Goal: Task Accomplishment & Management: Use online tool/utility

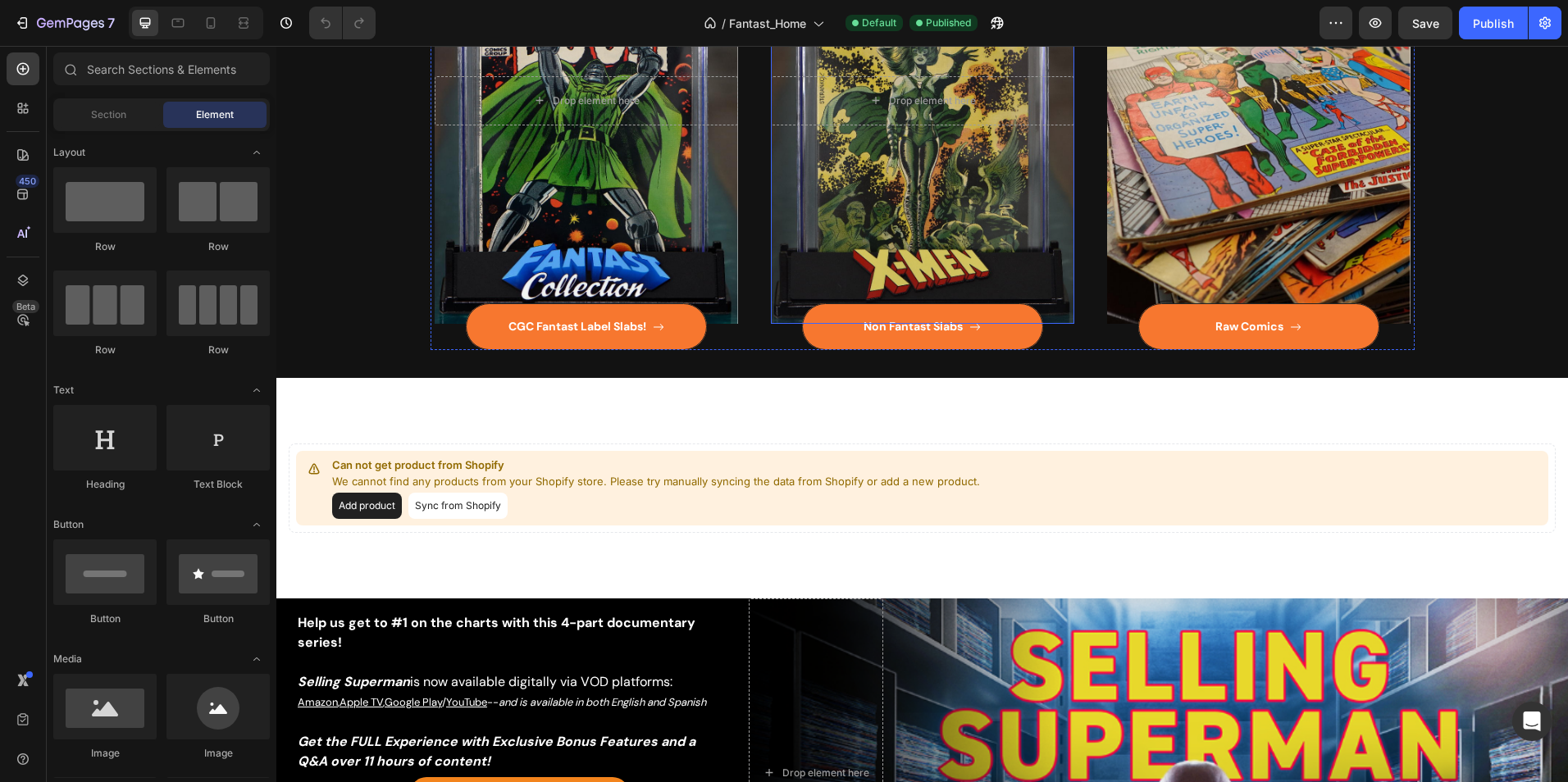
scroll to position [1148, 0]
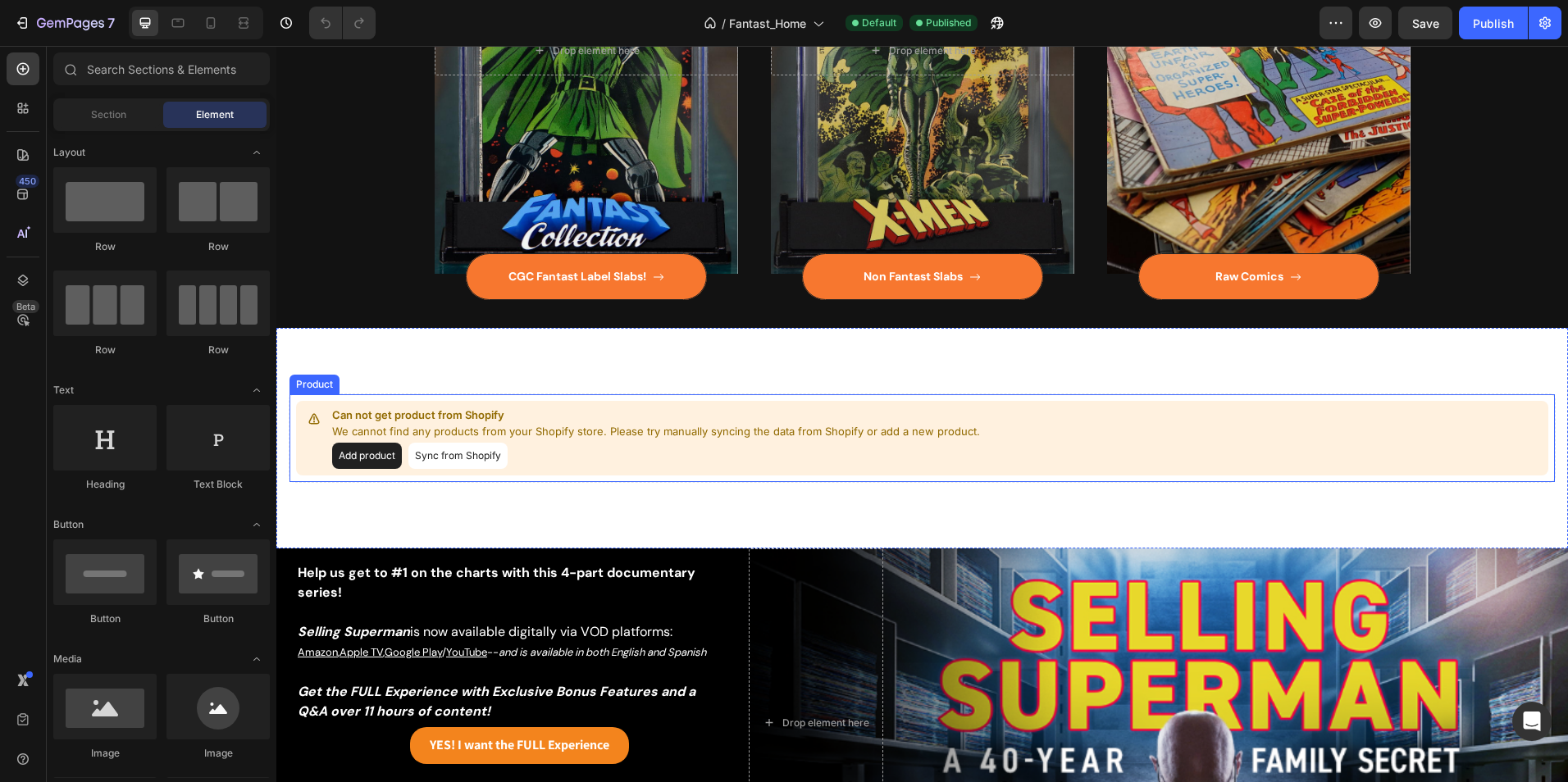
click at [366, 458] on button "Add product" at bounding box center [367, 456] width 69 height 26
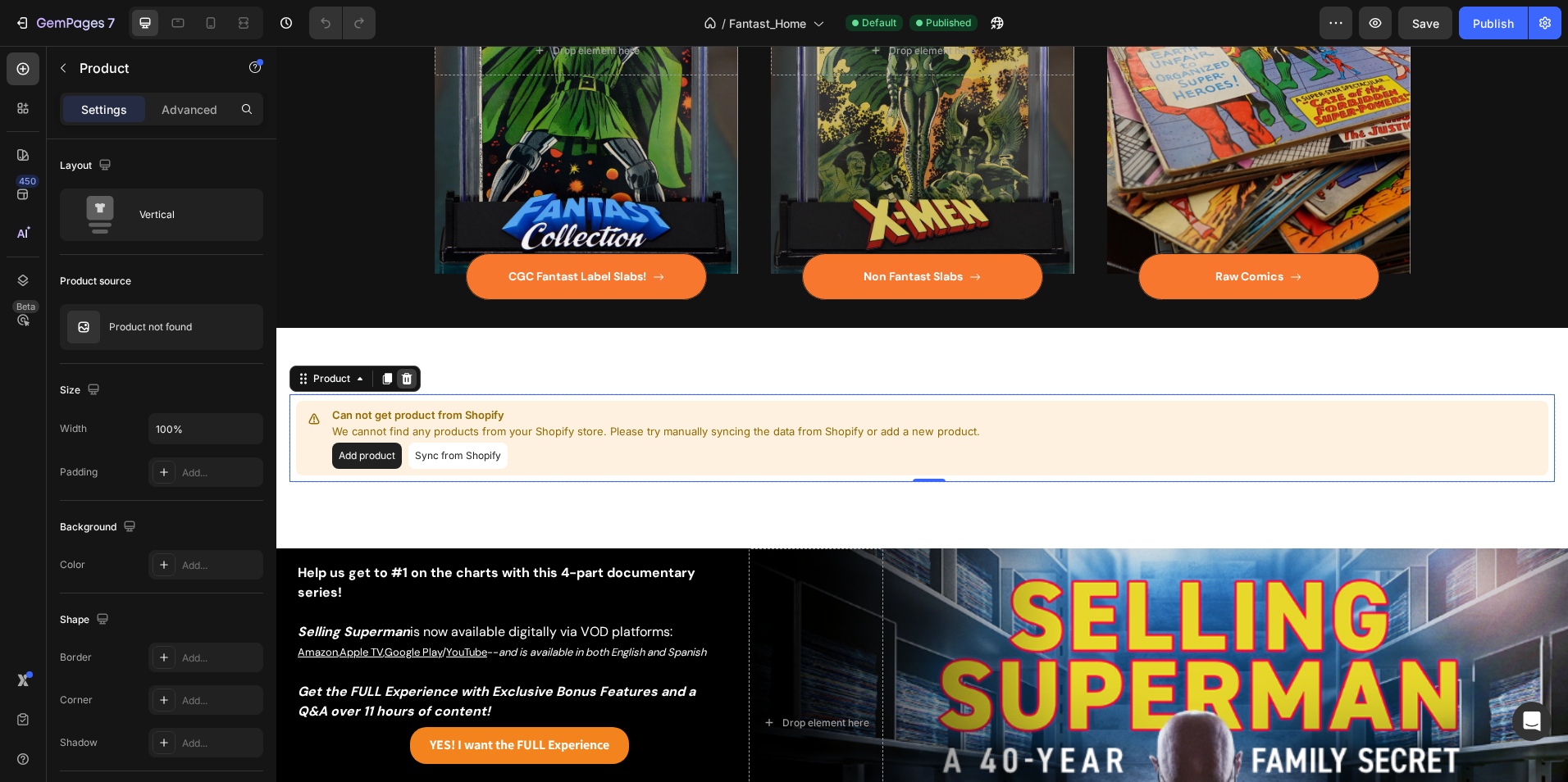
click at [411, 374] on icon at bounding box center [406, 378] width 13 height 13
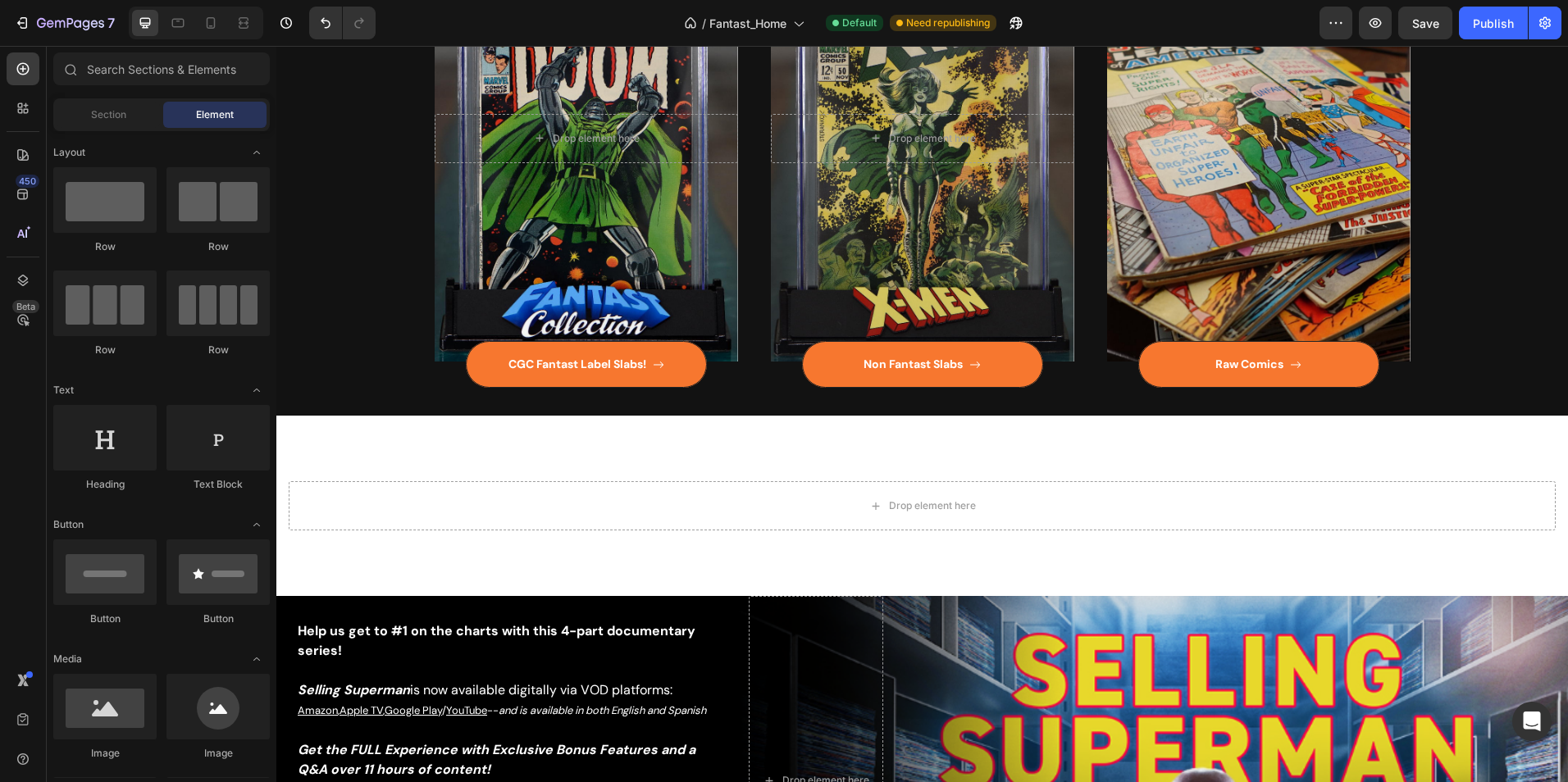
scroll to position [1151, 0]
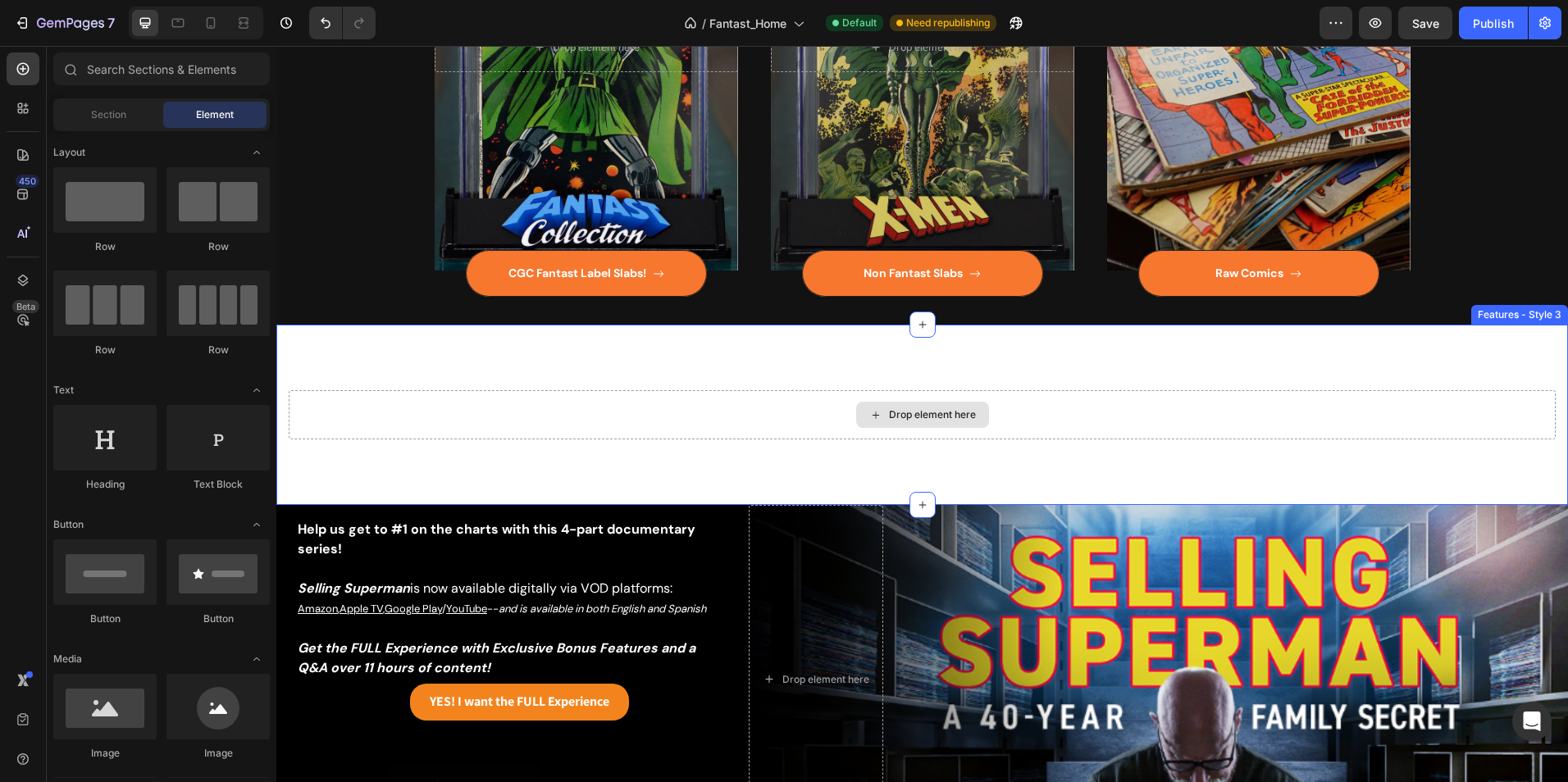
click at [903, 413] on div "Drop element here" at bounding box center [933, 414] width 87 height 13
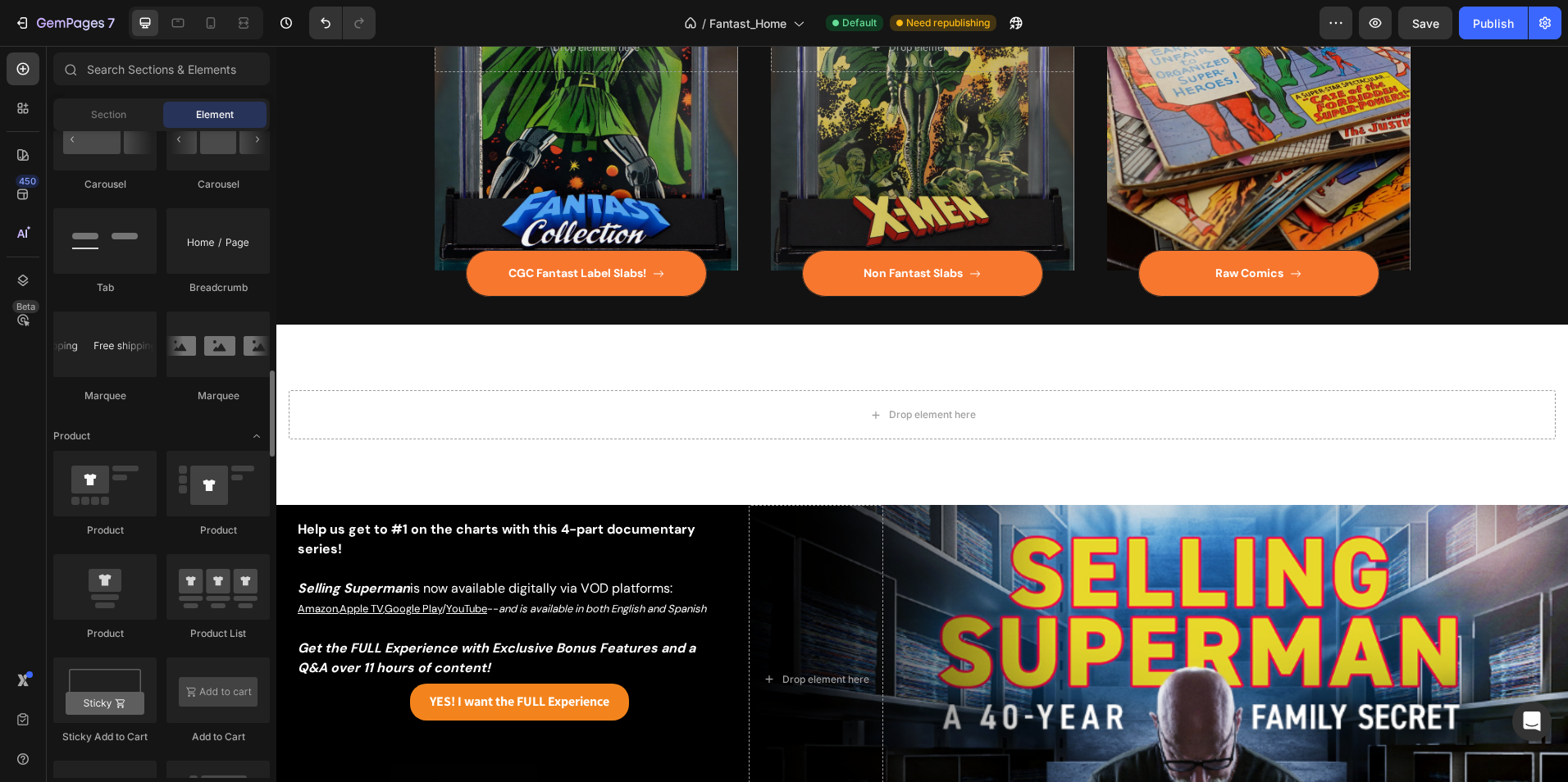
scroll to position [1968, 0]
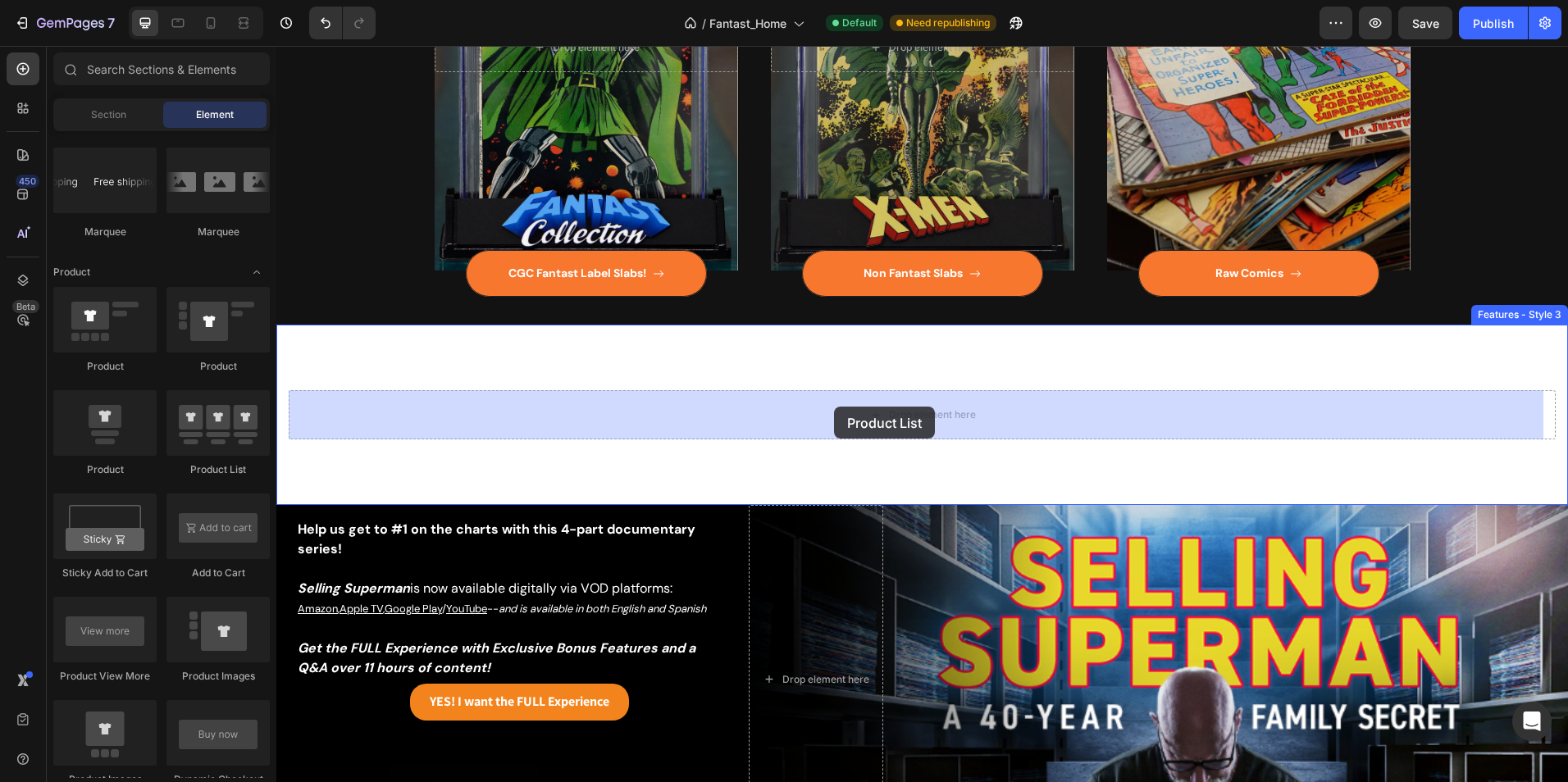
drag, startPoint x: 496, startPoint y: 478, endPoint x: 835, endPoint y: 405, distance: 346.8
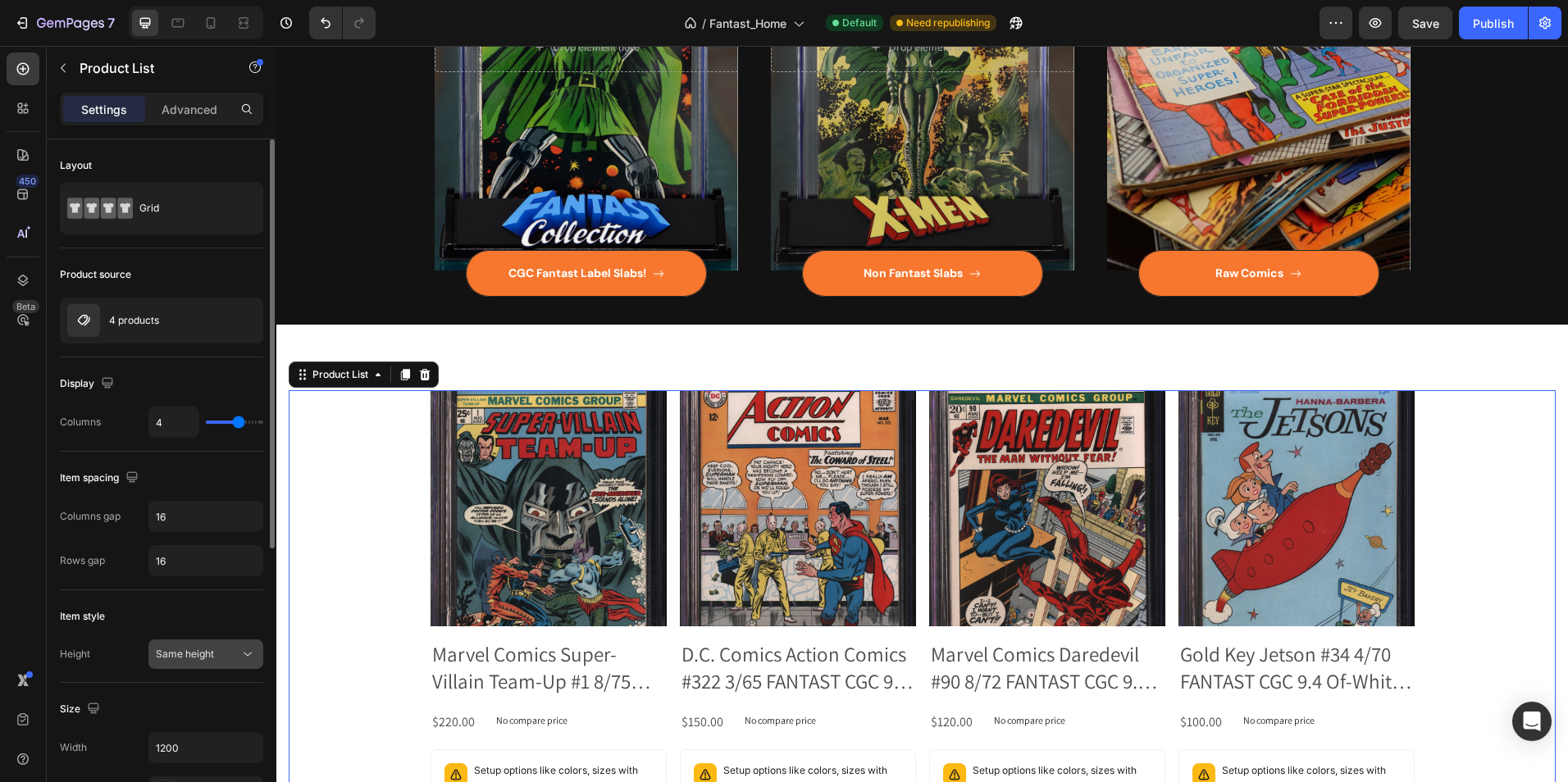
click at [234, 648] on div "Same height" at bounding box center [197, 654] width 83 height 15
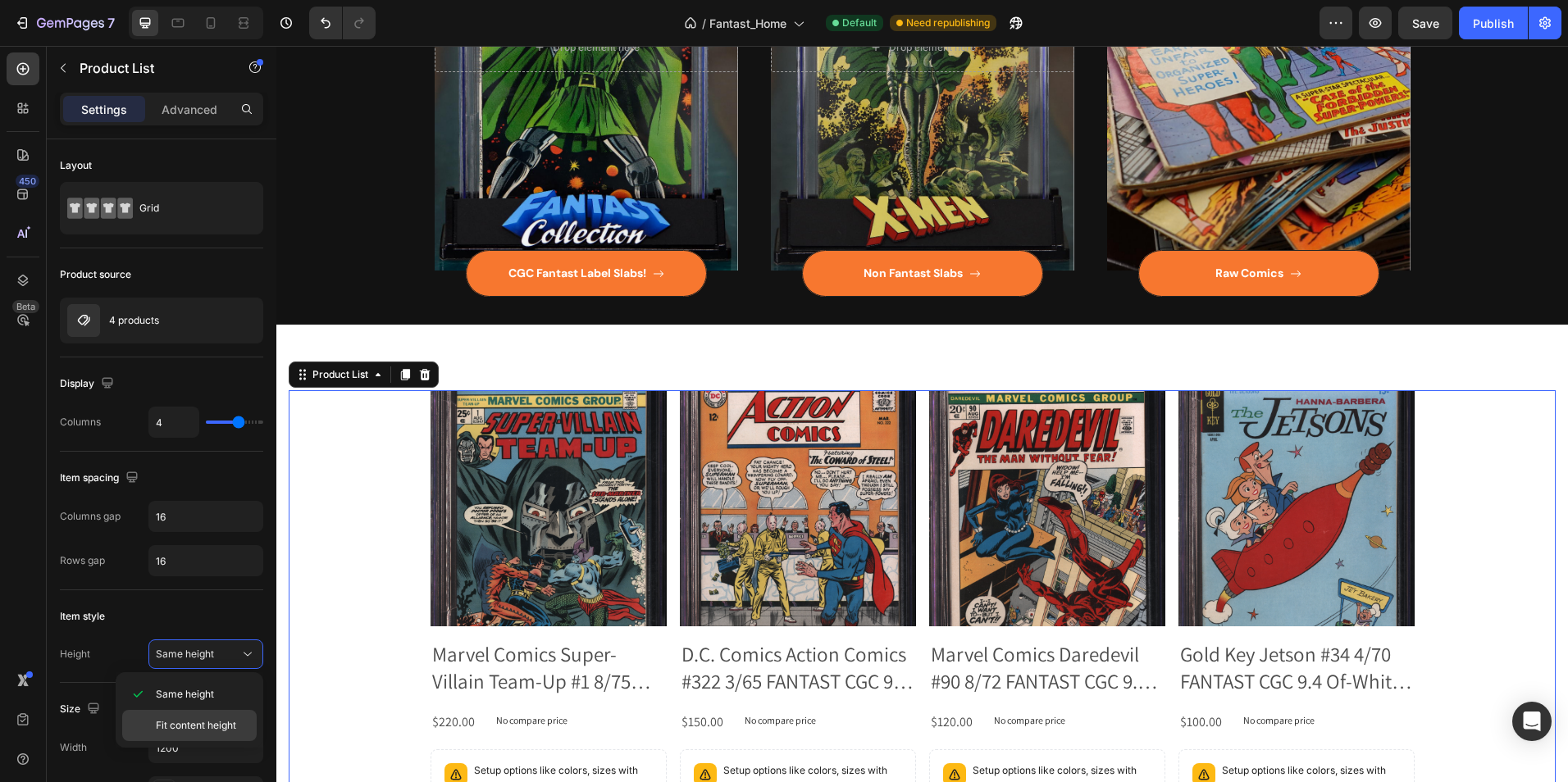
click at [225, 721] on span "Fit content height" at bounding box center [196, 725] width 80 height 15
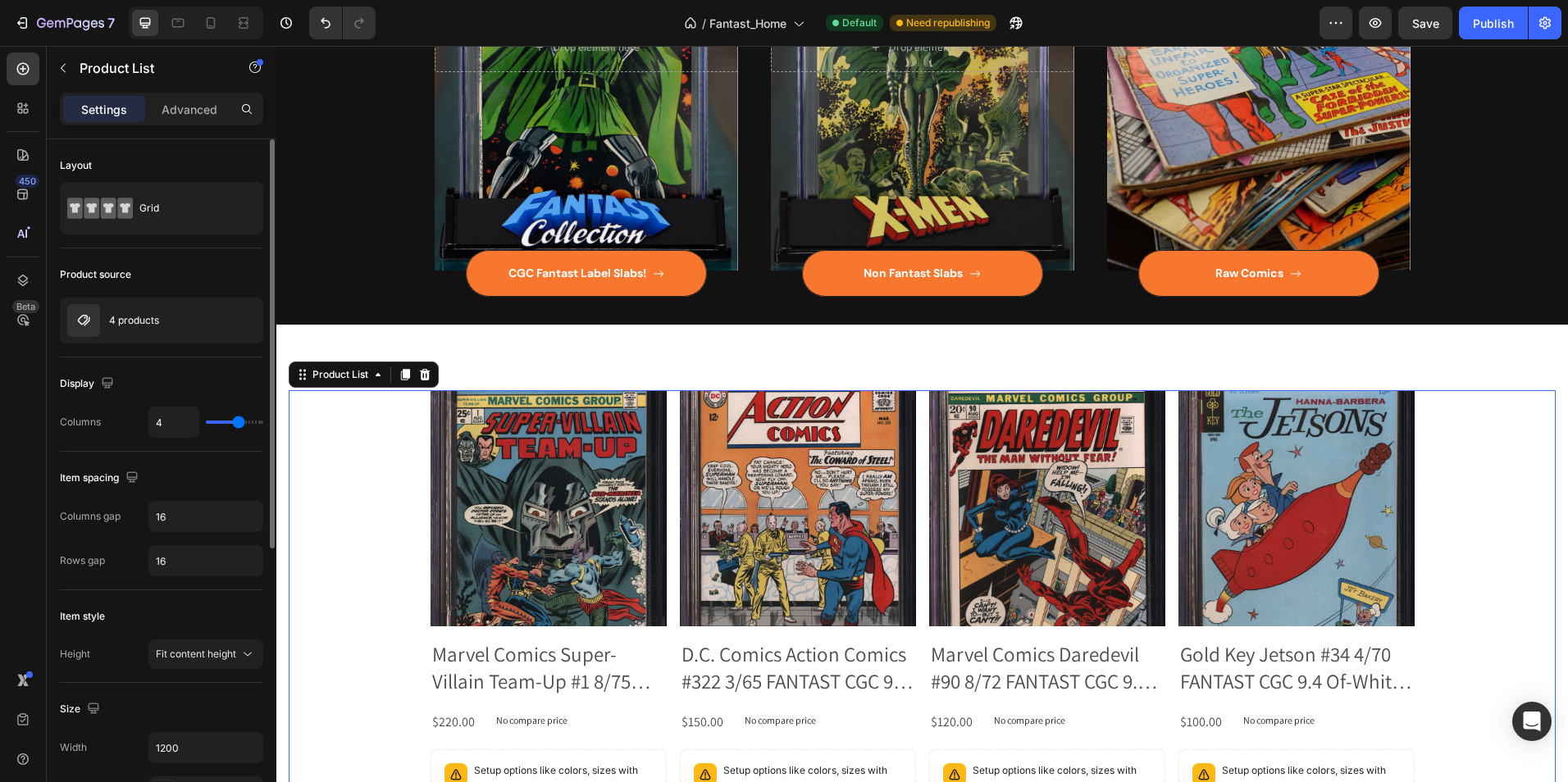
click at [225, 720] on div "Size" at bounding box center [161, 709] width 203 height 26
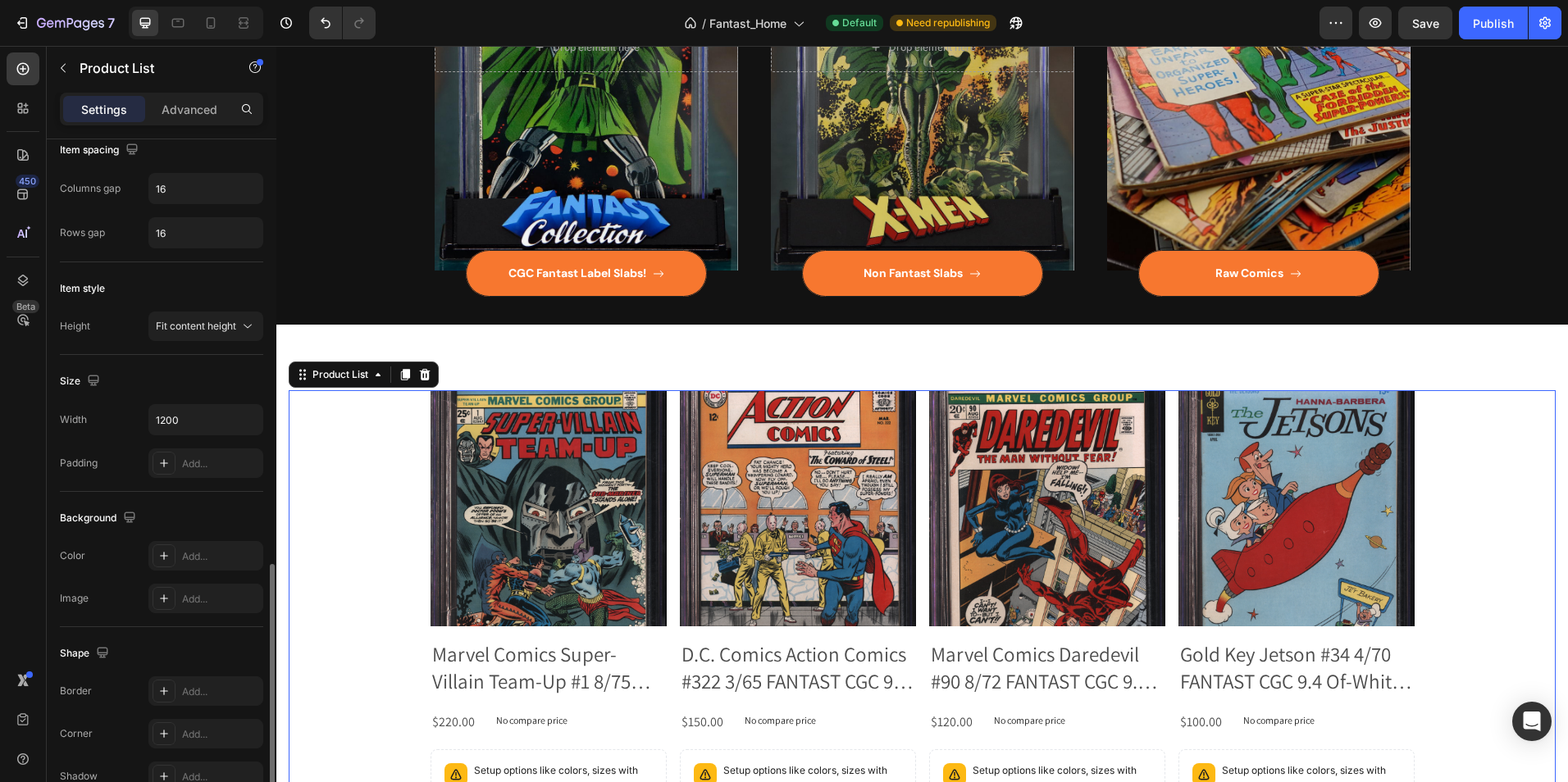
scroll to position [472, 0]
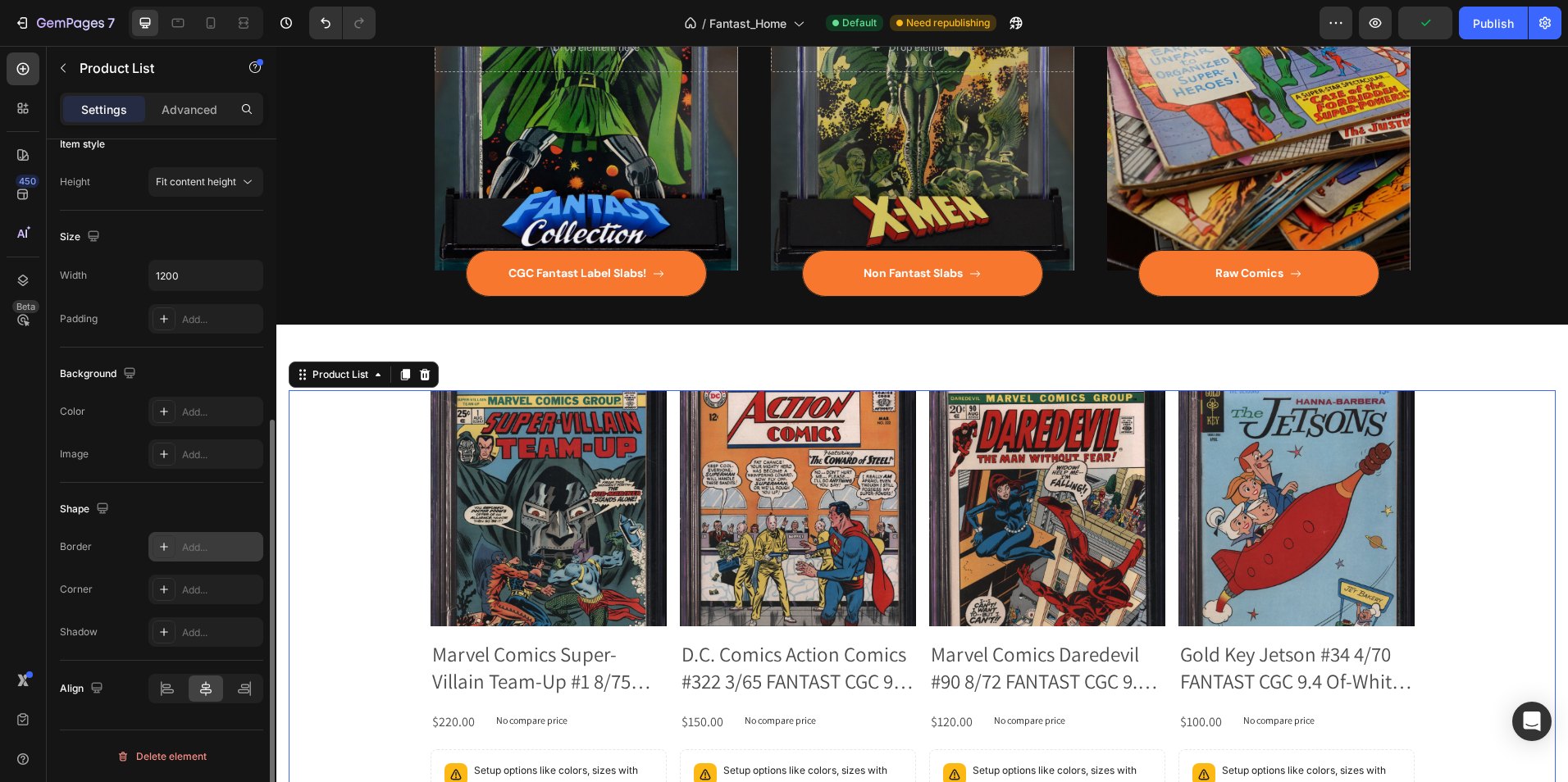
click at [168, 548] on icon at bounding box center [164, 546] width 13 height 13
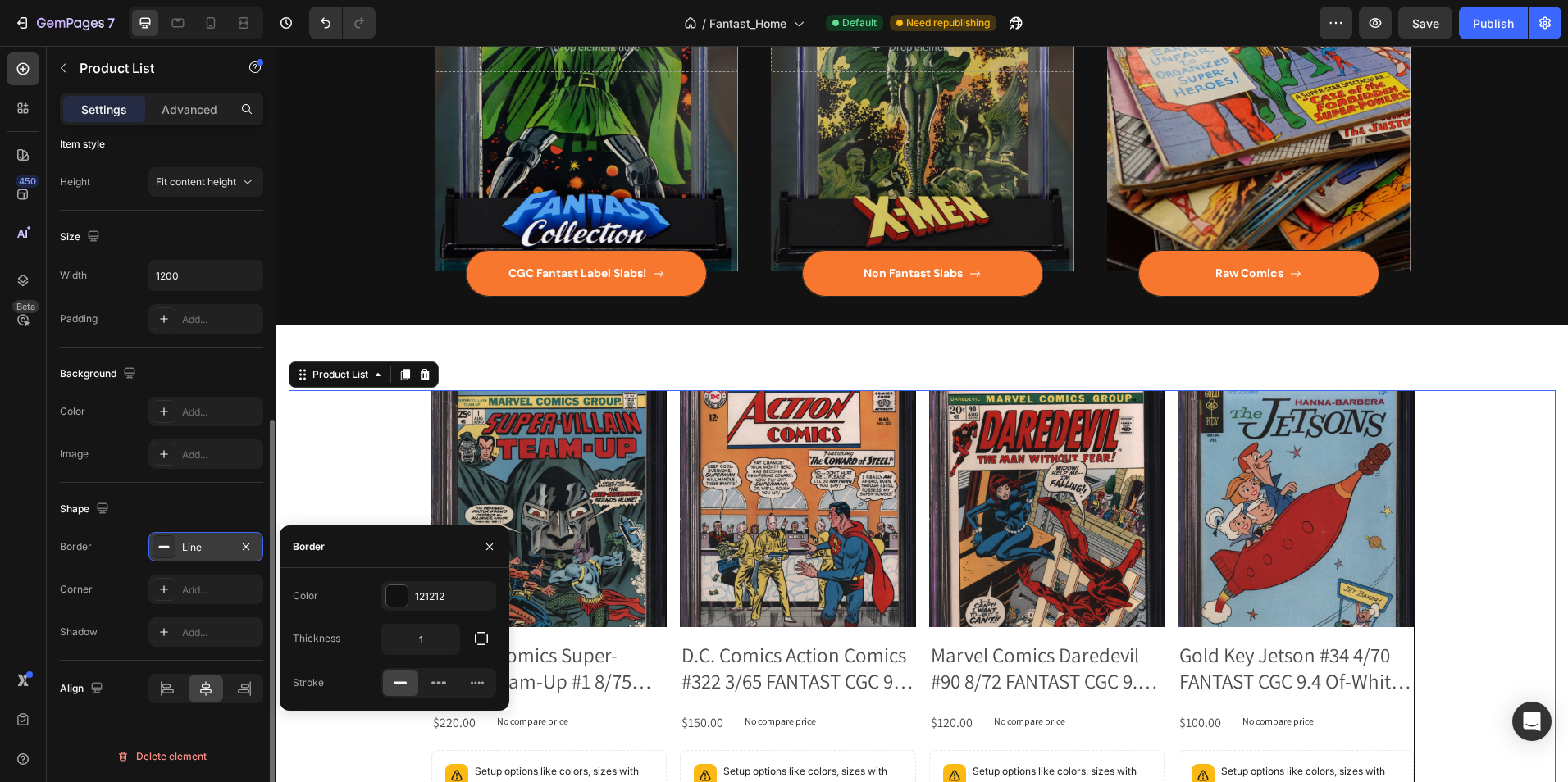
click at [164, 546] on rect at bounding box center [164, 547] width 11 height 2
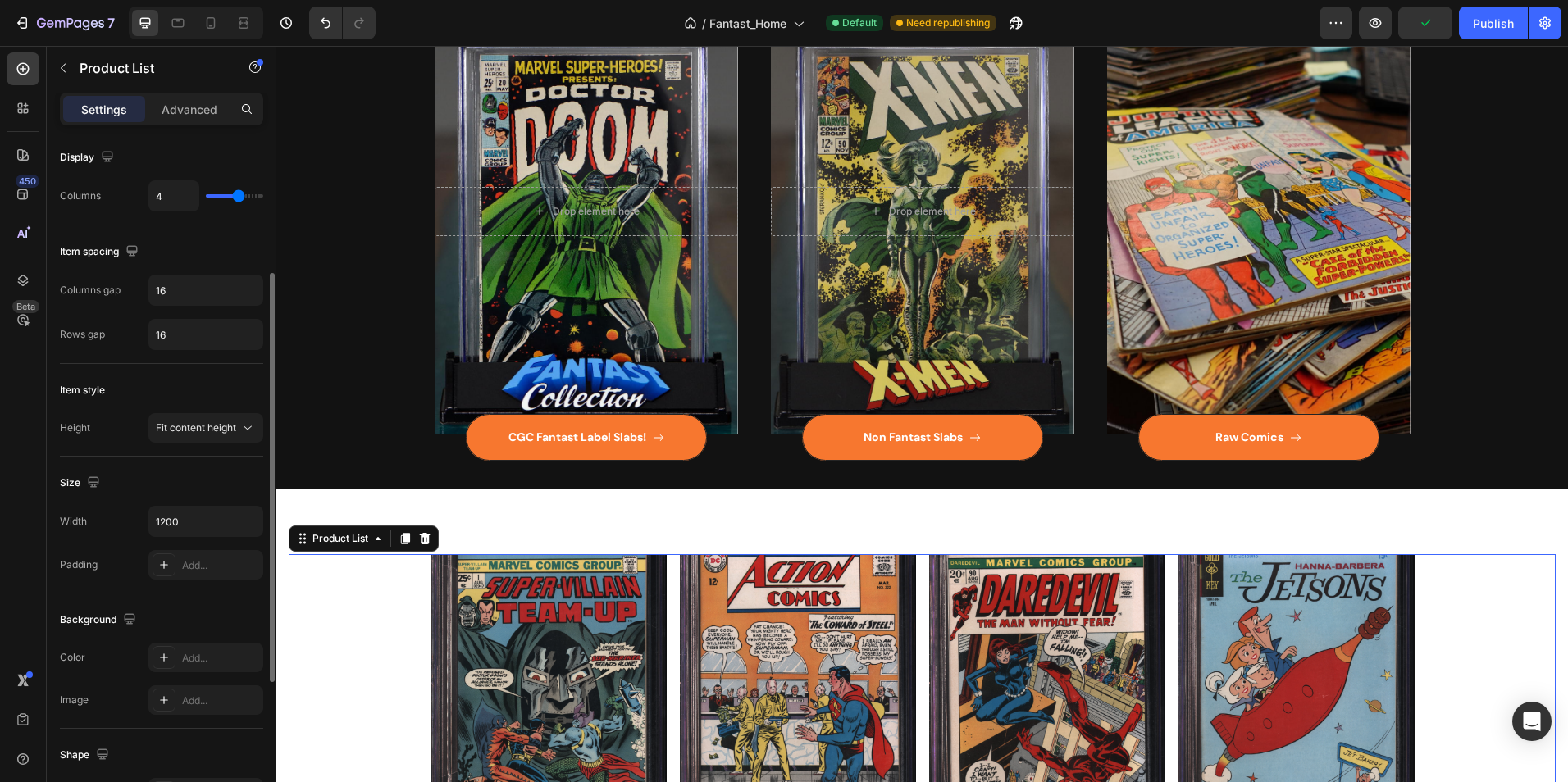
scroll to position [0, 0]
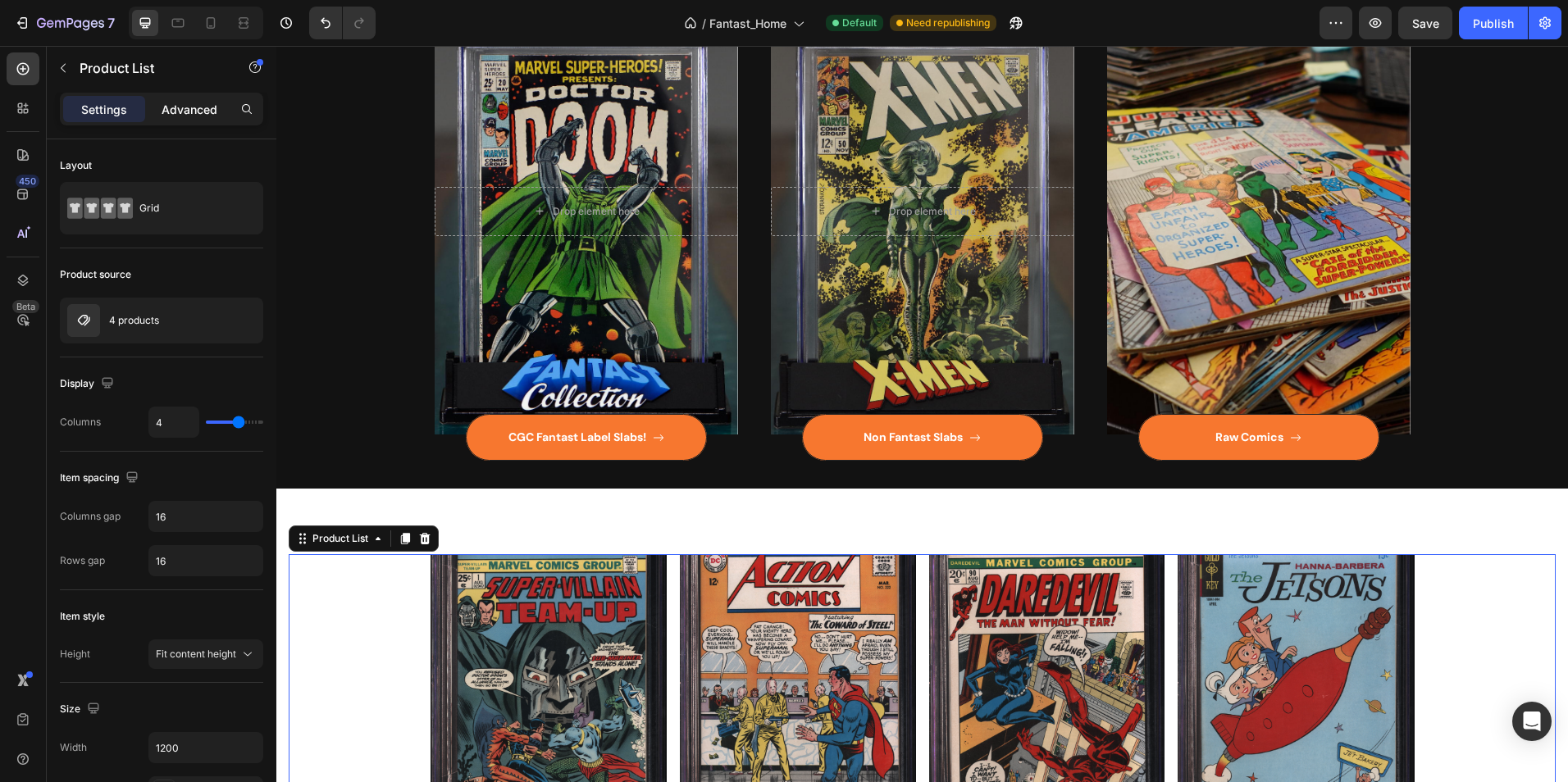
click at [200, 107] on p "Advanced" at bounding box center [190, 109] width 56 height 17
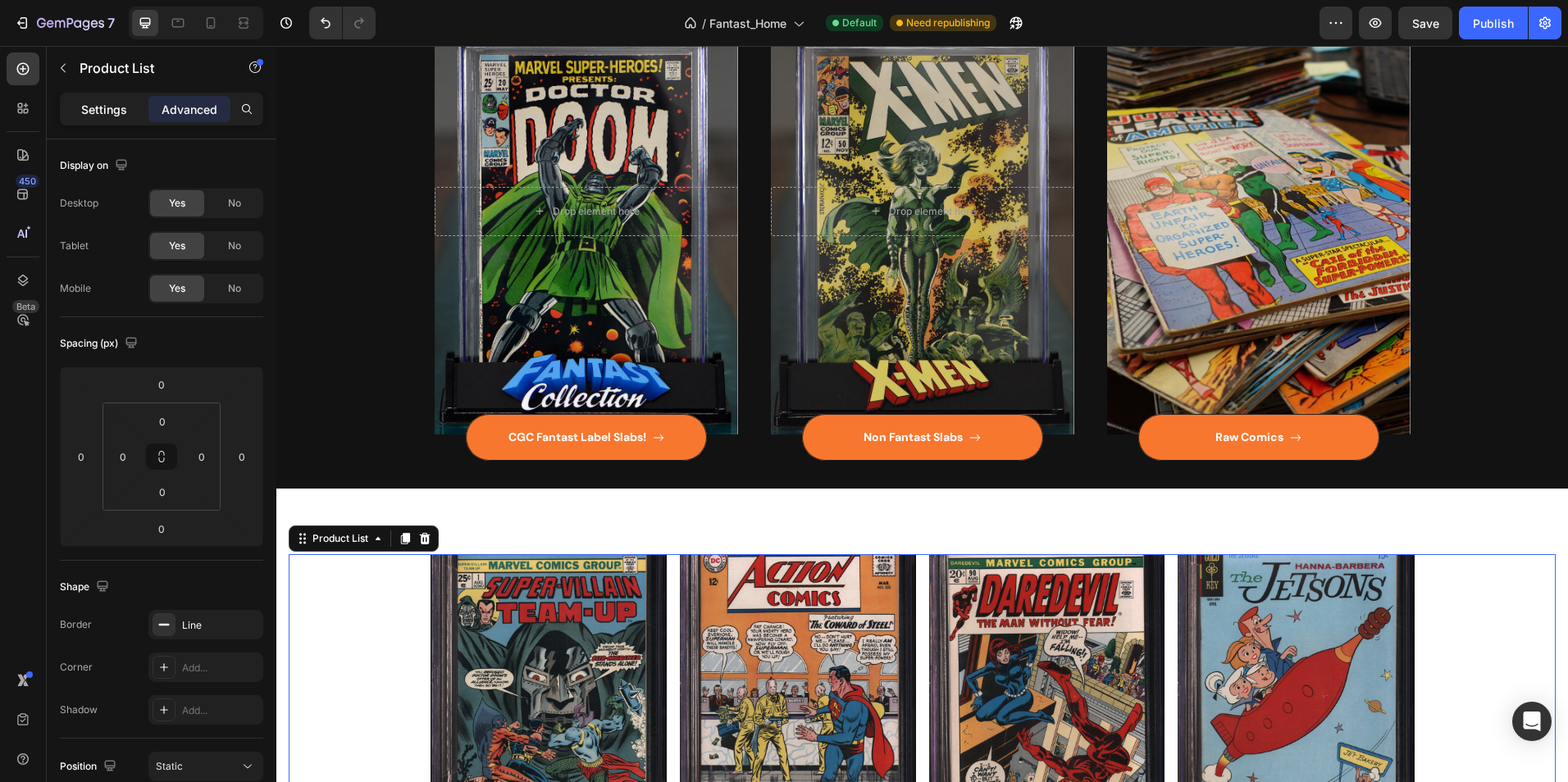
click at [100, 101] on p "Settings" at bounding box center [104, 109] width 46 height 17
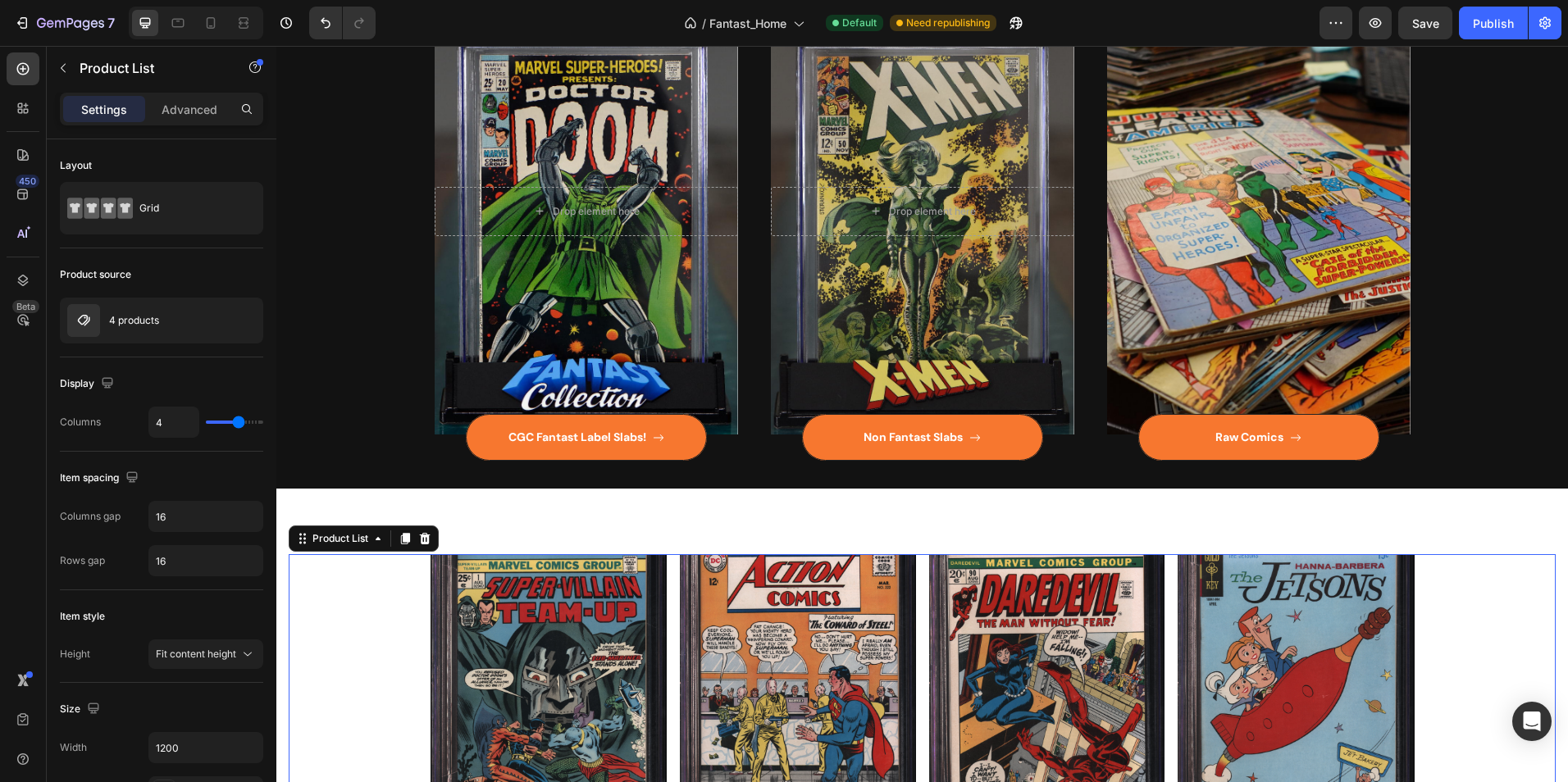
click at [100, 101] on p "Settings" at bounding box center [104, 109] width 46 height 17
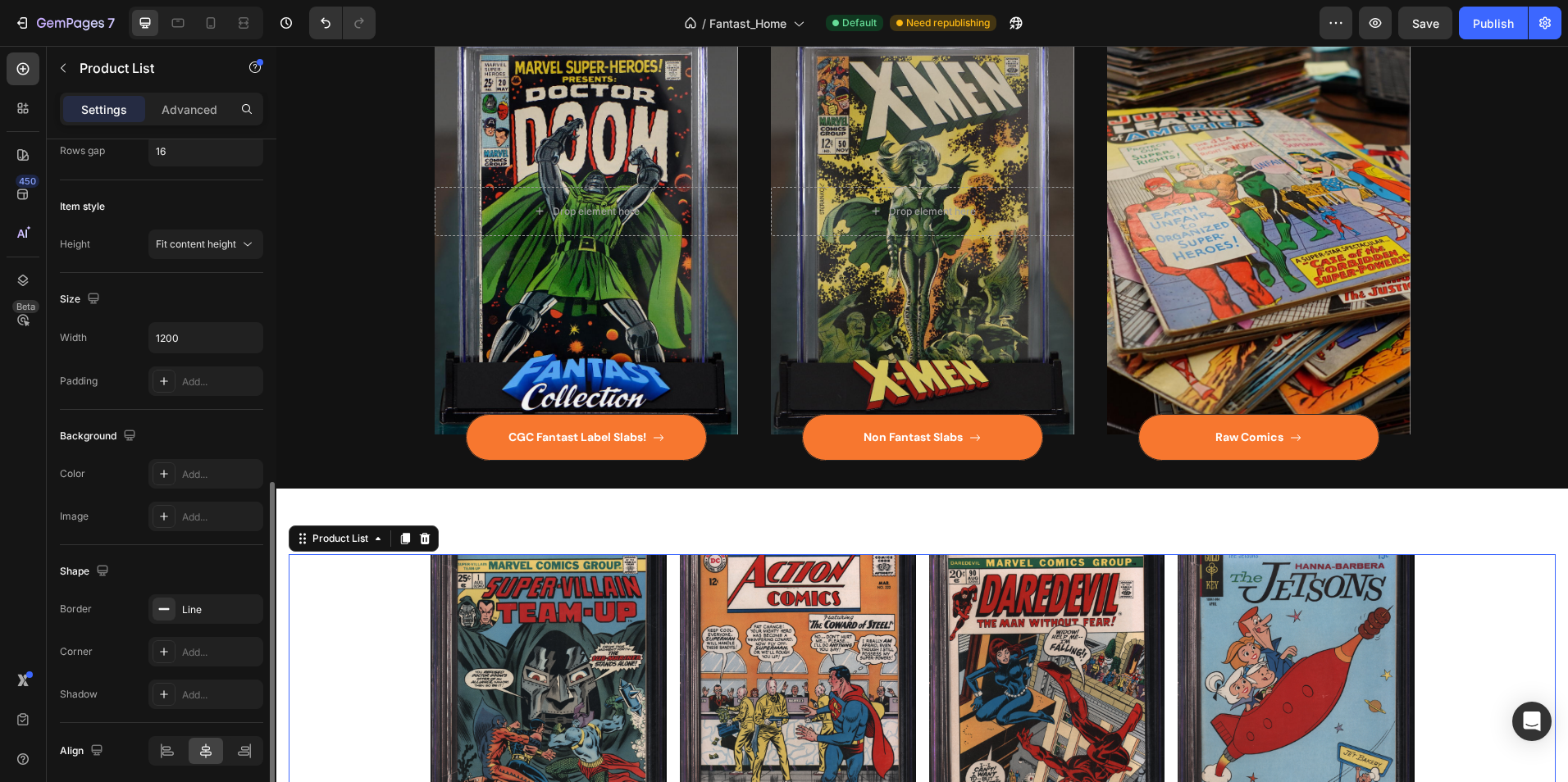
scroll to position [472, 0]
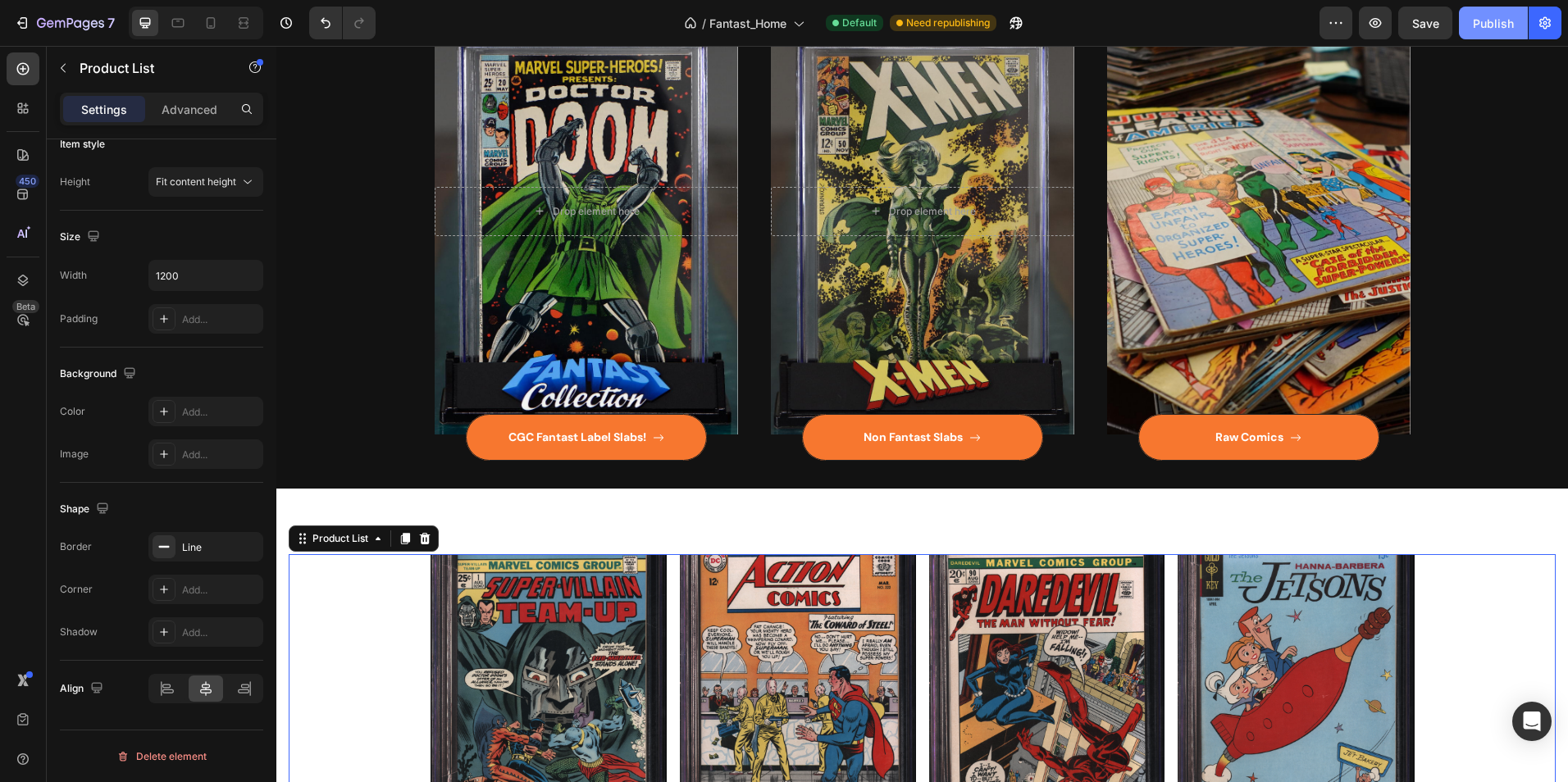
click at [1490, 31] on div "Publish" at bounding box center [1493, 23] width 41 height 17
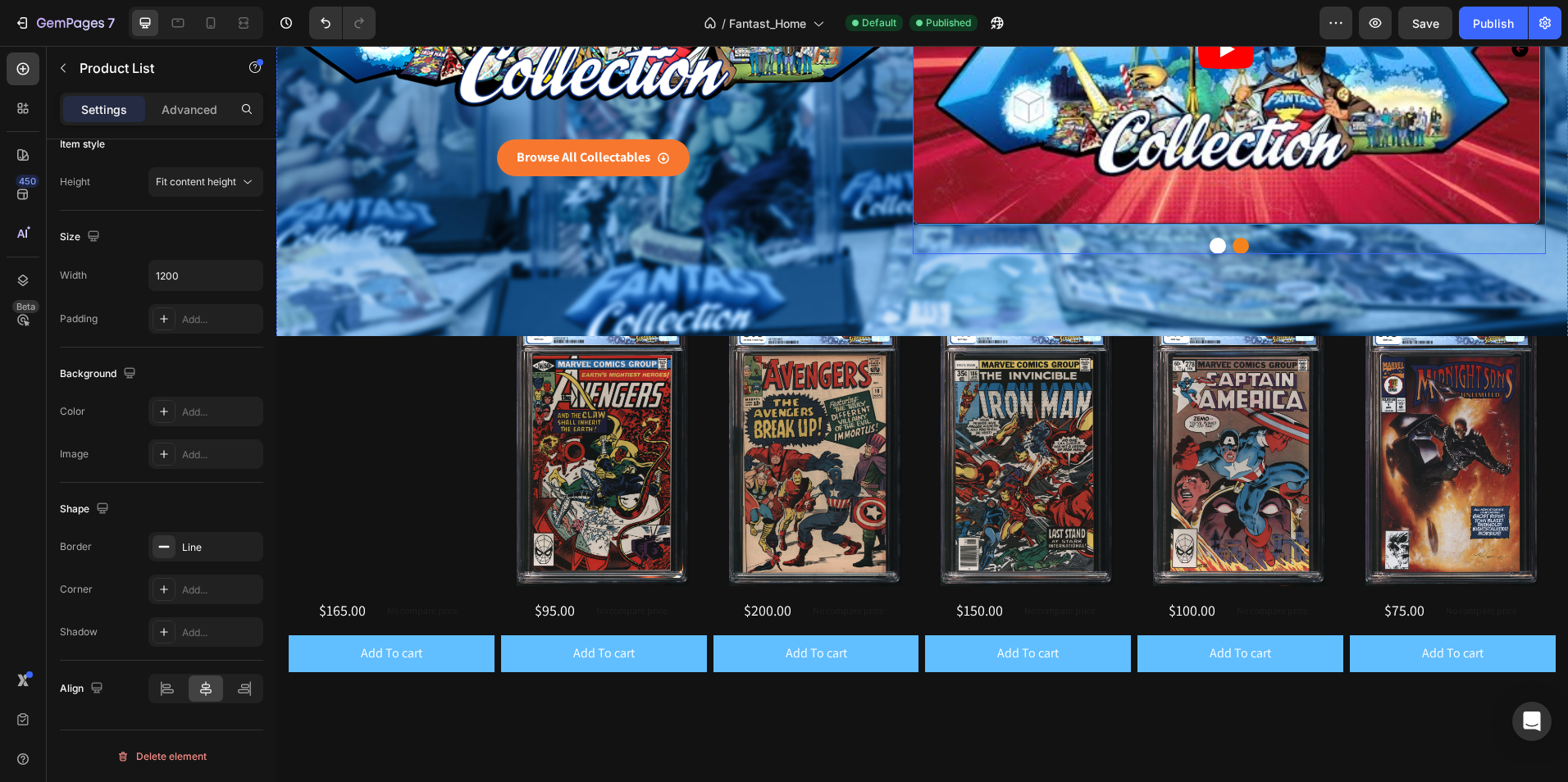
scroll to position [238, 0]
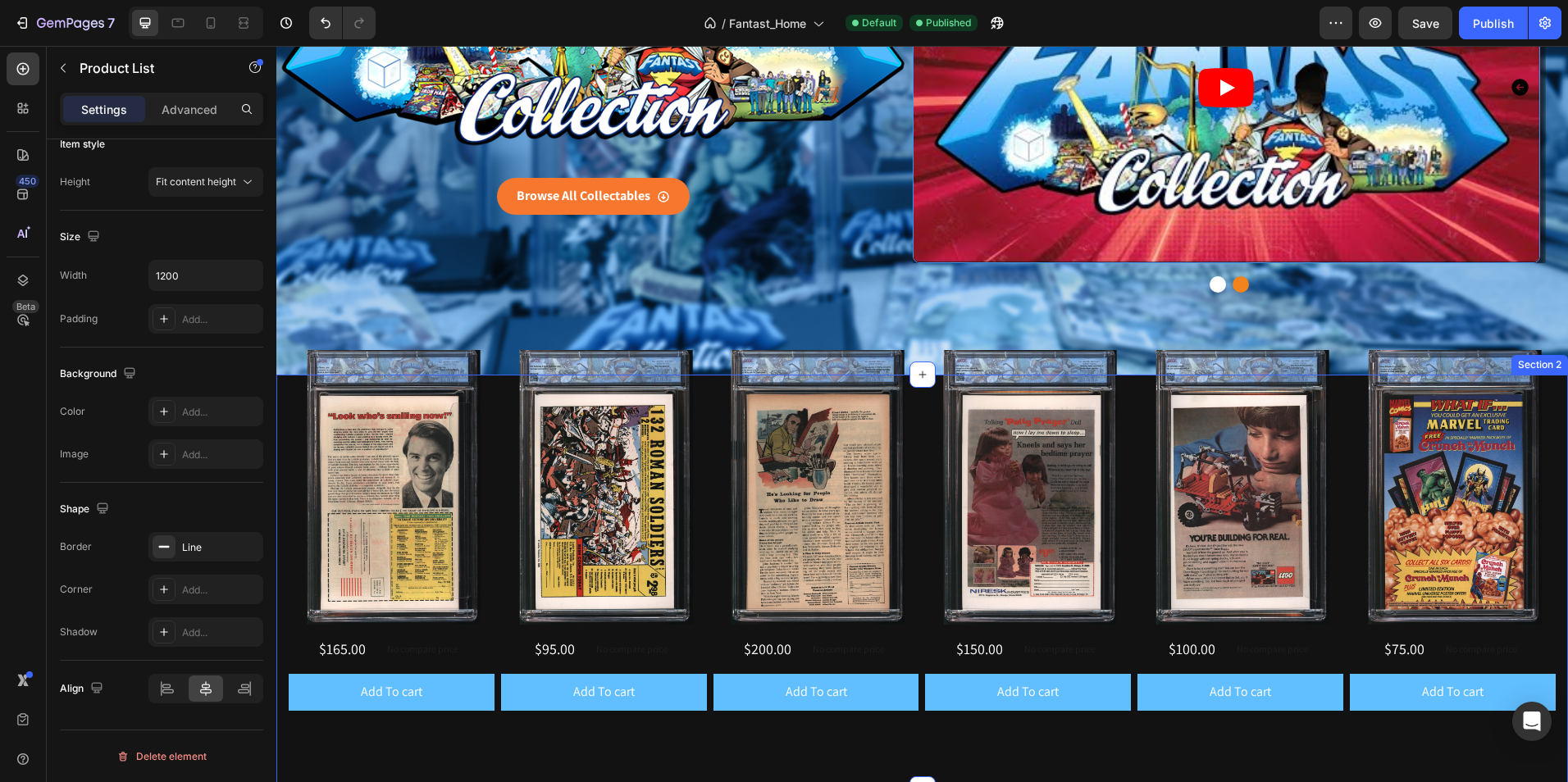
click at [1530, 367] on div "Section 2" at bounding box center [1539, 364] width 50 height 15
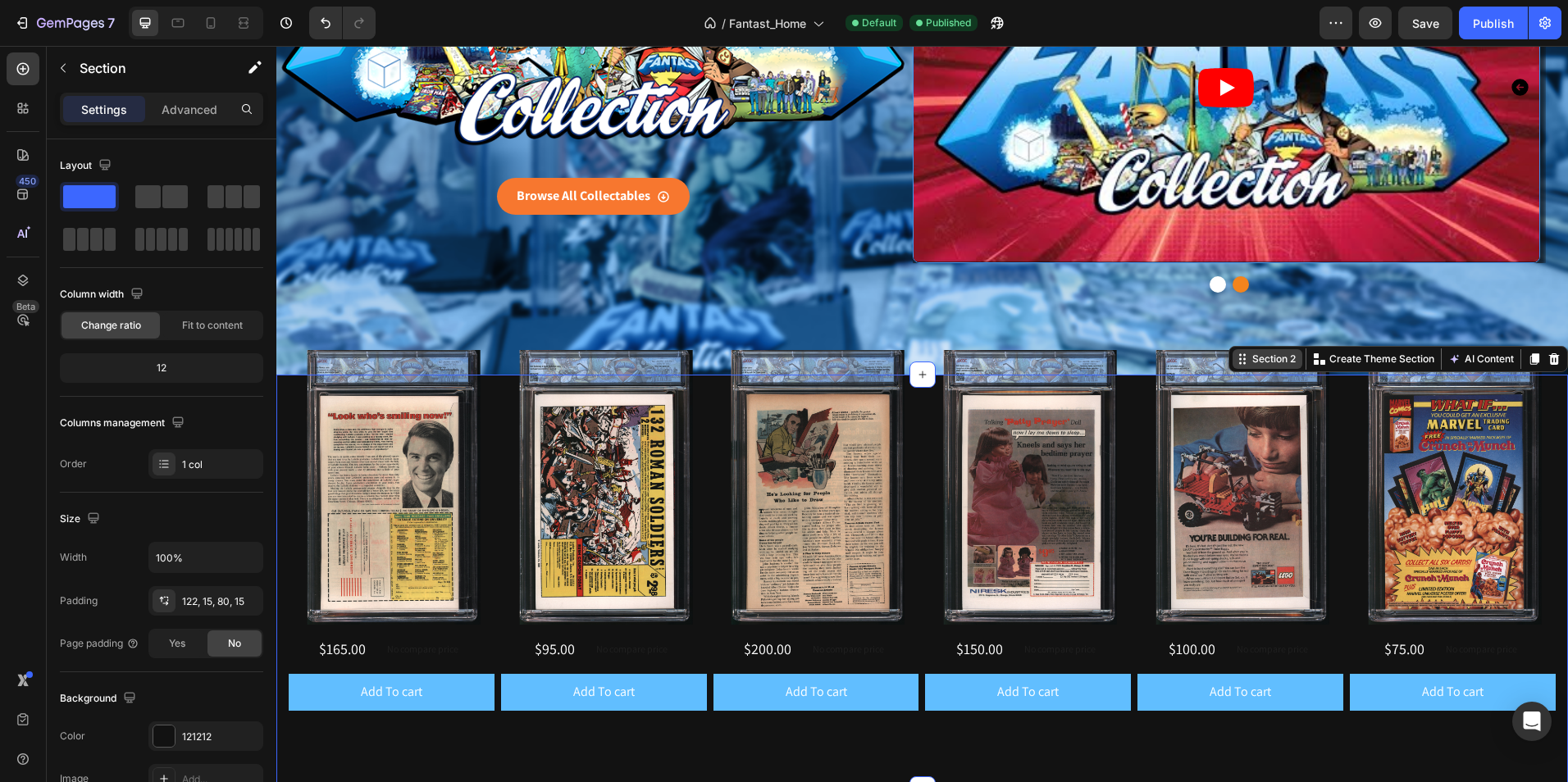
click at [1260, 361] on div "Section 2" at bounding box center [1273, 358] width 50 height 15
click at [1262, 359] on div "Section 2" at bounding box center [1273, 358] width 50 height 15
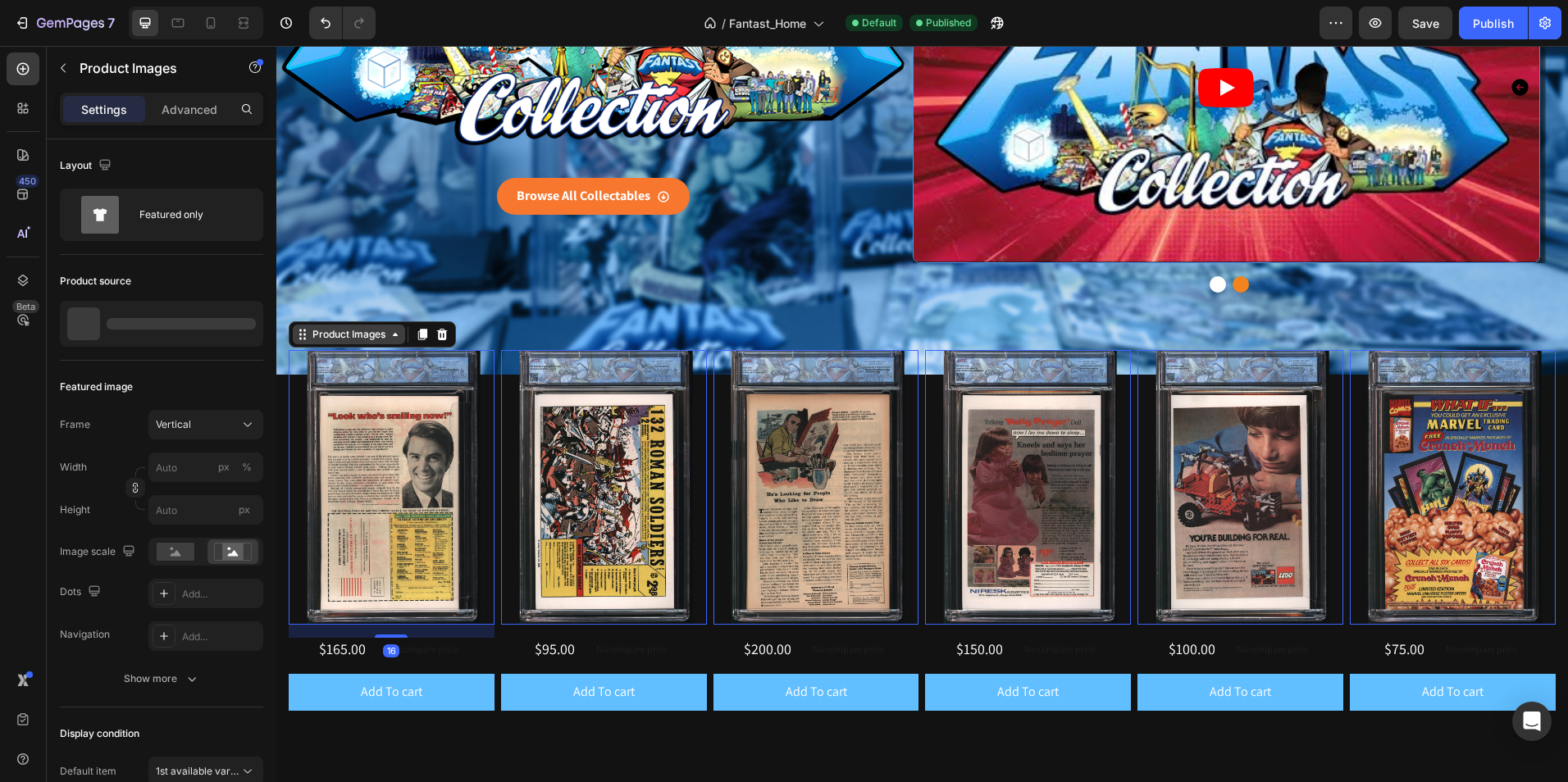
click at [322, 341] on div "Product Images" at bounding box center [348, 334] width 79 height 15
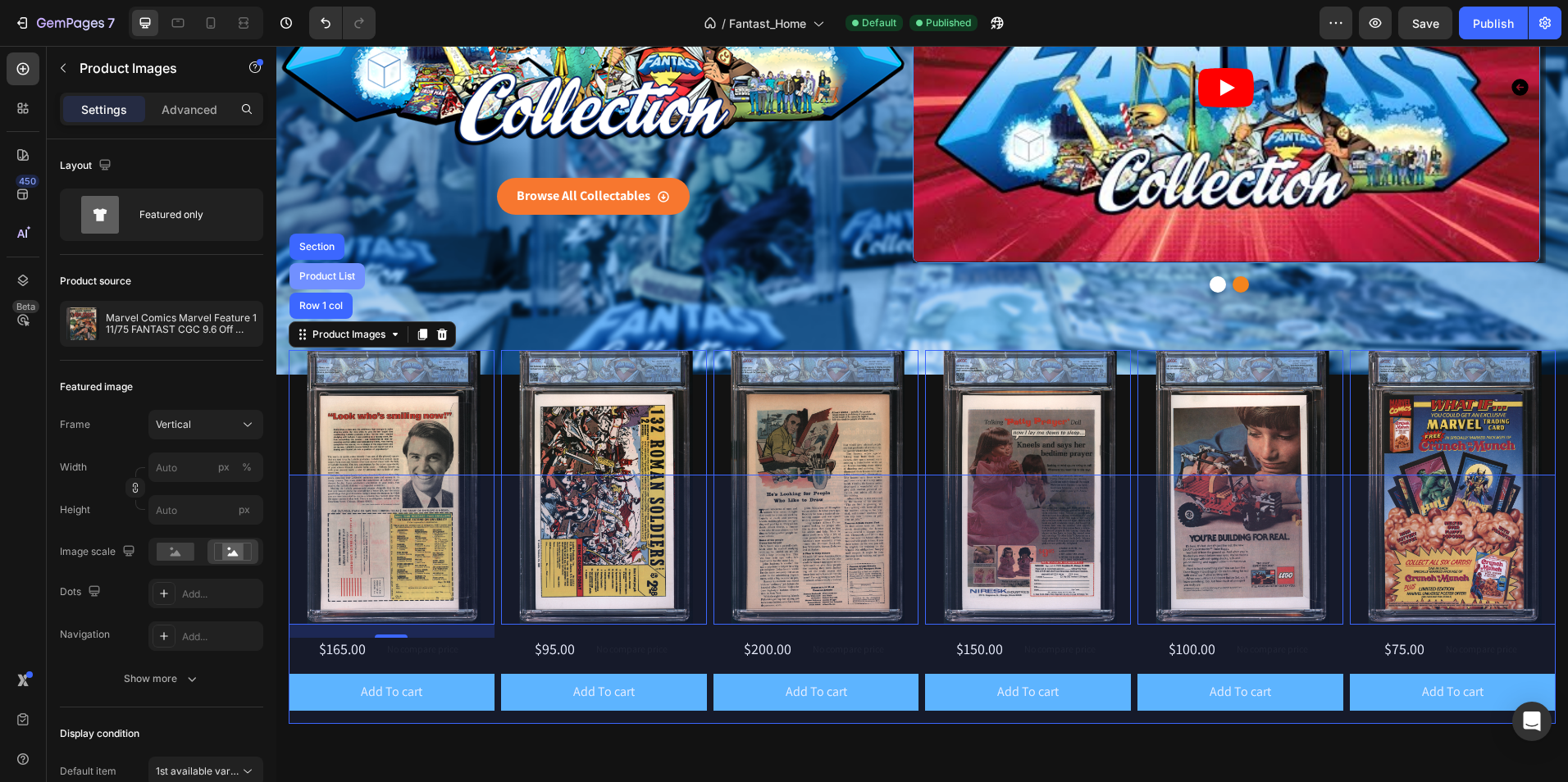
click at [327, 283] on div "Product List" at bounding box center [327, 276] width 75 height 26
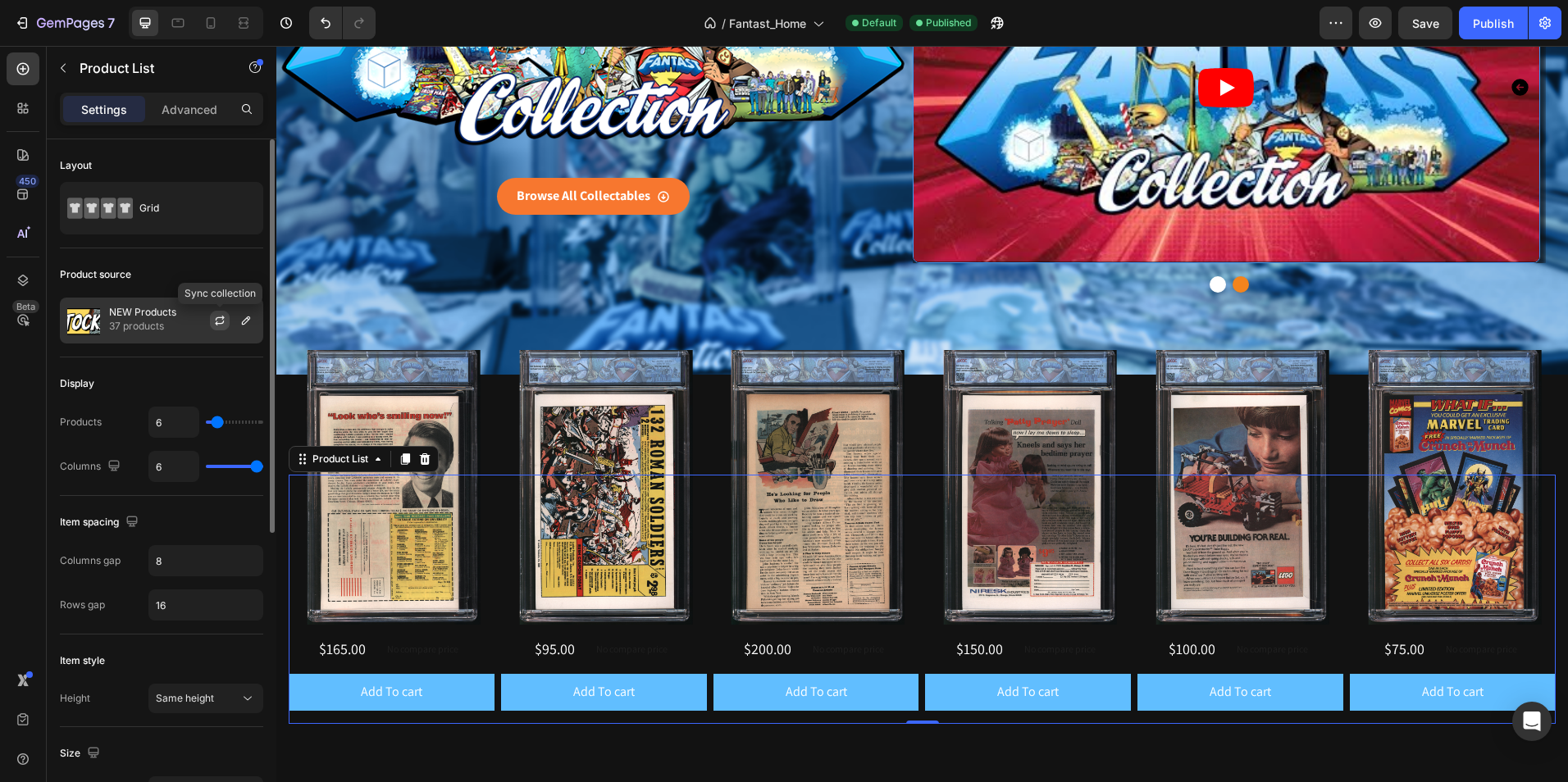
click at [214, 321] on icon "button" at bounding box center [219, 320] width 13 height 13
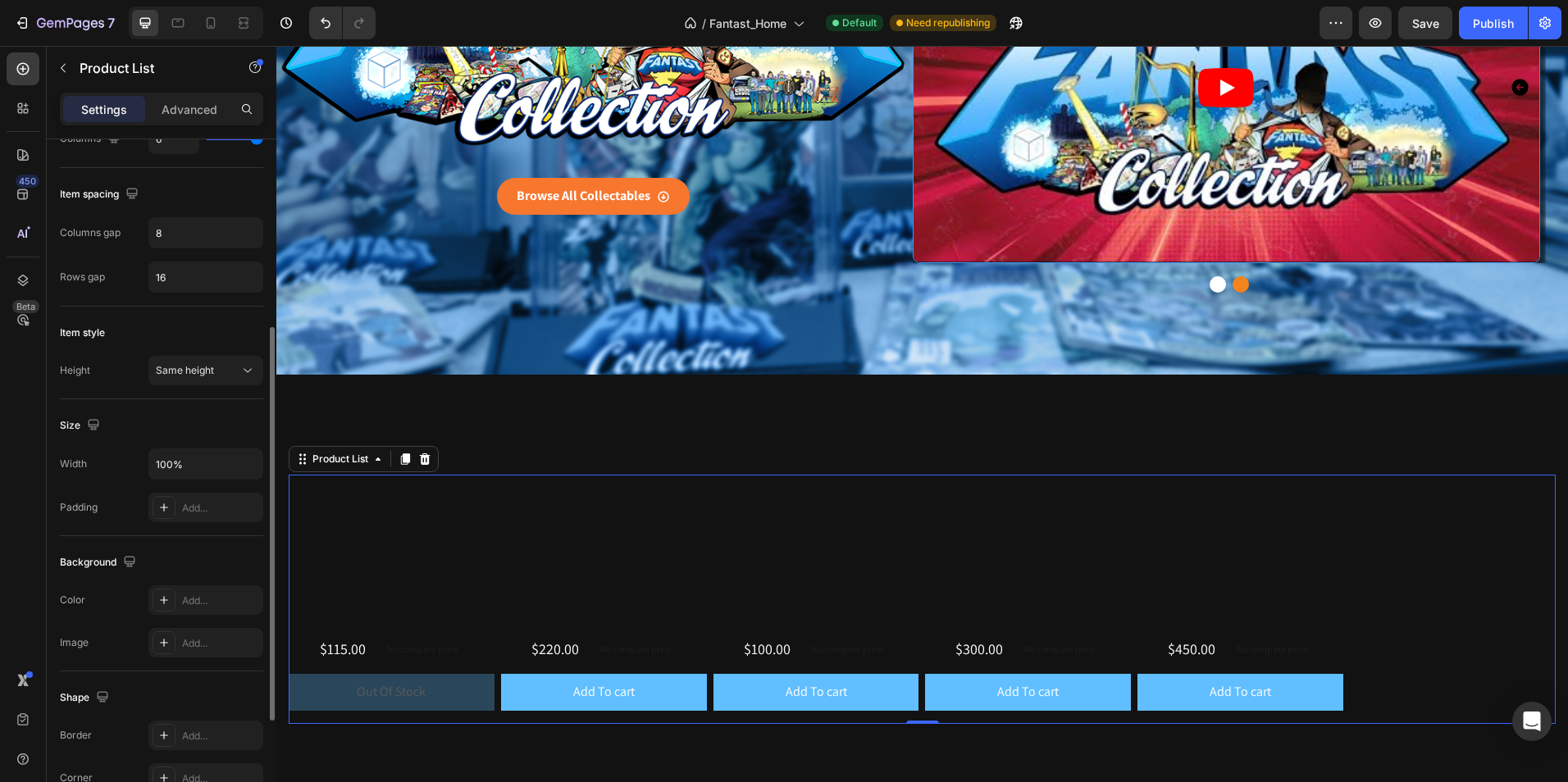
scroll to position [492, 0]
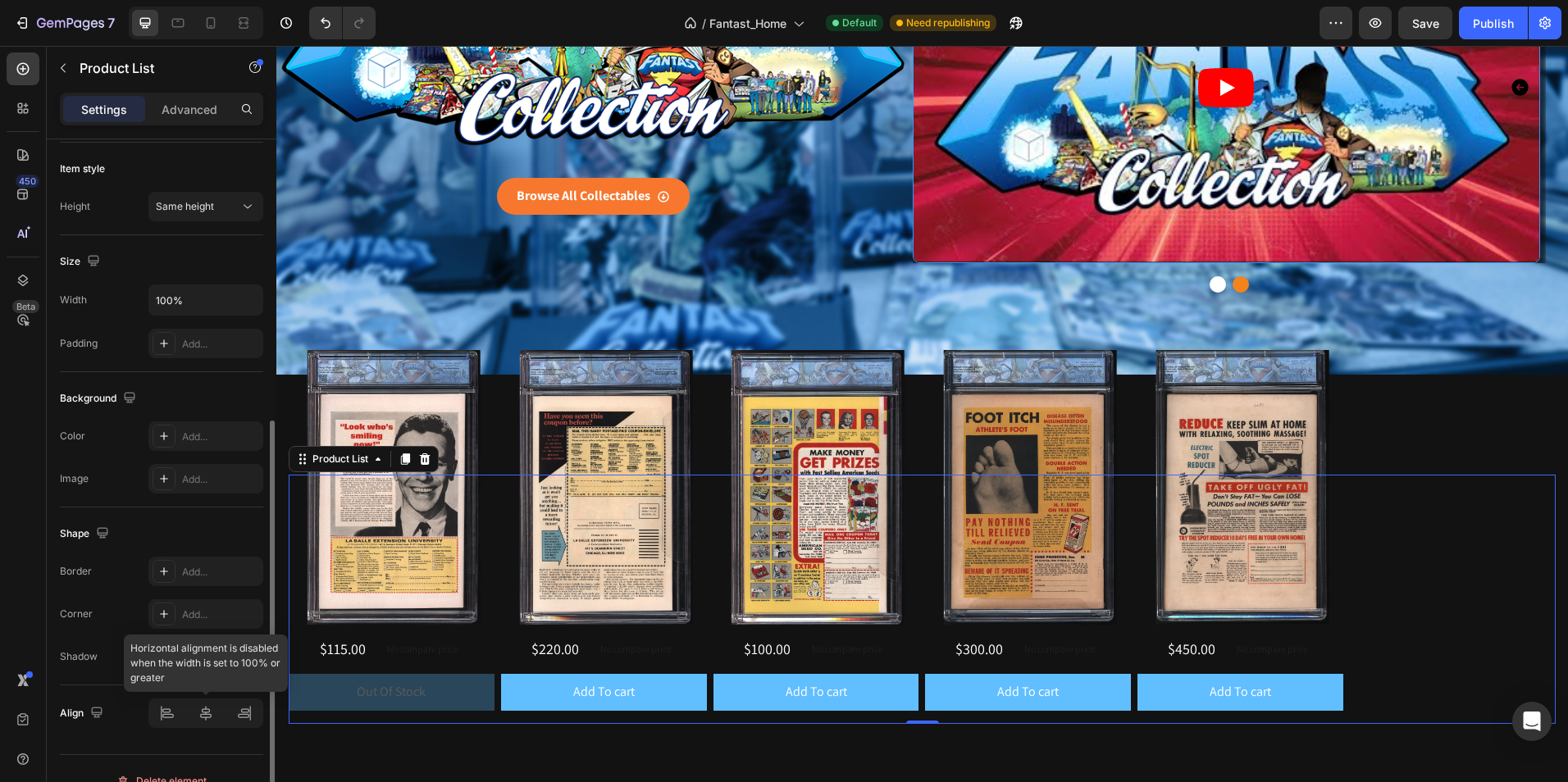
click at [209, 722] on div at bounding box center [206, 714] width 115 height 30
click at [203, 306] on input "100%" at bounding box center [205, 301] width 113 height 30
click at [250, 305] on icon "button" at bounding box center [247, 300] width 17 height 17
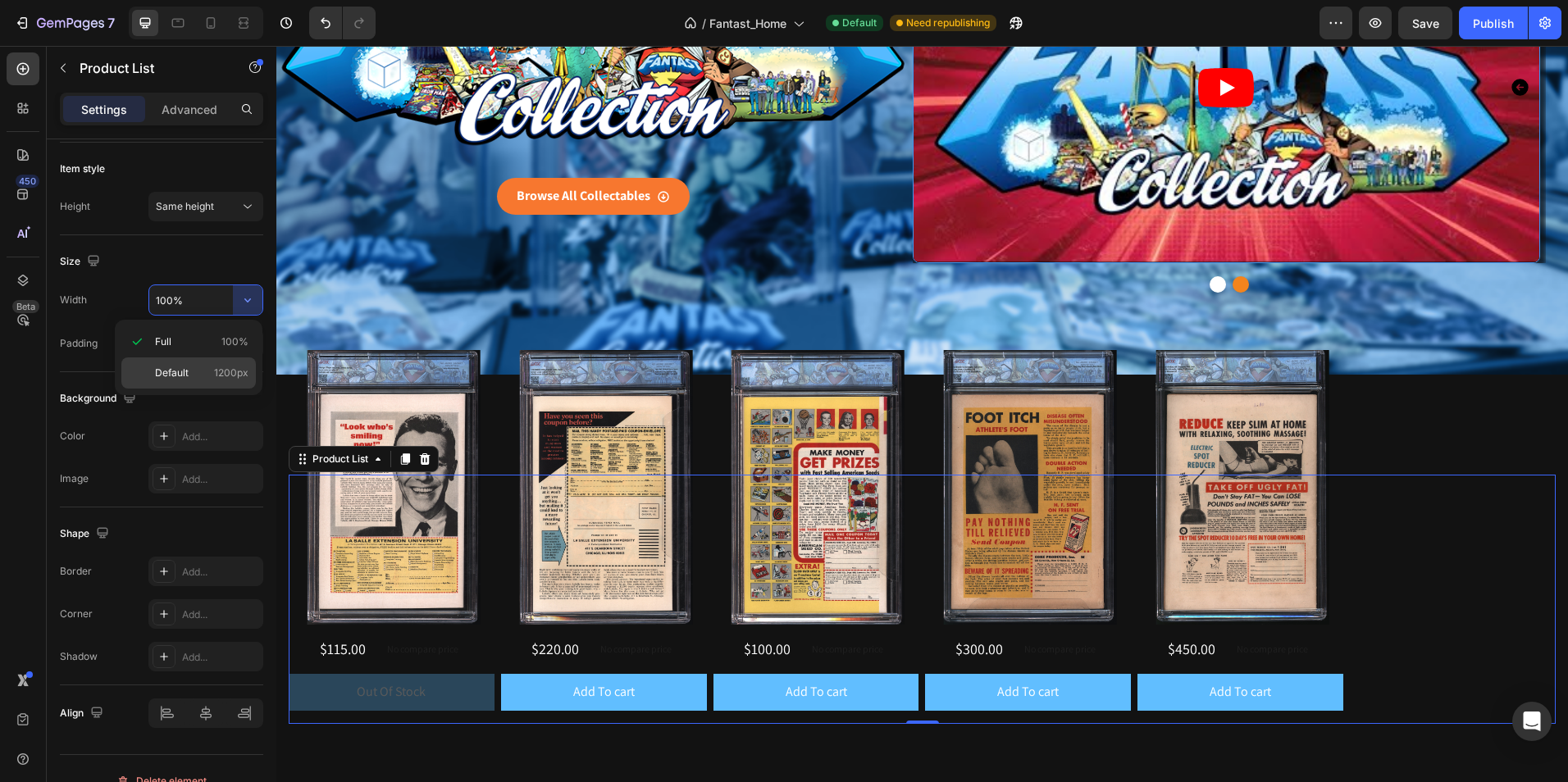
click at [234, 367] on span "1200px" at bounding box center [231, 372] width 35 height 15
click at [233, 367] on div "Size Width 1200 Padding Add..." at bounding box center [161, 304] width 203 height 137
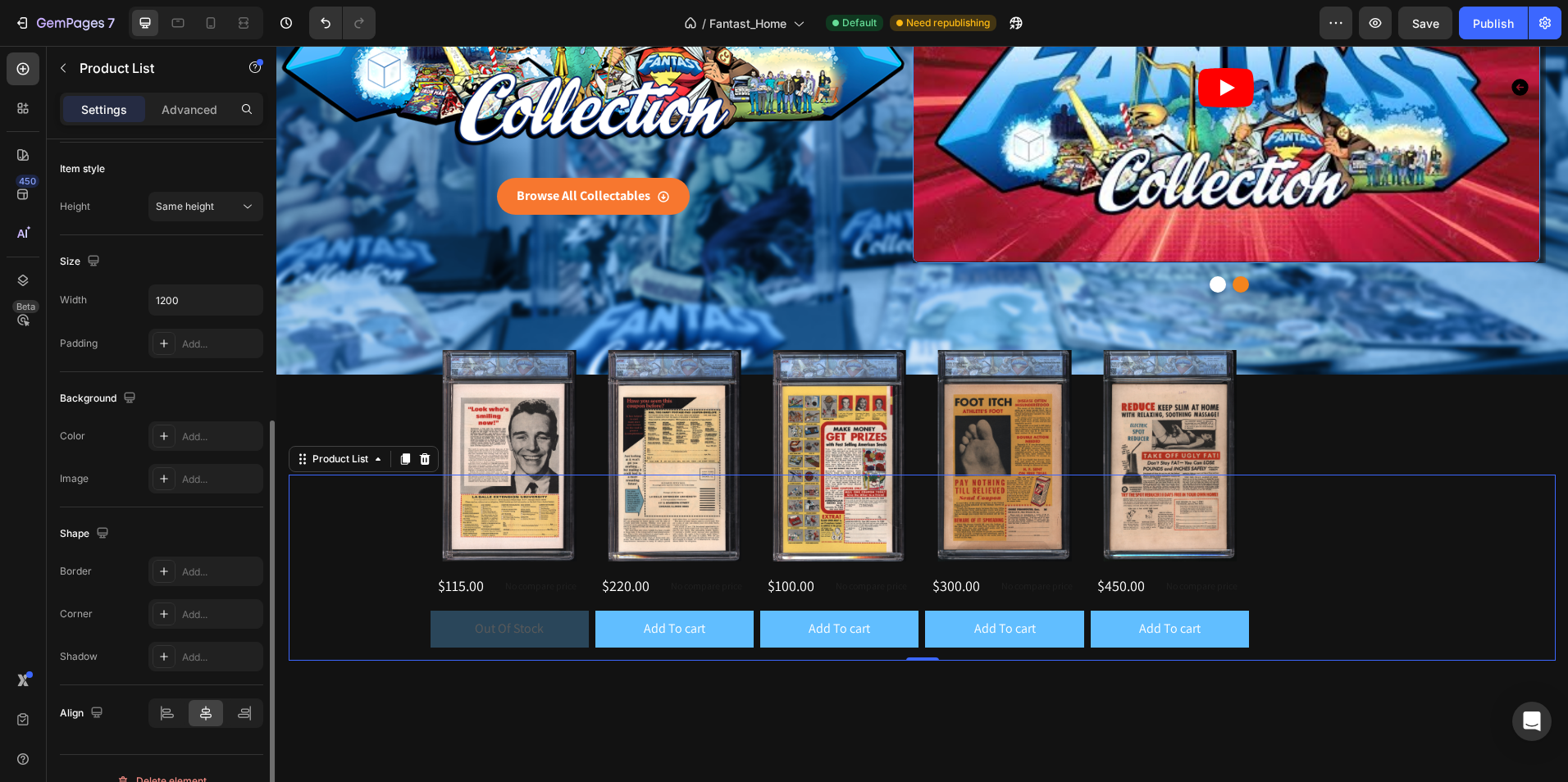
click at [205, 377] on div "Background Color Add... Image Add..." at bounding box center [161, 440] width 203 height 135
click at [1498, 20] on div "Publish" at bounding box center [1493, 23] width 41 height 17
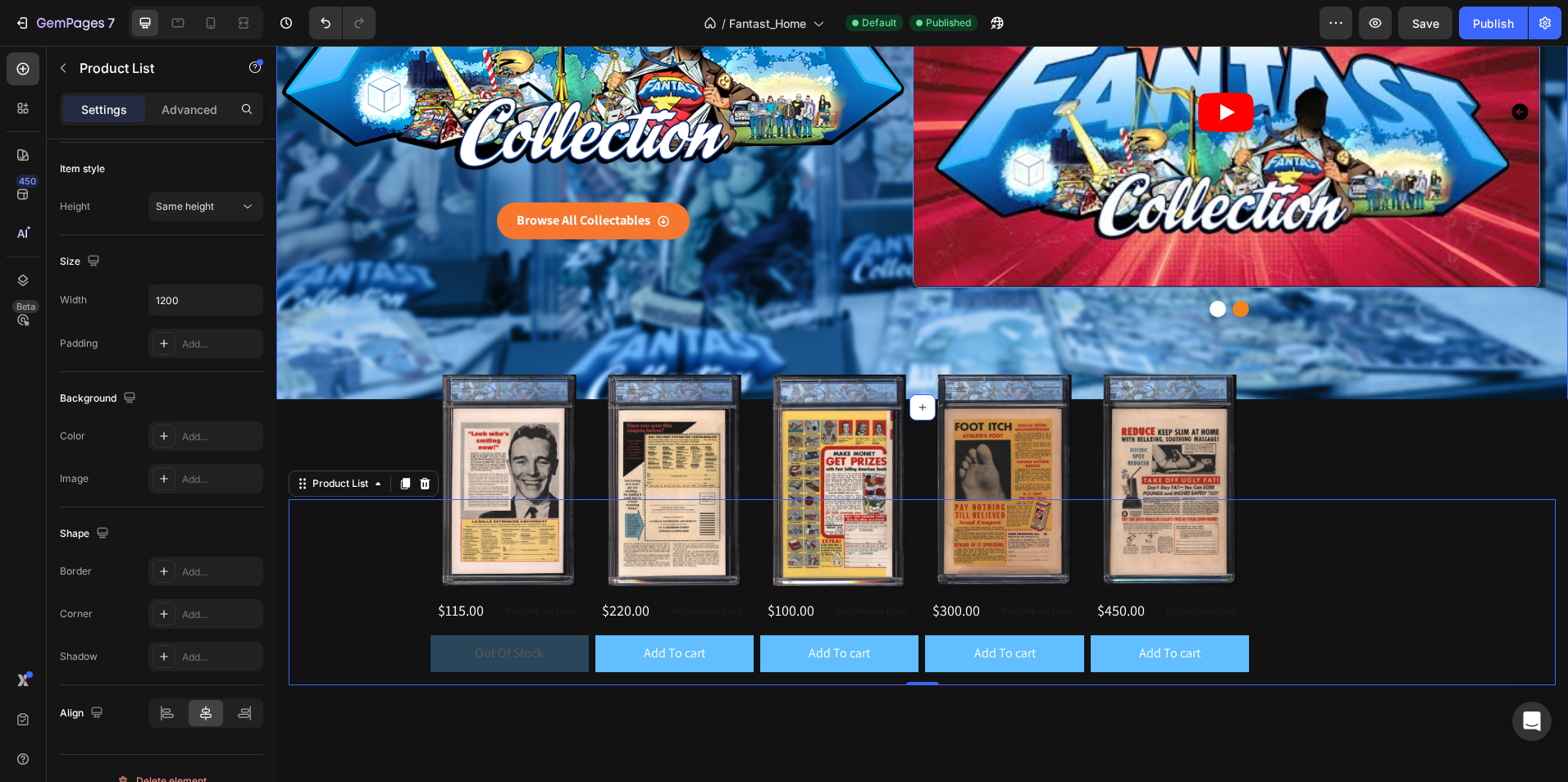
scroll to position [246, 0]
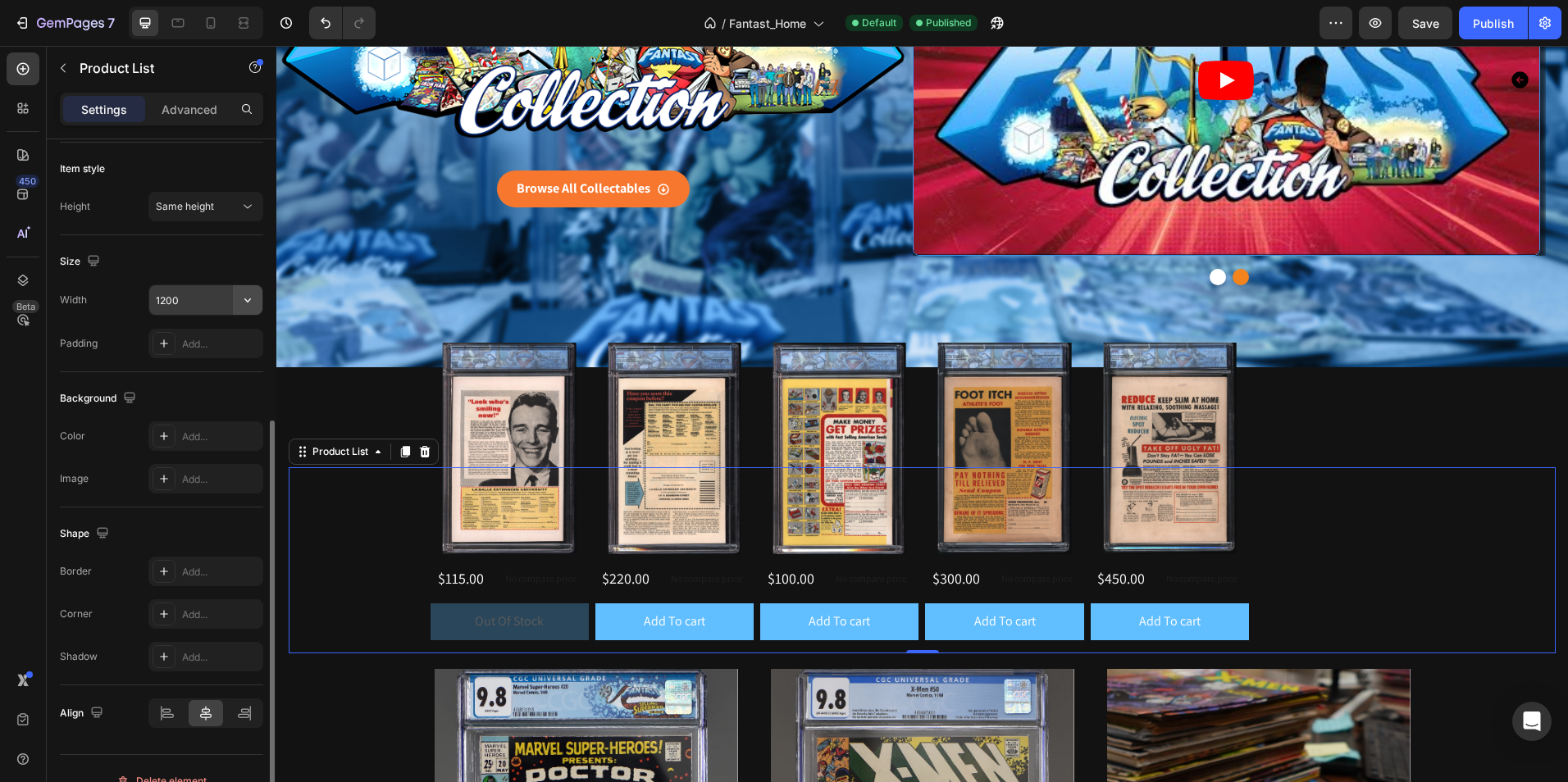
click at [248, 303] on icon "button" at bounding box center [247, 301] width 7 height 4
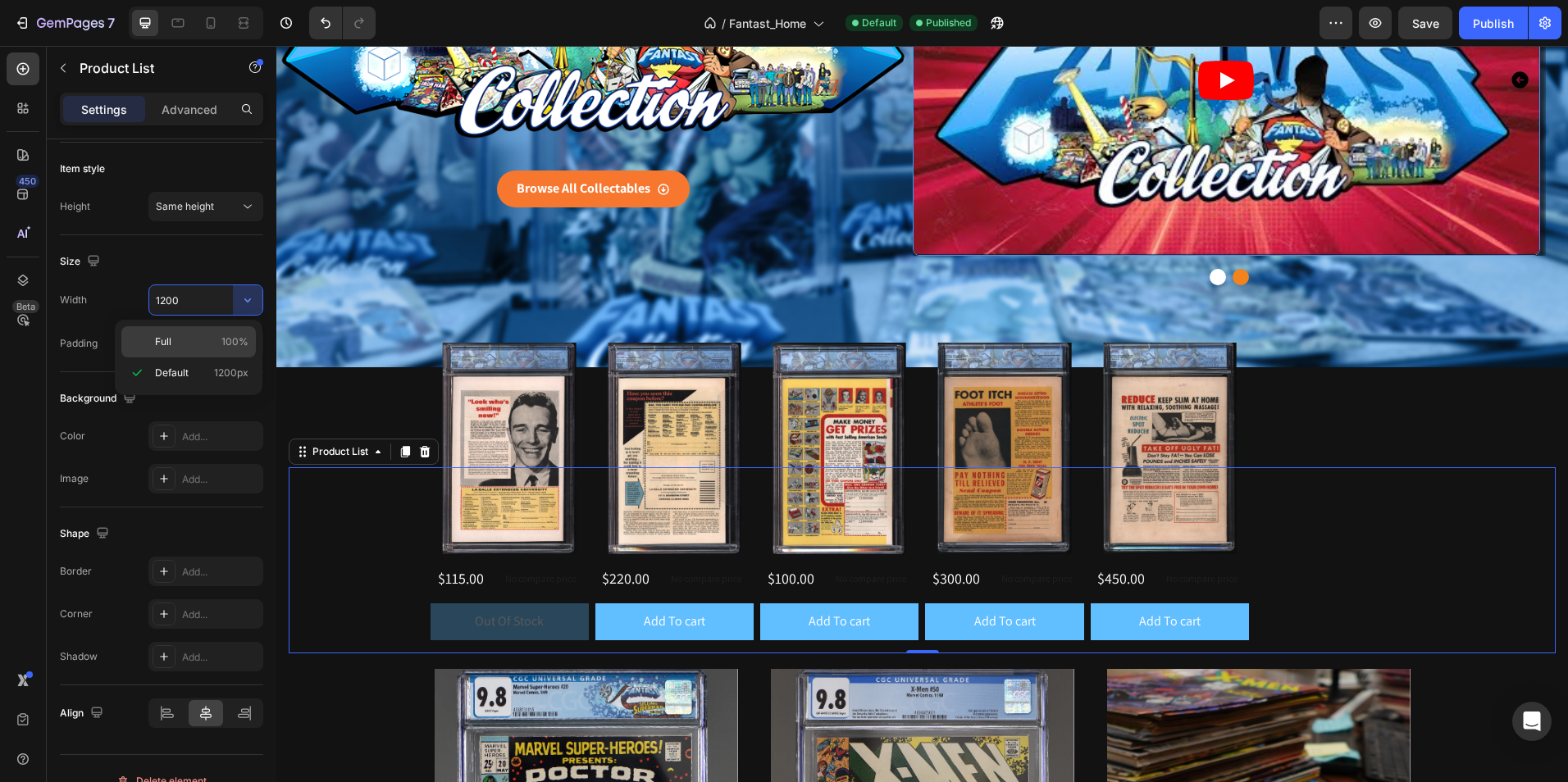
click at [236, 342] on span "100%" at bounding box center [234, 341] width 27 height 15
type input "100%"
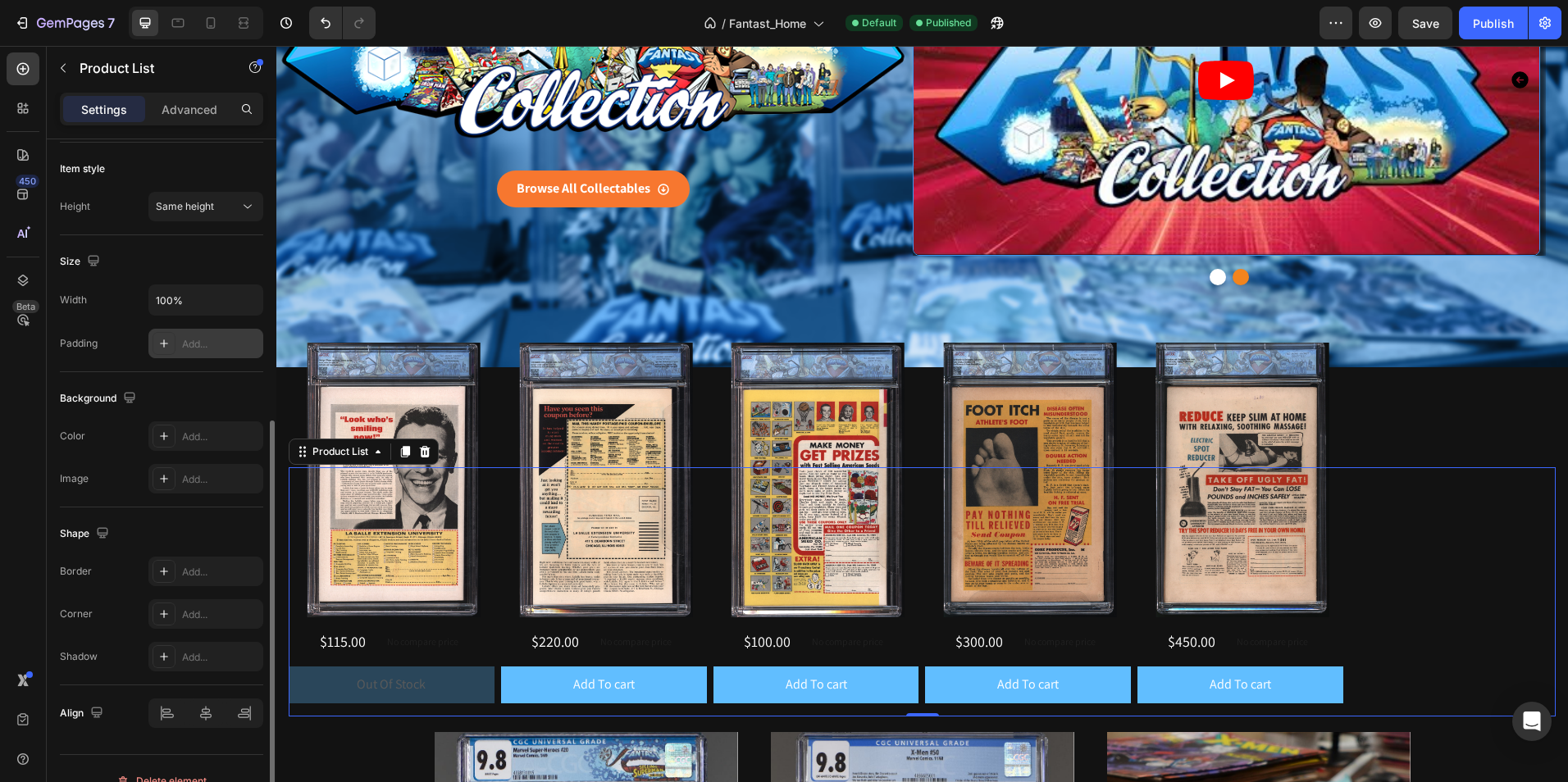
click at [236, 340] on div "Add..." at bounding box center [220, 344] width 77 height 15
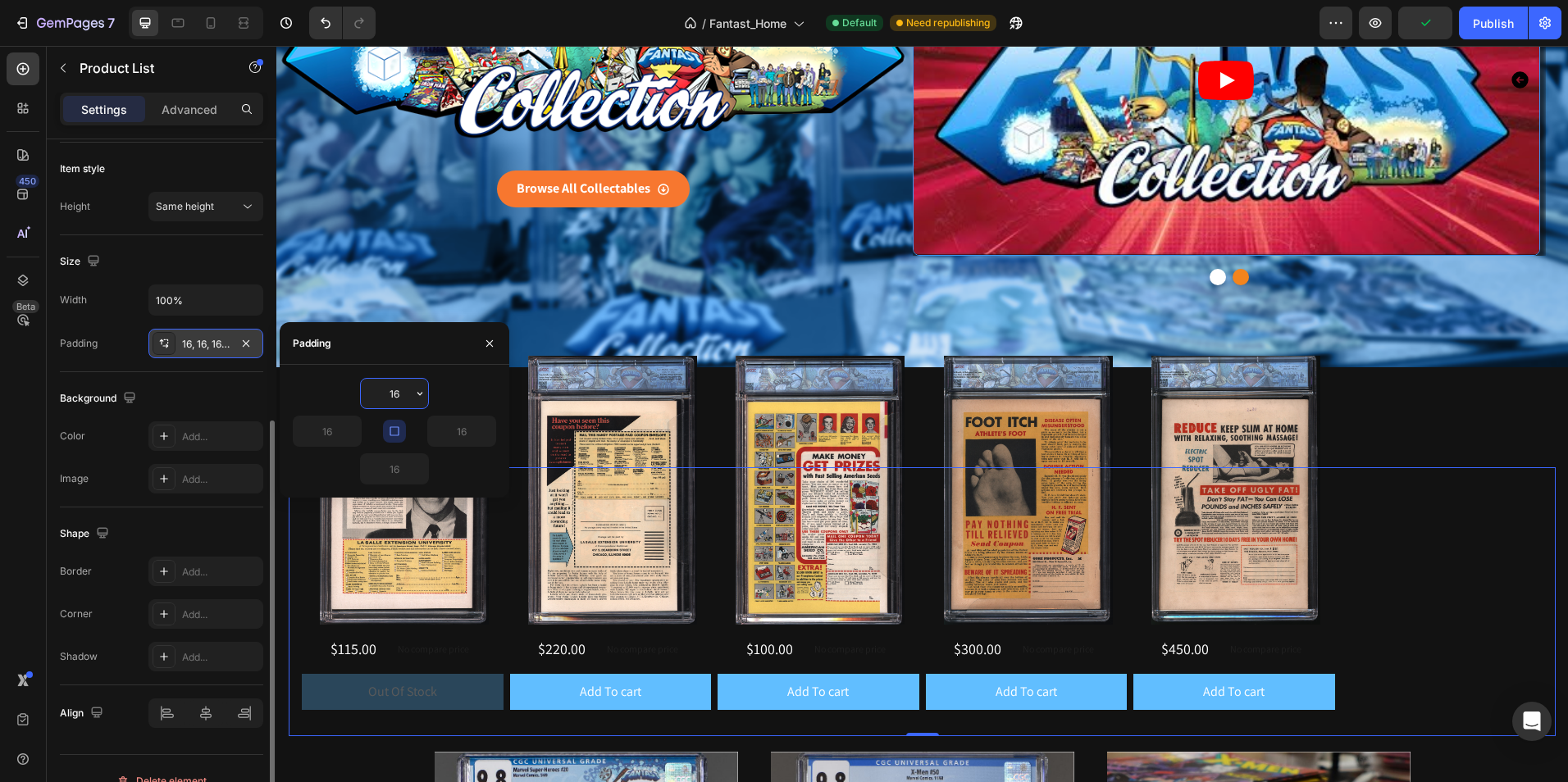
click at [178, 532] on div "Shape" at bounding box center [161, 534] width 203 height 26
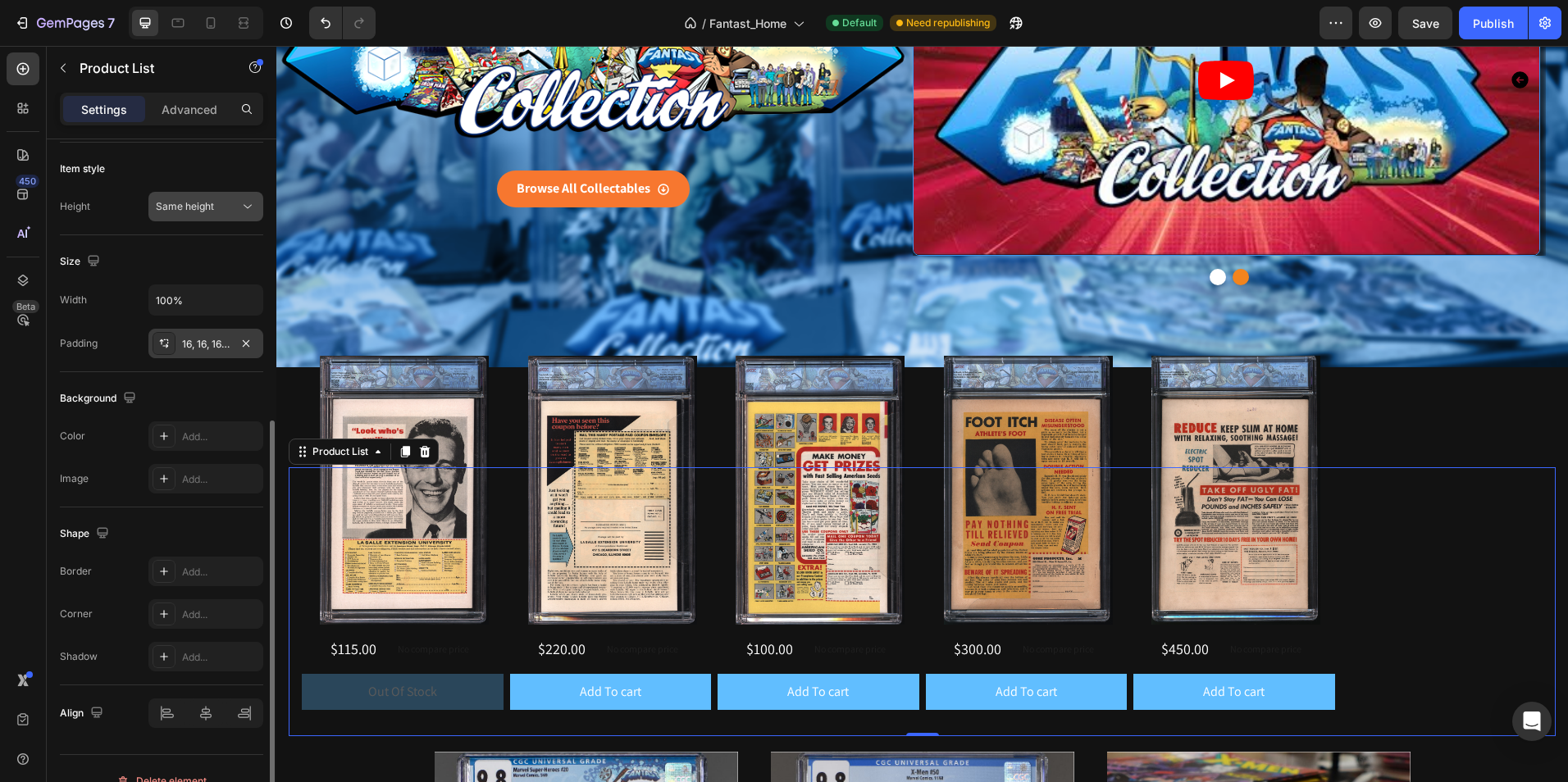
click at [224, 198] on div "Same height" at bounding box center [205, 206] width 100 height 17
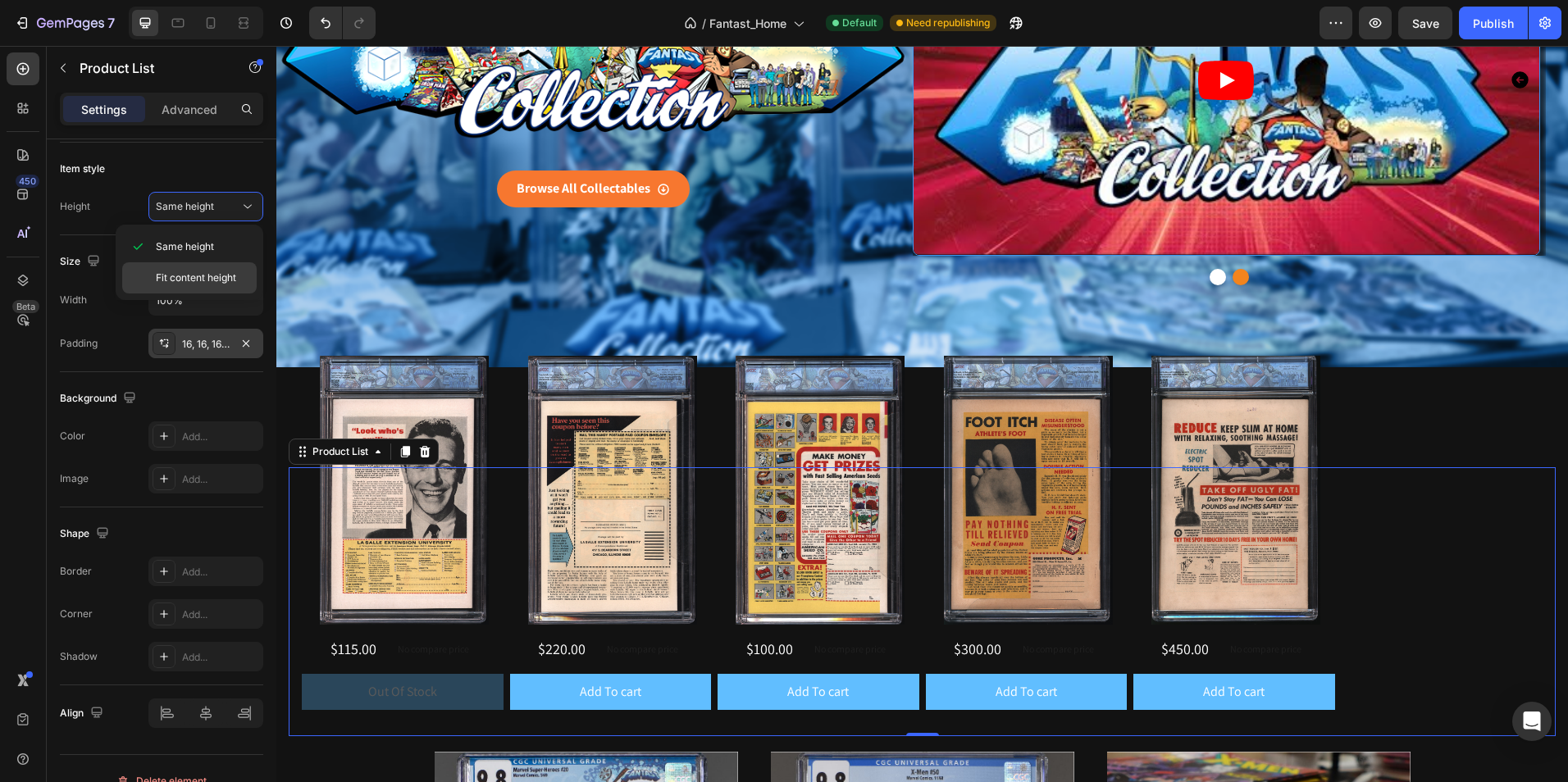
click at [217, 271] on span "Fit content height" at bounding box center [196, 278] width 80 height 15
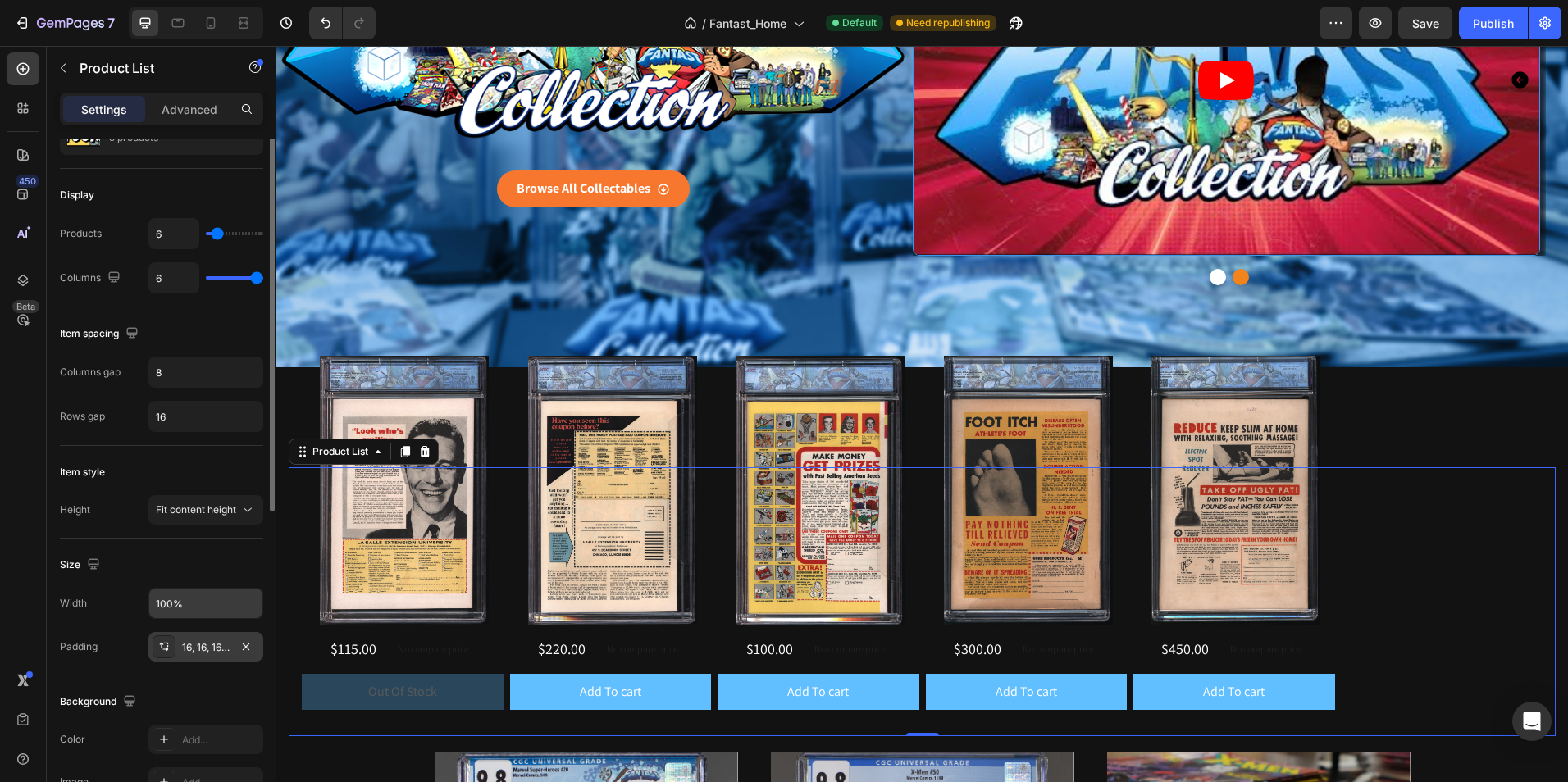
scroll to position [0, 0]
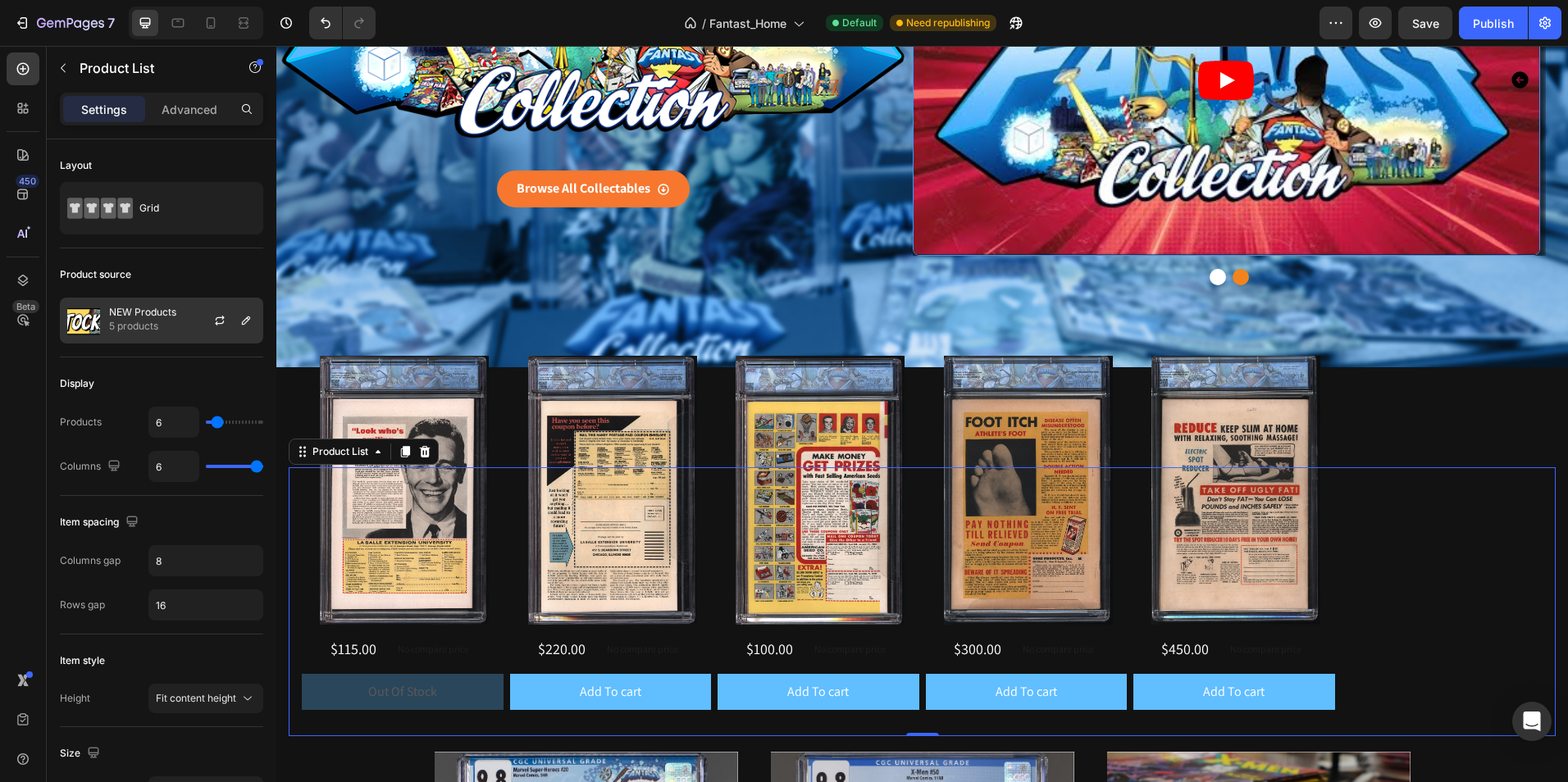
click at [191, 326] on div at bounding box center [226, 321] width 72 height 45
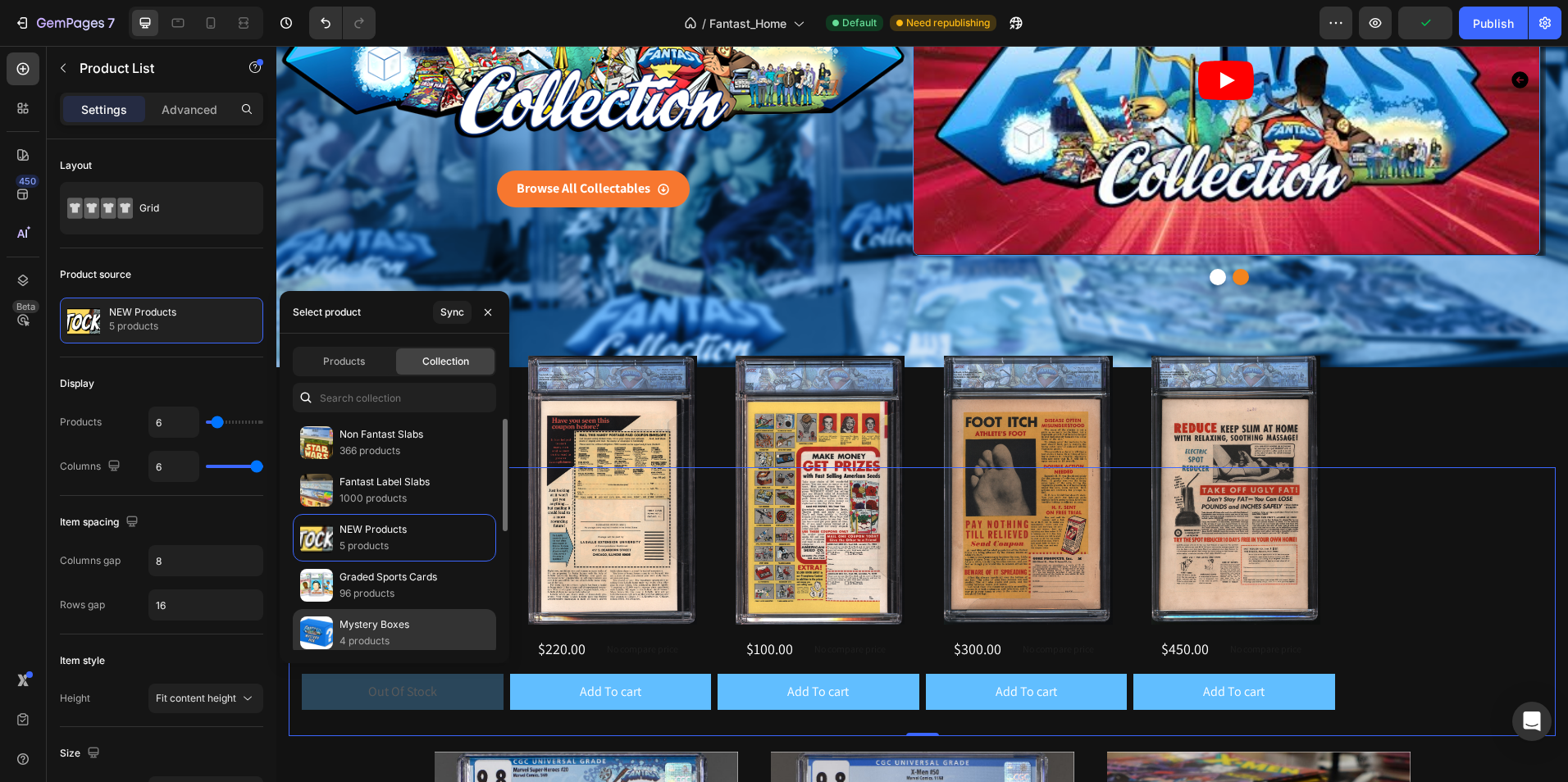
click at [393, 625] on p "Mystery Boxes" at bounding box center [374, 624] width 69 height 17
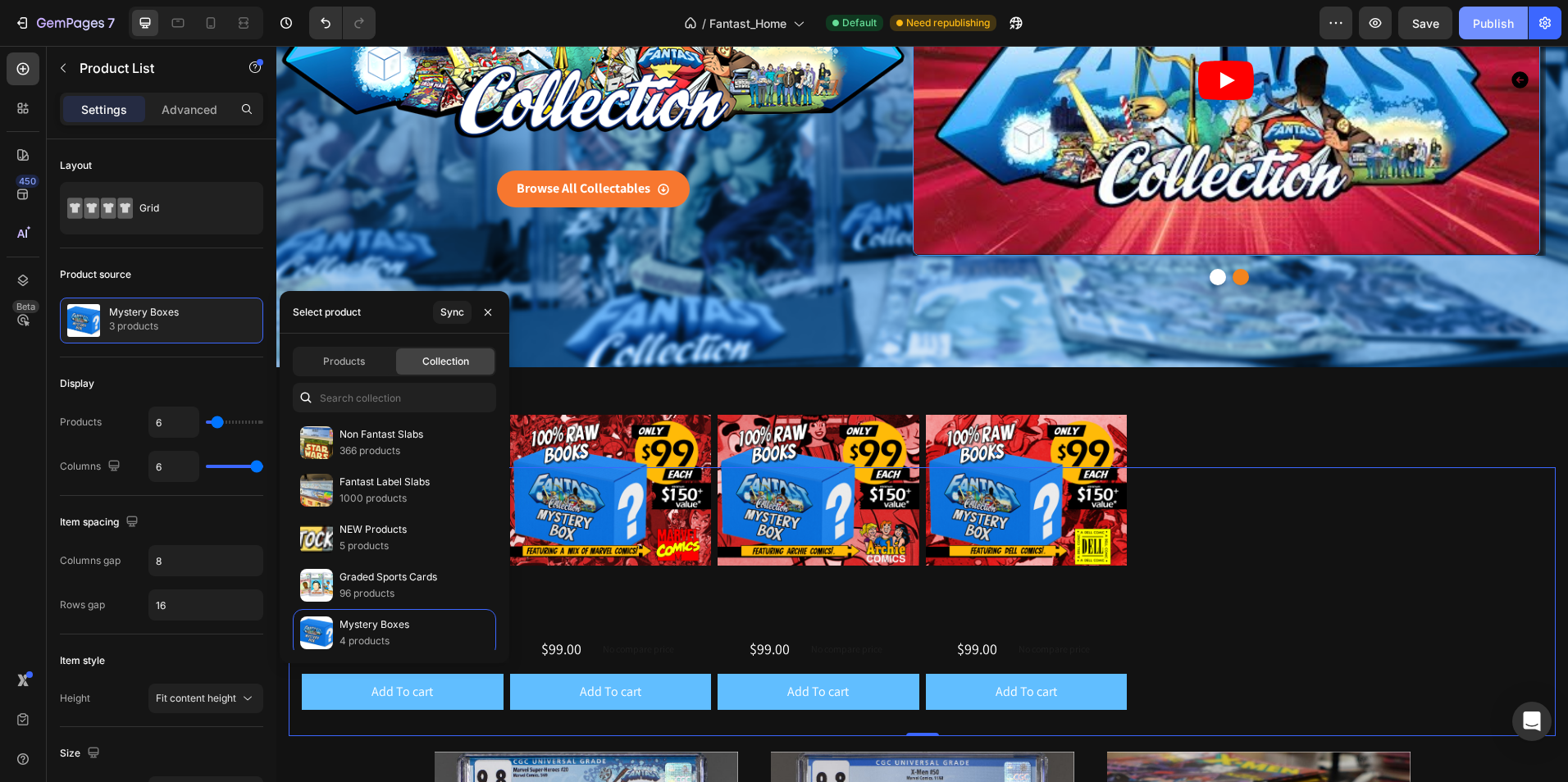
click at [1485, 27] on div "Publish" at bounding box center [1493, 23] width 41 height 17
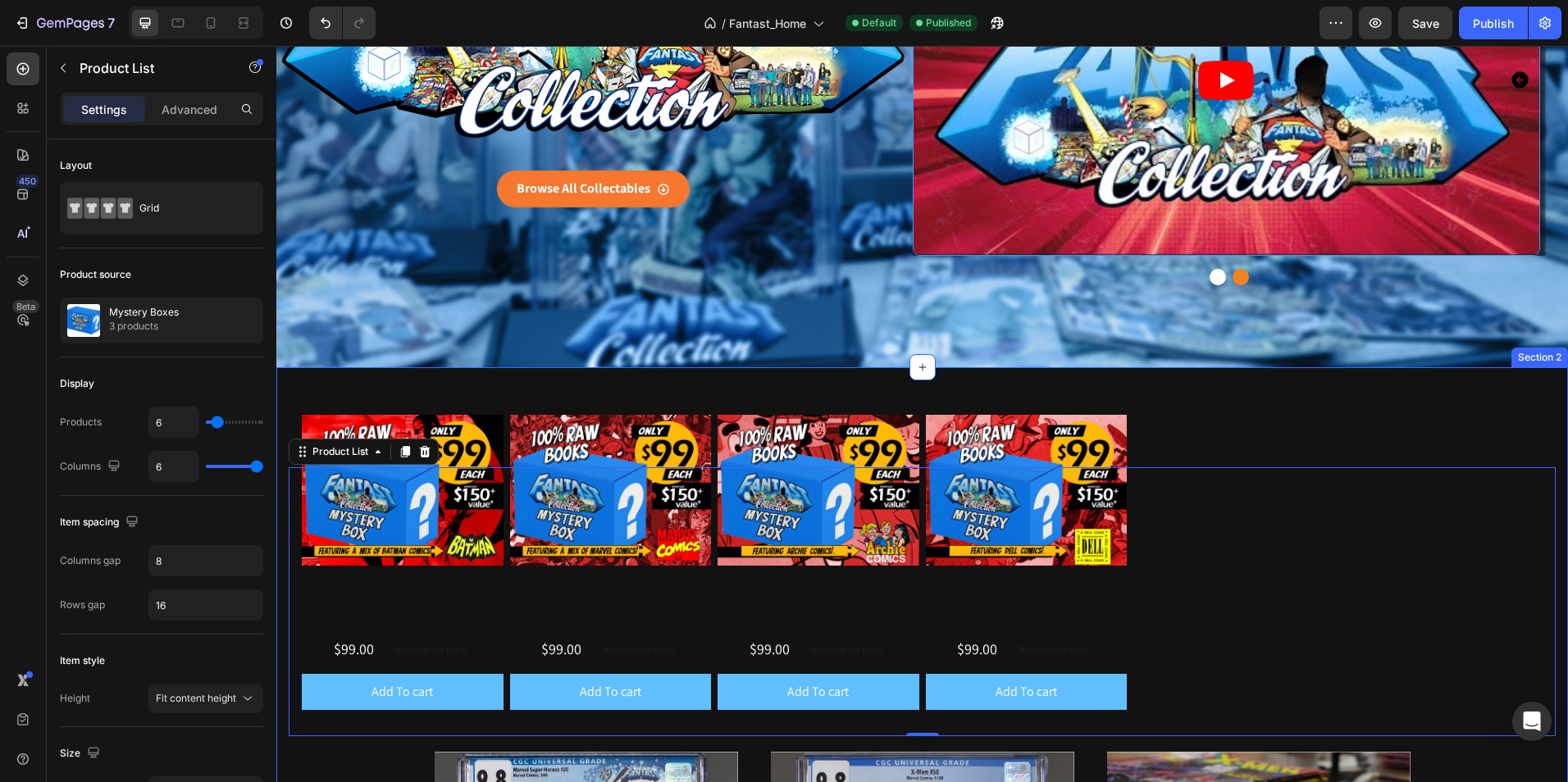
click at [1531, 361] on div "Section 2" at bounding box center [1539, 357] width 57 height 20
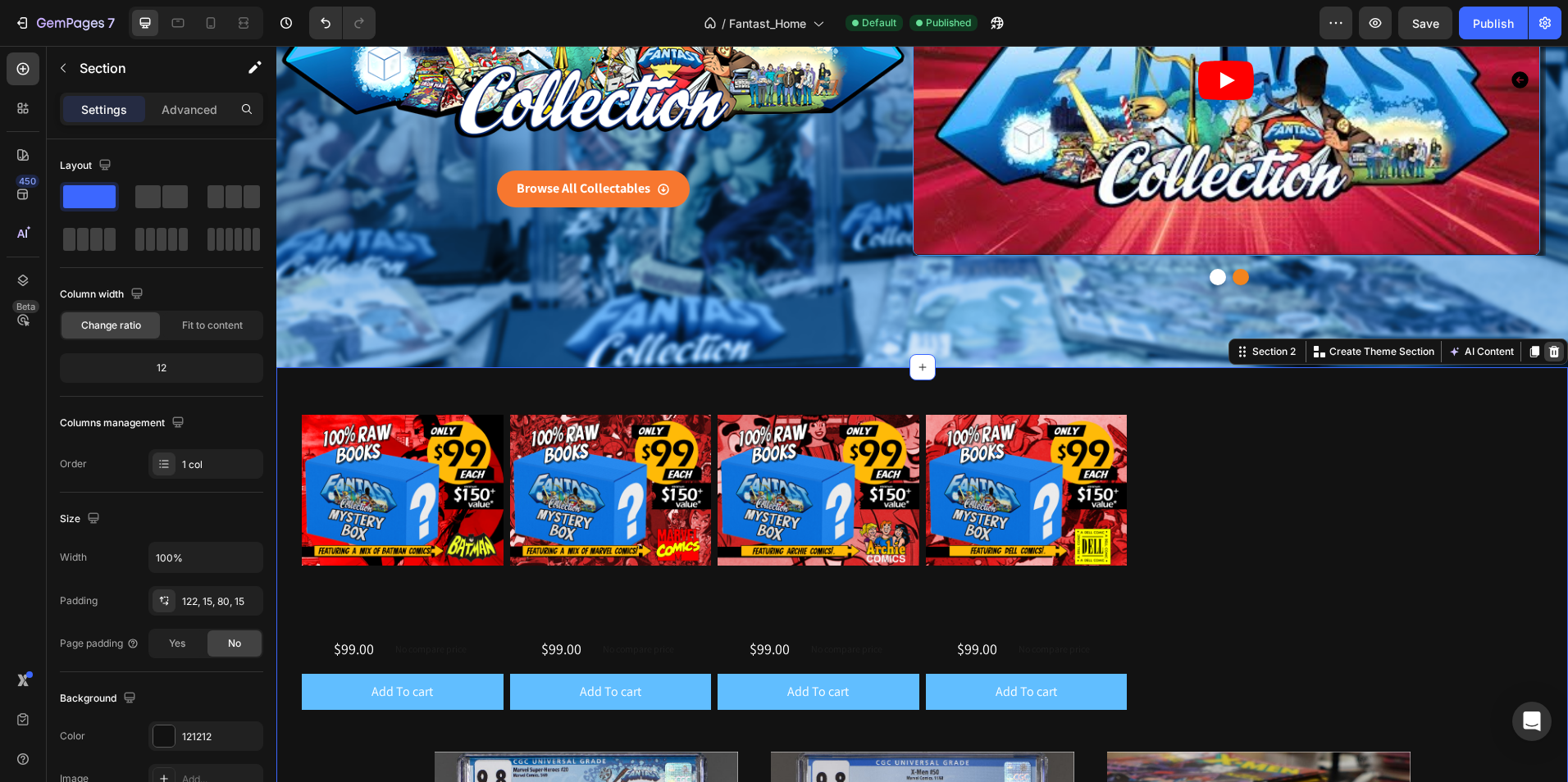
click at [1547, 353] on icon at bounding box center [1553, 351] width 13 height 13
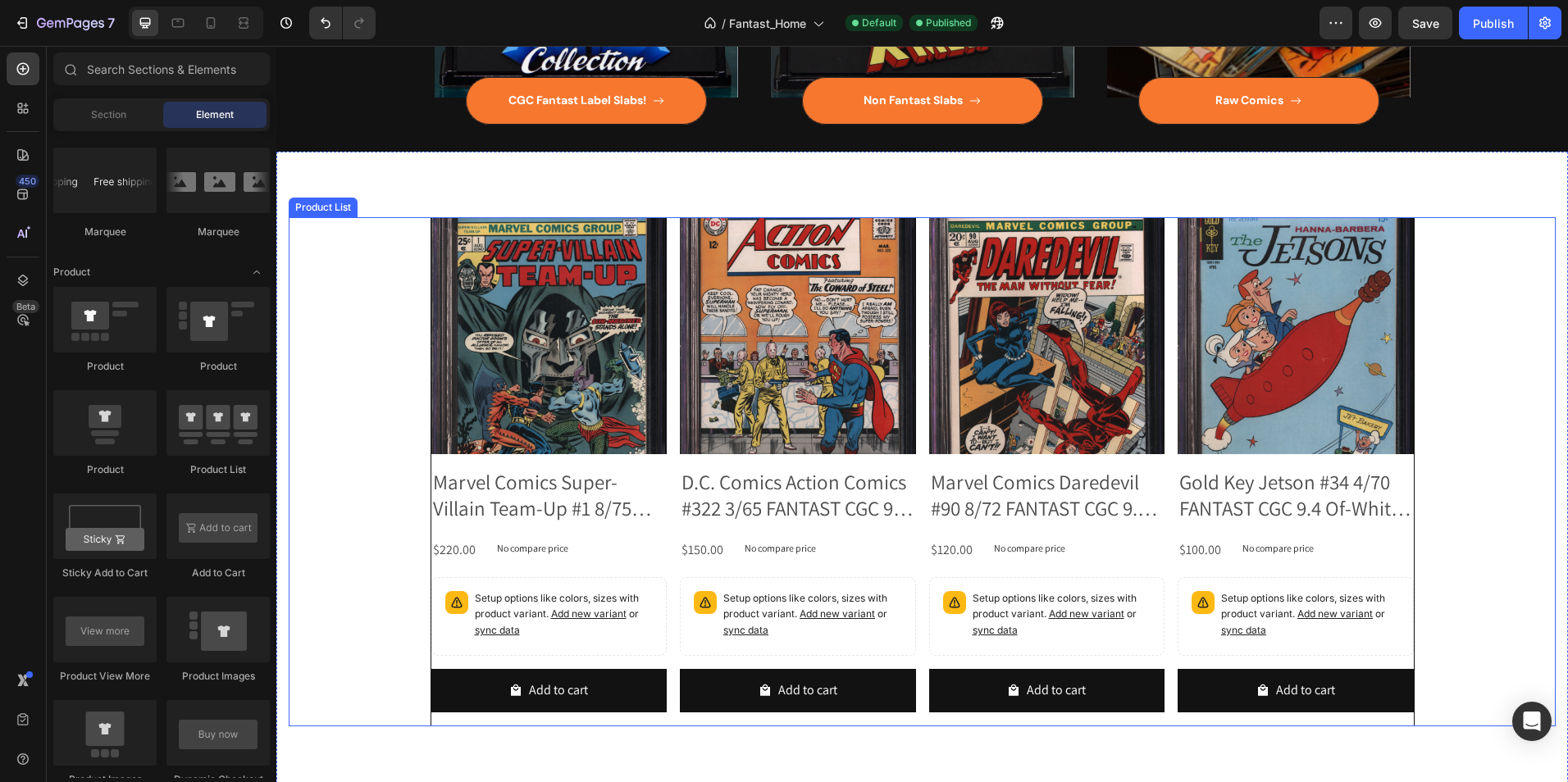
scroll to position [907, 0]
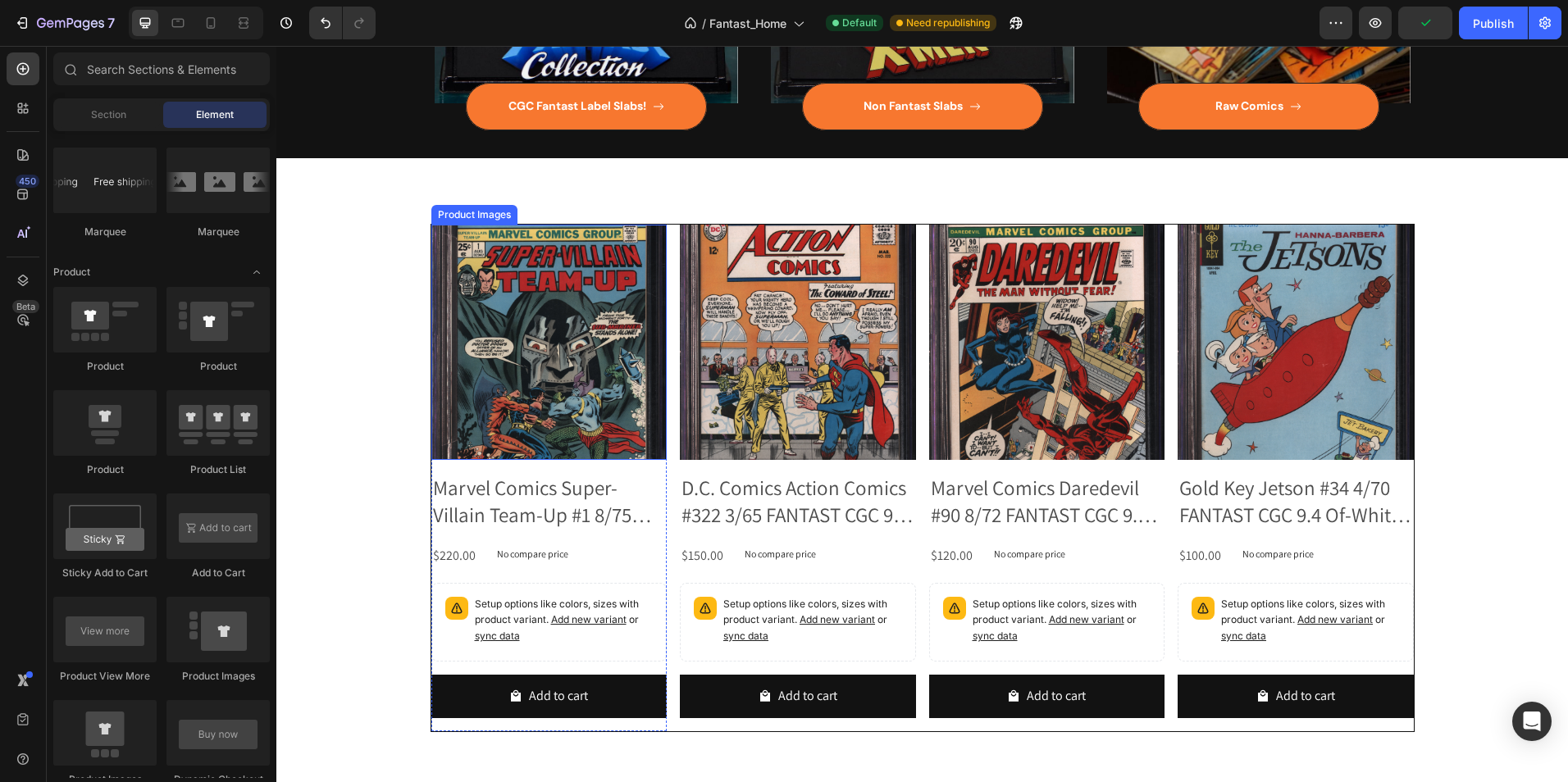
click at [457, 214] on div "Product Images" at bounding box center [474, 214] width 79 height 15
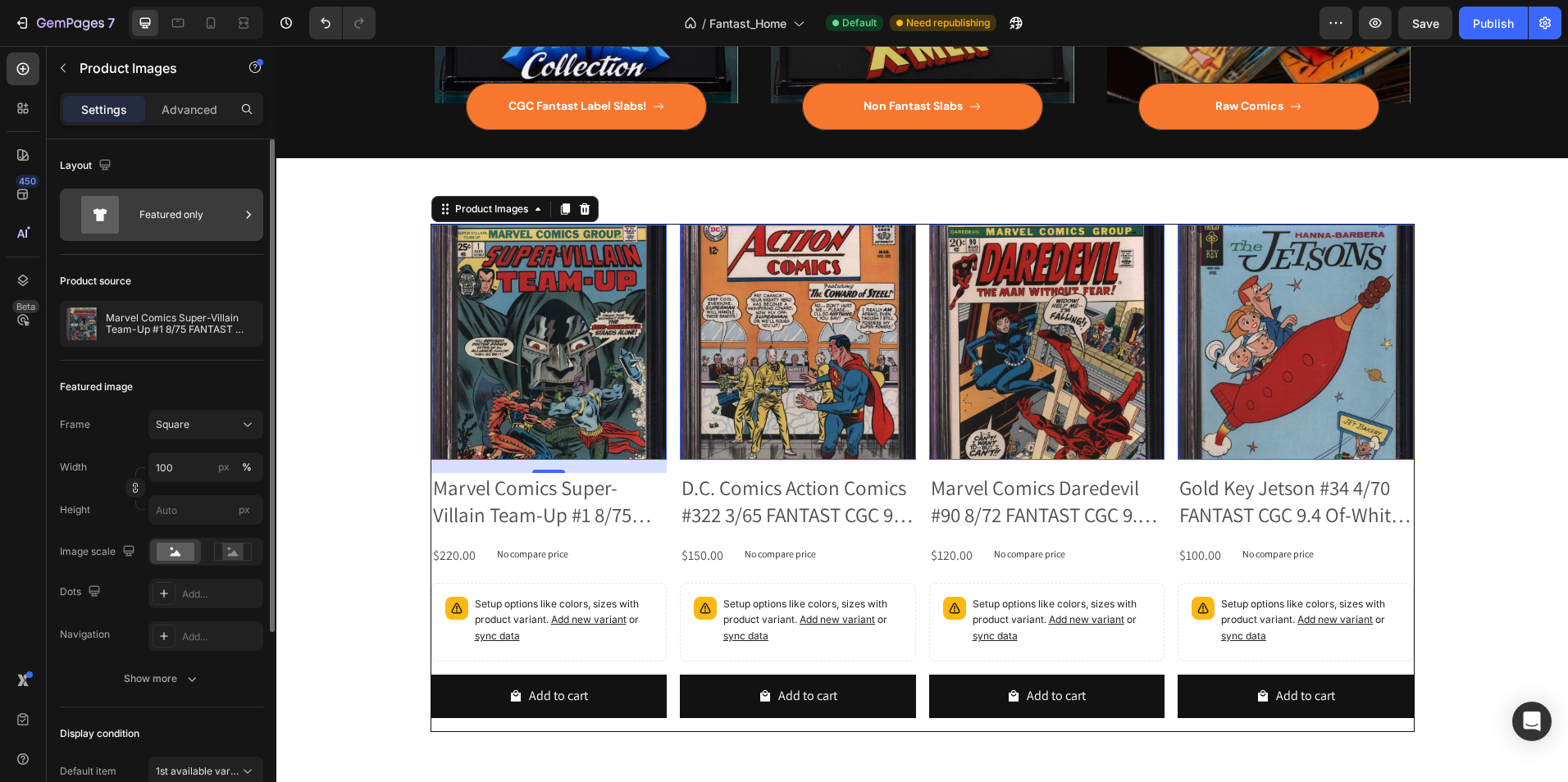
click at [165, 221] on div "Featured only" at bounding box center [189, 214] width 100 height 38
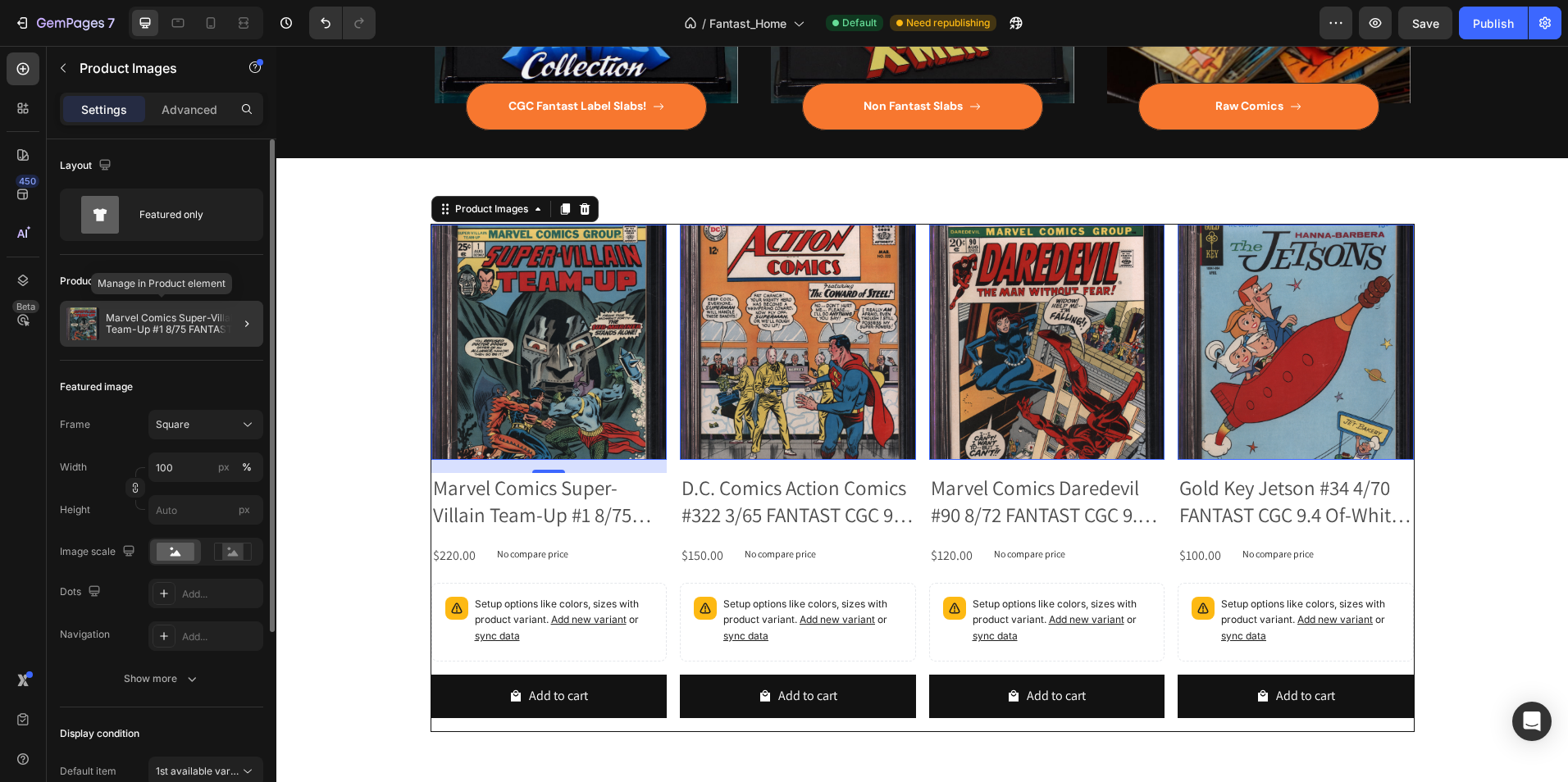
click at [182, 325] on p "Marvel Comics Super-Villain Team-Up #1 8/75 FANTAST CGC 9.6 Off-White to White …" at bounding box center [182, 324] width 151 height 23
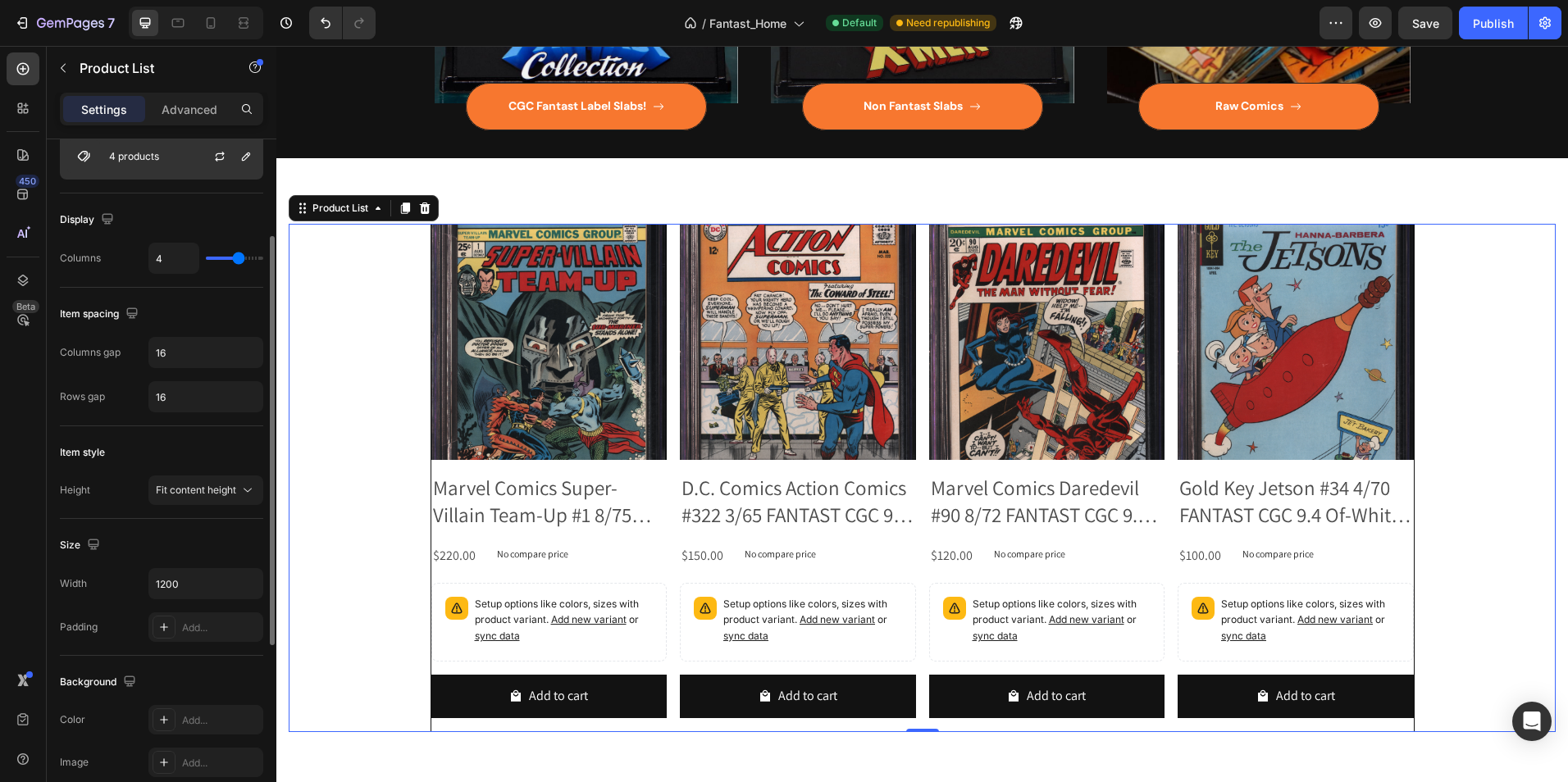
scroll to position [0, 0]
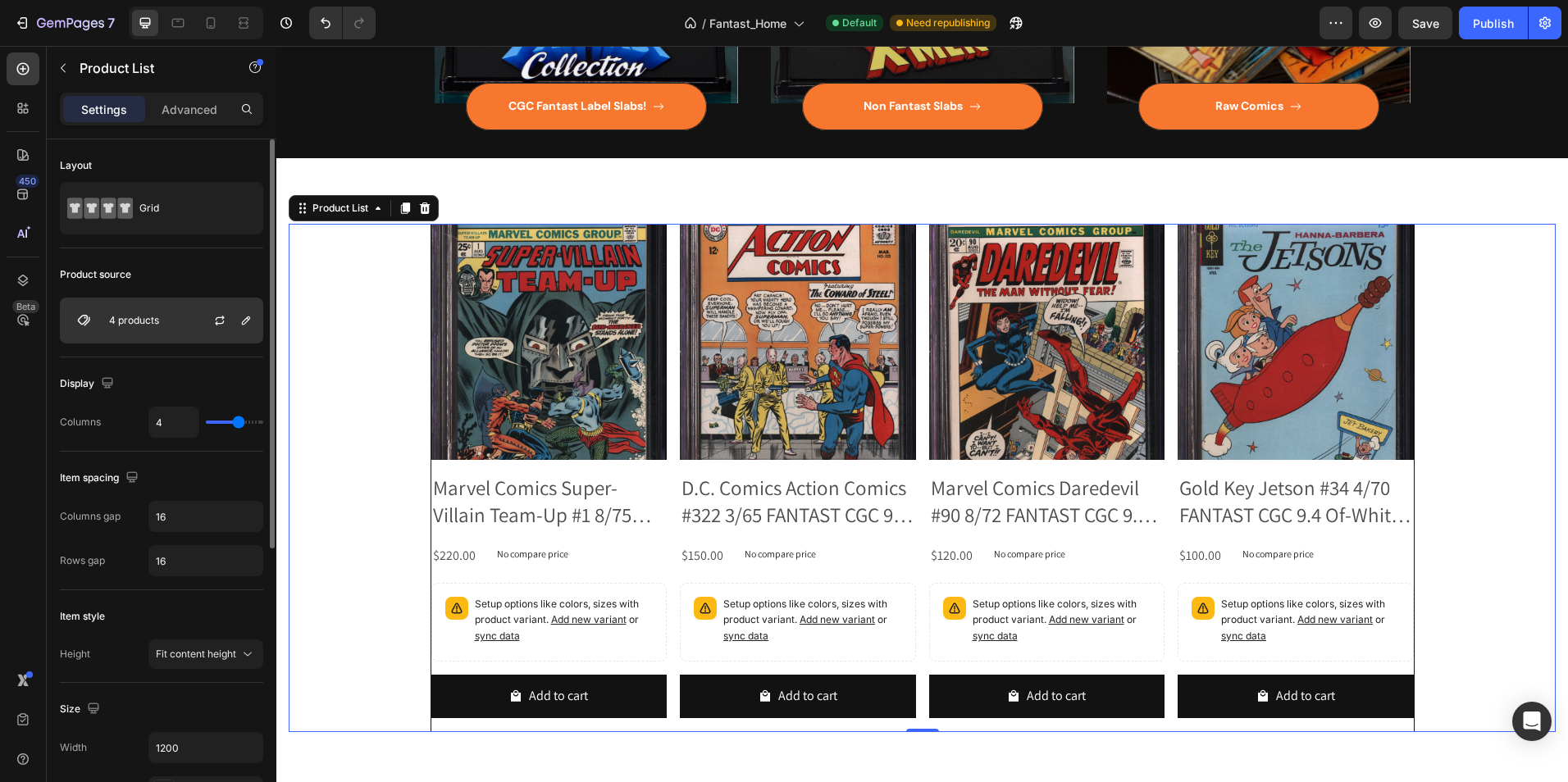
click at [160, 332] on div "4 products" at bounding box center [161, 321] width 203 height 46
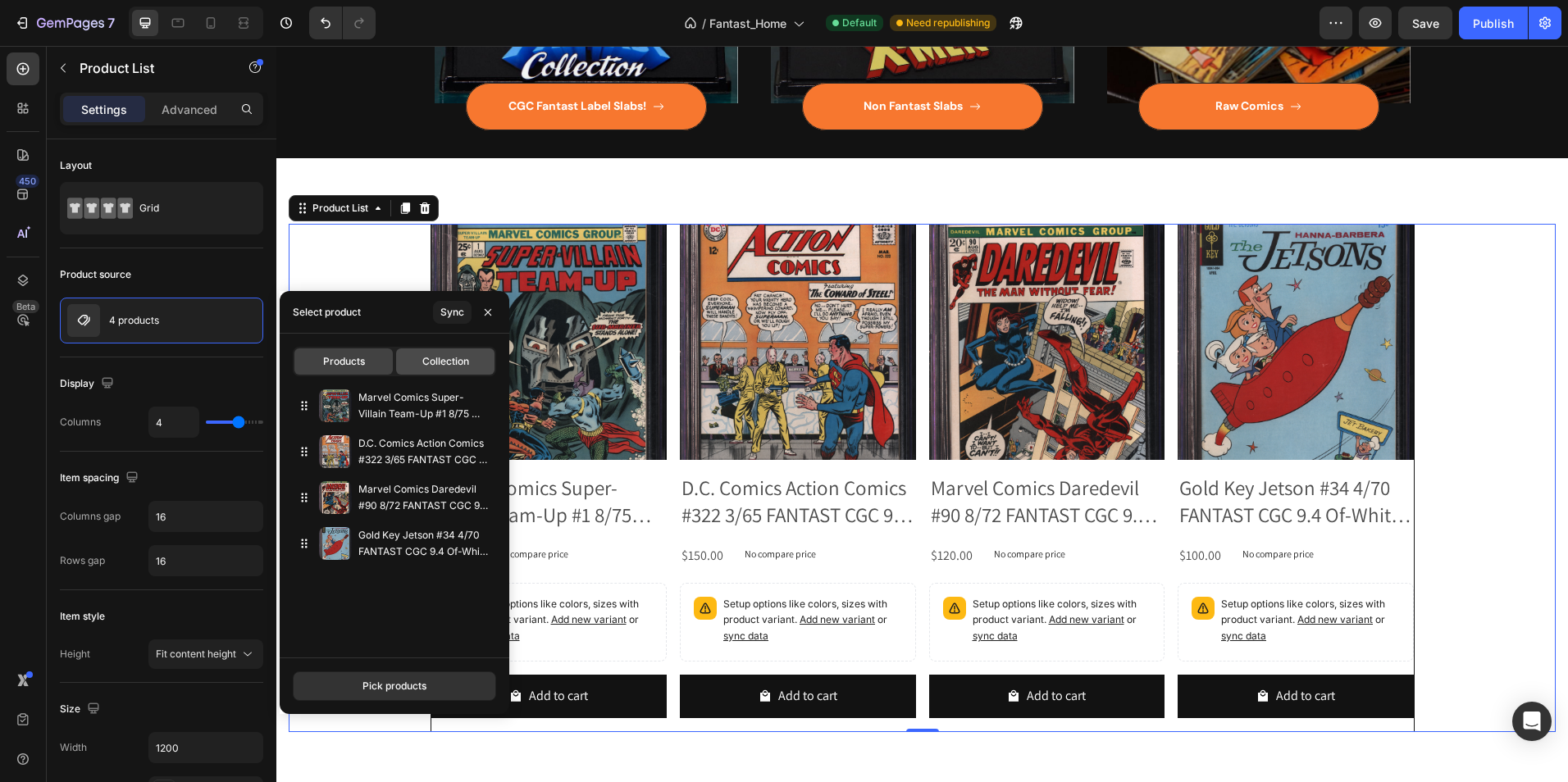
click at [446, 359] on span "Collection" at bounding box center [445, 361] width 47 height 15
type input "10"
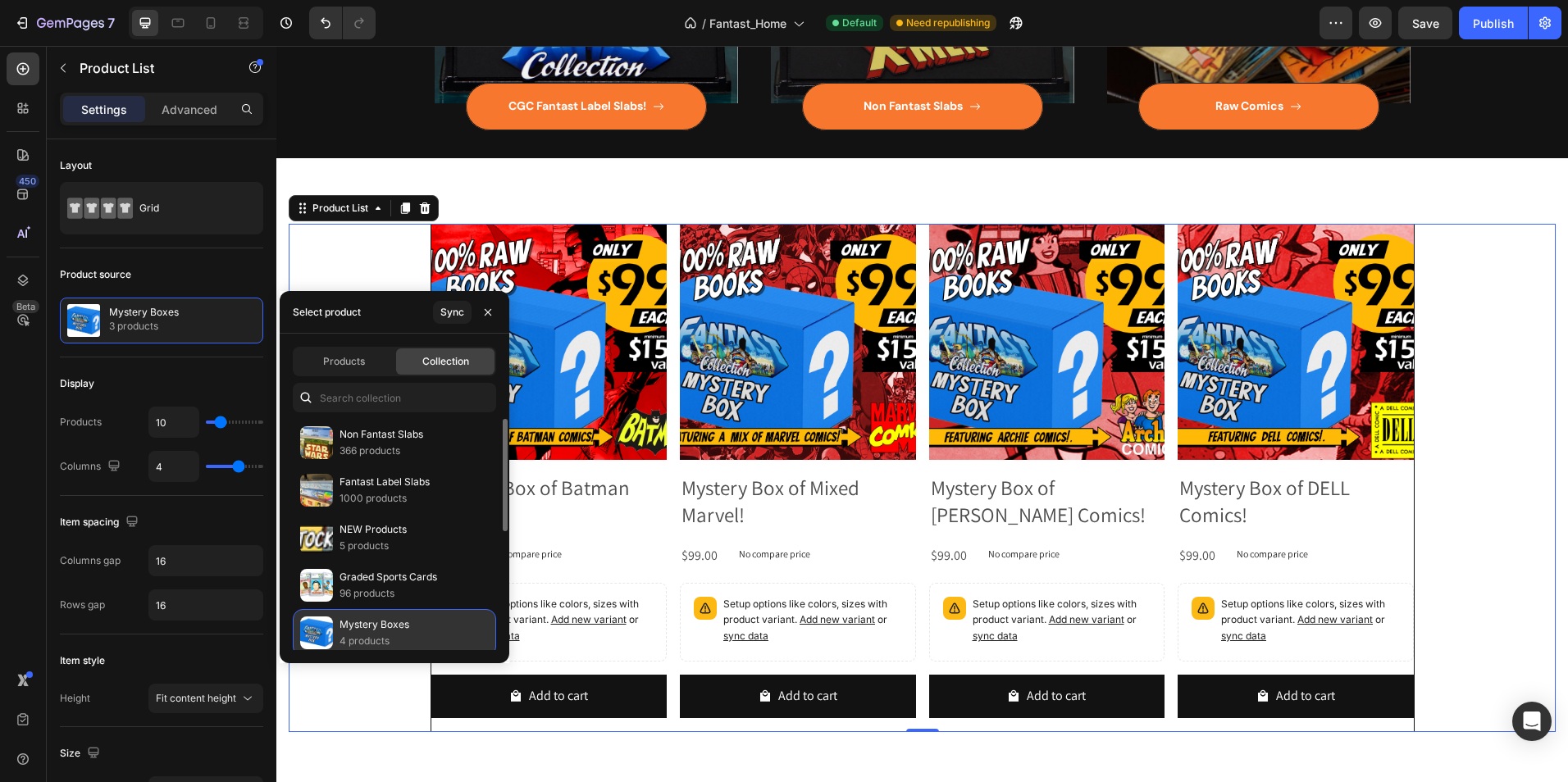
click at [369, 635] on p "4 products" at bounding box center [374, 641] width 69 height 17
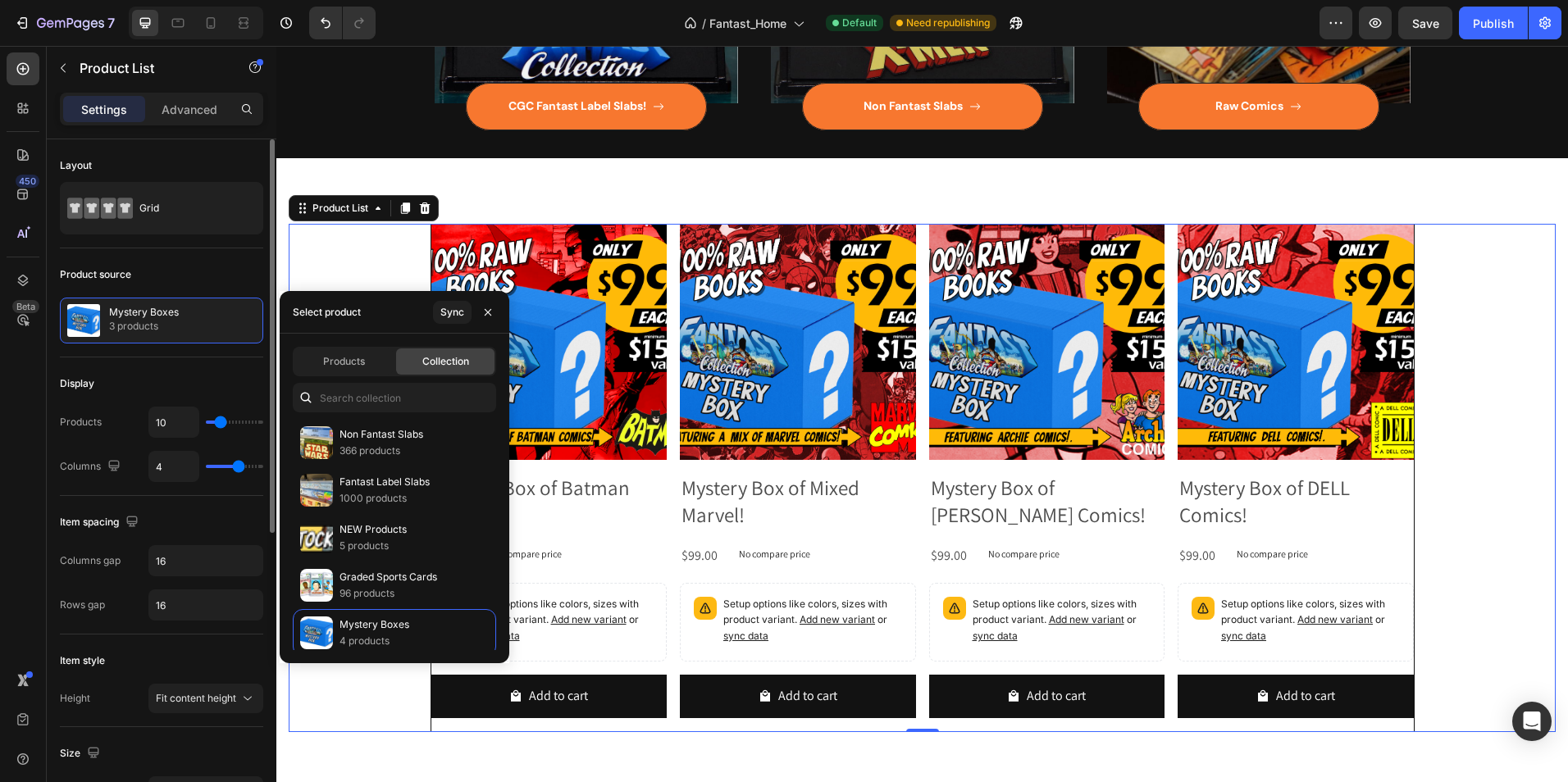
click at [153, 383] on div "Display" at bounding box center [161, 383] width 203 height 26
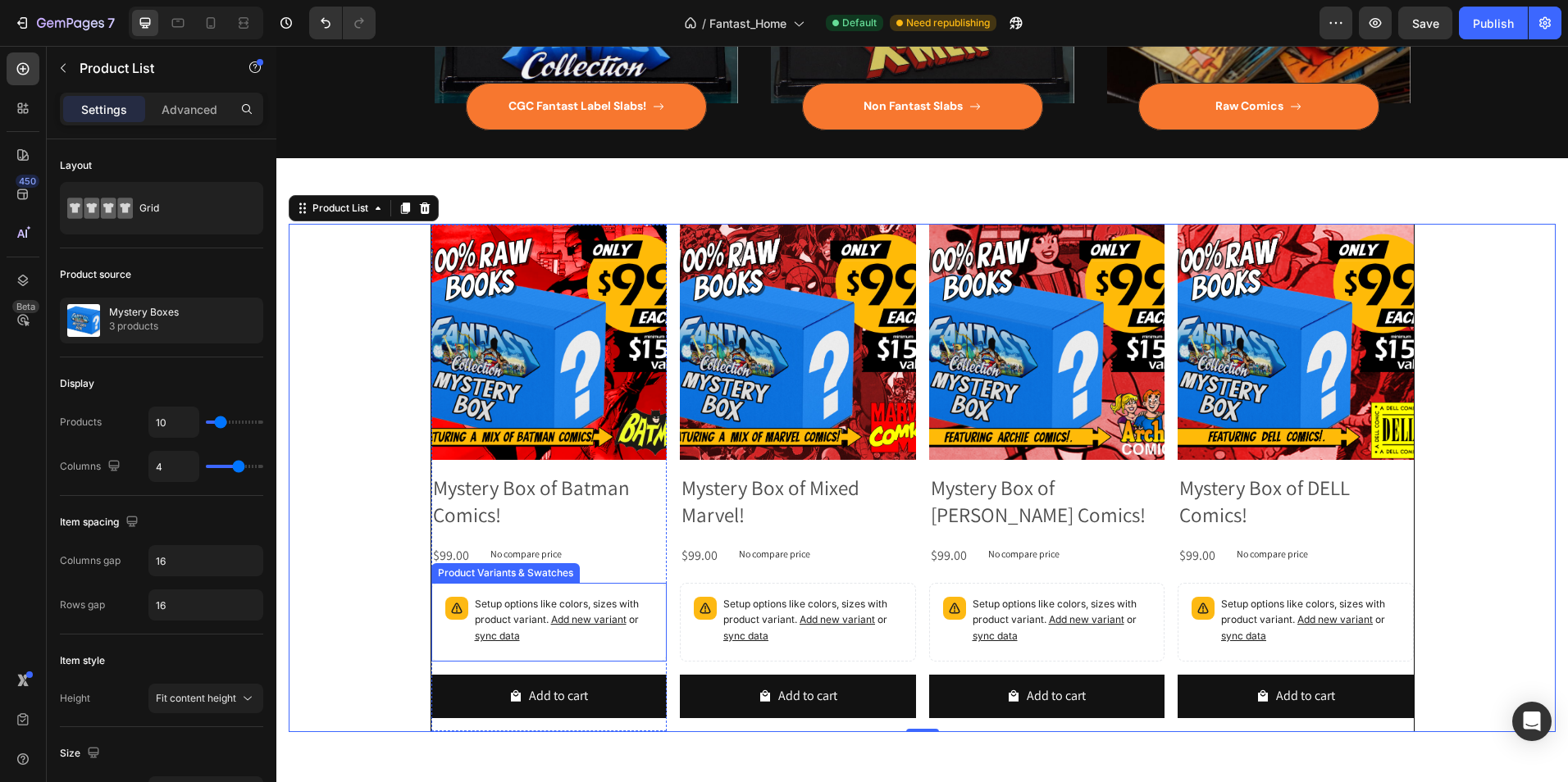
click at [532, 578] on div "Product Variants & Swatches" at bounding box center [506, 574] width 149 height 20
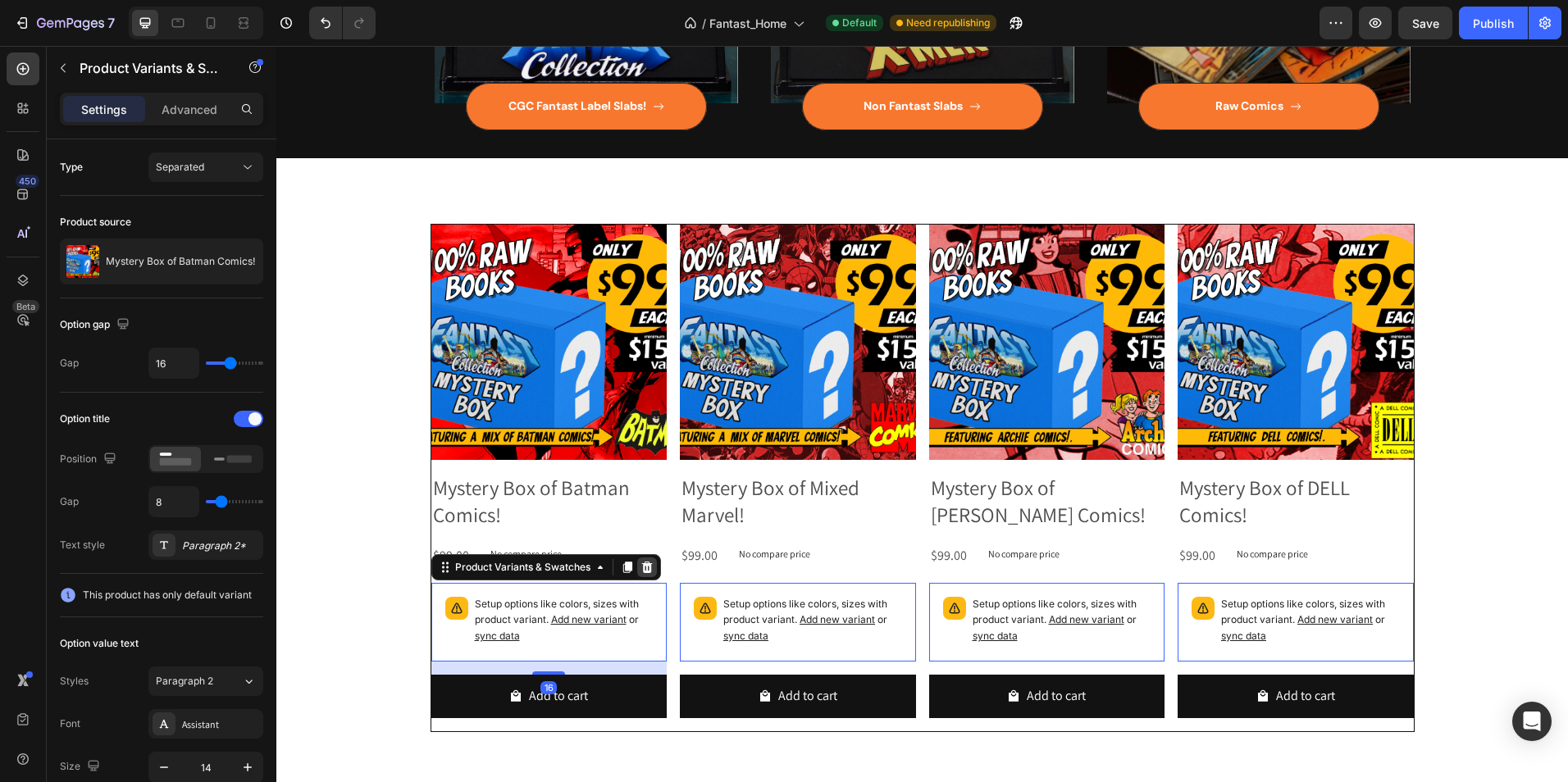
click at [644, 569] on icon at bounding box center [646, 568] width 11 height 12
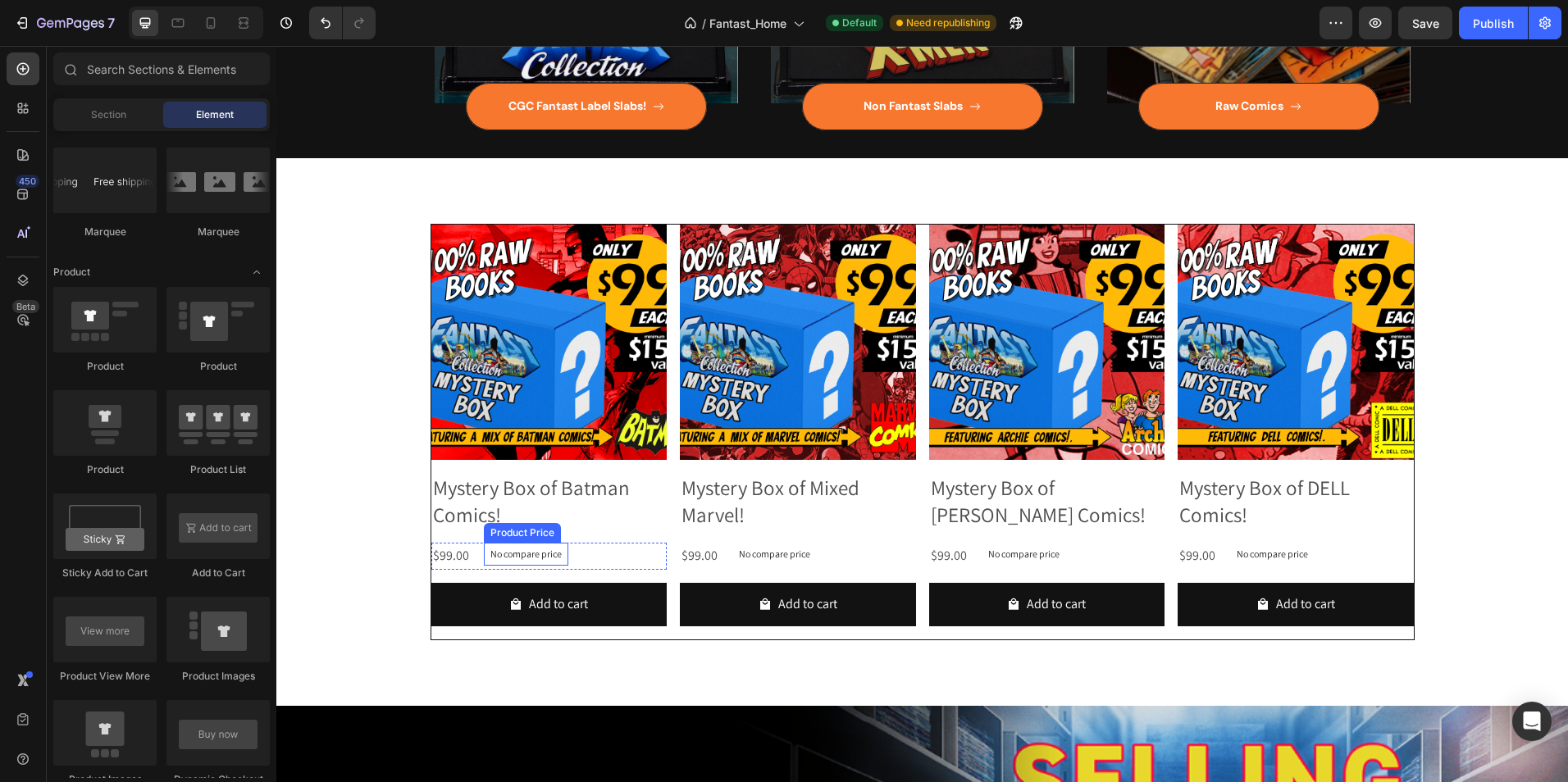
click at [514, 550] on p "No compare price" at bounding box center [526, 555] width 71 height 10
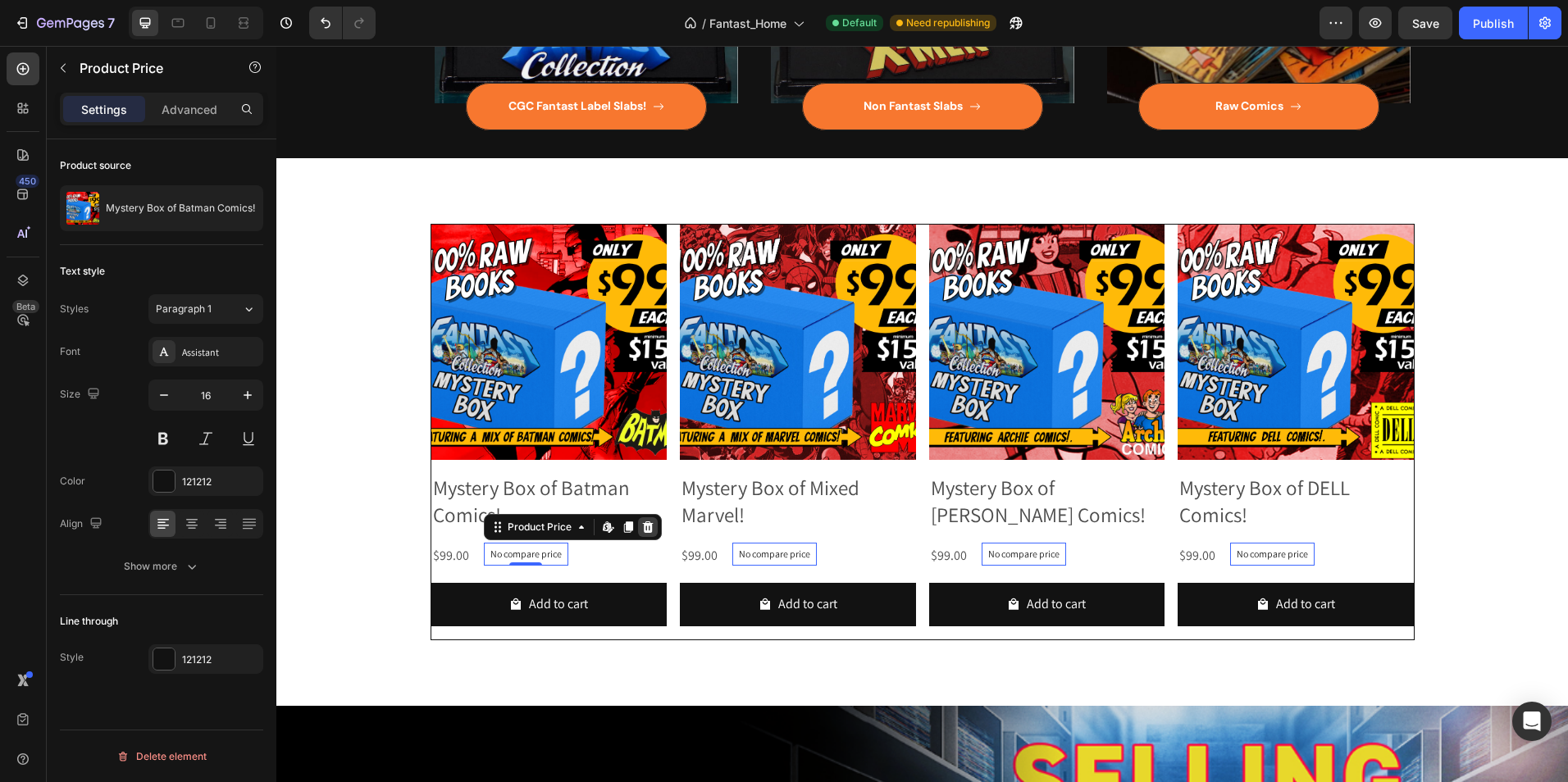
click at [645, 525] on icon at bounding box center [647, 527] width 13 height 13
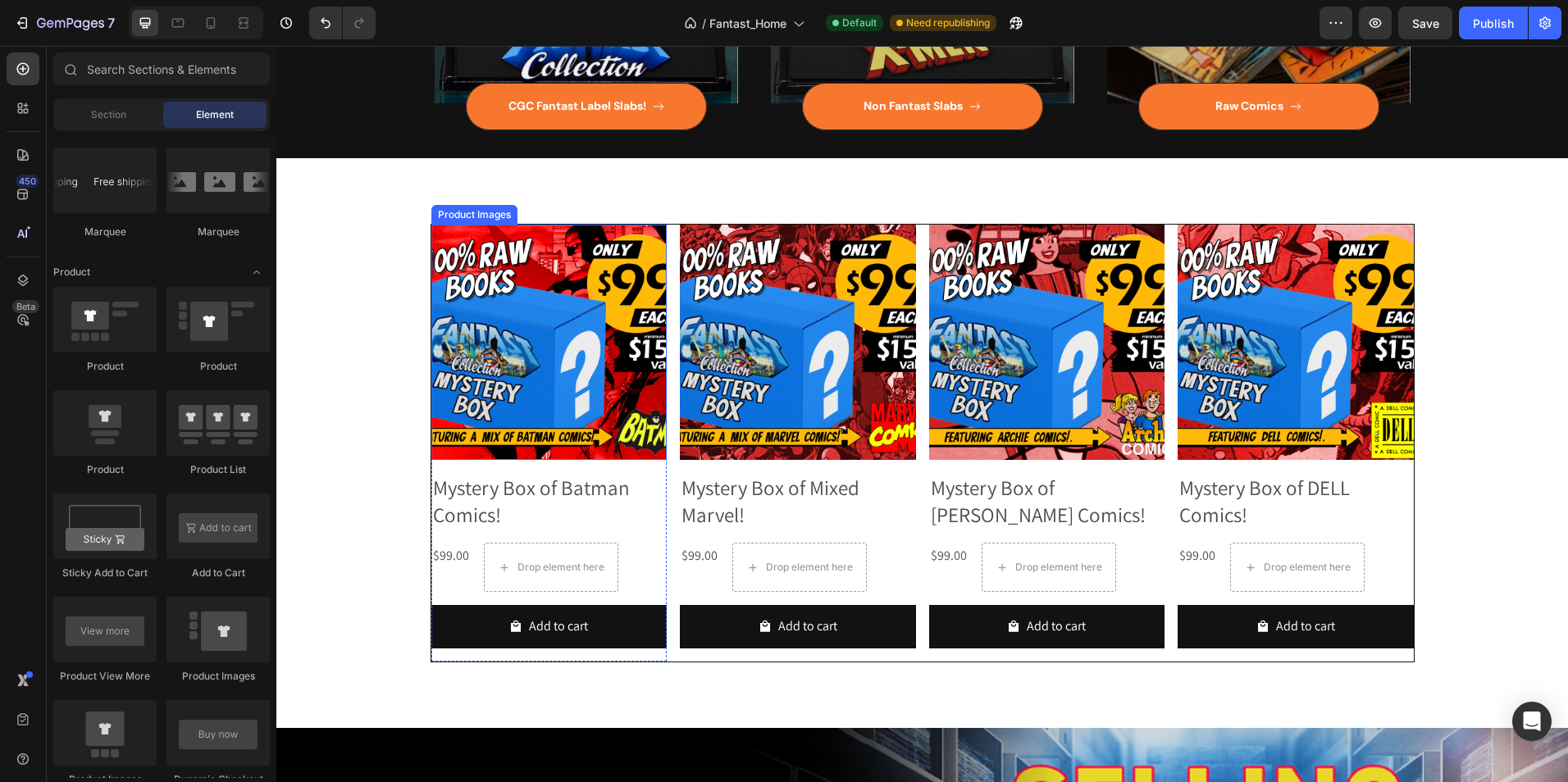
click at [478, 219] on div "Product Images" at bounding box center [474, 215] width 86 height 20
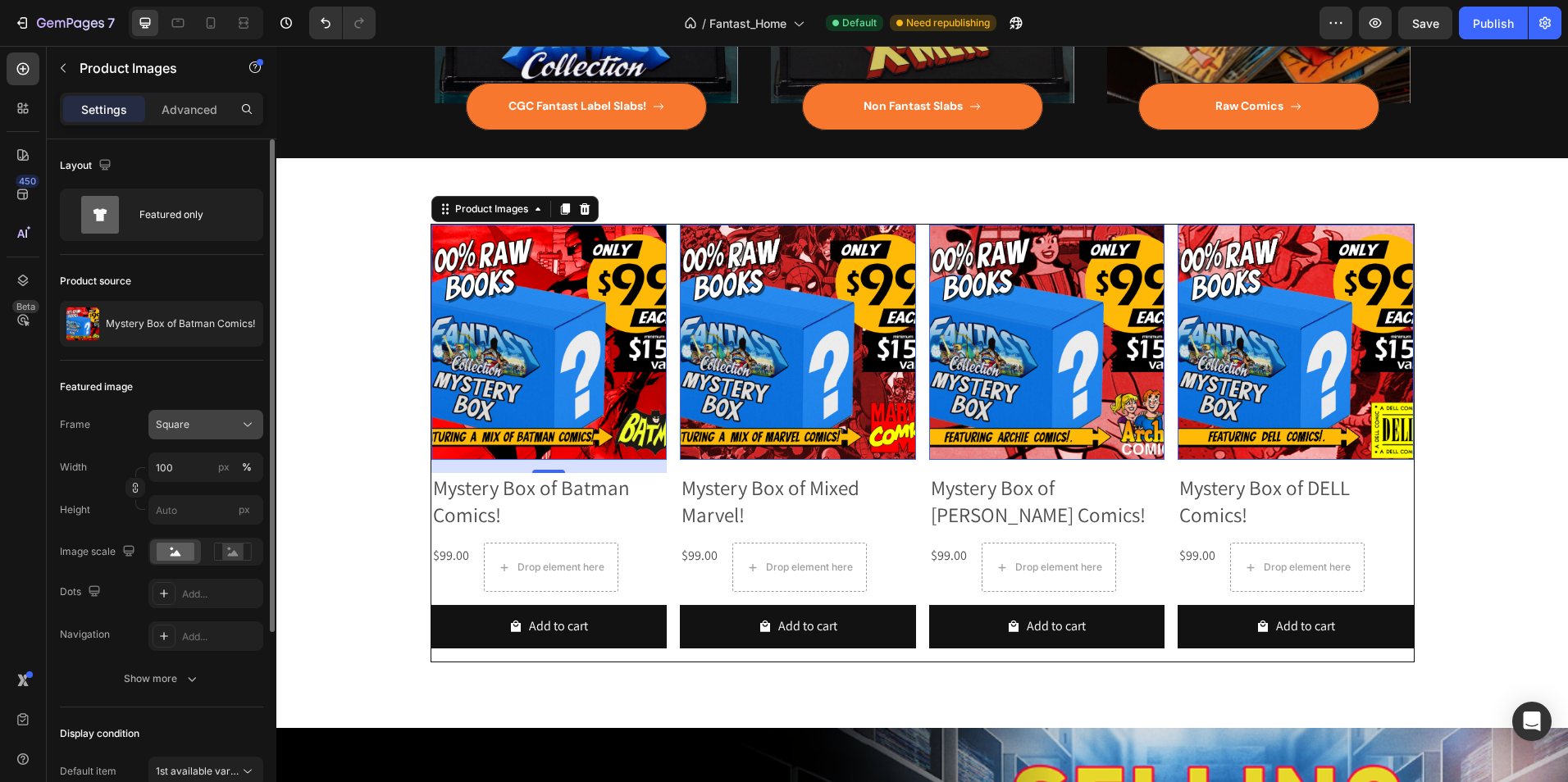
click at [211, 418] on div "Square" at bounding box center [196, 425] width 80 height 15
click at [209, 526] on div "Horizontal" at bounding box center [202, 527] width 95 height 17
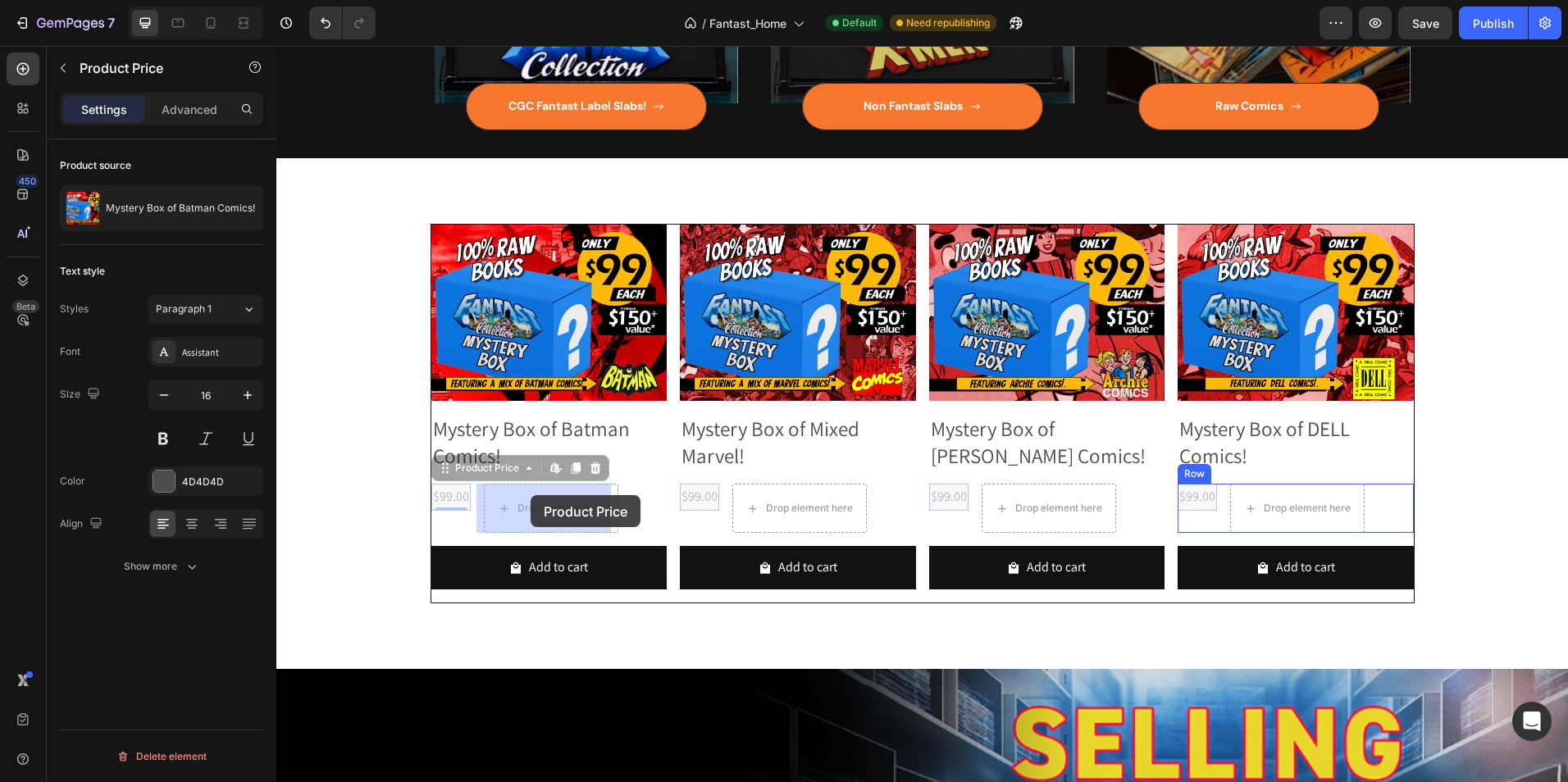
drag, startPoint x: 453, startPoint y: 478, endPoint x: 530, endPoint y: 495, distance: 78.9
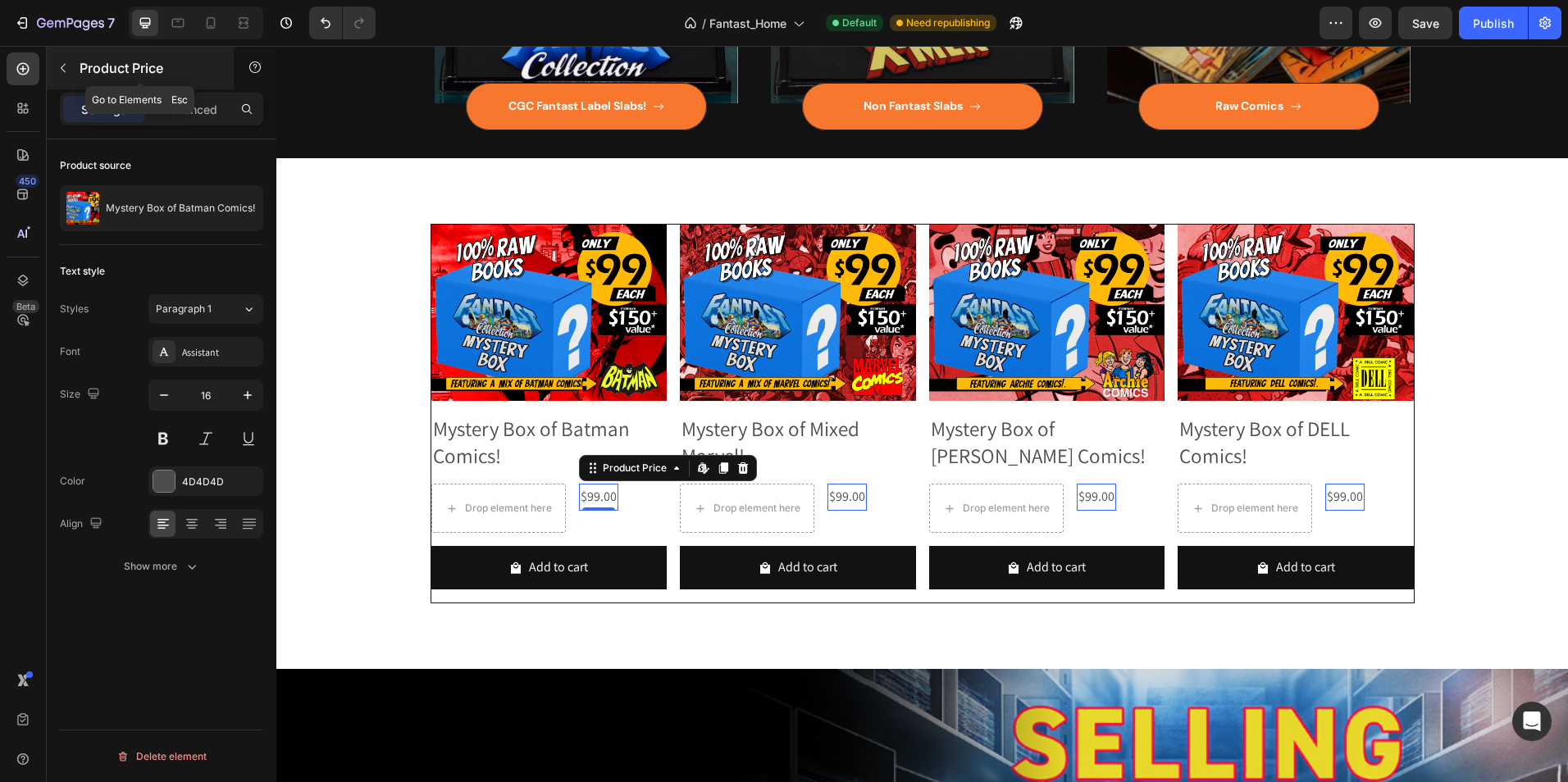
click at [69, 73] on button "button" at bounding box center [63, 67] width 26 height 26
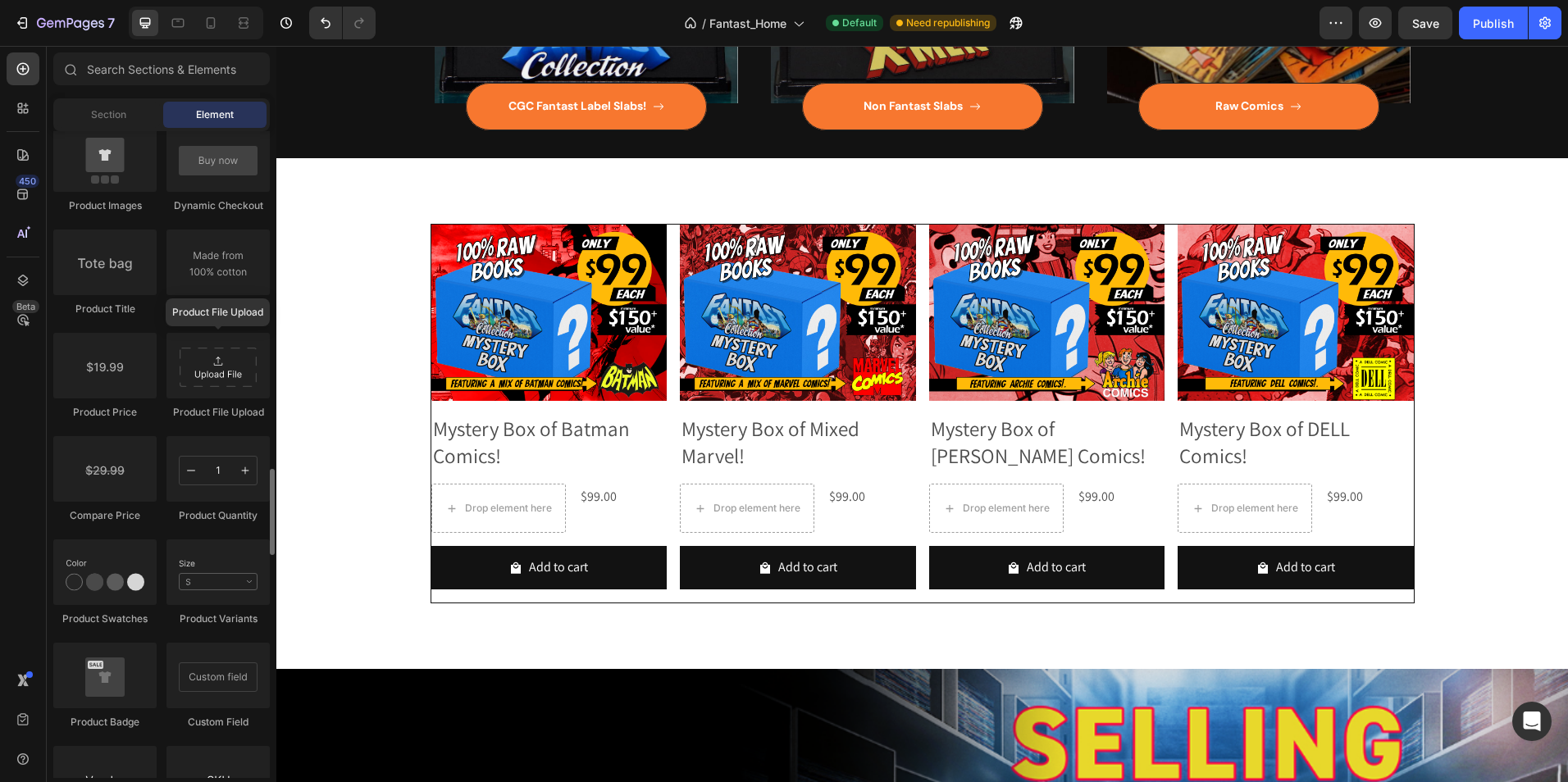
scroll to position [2624, 0]
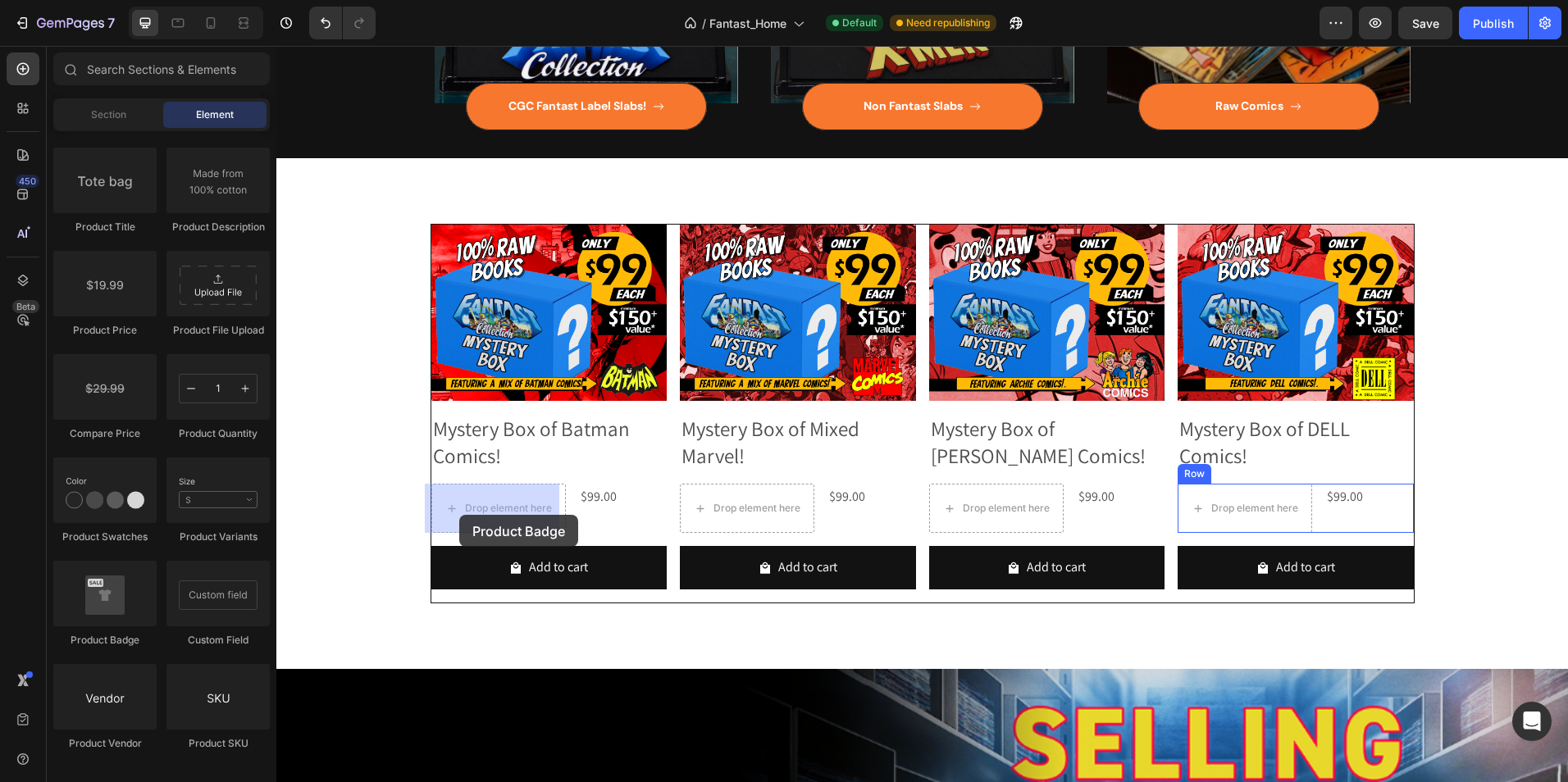
drag, startPoint x: 370, startPoint y: 651, endPoint x: 459, endPoint y: 515, distance: 162.5
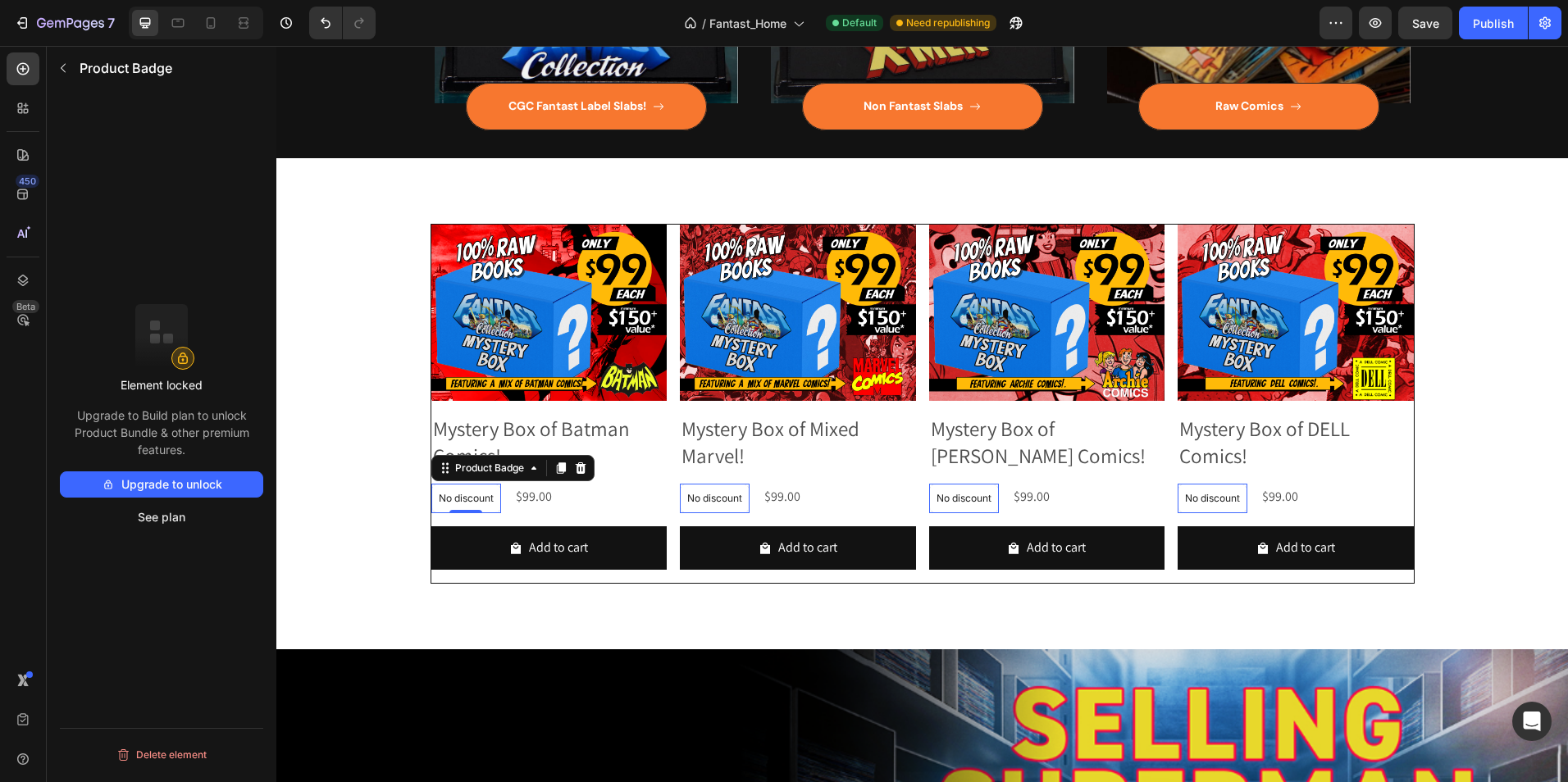
drag, startPoint x: 167, startPoint y: 519, endPoint x: 158, endPoint y: 565, distance: 46.9
click at [158, 565] on div "Element locked Upgrade to Build plan to unlock Product Bundle & other premium f…" at bounding box center [161, 460] width 229 height 736
click at [173, 752] on button "Delete element" at bounding box center [161, 755] width 203 height 26
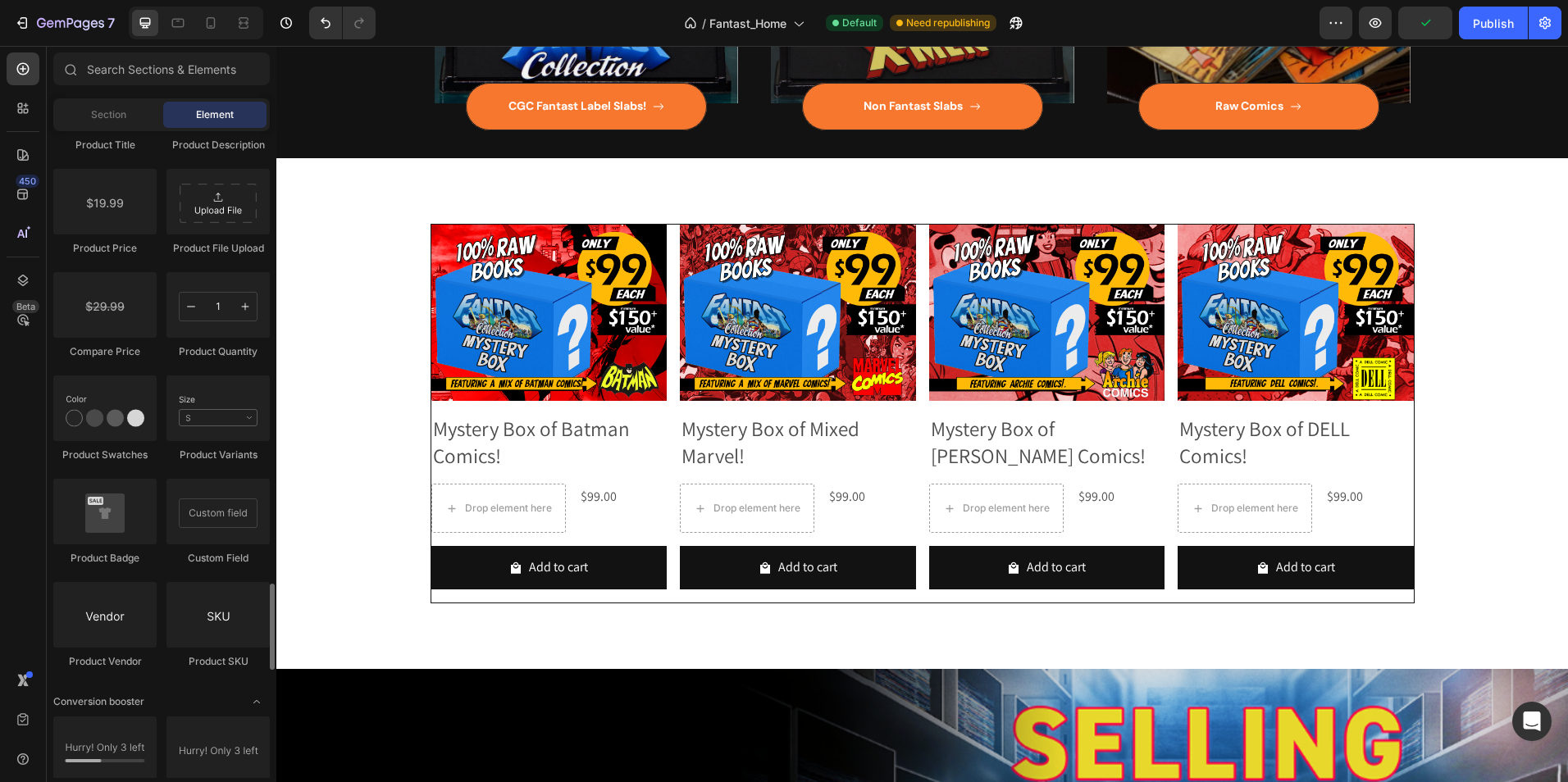
scroll to position [2788, 0]
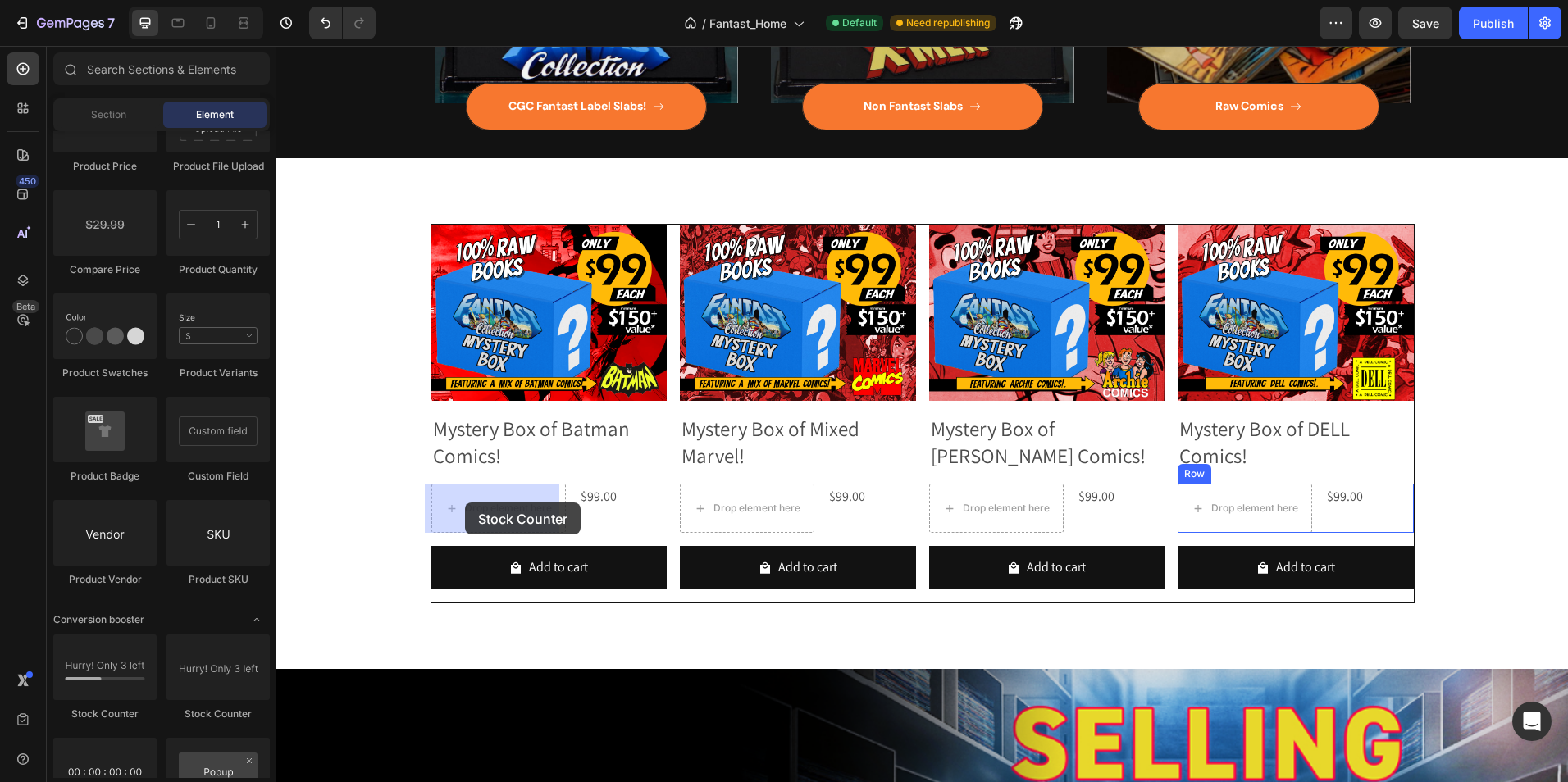
drag, startPoint x: 403, startPoint y: 709, endPoint x: 464, endPoint y: 502, distance: 215.8
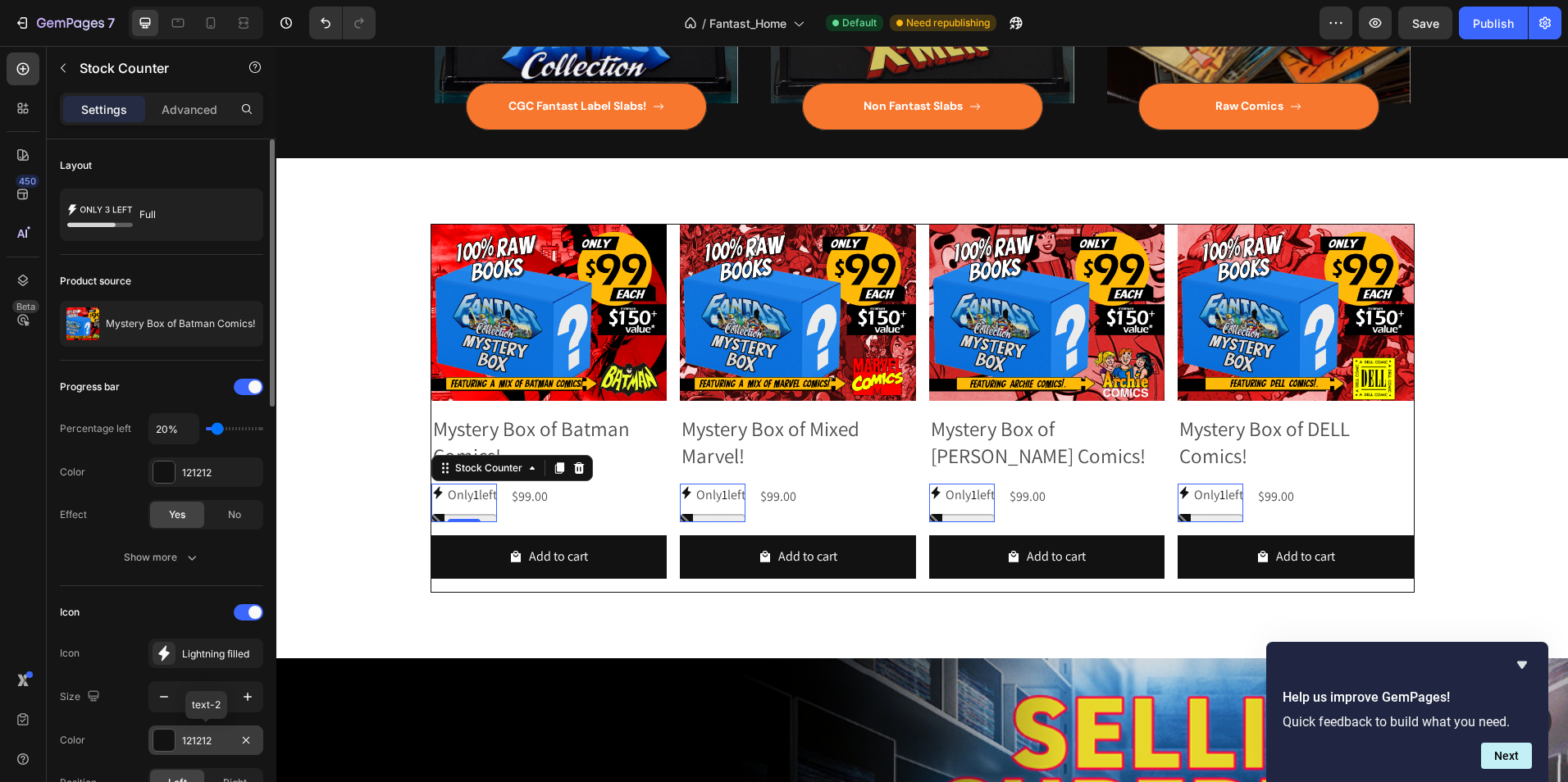
click at [215, 739] on div "121212" at bounding box center [205, 740] width 48 height 15
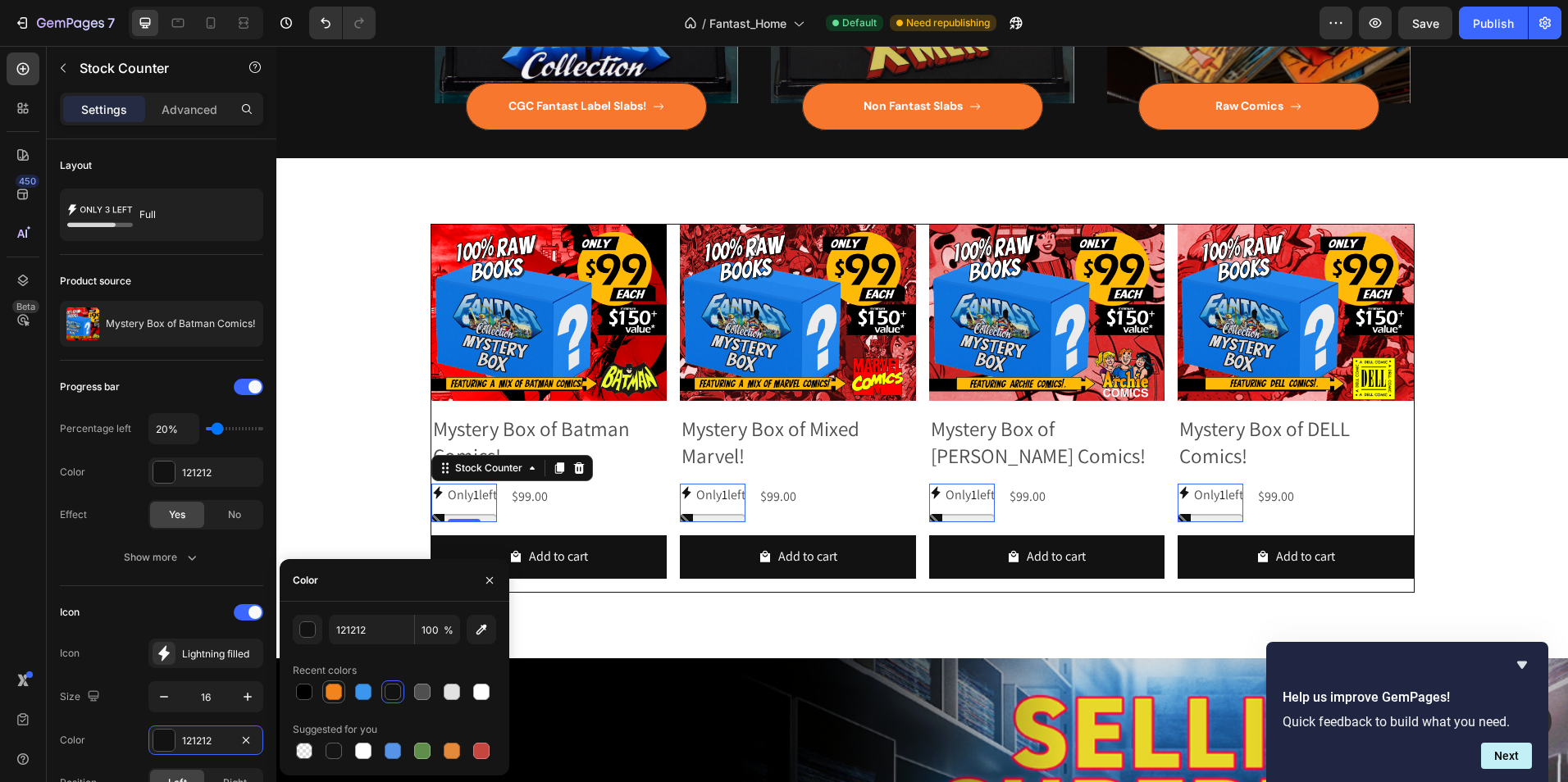
click at [332, 693] on div at bounding box center [333, 692] width 17 height 17
type input "F3841D"
click at [1498, 23] on div "Publish" at bounding box center [1493, 23] width 41 height 17
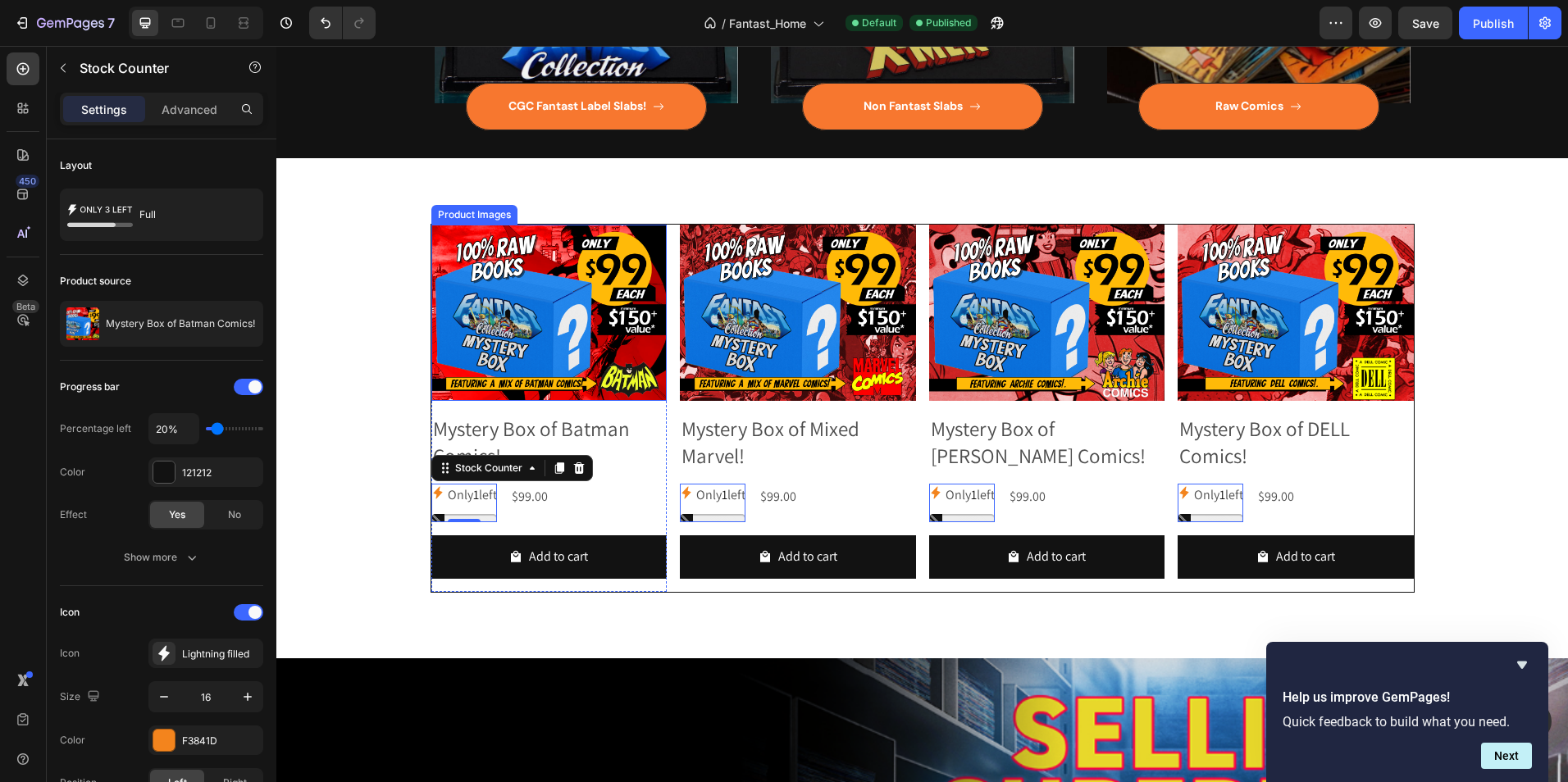
click at [446, 214] on div "Product Images" at bounding box center [474, 214] width 79 height 15
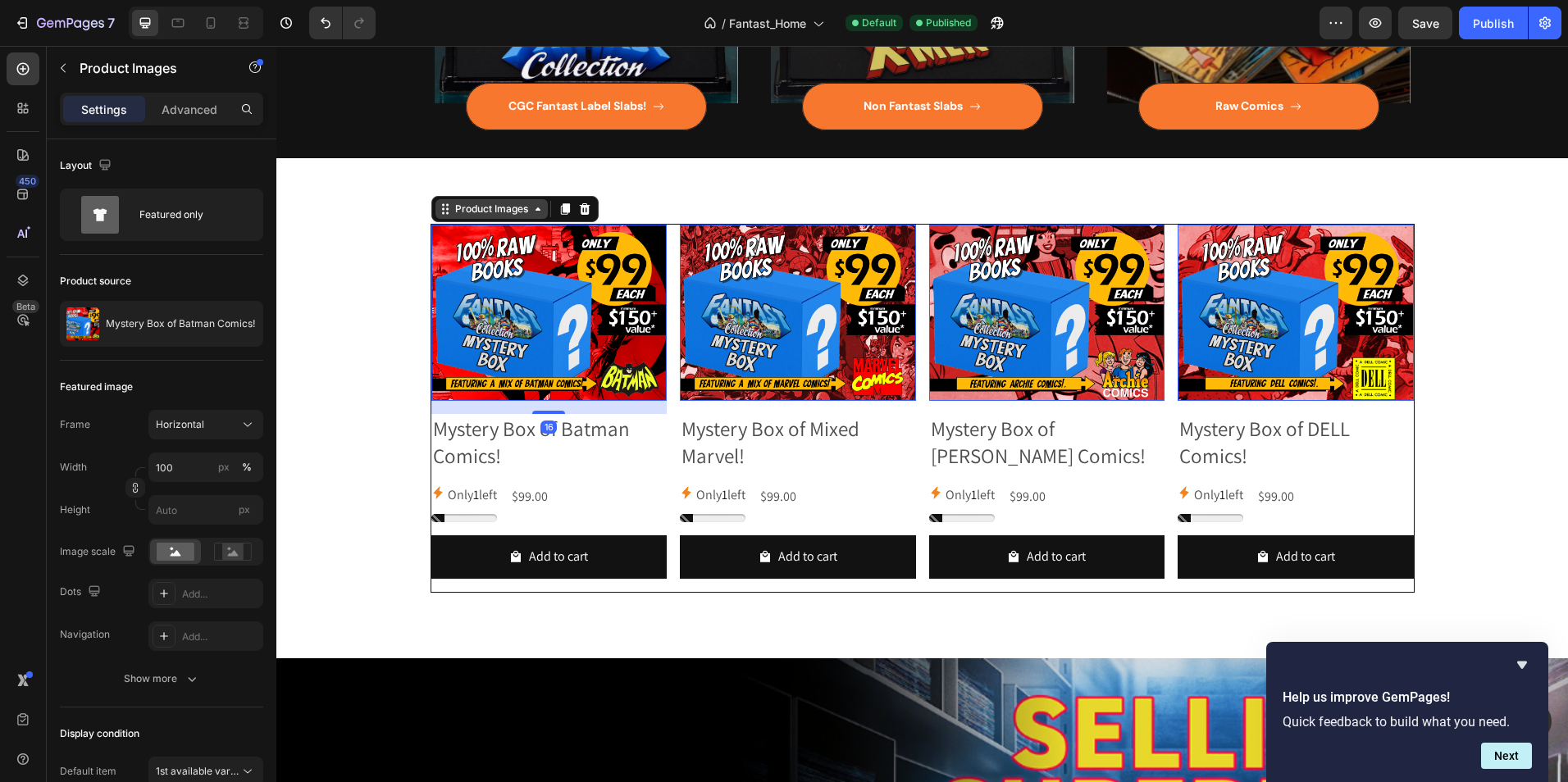
click at [452, 213] on div "Product Images" at bounding box center [491, 208] width 79 height 15
click at [456, 206] on div "Product Images" at bounding box center [491, 208] width 79 height 15
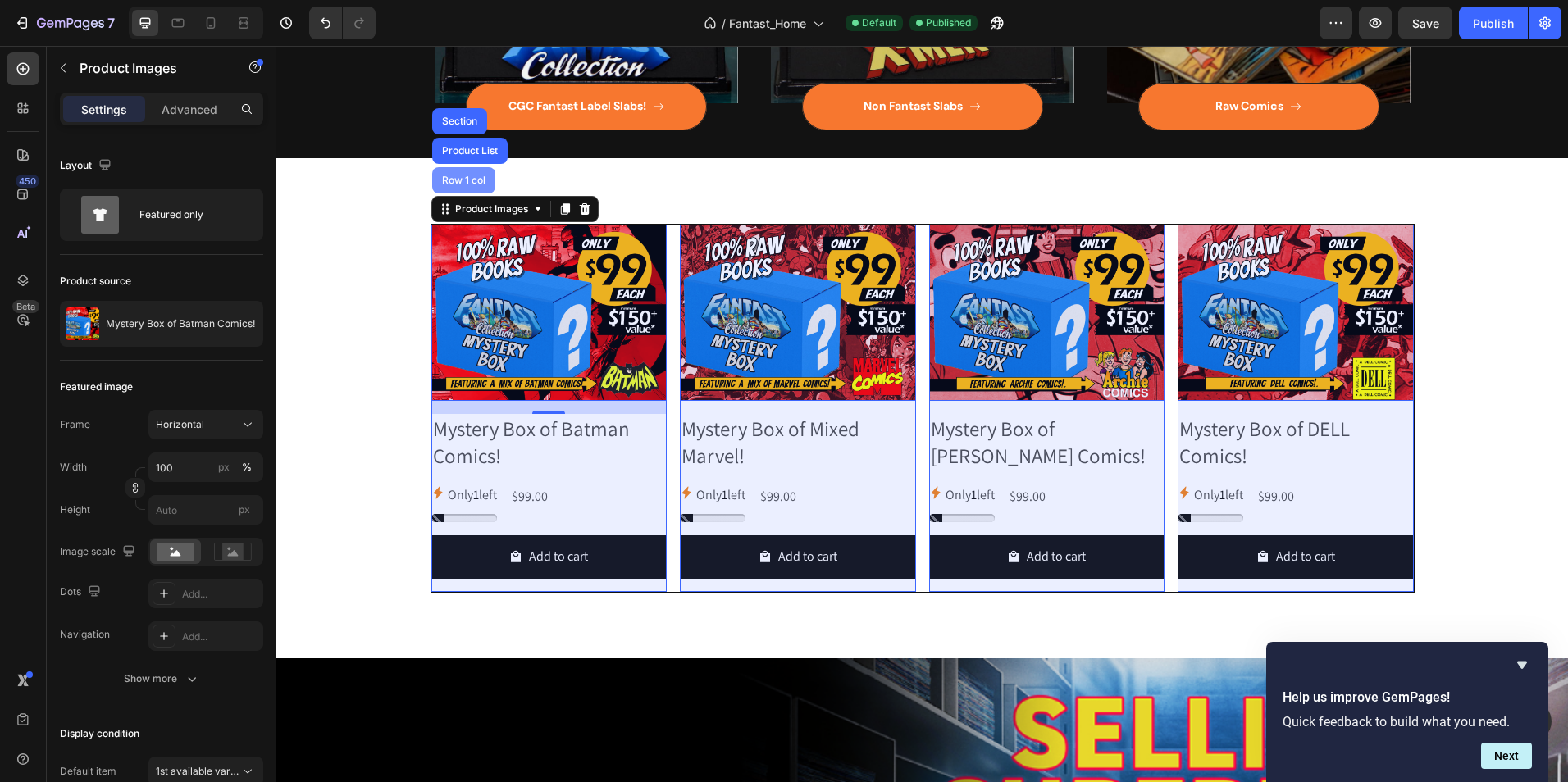
click at [458, 176] on div "Row 1 col" at bounding box center [463, 181] width 50 height 10
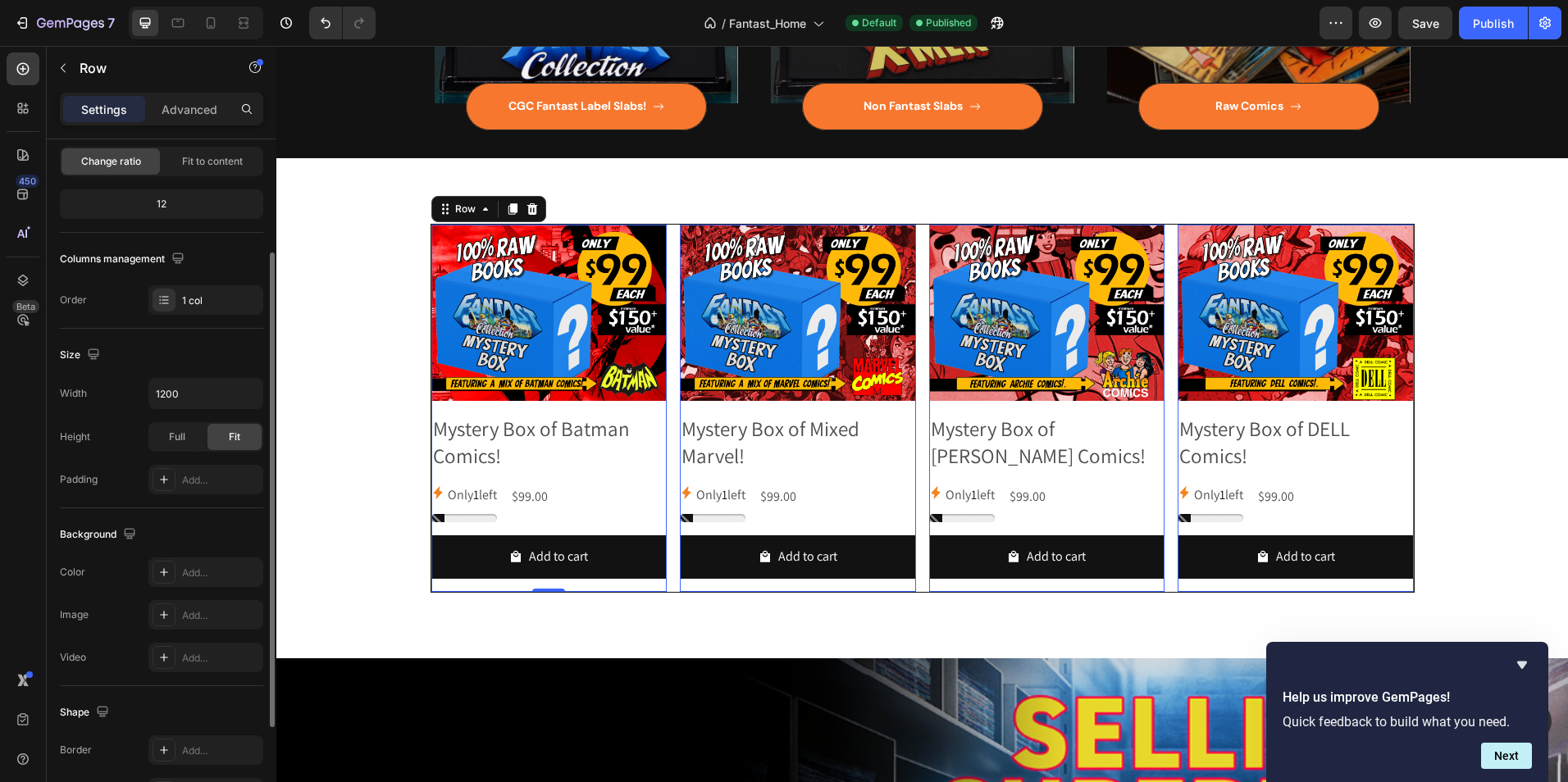
scroll to position [246, 0]
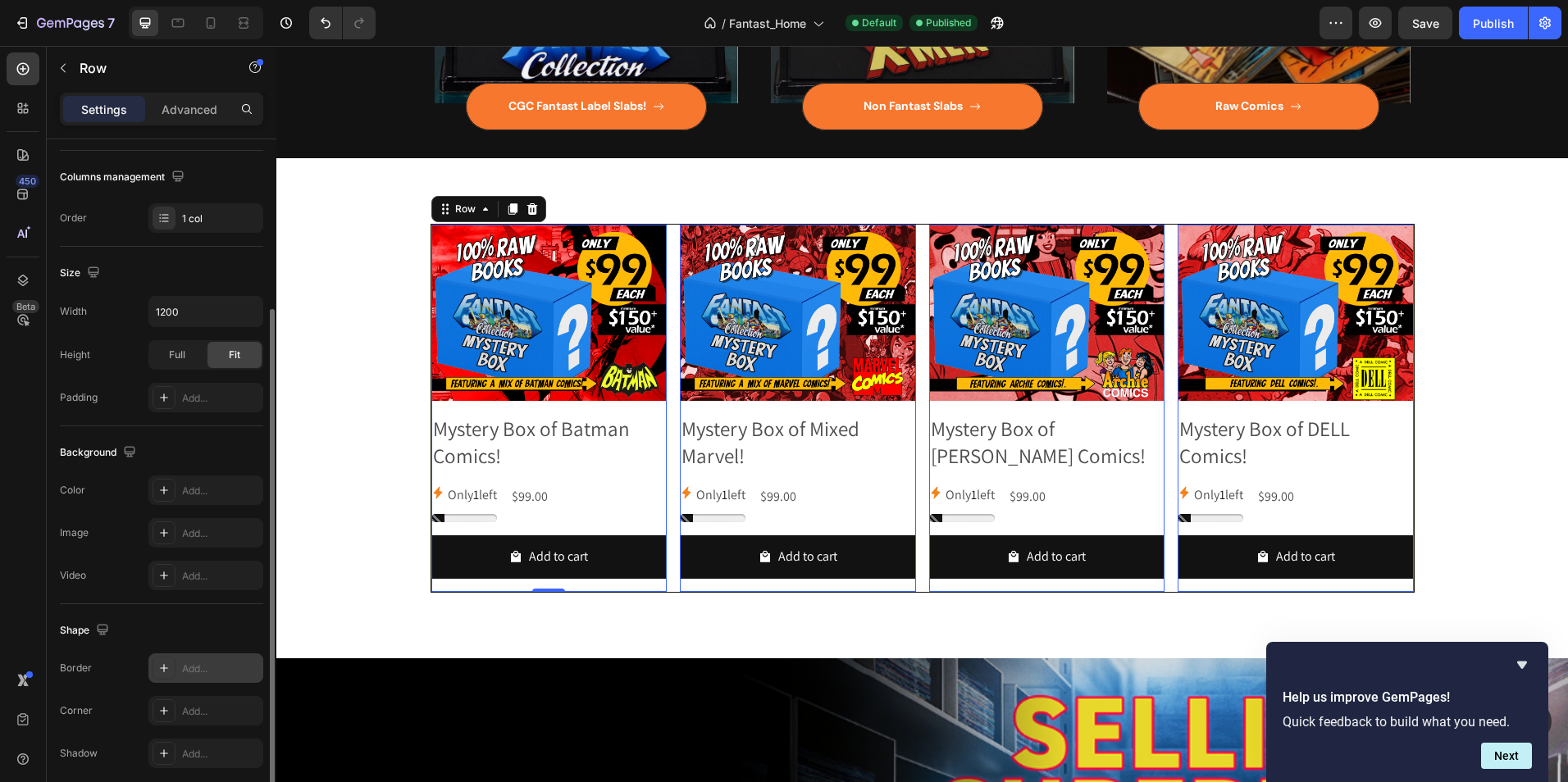
click at [160, 674] on icon at bounding box center [164, 668] width 13 height 13
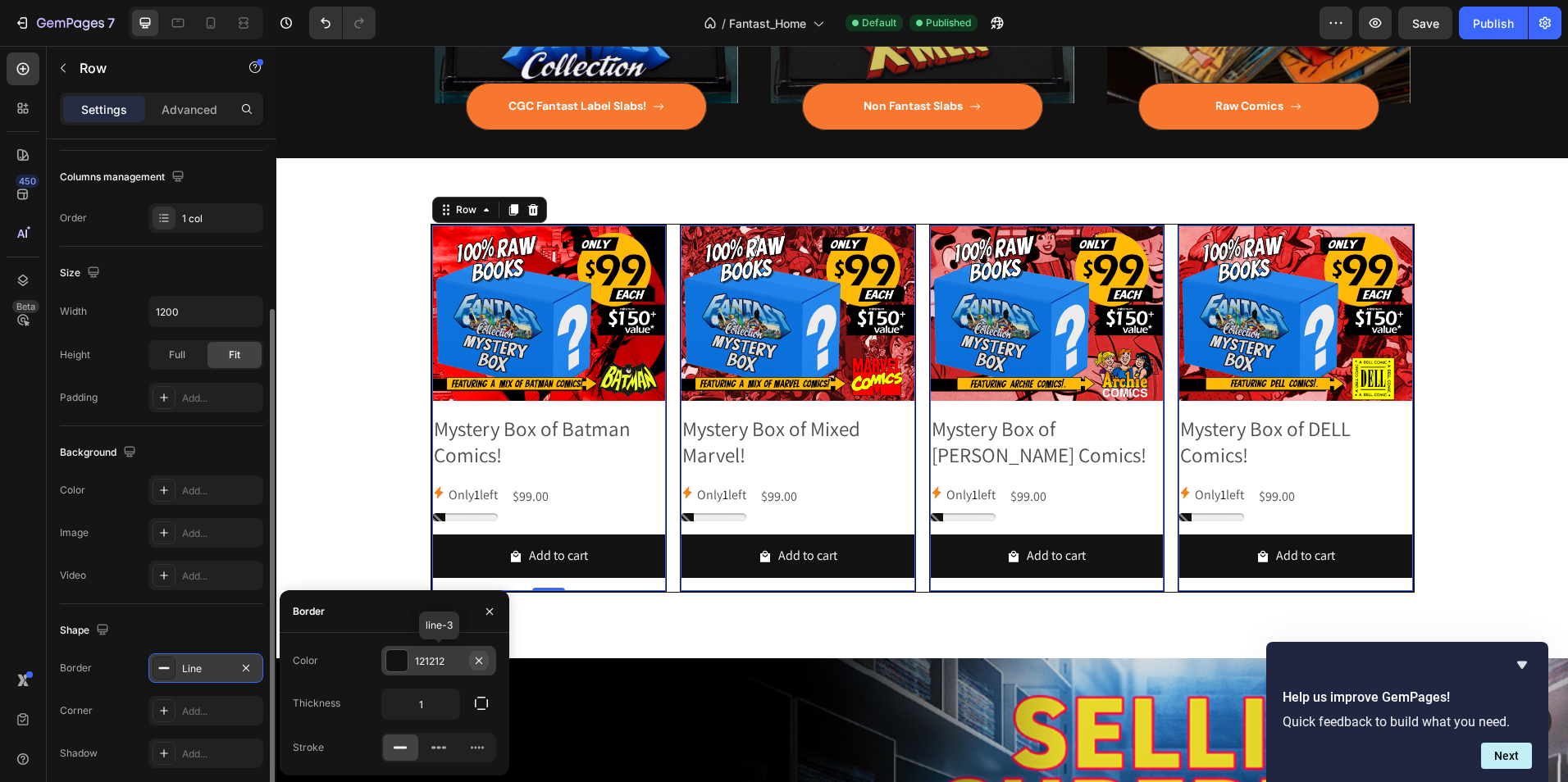
click at [478, 661] on icon "button" at bounding box center [478, 660] width 7 height 7
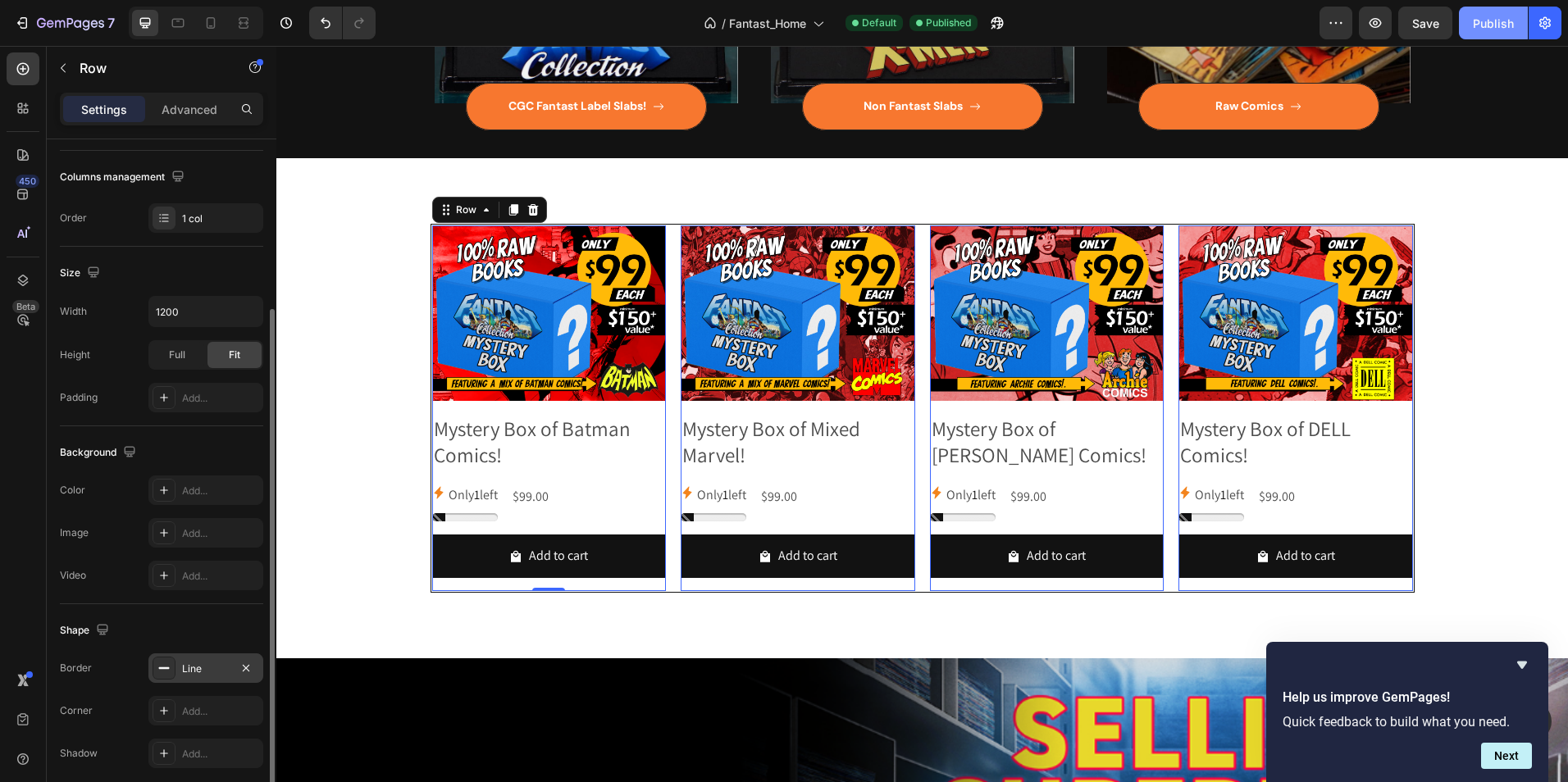
click at [1489, 26] on div "Publish" at bounding box center [1493, 23] width 41 height 17
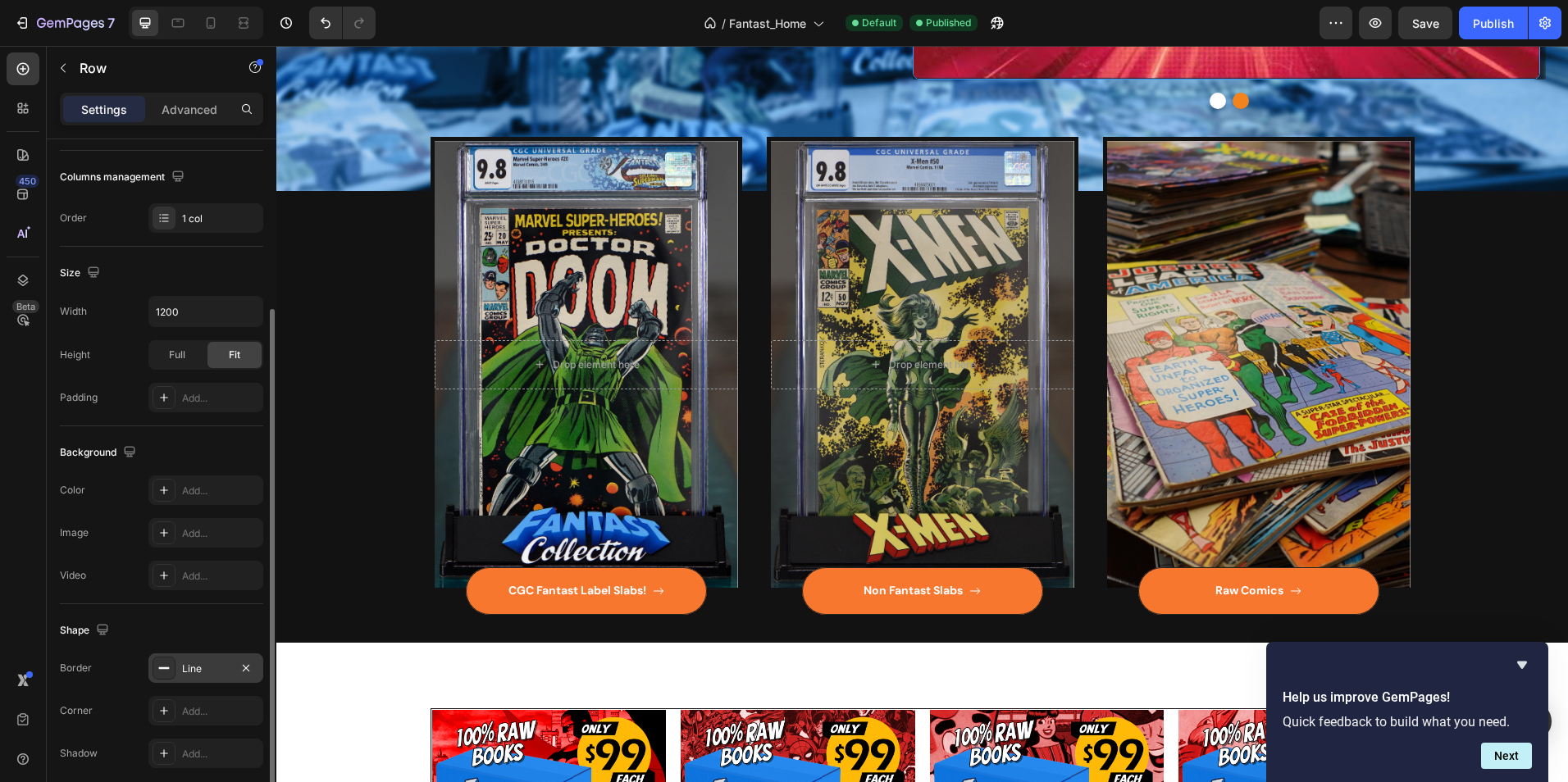
scroll to position [415, 0]
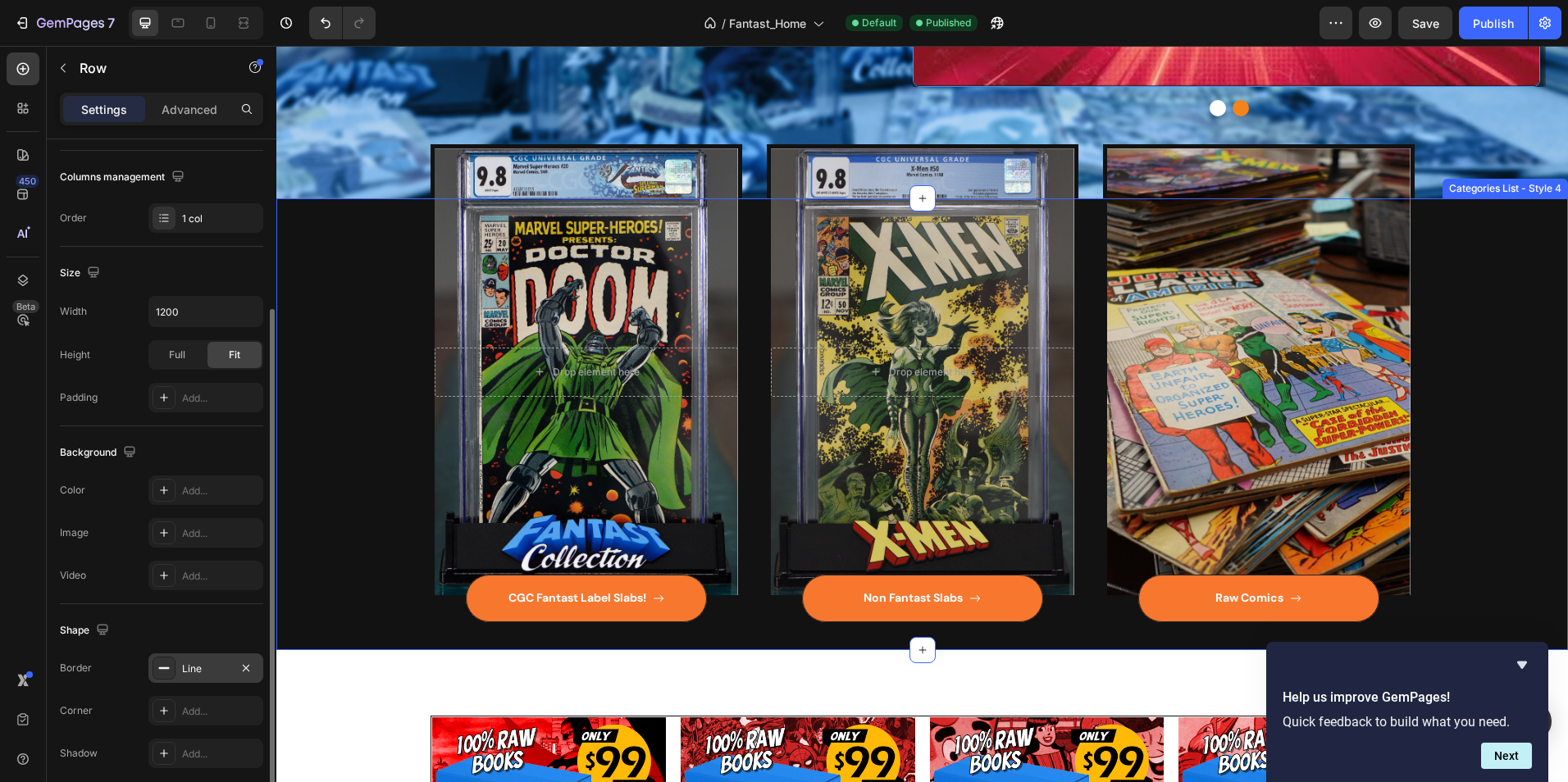
click at [328, 226] on div "Drop element here Hero Banner CGC Fantast Label Slabs! Button Drop element here…" at bounding box center [921, 424] width 1291 height 451
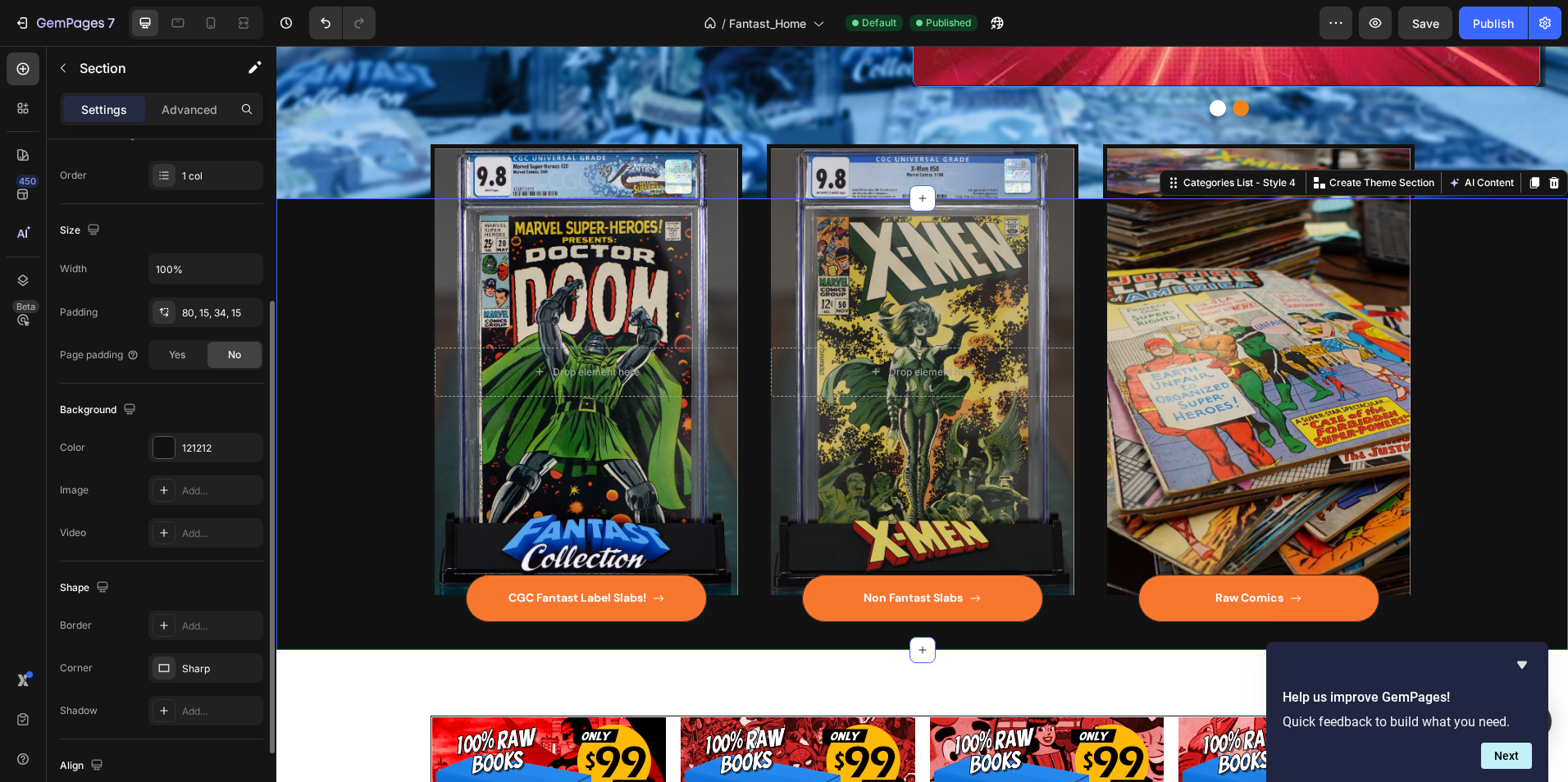
scroll to position [0, 0]
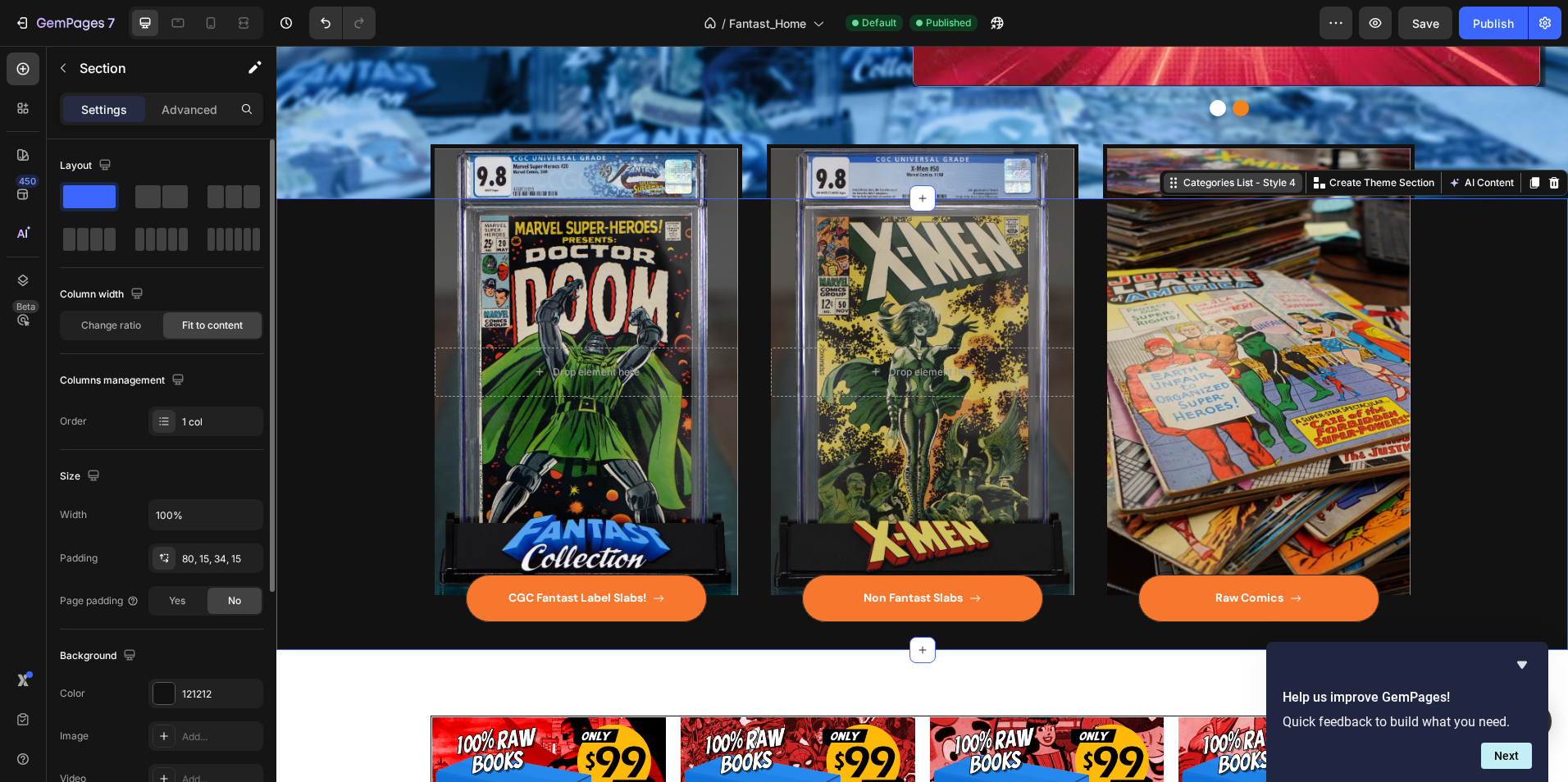
click at [1265, 189] on div "Categories List - Style 4" at bounding box center [1240, 183] width 119 height 15
click at [1180, 187] on div "Categories List - Style 4" at bounding box center [1240, 183] width 119 height 15
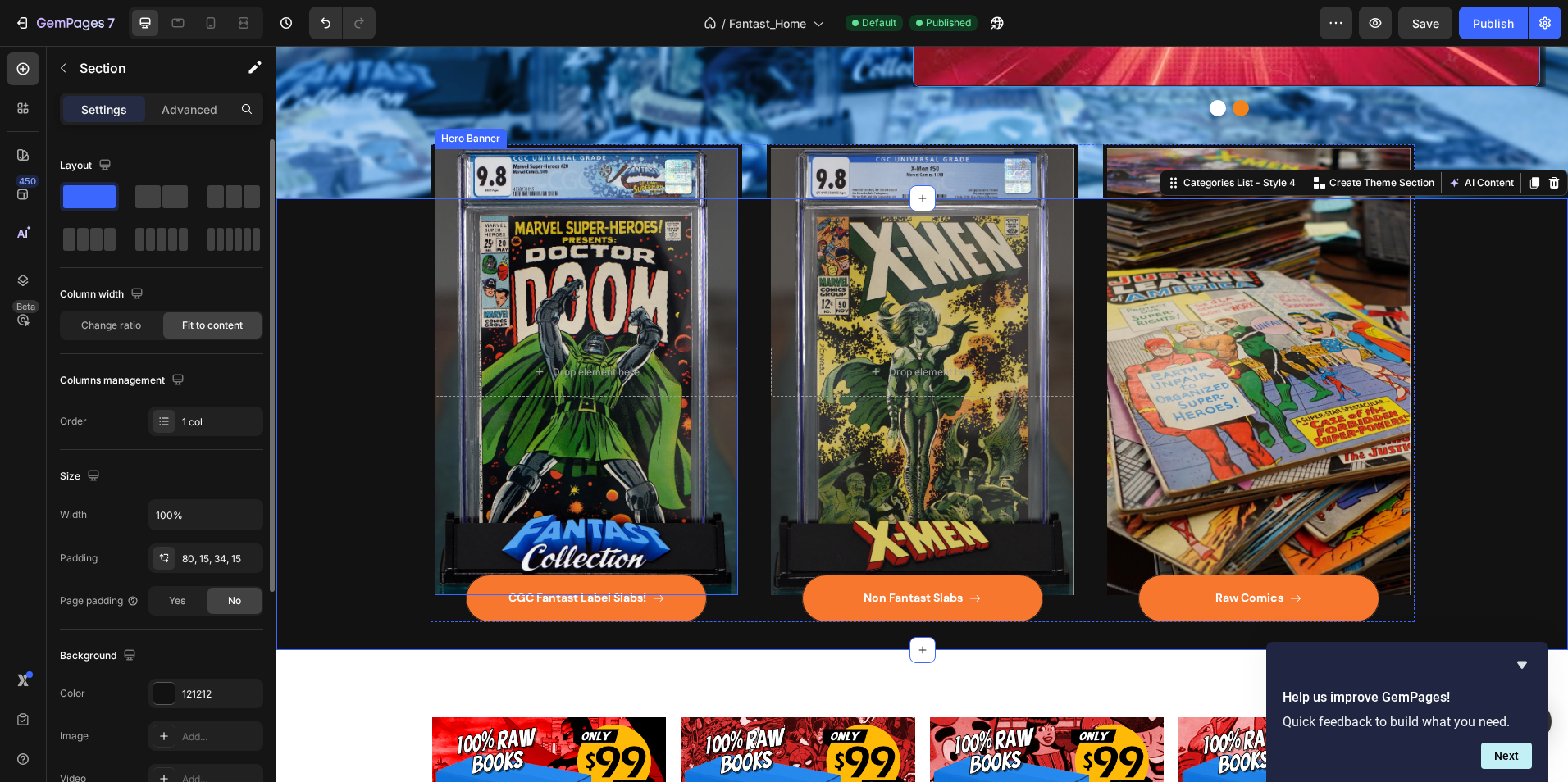
click at [451, 140] on div "Hero Banner" at bounding box center [470, 138] width 65 height 15
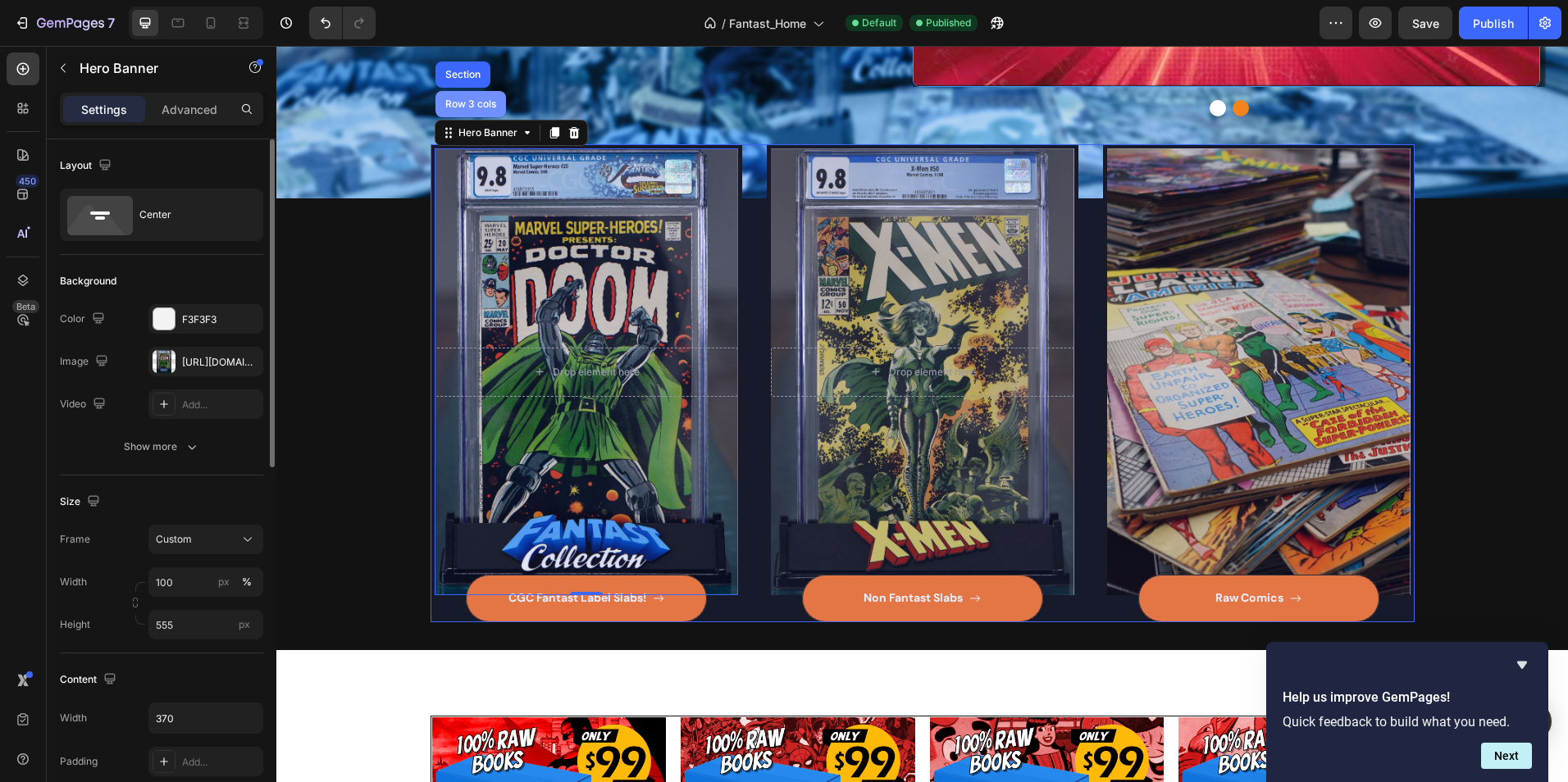
click at [461, 100] on div "Row 3 cols" at bounding box center [470, 104] width 58 height 10
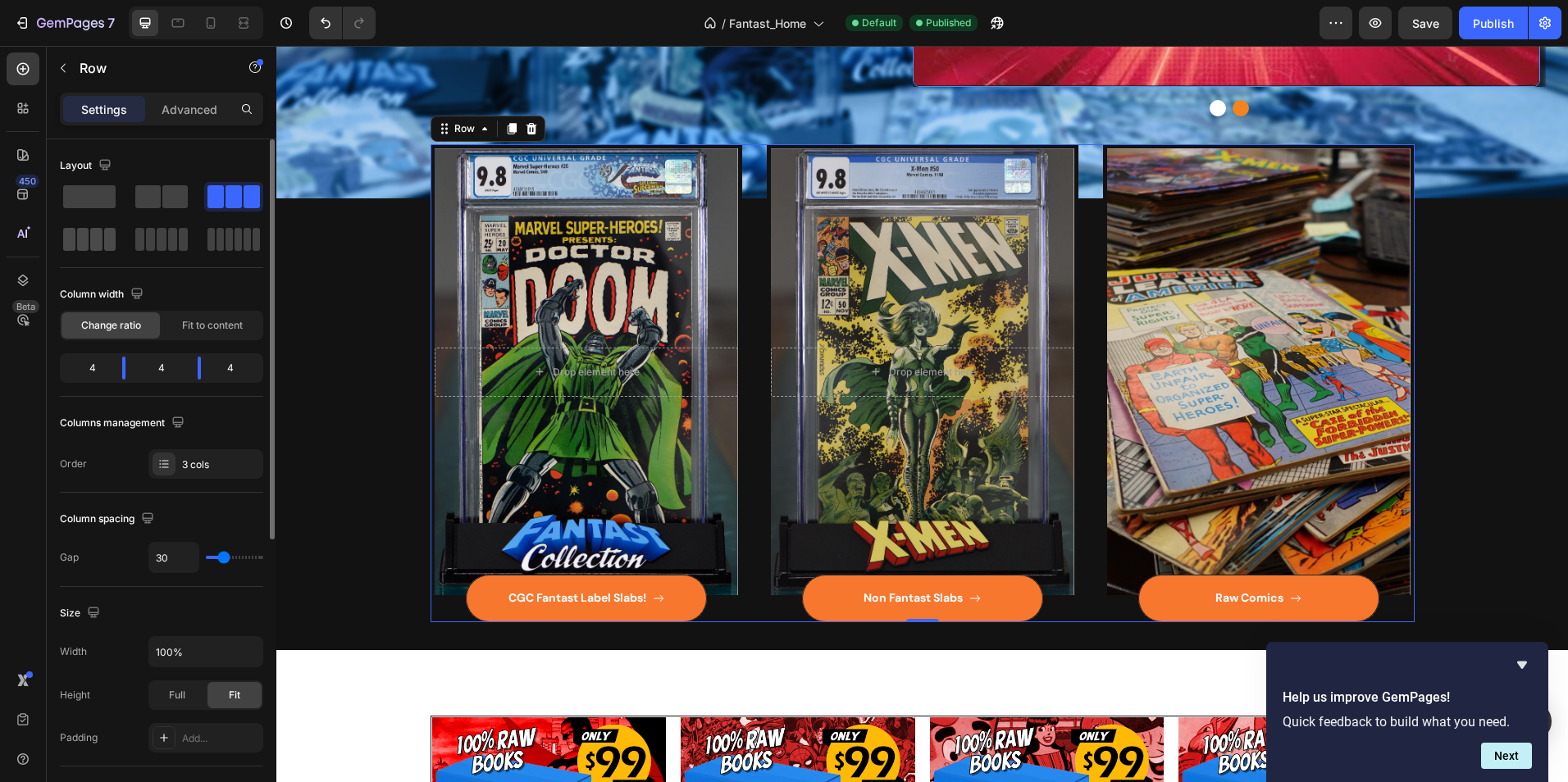
click at [95, 238] on span at bounding box center [96, 239] width 12 height 23
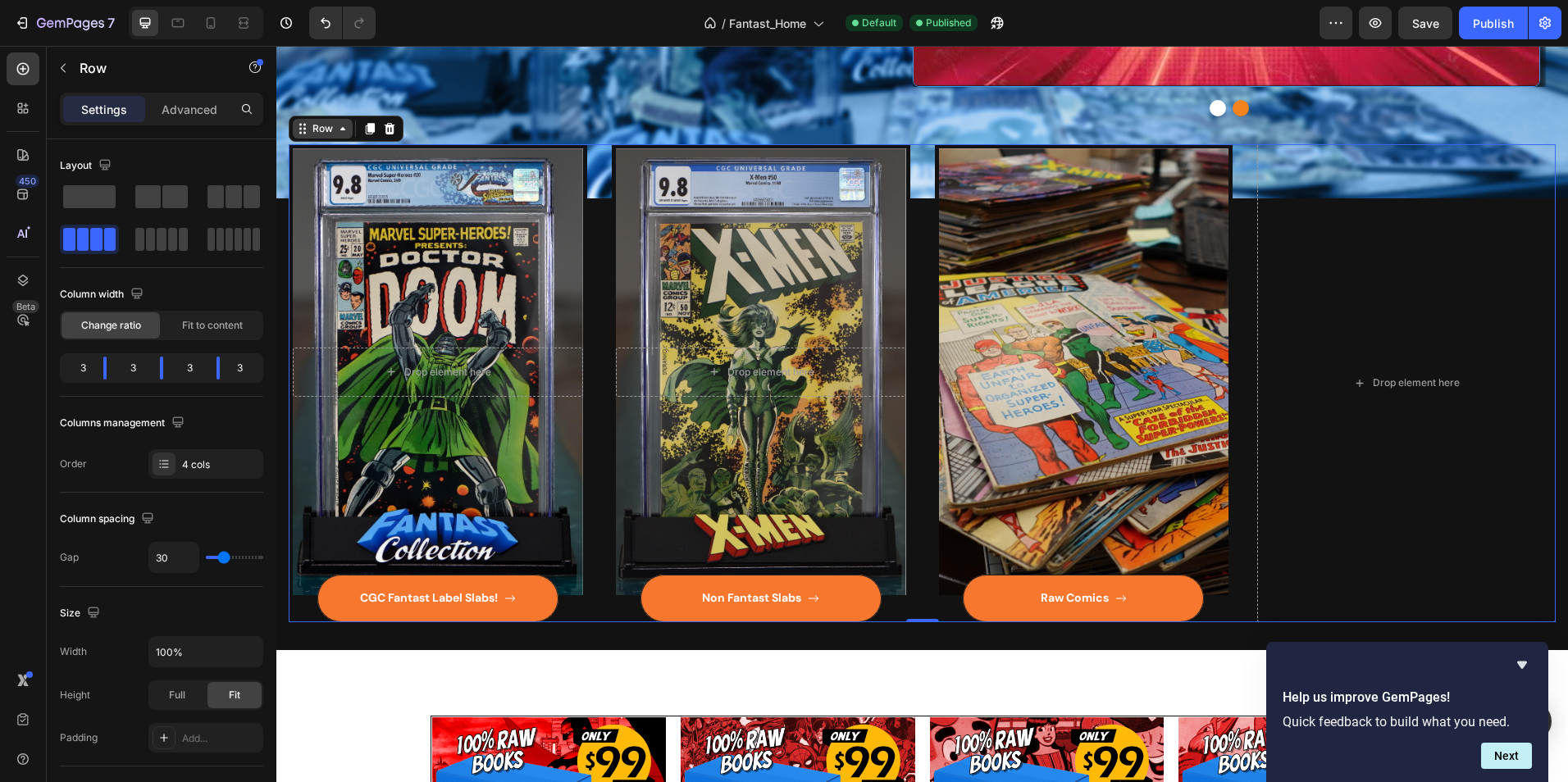
click at [334, 130] on div "Row" at bounding box center [322, 128] width 27 height 15
click at [313, 144] on div "Hero Banner" at bounding box center [328, 139] width 72 height 20
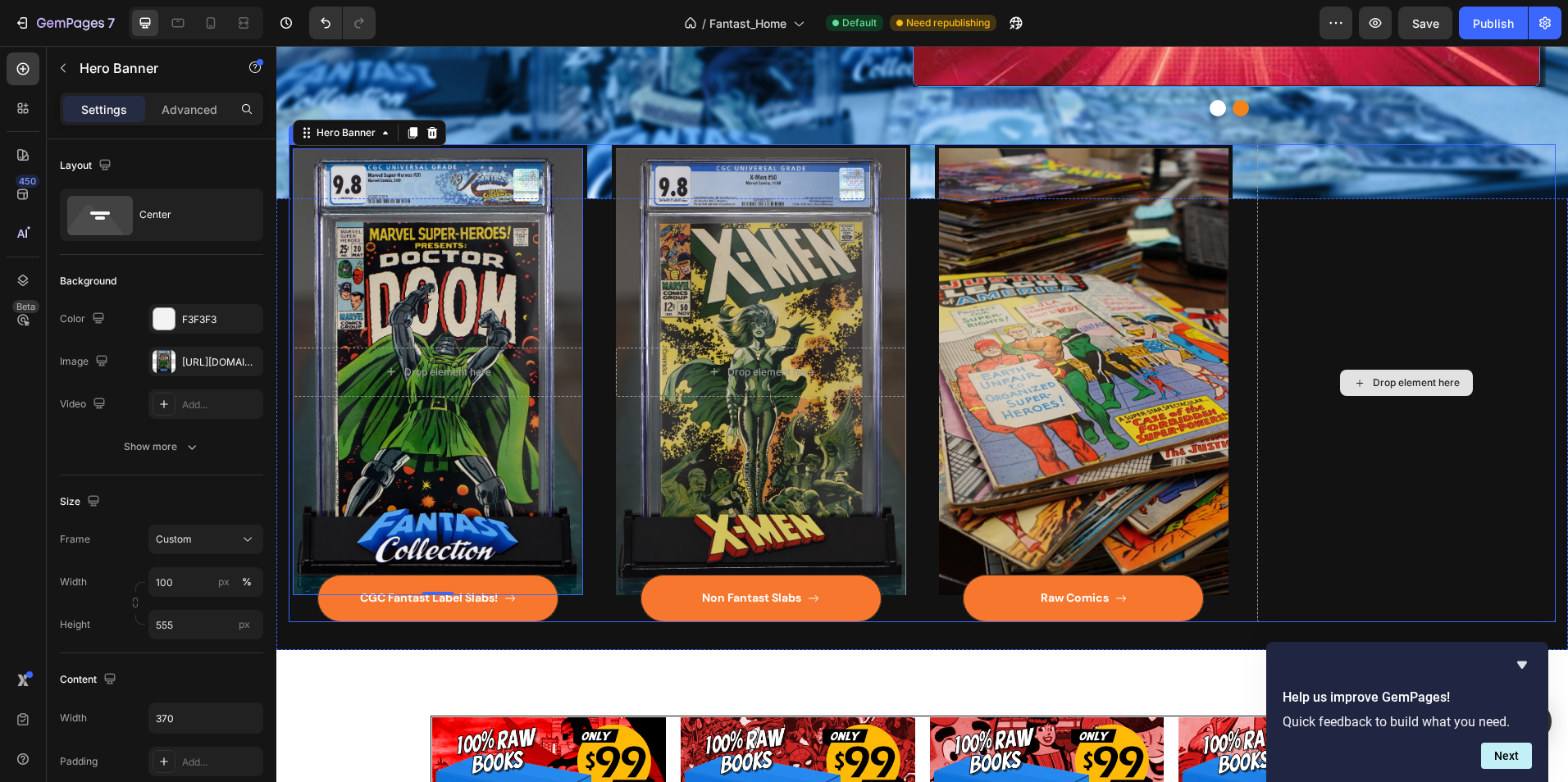
click at [1385, 386] on div "Drop element here" at bounding box center [1416, 382] width 87 height 13
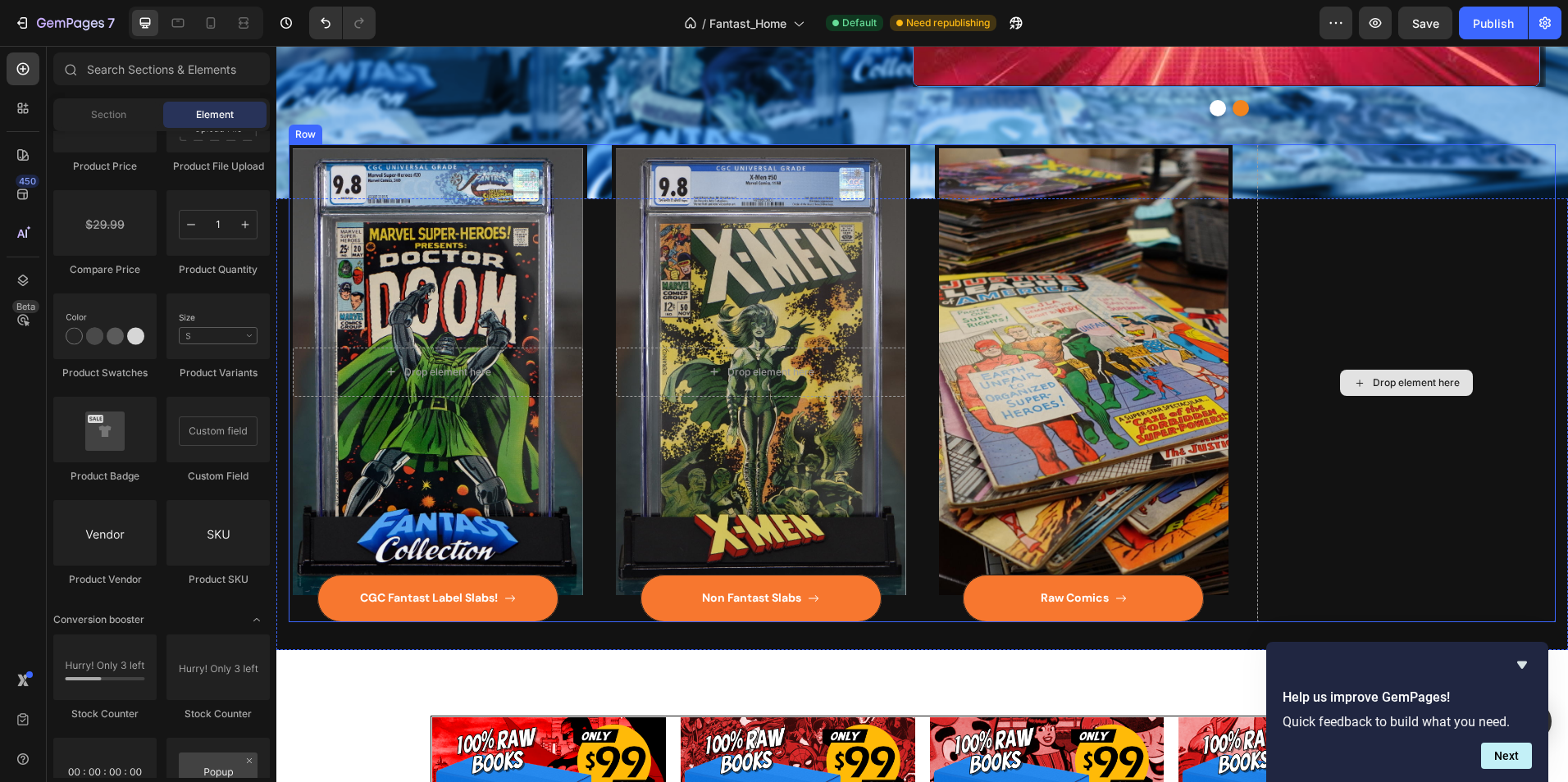
click at [1385, 386] on div "Drop element here" at bounding box center [1416, 382] width 87 height 13
click at [1382, 386] on div "Drop element here" at bounding box center [1416, 382] width 87 height 13
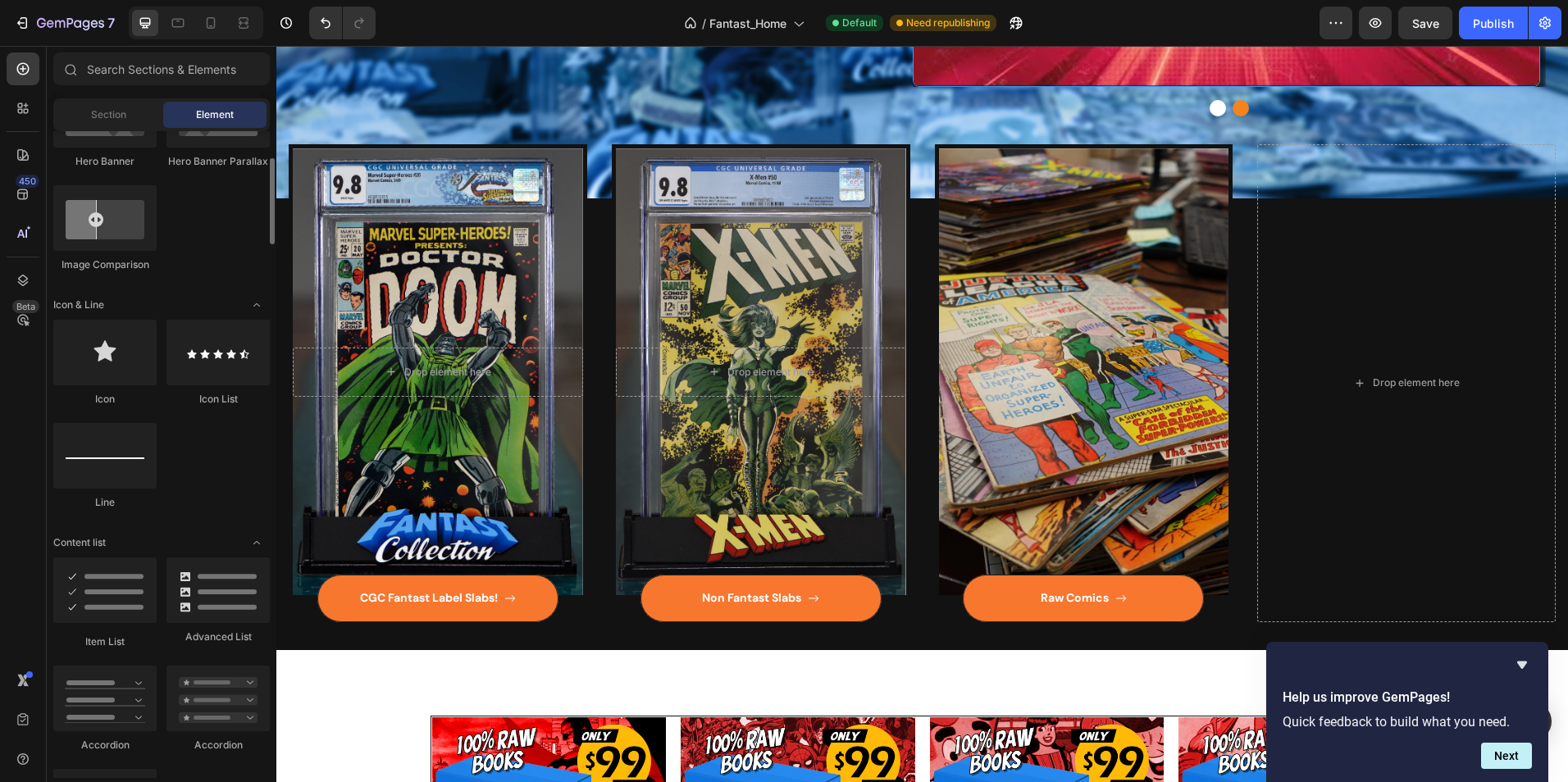
scroll to position [738, 0]
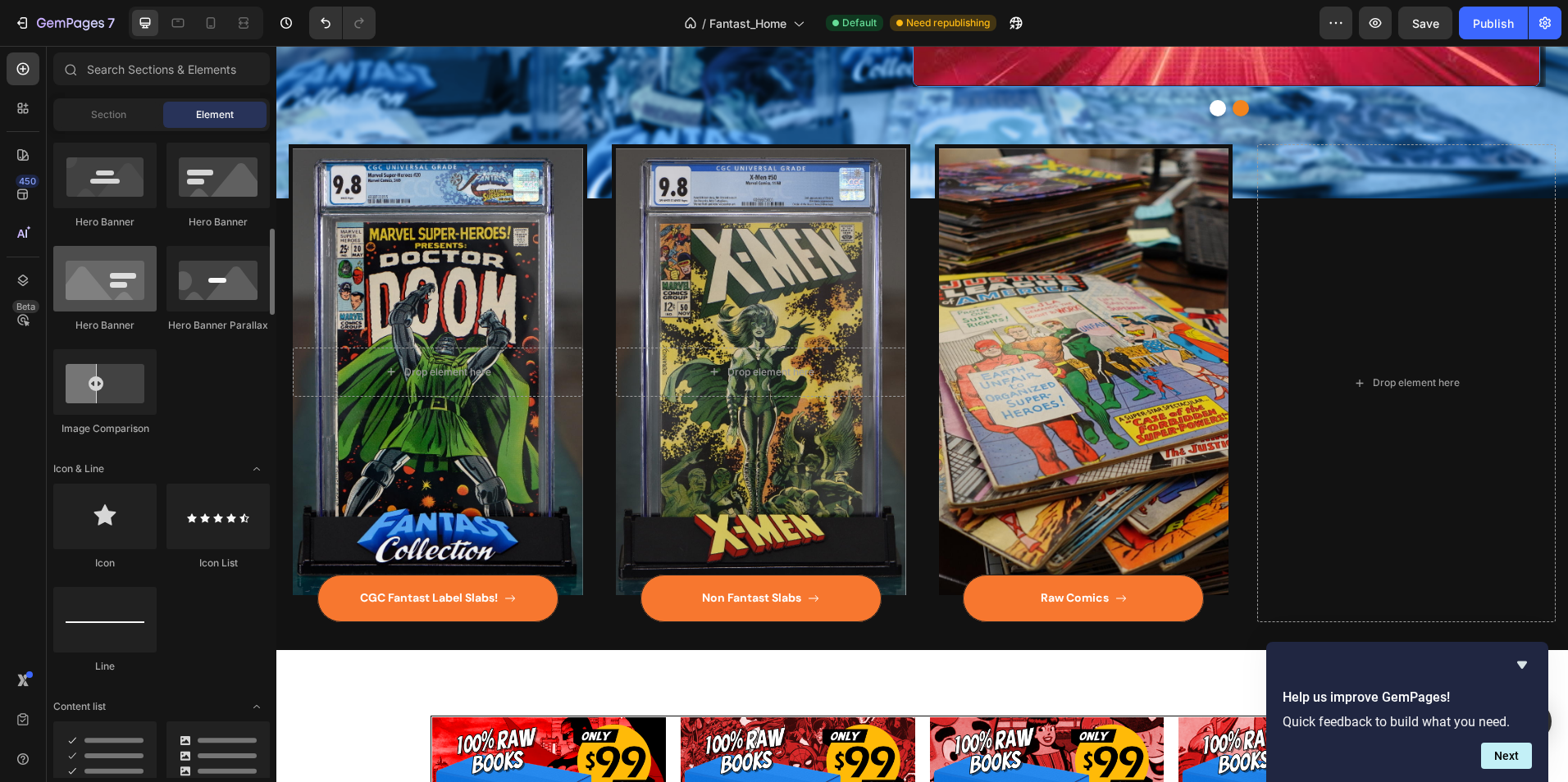
click at [107, 290] on div at bounding box center [105, 279] width 103 height 65
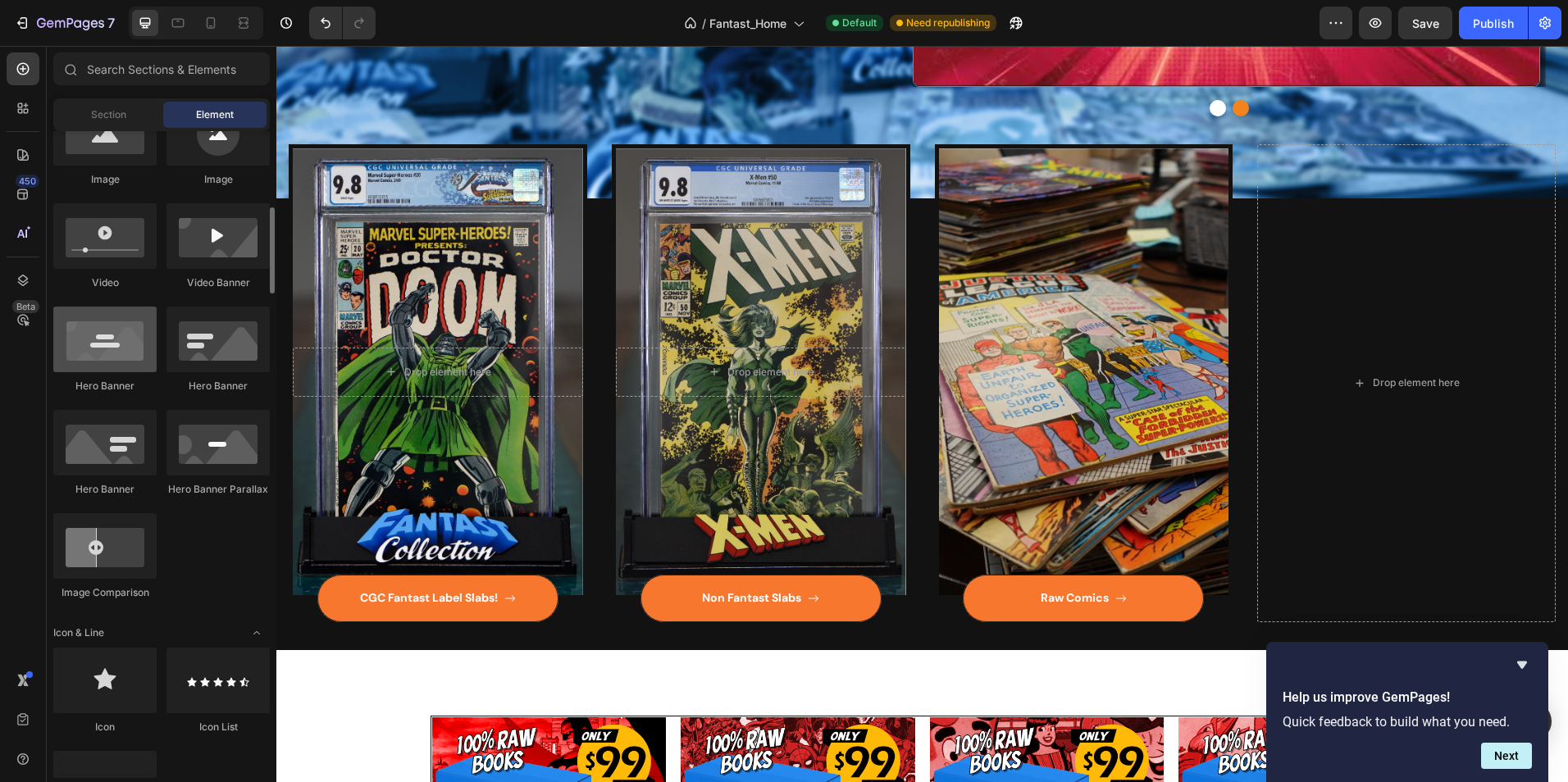
click at [95, 345] on div at bounding box center [105, 339] width 103 height 65
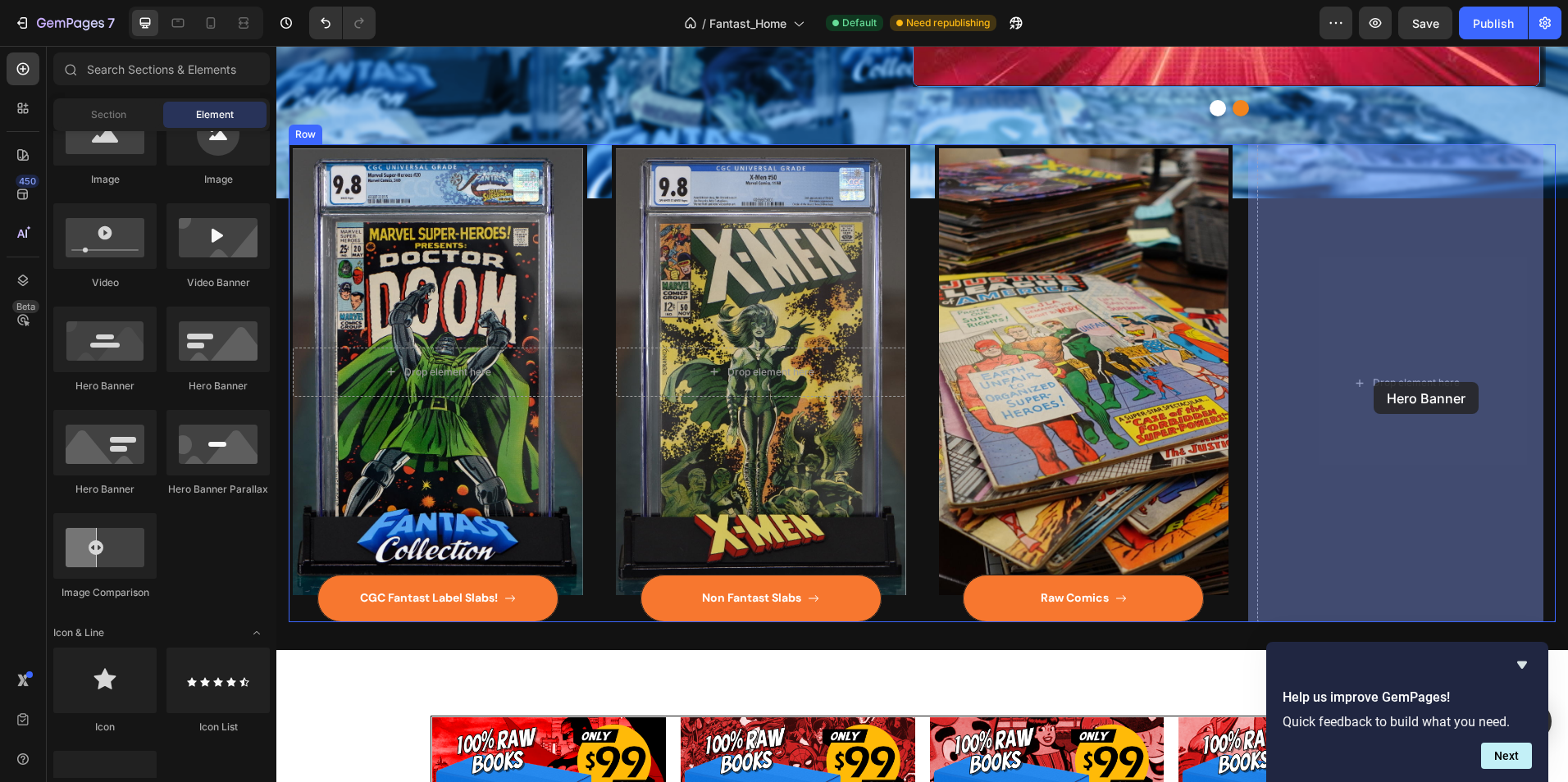
drag, startPoint x: 371, startPoint y: 391, endPoint x: 1373, endPoint y: 382, distance: 1002.0
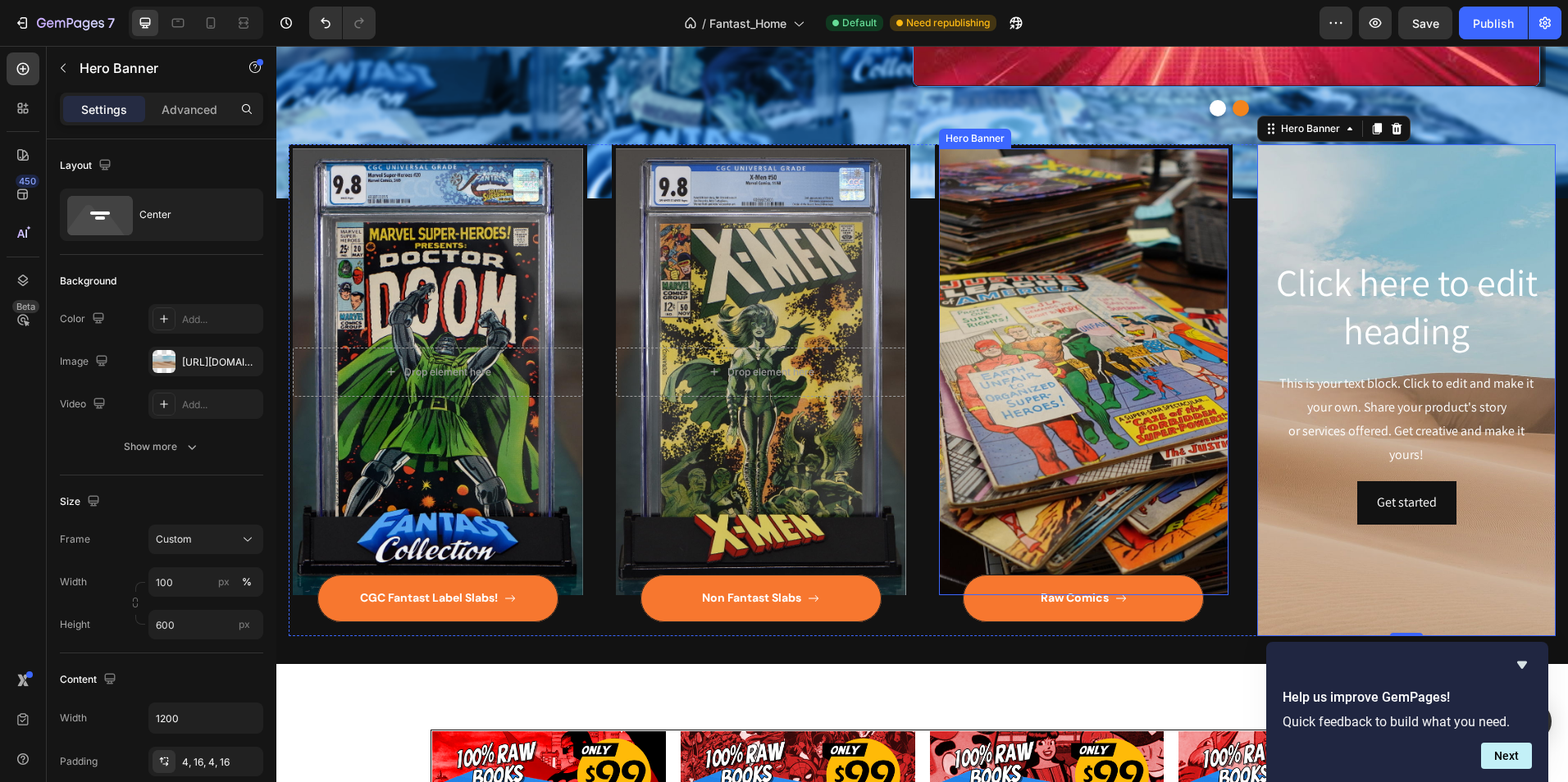
click at [974, 143] on div "Hero Banner" at bounding box center [975, 138] width 65 height 15
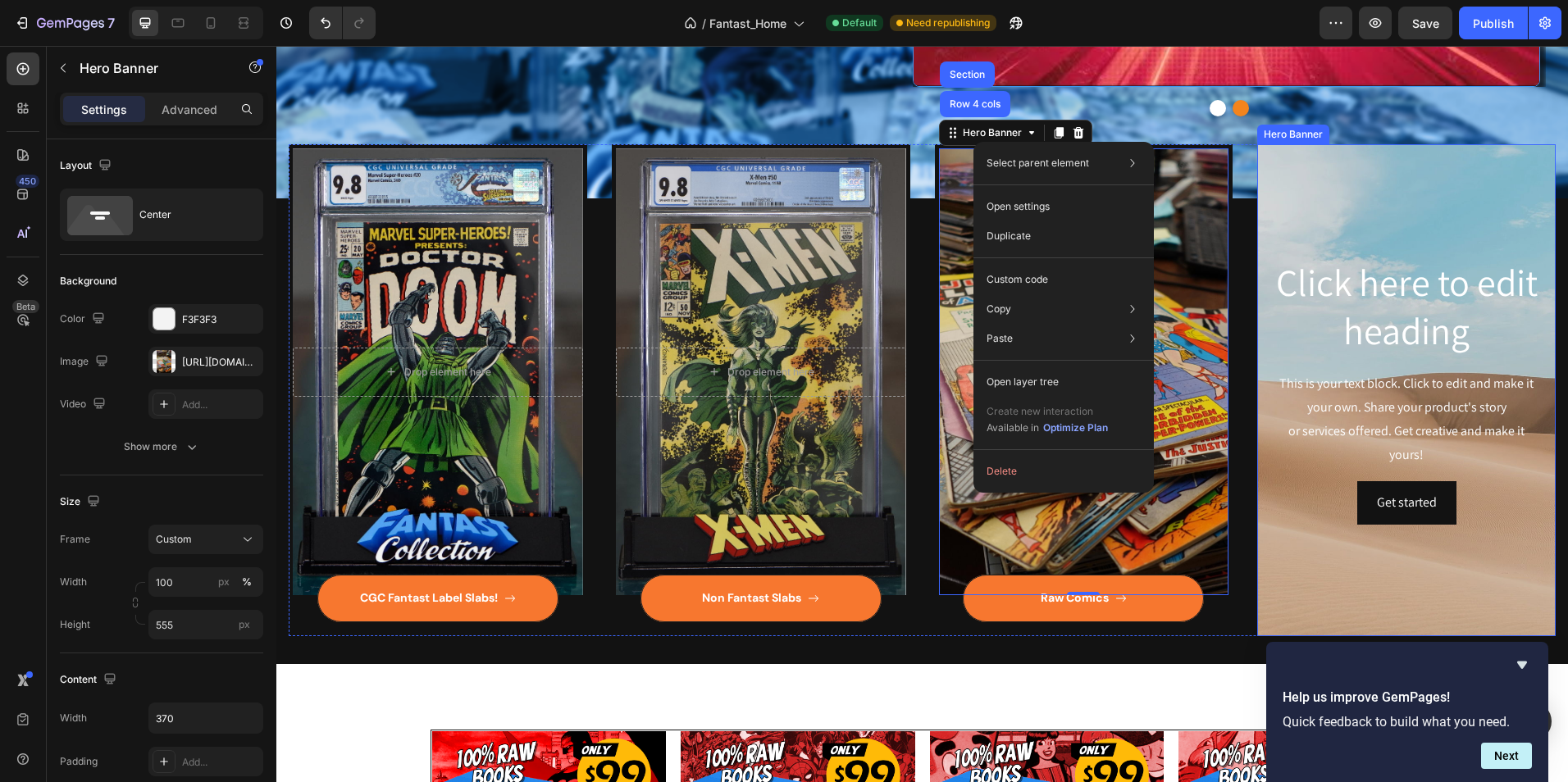
click at [1282, 137] on div "Hero Banner" at bounding box center [1293, 134] width 65 height 15
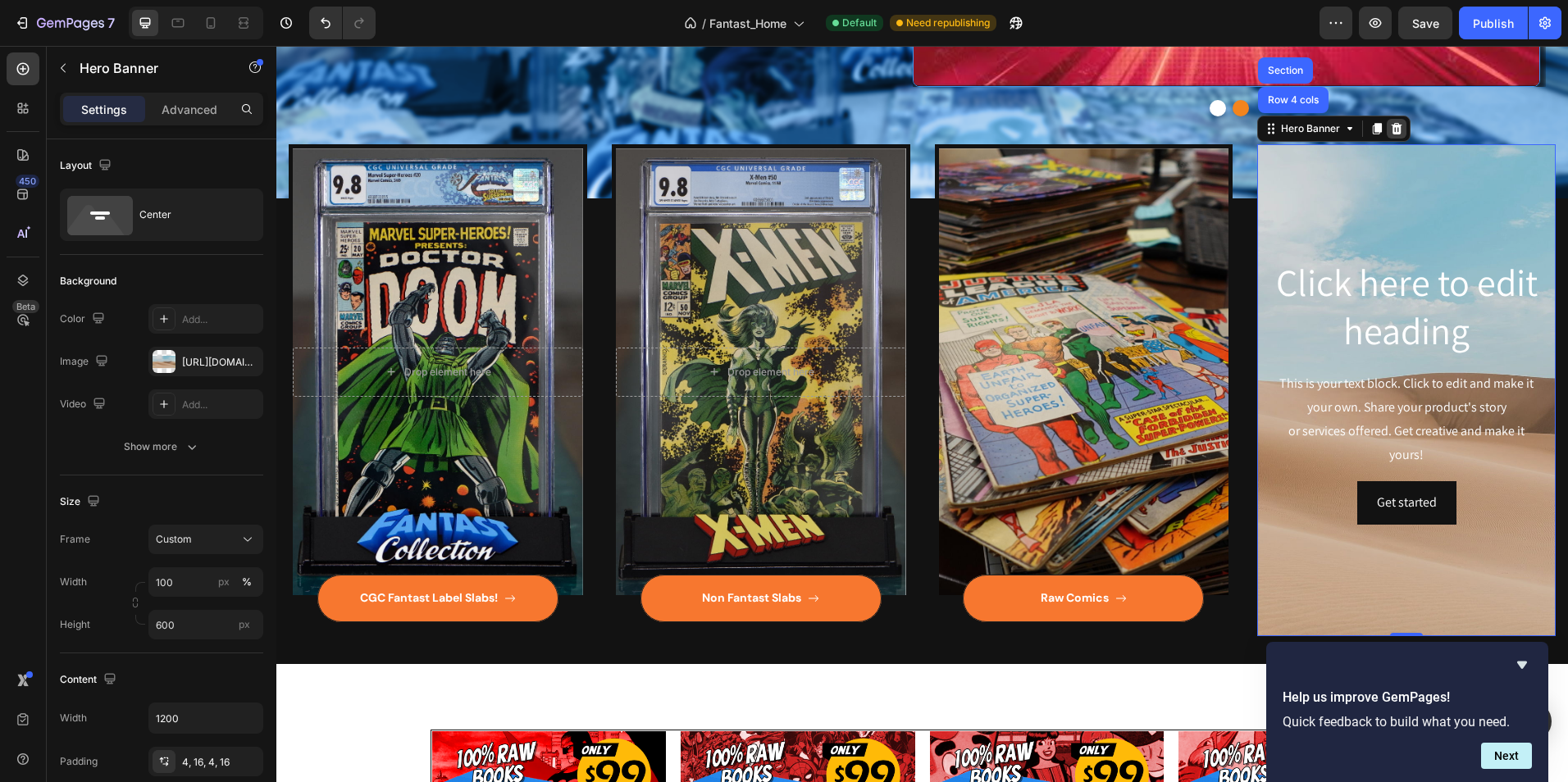
click at [1391, 133] on icon at bounding box center [1396, 129] width 11 height 12
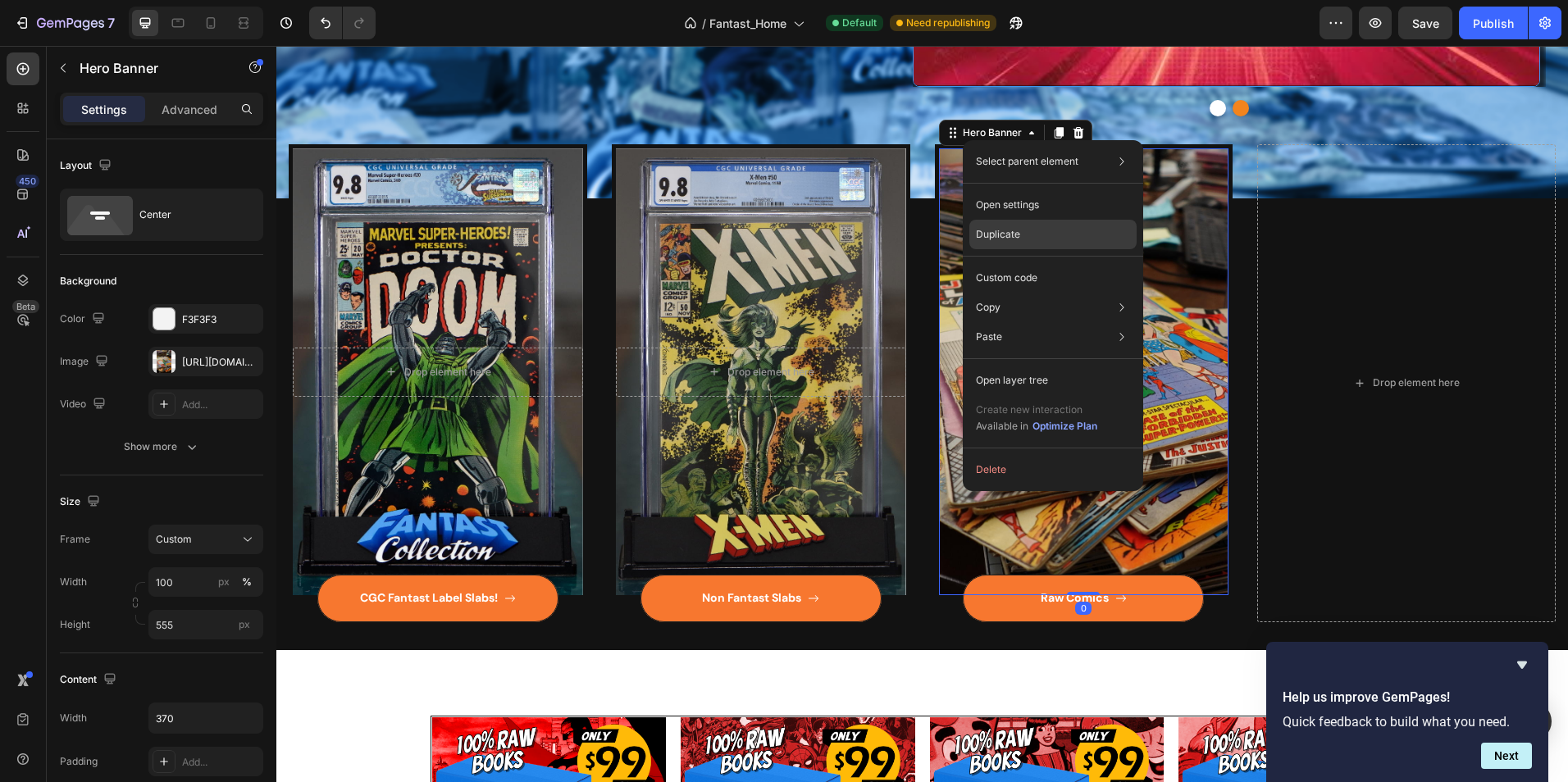
click at [993, 238] on p "Duplicate" at bounding box center [997, 234] width 45 height 15
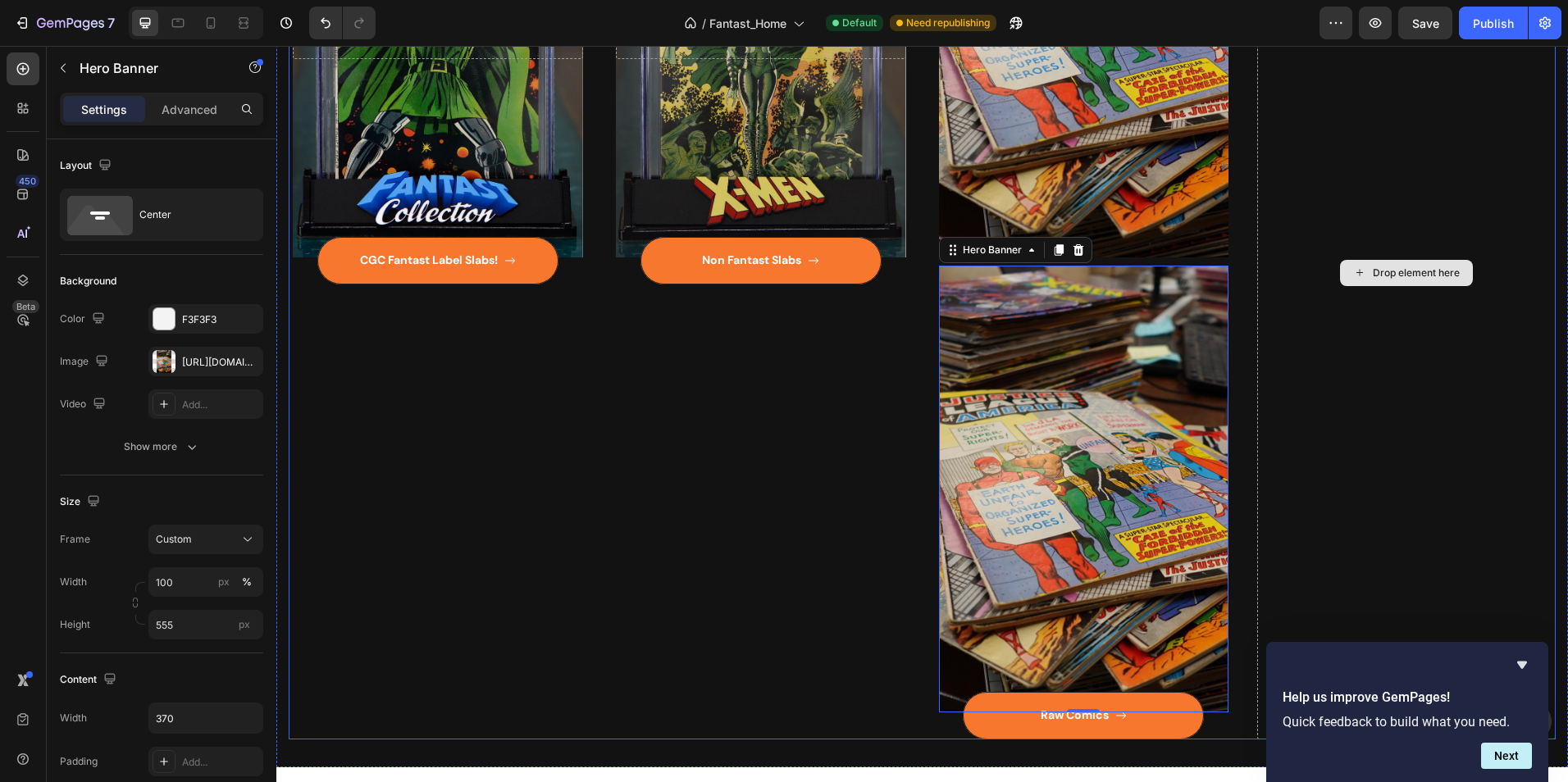
scroll to position [747, 0]
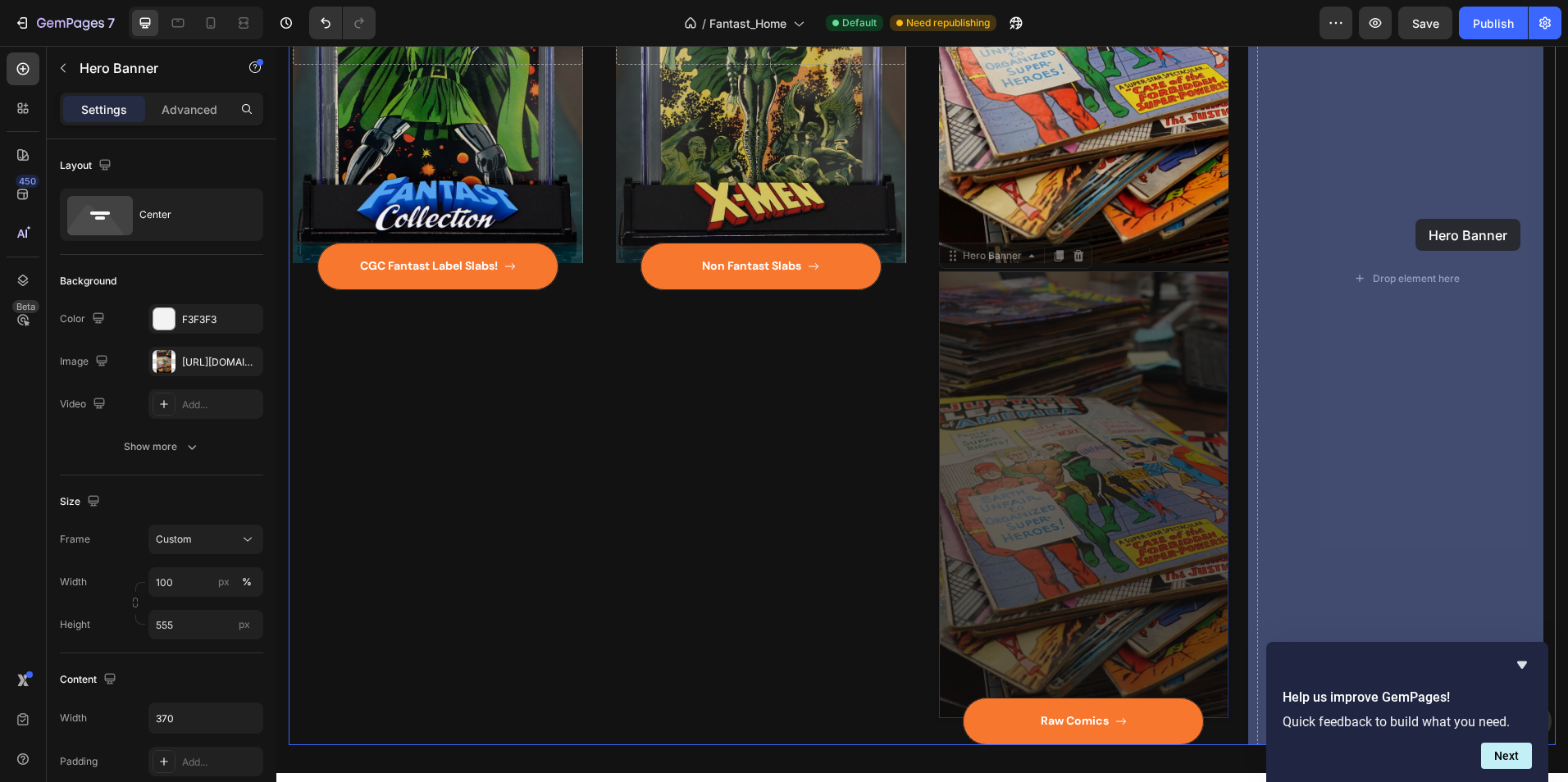
drag, startPoint x: 993, startPoint y: 259, endPoint x: 1415, endPoint y: 219, distance: 423.9
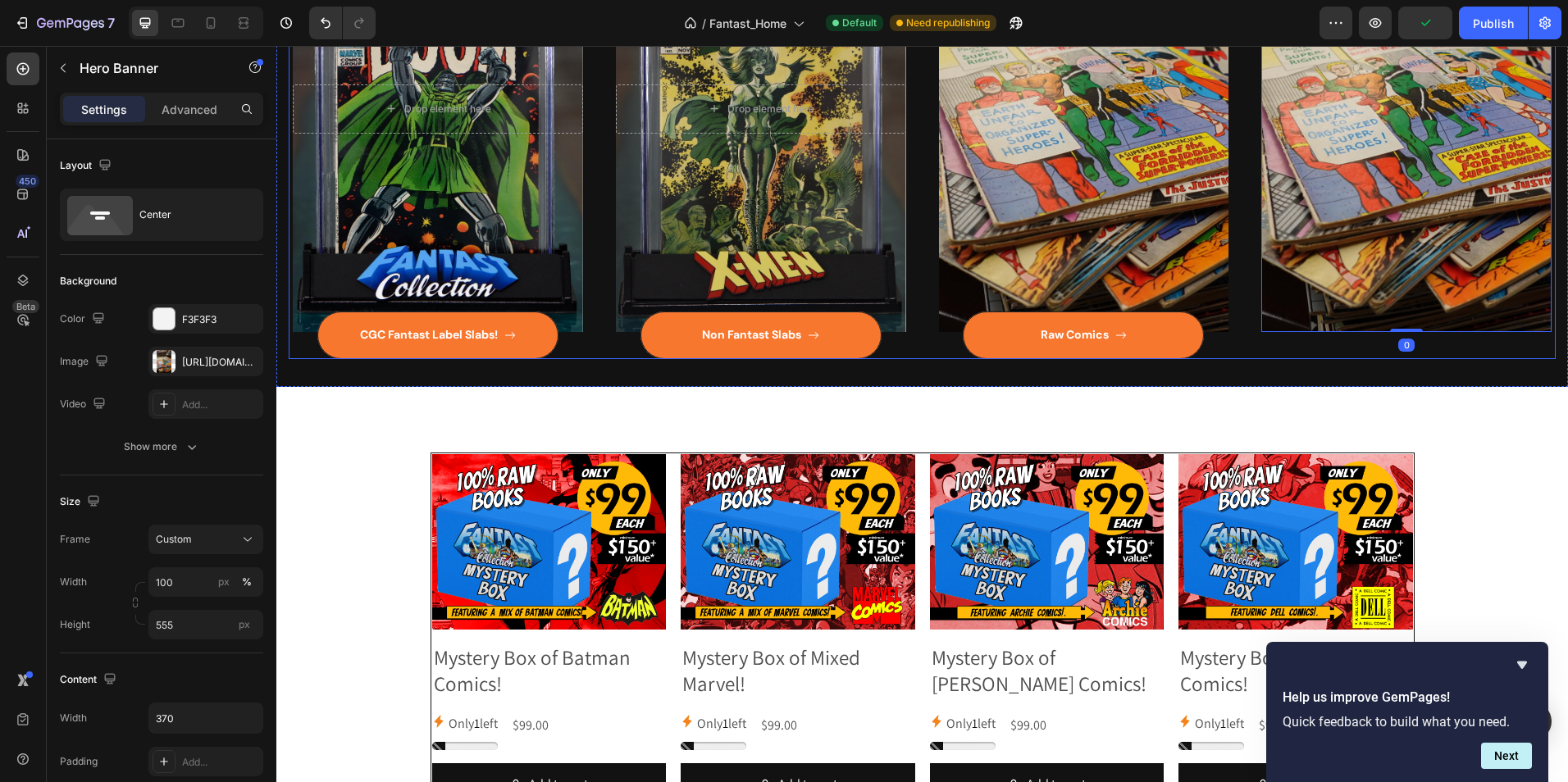
scroll to position [419, 0]
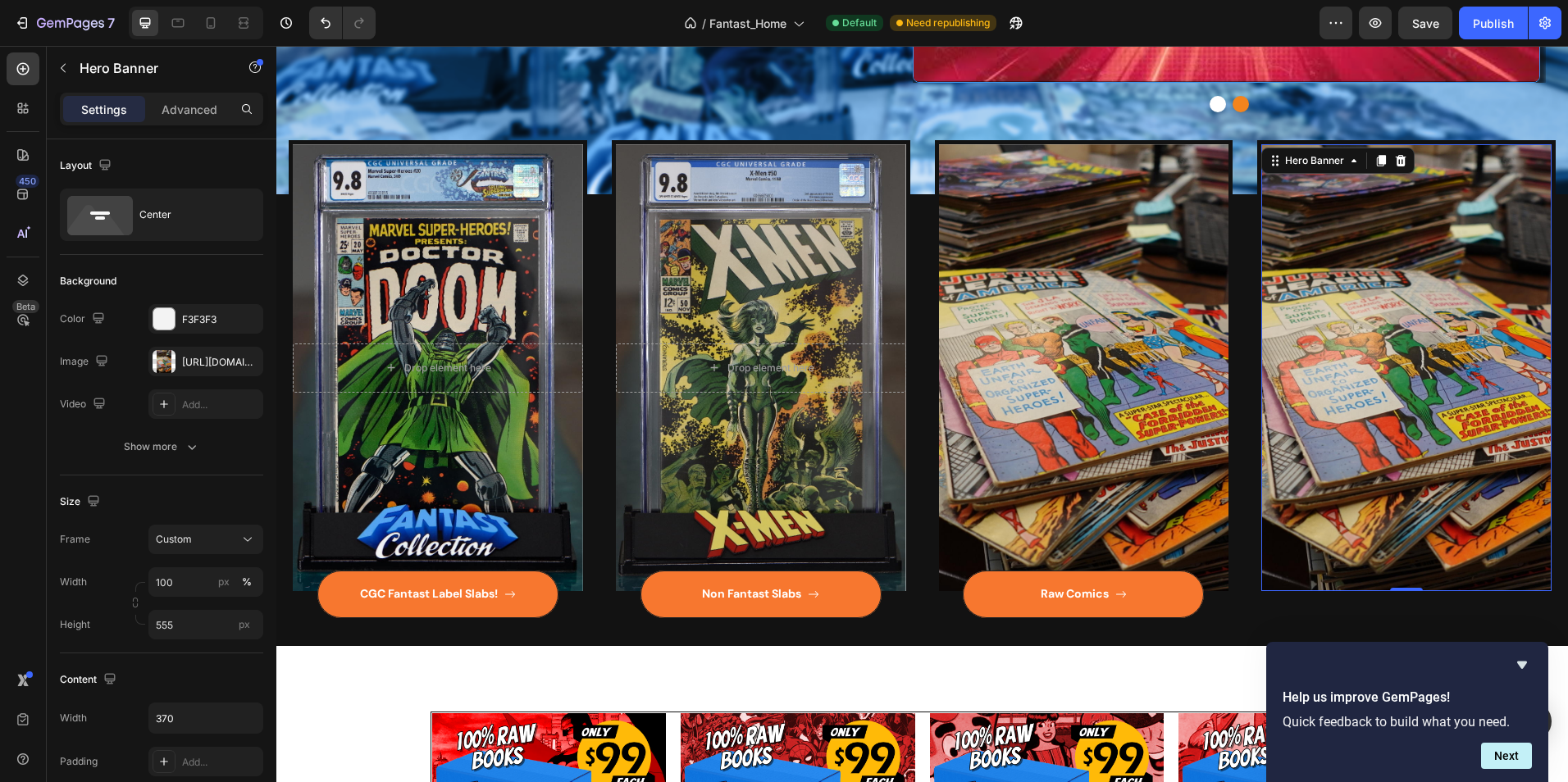
click at [1452, 393] on div "Overlay" at bounding box center [1406, 367] width 290 height 447
click at [191, 366] on div "[URL][DOMAIN_NAME]" at bounding box center [205, 362] width 48 height 15
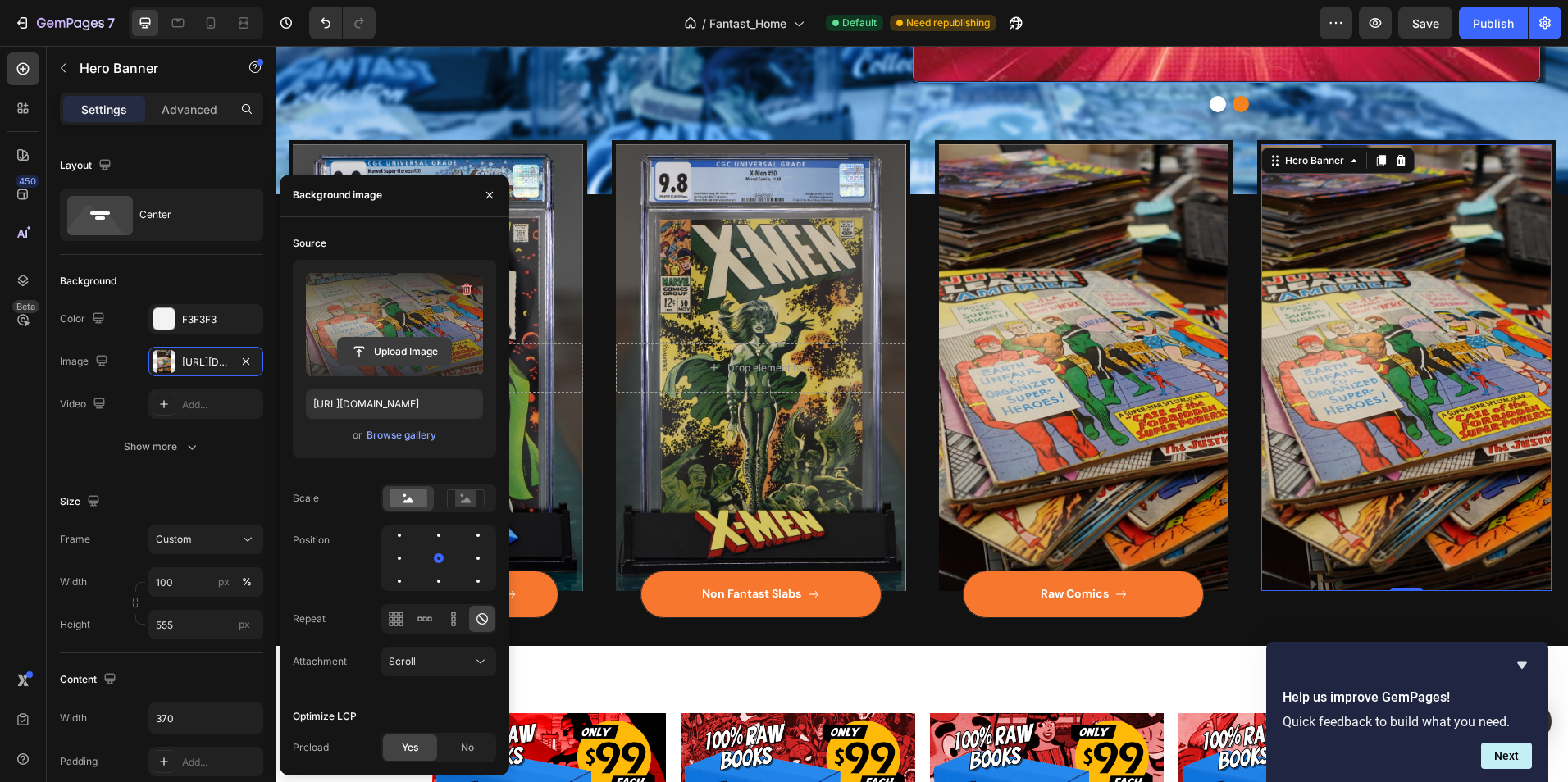
click at [384, 355] on input "file" at bounding box center [394, 351] width 113 height 28
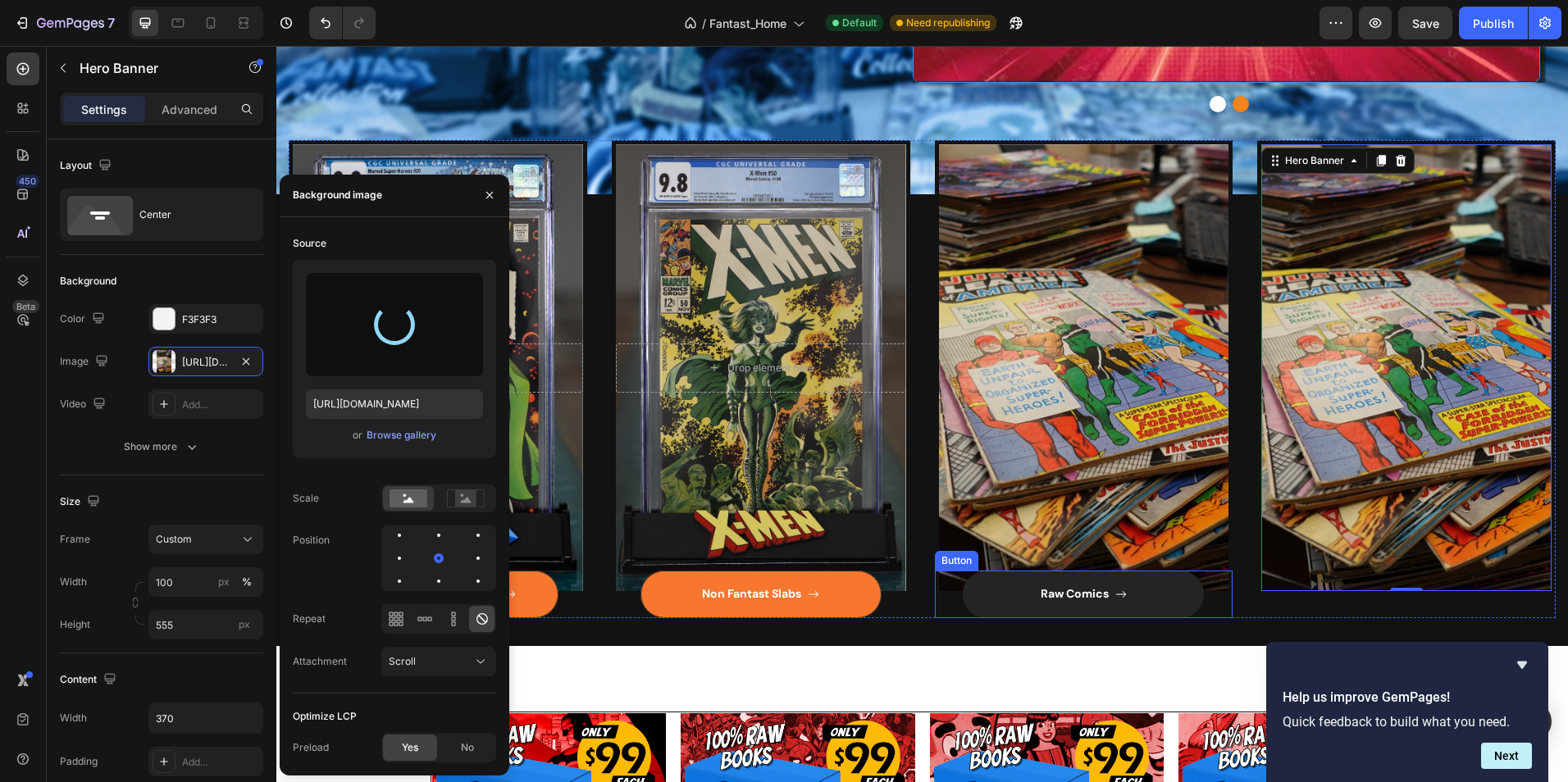
type input "[URL][DOMAIN_NAME]"
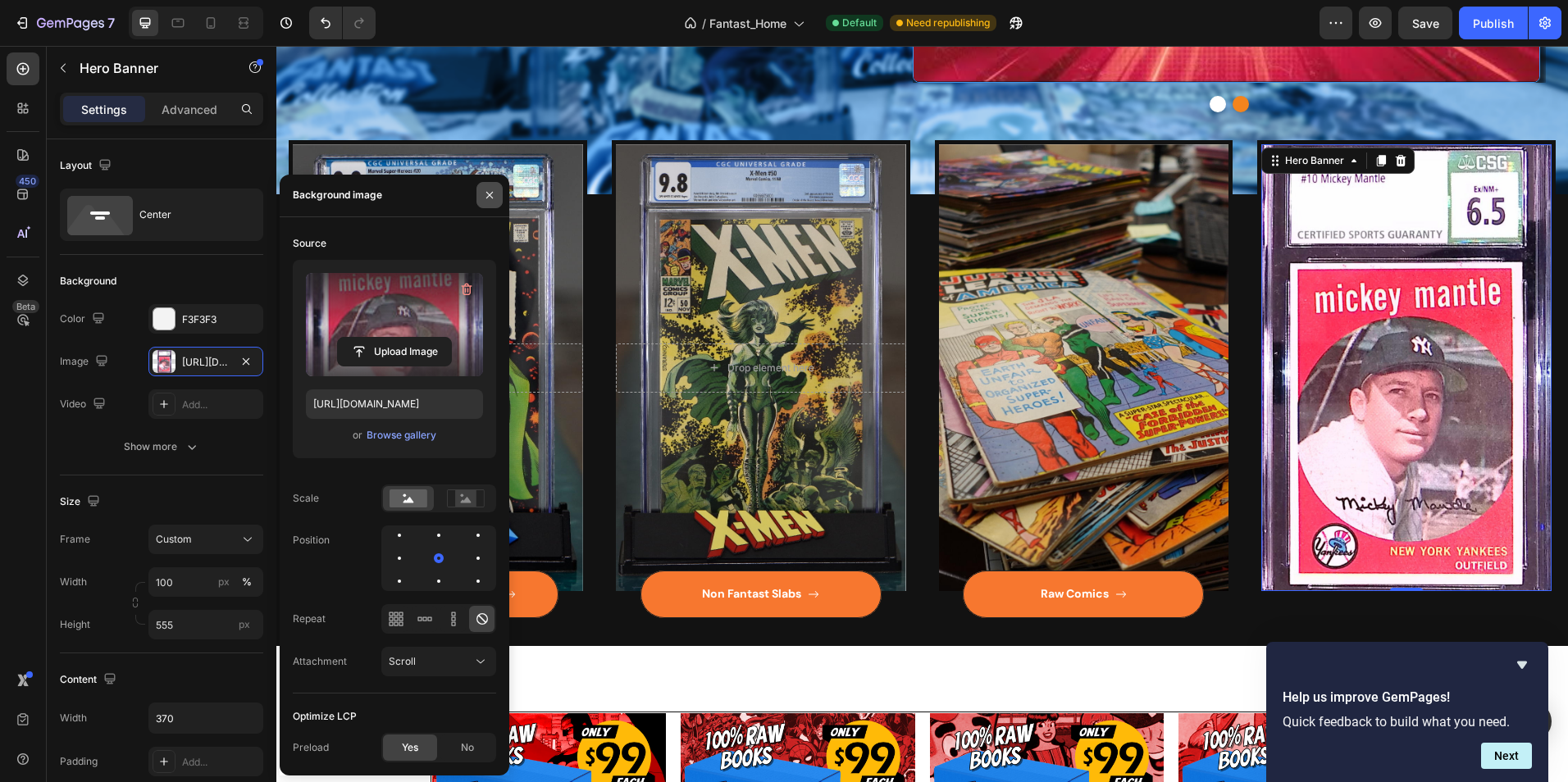
click at [484, 196] on icon "button" at bounding box center [489, 195] width 13 height 13
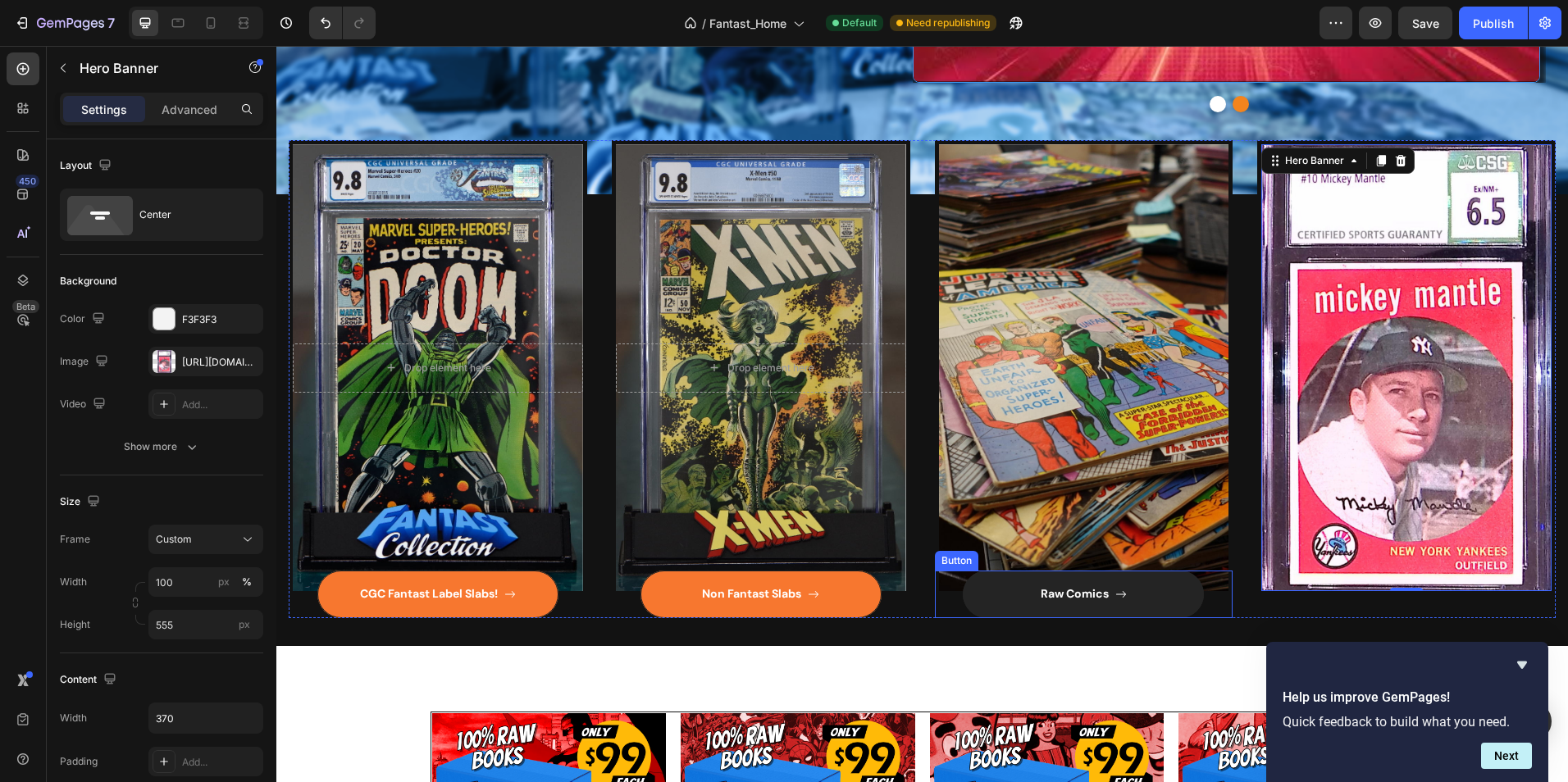
click at [969, 593] on link "Raw Comics" at bounding box center [1083, 593] width 241 height 47
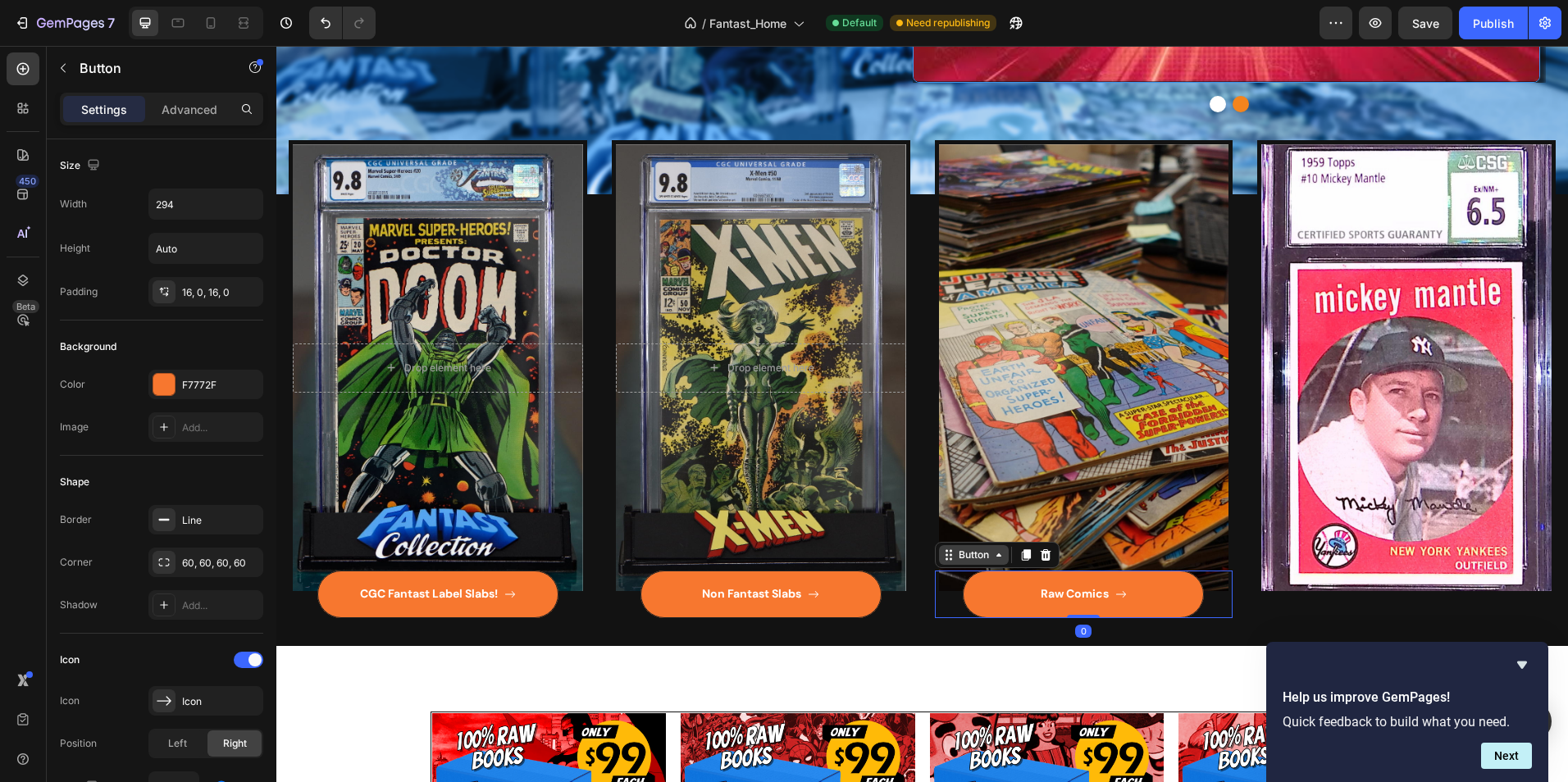
click at [964, 558] on div "Button" at bounding box center [973, 555] width 37 height 15
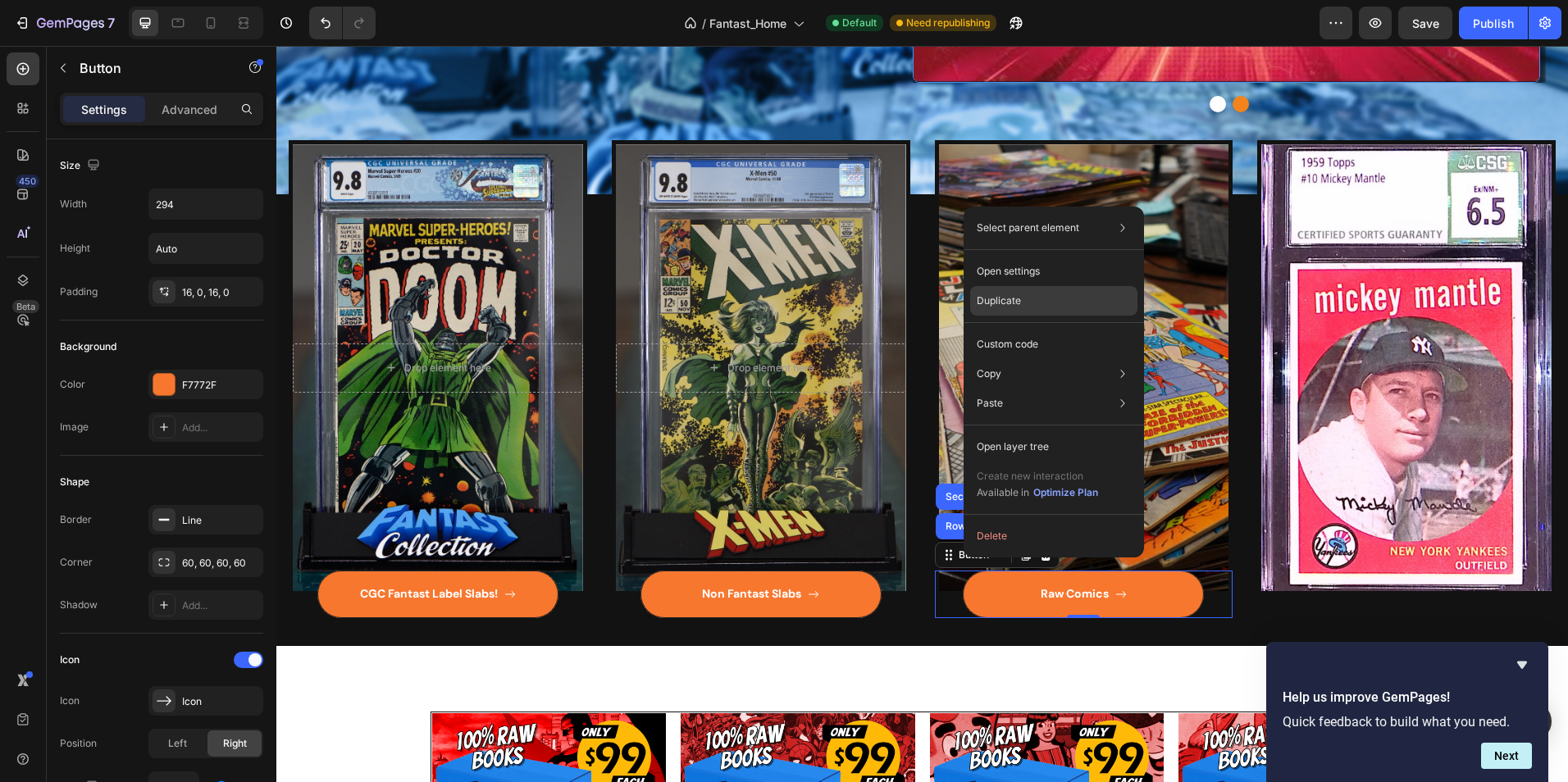
click at [1013, 300] on p "Duplicate" at bounding box center [998, 301] width 45 height 15
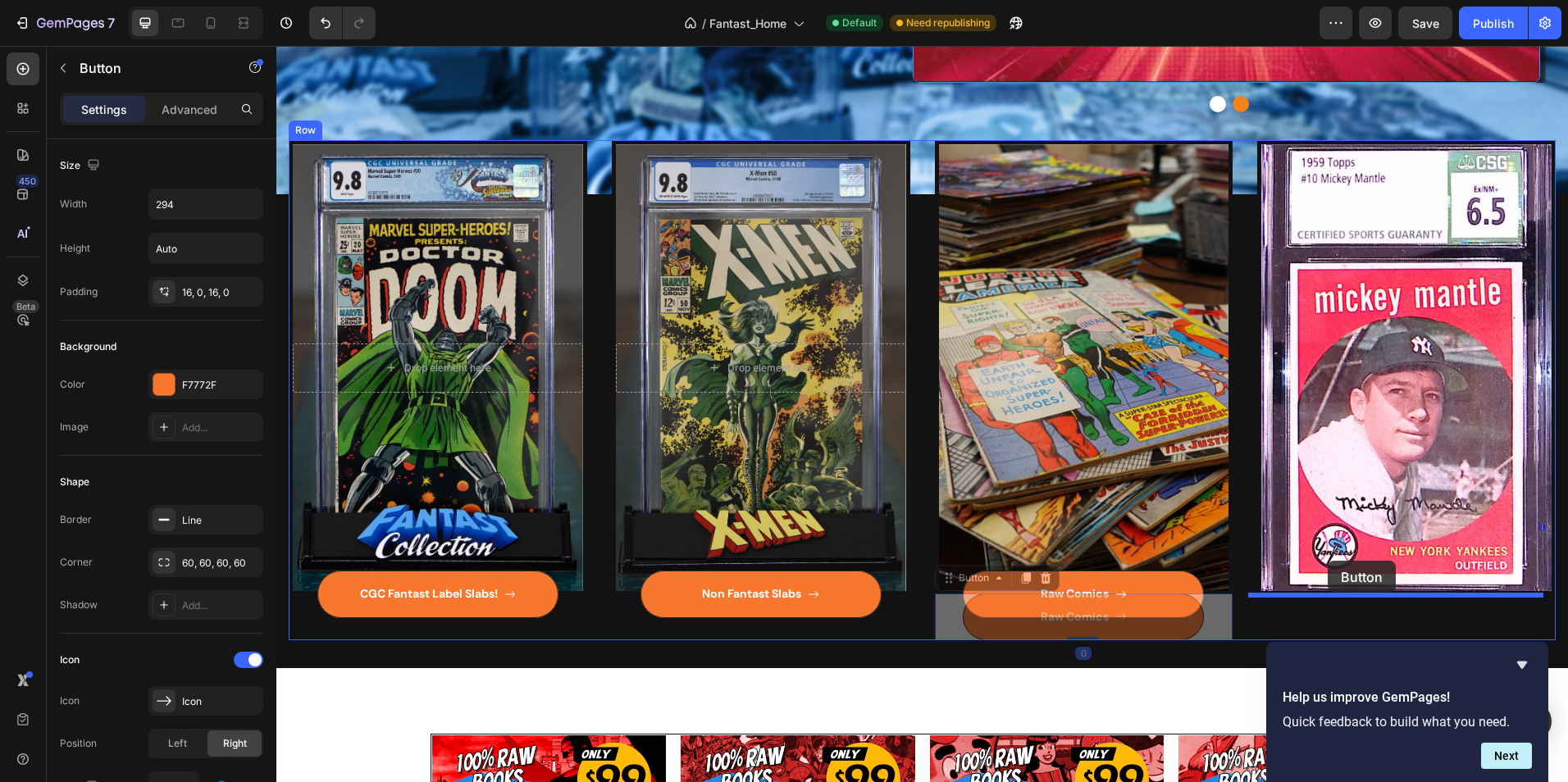
drag, startPoint x: 958, startPoint y: 580, endPoint x: 1328, endPoint y: 561, distance: 370.5
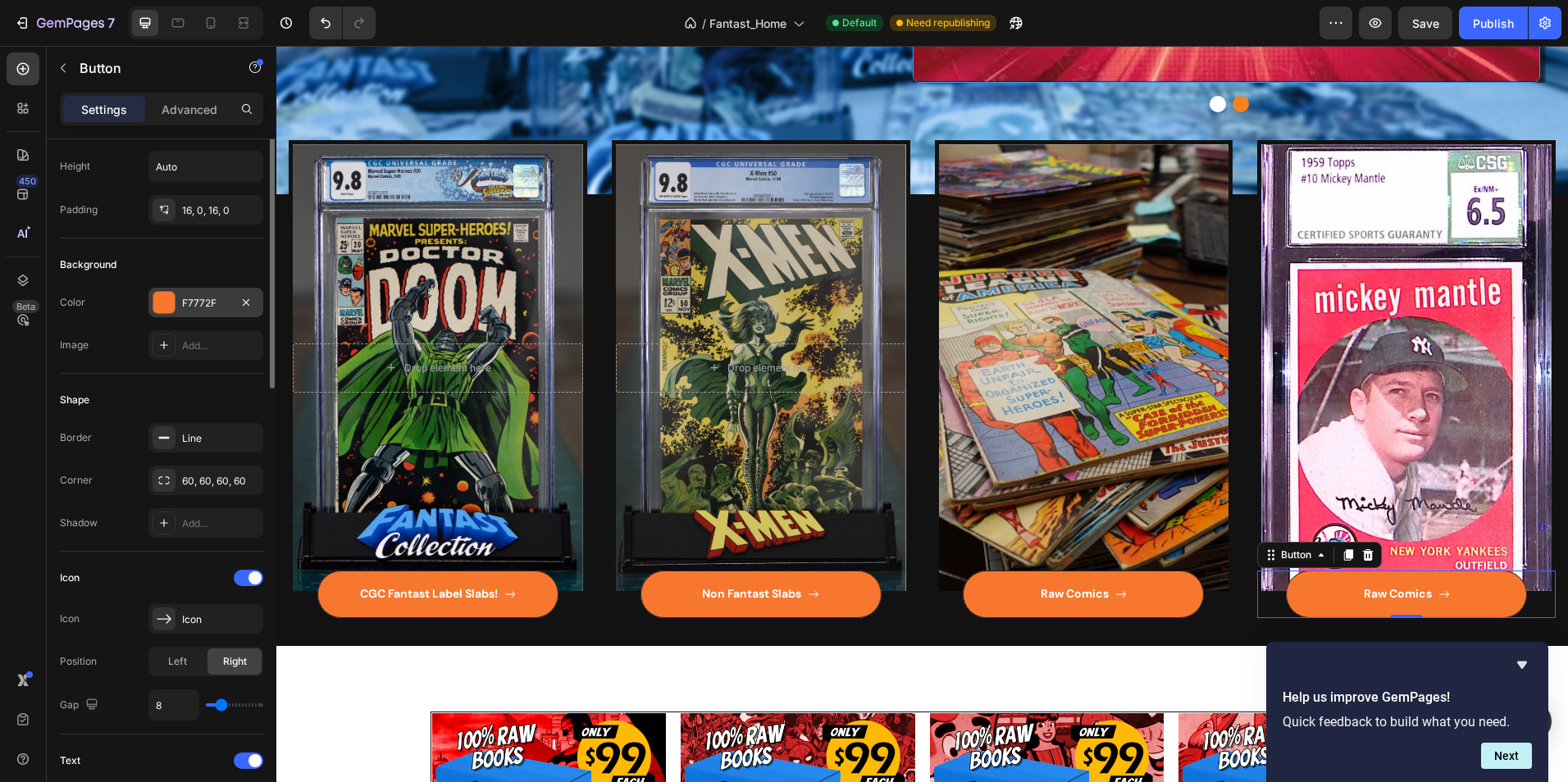
scroll to position [0, 0]
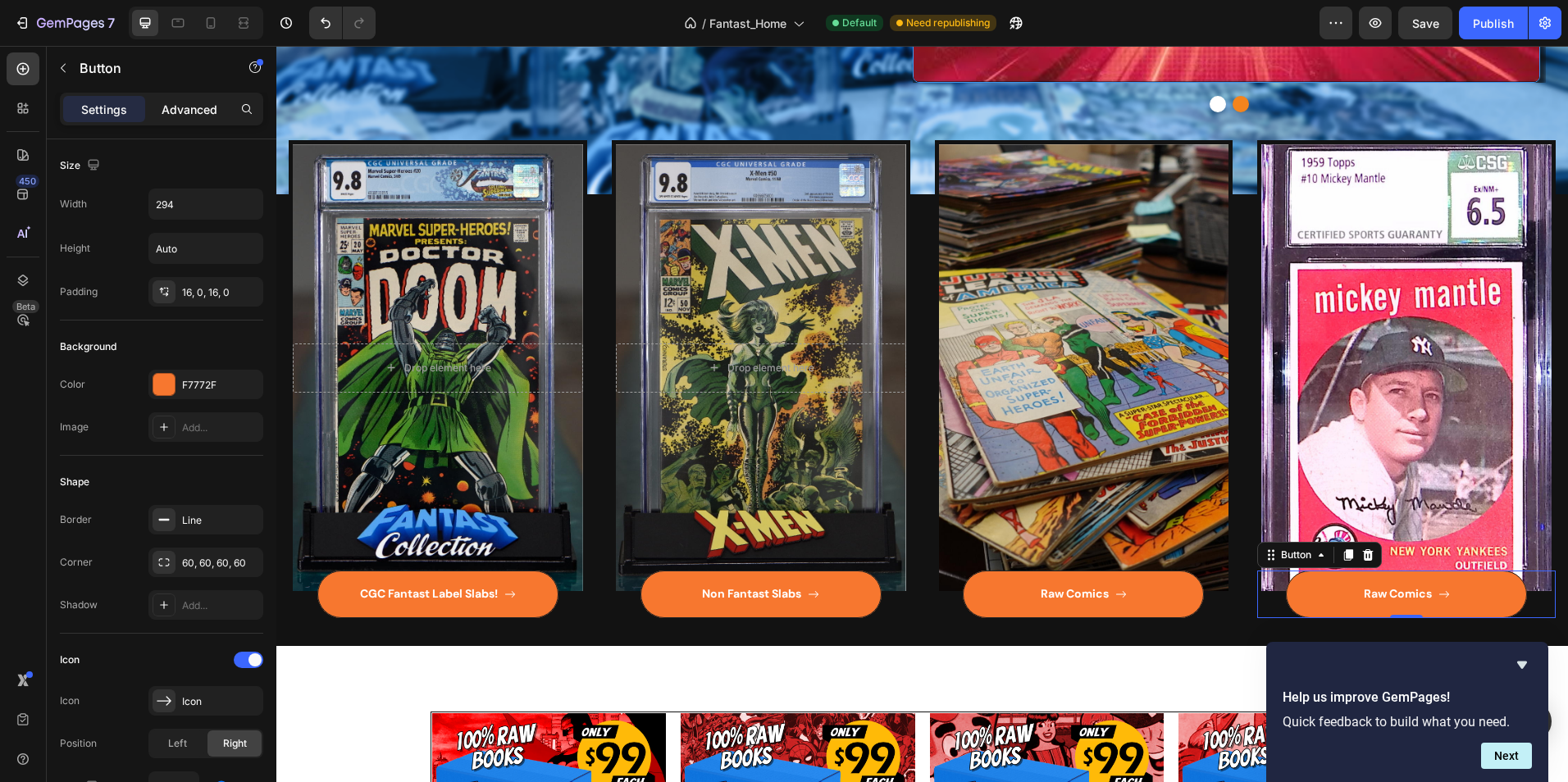
click at [201, 110] on p "Advanced" at bounding box center [190, 109] width 56 height 17
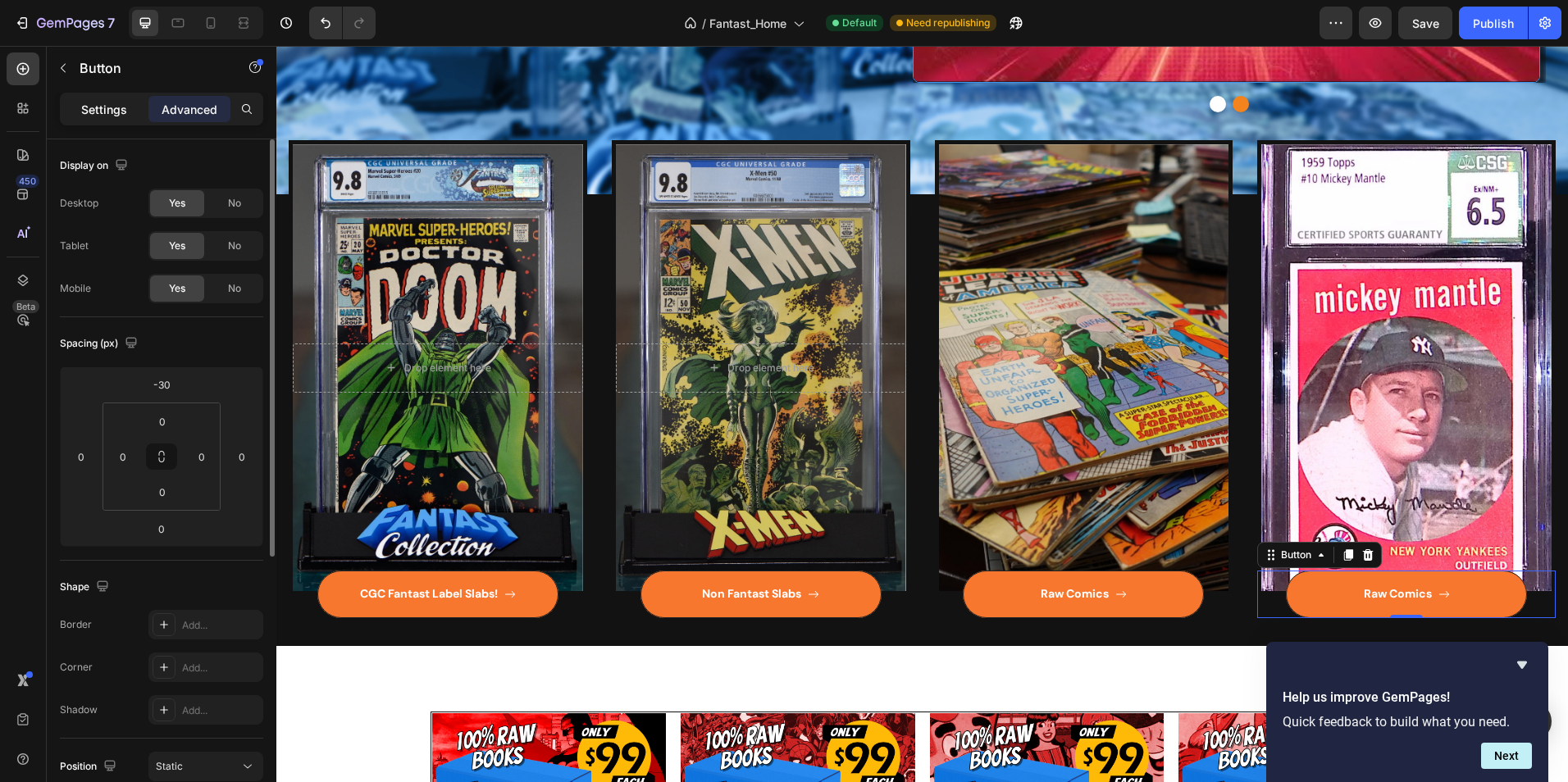
click at [106, 112] on p "Settings" at bounding box center [104, 109] width 46 height 17
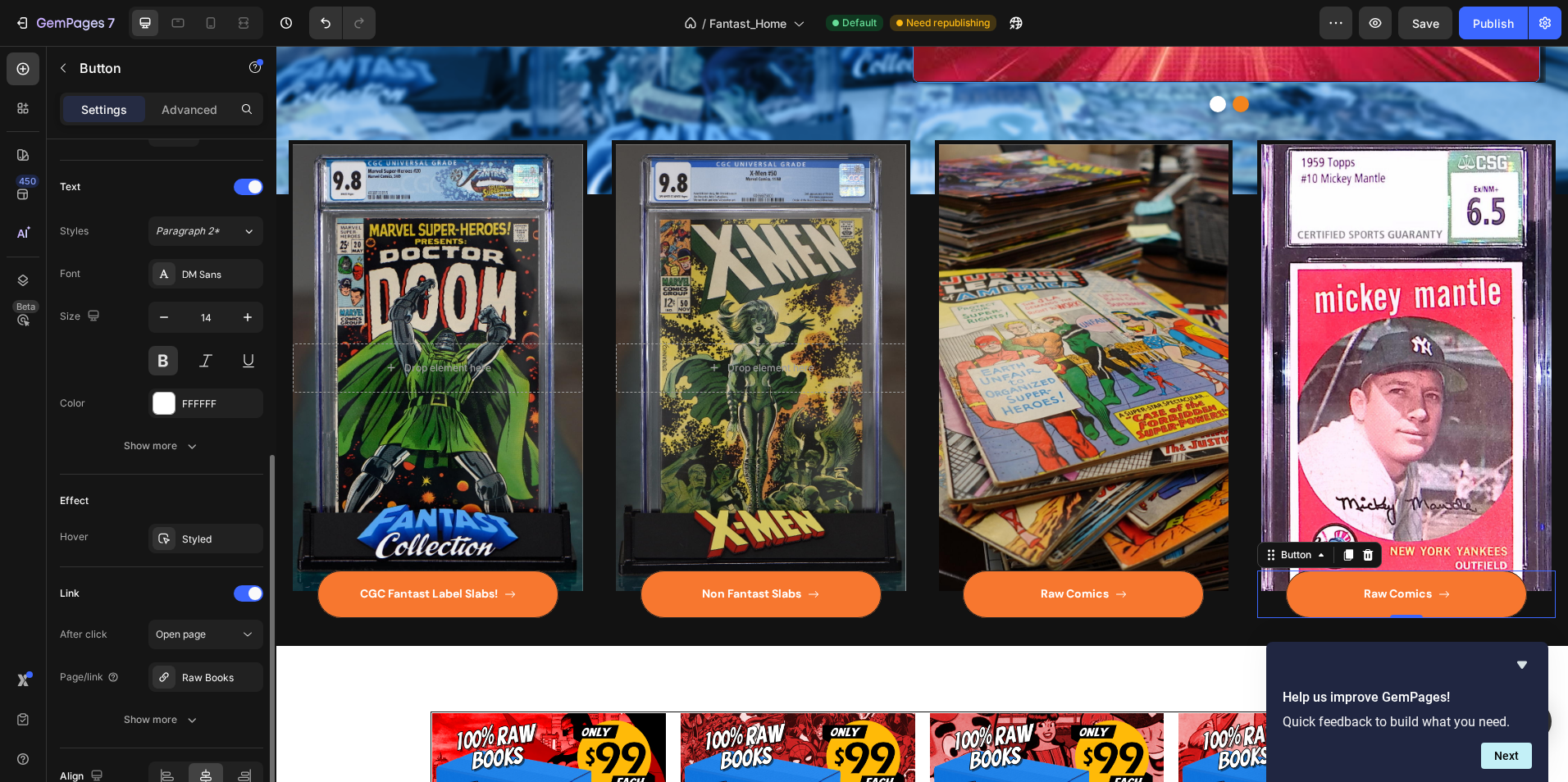
scroll to position [743, 0]
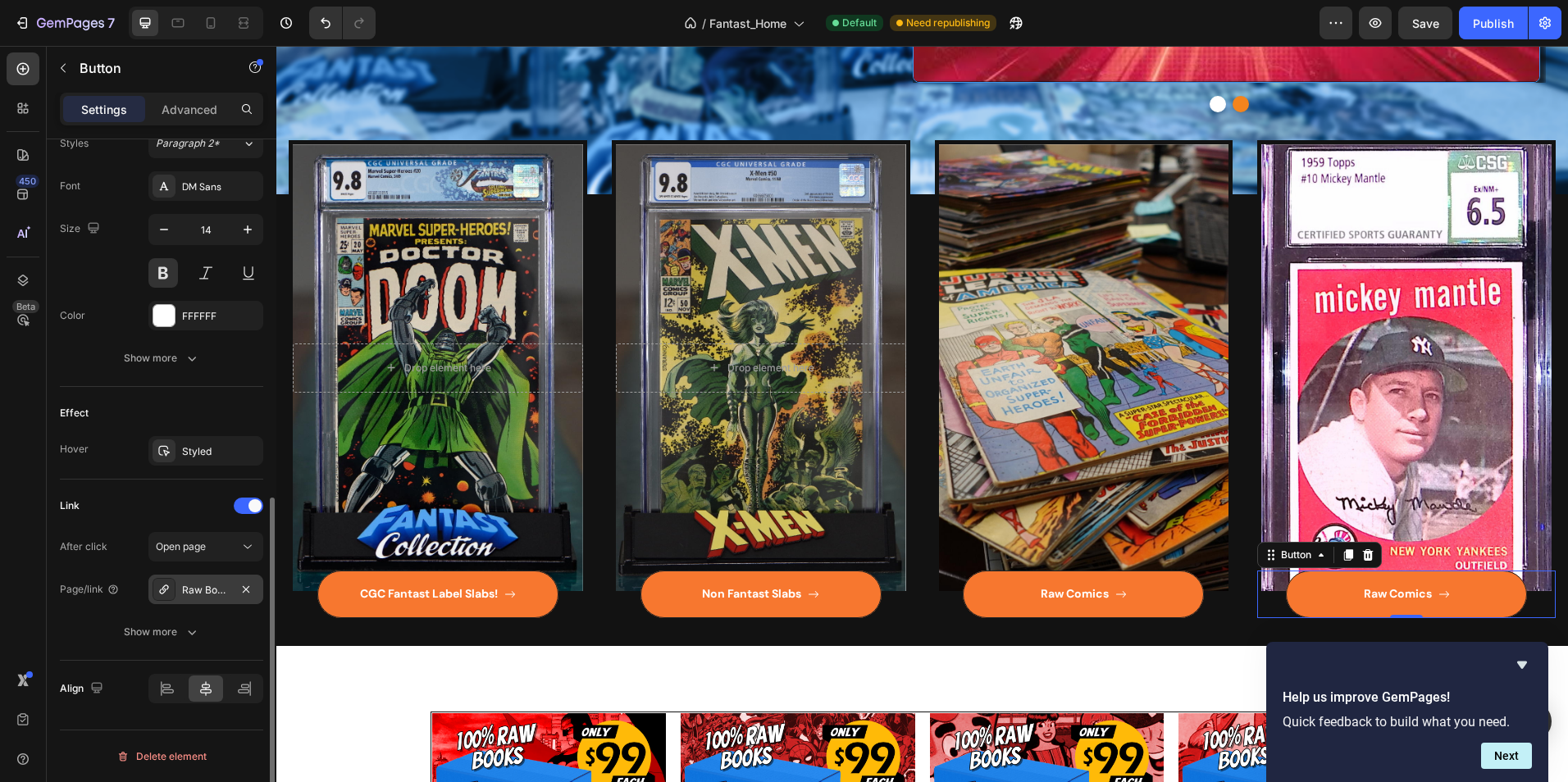
click at [206, 591] on div "Raw Books" at bounding box center [205, 589] width 48 height 15
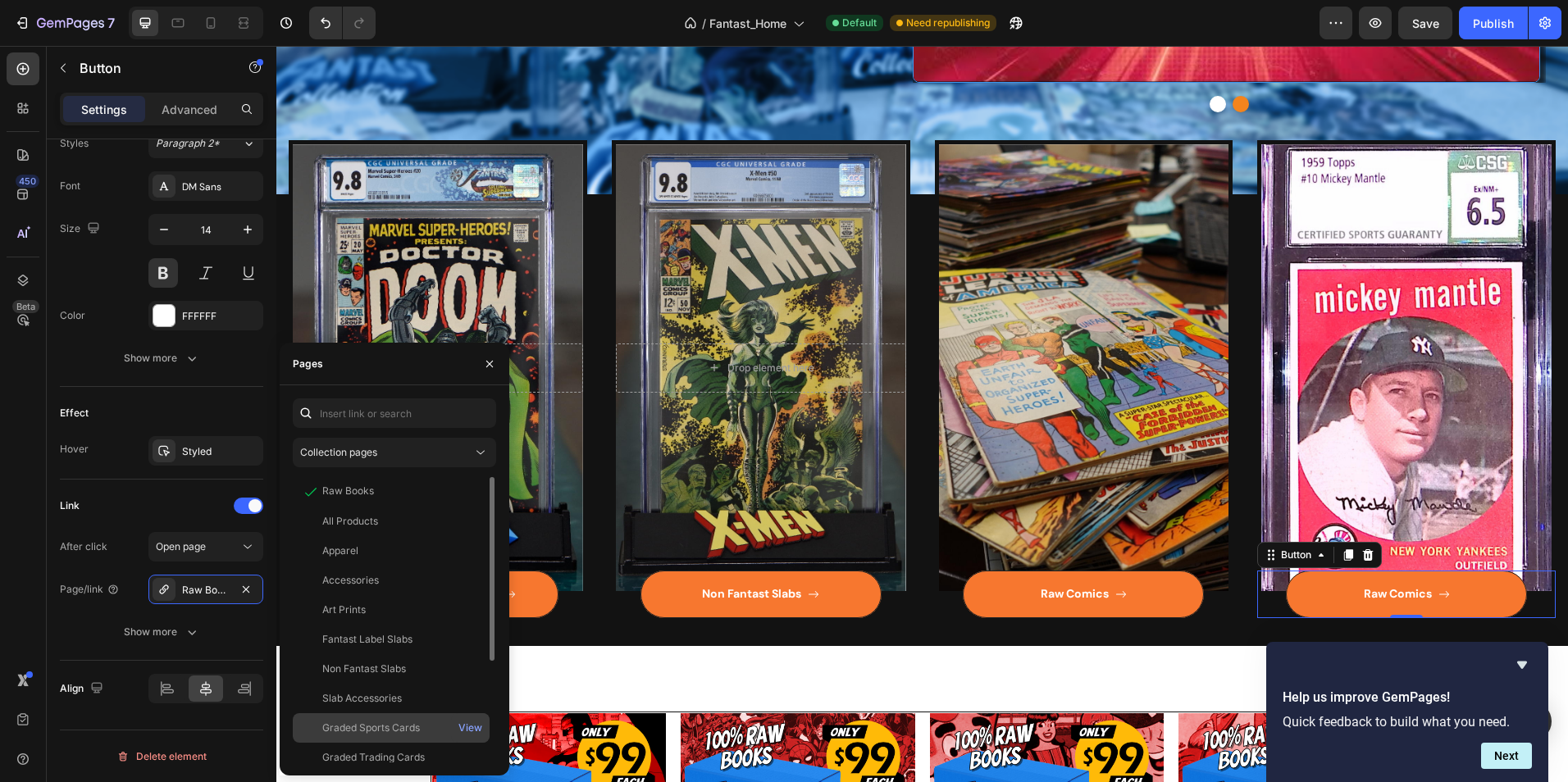
click at [378, 721] on div "Graded Sports Cards" at bounding box center [371, 727] width 97 height 15
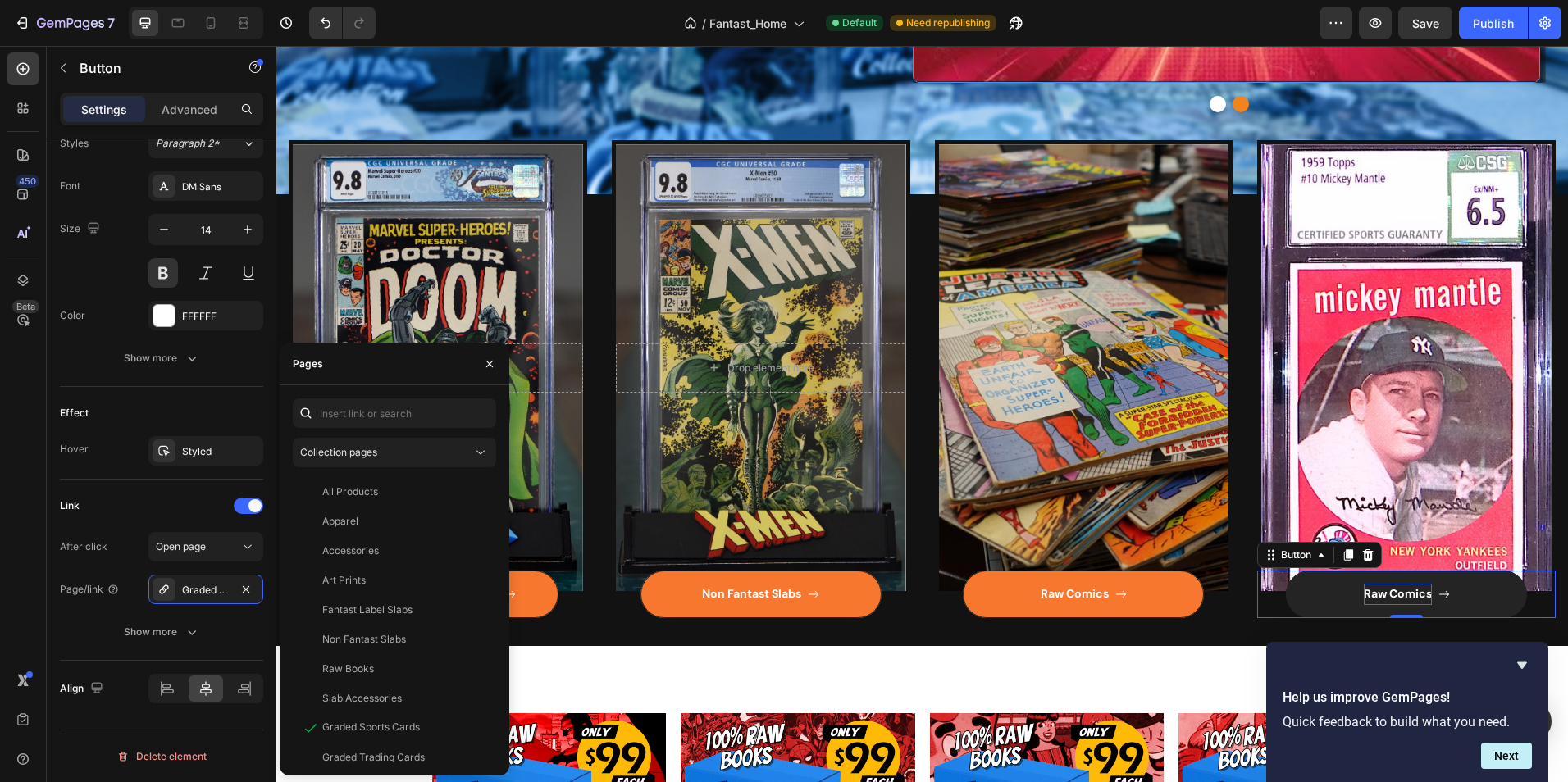
click at [1410, 587] on div "Raw Comics" at bounding box center [1397, 593] width 68 height 21
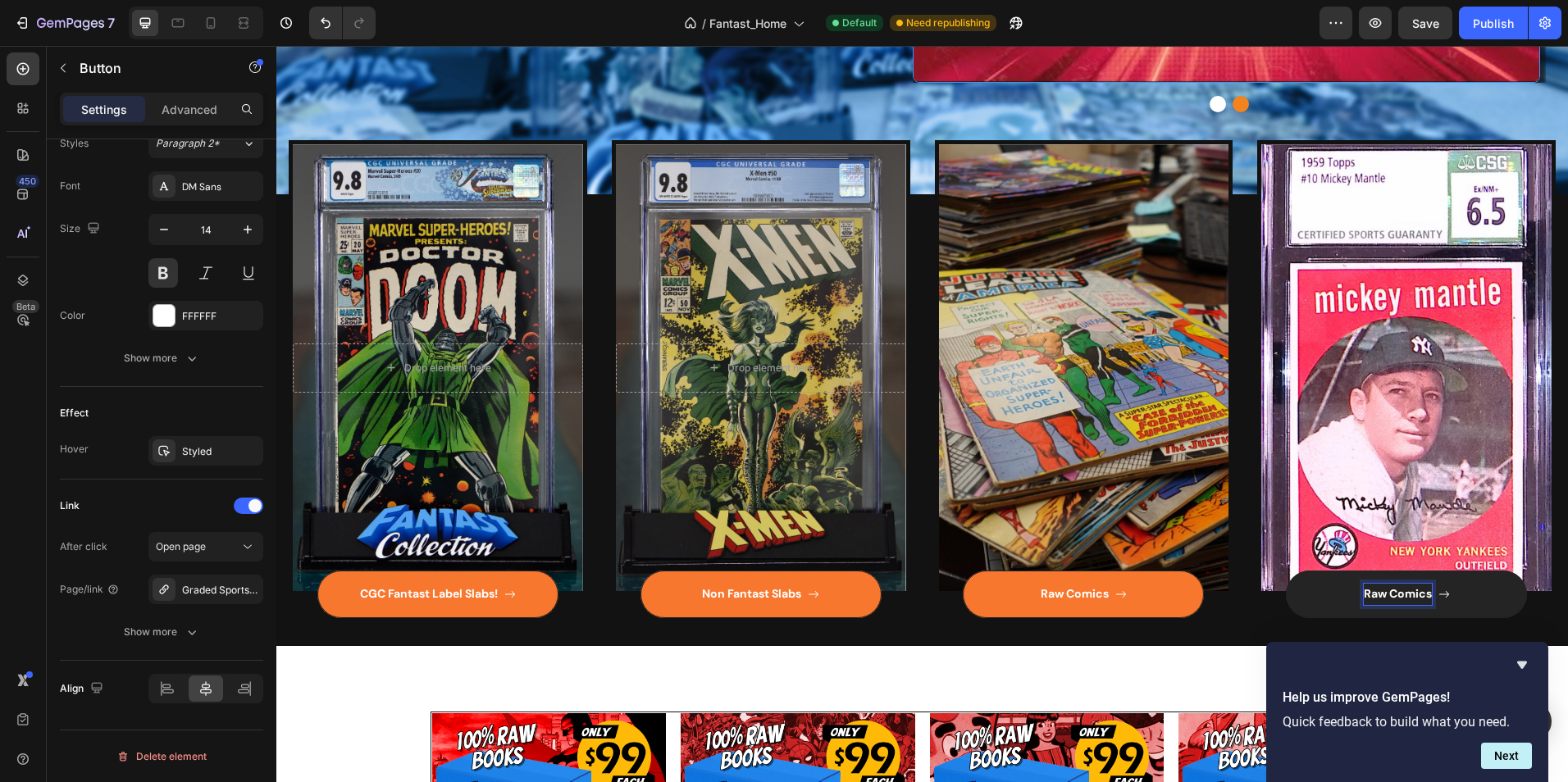
click at [1412, 593] on p "Raw Comics" at bounding box center [1397, 593] width 68 height 21
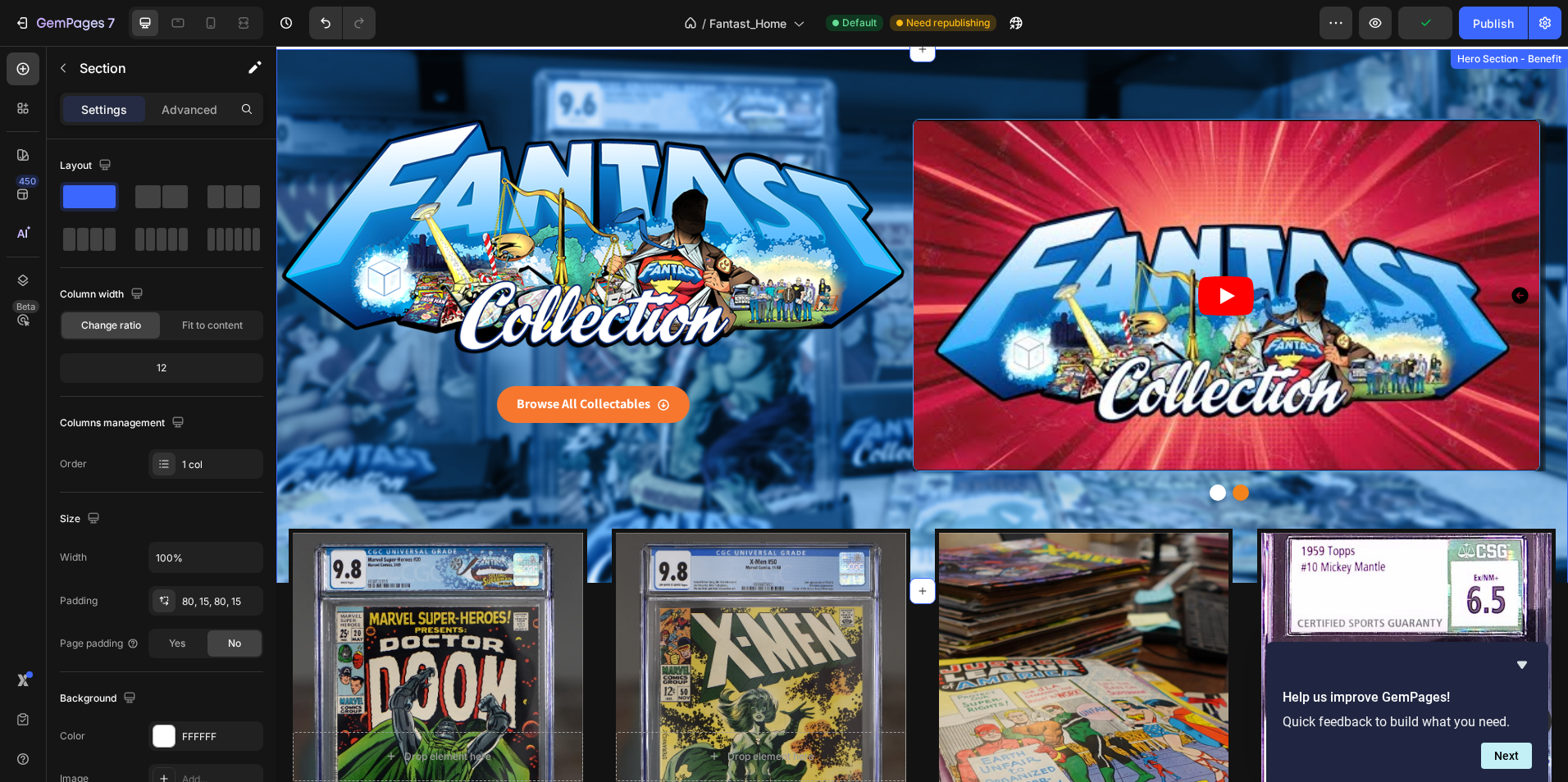
scroll to position [0, 0]
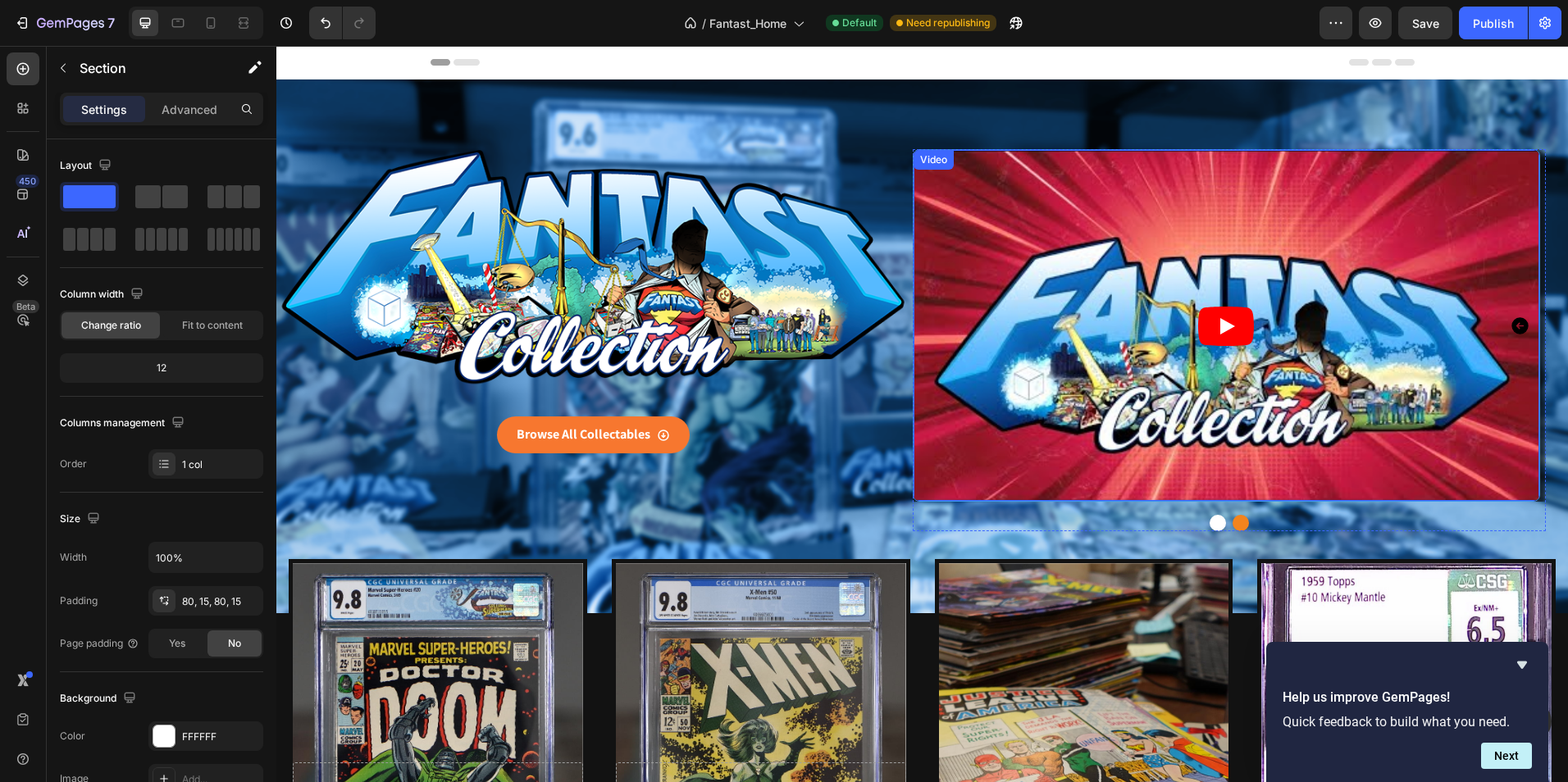
click at [924, 157] on div "Video" at bounding box center [934, 160] width 34 height 15
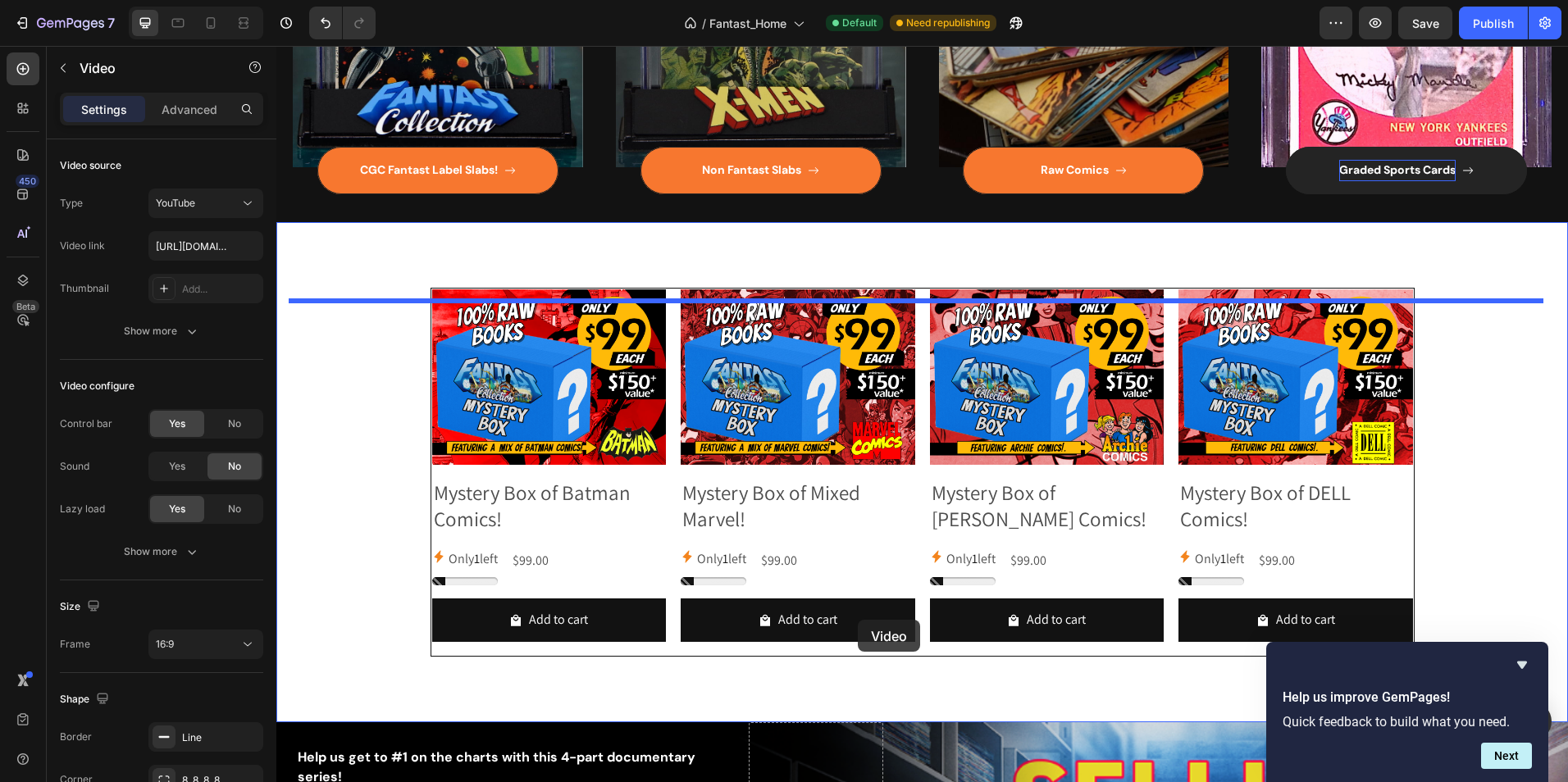
scroll to position [918, 0]
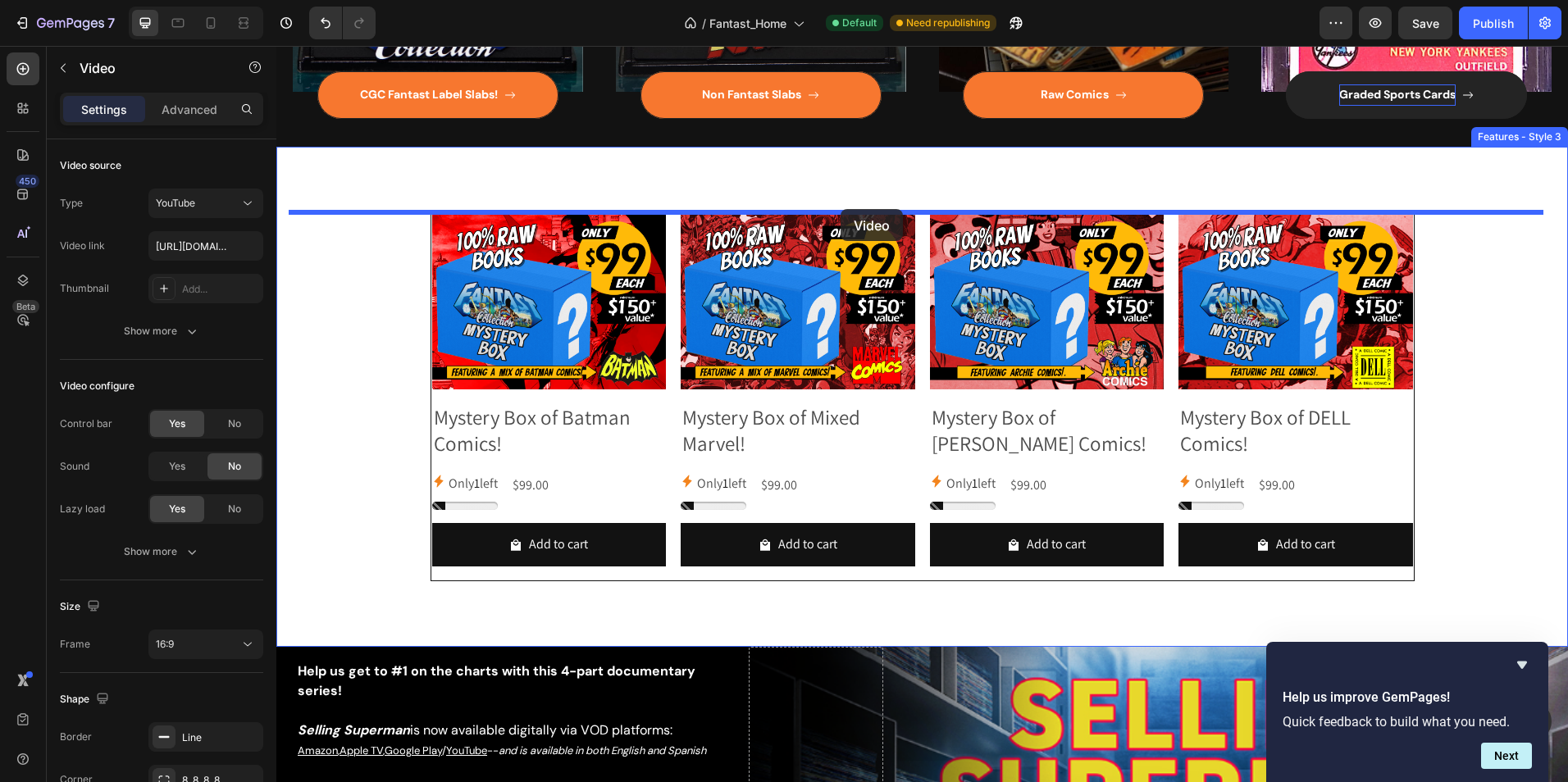
drag, startPoint x: 942, startPoint y: 167, endPoint x: 841, endPoint y: 209, distance: 109.4
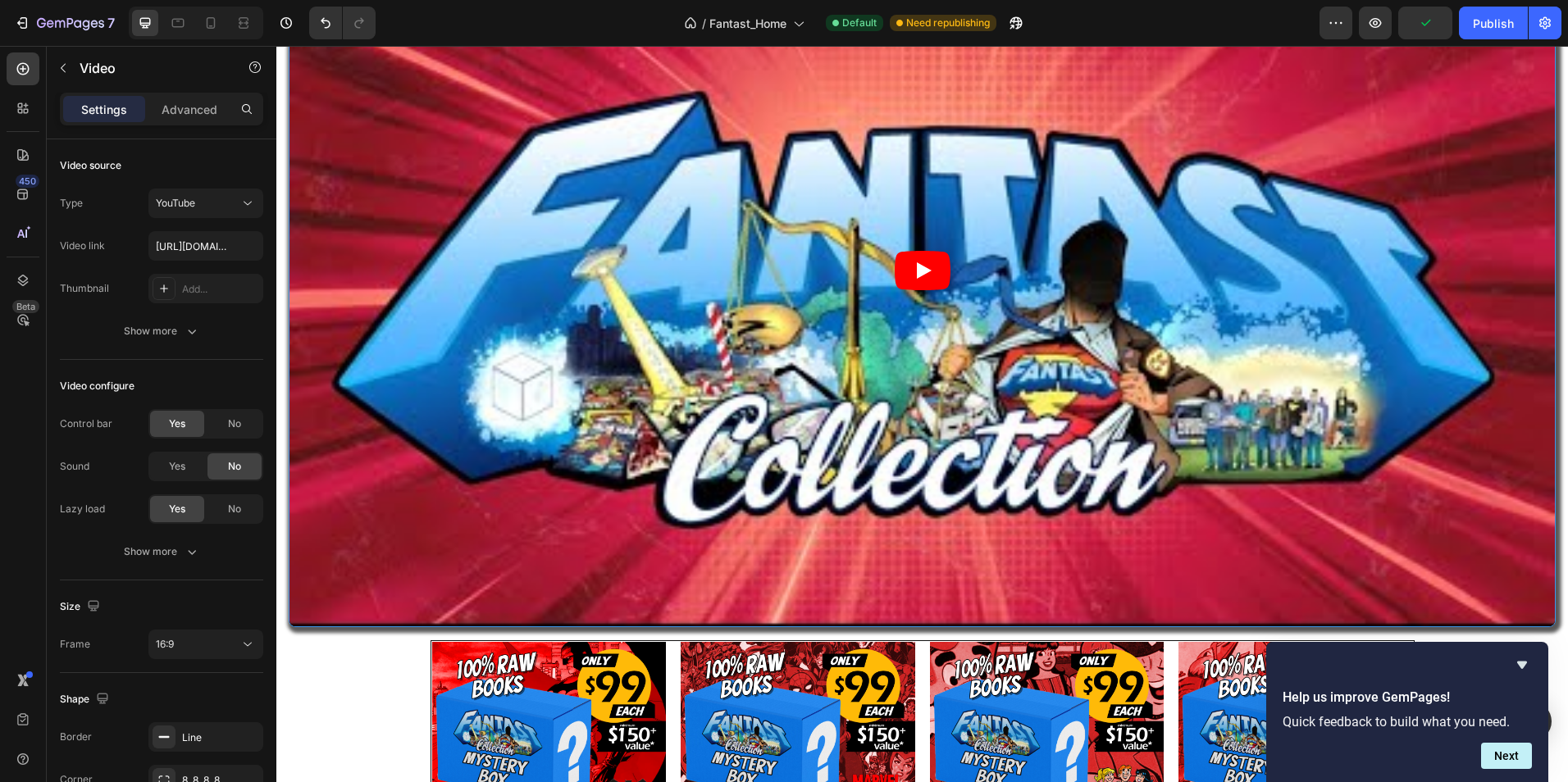
scroll to position [1230, 0]
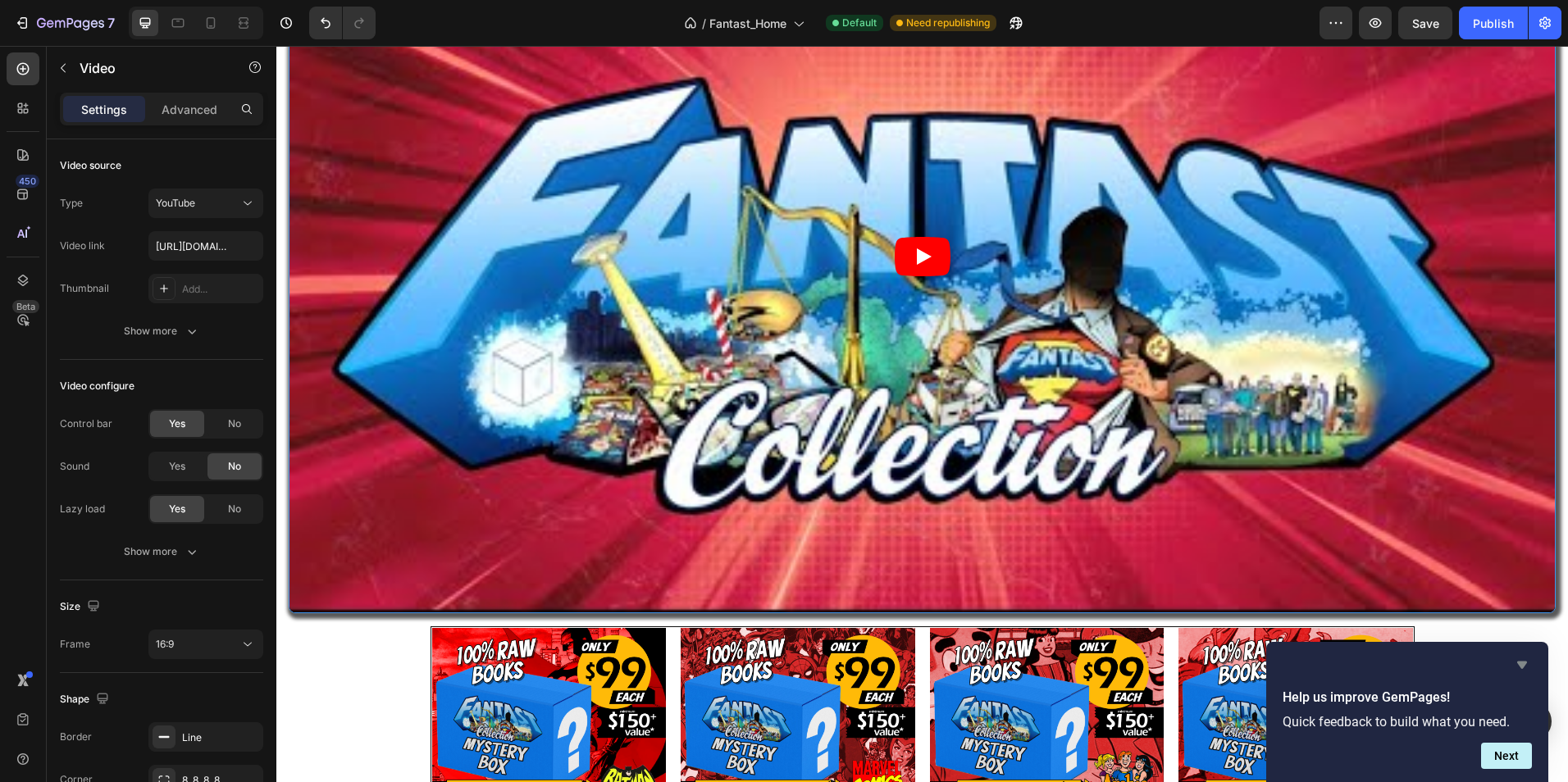
click at [1525, 665] on icon "Hide survey" at bounding box center [1521, 665] width 20 height 20
click at [1525, 665] on div "Help us improve GemPages! Quick feedback to build what you need. Next" at bounding box center [1407, 712] width 282 height 140
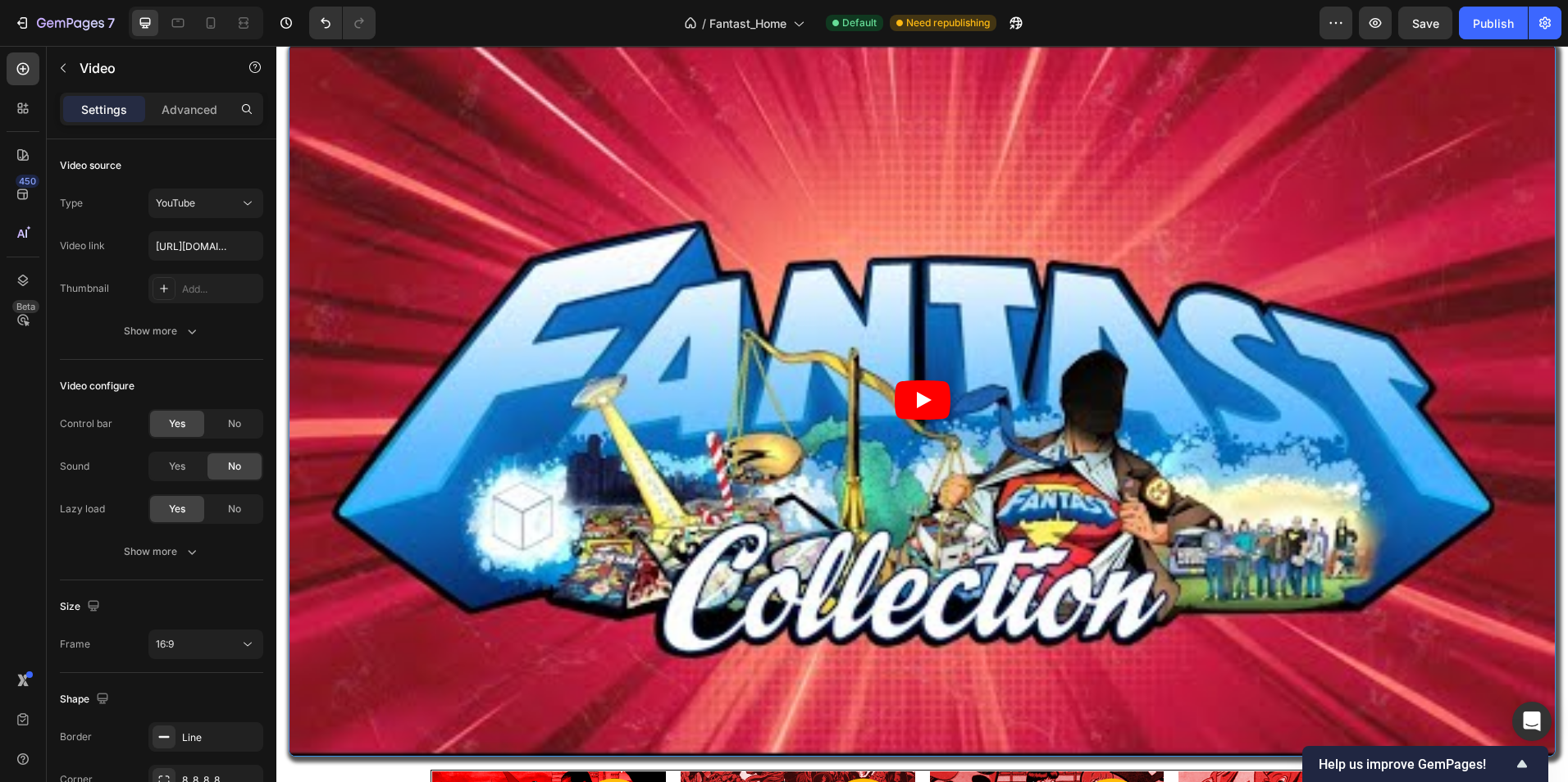
scroll to position [983, 0]
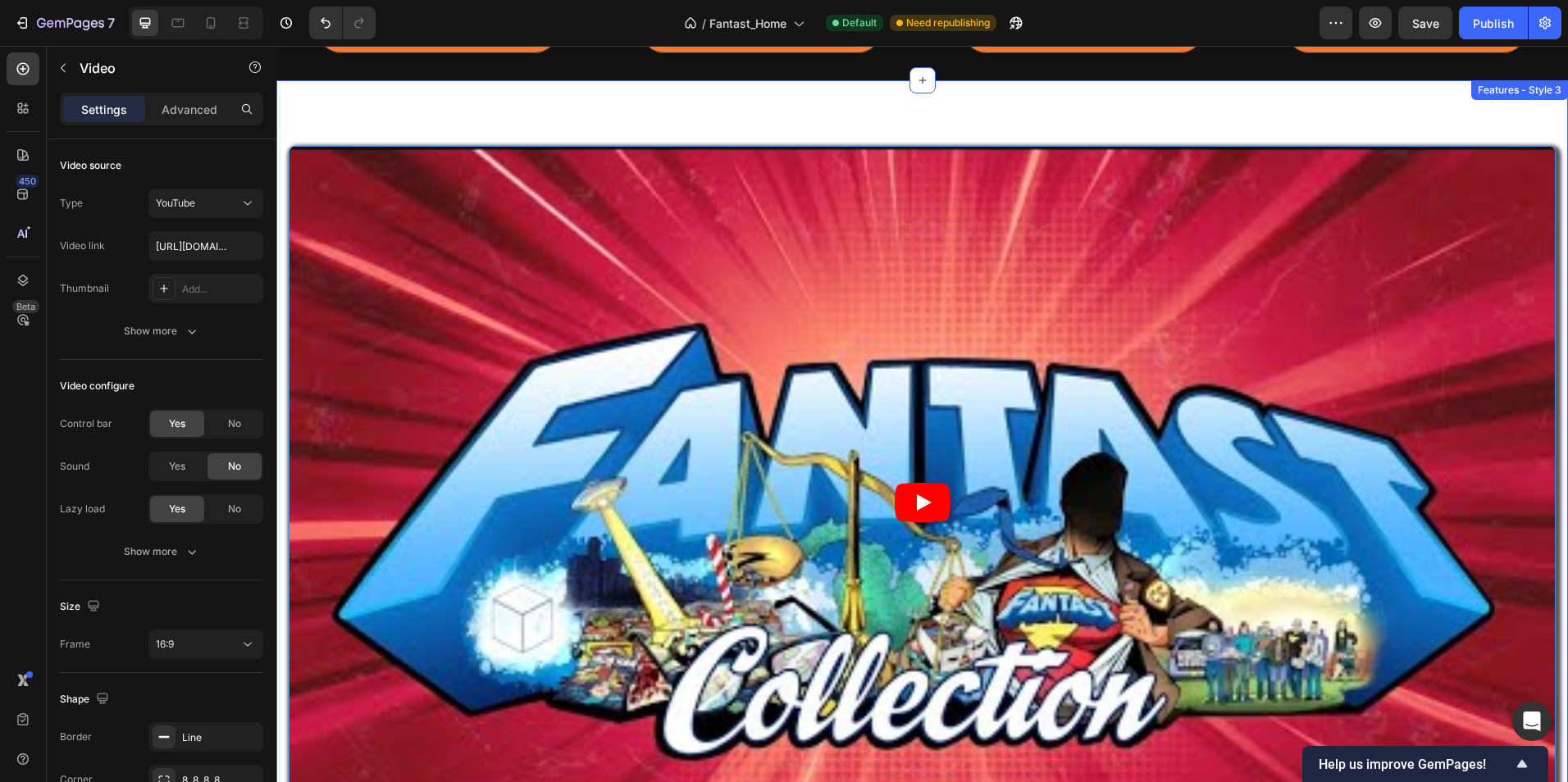
click at [354, 144] on div "Video Product Images Mystery Box of Batman Comics! Product Title Only 1 left St…" at bounding box center [921, 694] width 1291 height 1227
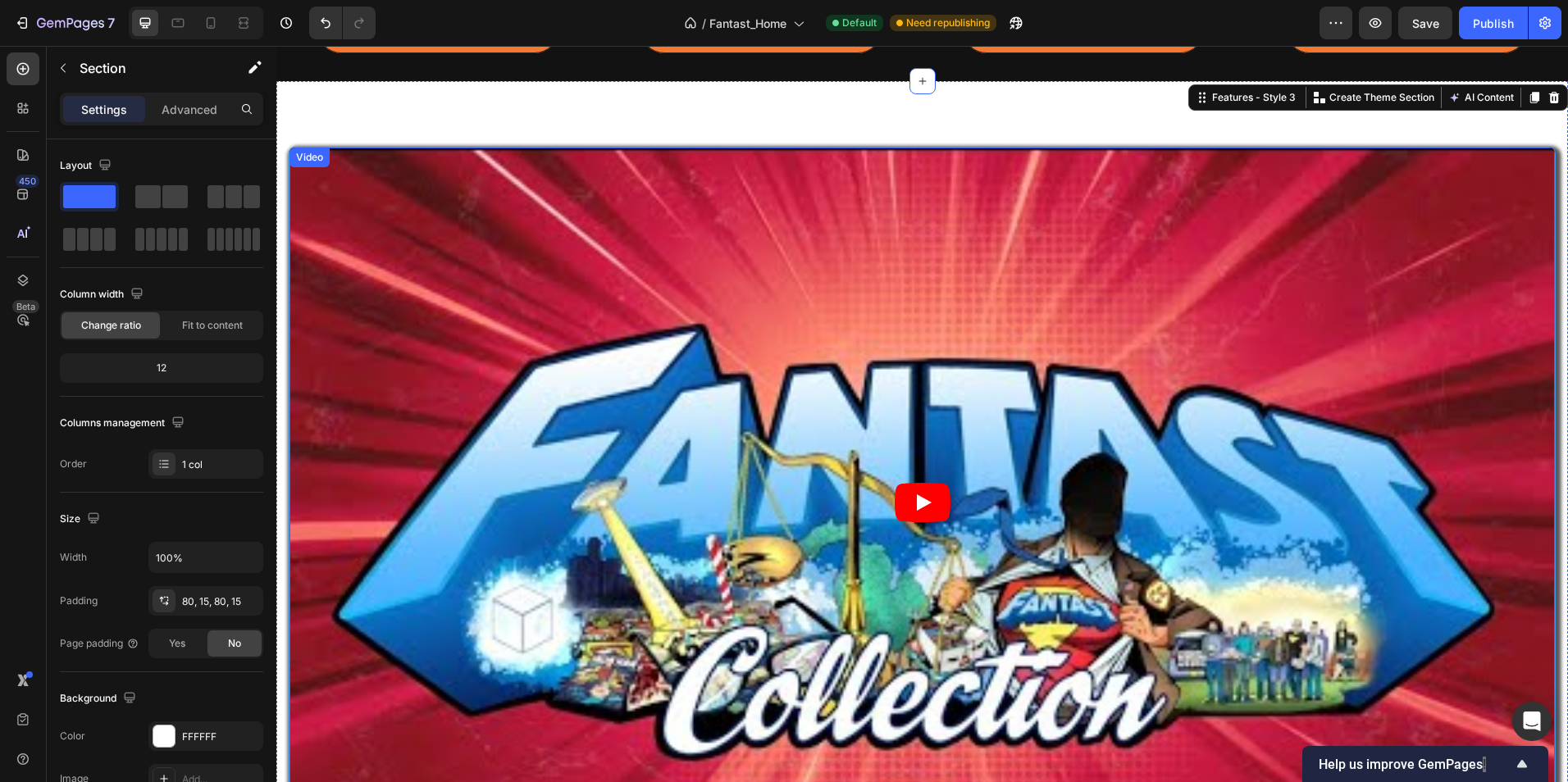
click at [300, 163] on div "Video" at bounding box center [310, 157] width 34 height 15
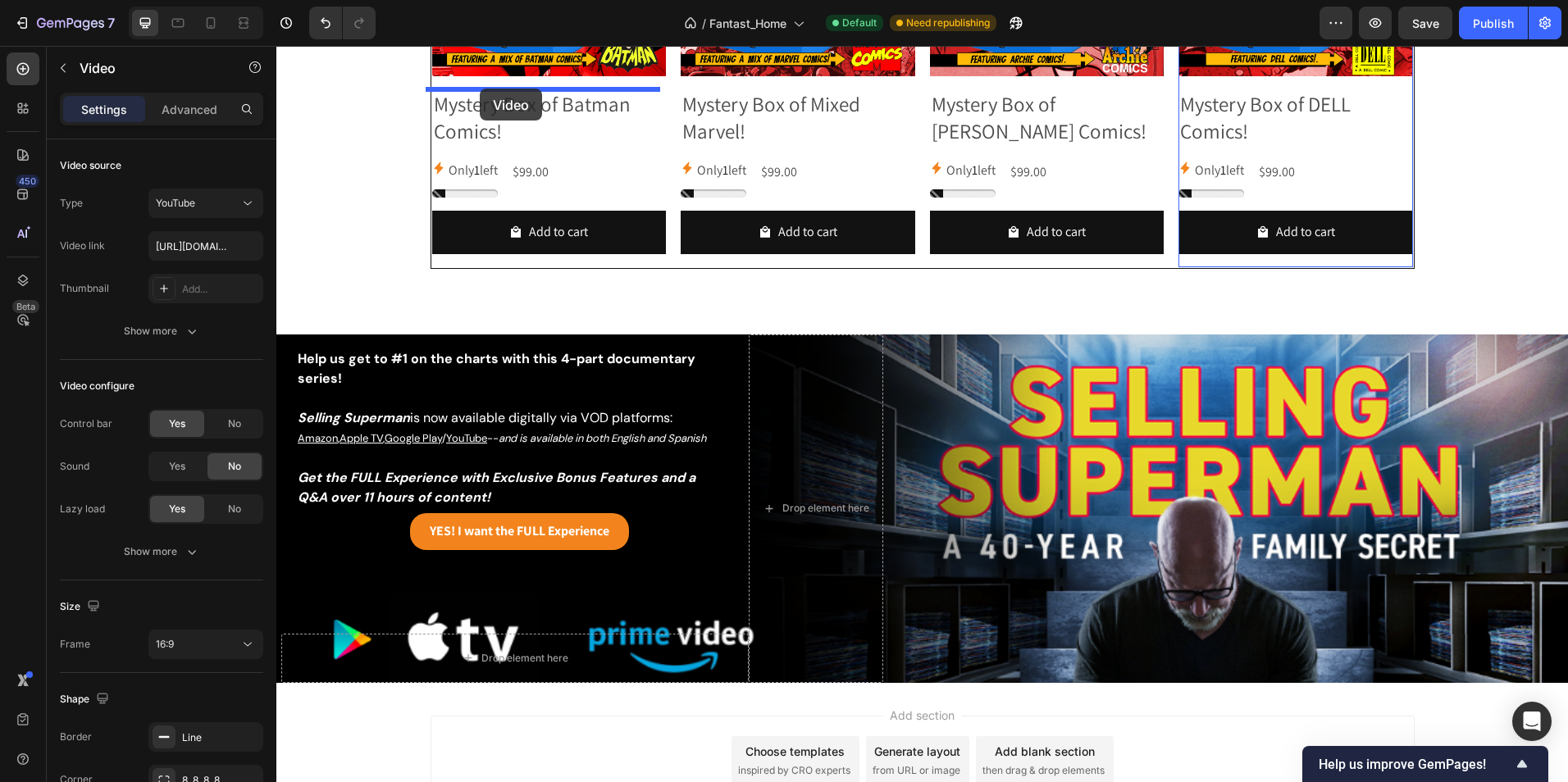
scroll to position [1947, 0]
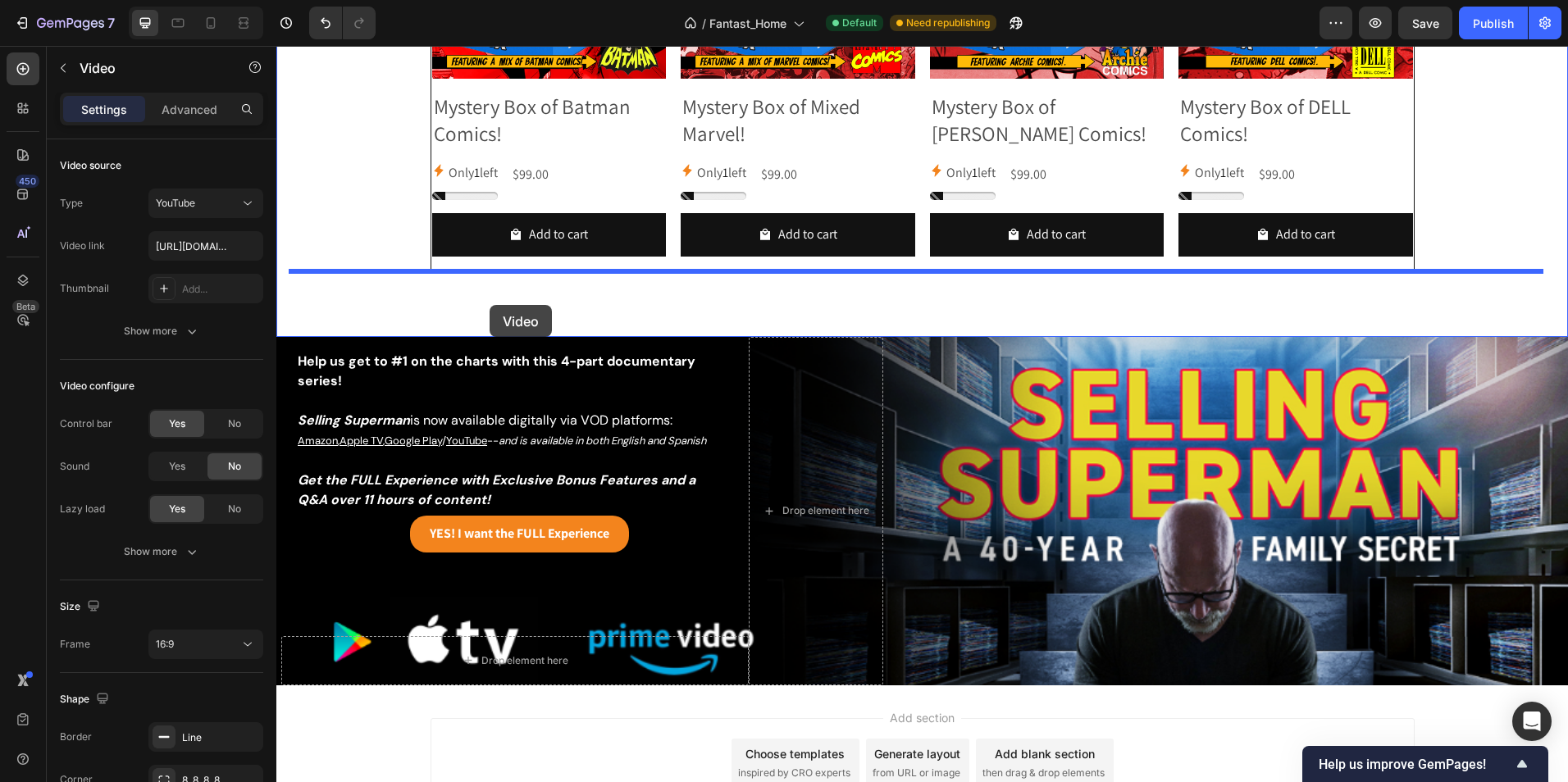
drag, startPoint x: 309, startPoint y: 165, endPoint x: 489, endPoint y: 305, distance: 228.0
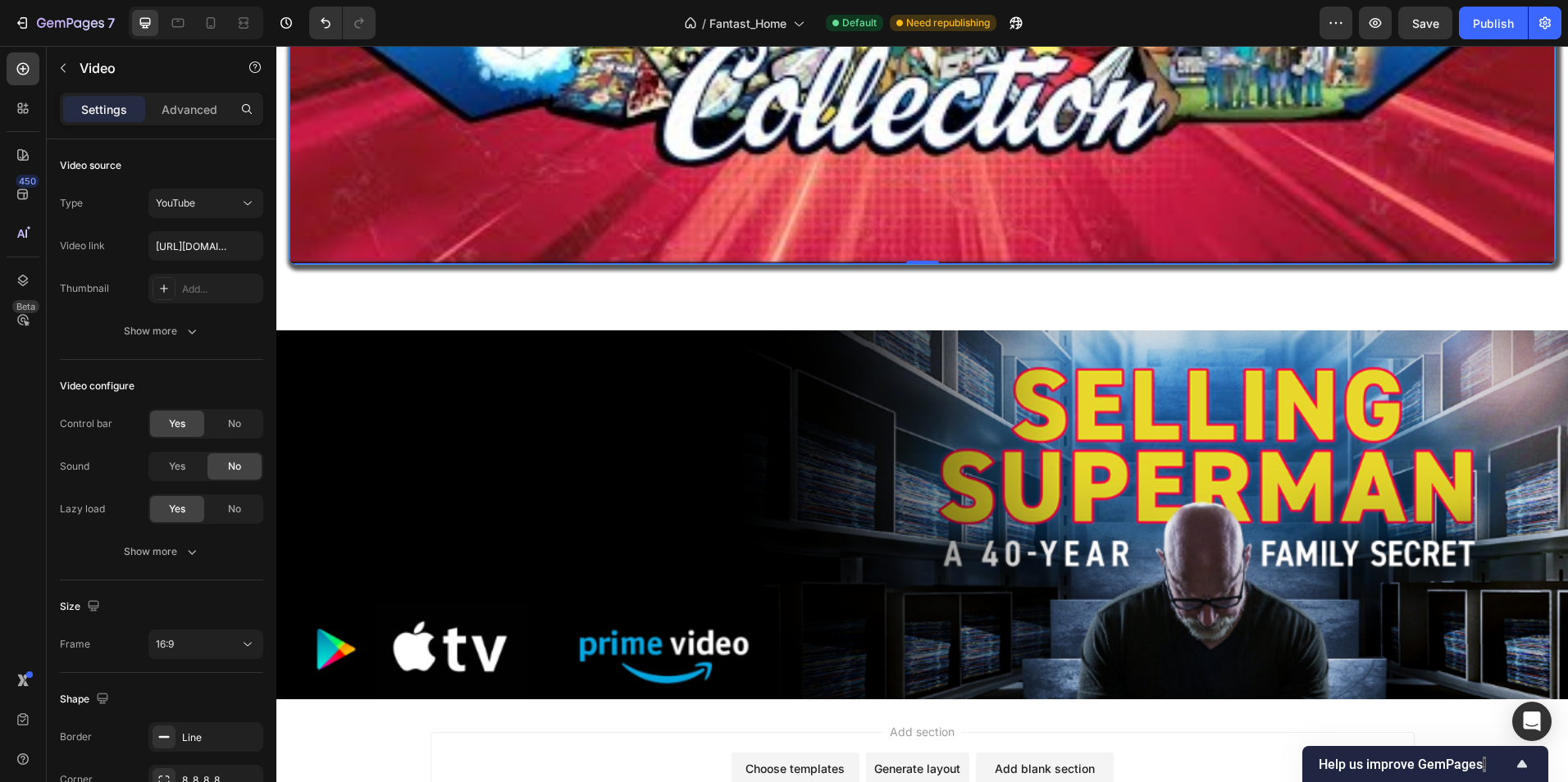
scroll to position [1229, 0]
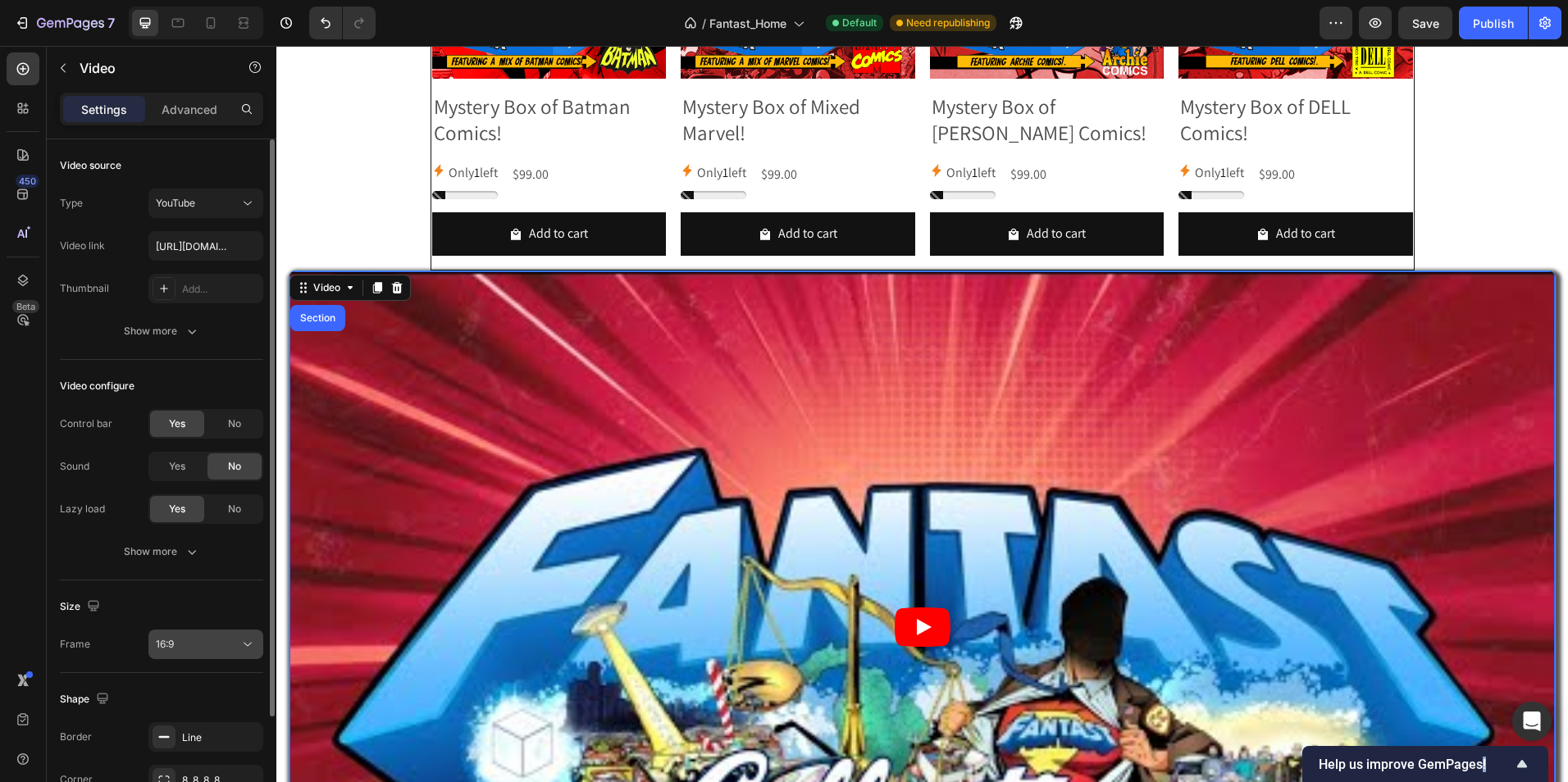
click at [245, 641] on icon at bounding box center [247, 644] width 17 height 17
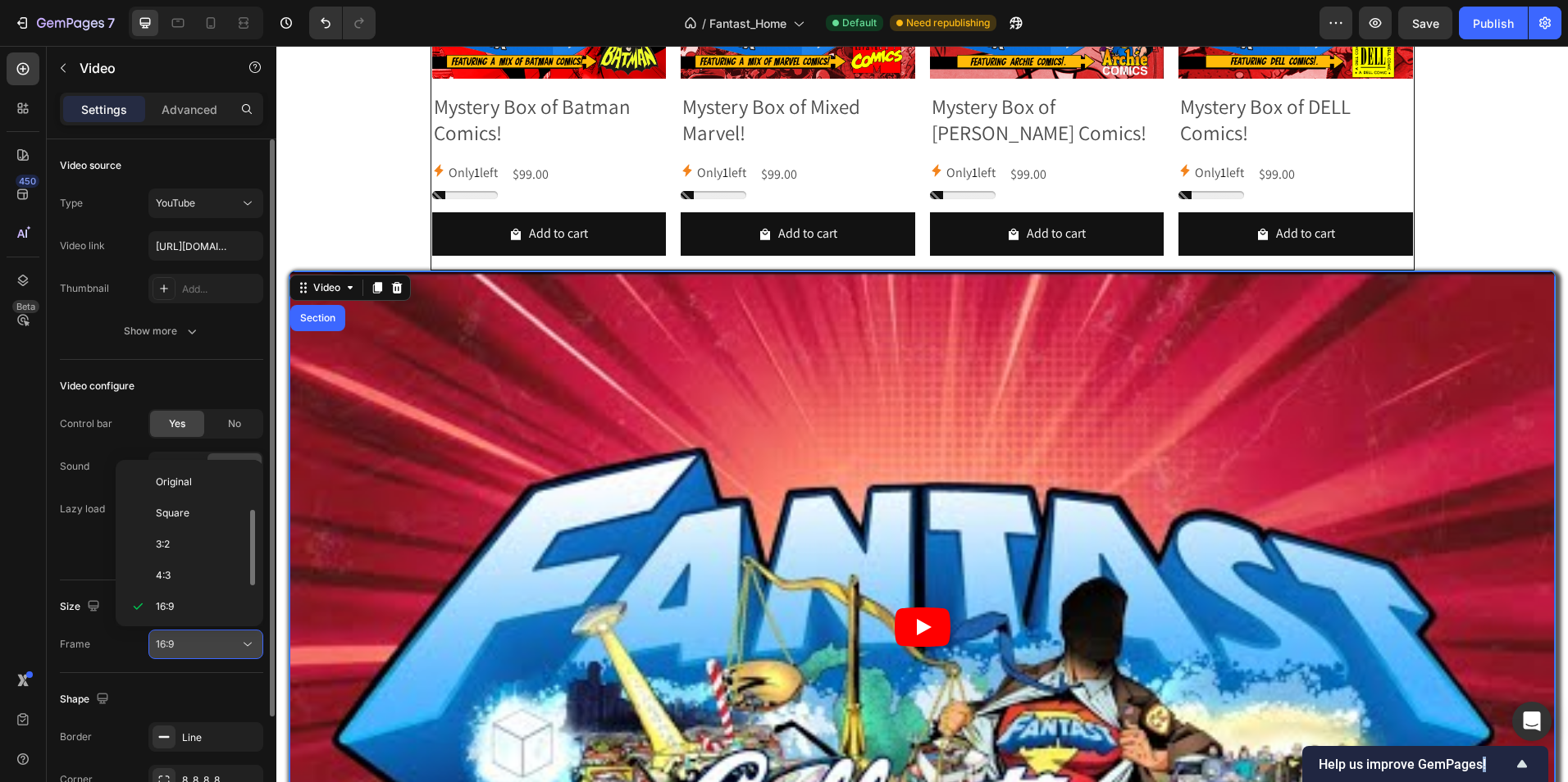
scroll to position [30, 0]
click at [245, 641] on icon at bounding box center [247, 644] width 17 height 17
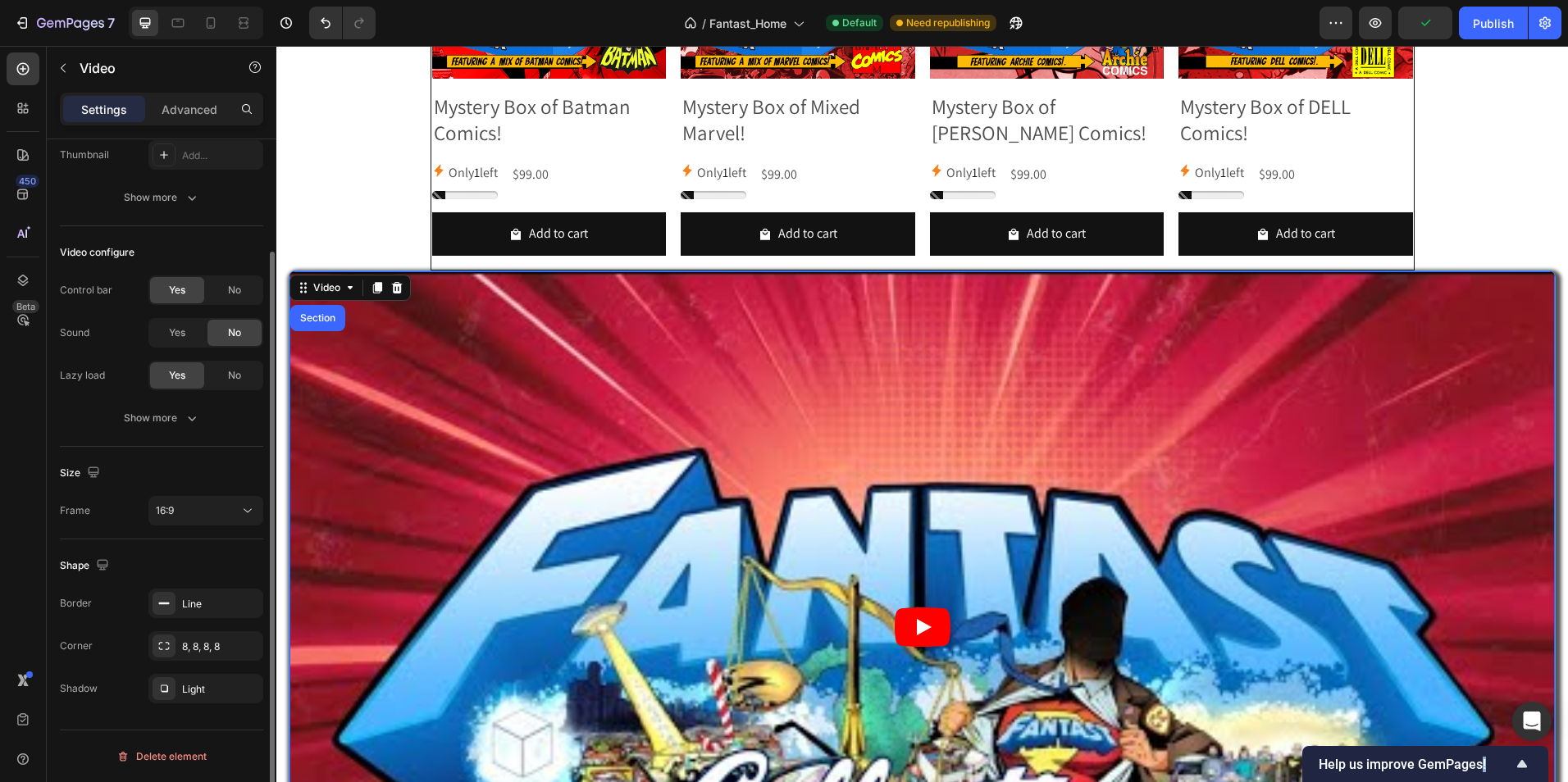
scroll to position [0, 0]
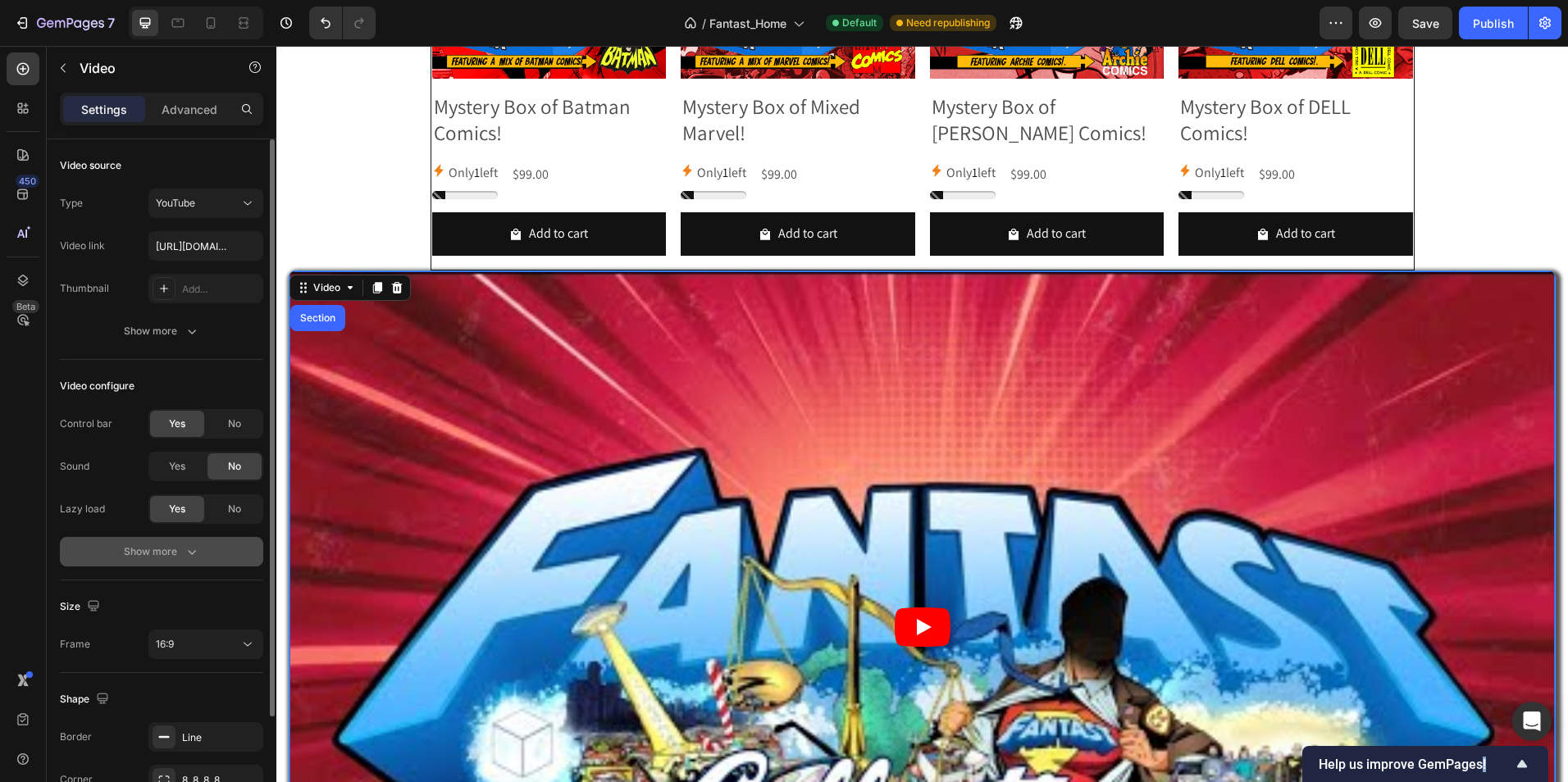
click at [165, 545] on div "Show more" at bounding box center [162, 552] width 76 height 17
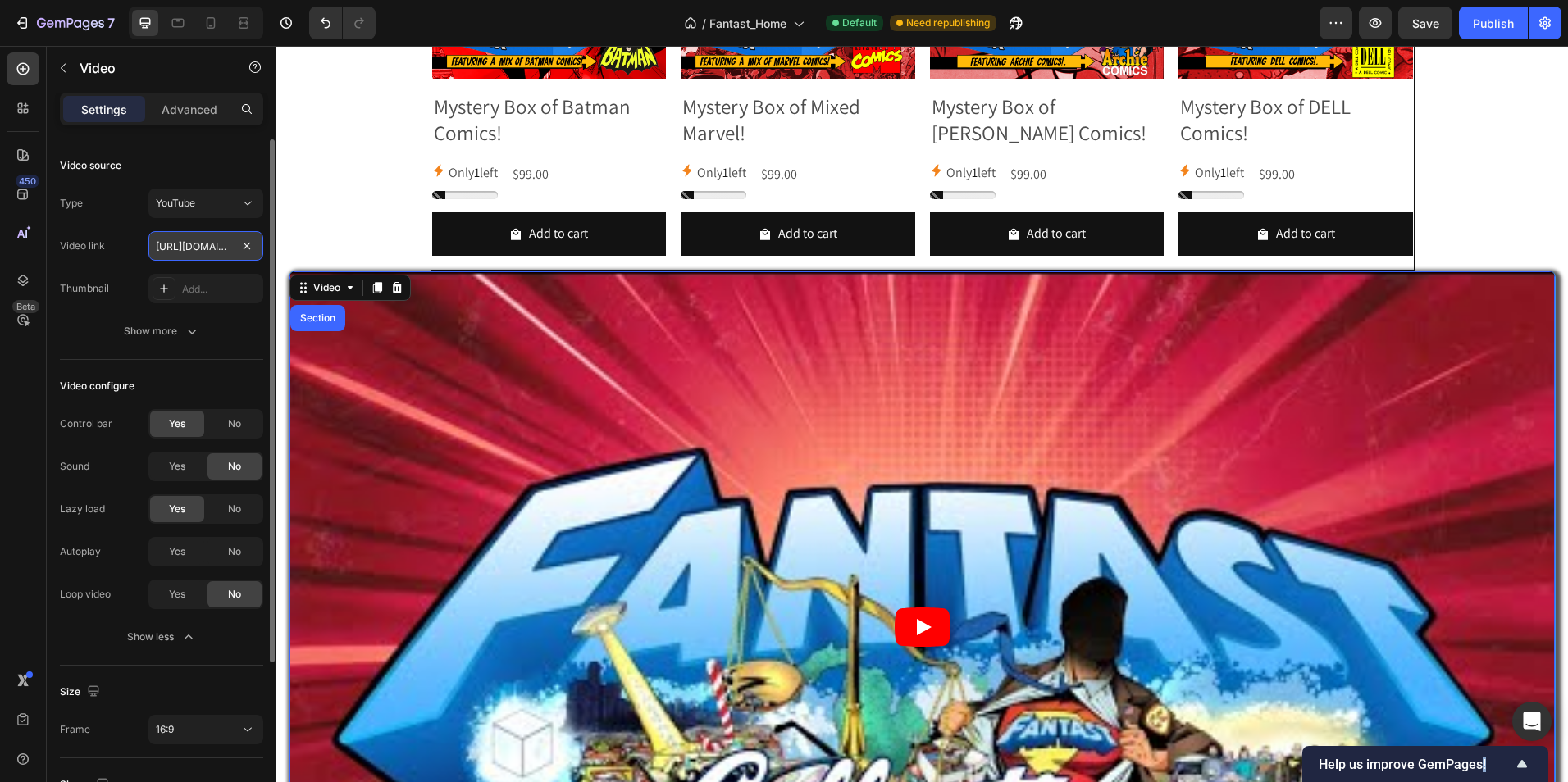
click at [212, 242] on input "[URL][DOMAIN_NAME]" at bounding box center [206, 246] width 115 height 30
click at [198, 252] on input "[URL][DOMAIN_NAME]" at bounding box center [206, 246] width 115 height 30
click at [189, 243] on input "[URL][DOMAIN_NAME]" at bounding box center [206, 246] width 115 height 30
click at [126, 237] on div "Video link [URL][DOMAIN_NAME]" at bounding box center [161, 246] width 203 height 30
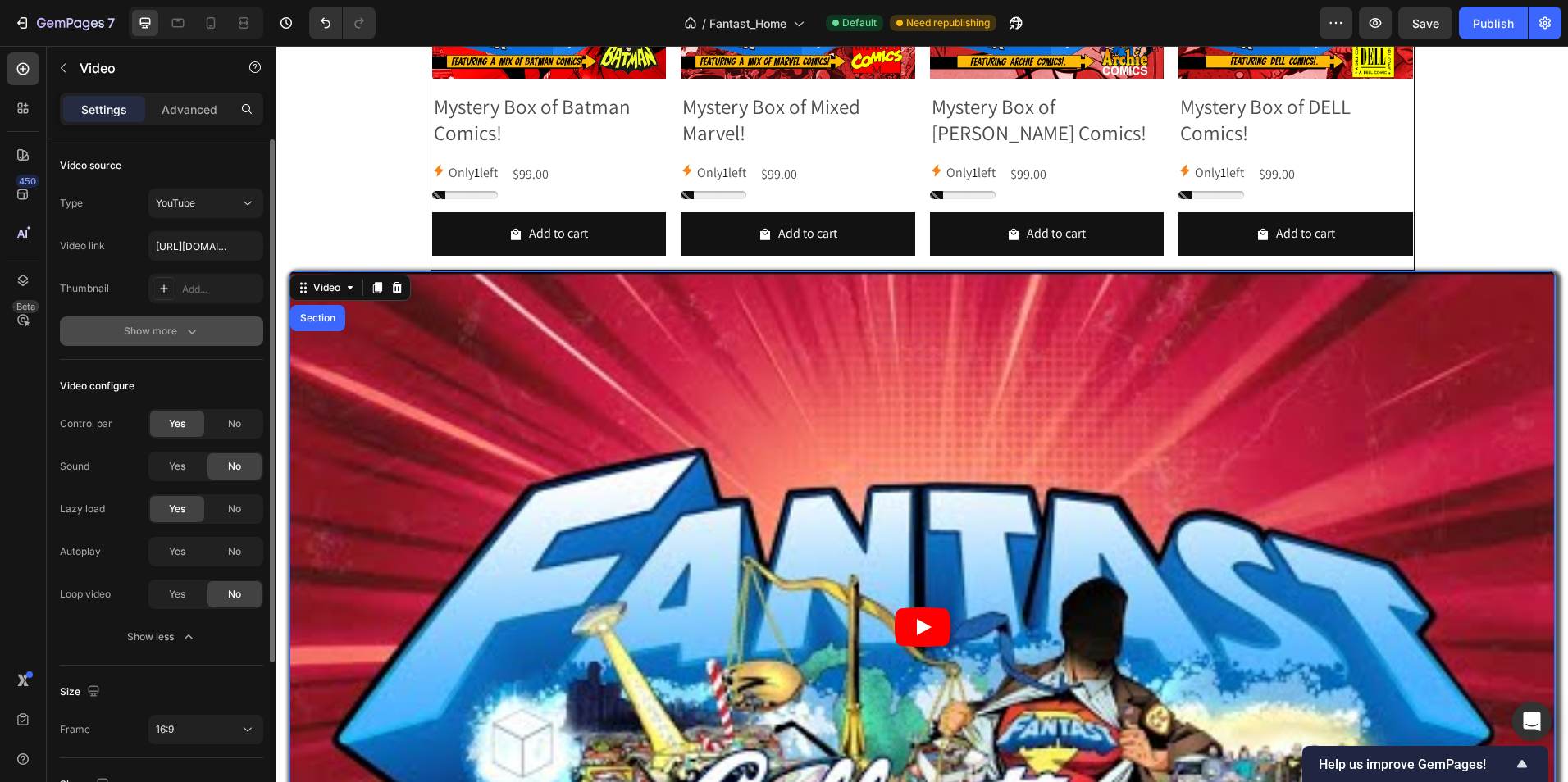
click at [158, 337] on div "Show more" at bounding box center [162, 331] width 76 height 17
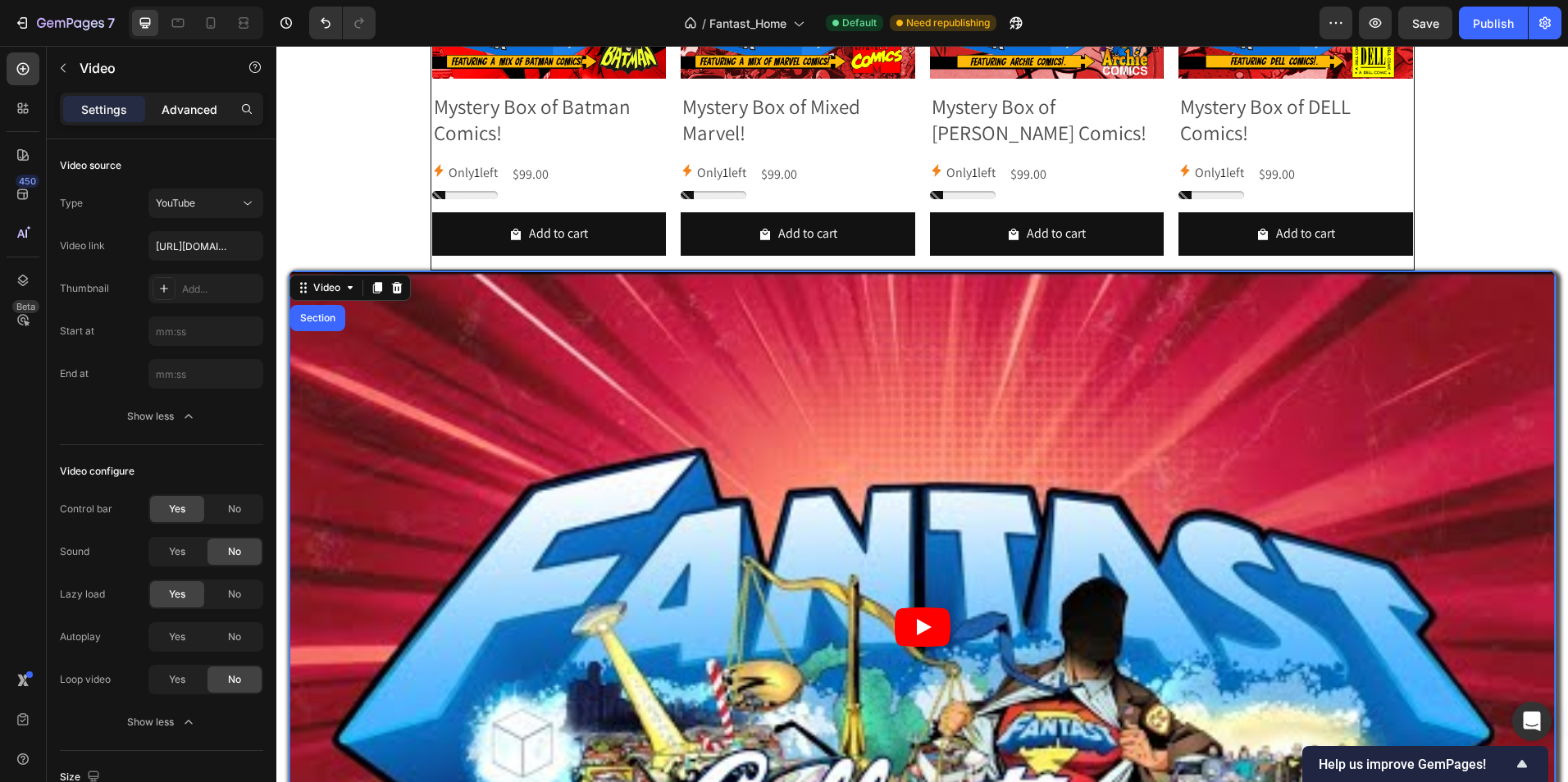
click at [192, 101] on p "Advanced" at bounding box center [190, 109] width 56 height 17
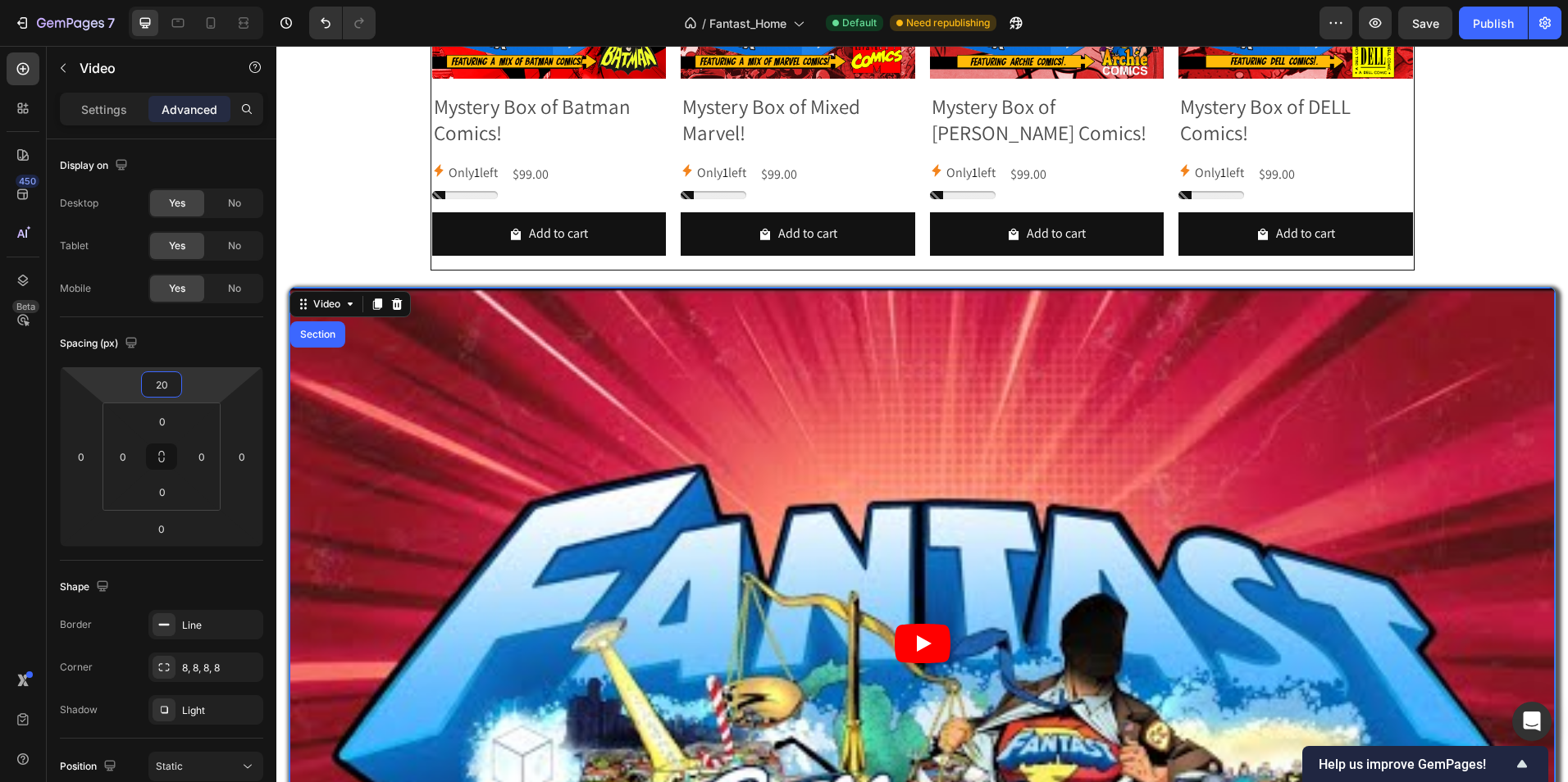
type input "22"
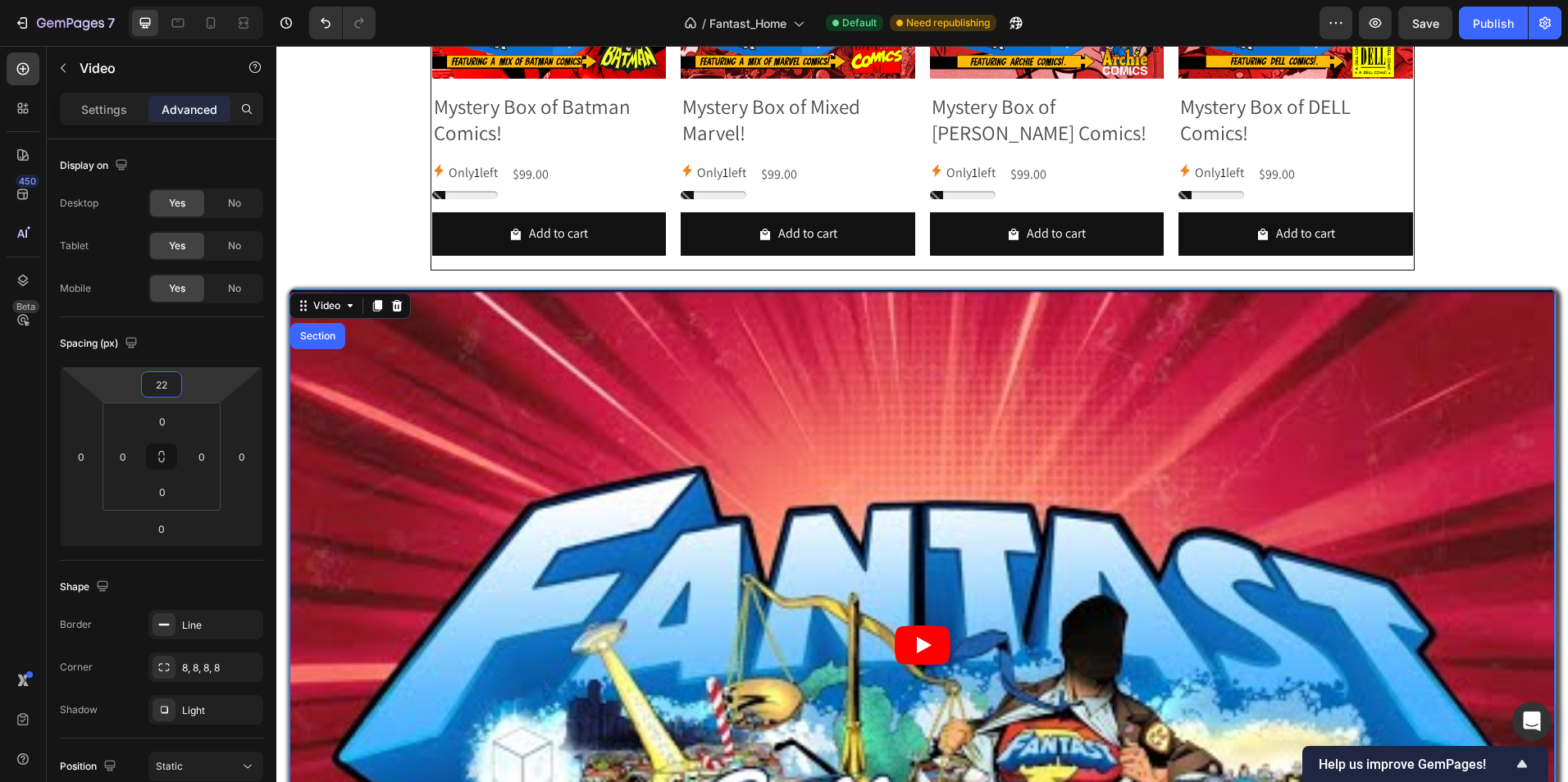
drag, startPoint x: 172, startPoint y: 370, endPoint x: 173, endPoint y: 361, distance: 9.1
click at [173, 0] on html "7 / Fantast_Home Default Need republishing Preview Save Publish 450 Beta Sectio…" at bounding box center [784, 0] width 1568 height 0
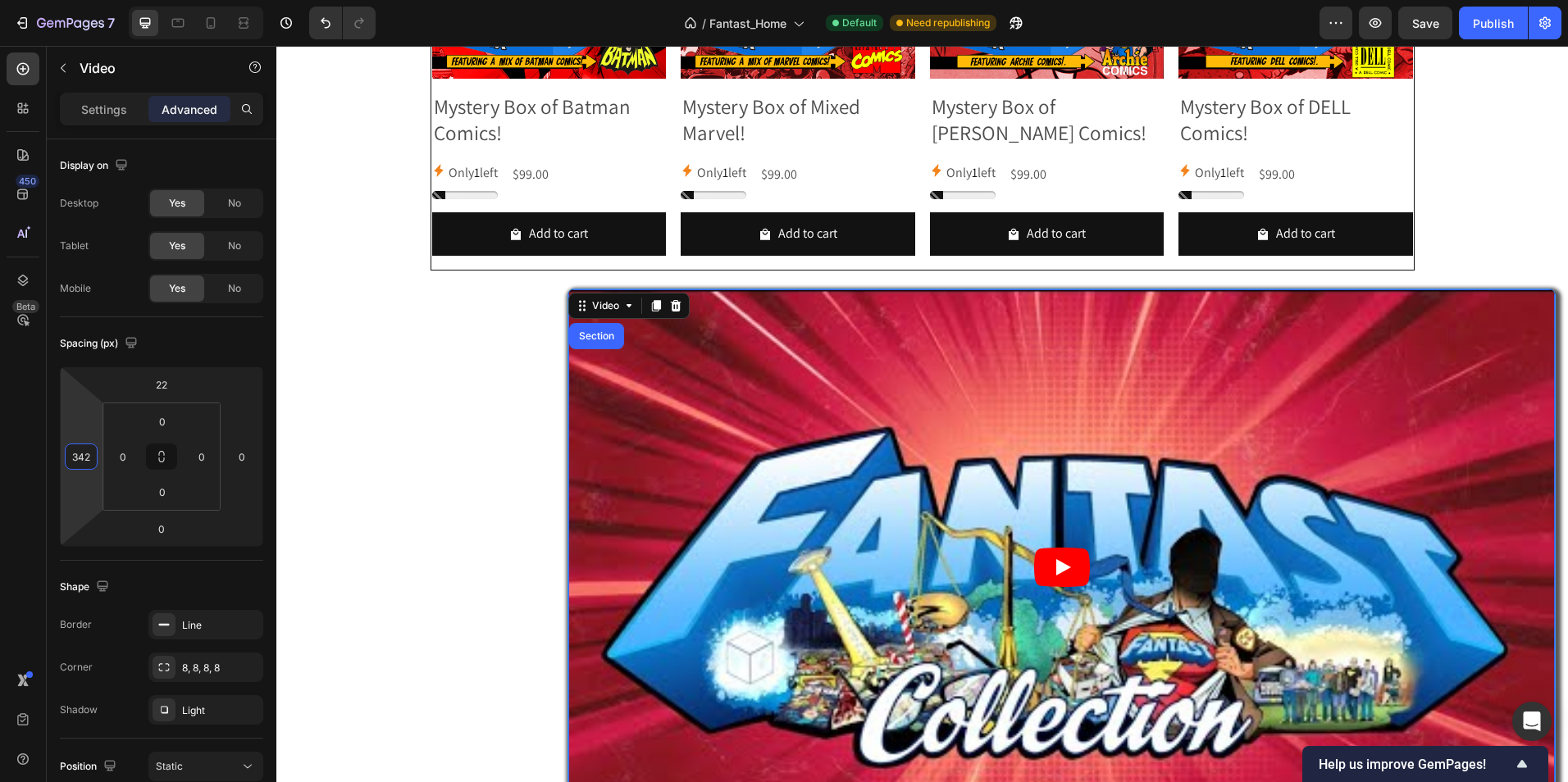
type input "344"
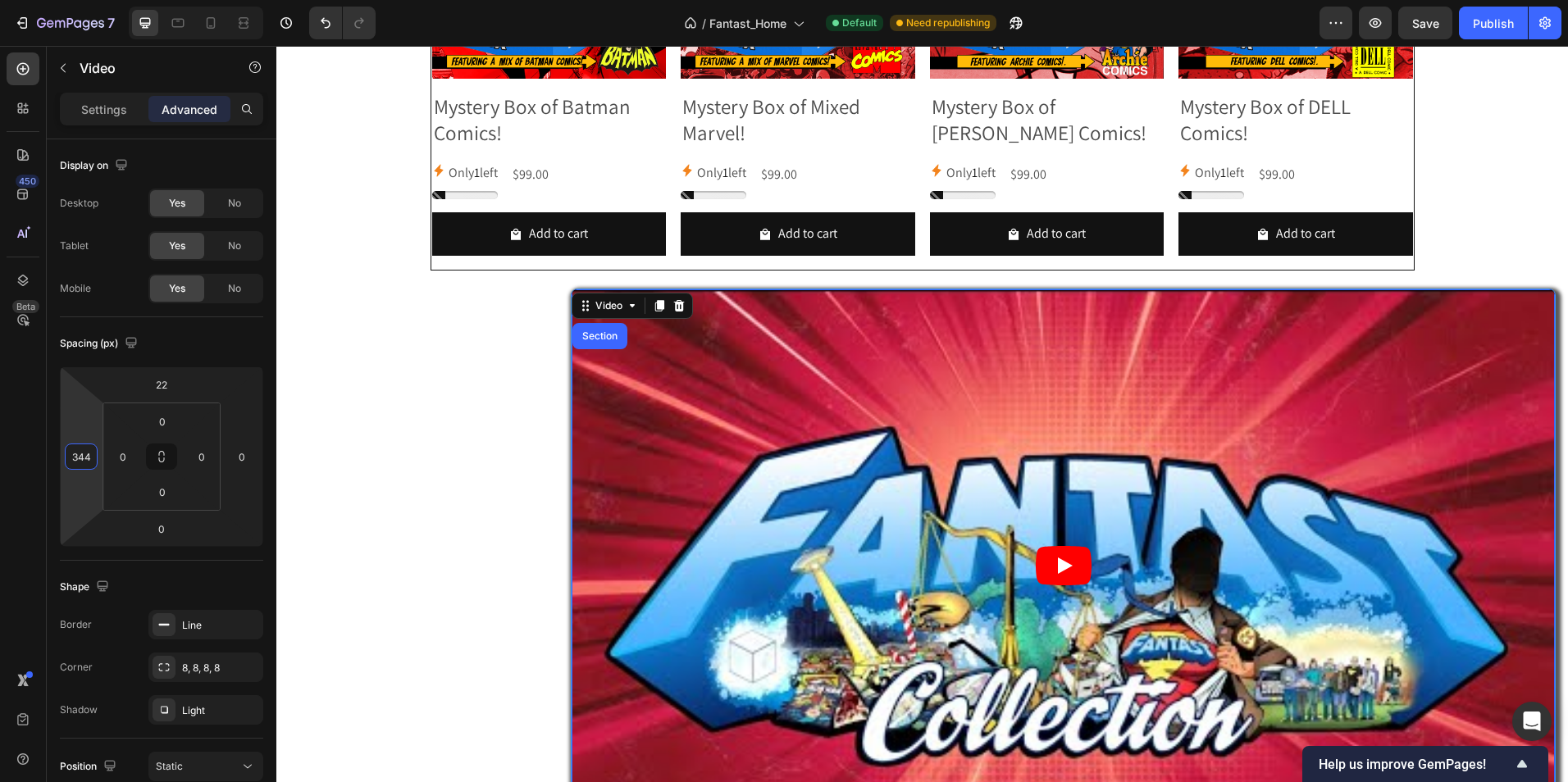
drag, startPoint x: 97, startPoint y: 454, endPoint x: 147, endPoint y: 317, distance: 145.8
click at [147, 0] on html "7 / Fantast_Home Default Need republishing Preview Save Publish 450 Beta Sectio…" at bounding box center [784, 0] width 1568 height 0
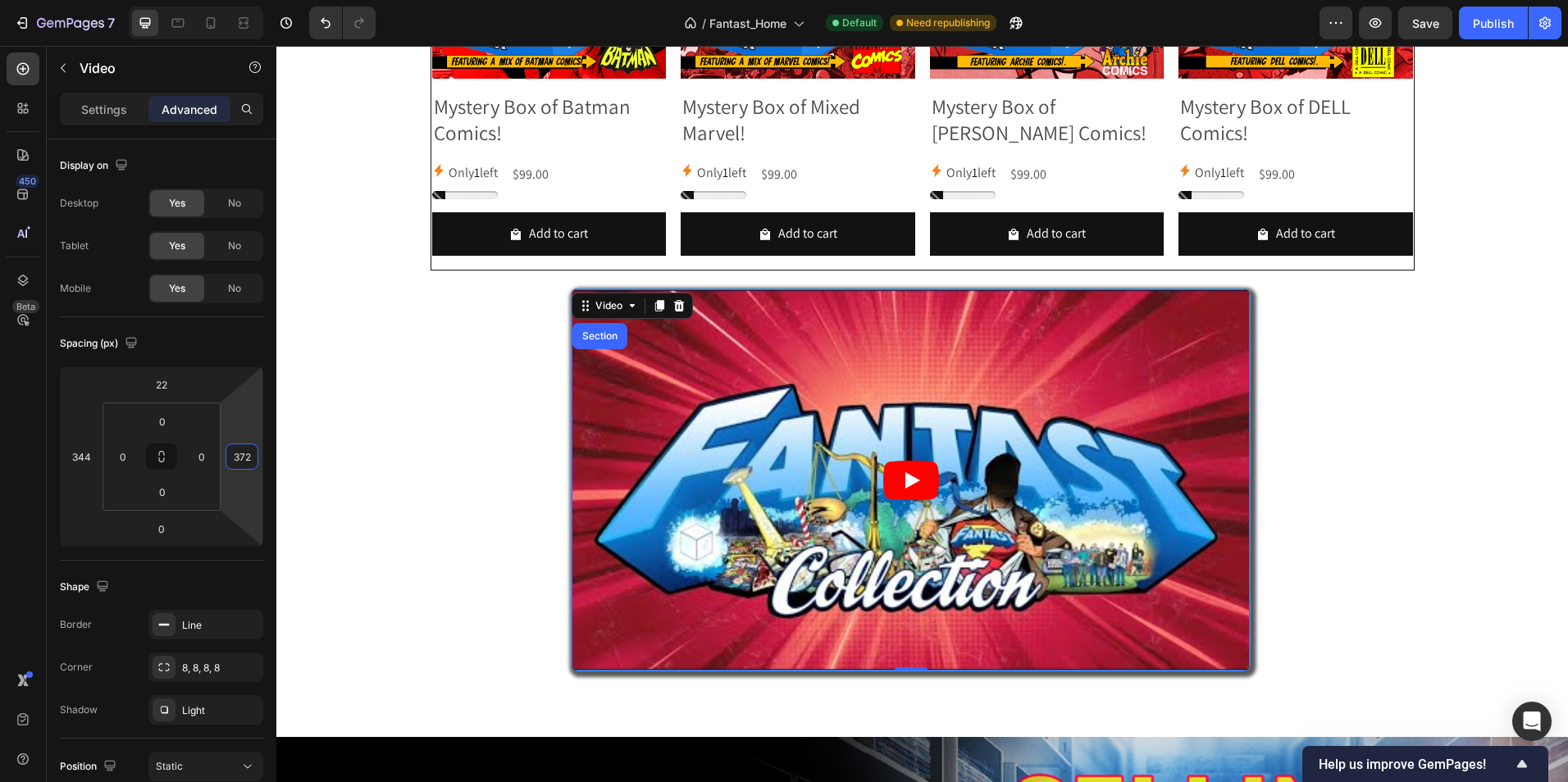
type input "374"
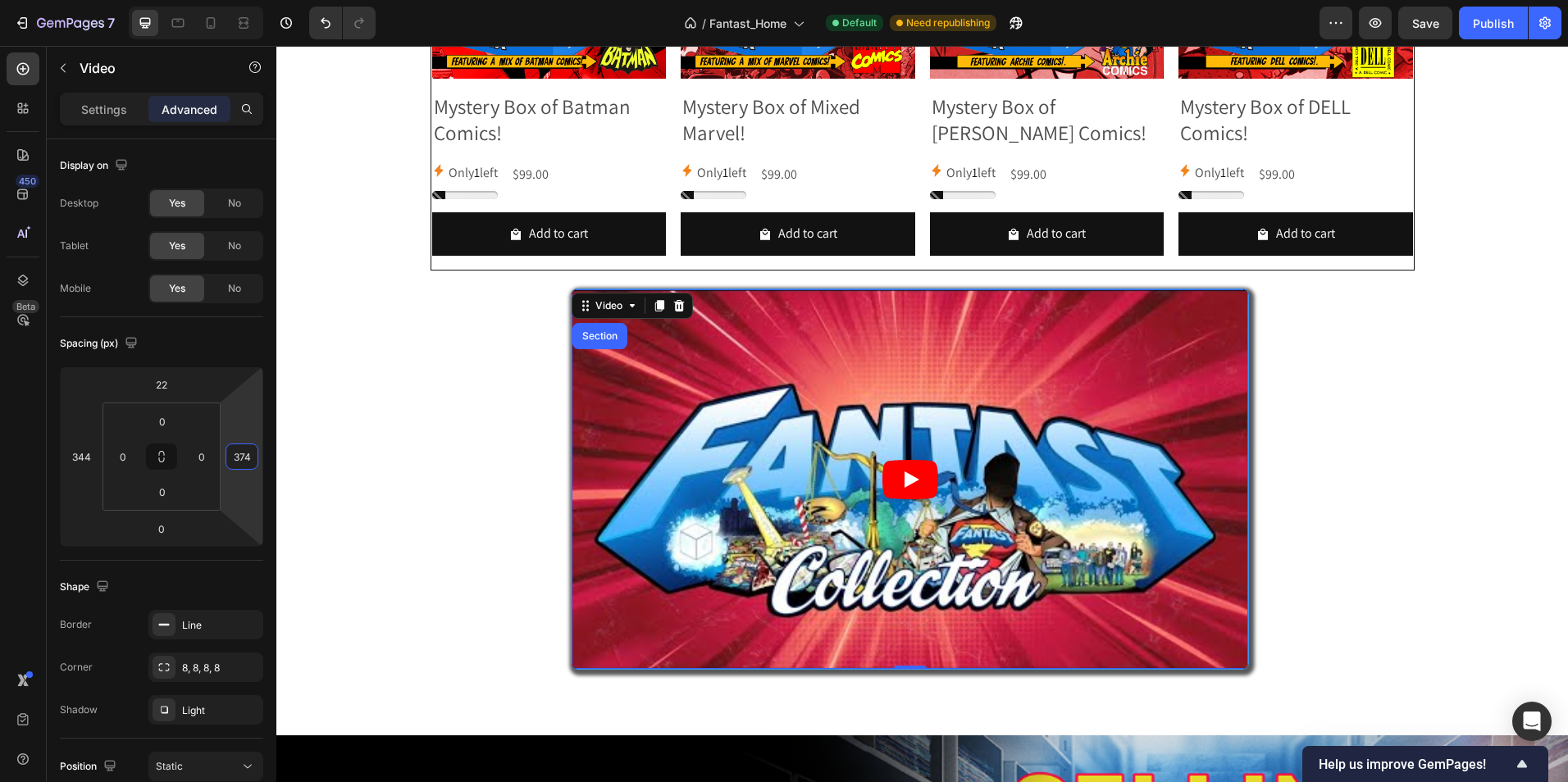
drag, startPoint x: 224, startPoint y: 451, endPoint x: 213, endPoint y: 298, distance: 153.4
click at [213, 0] on html "7 / Fantast_Home Default Need republishing Preview Save Publish 450 Beta Sectio…" at bounding box center [784, 0] width 1568 height 0
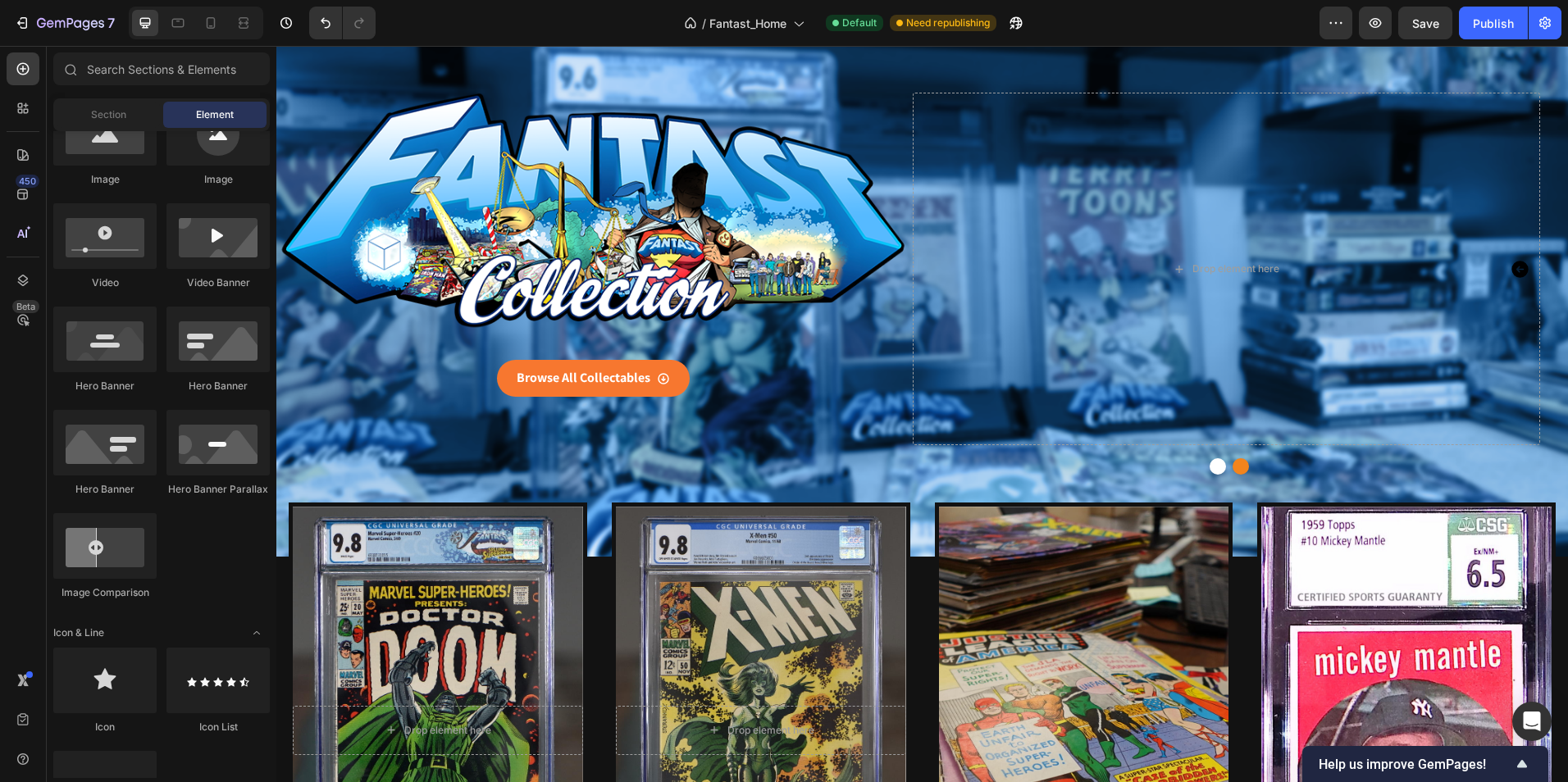
scroll to position [45, 0]
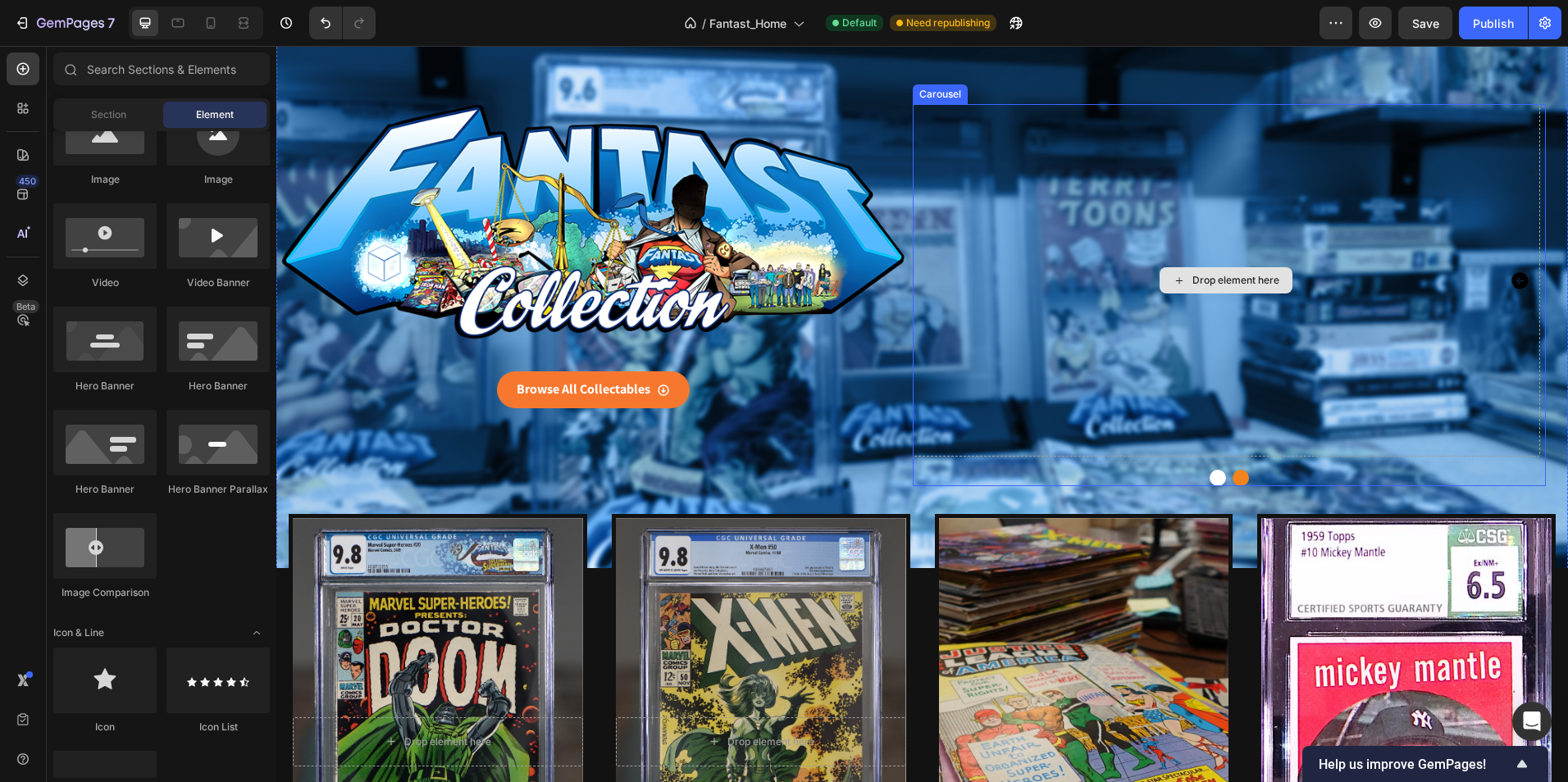
click at [1079, 389] on div "Drop element here" at bounding box center [1227, 280] width 627 height 352
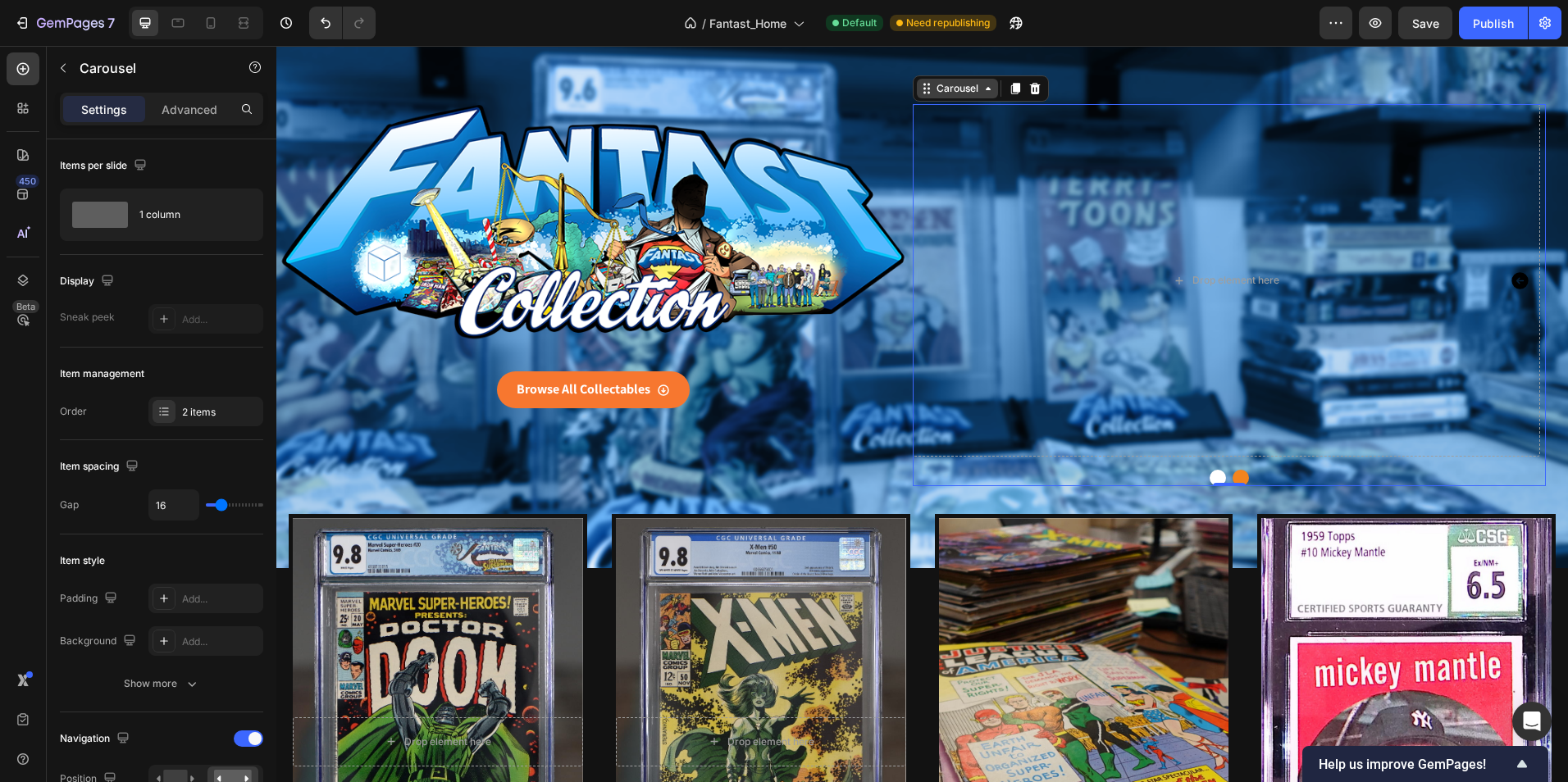
click at [954, 89] on div "Carousel" at bounding box center [957, 88] width 49 height 15
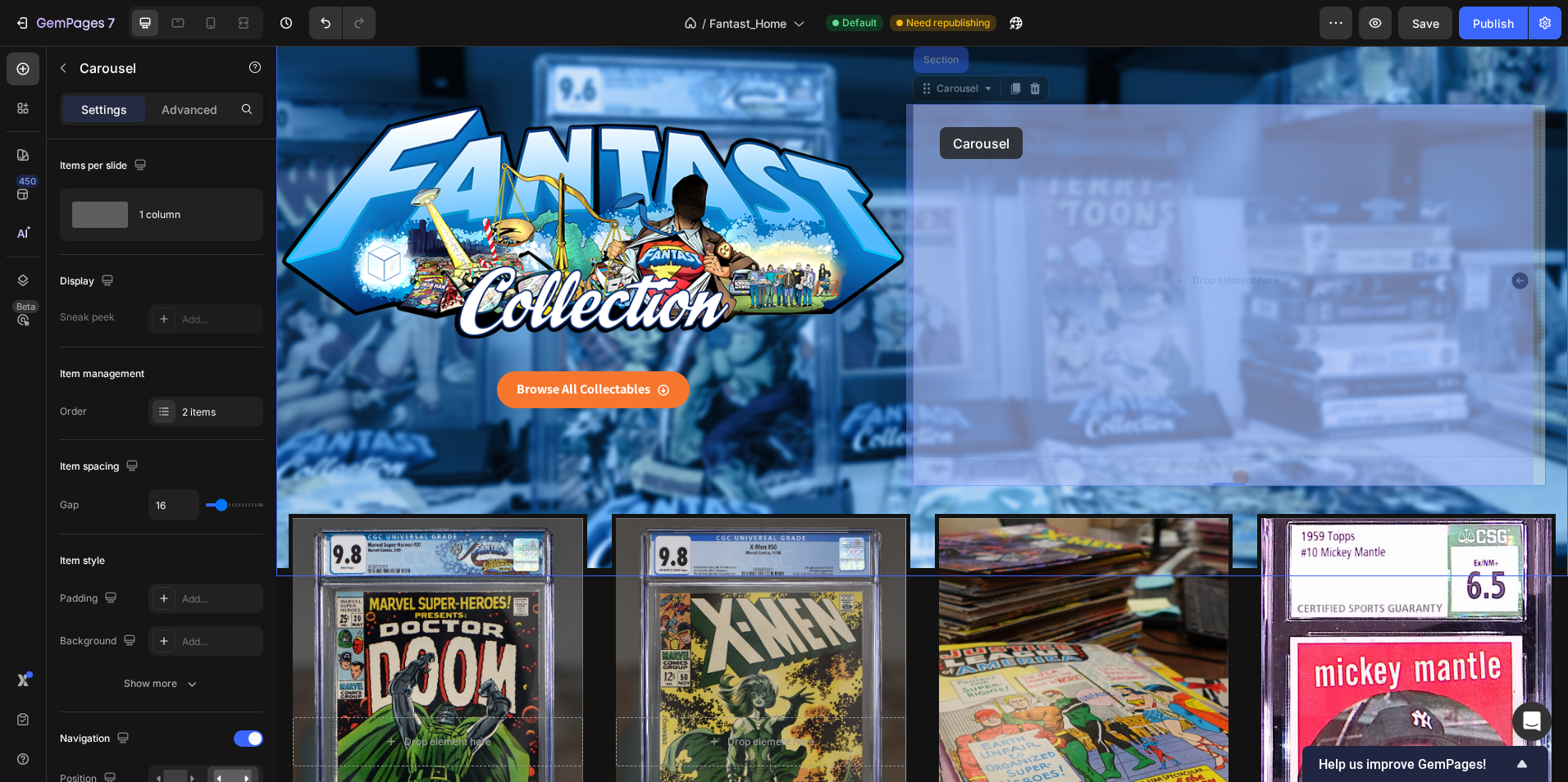
scroll to position [0, 0]
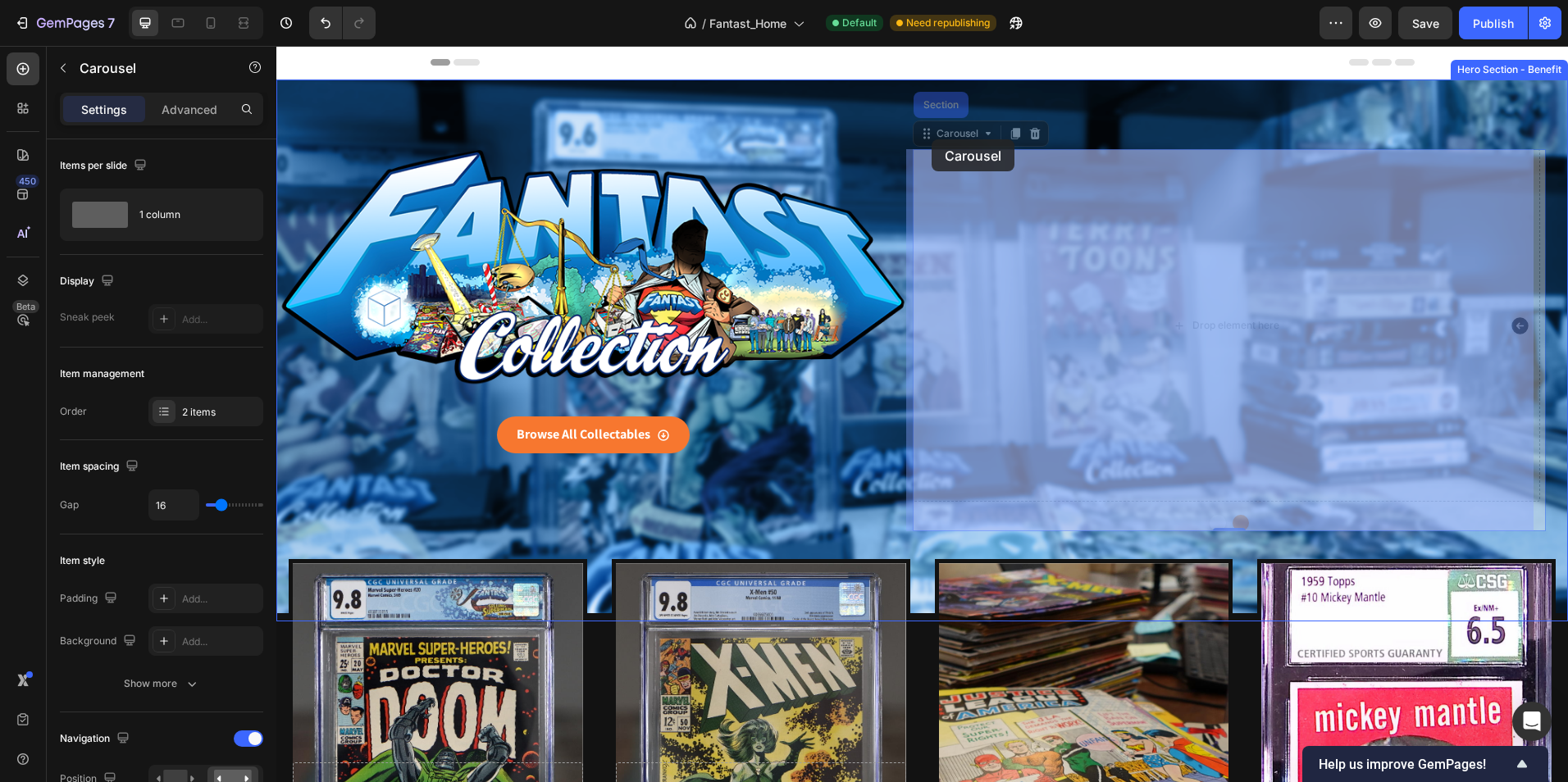
drag, startPoint x: 955, startPoint y: 89, endPoint x: 932, endPoint y: 139, distance: 55.0
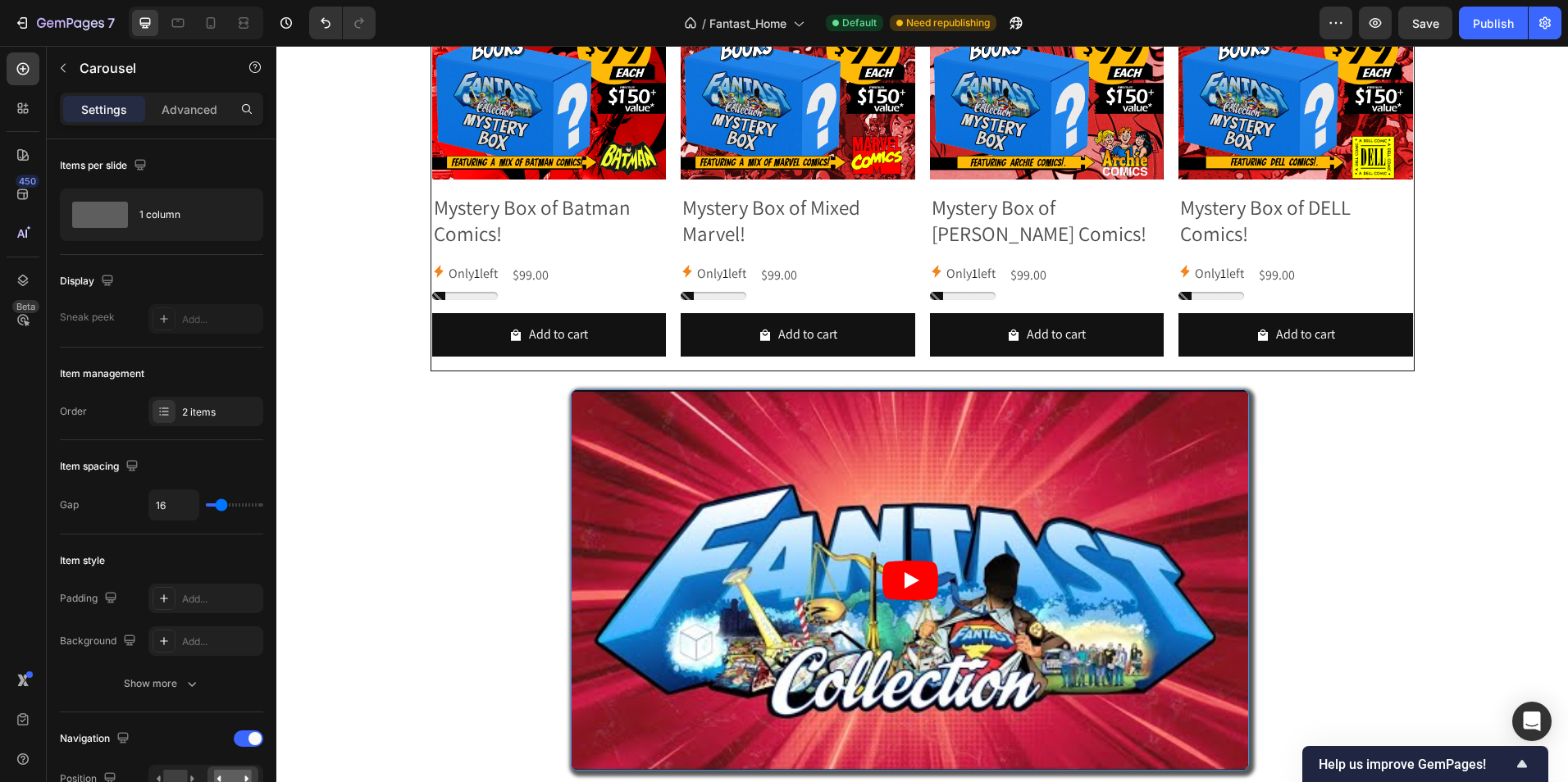
scroll to position [1230, 0]
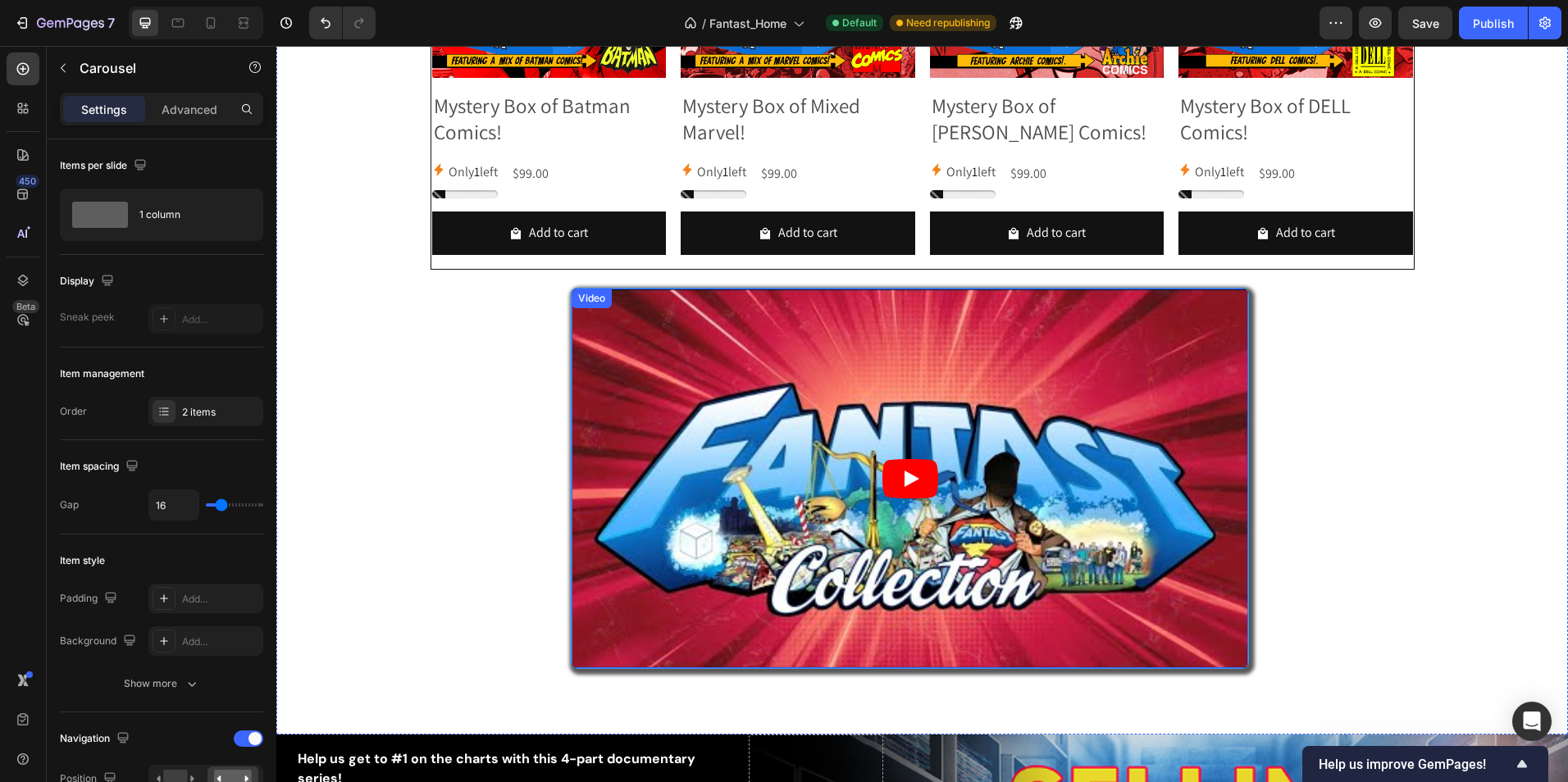
click at [589, 298] on div "Video" at bounding box center [591, 298] width 34 height 15
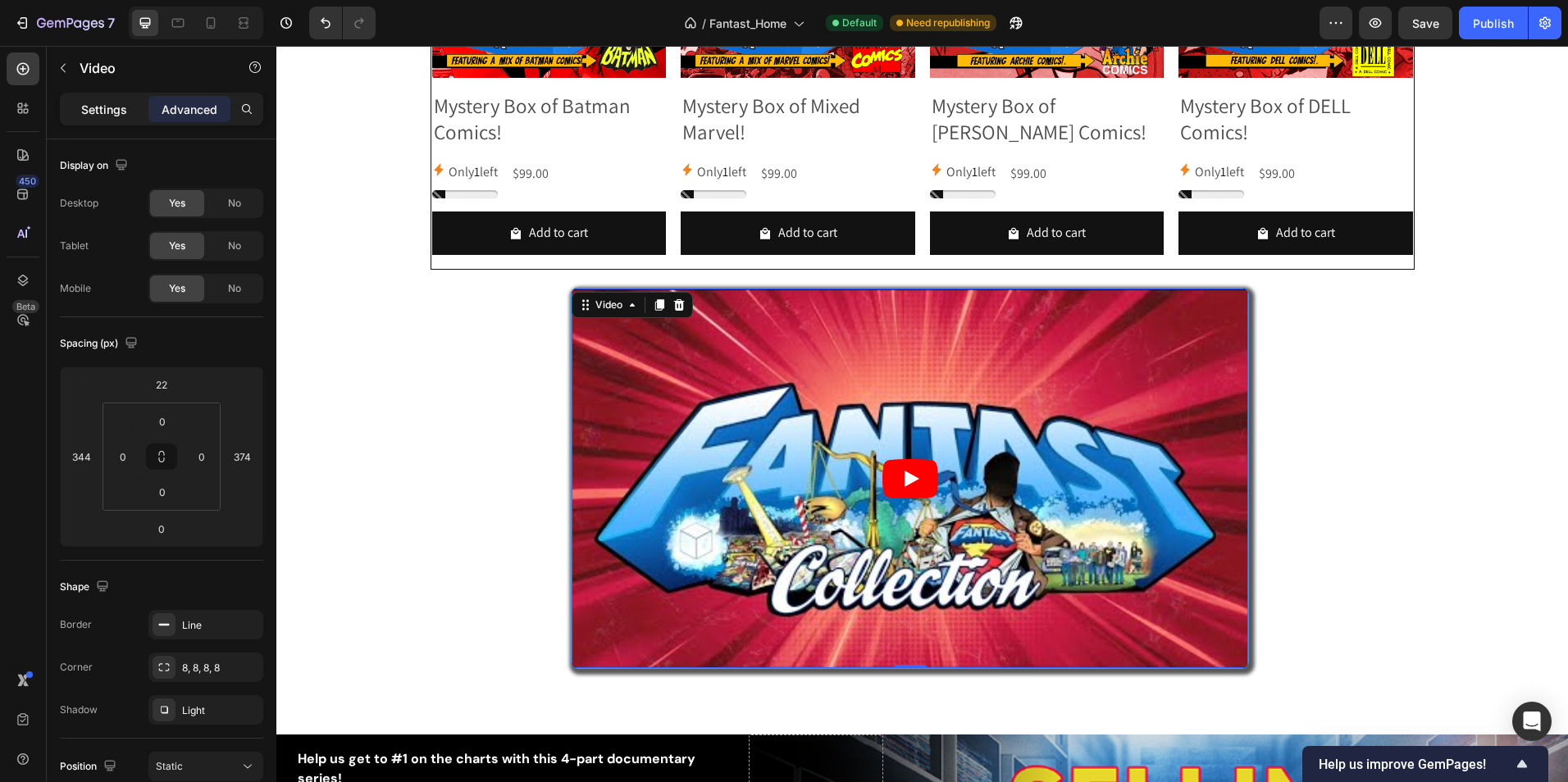
click at [105, 116] on p "Settings" at bounding box center [104, 109] width 46 height 17
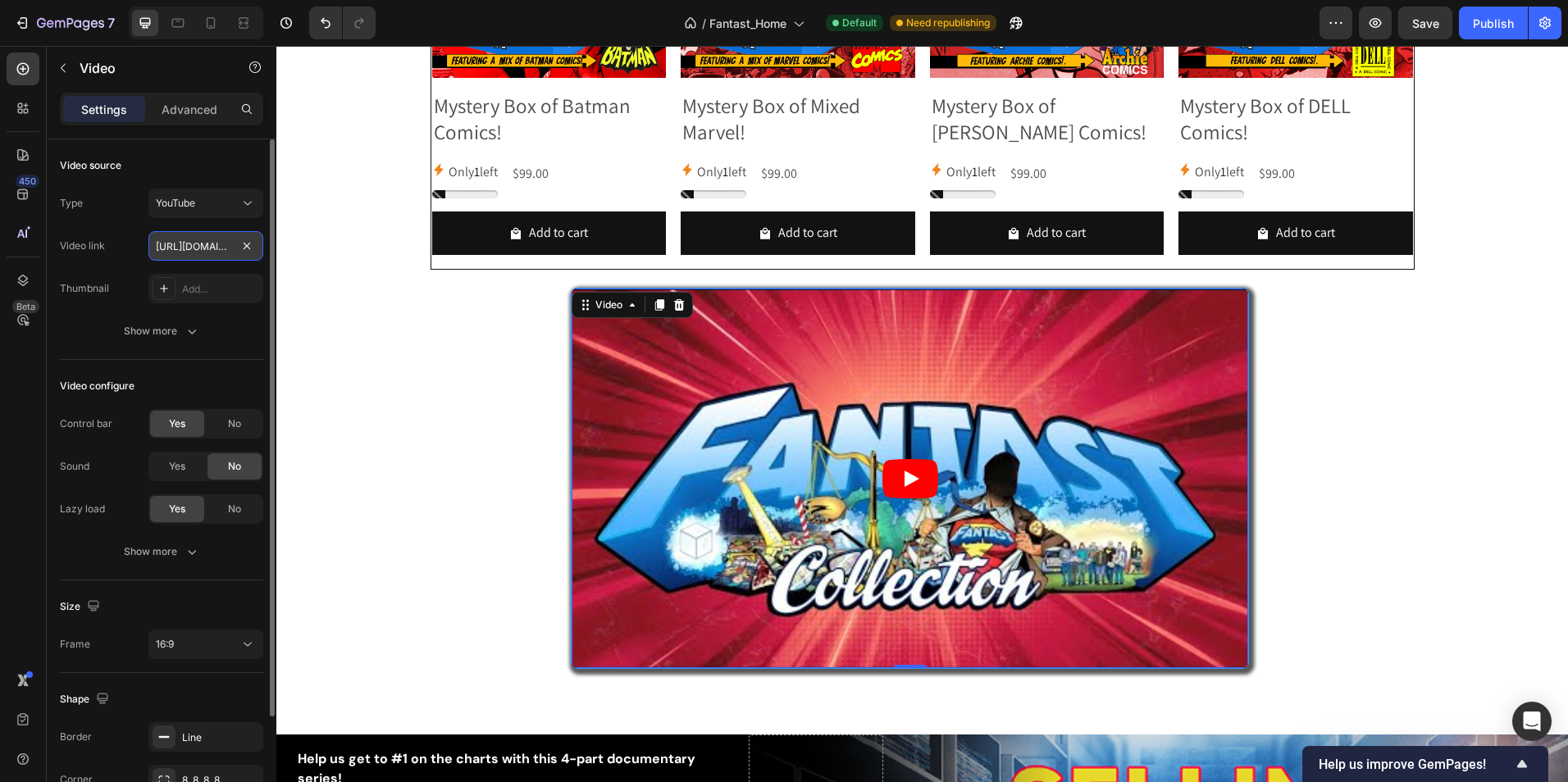
click at [178, 245] on input "[URL][DOMAIN_NAME]" at bounding box center [206, 246] width 115 height 30
paste input "[DOMAIN_NAME][URL]"
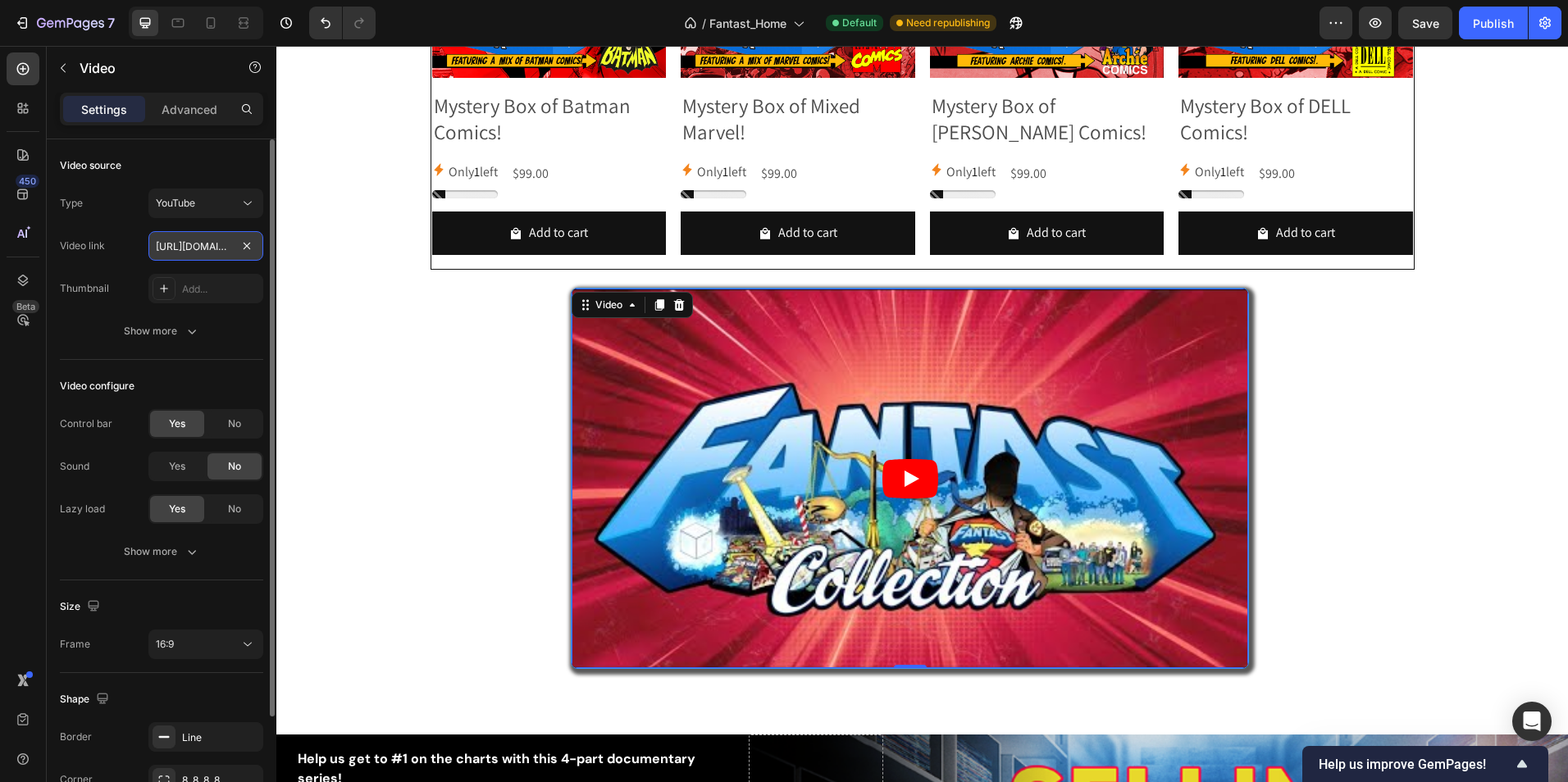
scroll to position [0, 393]
type input "[URL][DOMAIN_NAME]"
click at [132, 370] on div "Video configure Control bar Yes No Sound Yes No Lazy load Yes No Show more" at bounding box center [161, 470] width 203 height 220
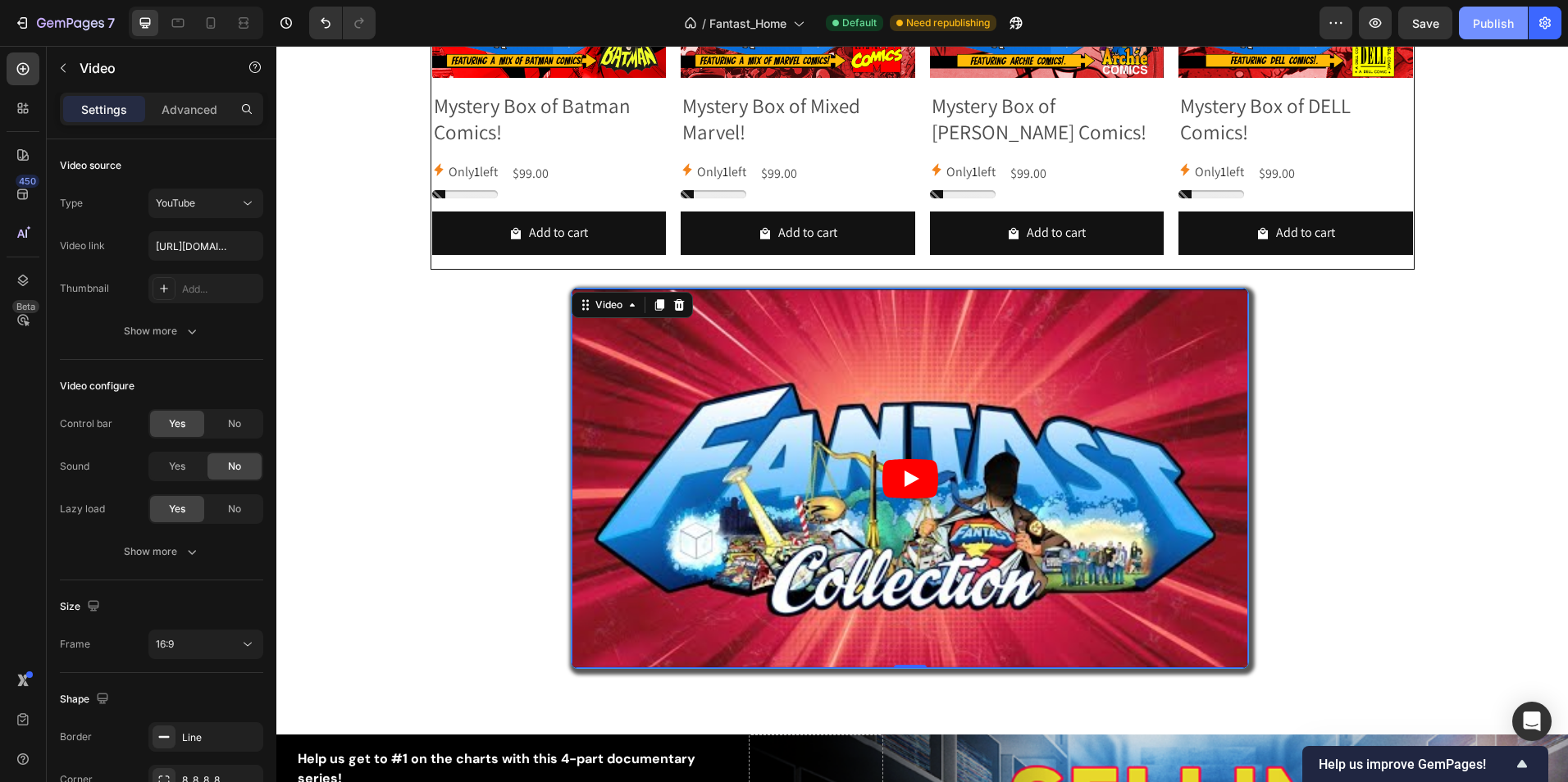
click at [1491, 27] on div "Publish" at bounding box center [1493, 23] width 41 height 17
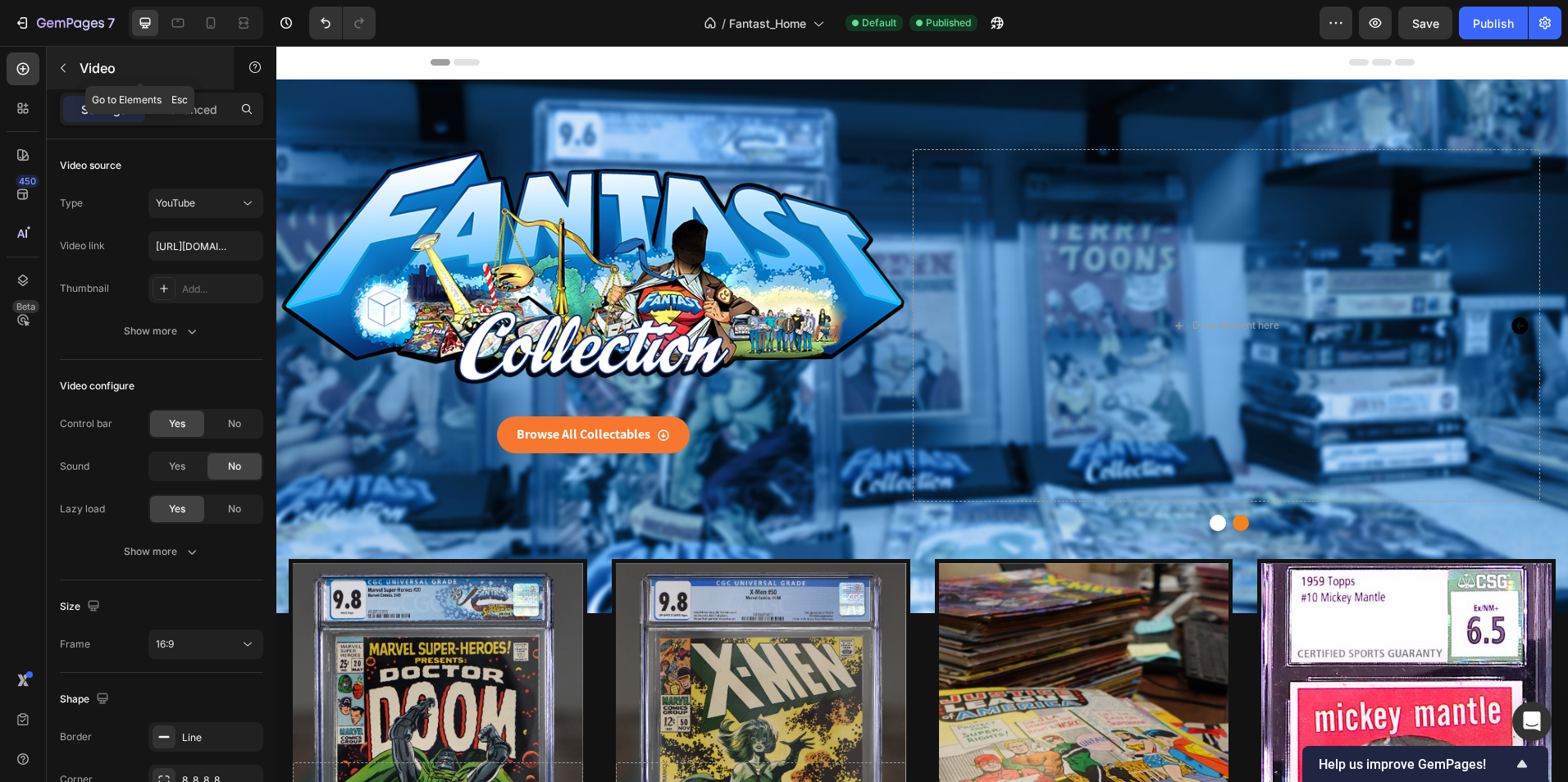
click at [63, 64] on icon "button" at bounding box center [63, 67] width 13 height 13
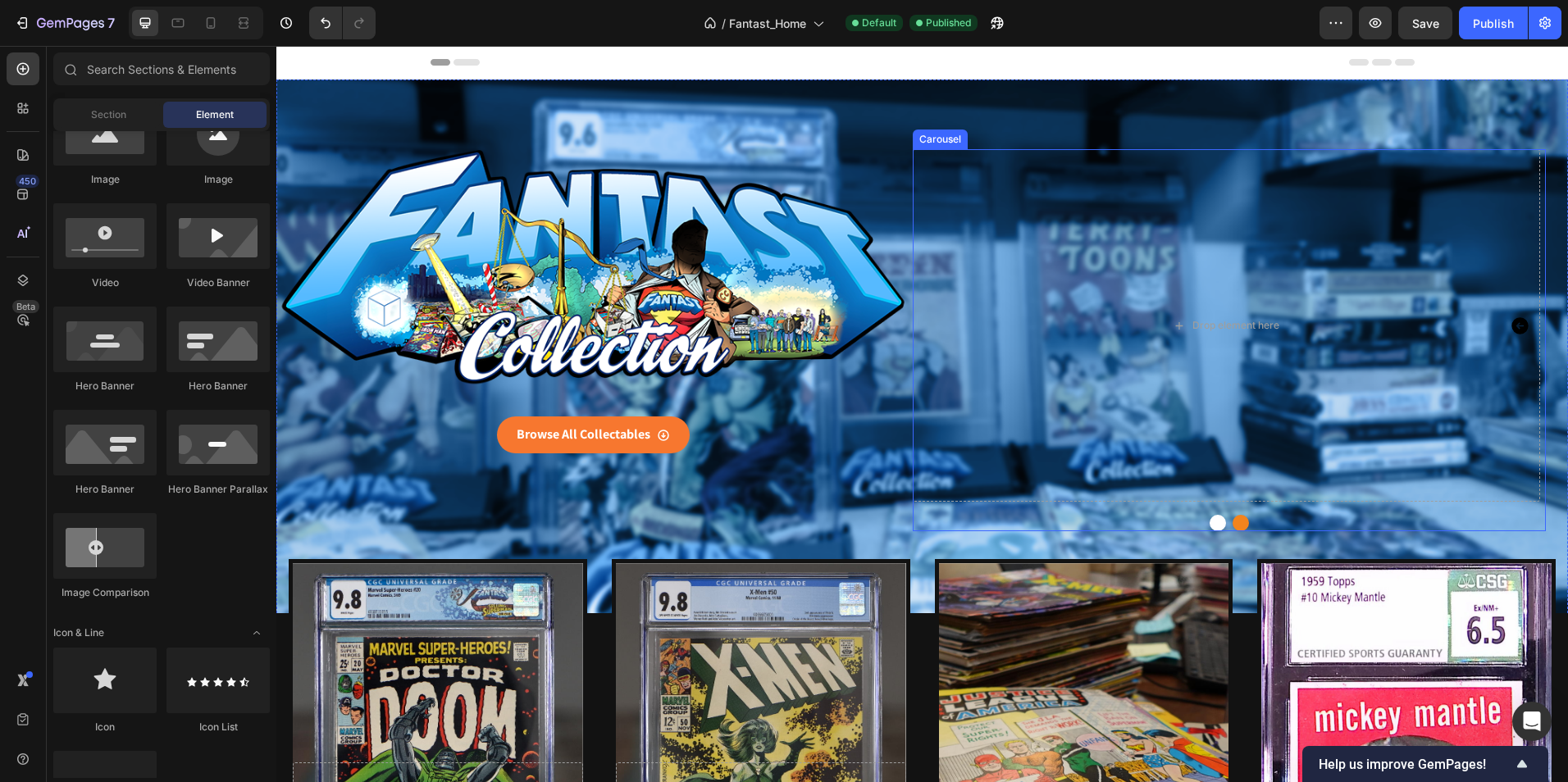
click at [1233, 516] on button "Dot" at bounding box center [1241, 523] width 17 height 17
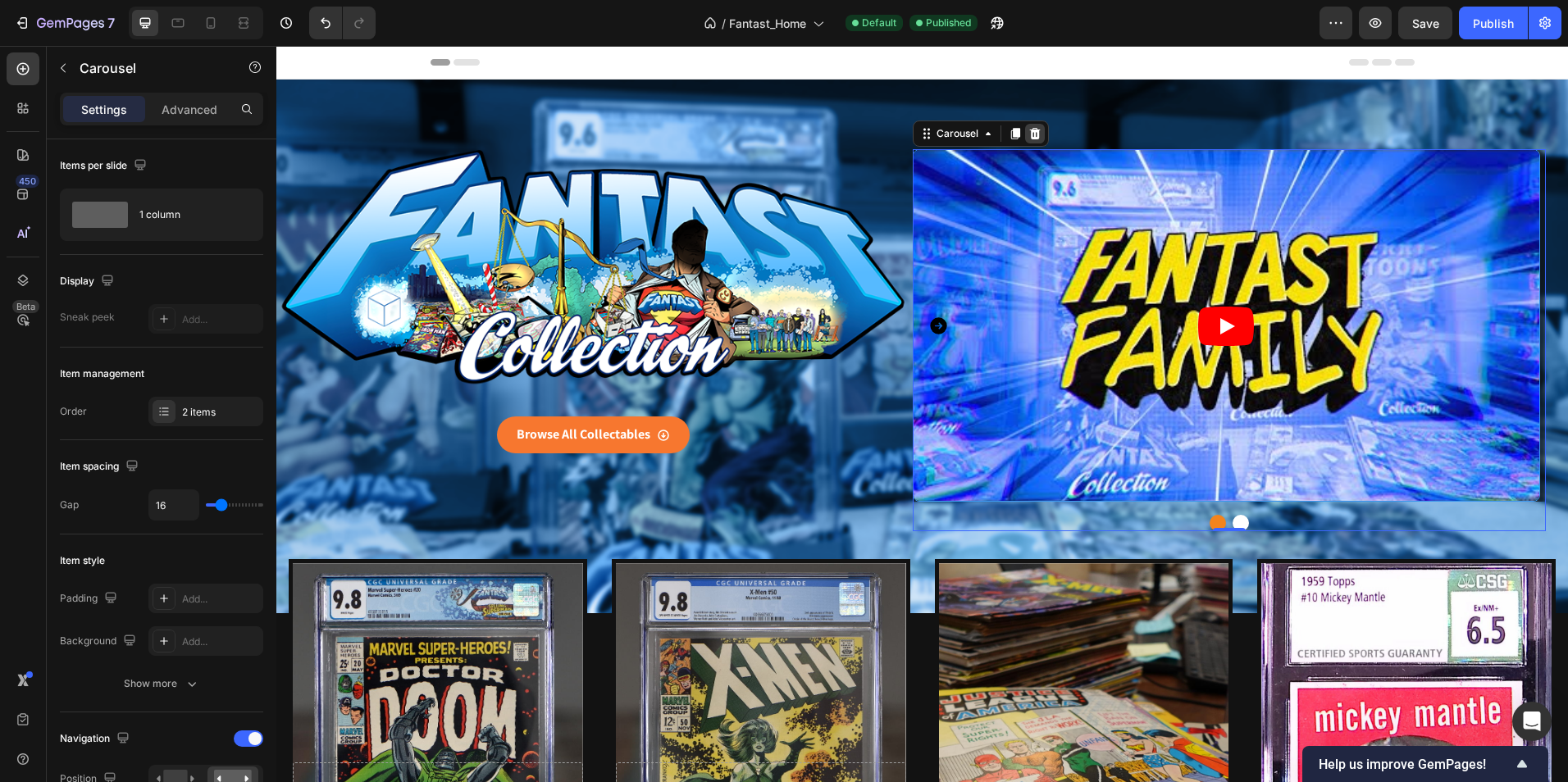
click at [1031, 134] on icon at bounding box center [1034, 134] width 11 height 12
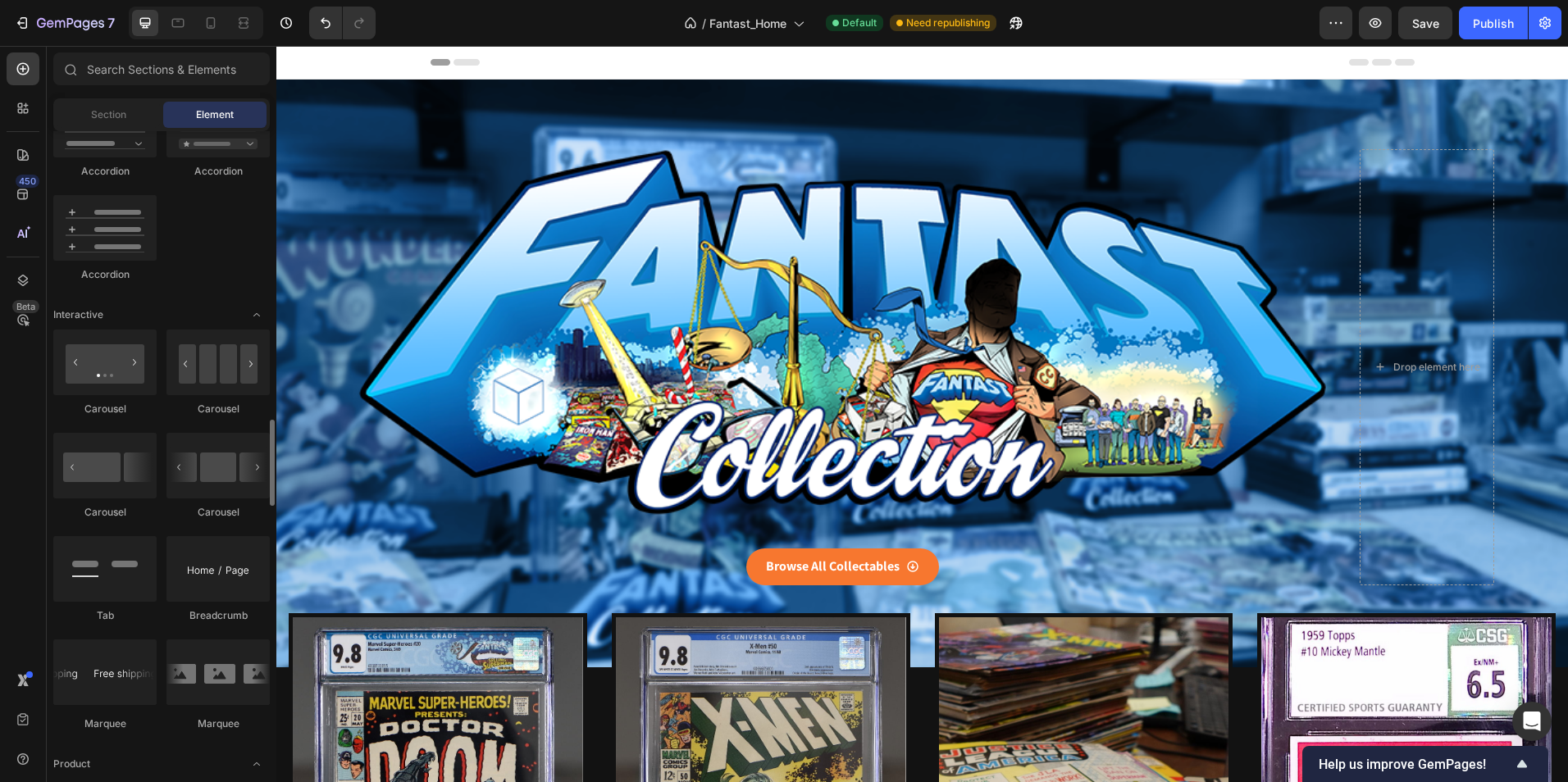
scroll to position [1558, 0]
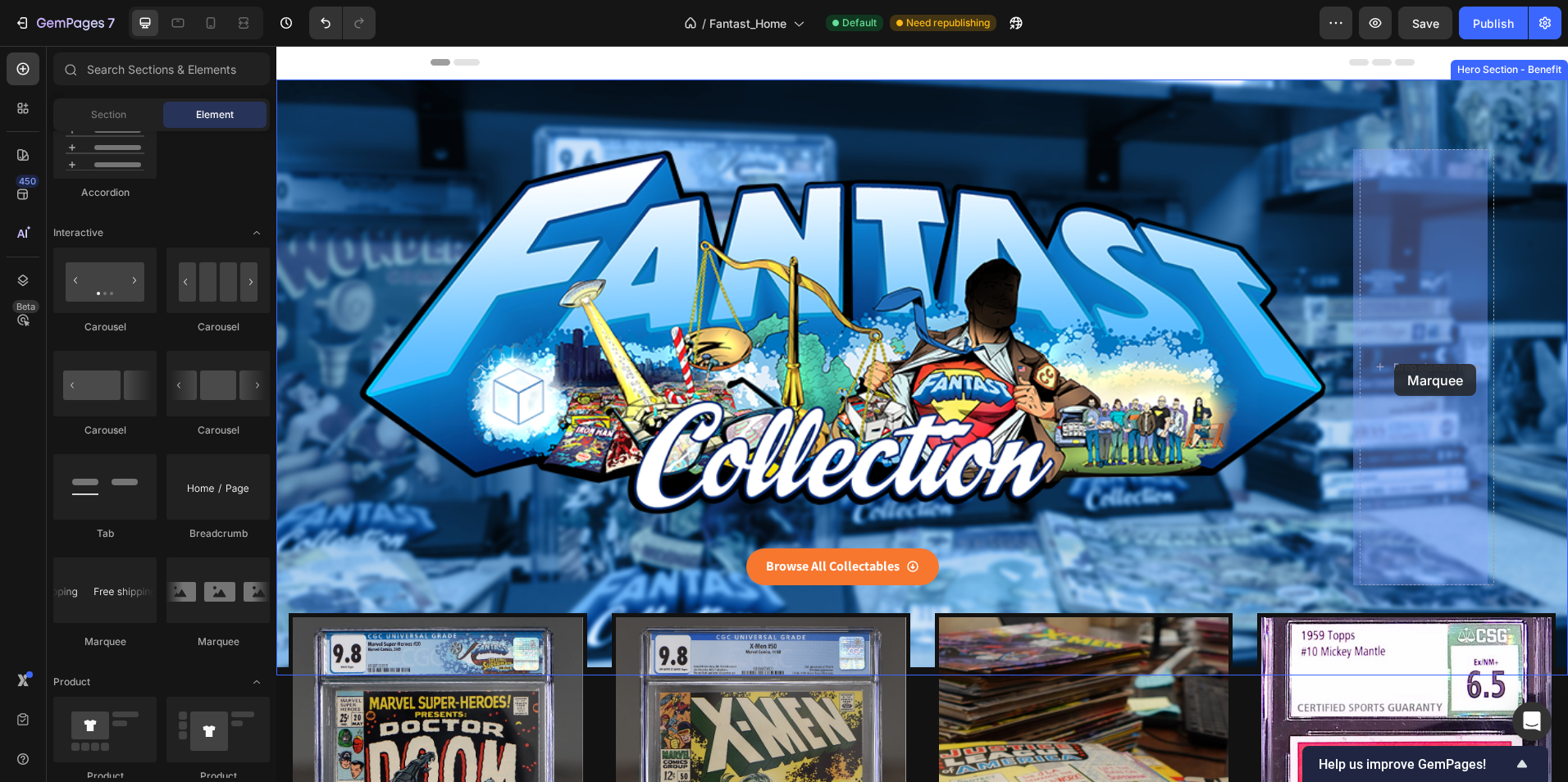
drag, startPoint x: 512, startPoint y: 660, endPoint x: 1393, endPoint y: 364, distance: 929.4
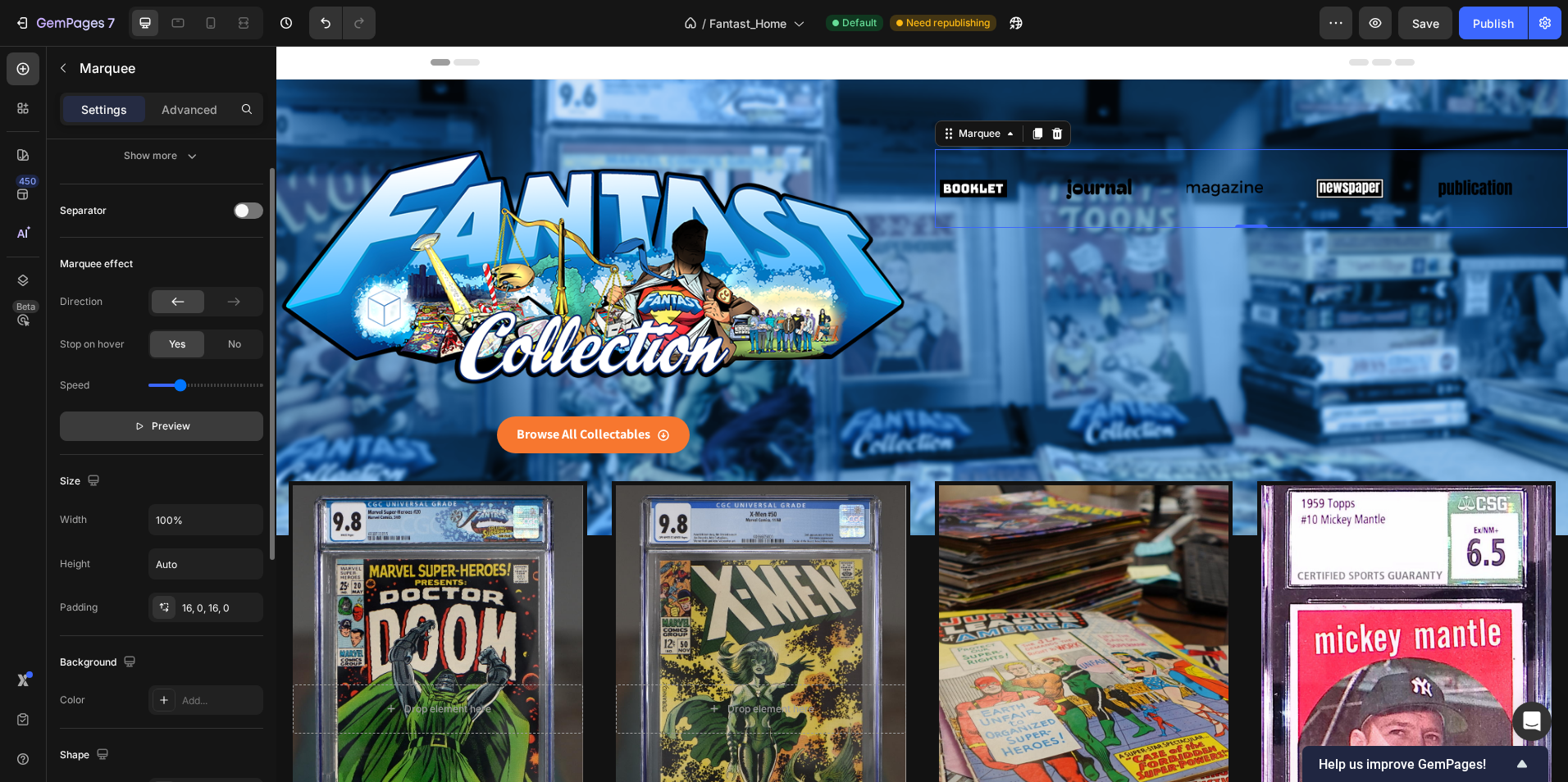
scroll to position [0, 0]
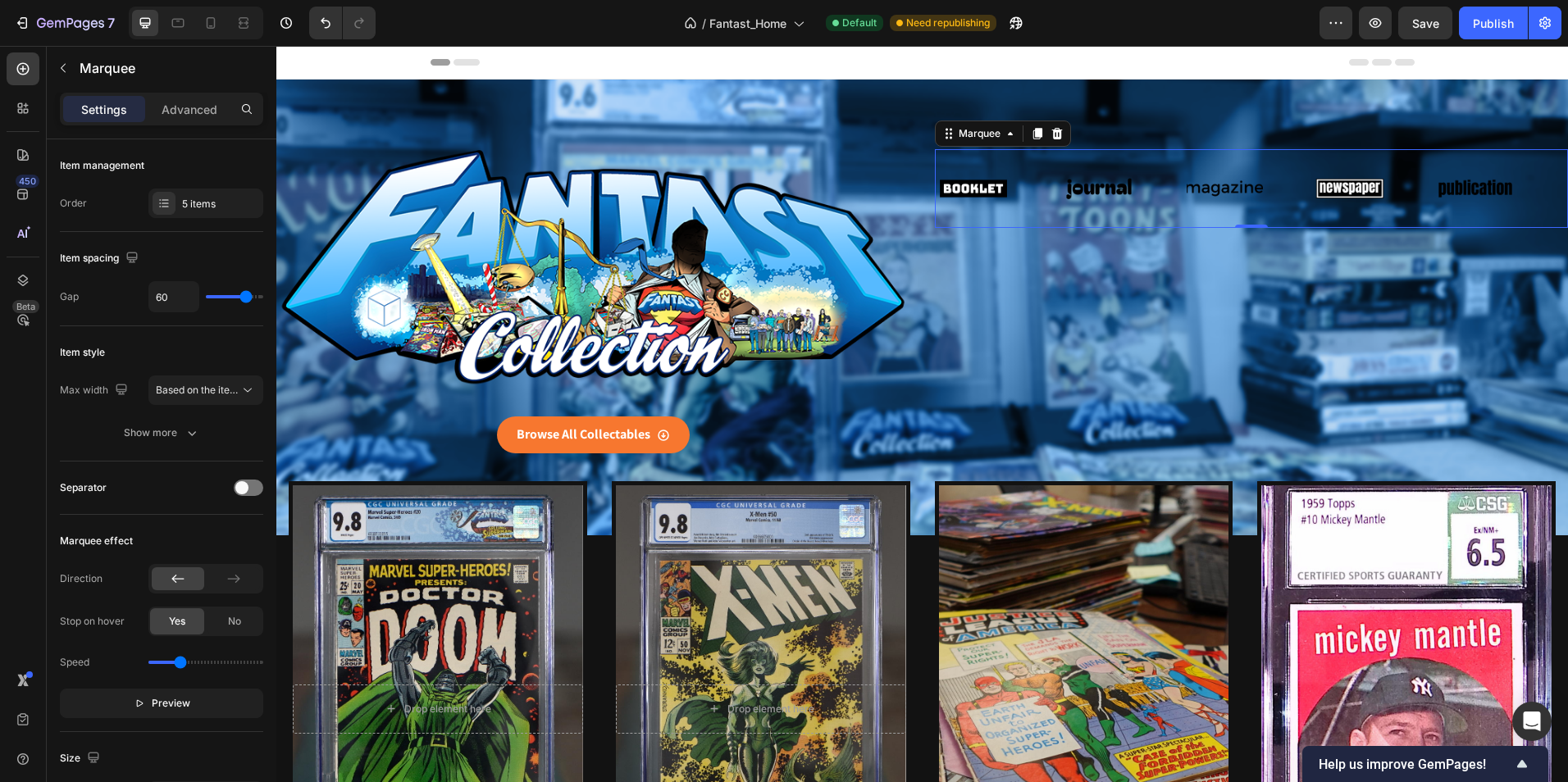
click at [1054, 131] on icon at bounding box center [1056, 134] width 11 height 12
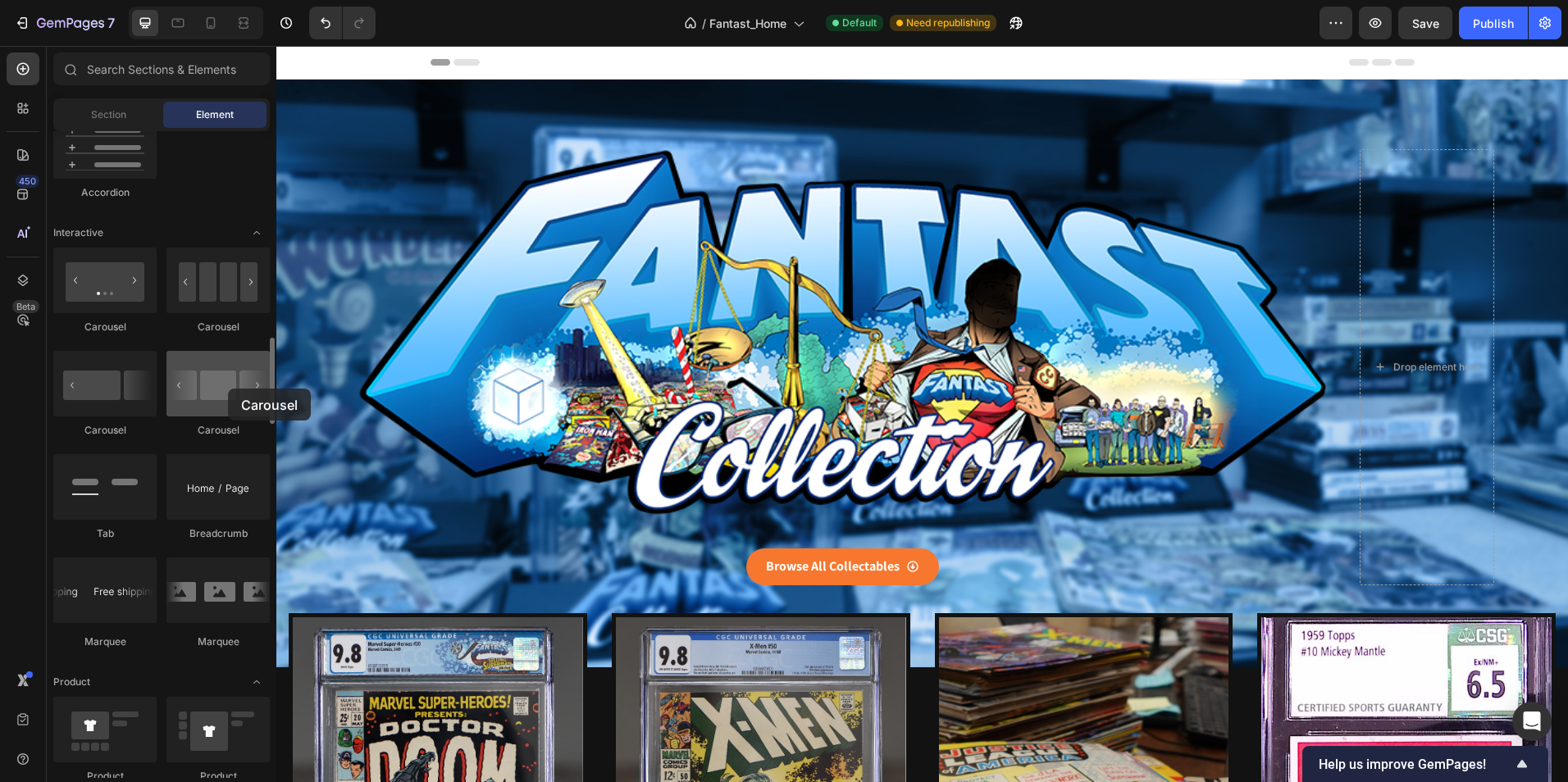
click at [228, 389] on div at bounding box center [218, 384] width 103 height 65
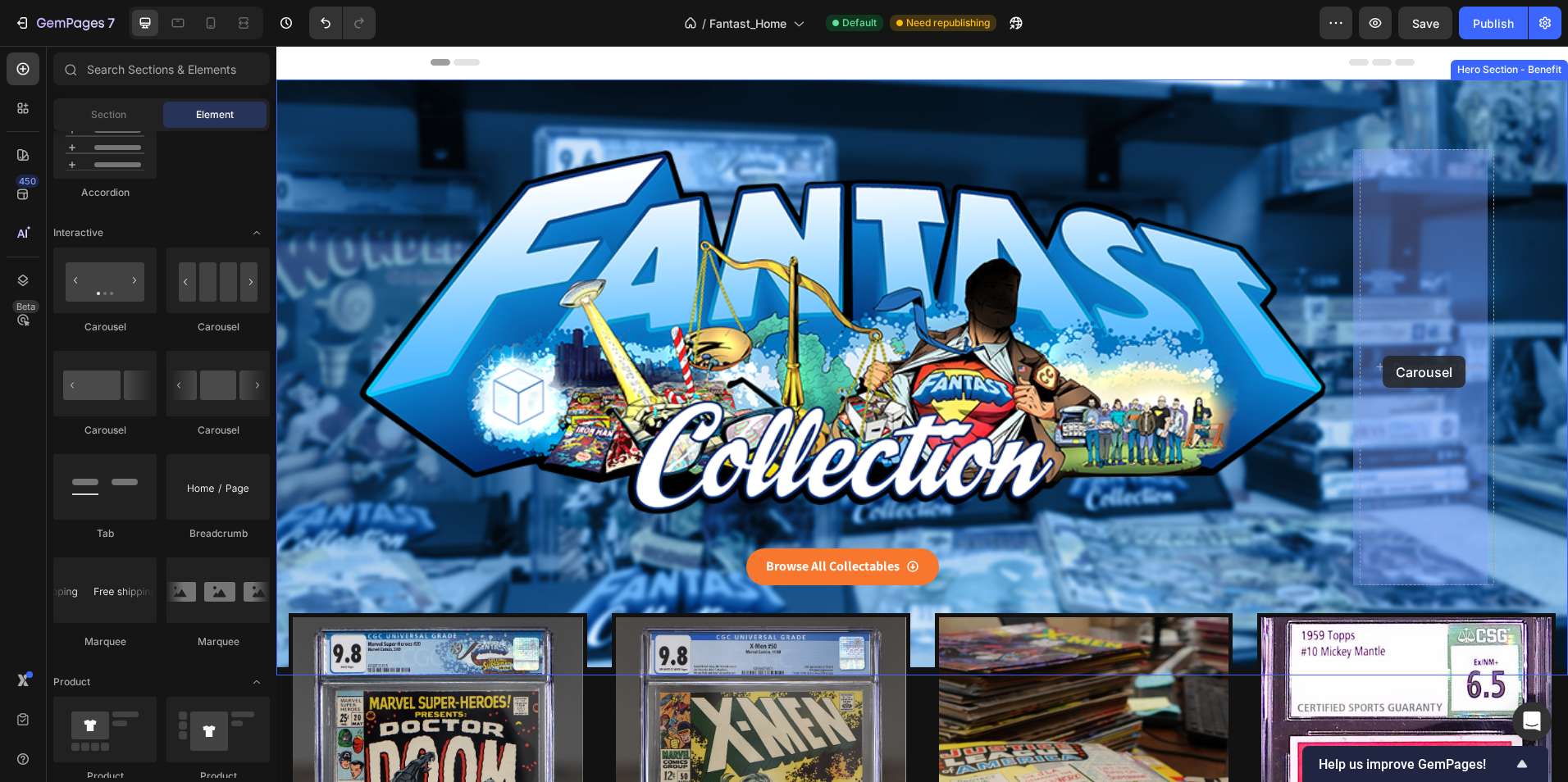
drag, startPoint x: 504, startPoint y: 437, endPoint x: 1382, endPoint y: 356, distance: 881.7
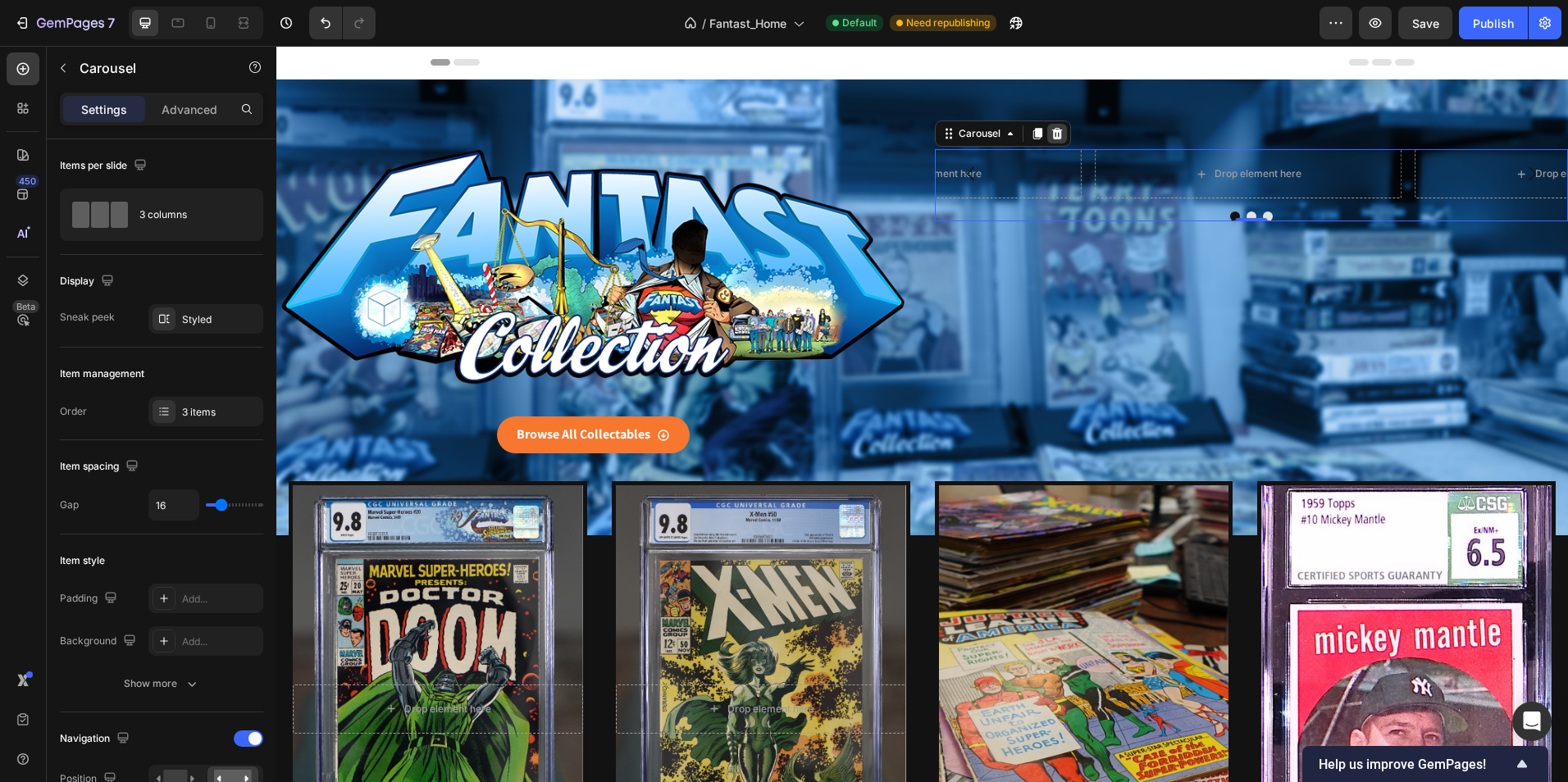
click at [1052, 132] on icon at bounding box center [1056, 134] width 11 height 12
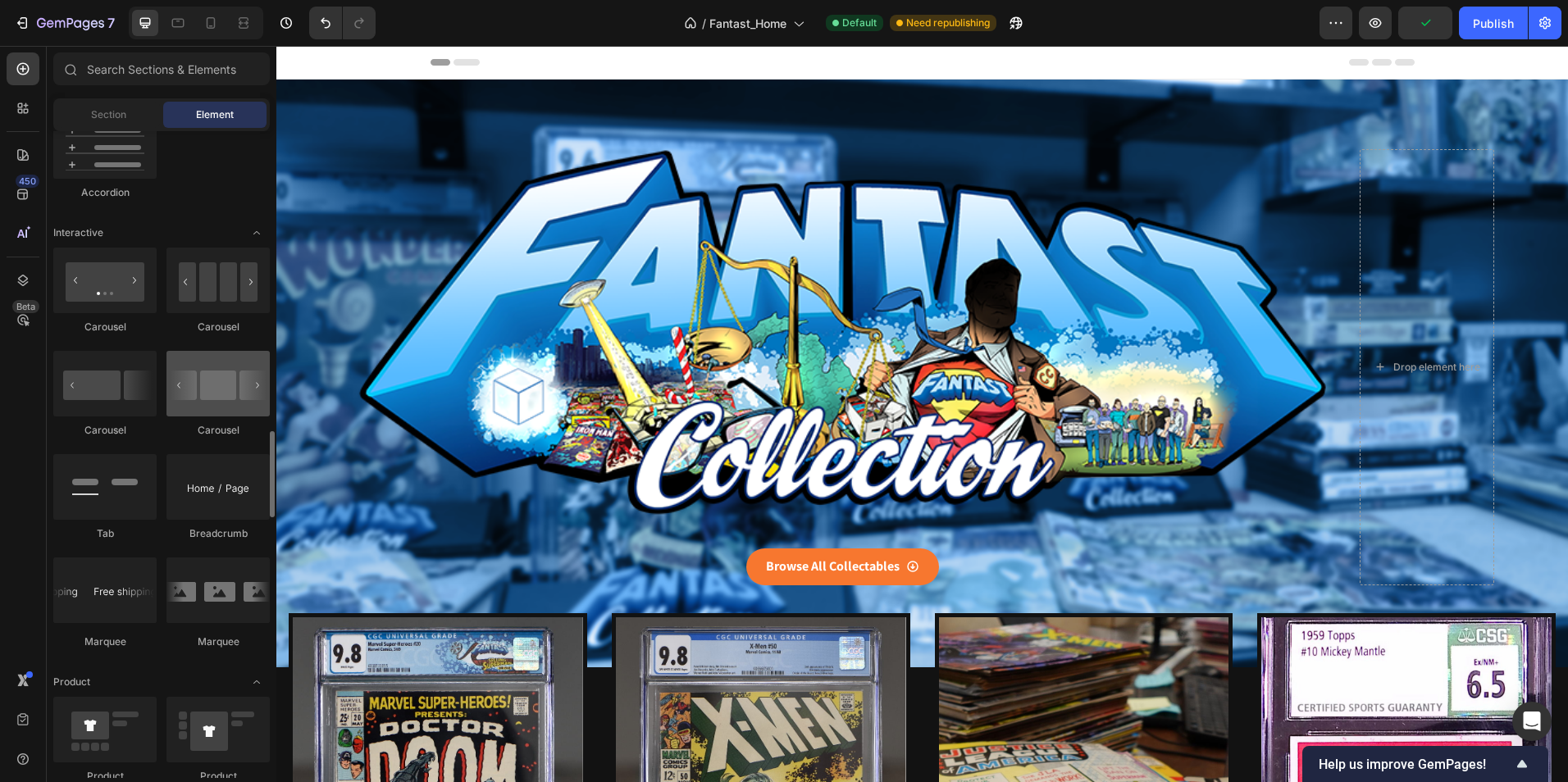
scroll to position [1804, 0]
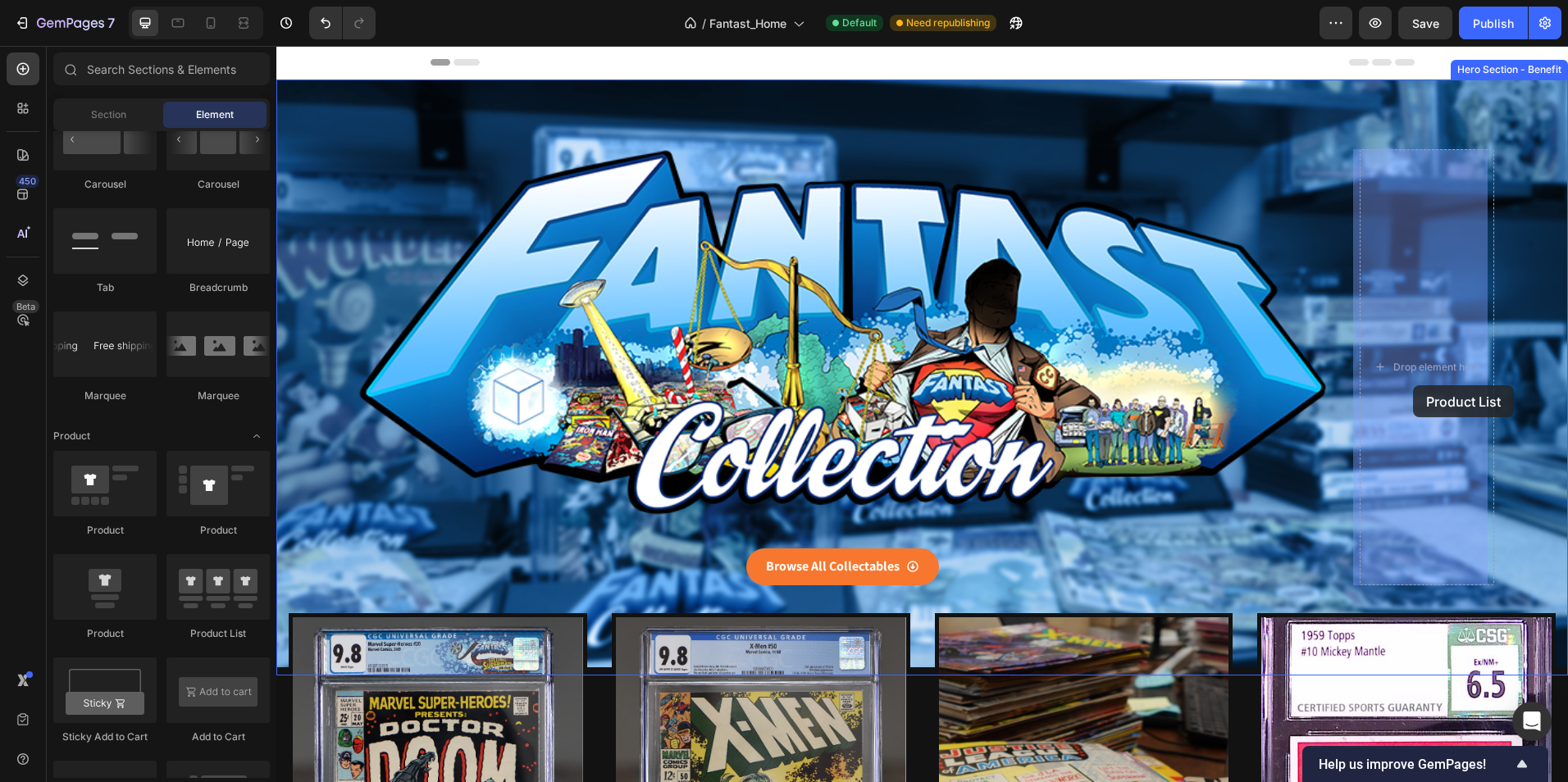
drag, startPoint x: 499, startPoint y: 620, endPoint x: 1412, endPoint y: 385, distance: 942.8
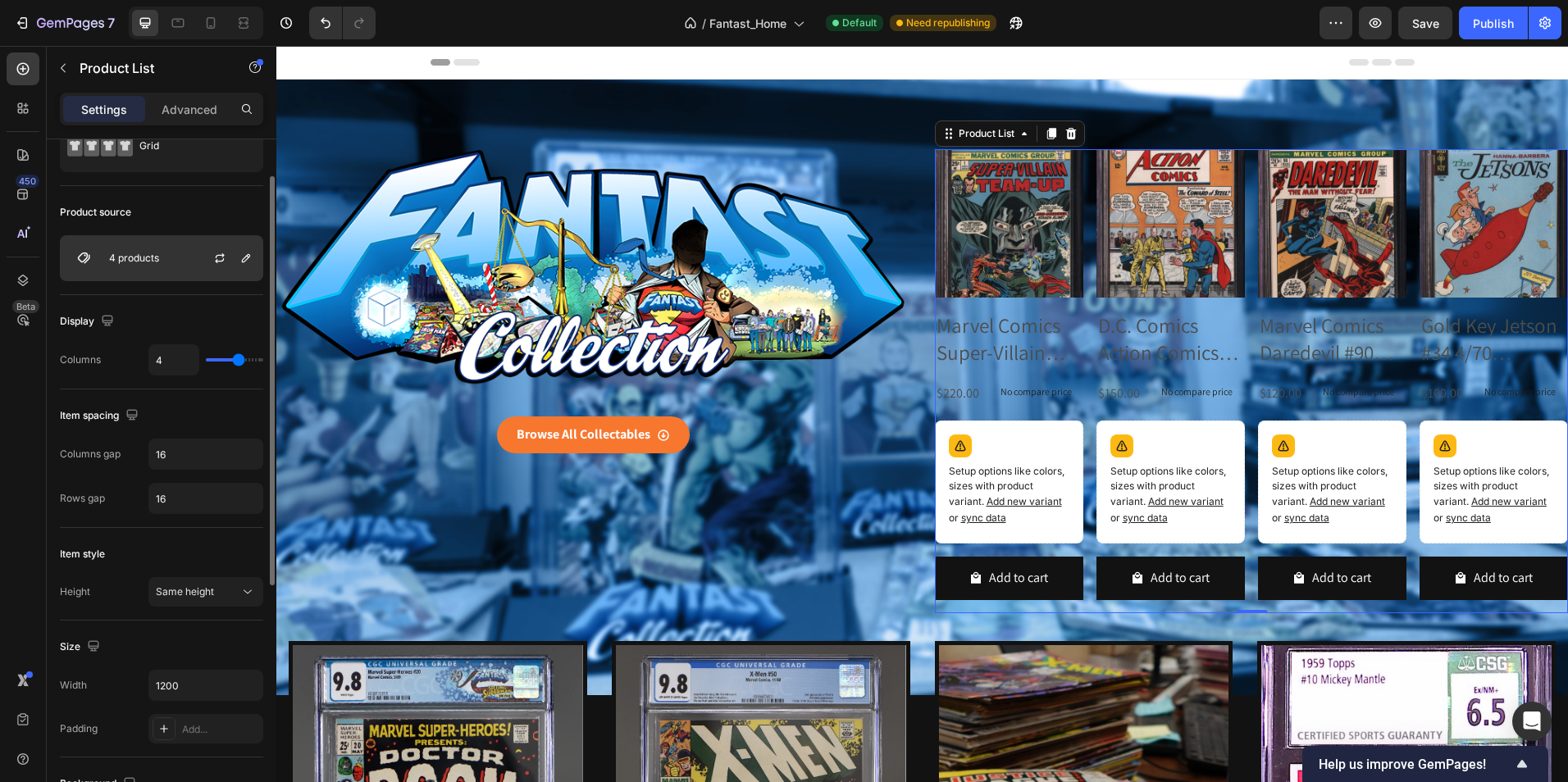
scroll to position [0, 0]
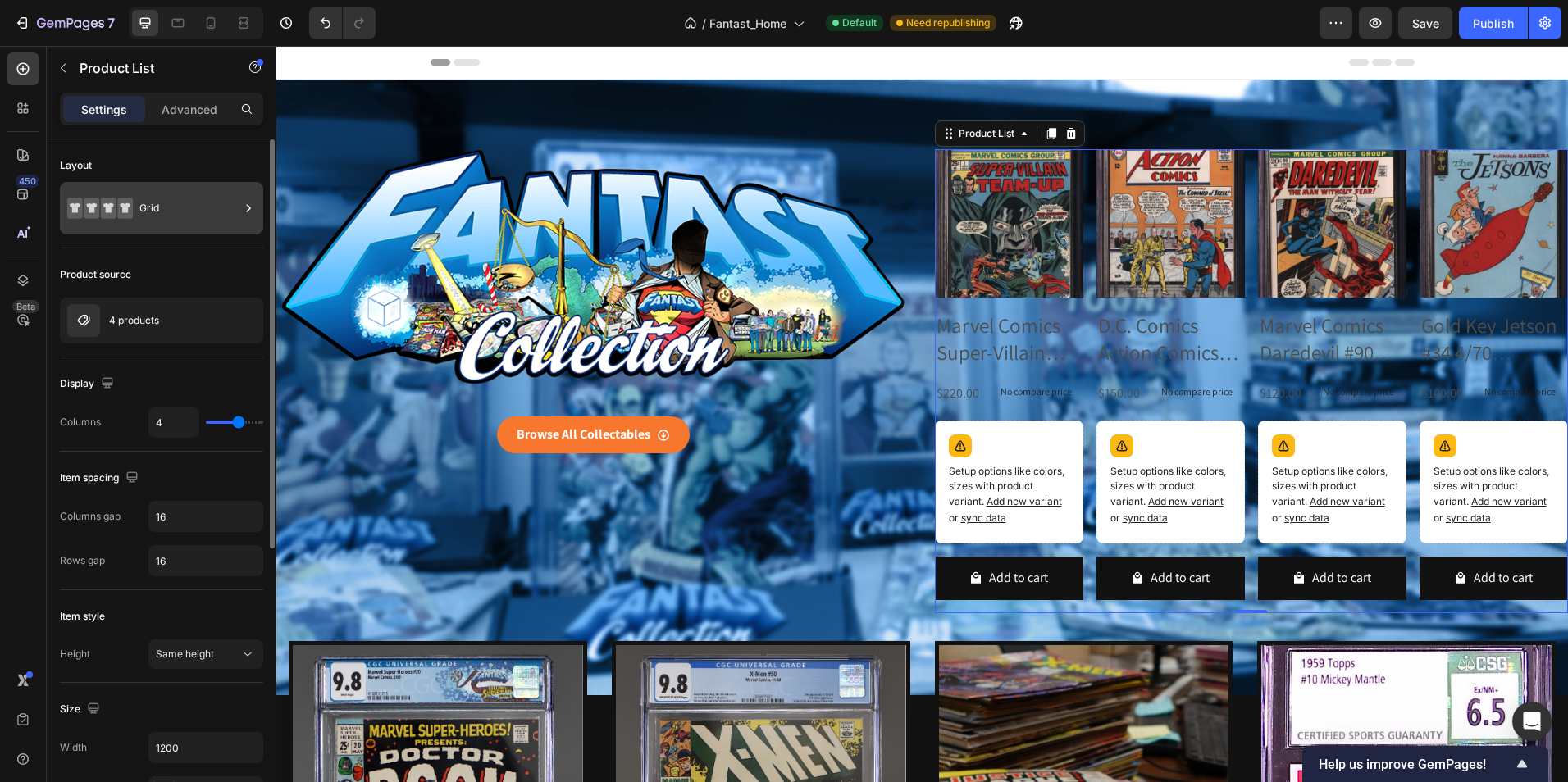
click at [229, 209] on div "Grid" at bounding box center [189, 208] width 100 height 38
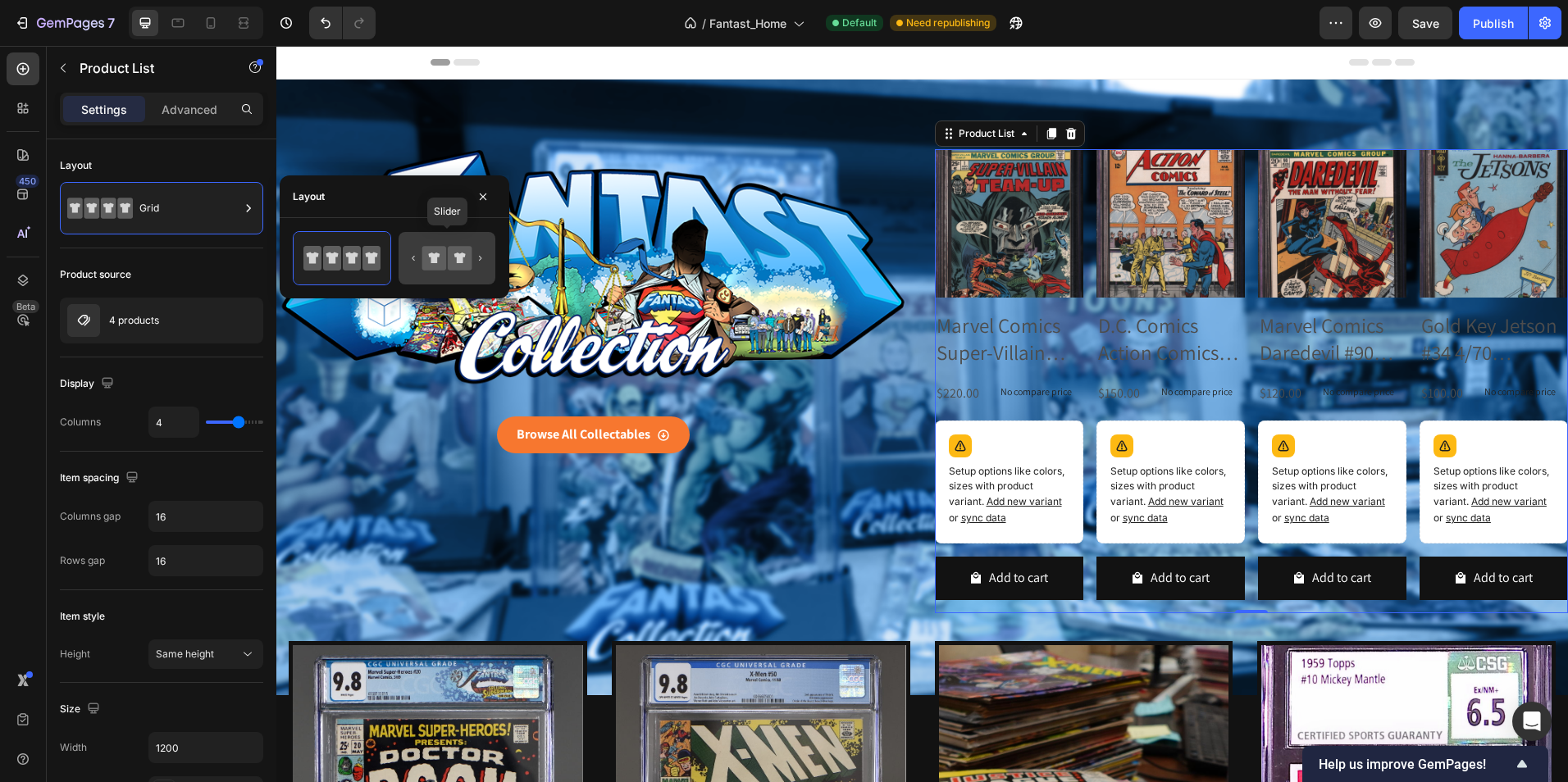
click at [456, 258] on icon at bounding box center [459, 258] width 24 height 24
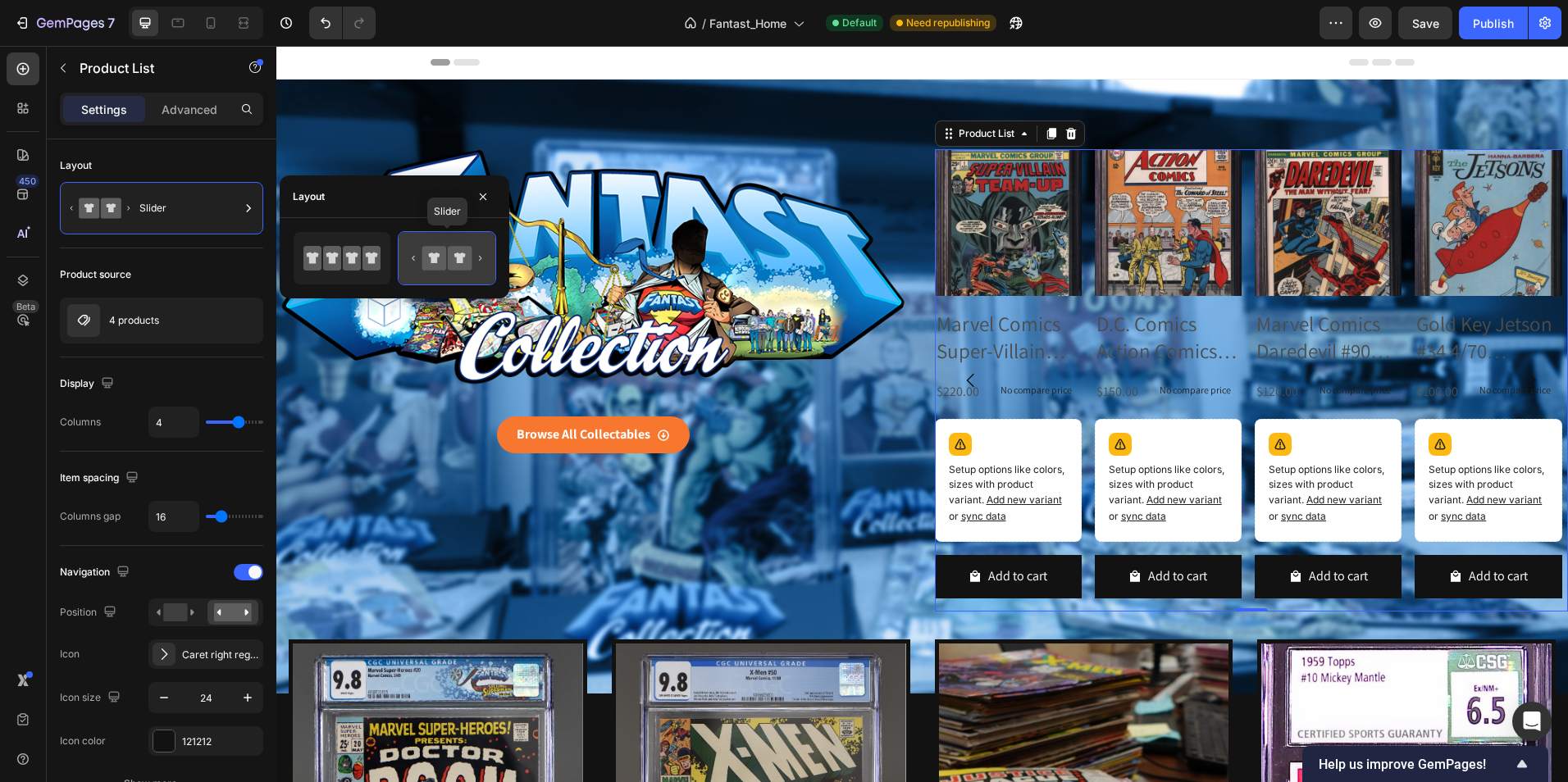
click at [456, 258] on icon at bounding box center [459, 258] width 24 height 24
click at [455, 258] on icon at bounding box center [459, 258] width 24 height 24
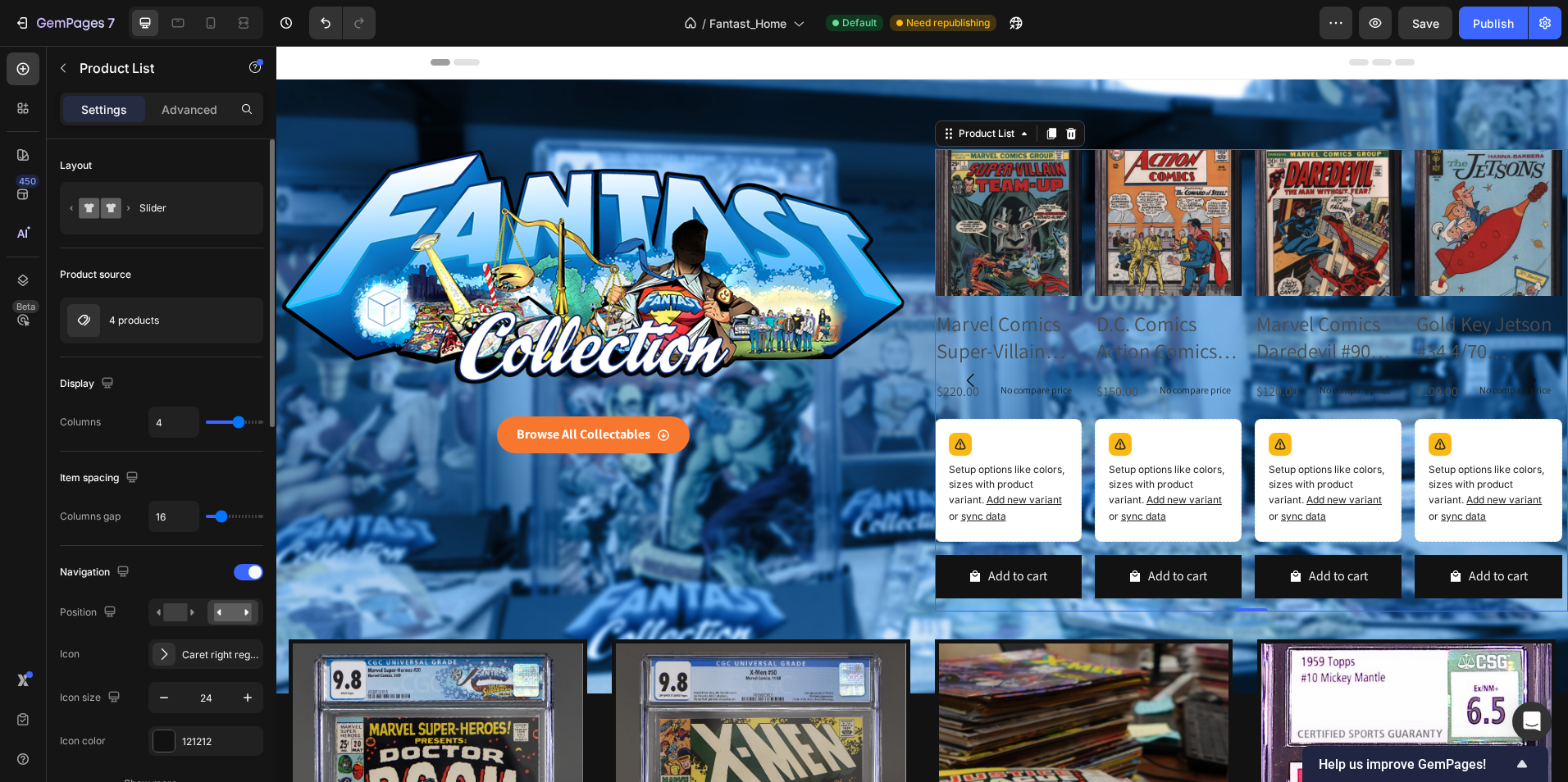
type input "3"
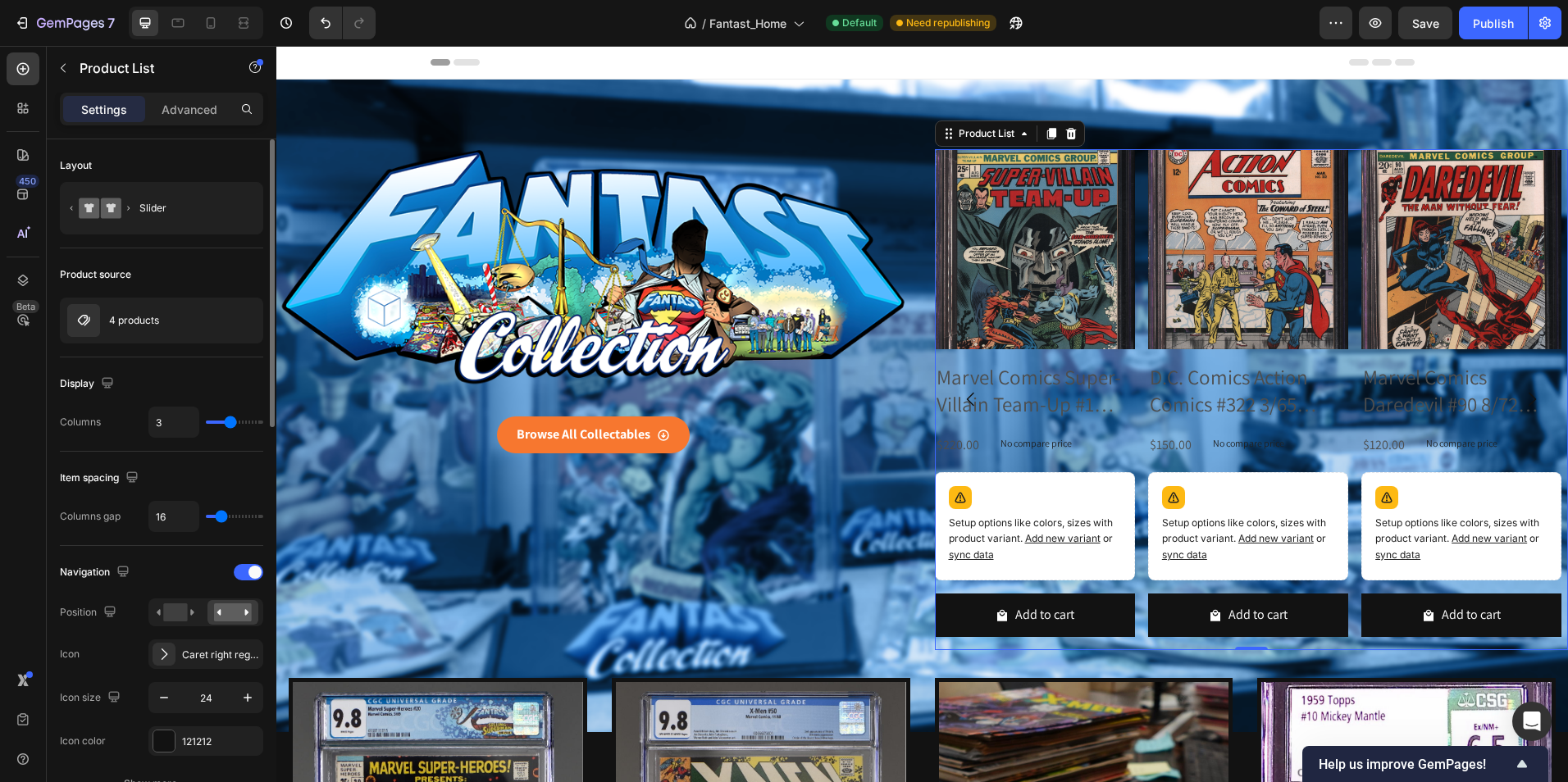
type input "2"
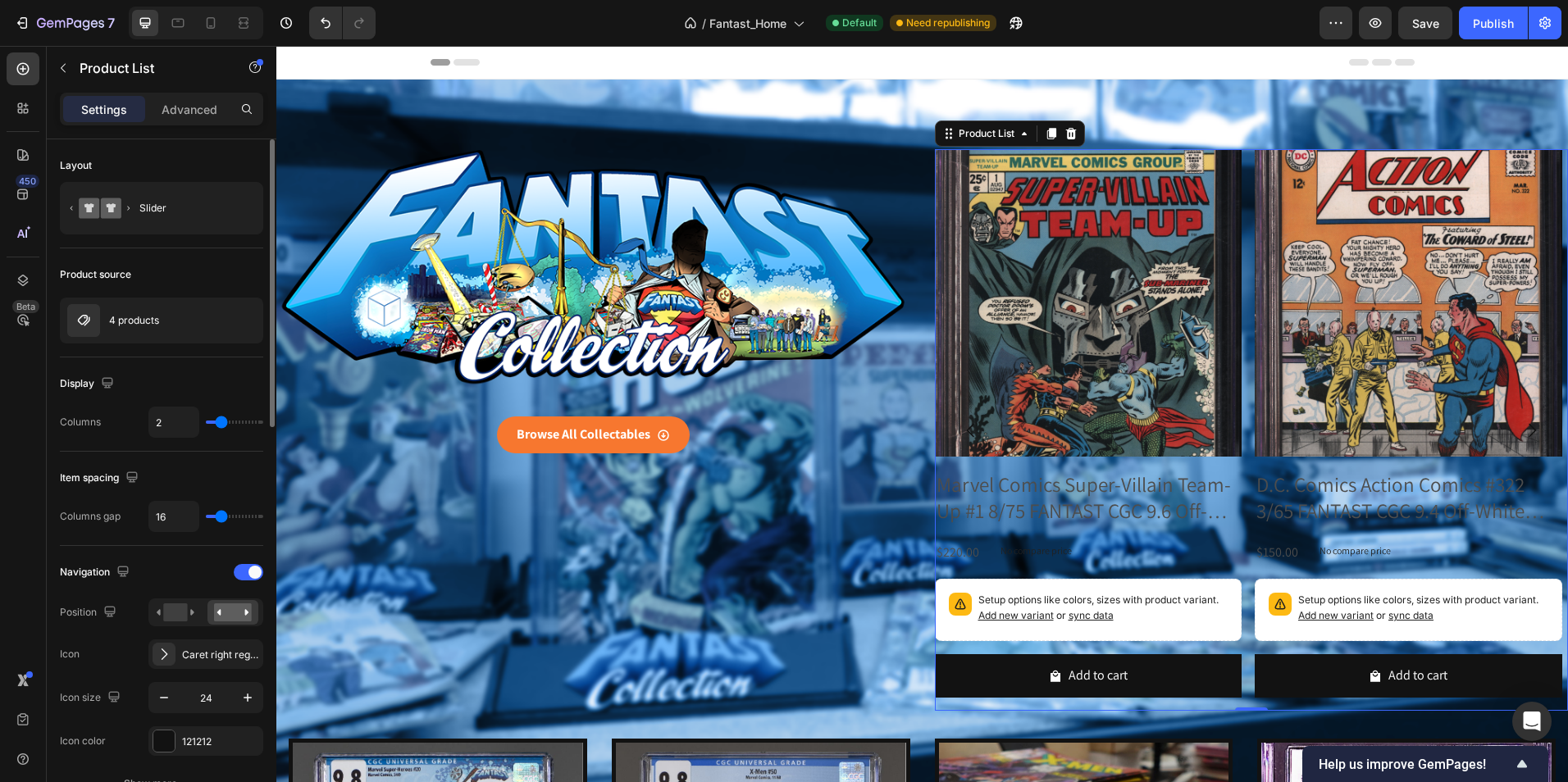
type input "1"
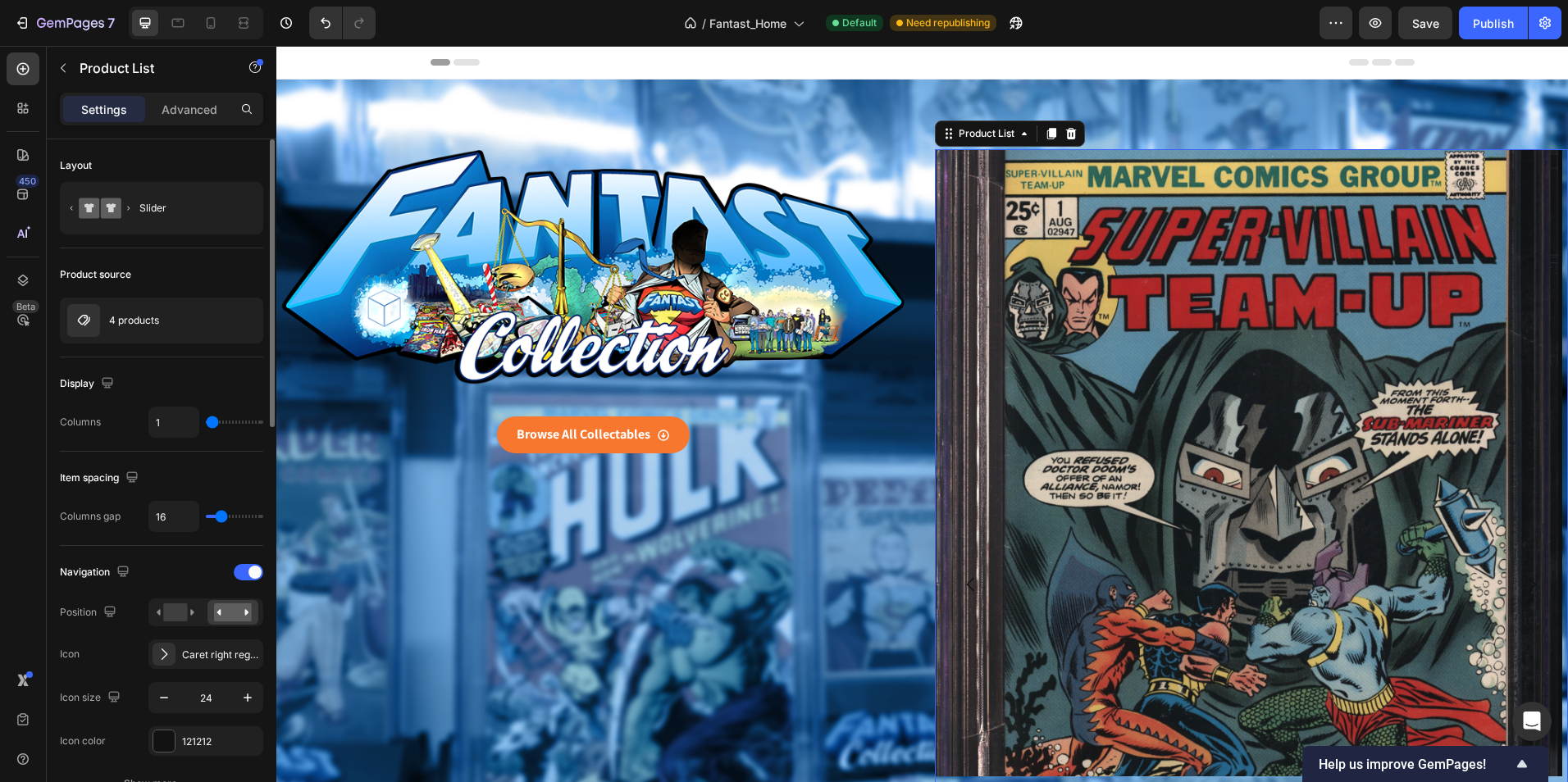
type input "2"
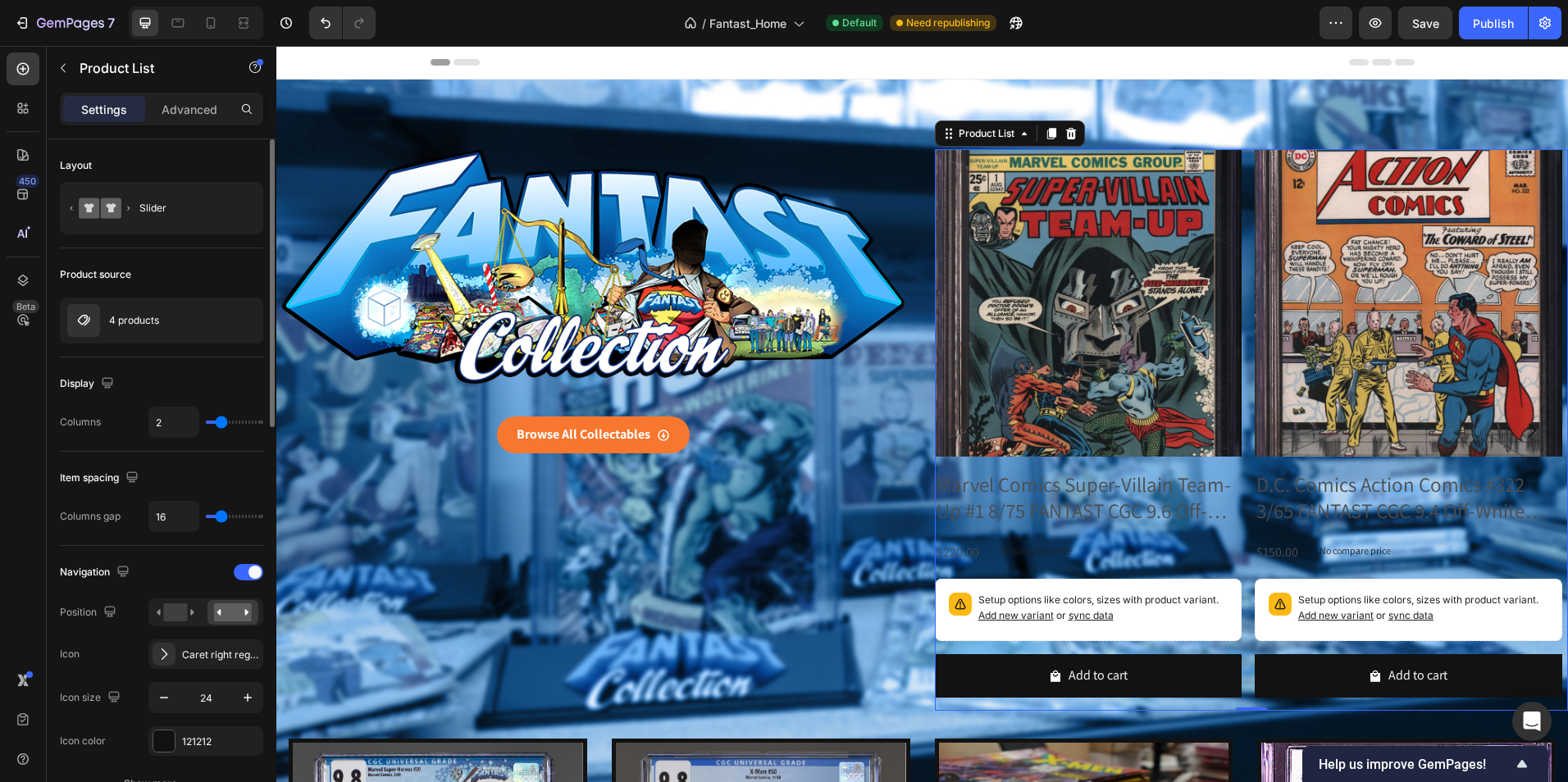
type input "3"
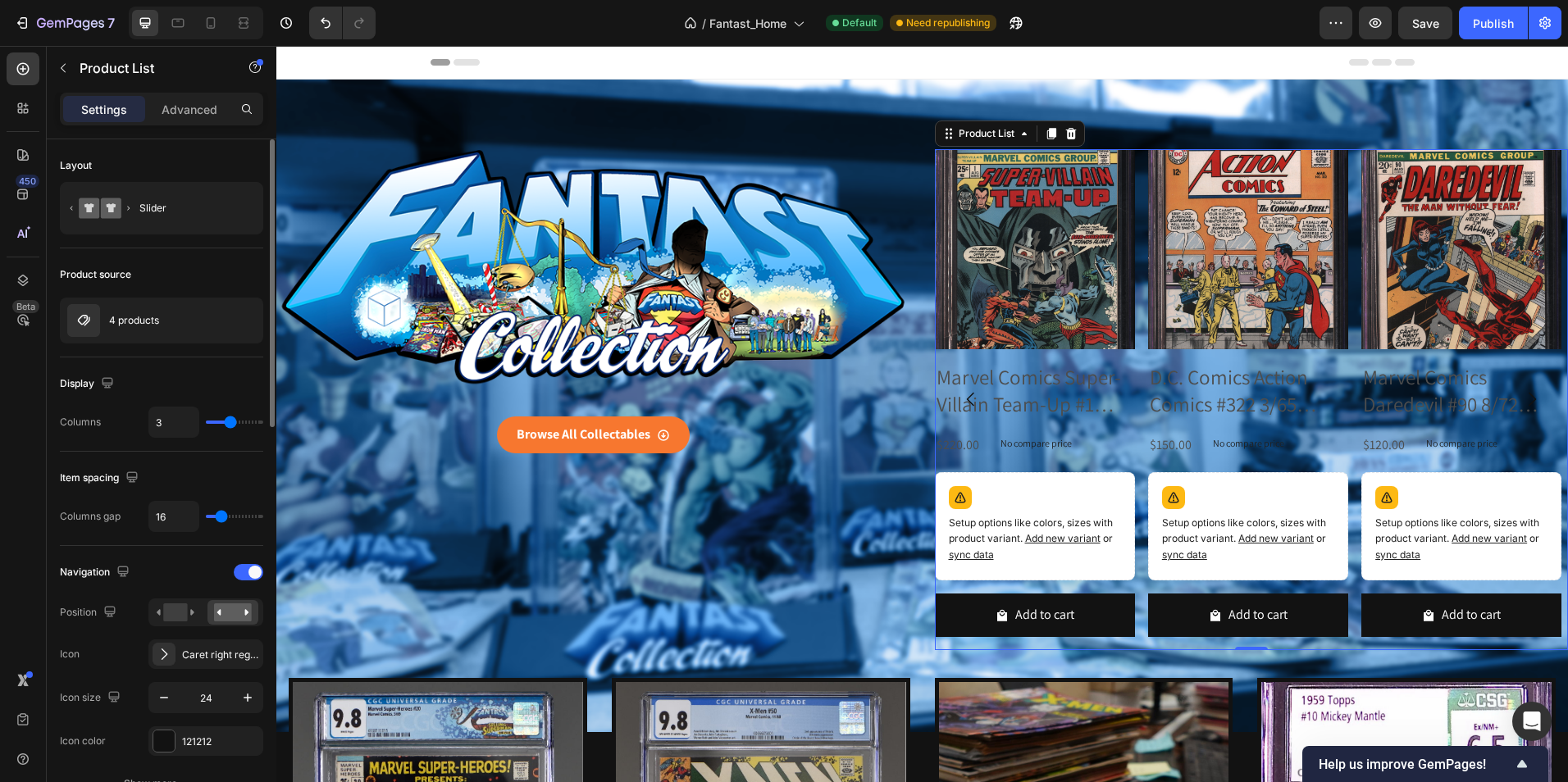
type input "3"
click at [233, 424] on input "range" at bounding box center [234, 422] width 58 height 3
click at [172, 616] on rect at bounding box center [175, 612] width 24 height 18
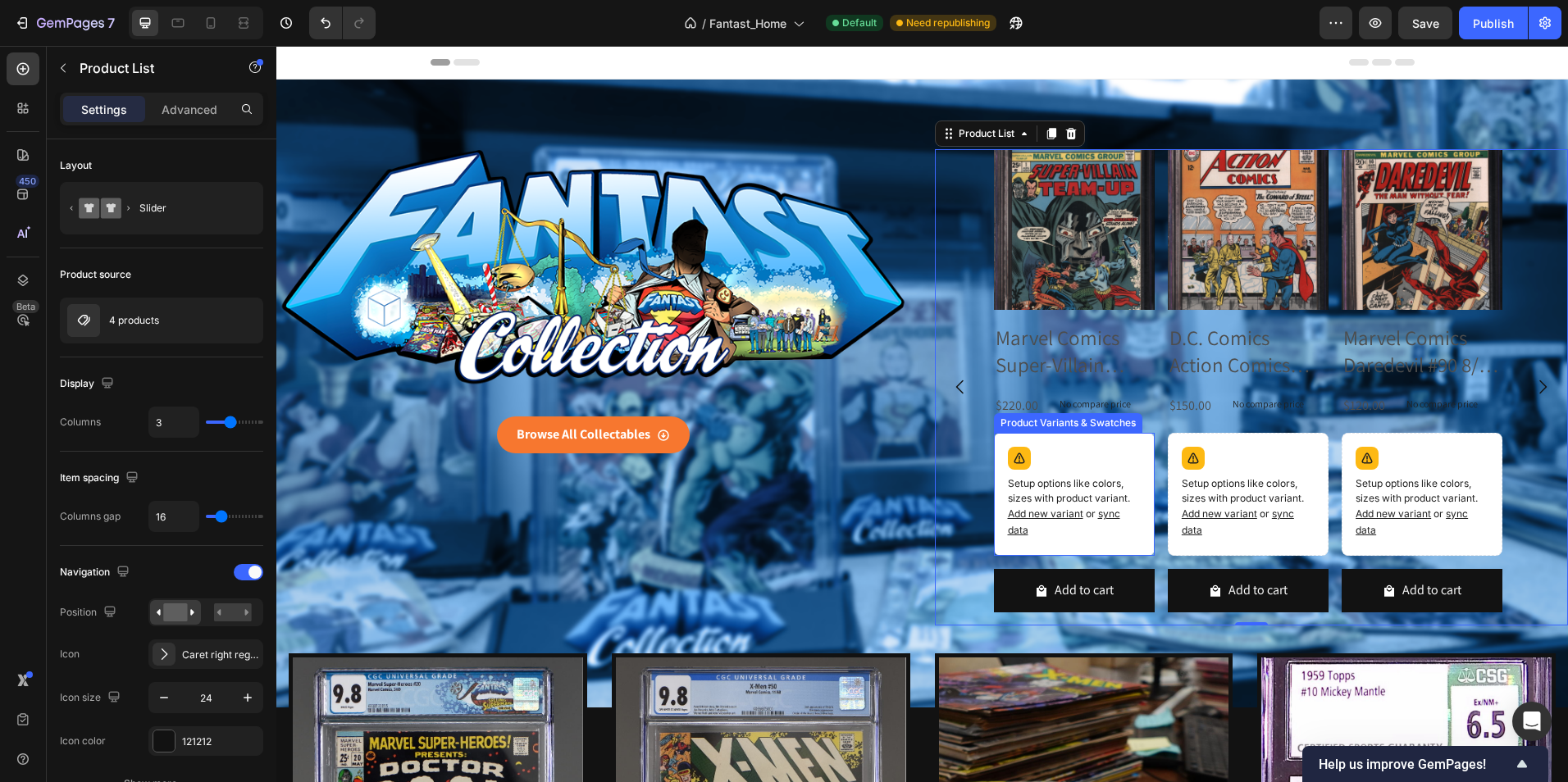
click at [1076, 422] on div "Product Variants & Swatches" at bounding box center [1068, 423] width 142 height 15
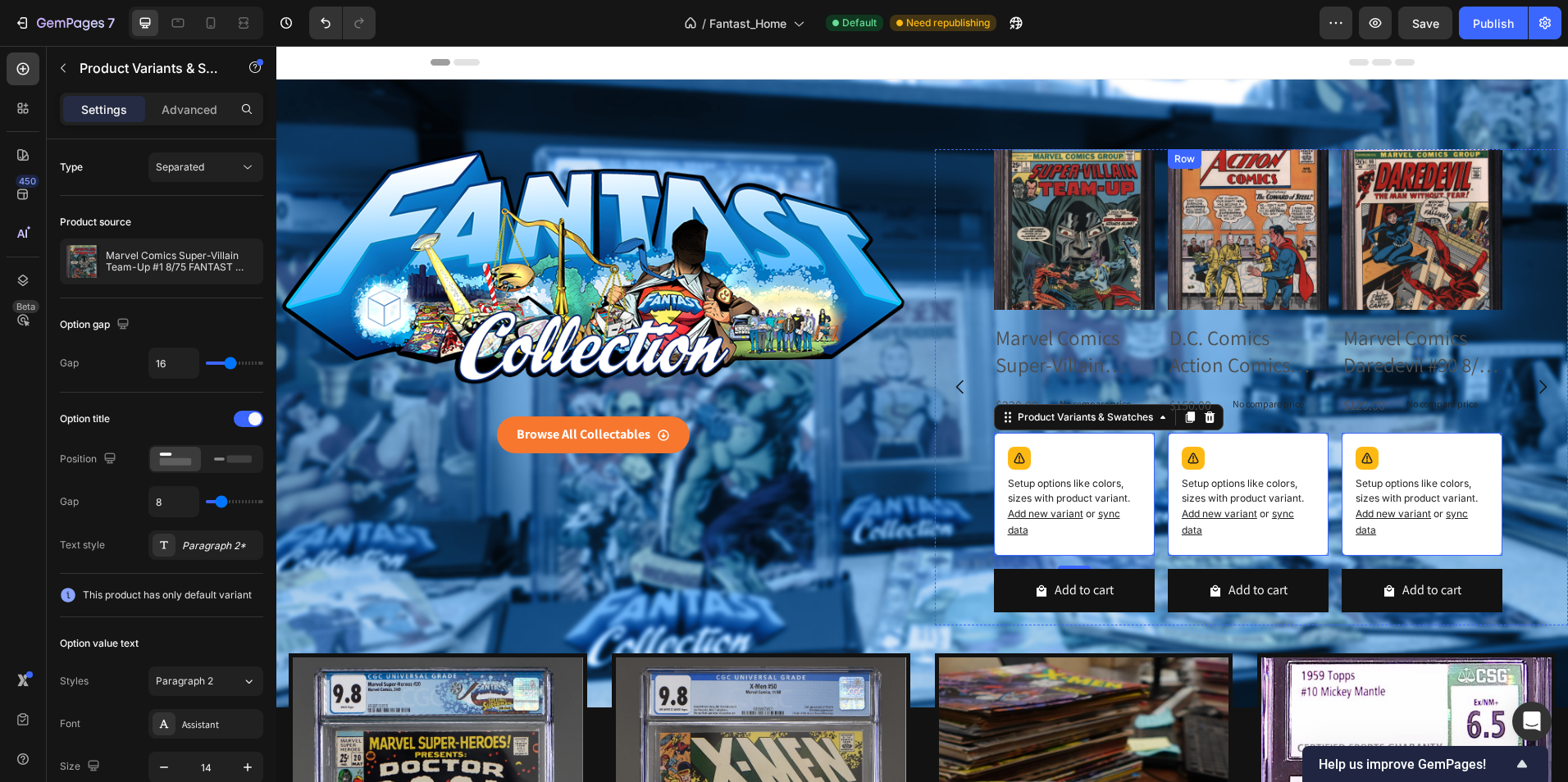
click at [1201, 423] on div "Product Images D.C. Comics Action Comics #322 3/65 FANTAST CGC 9.4 Off-White Pa…" at bounding box center [1247, 387] width 161 height 476
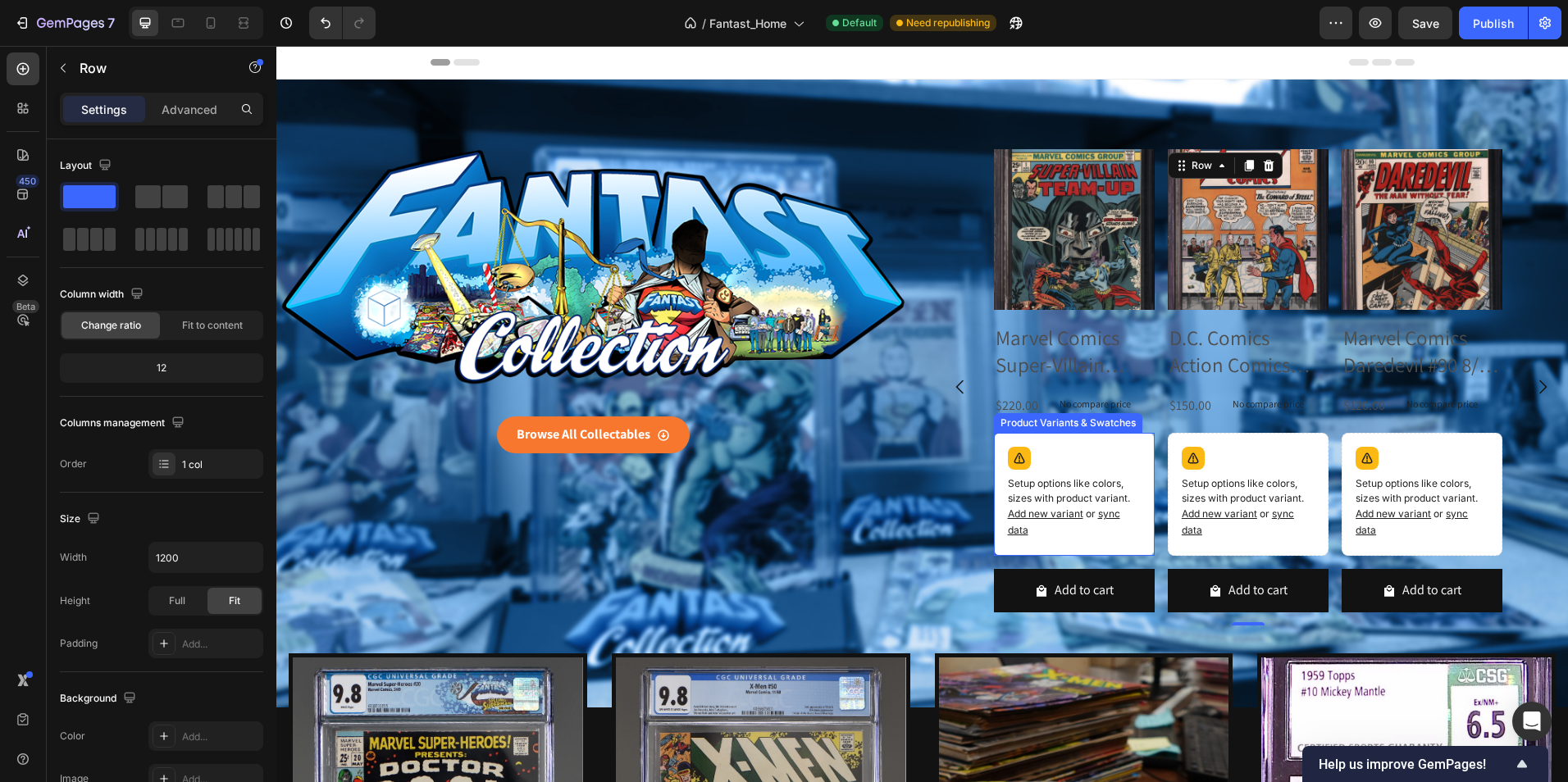
click at [1029, 424] on div "Product Variants & Swatches" at bounding box center [1068, 423] width 142 height 15
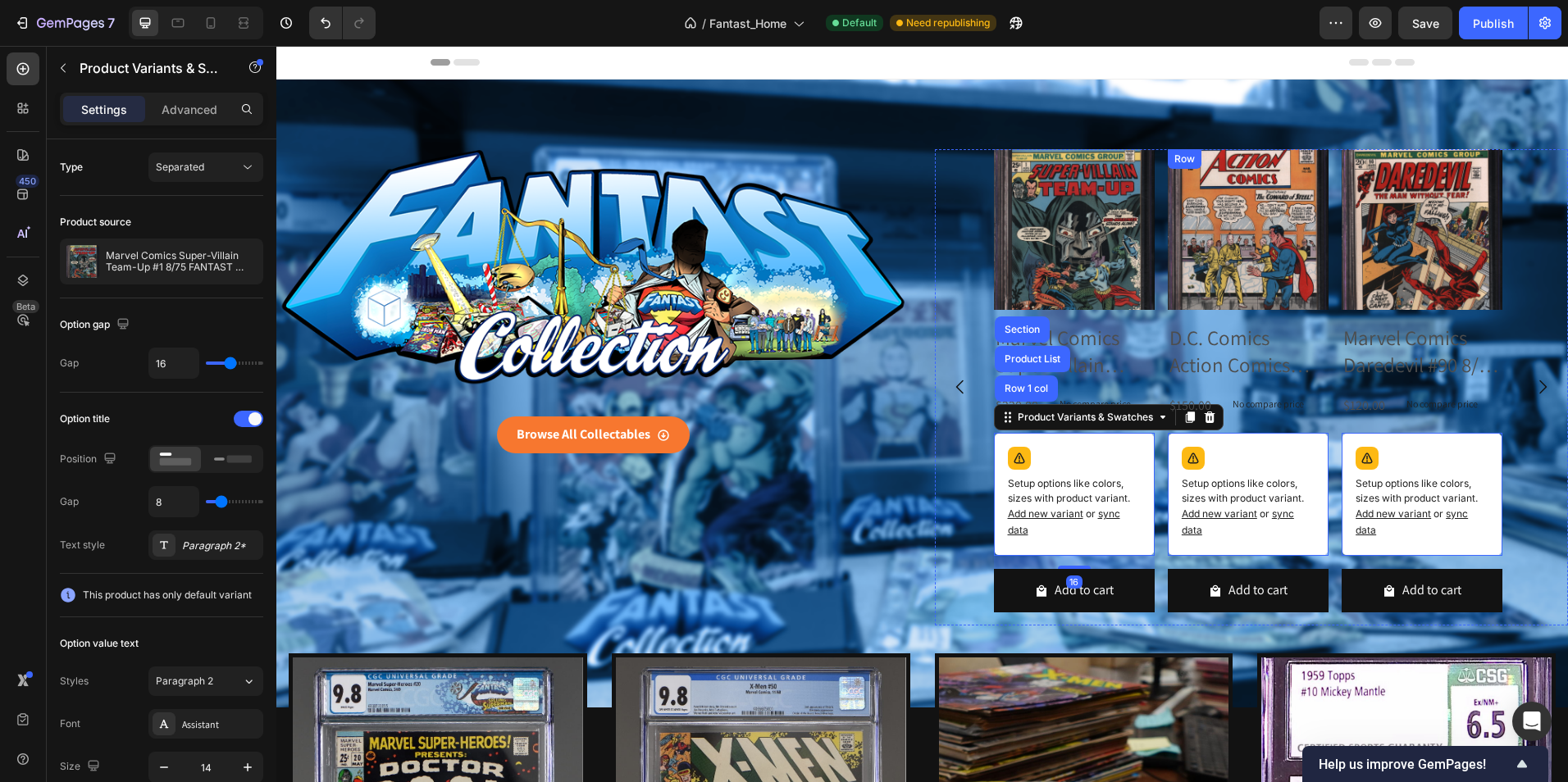
click at [1200, 421] on div "Product Images D.C. Comics Action Comics #322 3/65 FANTAST CGC 9.4 Off-White Pa…" at bounding box center [1247, 387] width 161 height 476
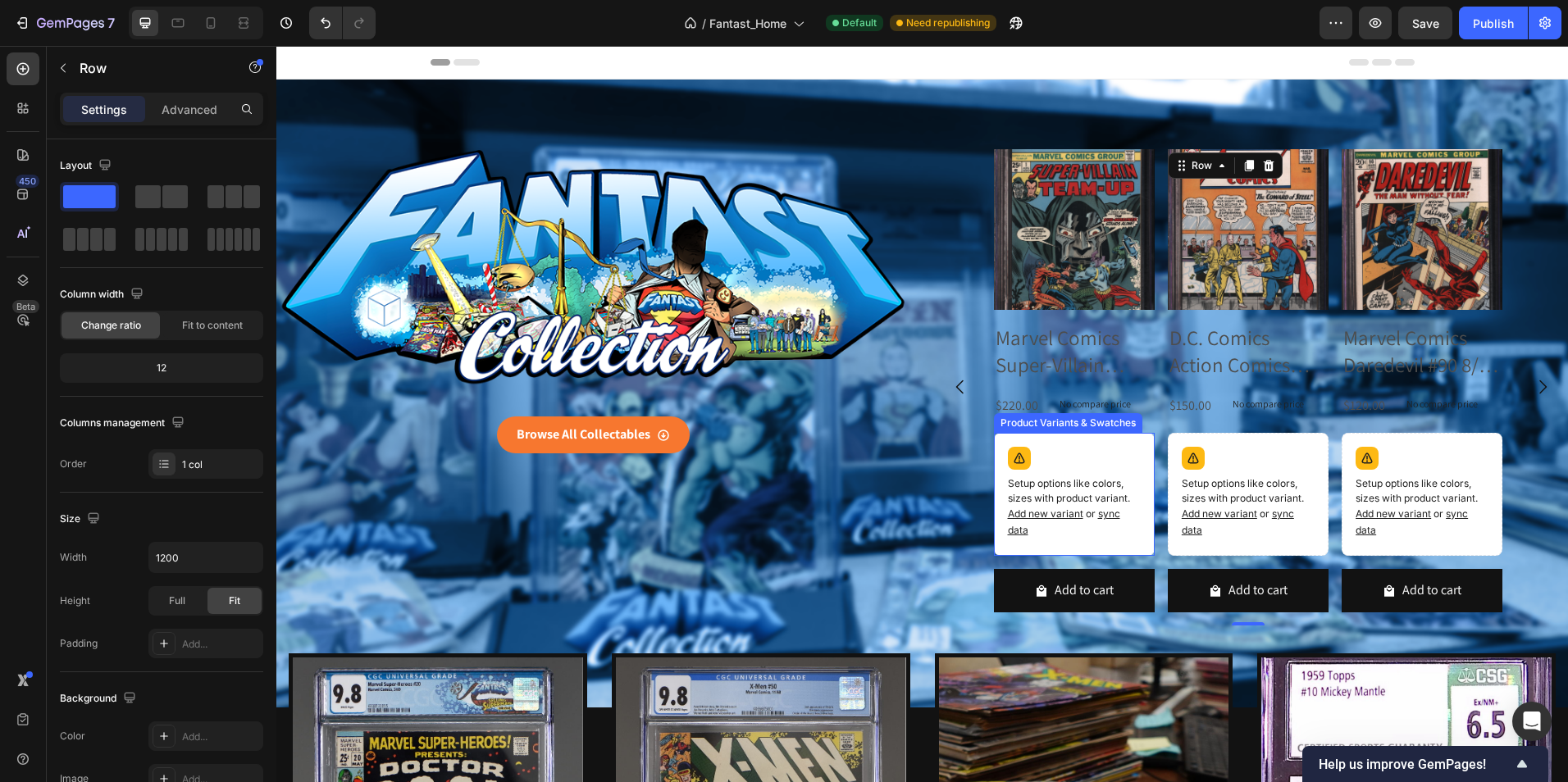
click at [1048, 423] on div "Product Variants & Swatches" at bounding box center [1068, 423] width 142 height 15
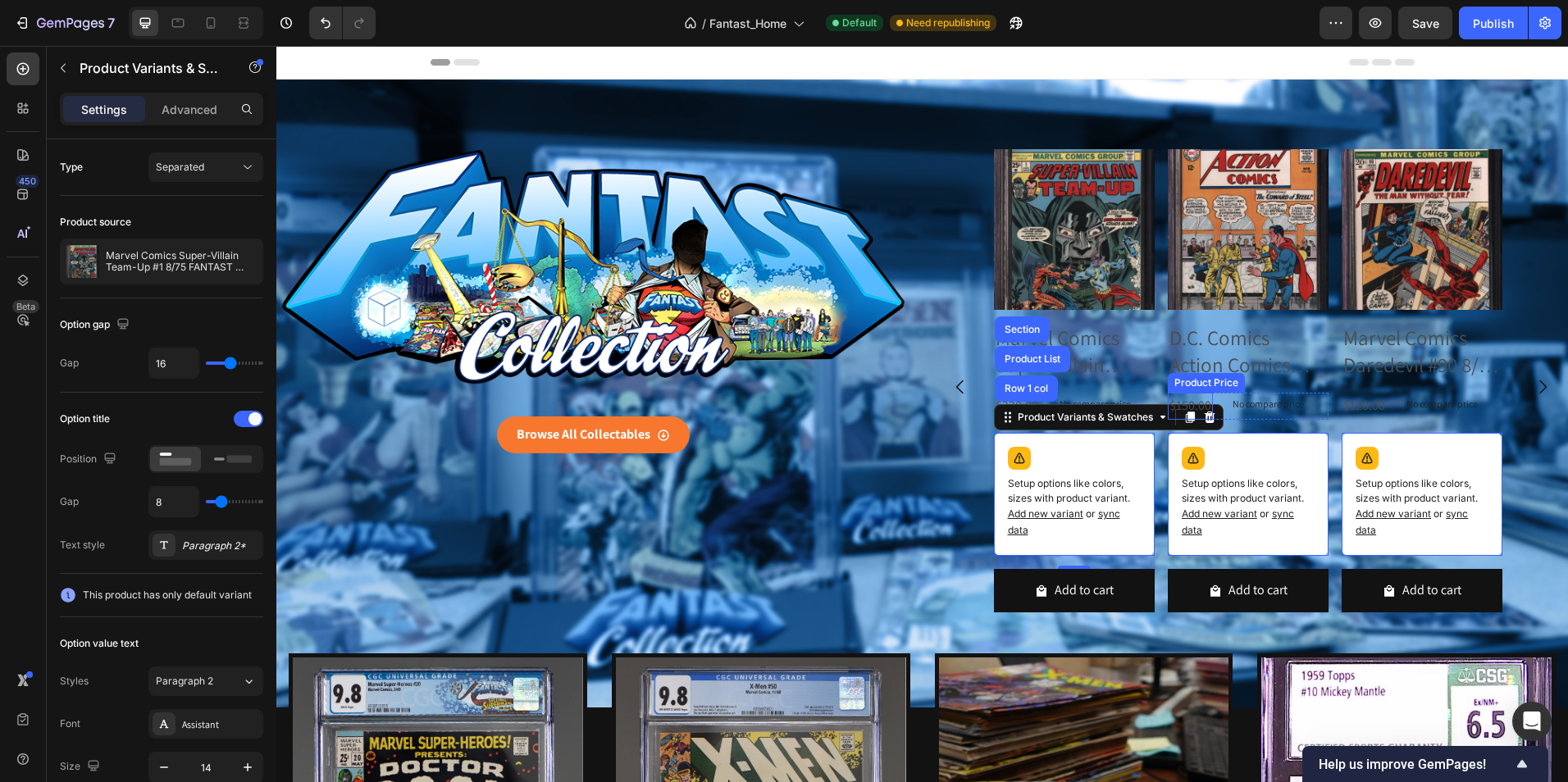
click at [1204, 420] on div "$150.00" at bounding box center [1189, 406] width 45 height 27
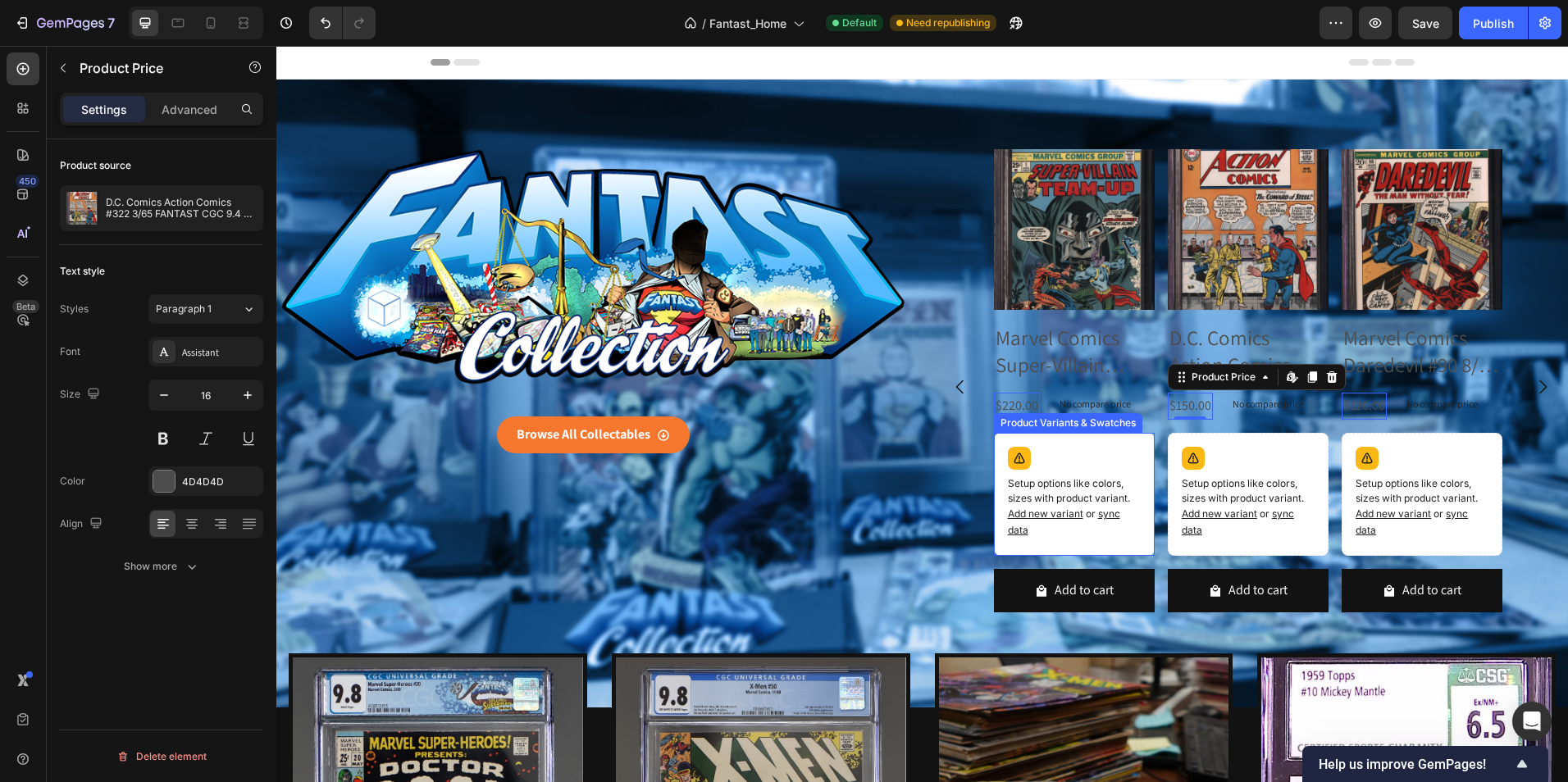
click at [1019, 426] on div "Product Variants & Swatches" at bounding box center [1068, 423] width 142 height 15
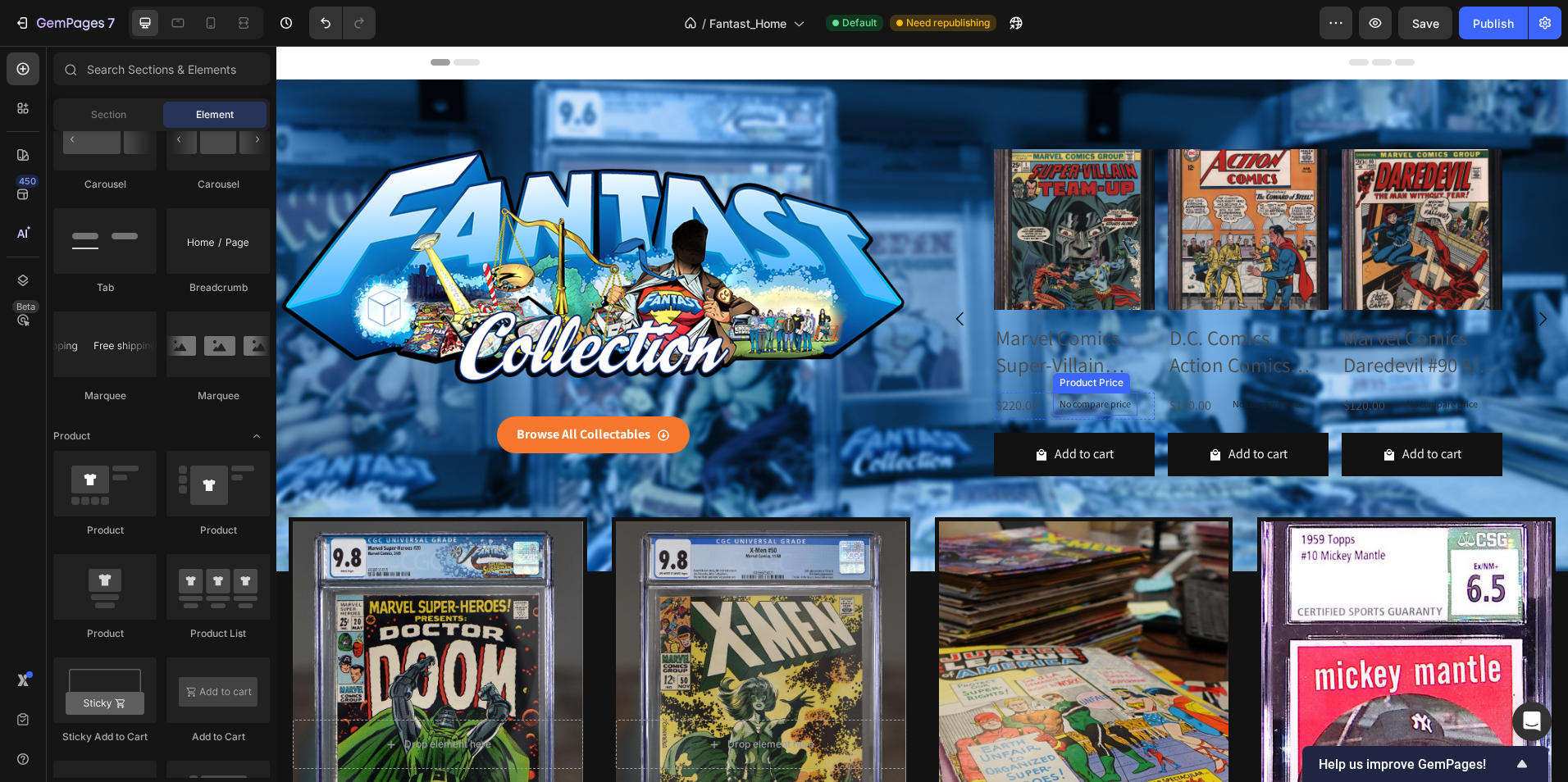
click at [1093, 384] on div "Product Price" at bounding box center [1091, 382] width 70 height 15
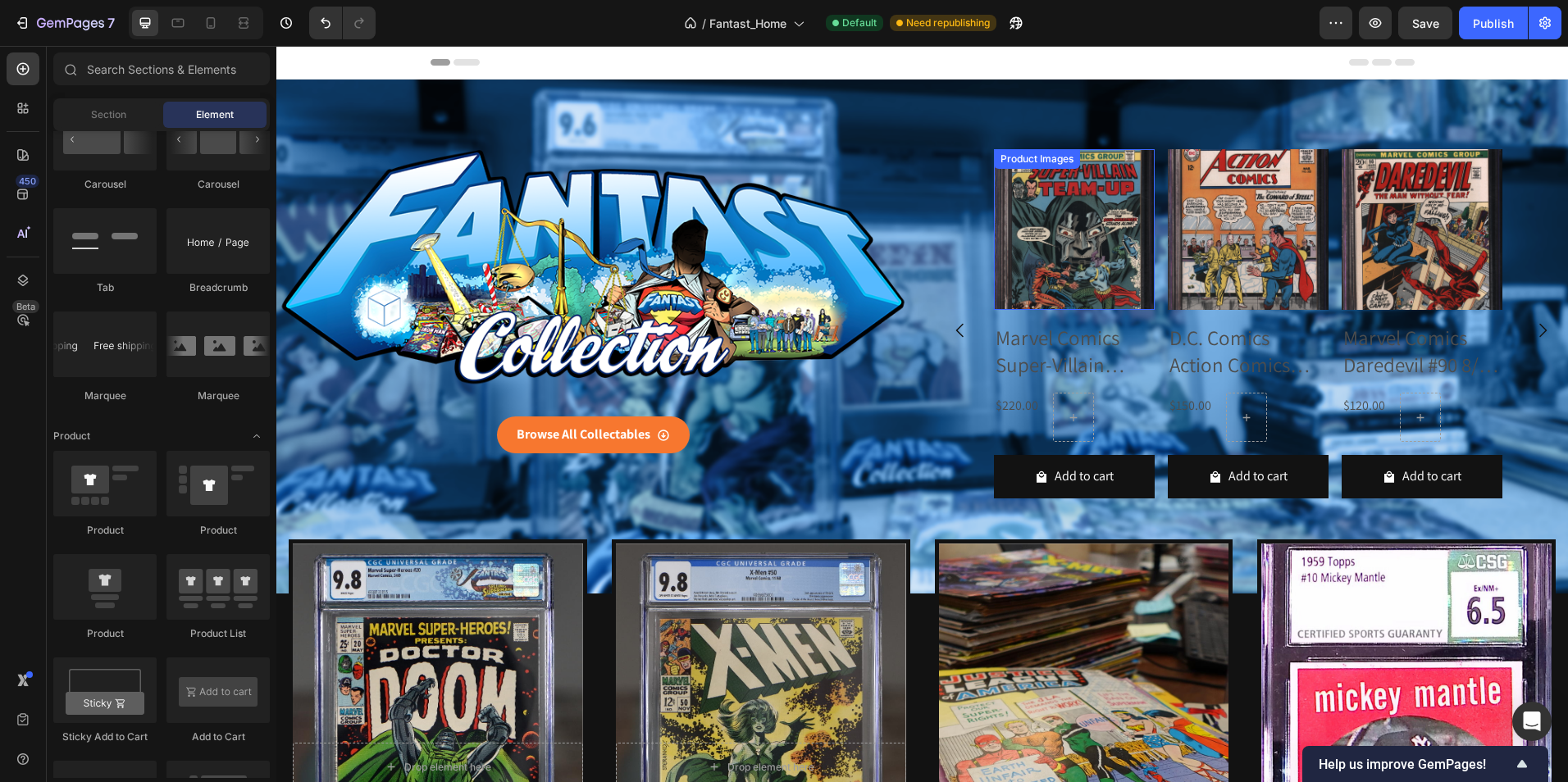
click at [1034, 162] on div "Product Images" at bounding box center [1037, 159] width 79 height 15
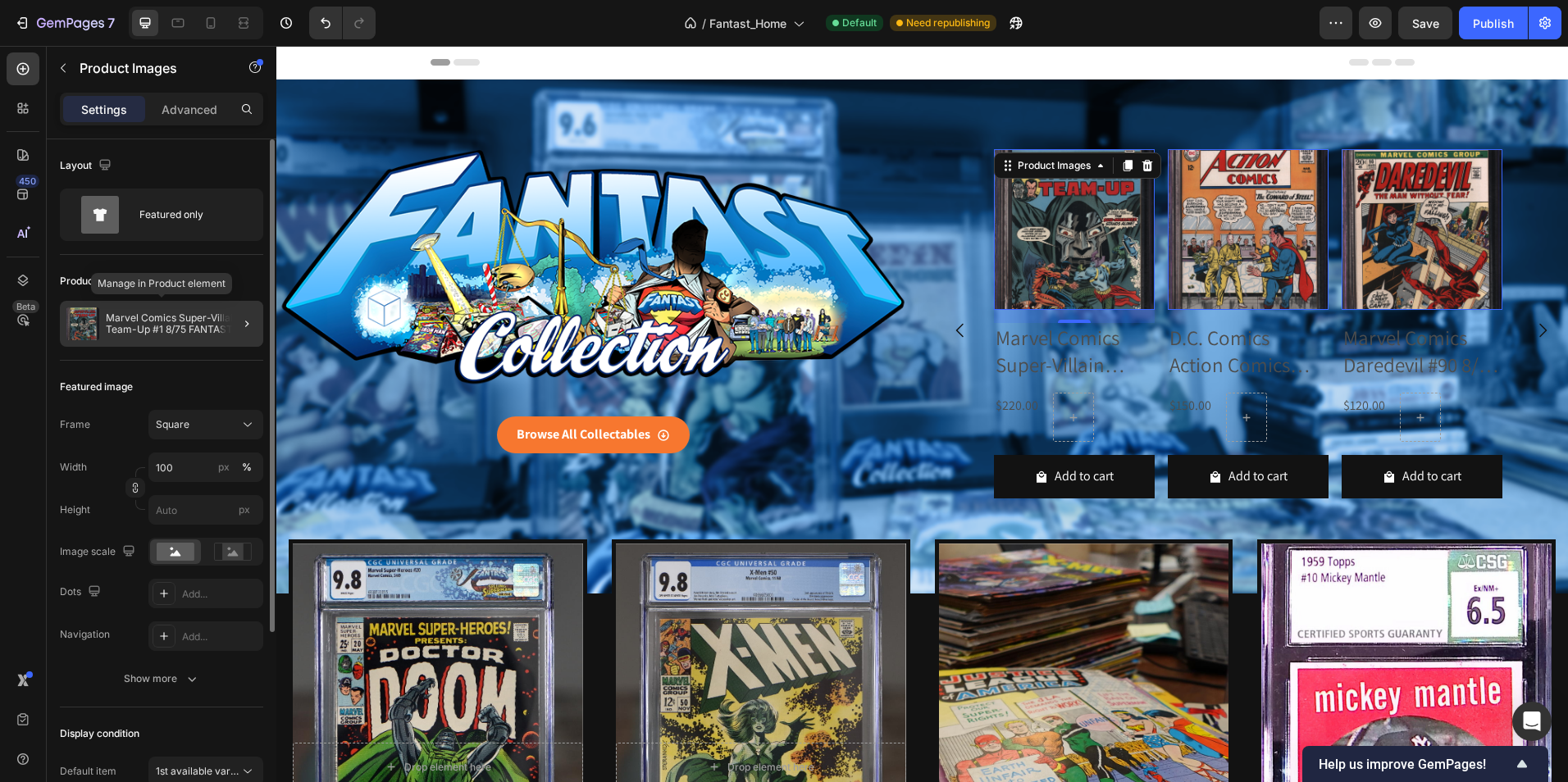
click at [163, 319] on p "Marvel Comics Super-Villain Team-Up #1 8/75 FANTAST CGC 9.6 Off-White to White …" at bounding box center [182, 324] width 151 height 23
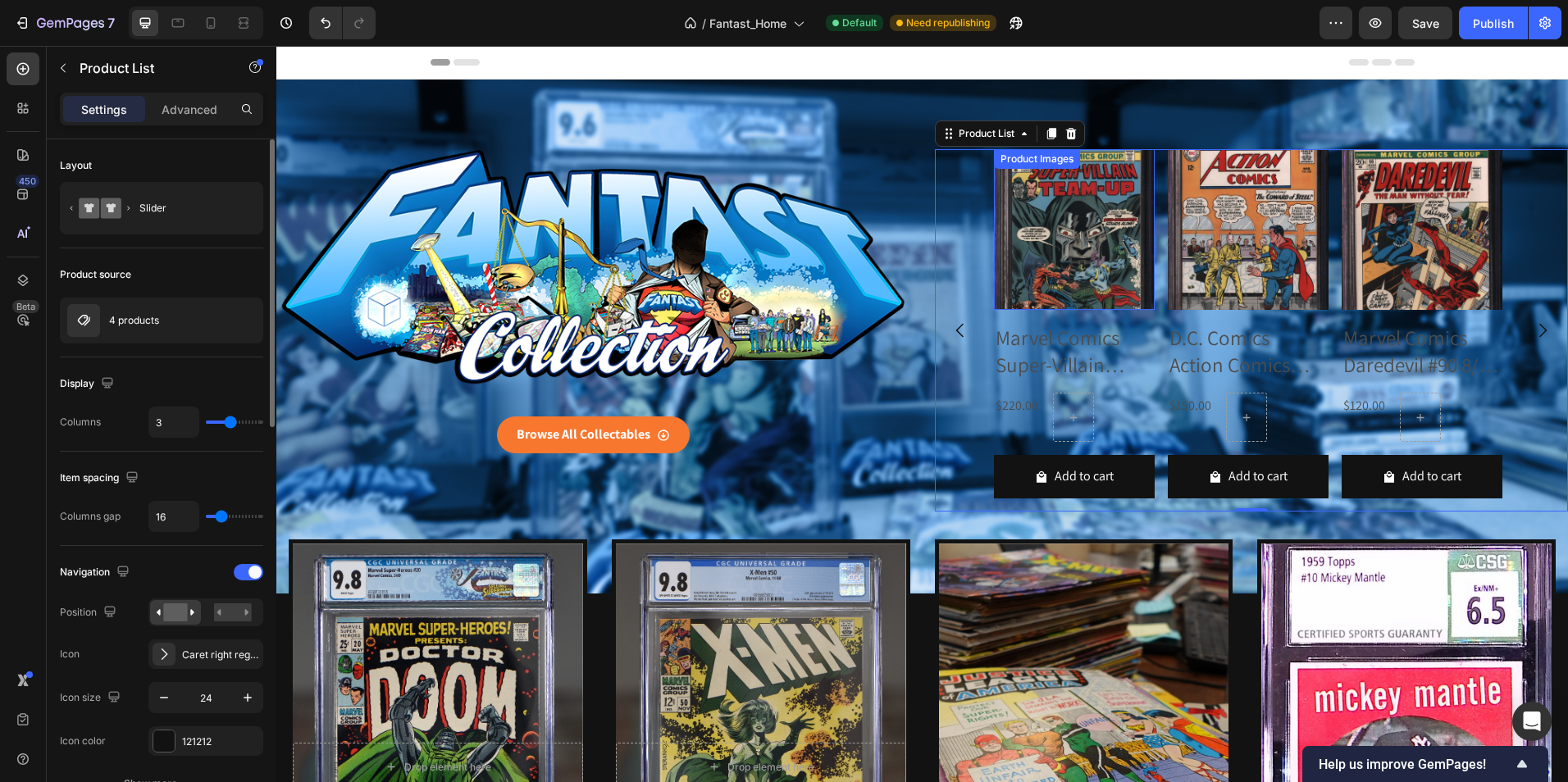
click at [1032, 159] on div "Product Images" at bounding box center [1037, 159] width 79 height 15
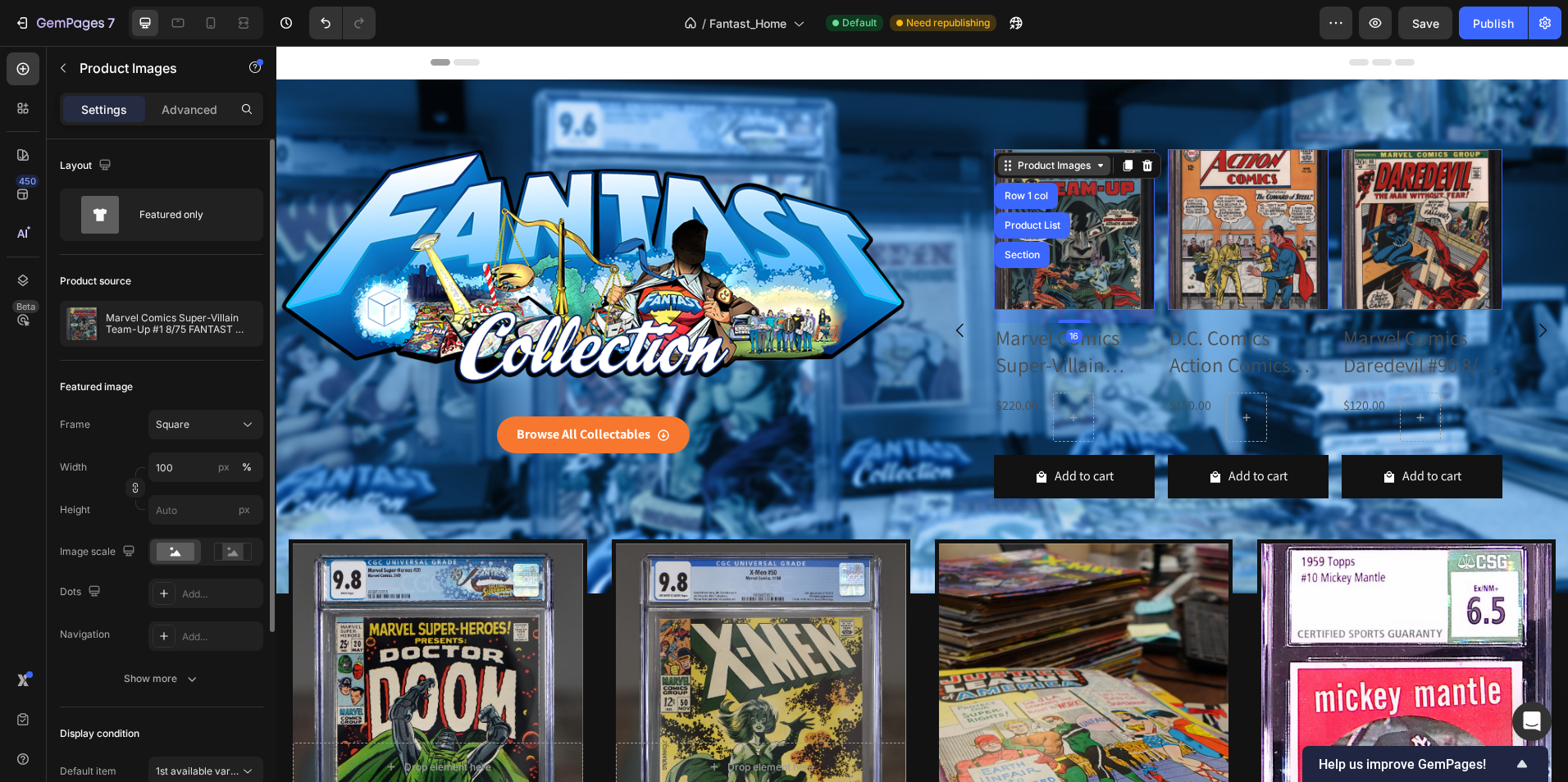
click at [1032, 159] on div "Product Images" at bounding box center [1054, 165] width 79 height 15
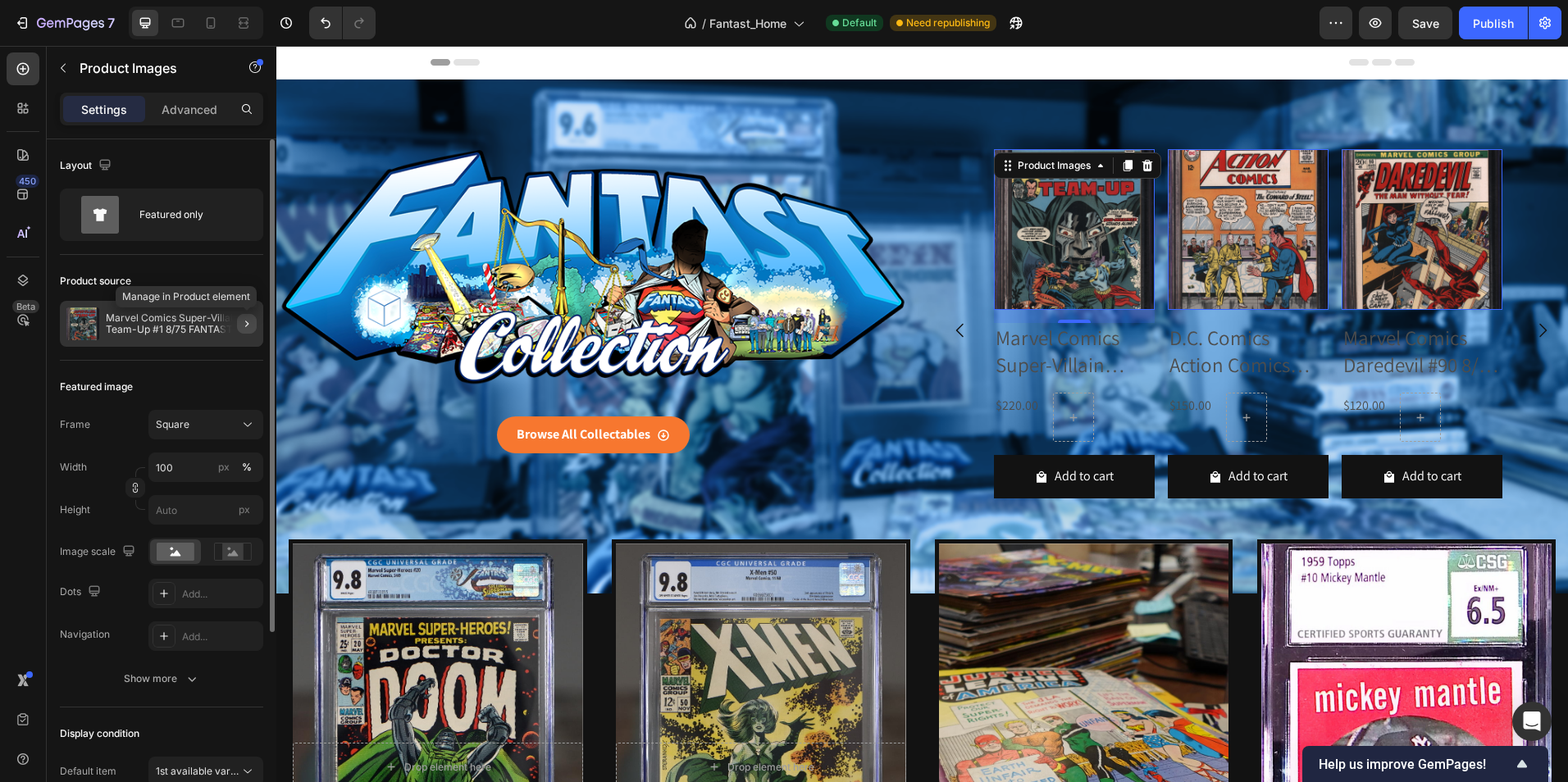
click at [243, 320] on icon "button" at bounding box center [246, 324] width 13 height 13
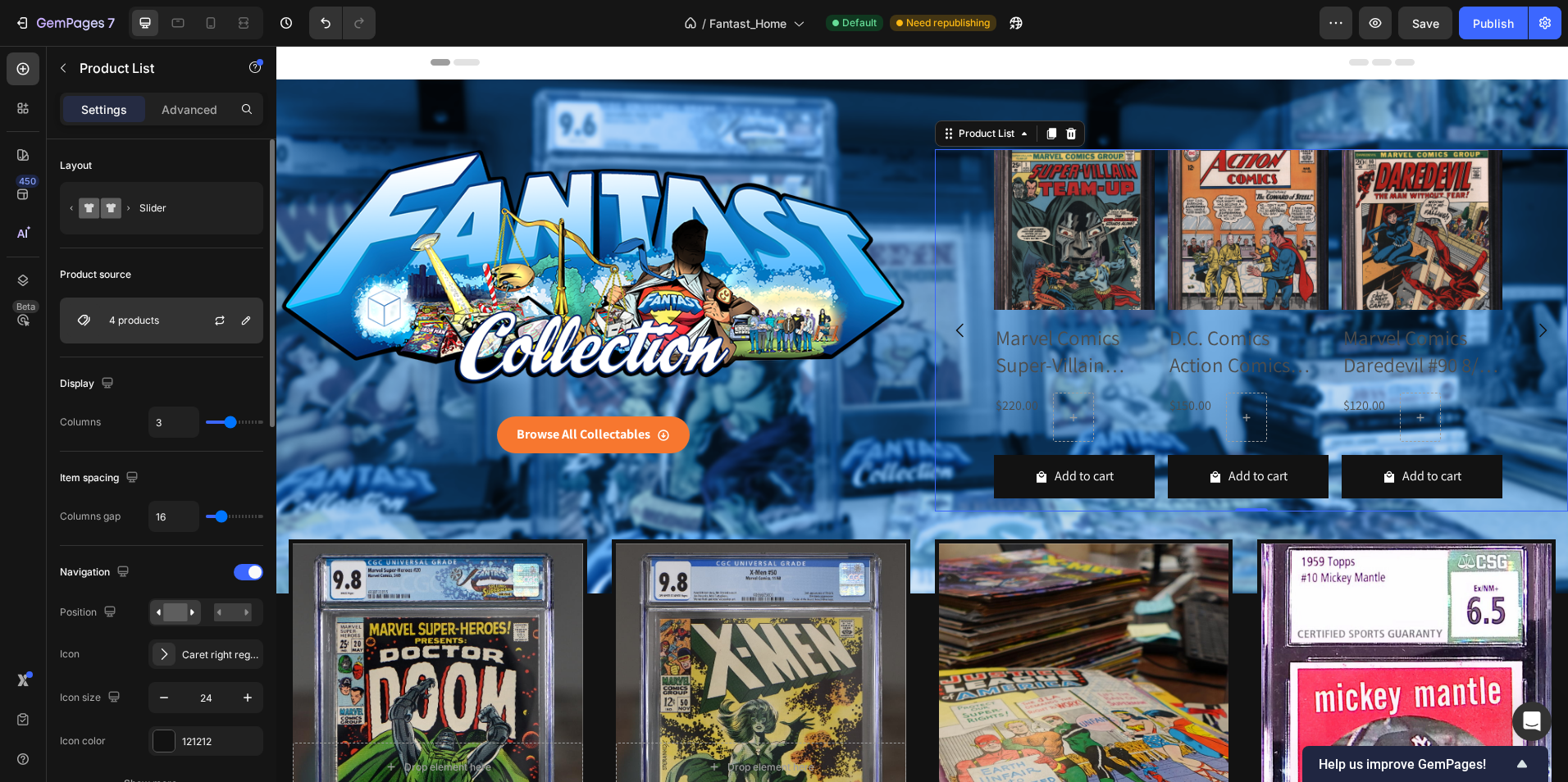
click at [139, 322] on p "4 products" at bounding box center [134, 321] width 50 height 12
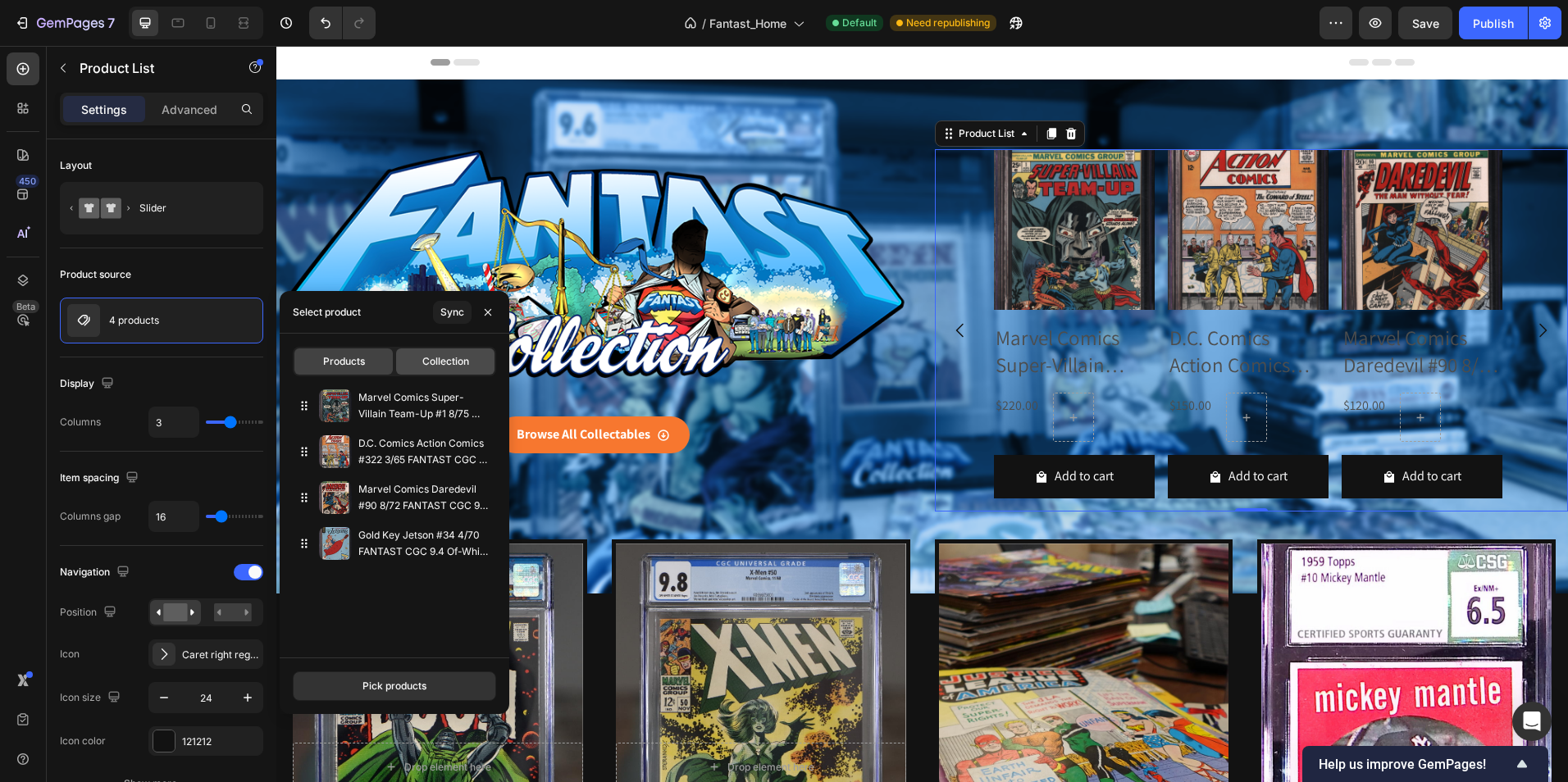
click at [459, 368] on span "Collection" at bounding box center [445, 361] width 47 height 15
type input "10"
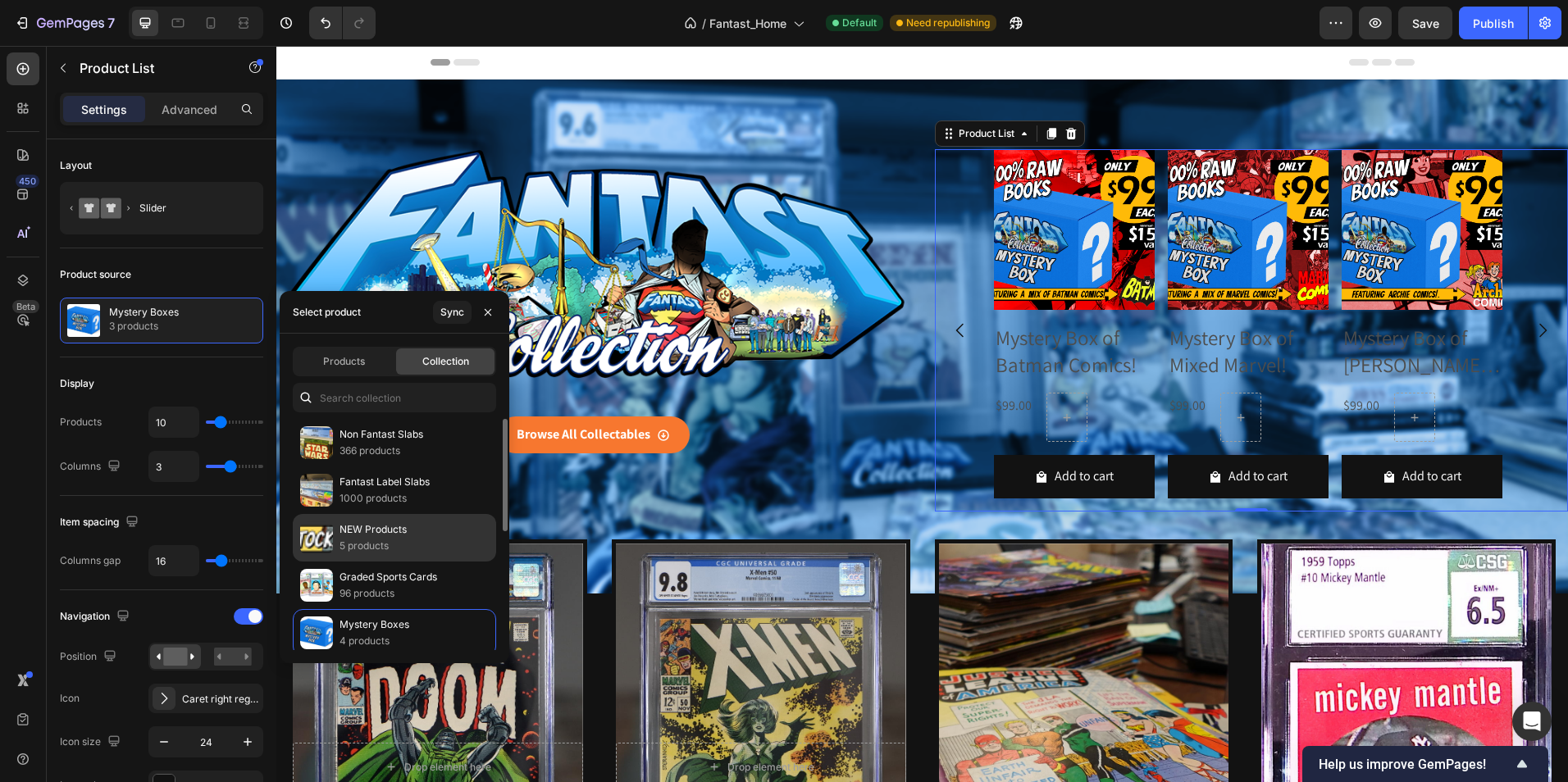
click at [400, 533] on p "NEW Products" at bounding box center [373, 529] width 67 height 17
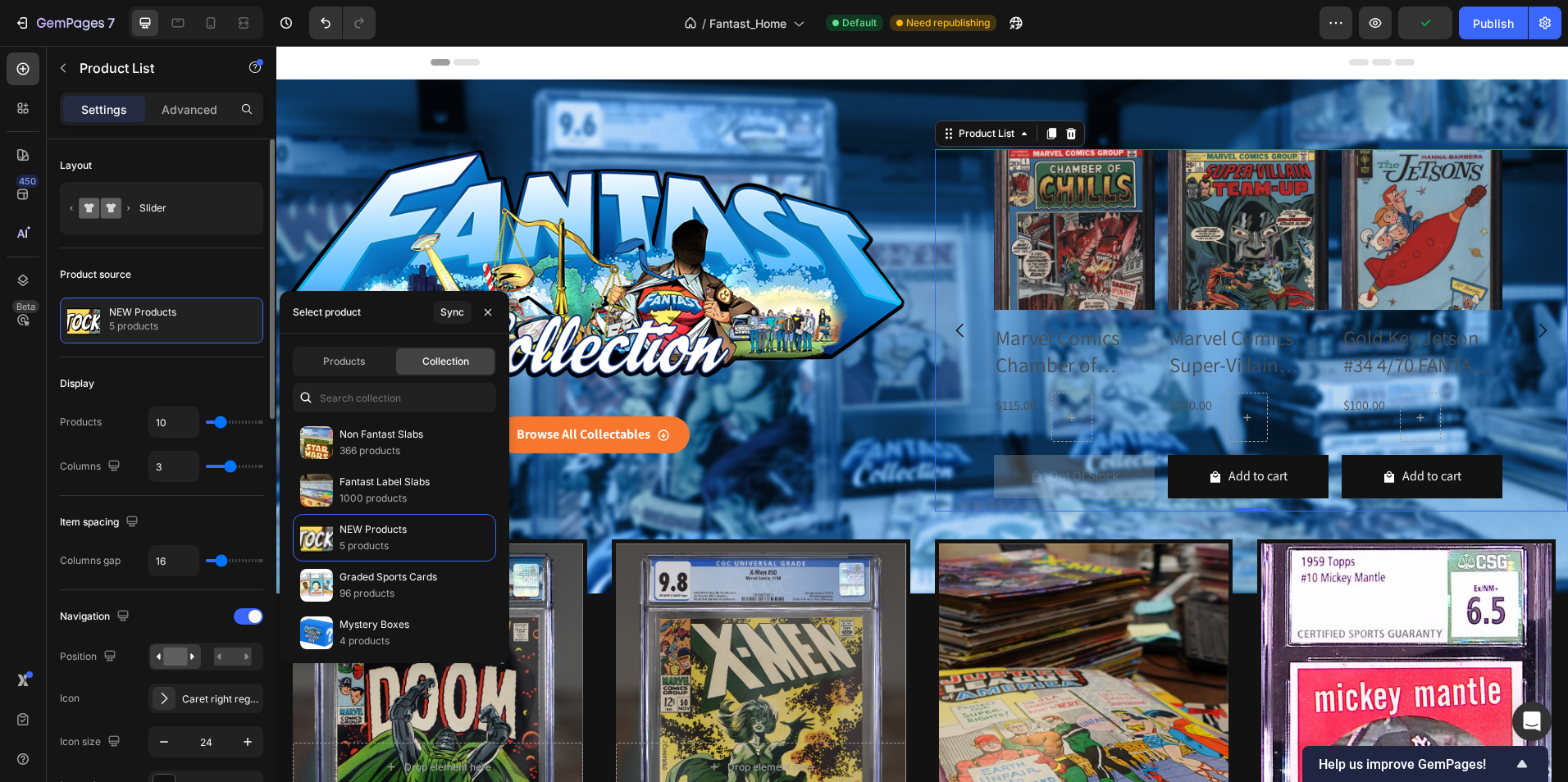
click at [196, 271] on div "Product source" at bounding box center [161, 275] width 203 height 26
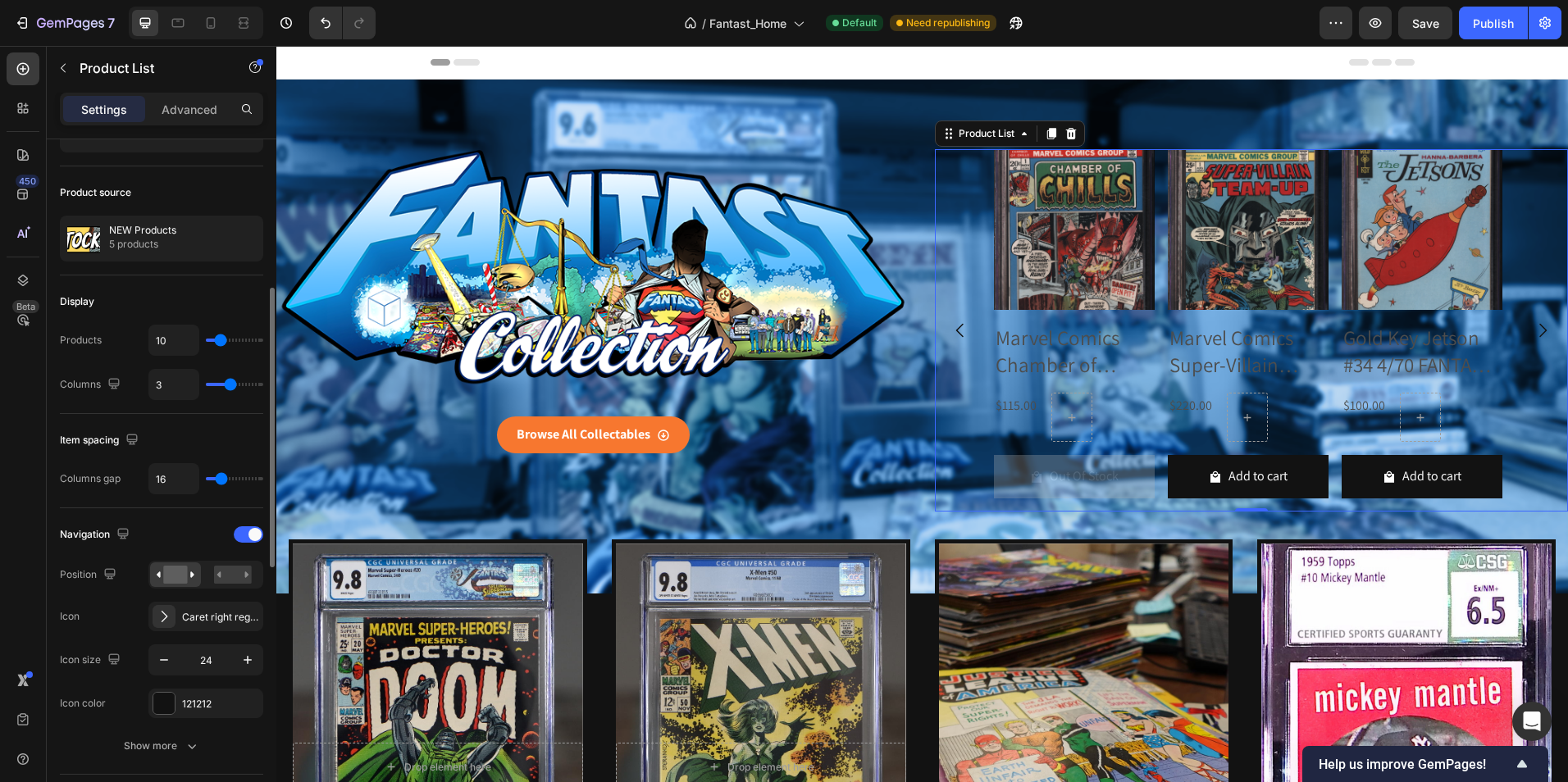
scroll to position [164, 0]
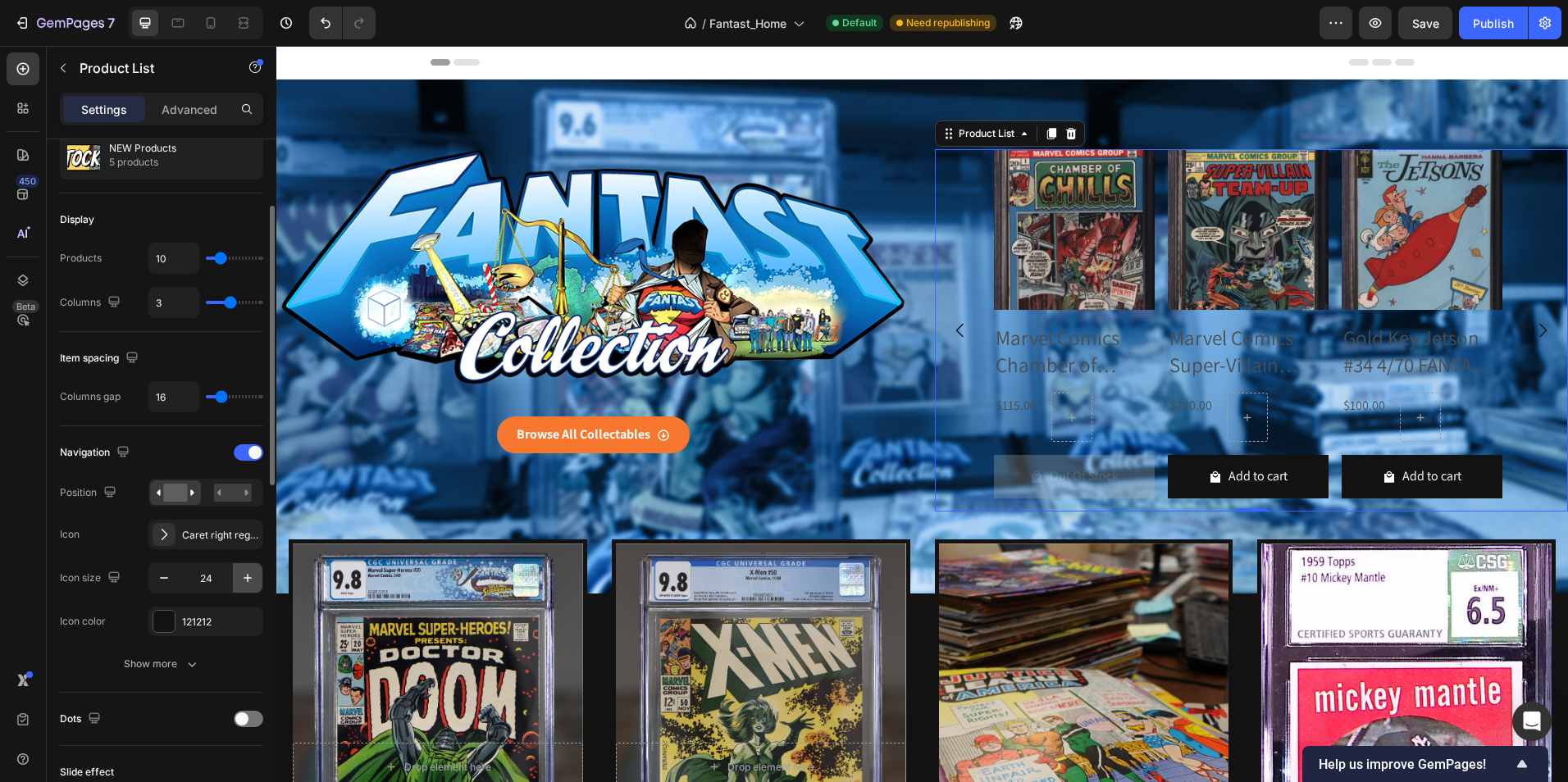
click at [250, 577] on icon "button" at bounding box center [247, 578] width 17 height 17
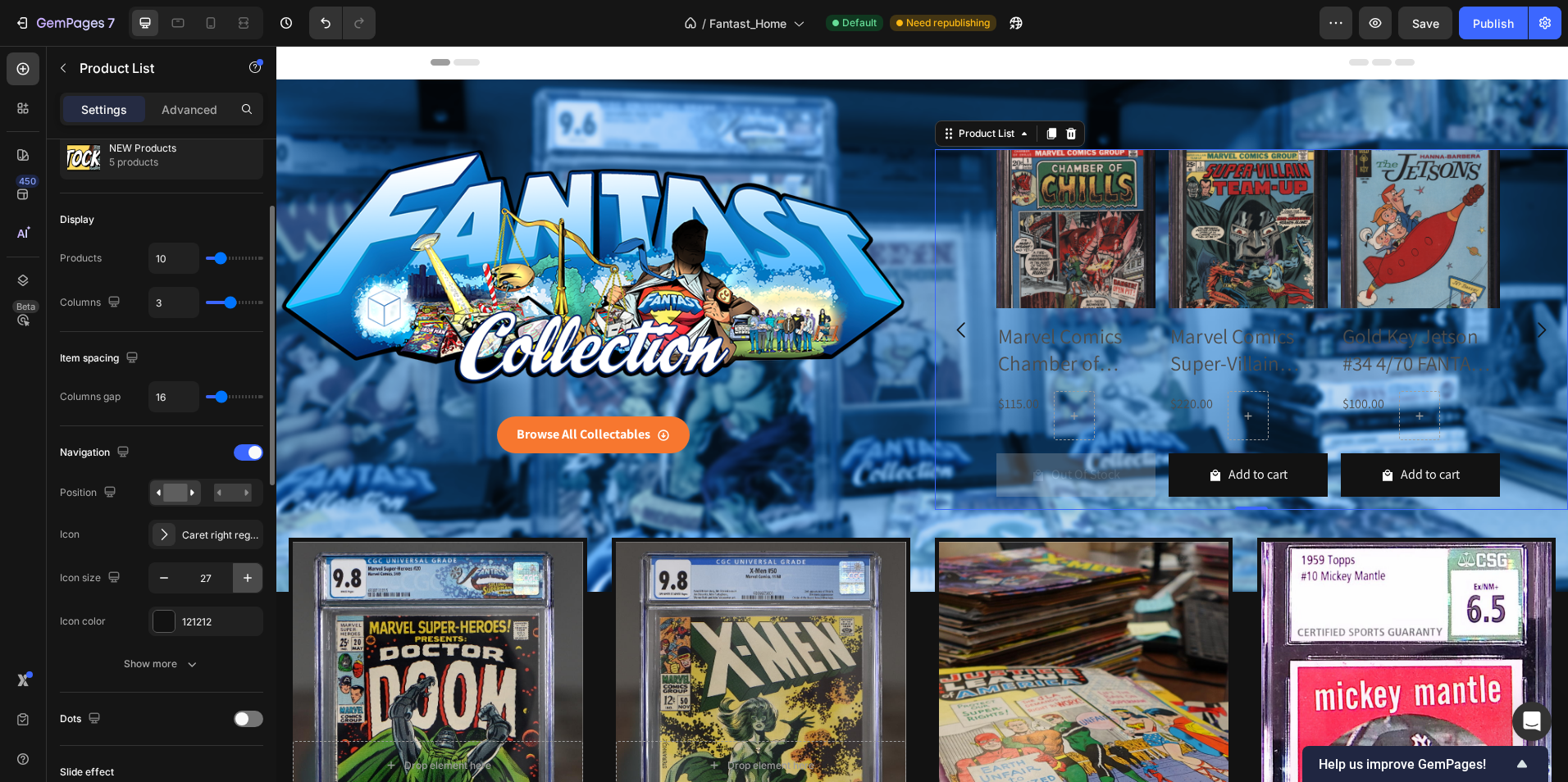
click at [250, 577] on icon "button" at bounding box center [247, 578] width 17 height 17
type input "28"
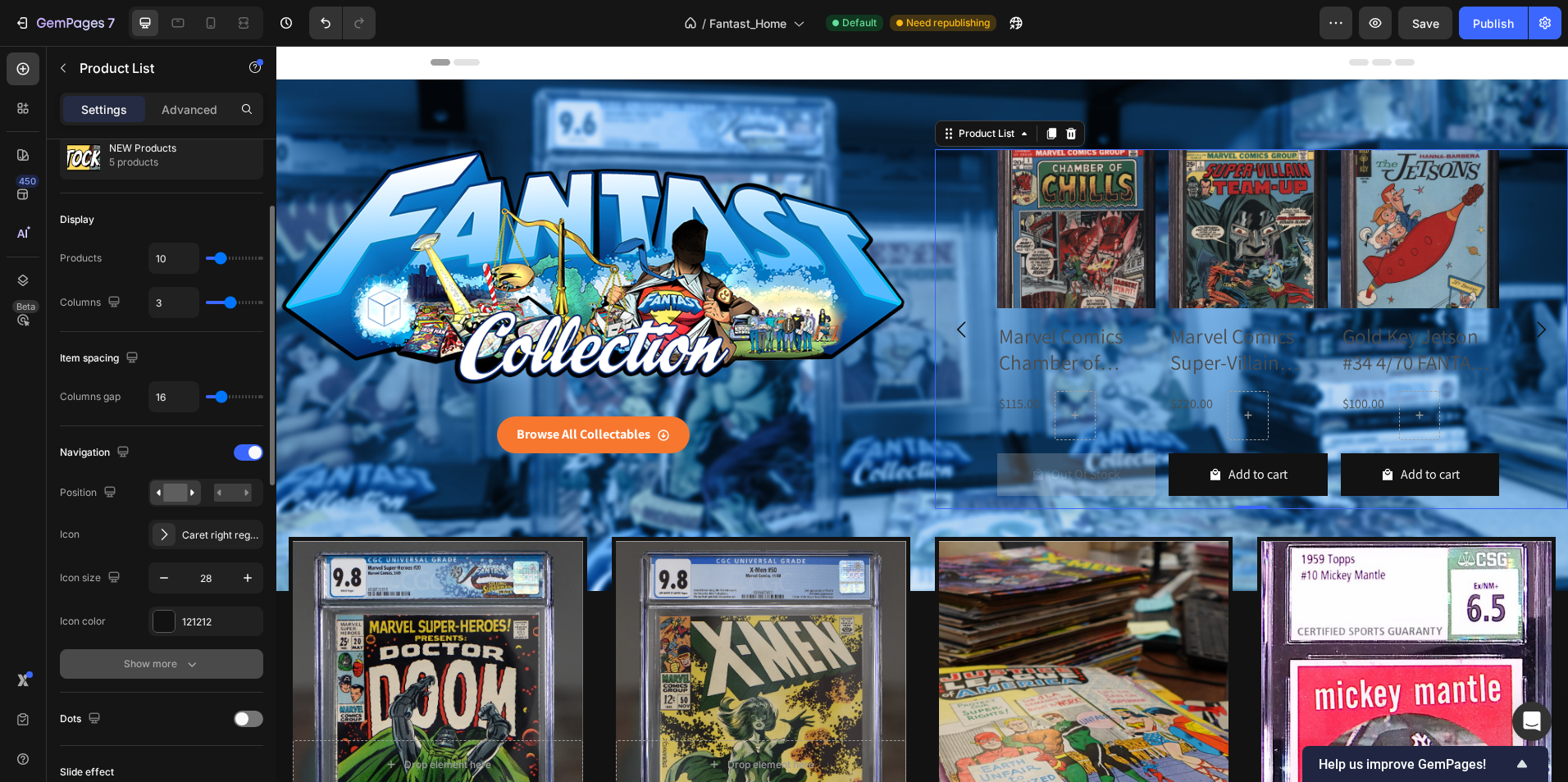
scroll to position [327, 0]
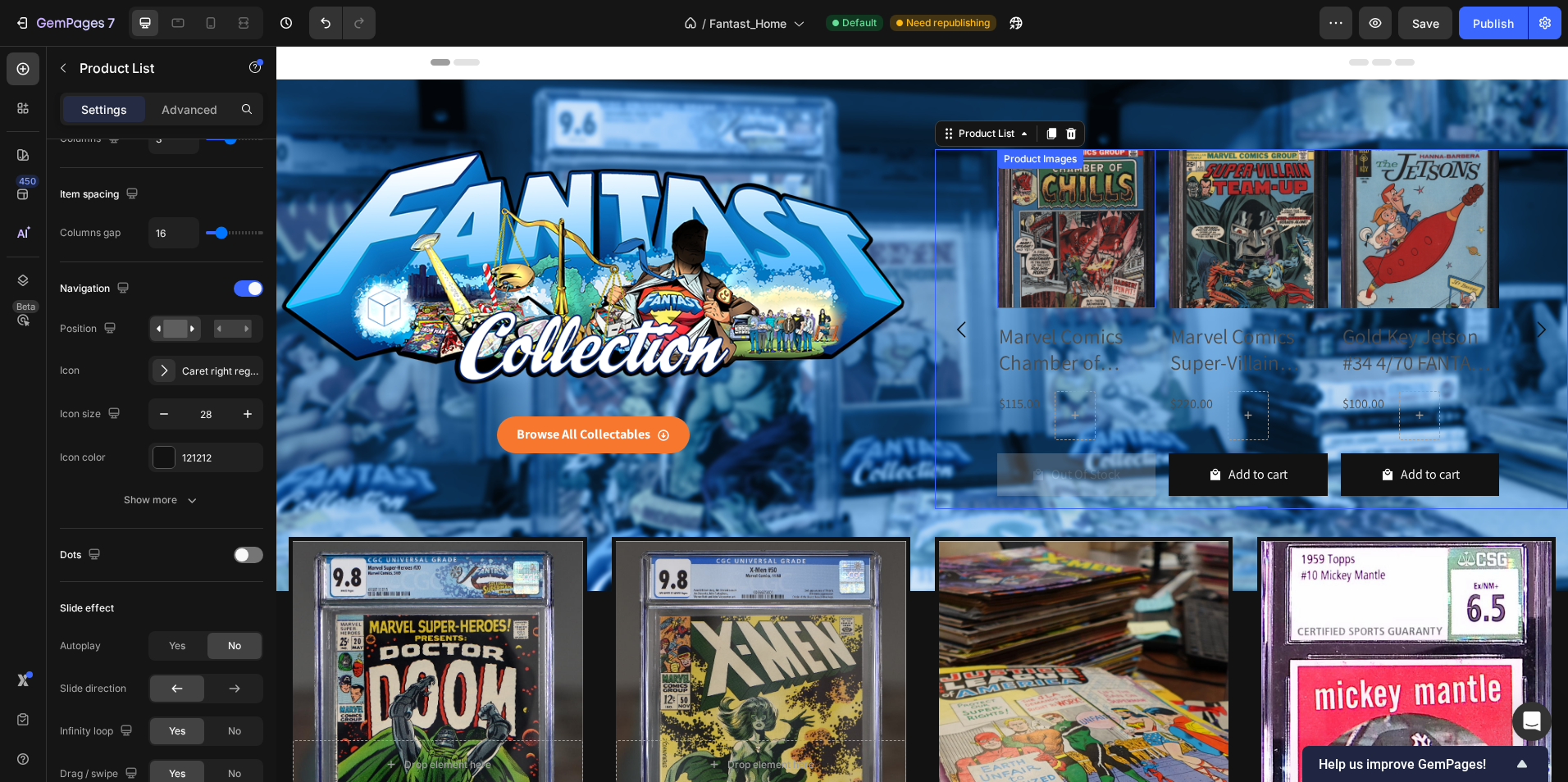
click at [1060, 187] on img at bounding box center [1077, 228] width 159 height 159
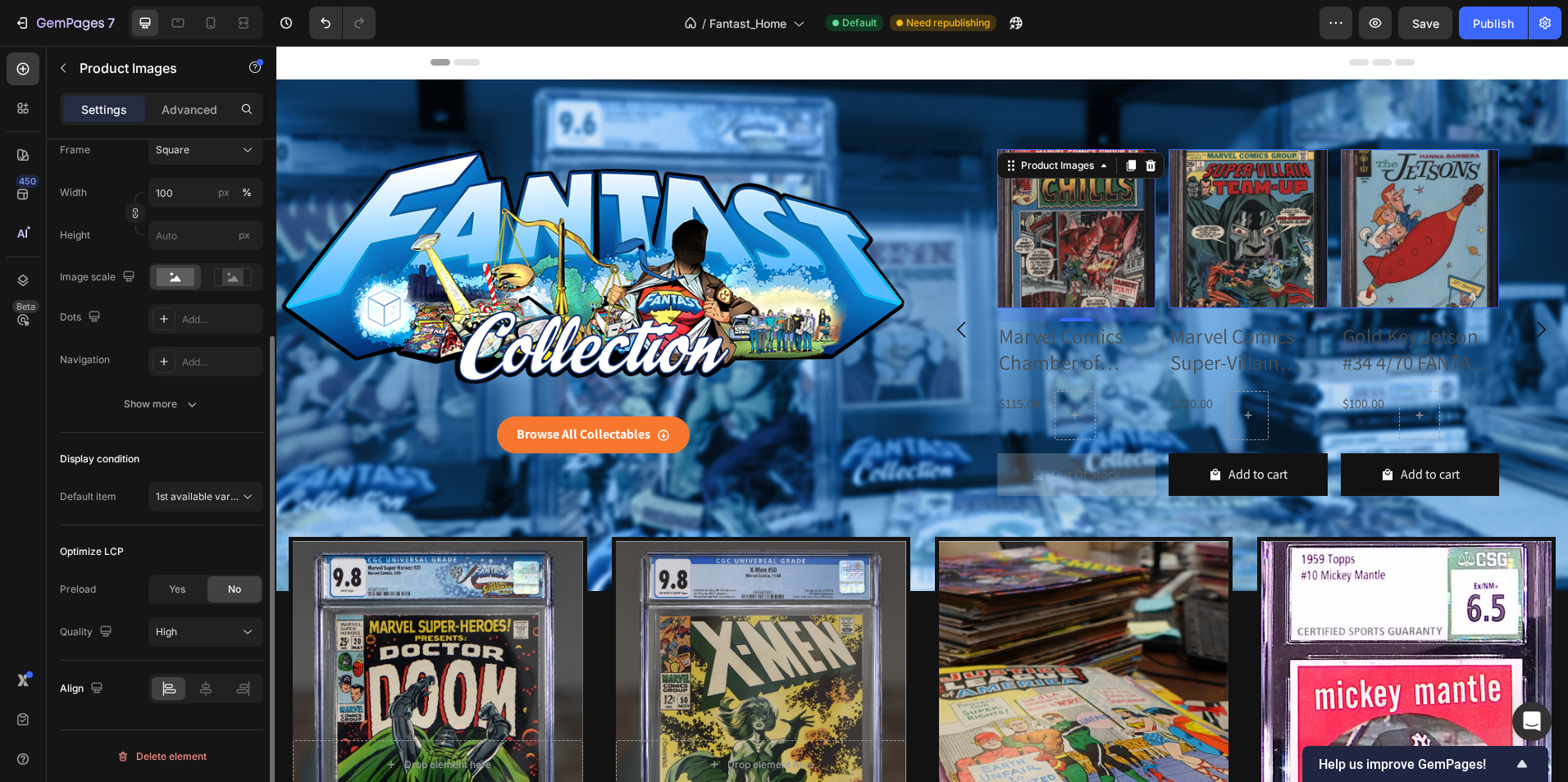
scroll to position [0, 0]
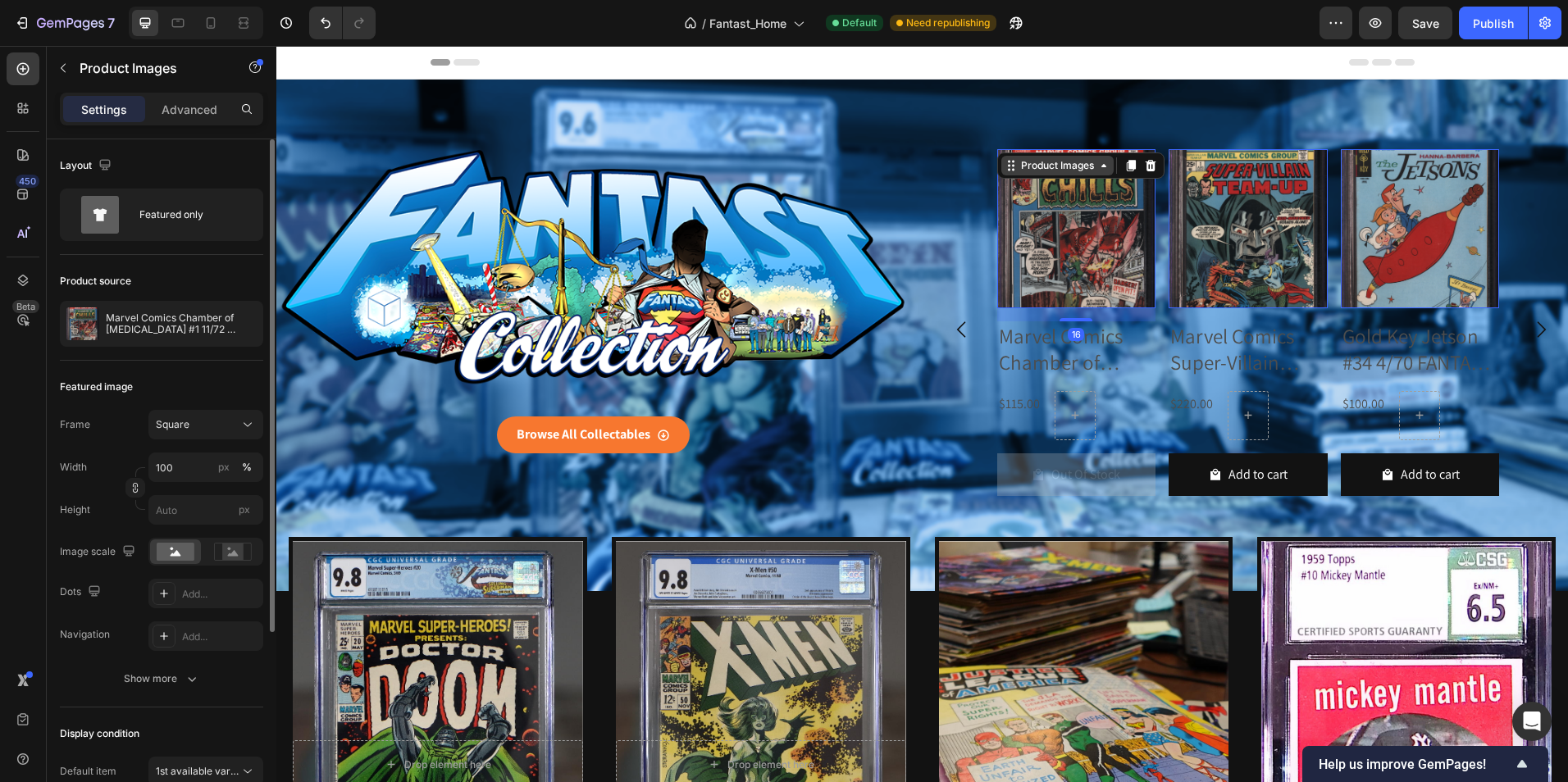
click at [1054, 163] on div "Product Images" at bounding box center [1057, 165] width 79 height 15
click at [233, 556] on icon at bounding box center [233, 553] width 11 height 6
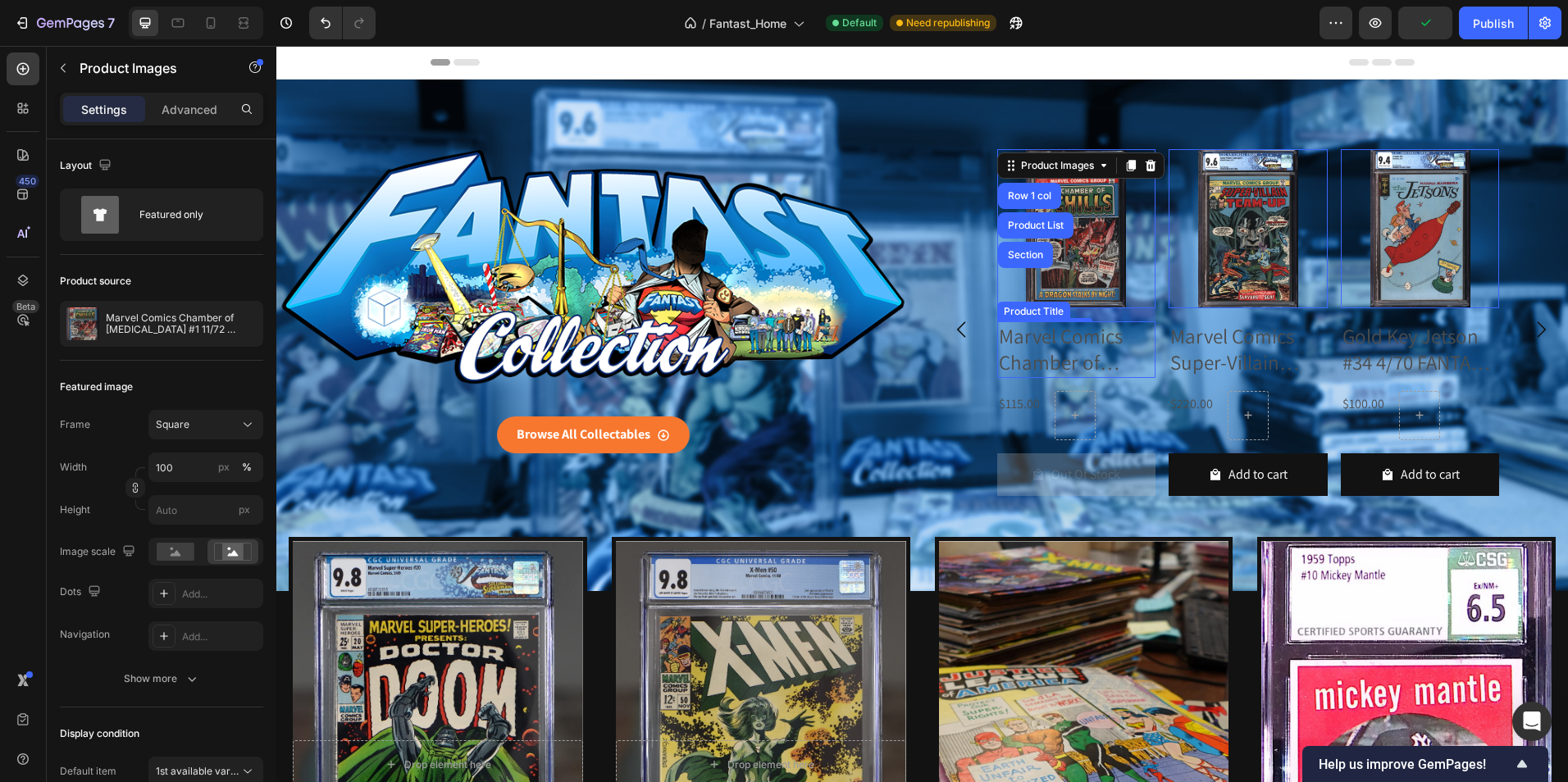
click at [1012, 314] on div "Product Title" at bounding box center [1033, 312] width 66 height 15
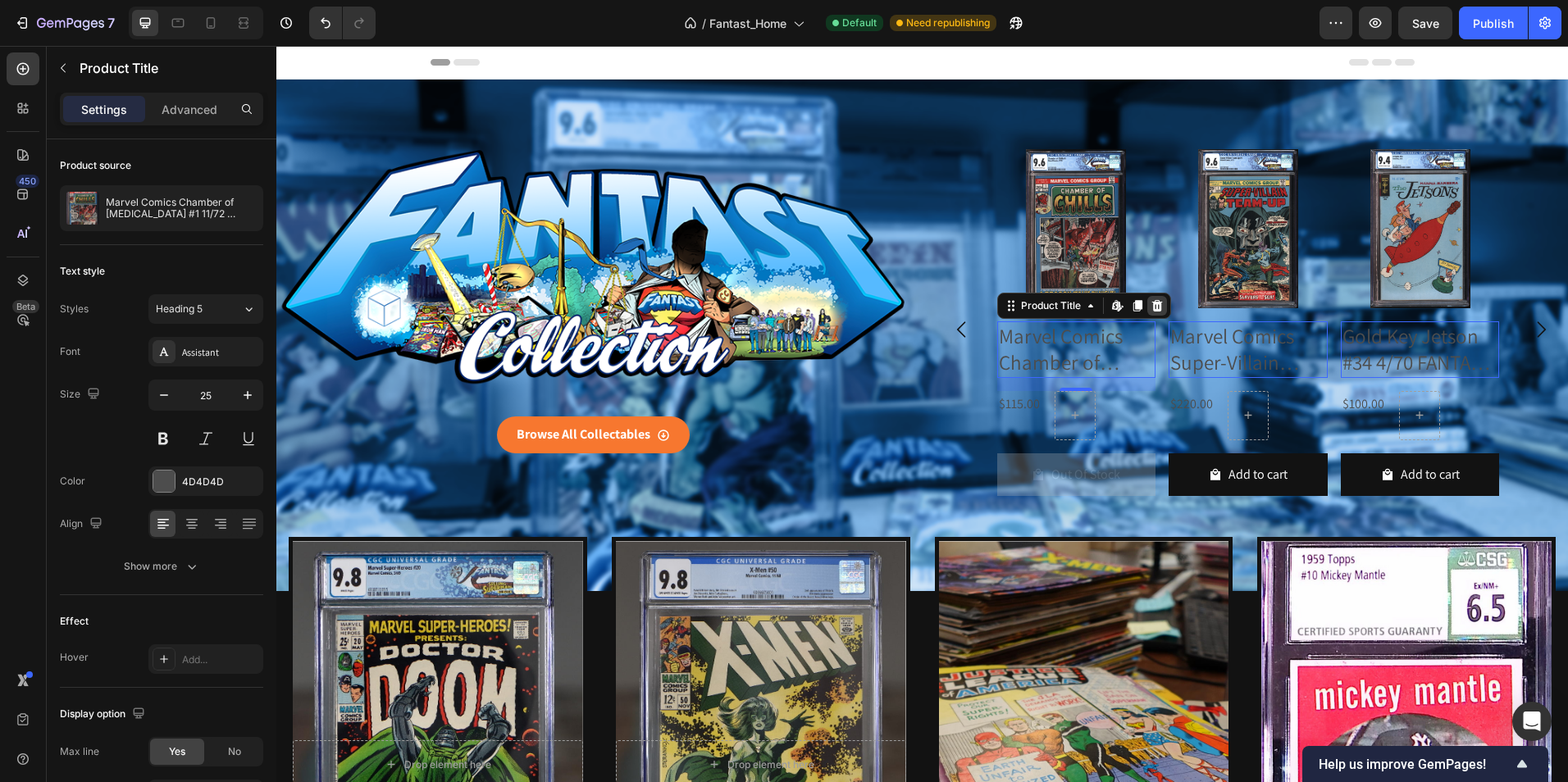
click at [1153, 305] on icon at bounding box center [1156, 306] width 11 height 12
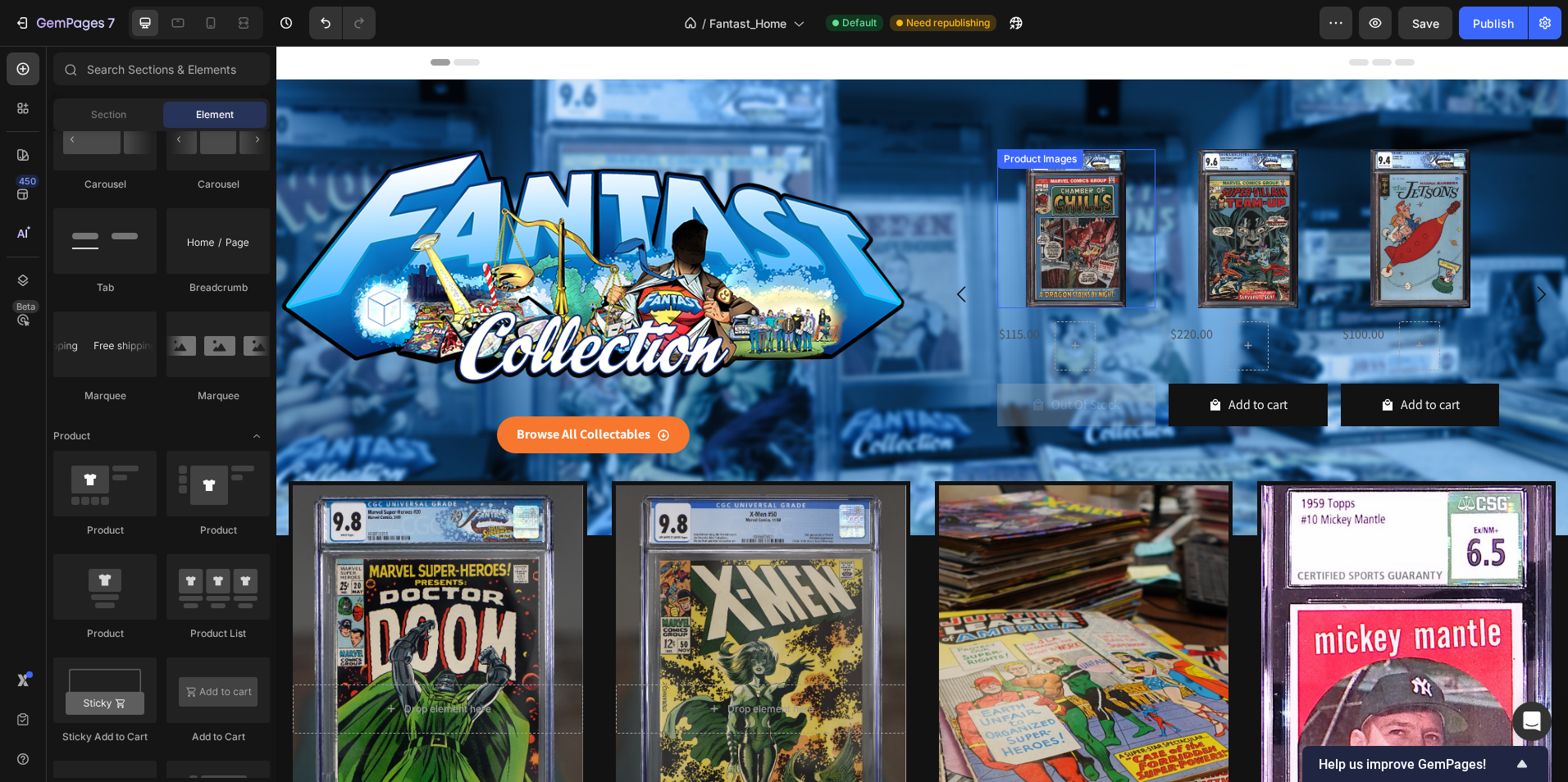
click at [1039, 159] on div "Product Images" at bounding box center [1040, 159] width 79 height 15
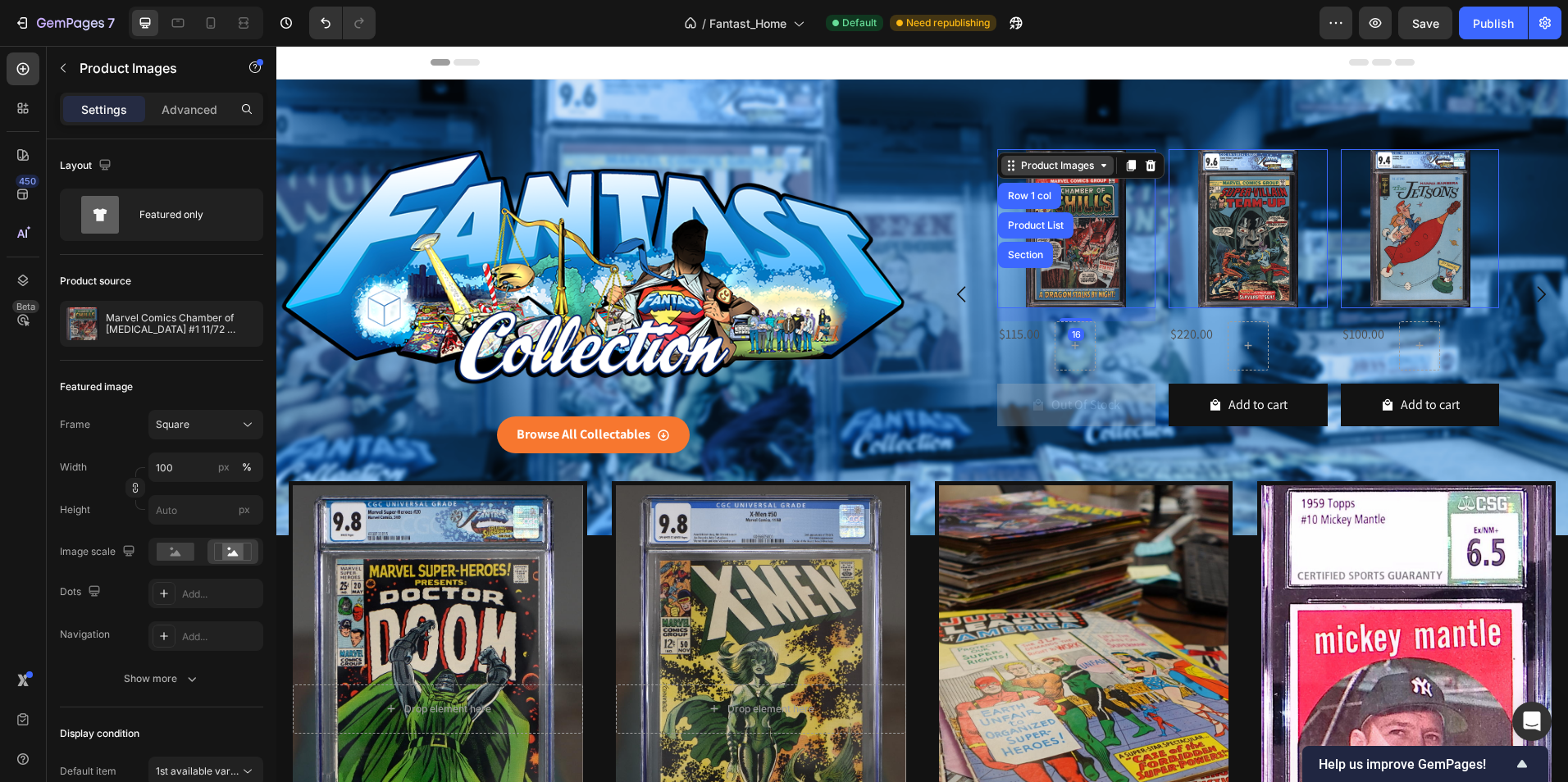
click at [1039, 159] on div "Product Images" at bounding box center [1057, 165] width 79 height 15
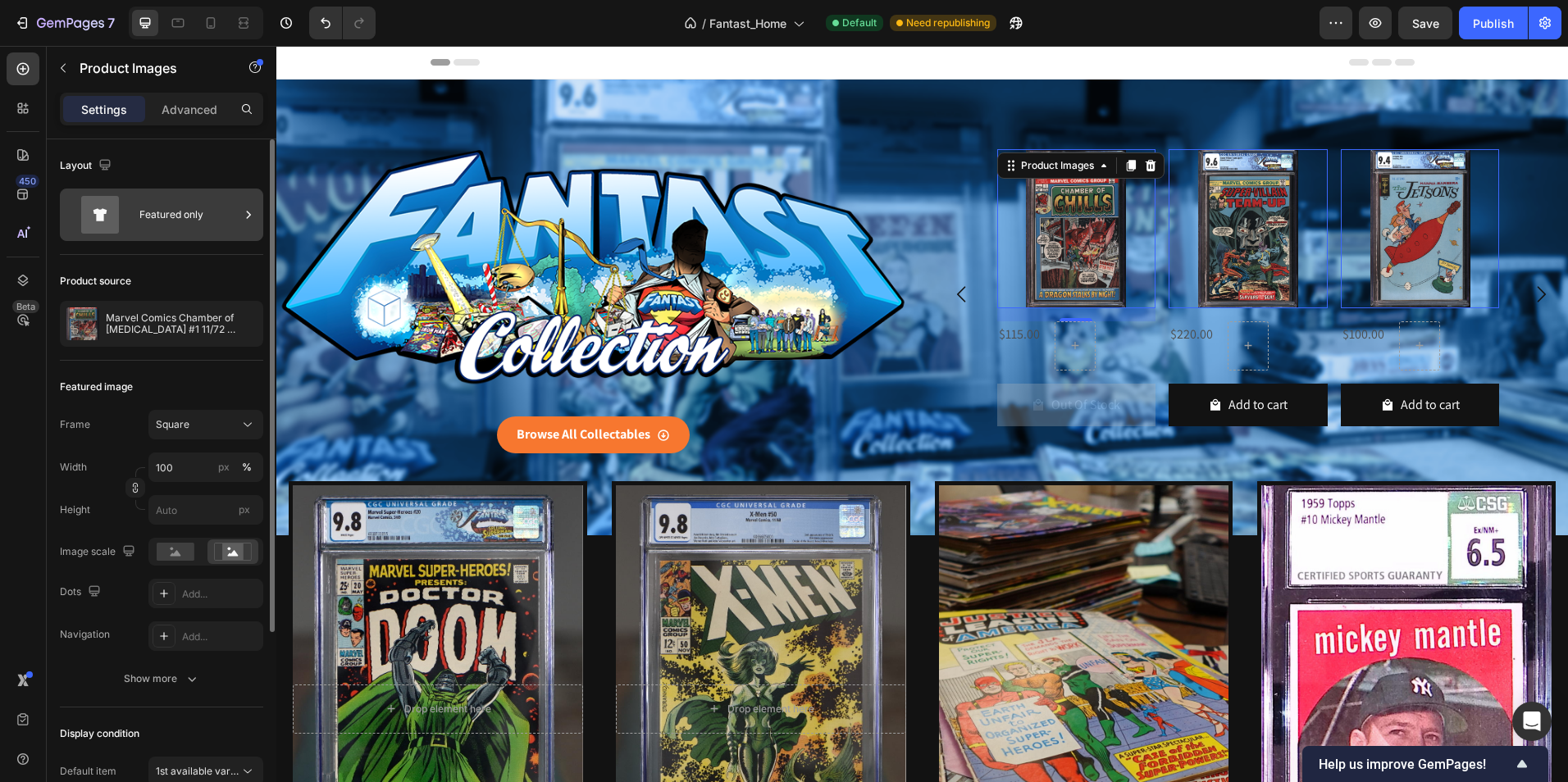
click at [192, 205] on div "Featured only" at bounding box center [189, 214] width 100 height 38
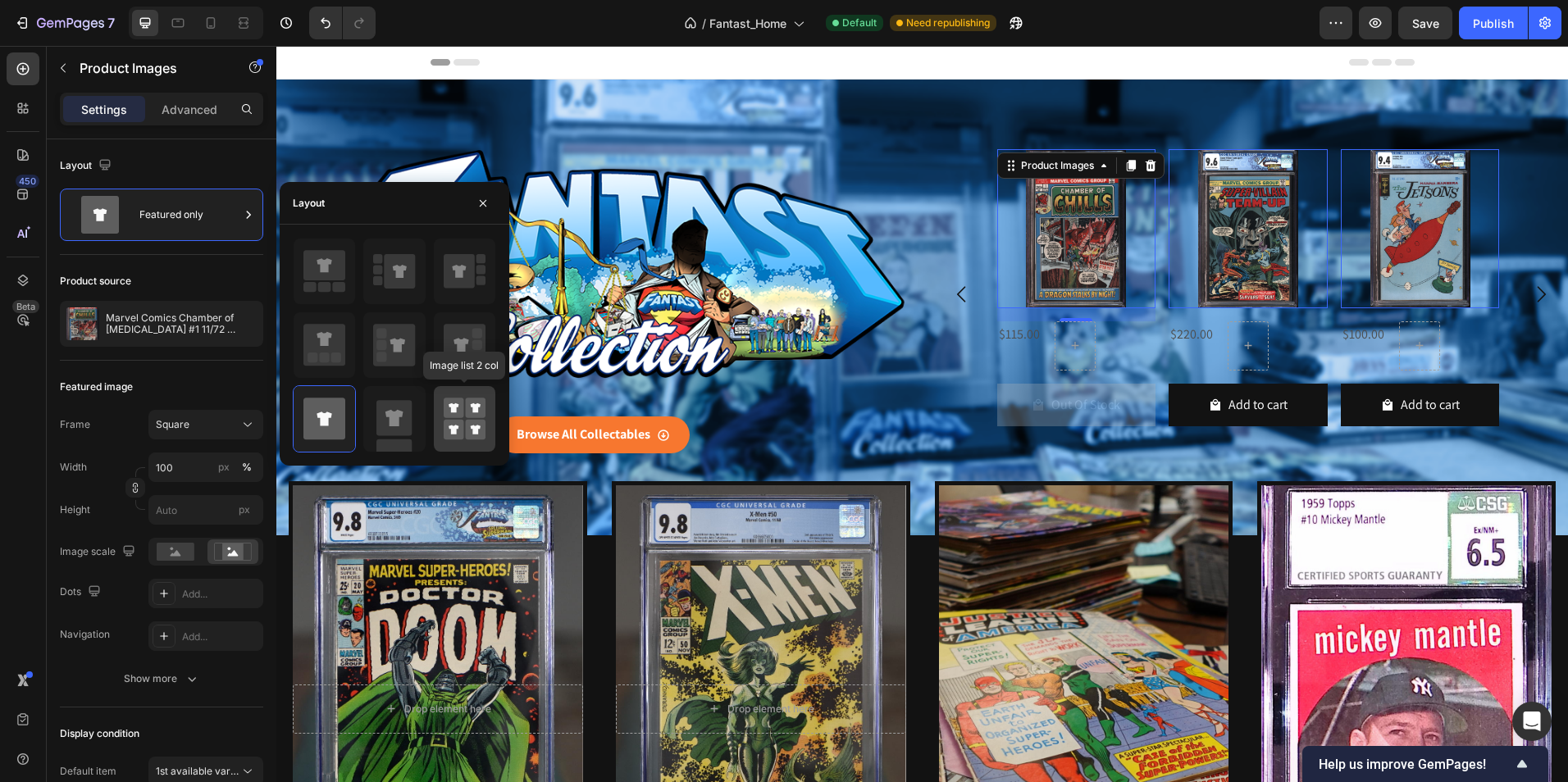
click at [458, 416] on rect at bounding box center [454, 408] width 21 height 21
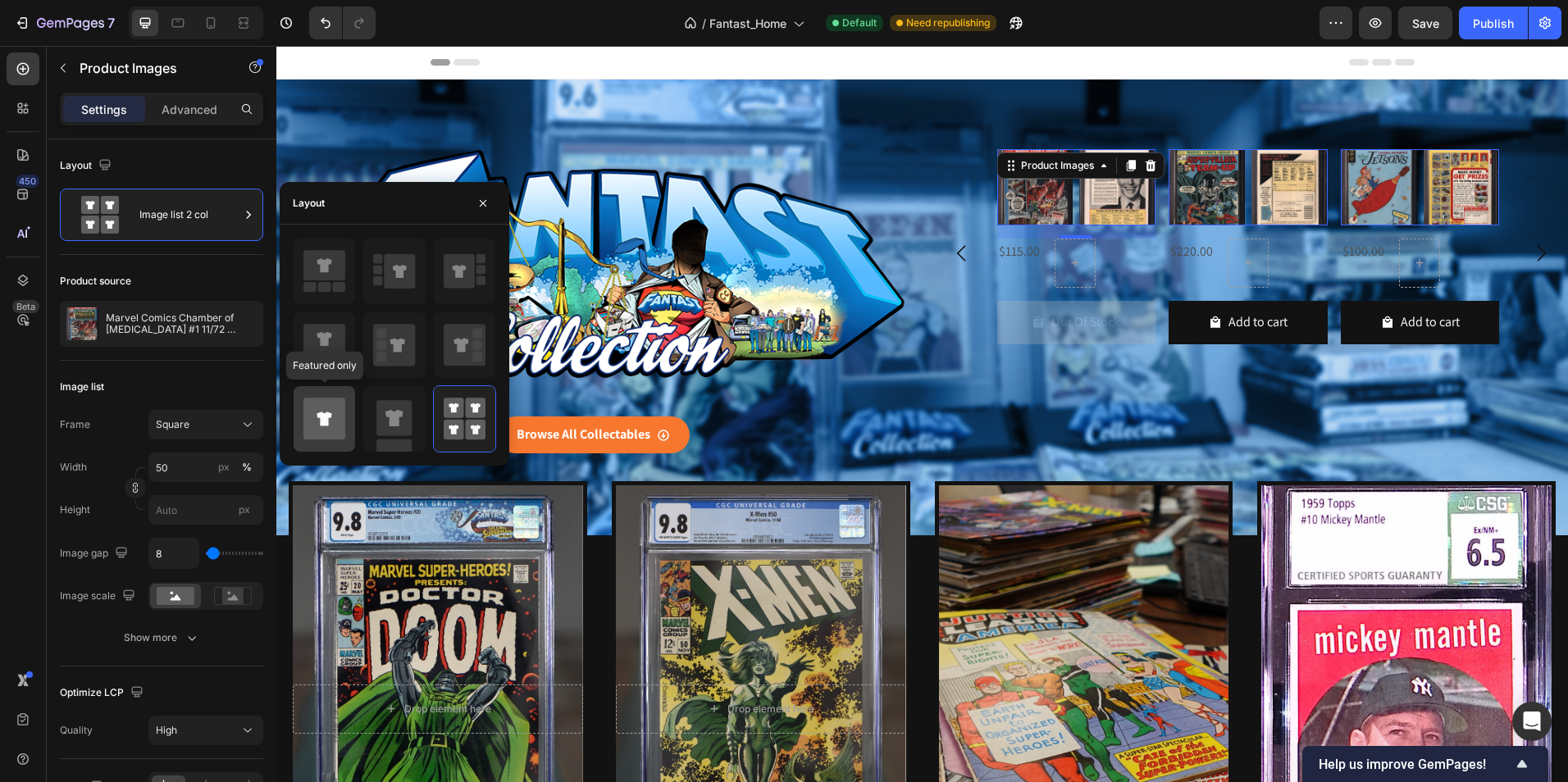
click at [332, 413] on icon at bounding box center [325, 419] width 42 height 42
type input "100"
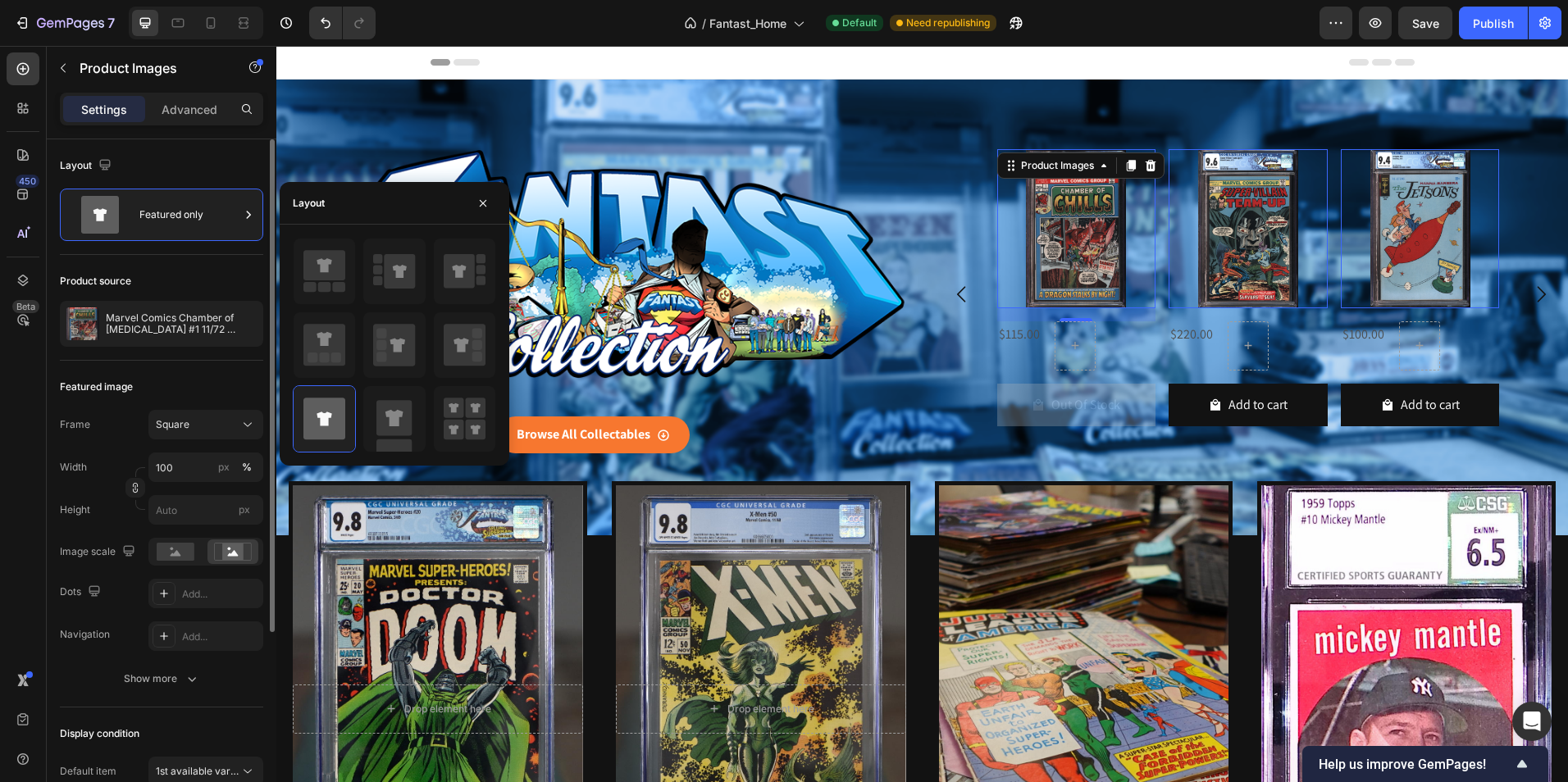
scroll to position [164, 0]
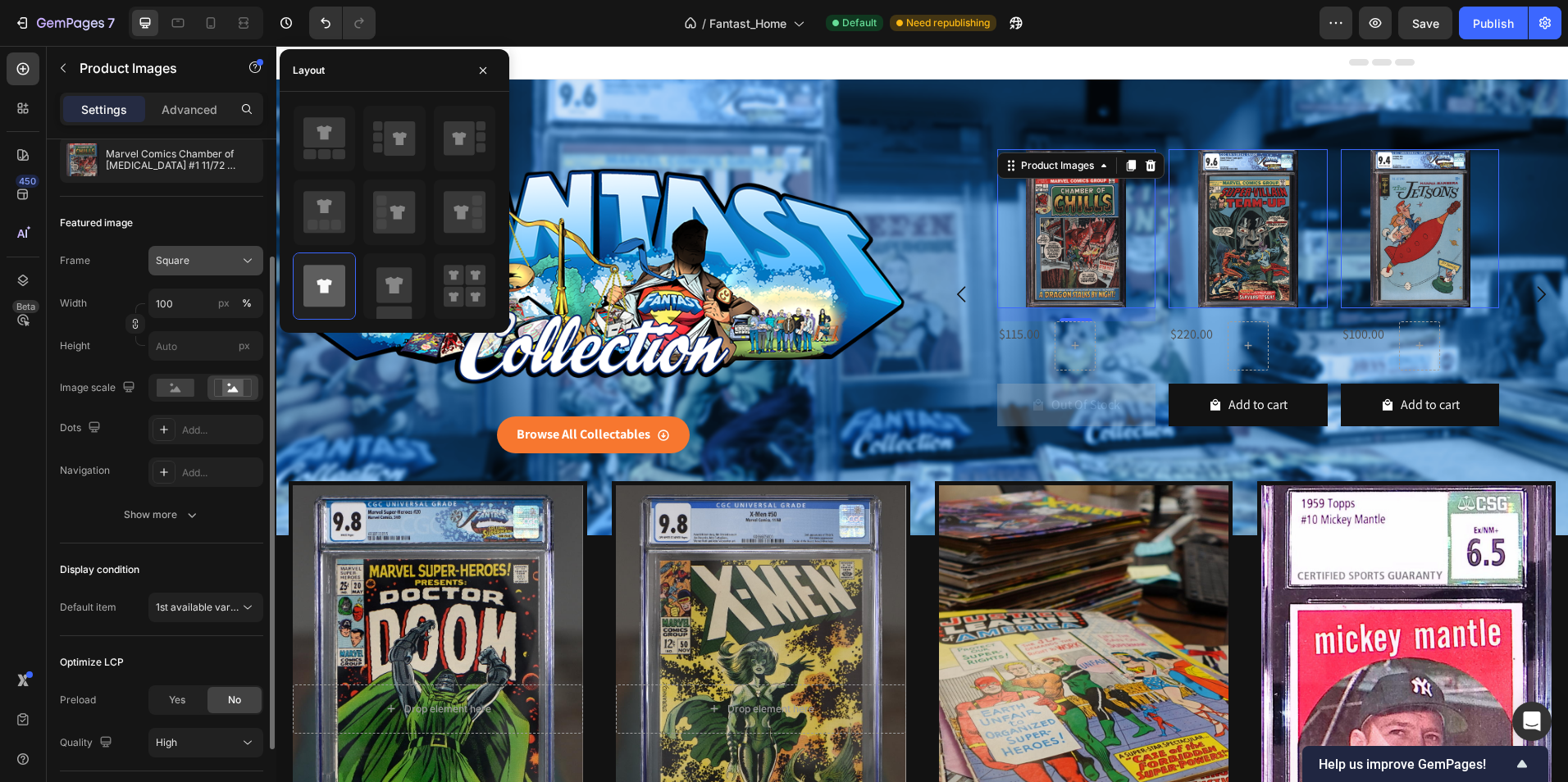
click at [235, 253] on div "Square" at bounding box center [196, 260] width 80 height 15
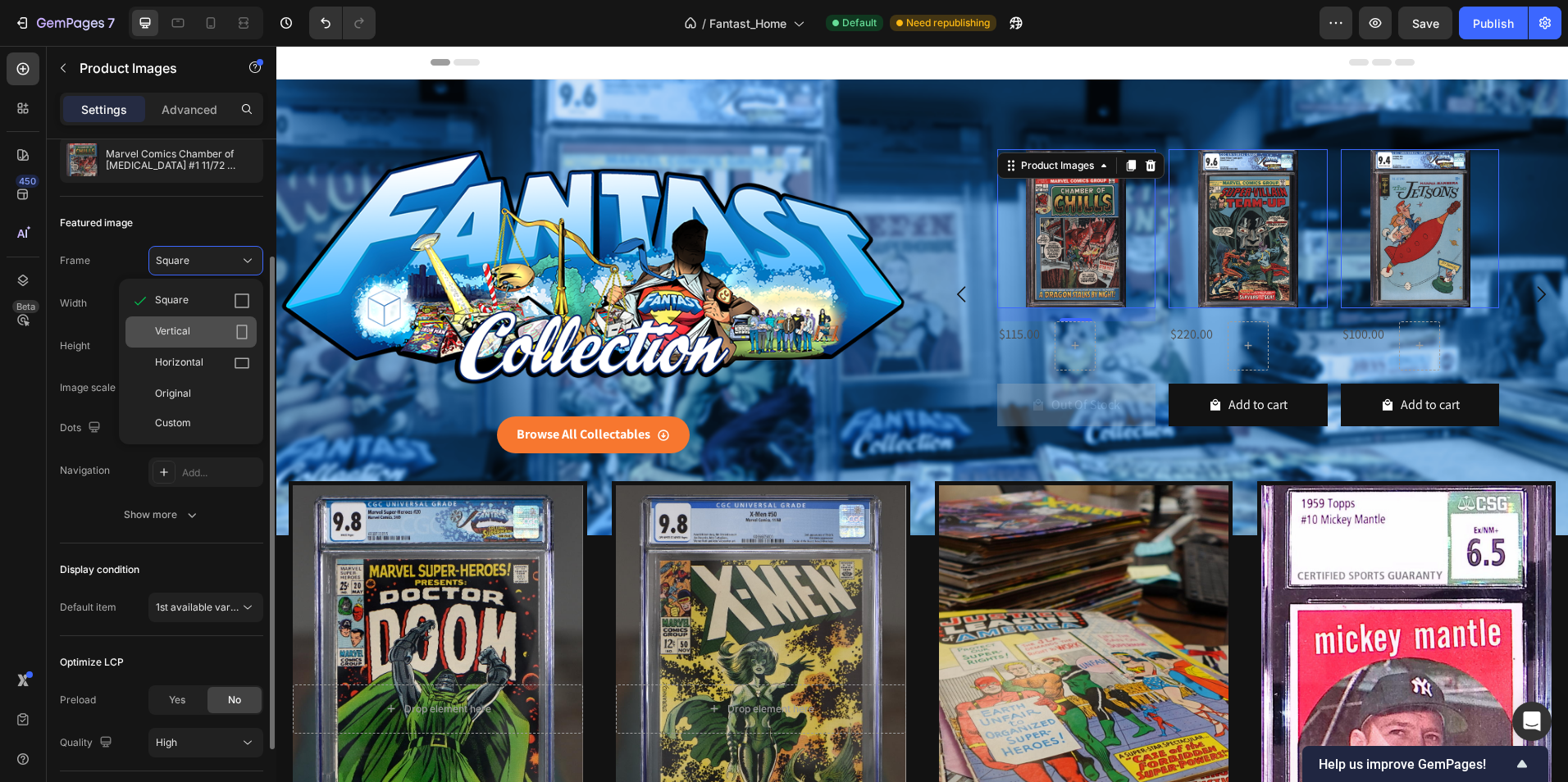
click at [234, 324] on div "Vertical" at bounding box center [191, 331] width 131 height 31
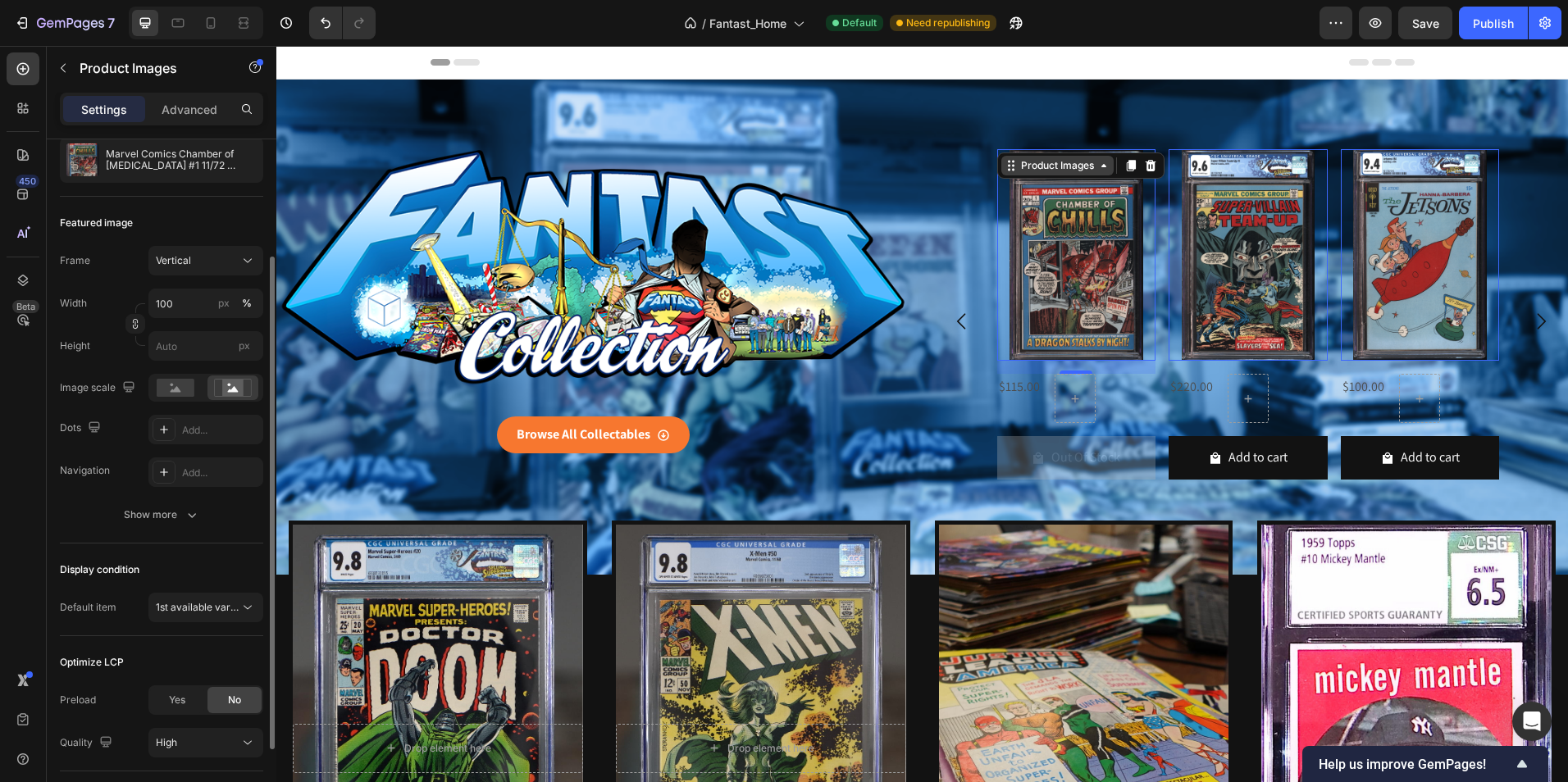
click at [1025, 169] on div "Product Images" at bounding box center [1057, 165] width 79 height 15
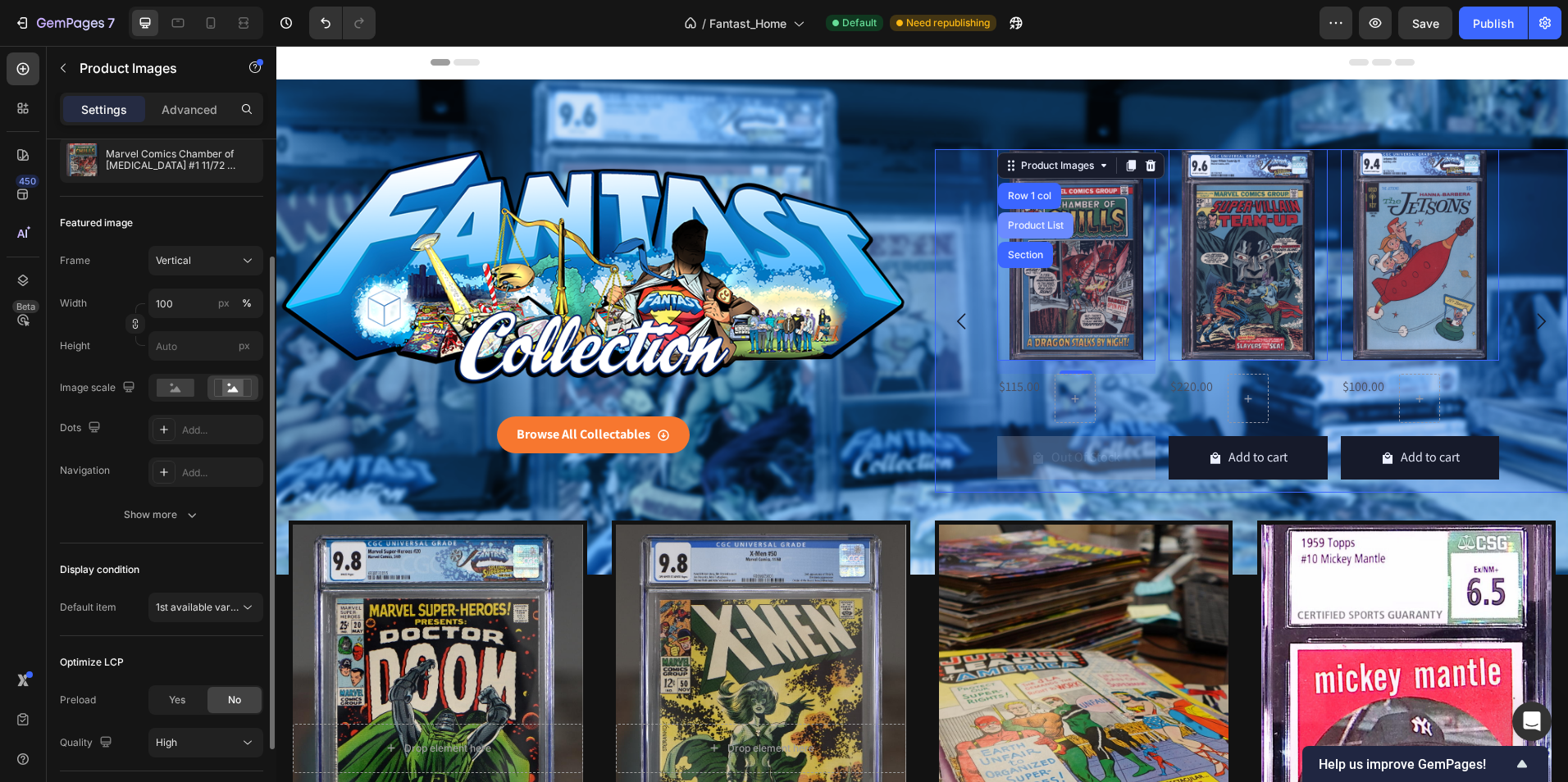
click at [1032, 227] on div "Product List" at bounding box center [1035, 225] width 63 height 10
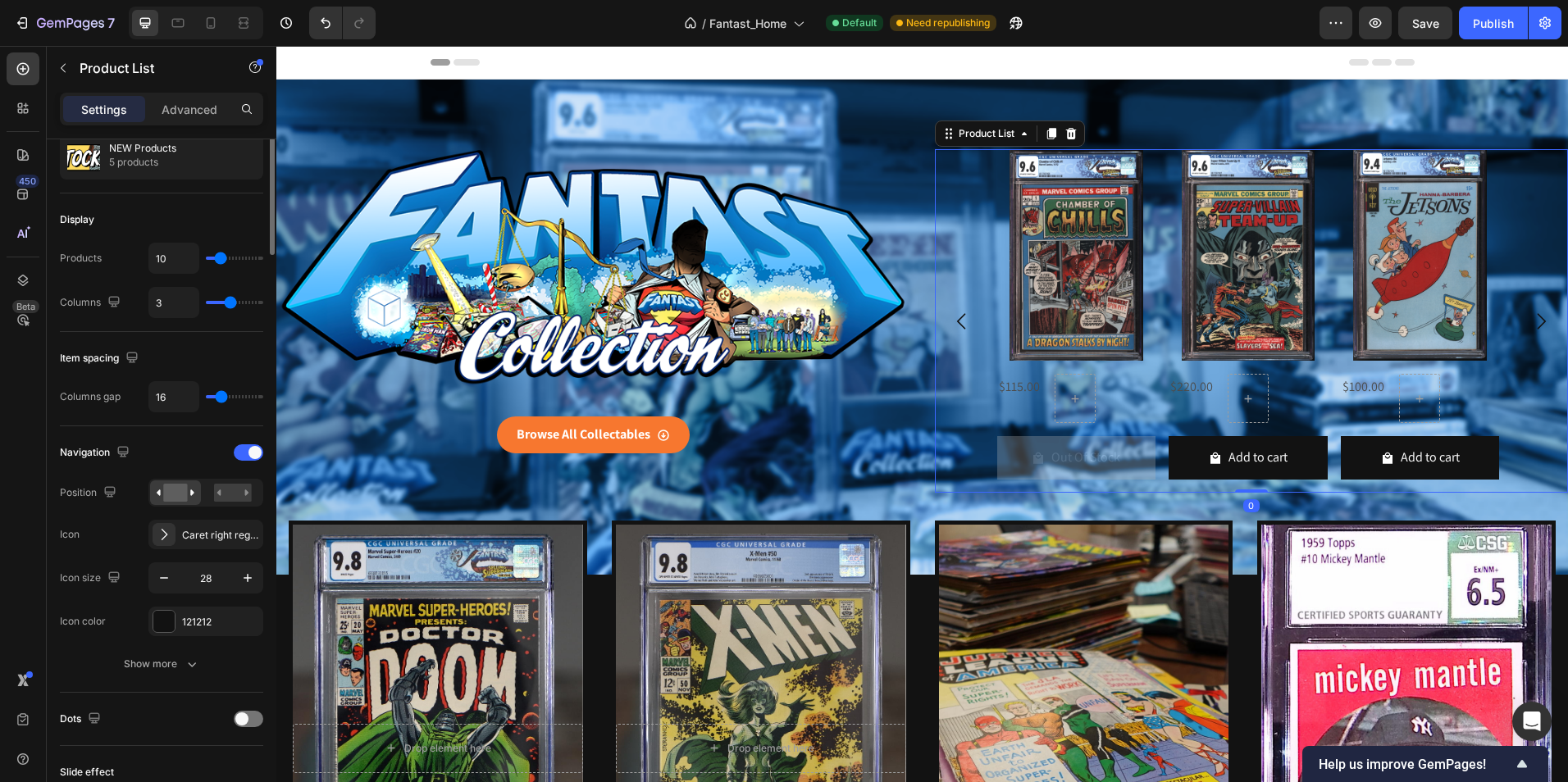
scroll to position [0, 0]
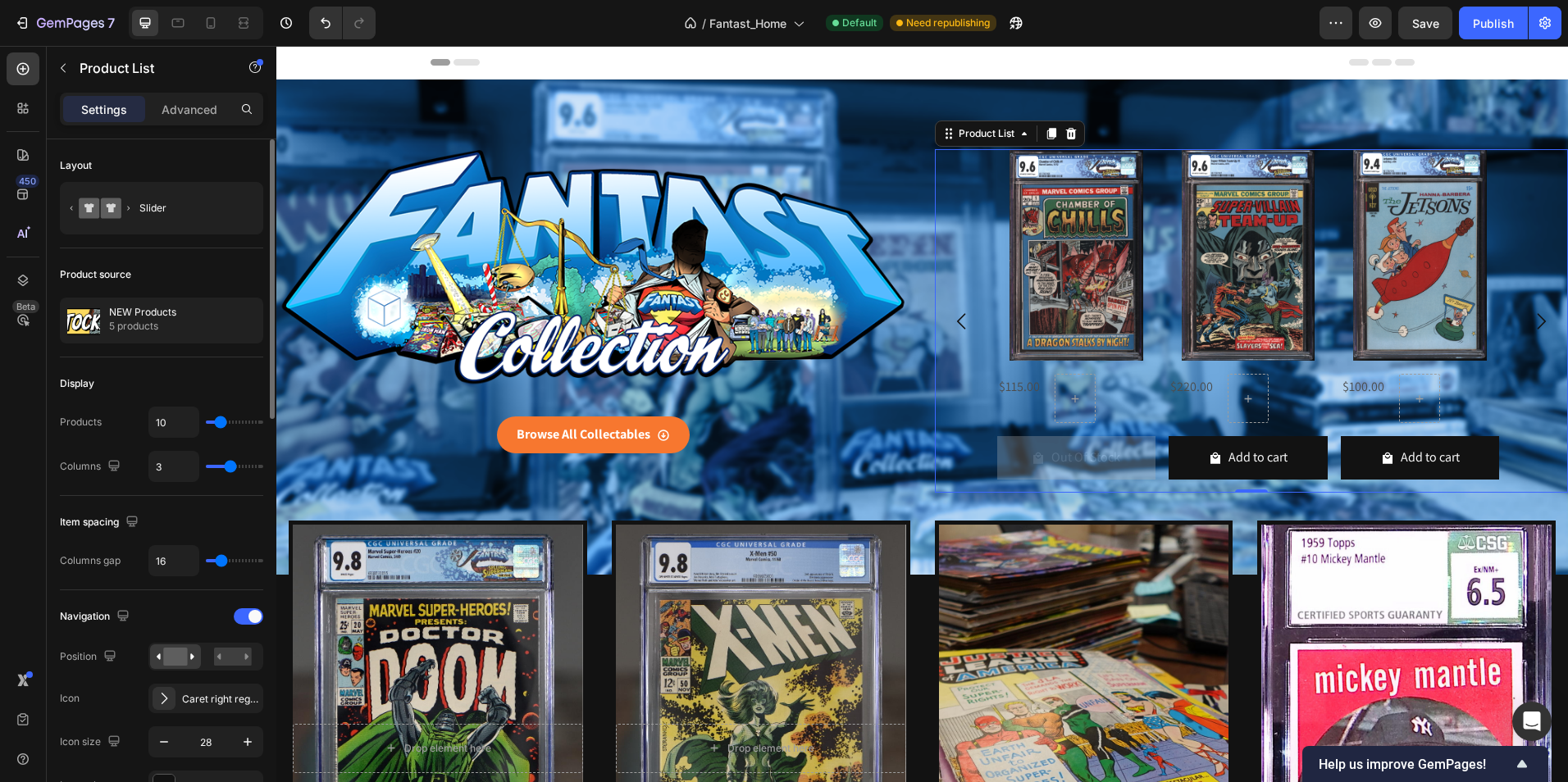
type input "7"
type input "5"
type input "6"
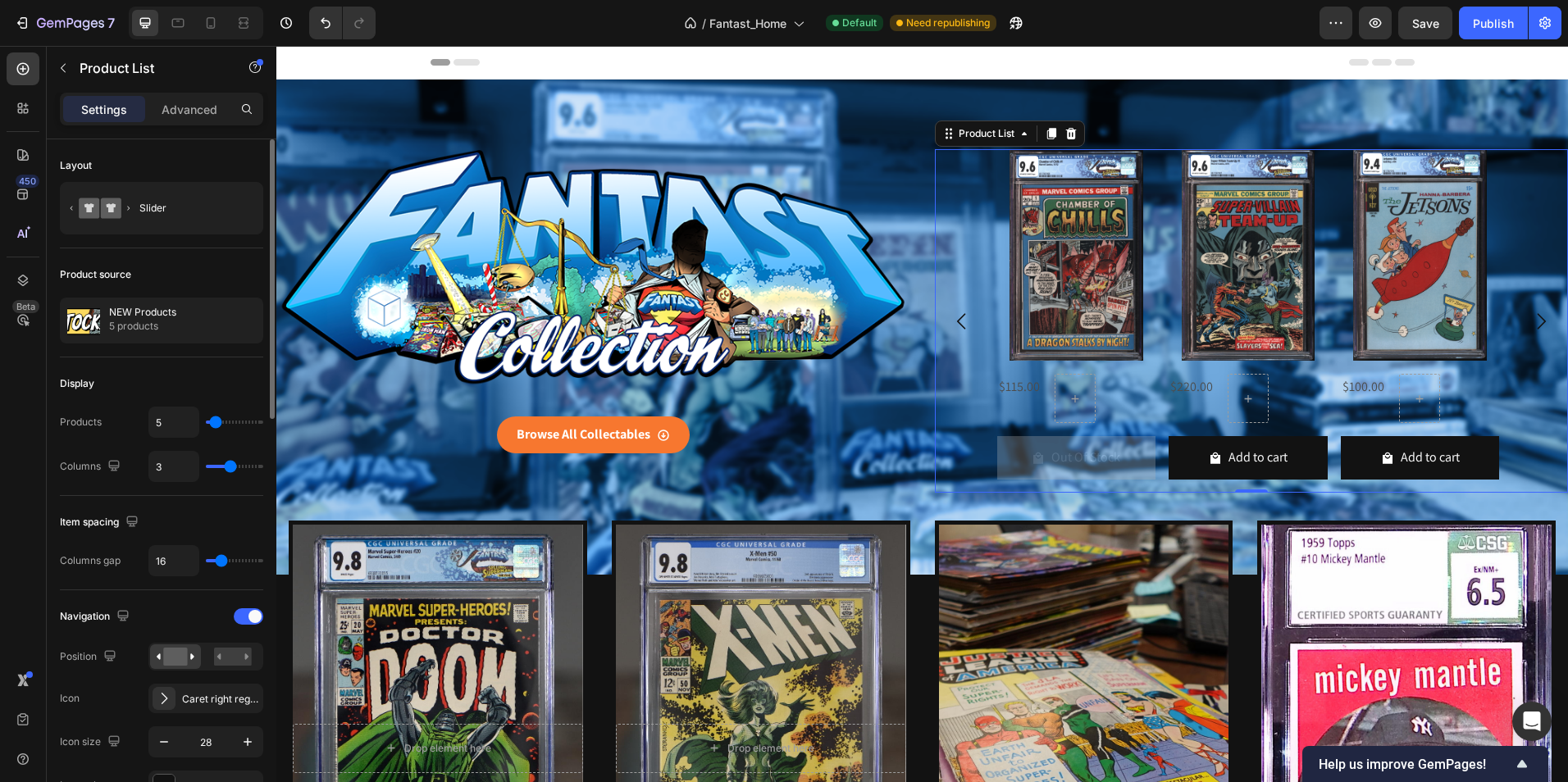
type input "6"
type input "5"
type input "4"
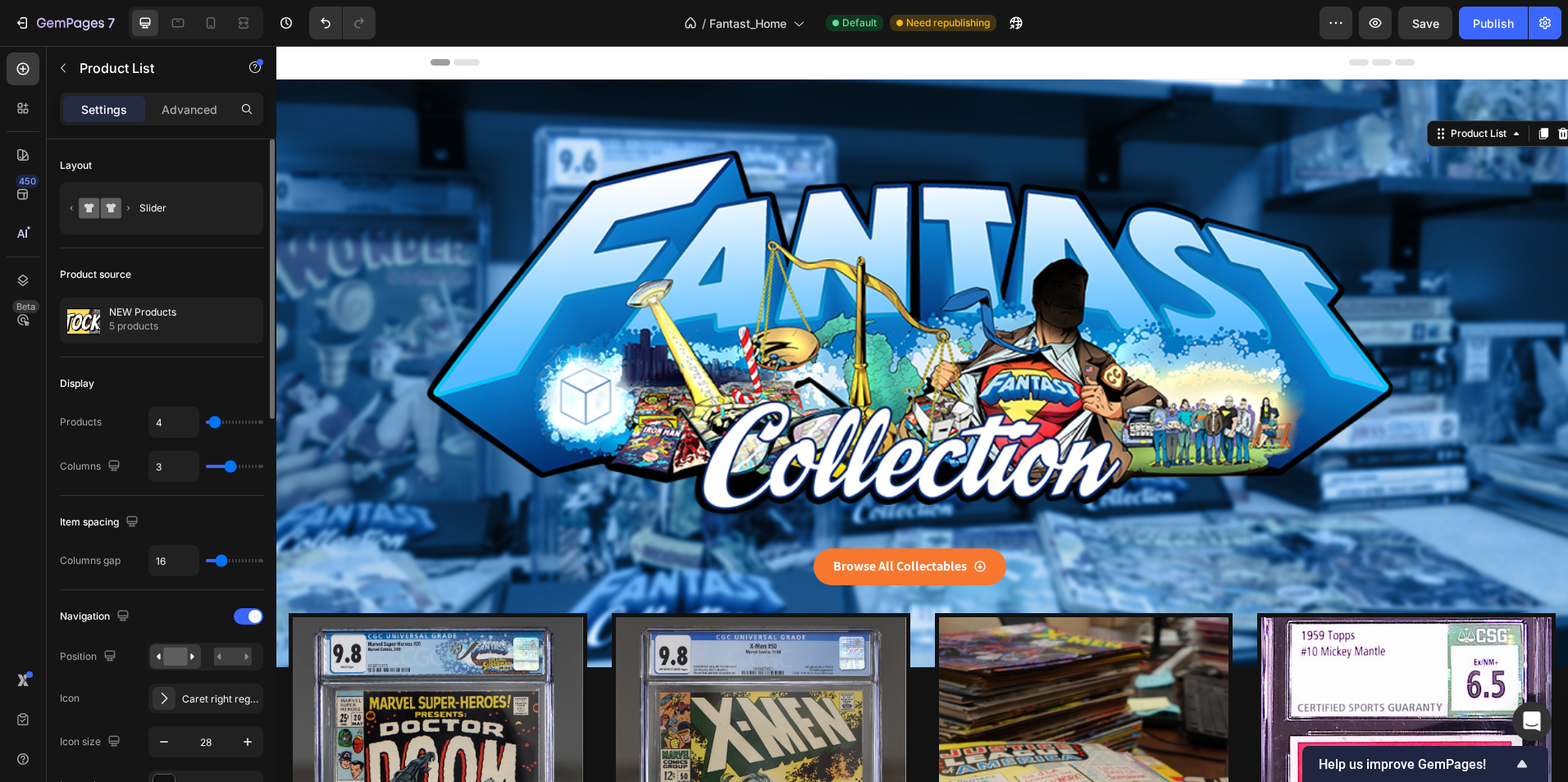
type input "3"
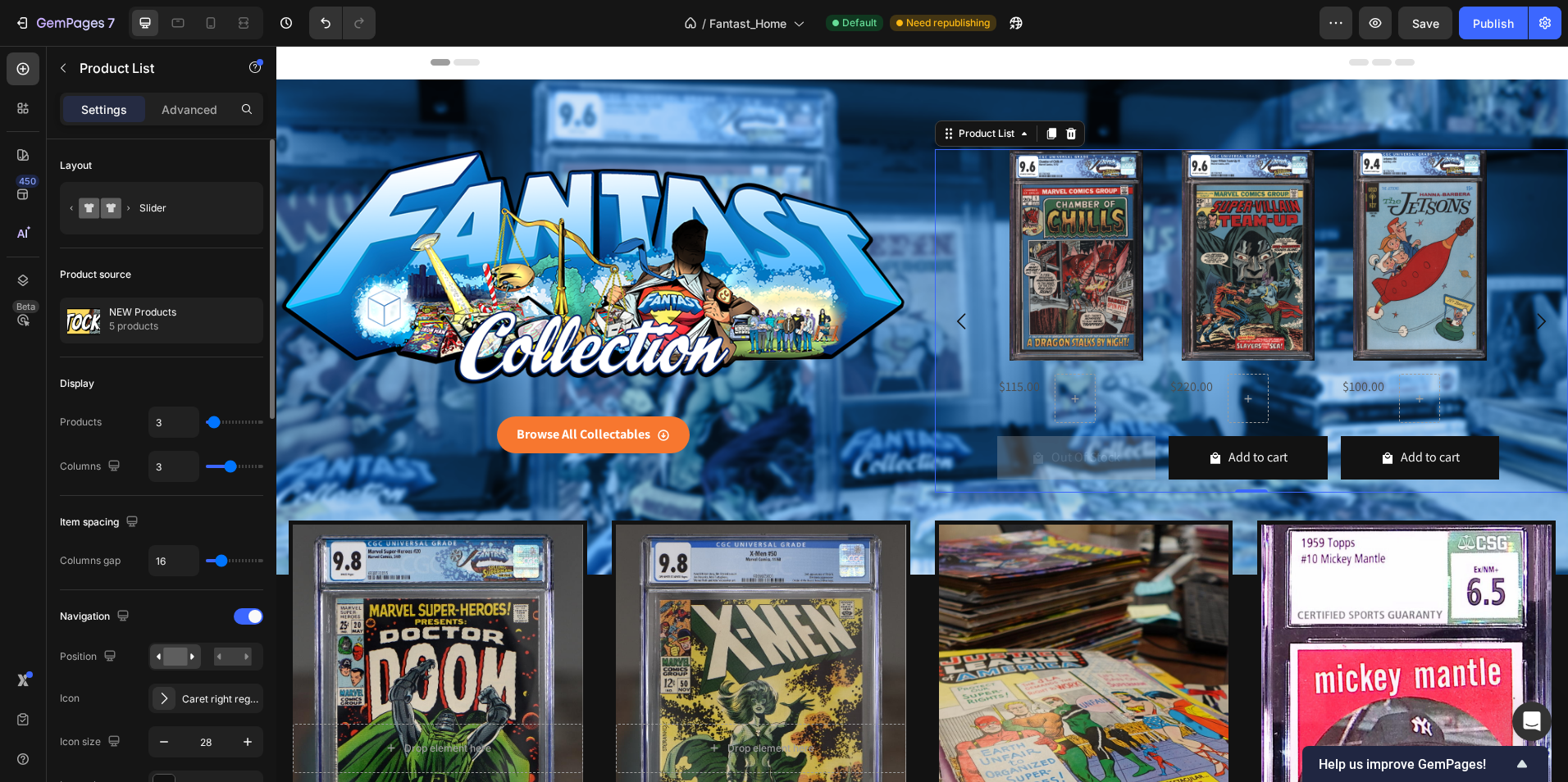
type input "2"
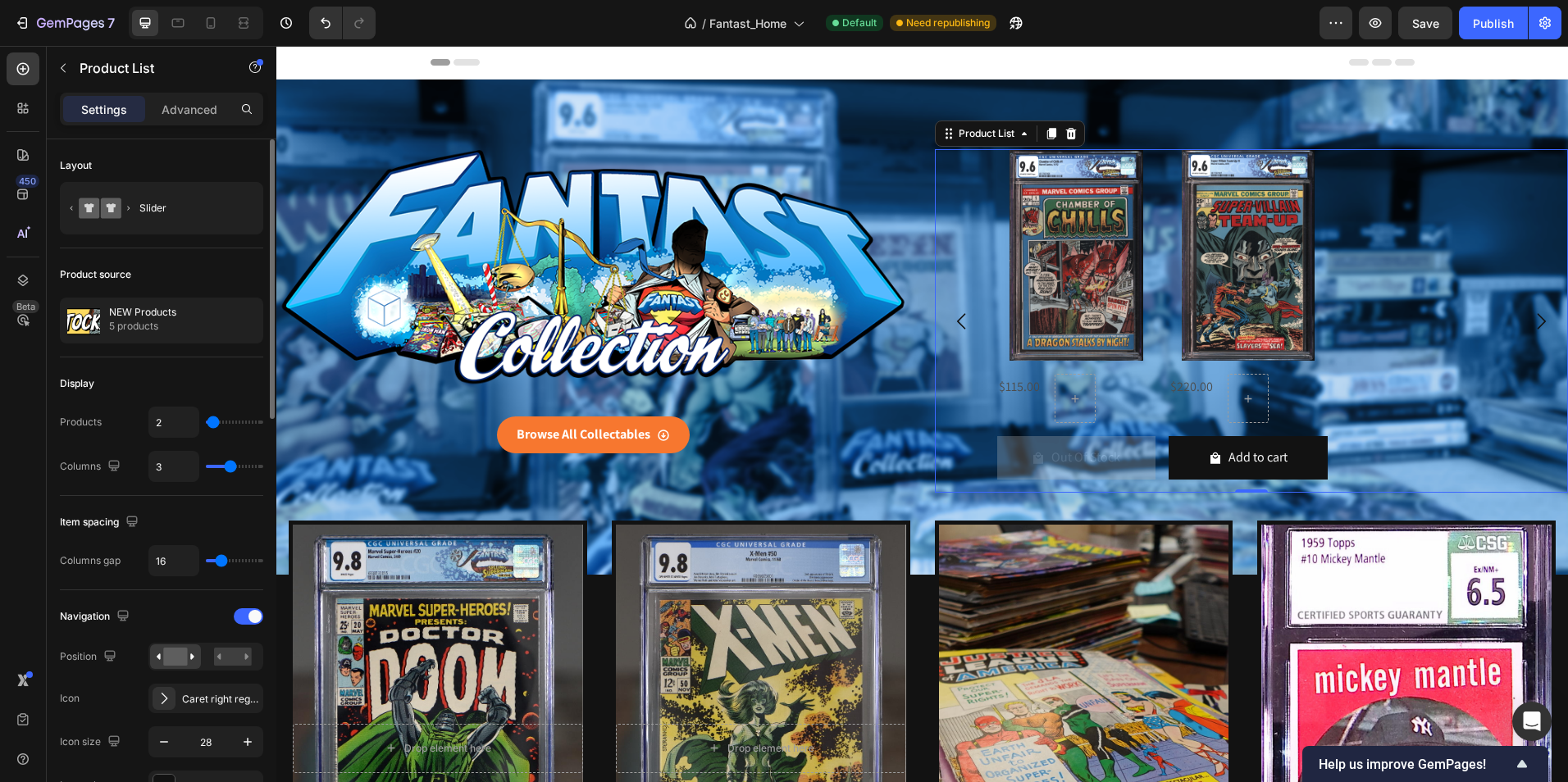
type input "1"
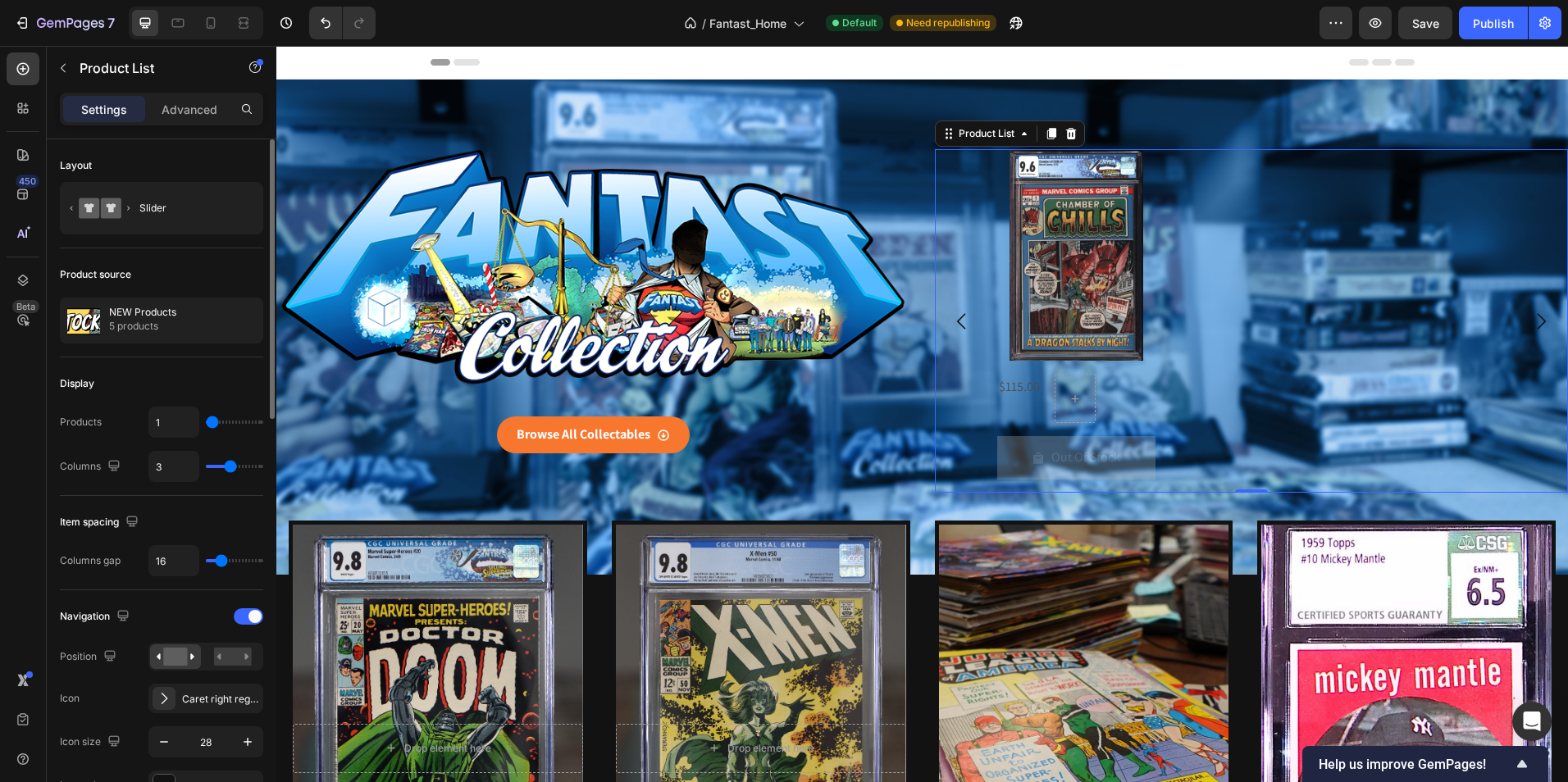
type input "2"
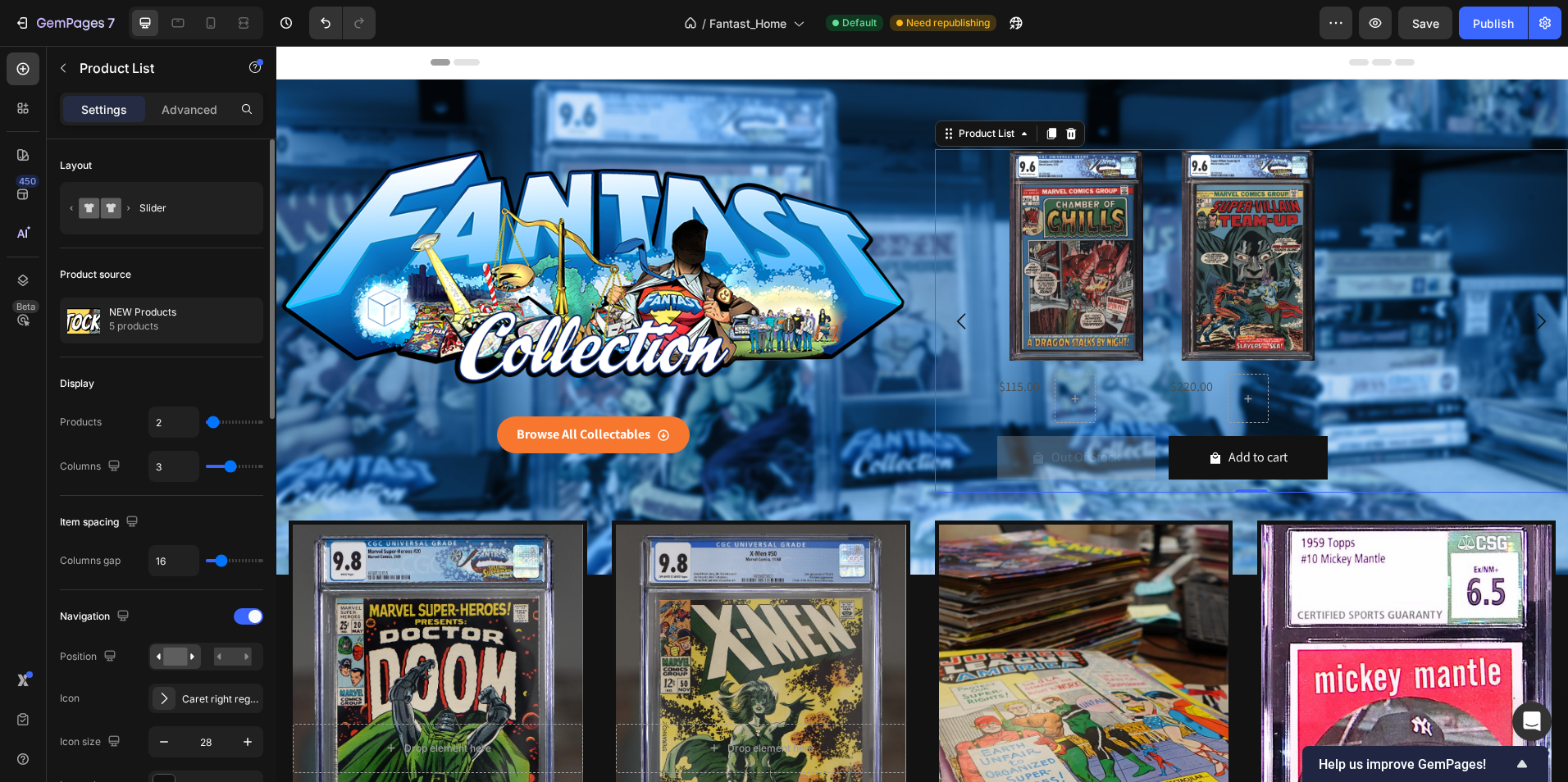
type input "3"
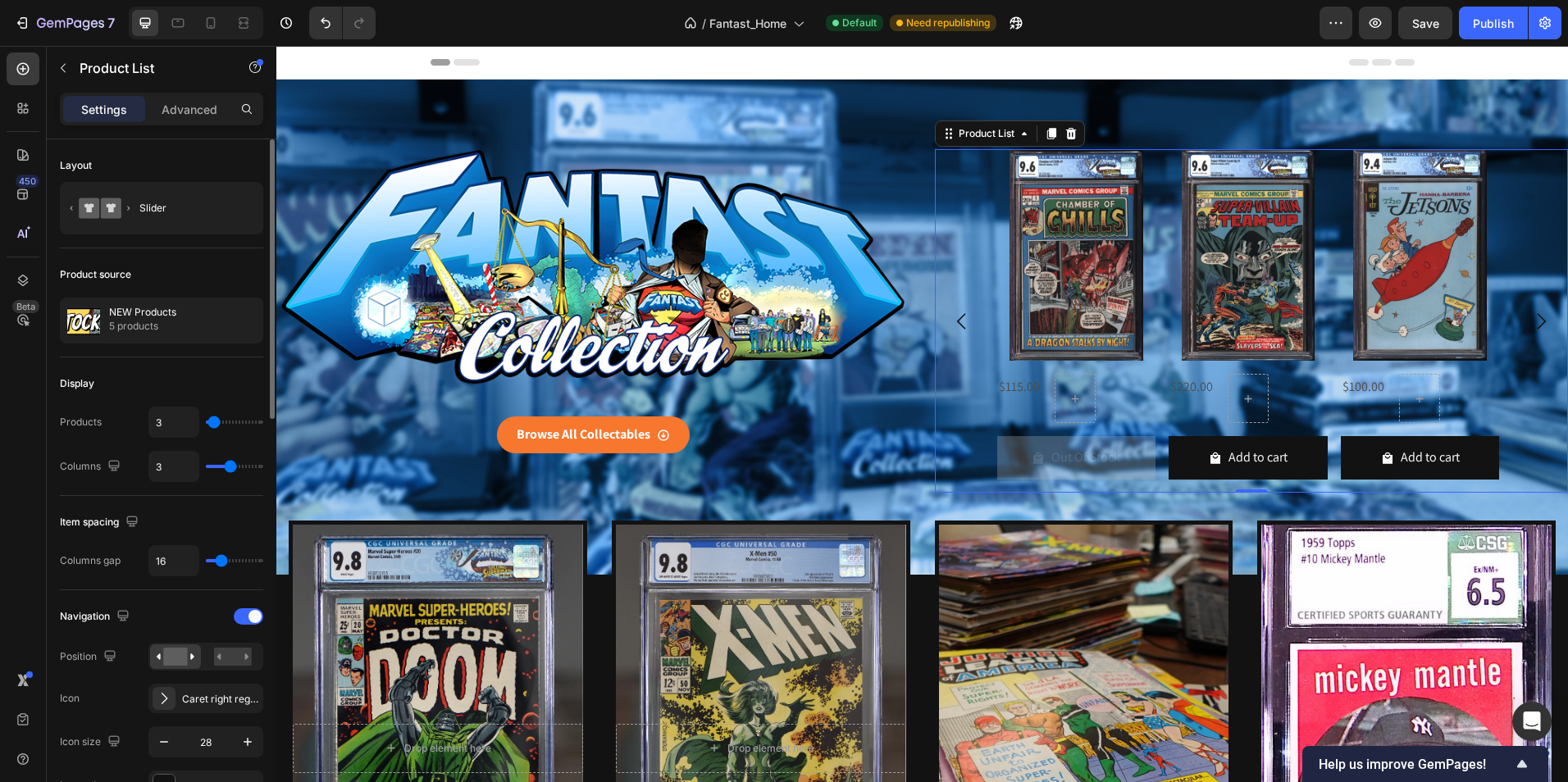
type input "3"
click at [214, 421] on input "range" at bounding box center [234, 422] width 58 height 3
click at [173, 214] on div "Slider" at bounding box center [189, 208] width 100 height 38
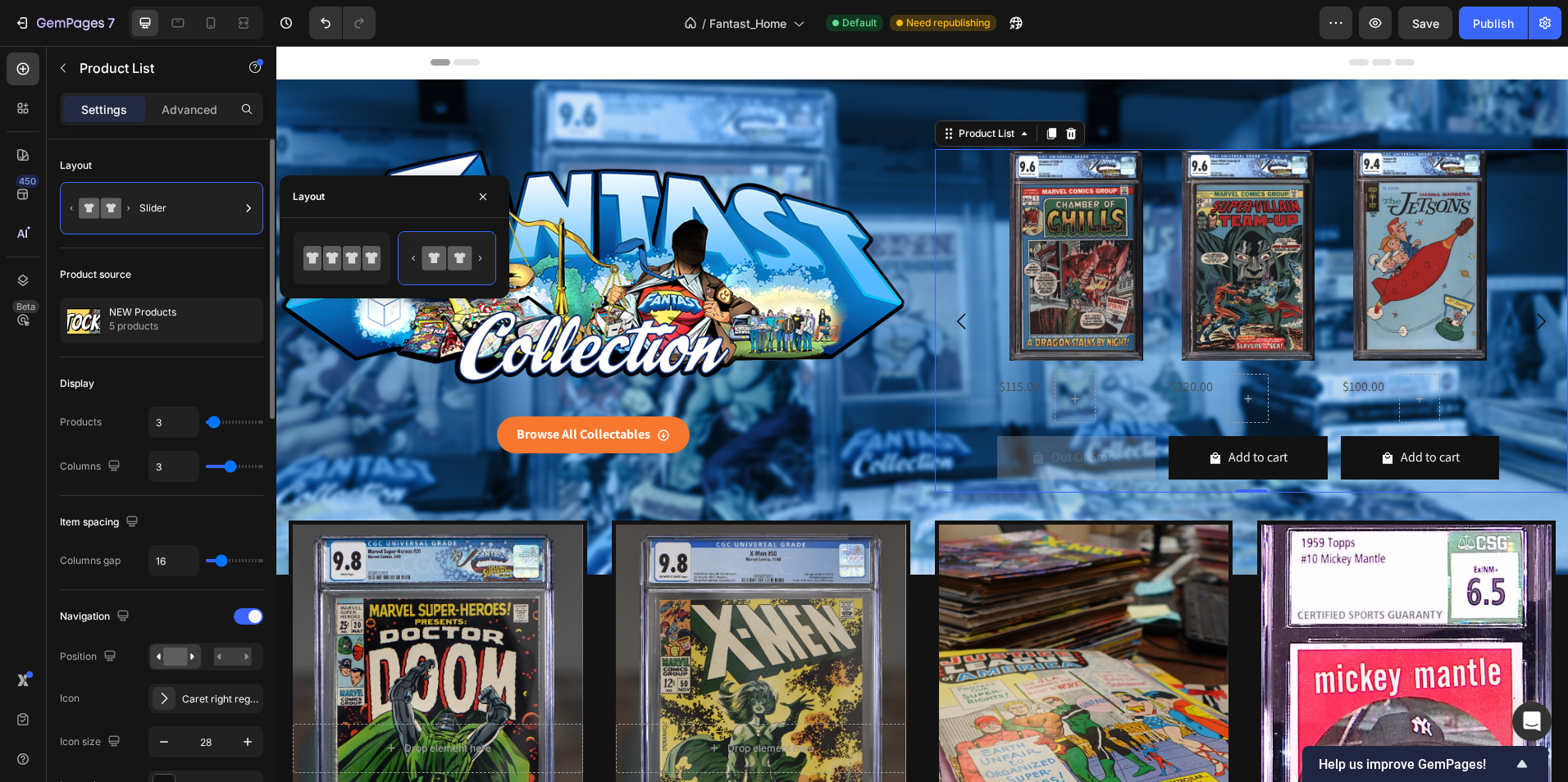
type input "1"
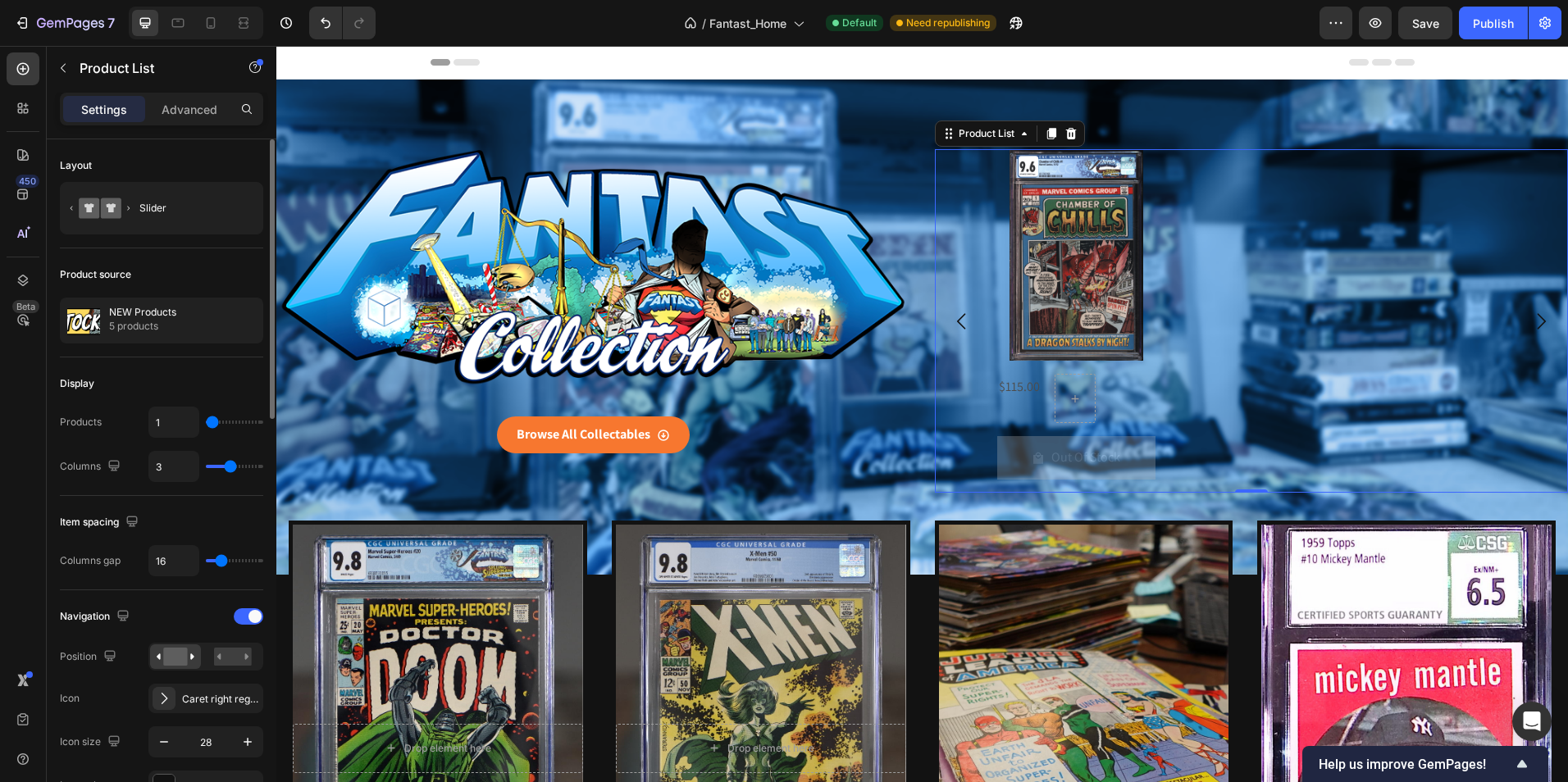
type input "1"
click at [205, 422] on input "range" at bounding box center [234, 422] width 58 height 3
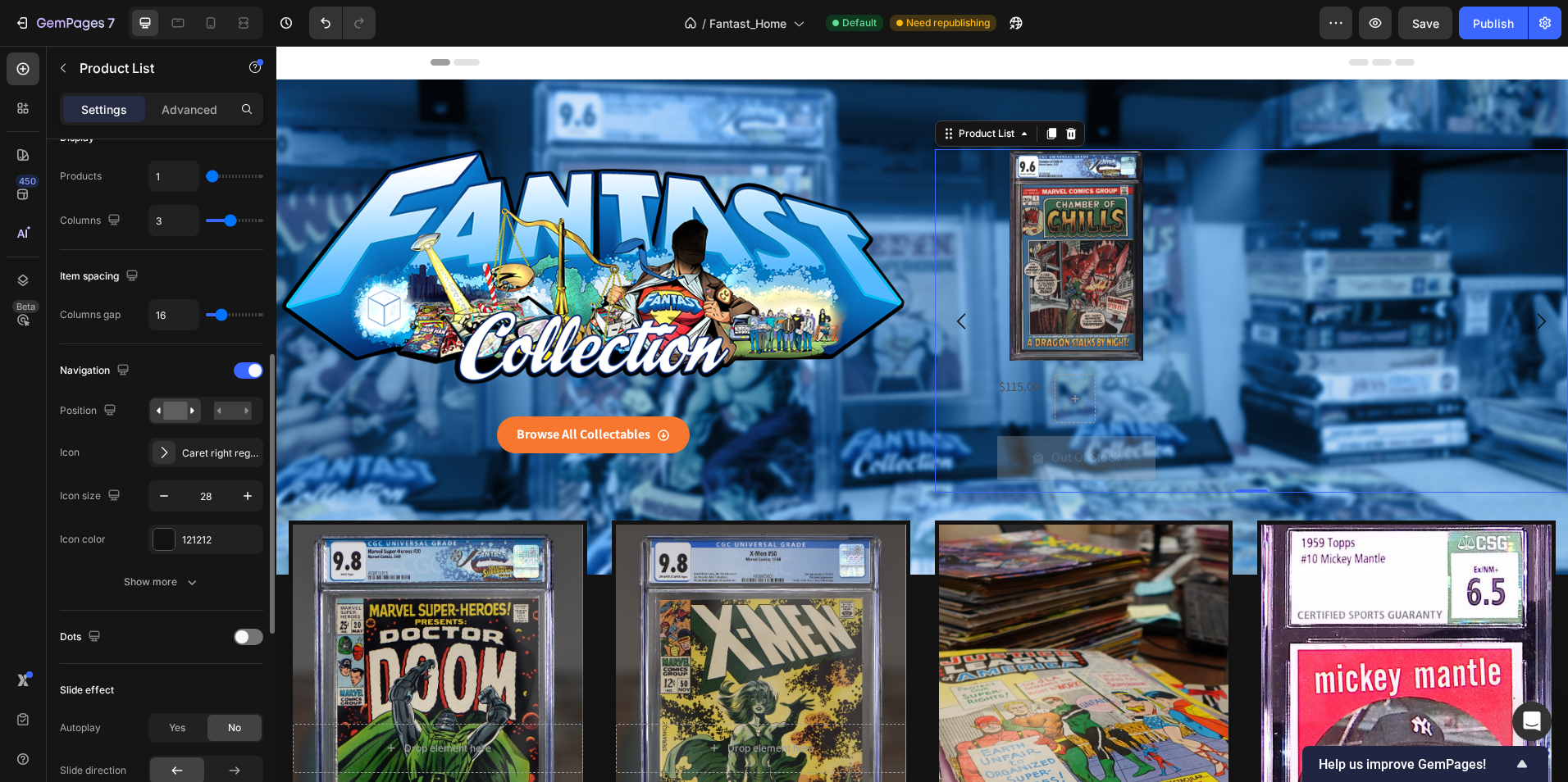
scroll to position [327, 0]
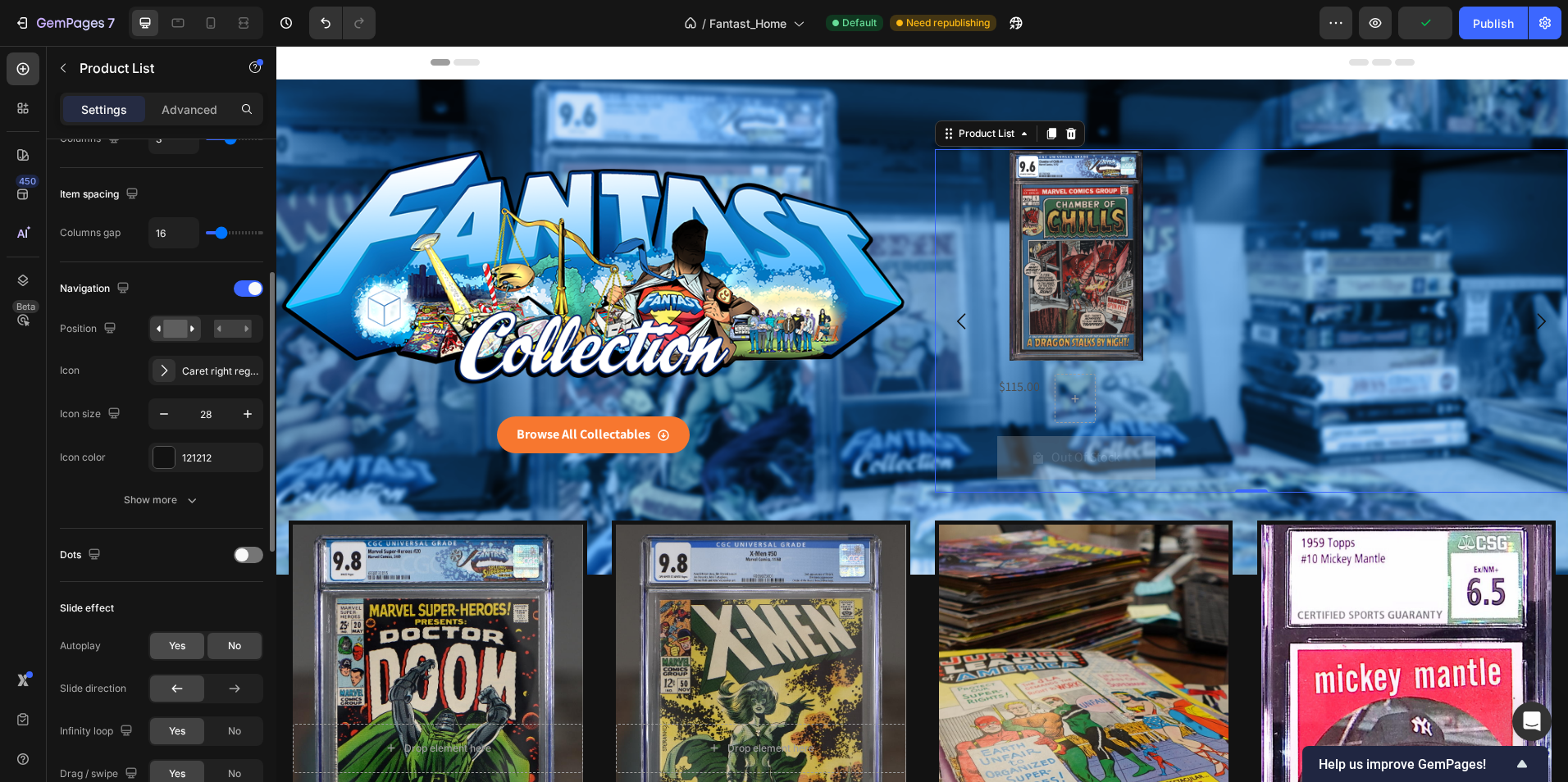
click at [177, 643] on span "Yes" at bounding box center [177, 646] width 17 height 15
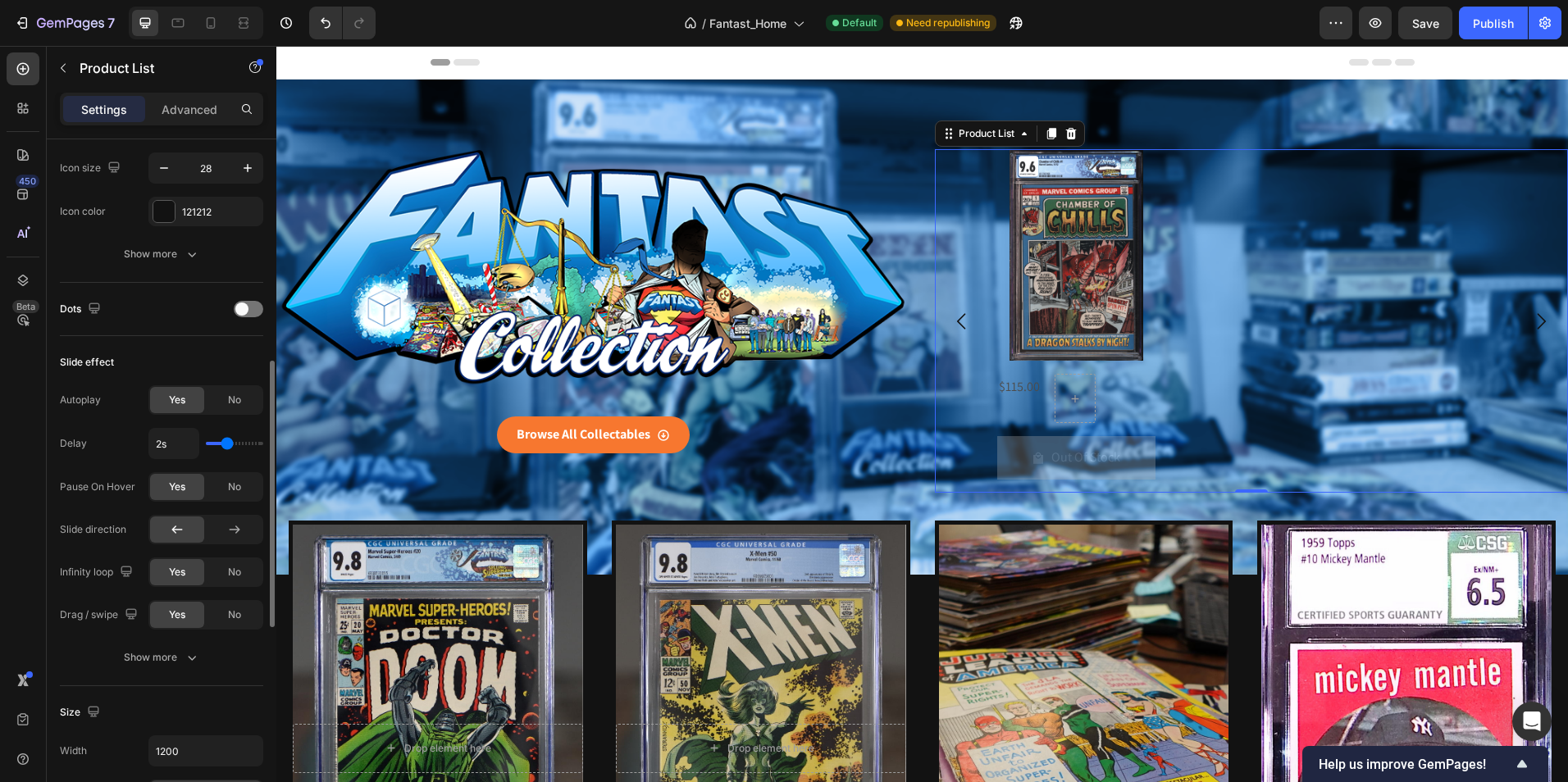
scroll to position [738, 0]
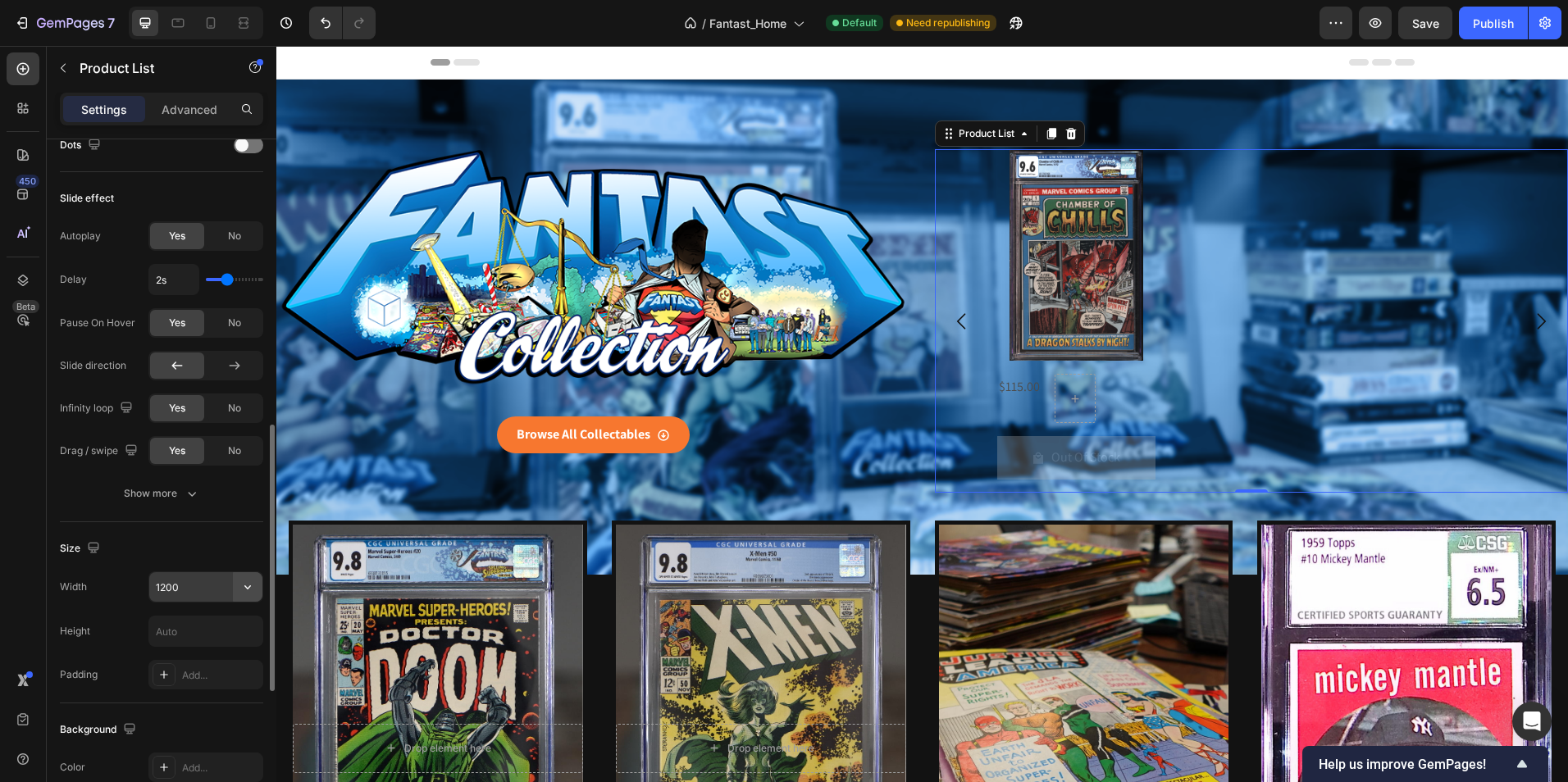
click at [248, 586] on icon "button" at bounding box center [247, 586] width 17 height 17
click at [235, 631] on span "100%" at bounding box center [234, 628] width 27 height 15
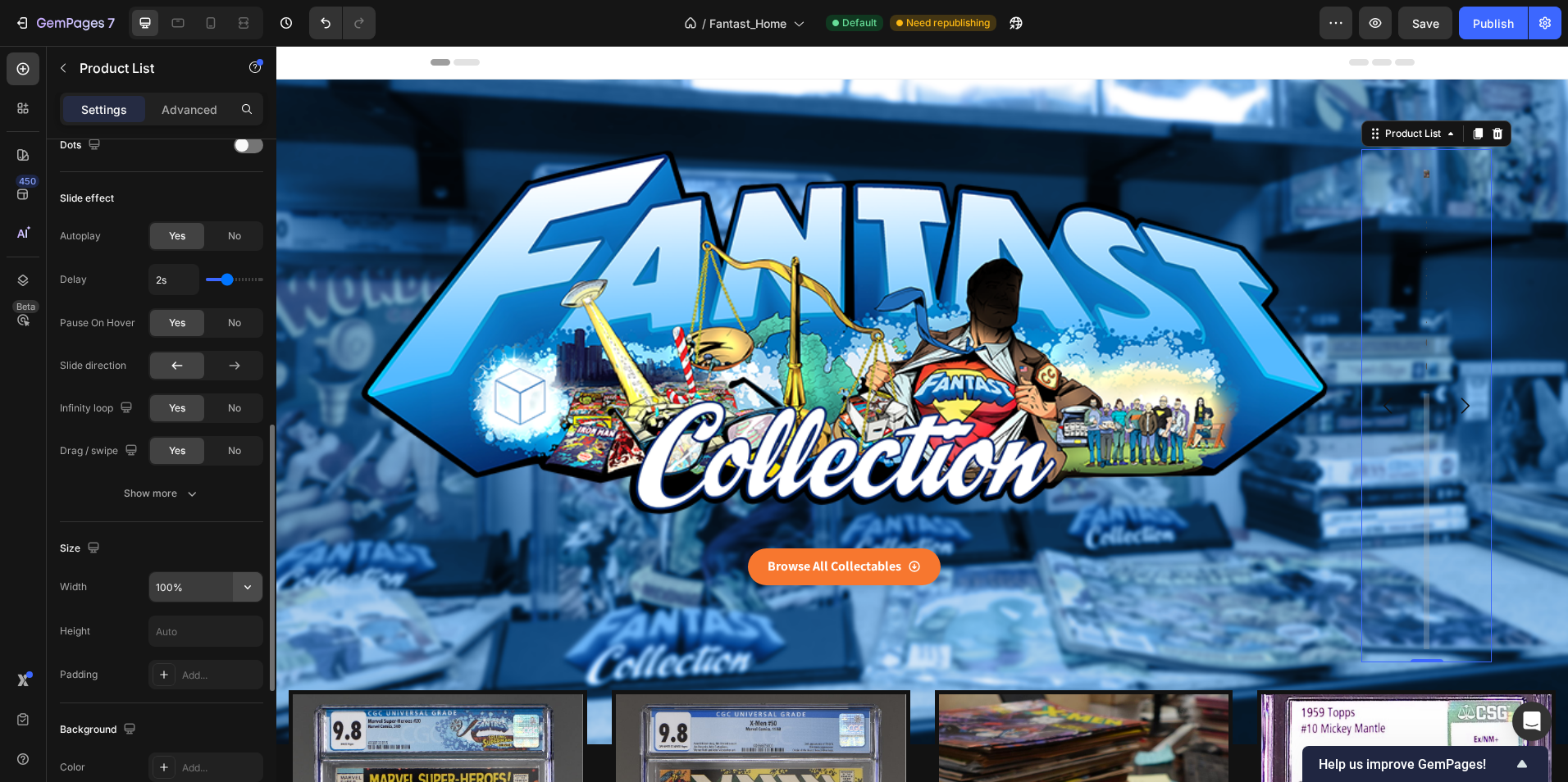
click at [248, 588] on icon "button" at bounding box center [247, 587] width 7 height 4
click at [233, 658] on span "1200px" at bounding box center [231, 660] width 35 height 15
type input "1200"
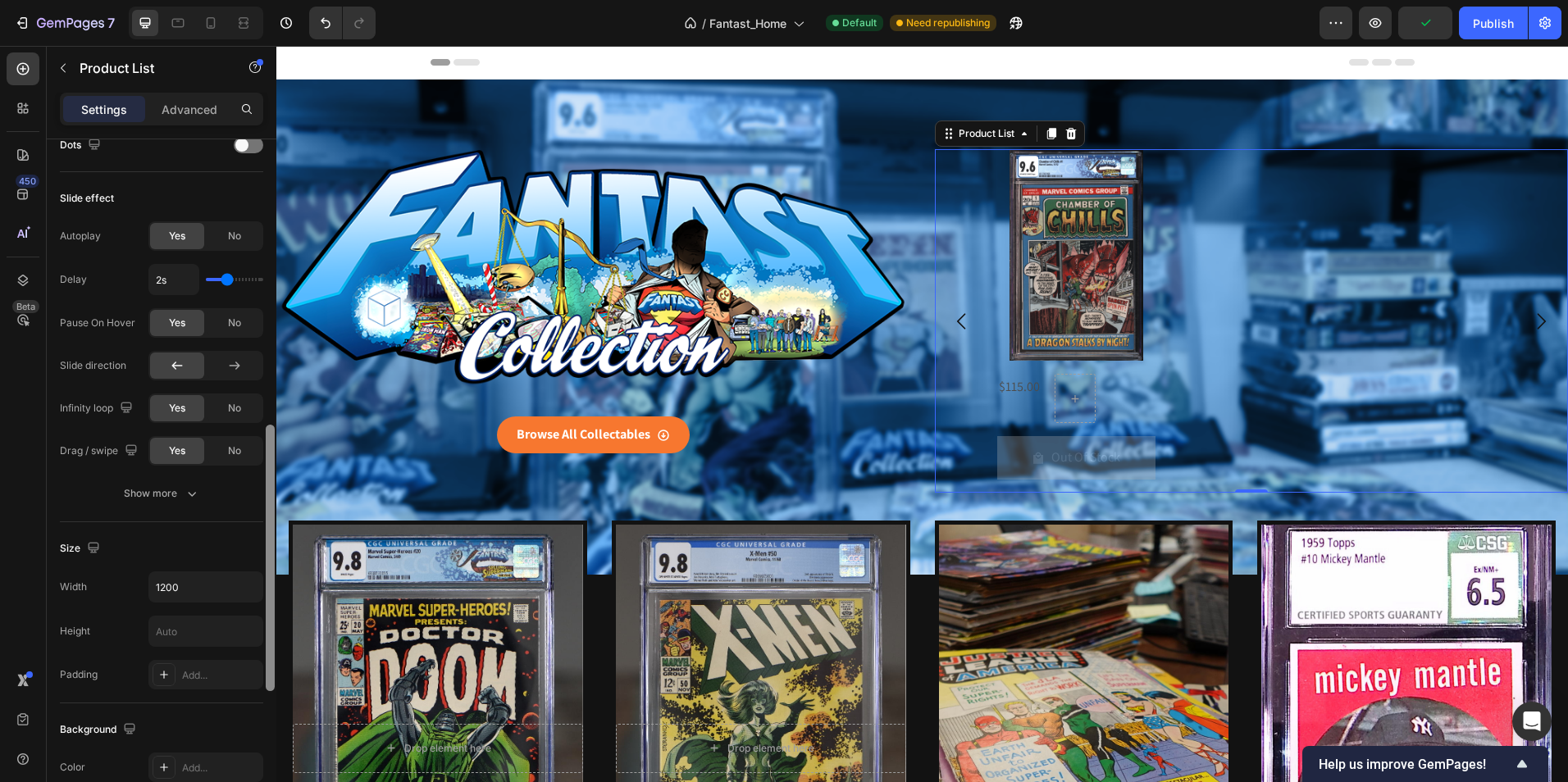
scroll to position [802, 0]
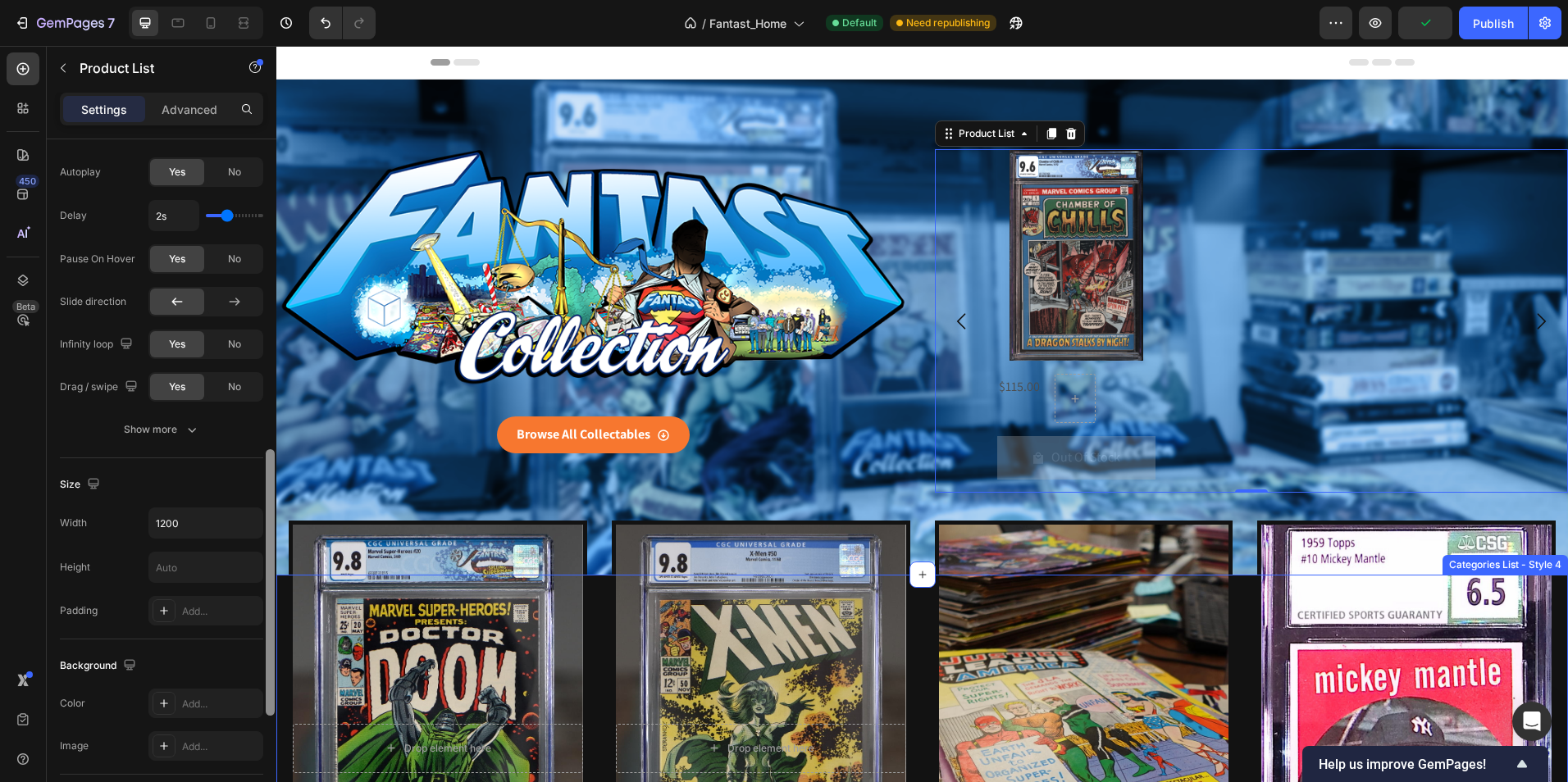
drag, startPoint x: 545, startPoint y: 569, endPoint x: 282, endPoint y: 591, distance: 263.9
click at [1011, 366] on div "Product Price" at bounding box center [1035, 363] width 70 height 15
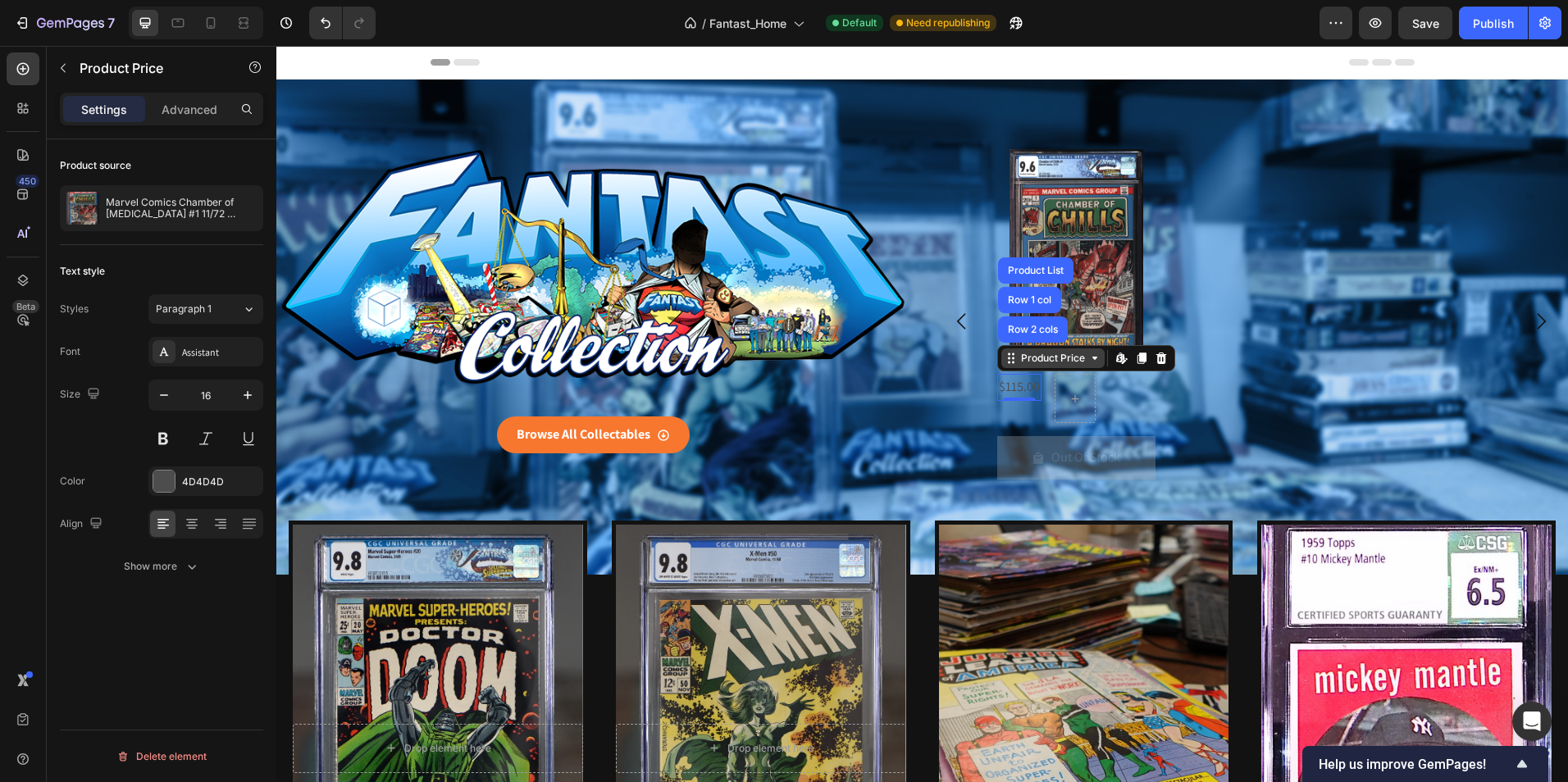
scroll to position [0, 0]
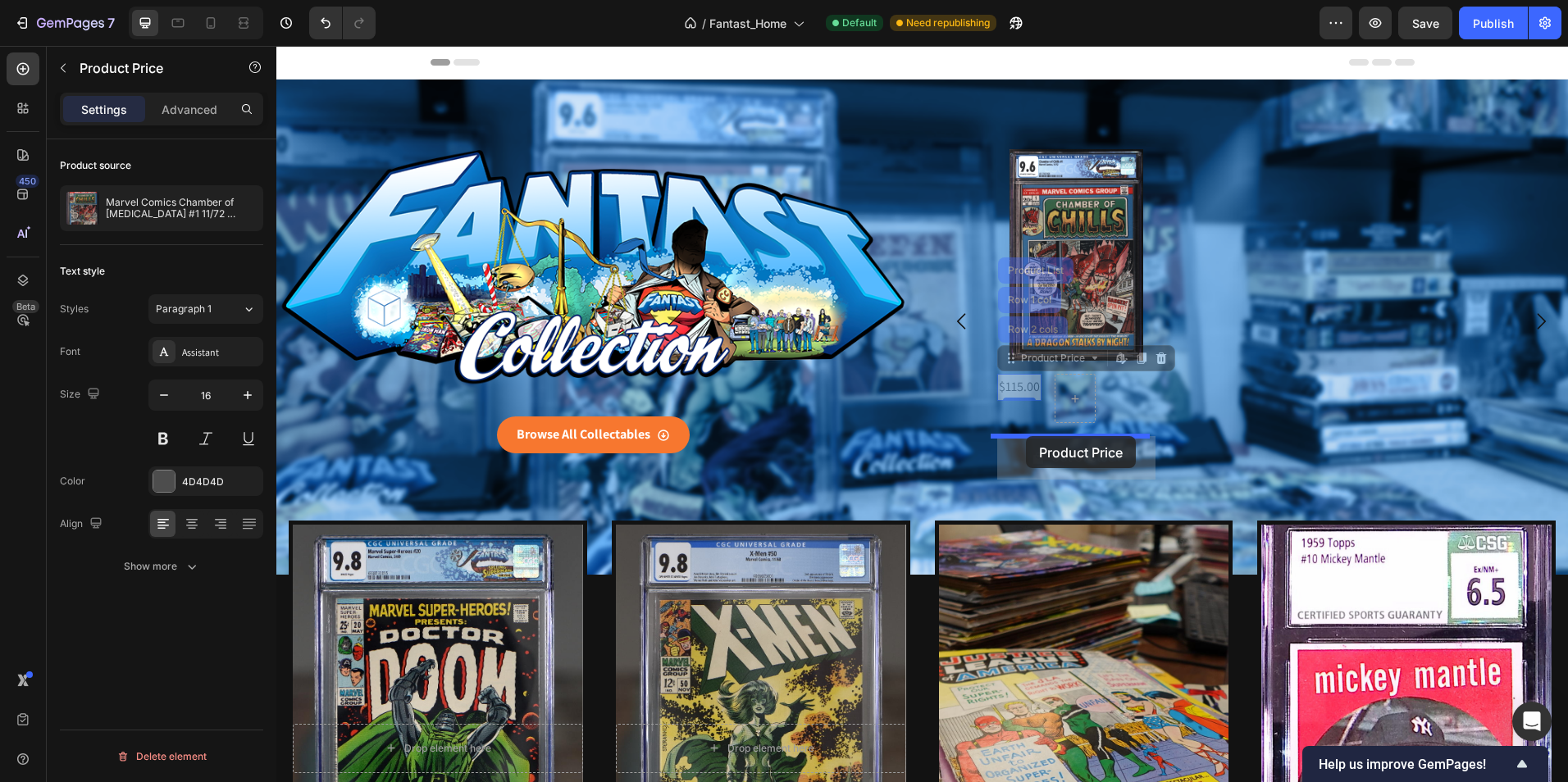
drag, startPoint x: 1004, startPoint y: 363, endPoint x: 1026, endPoint y: 437, distance: 77.2
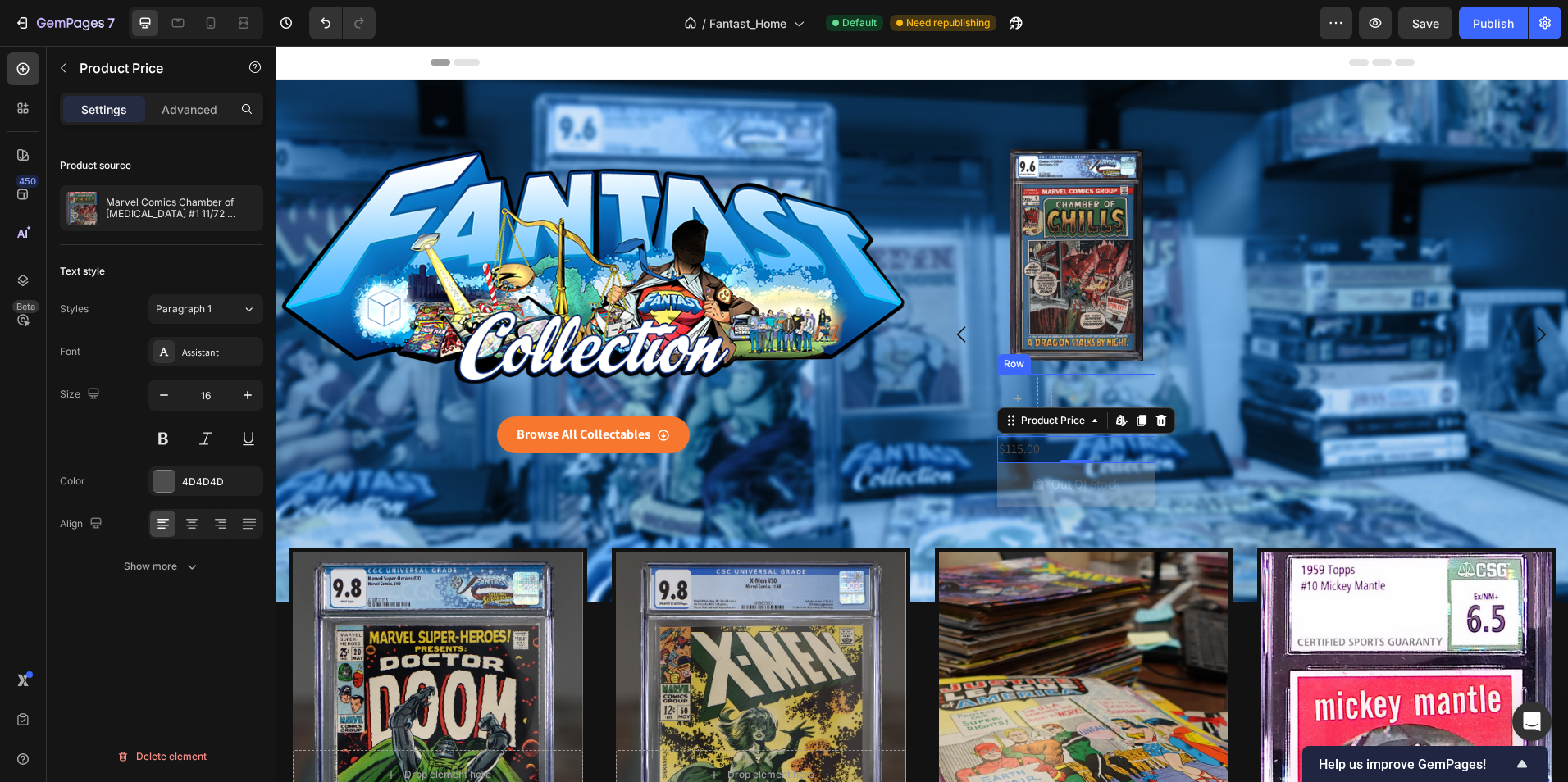
click at [1004, 366] on div "Row" at bounding box center [1013, 363] width 27 height 15
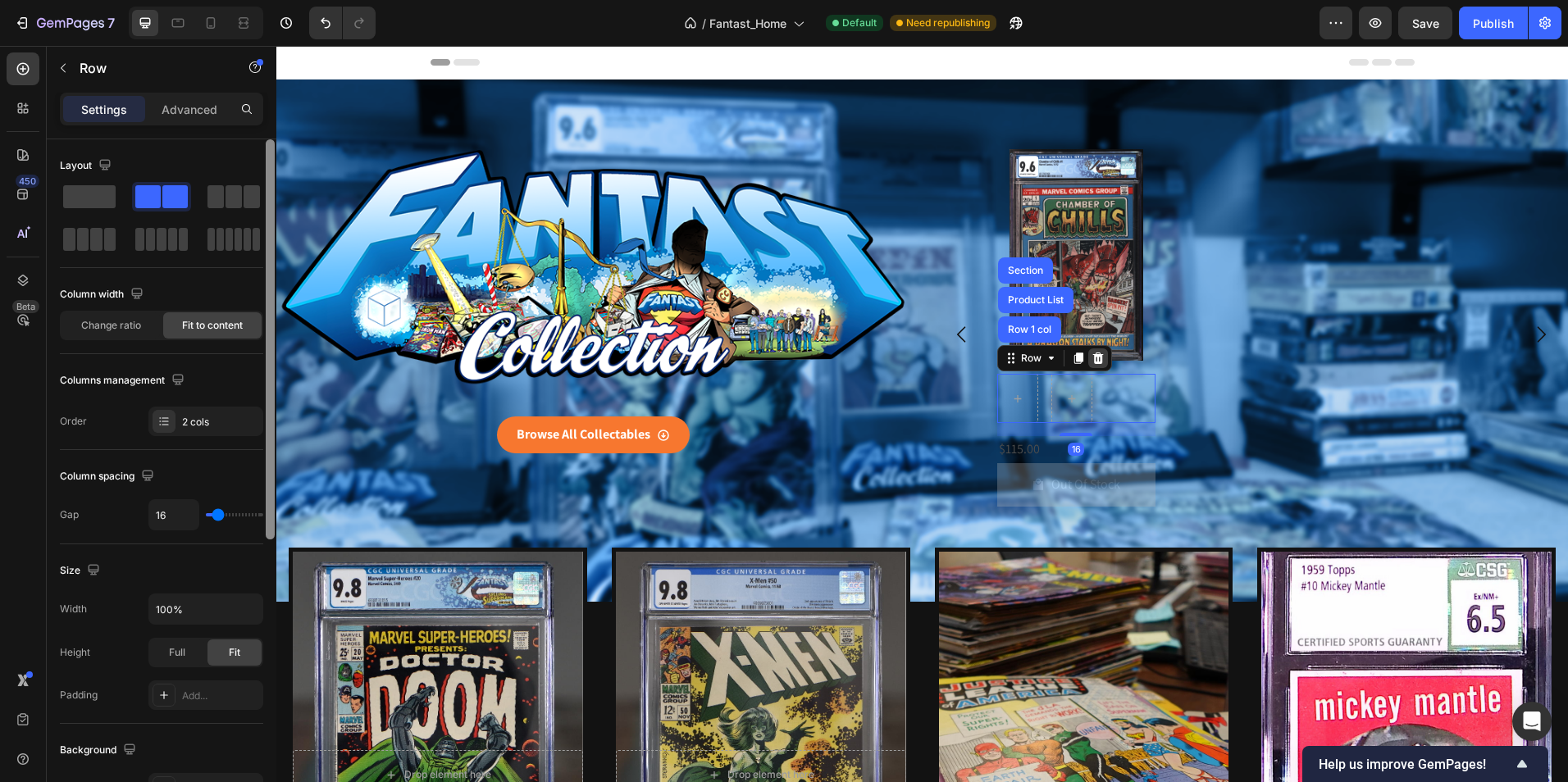
click at [1092, 356] on icon at bounding box center [1097, 358] width 11 height 12
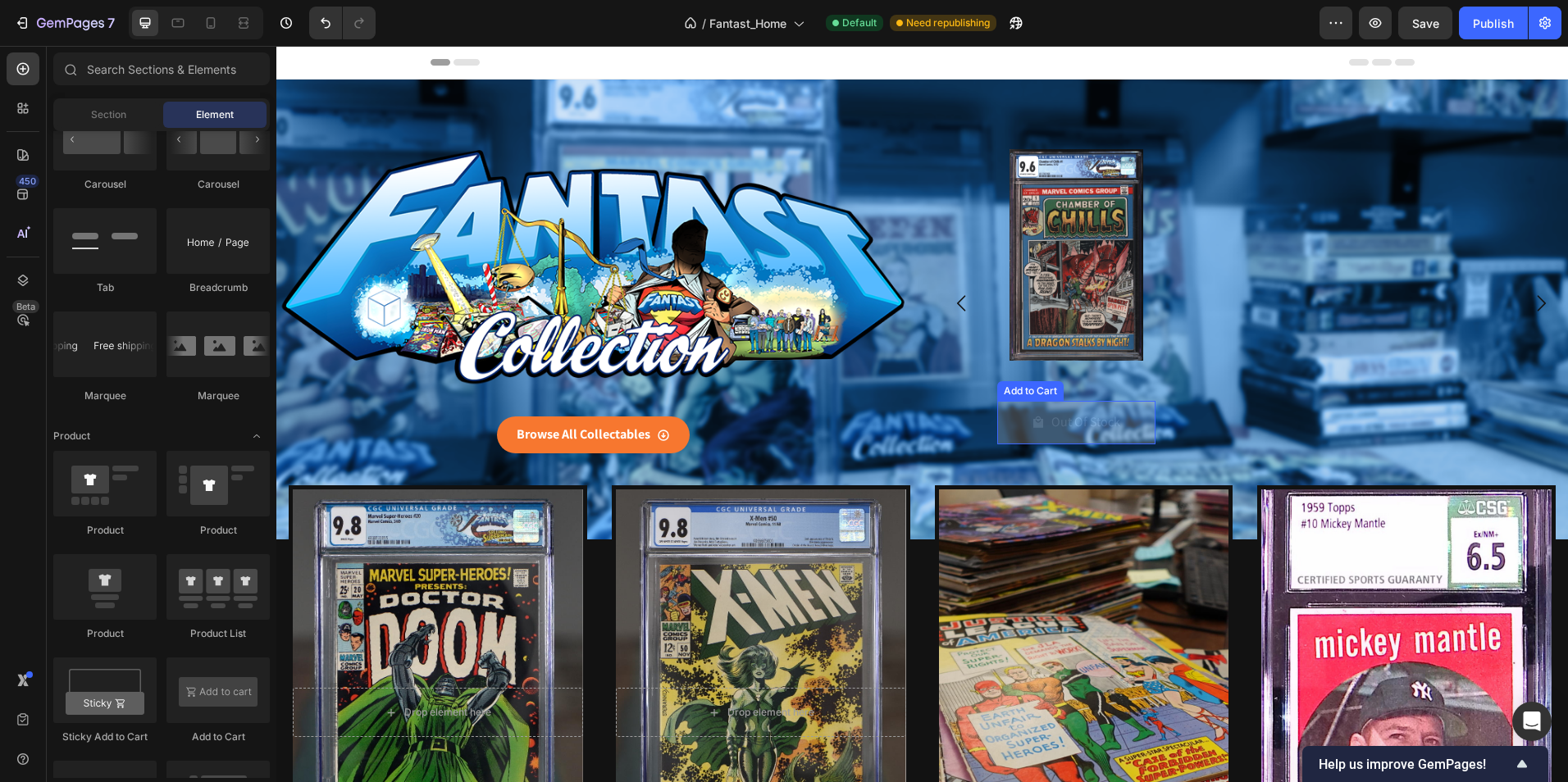
click at [1034, 395] on div "Add to Cart" at bounding box center [1030, 391] width 66 height 20
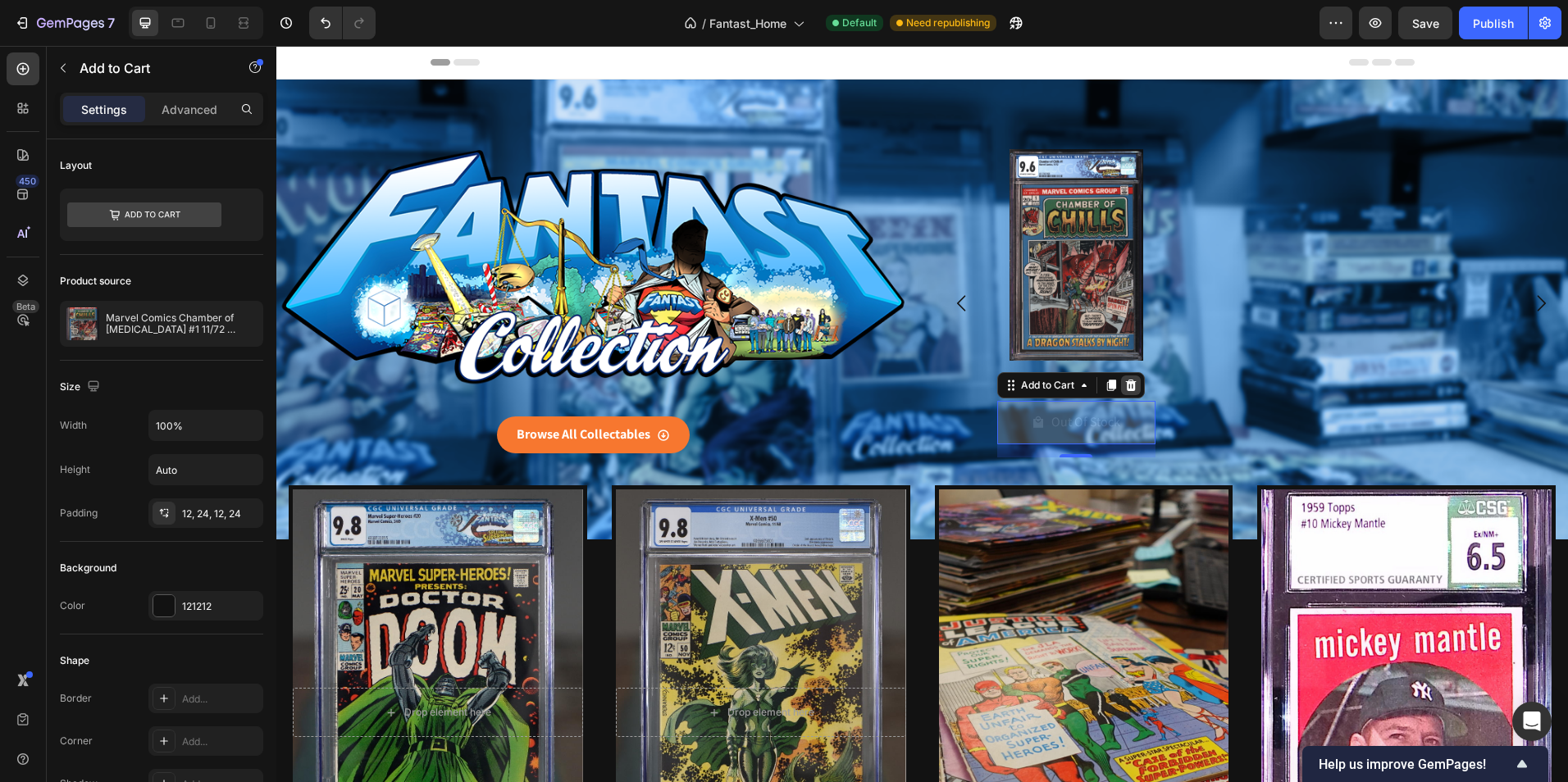
click at [1126, 385] on icon at bounding box center [1129, 386] width 11 height 12
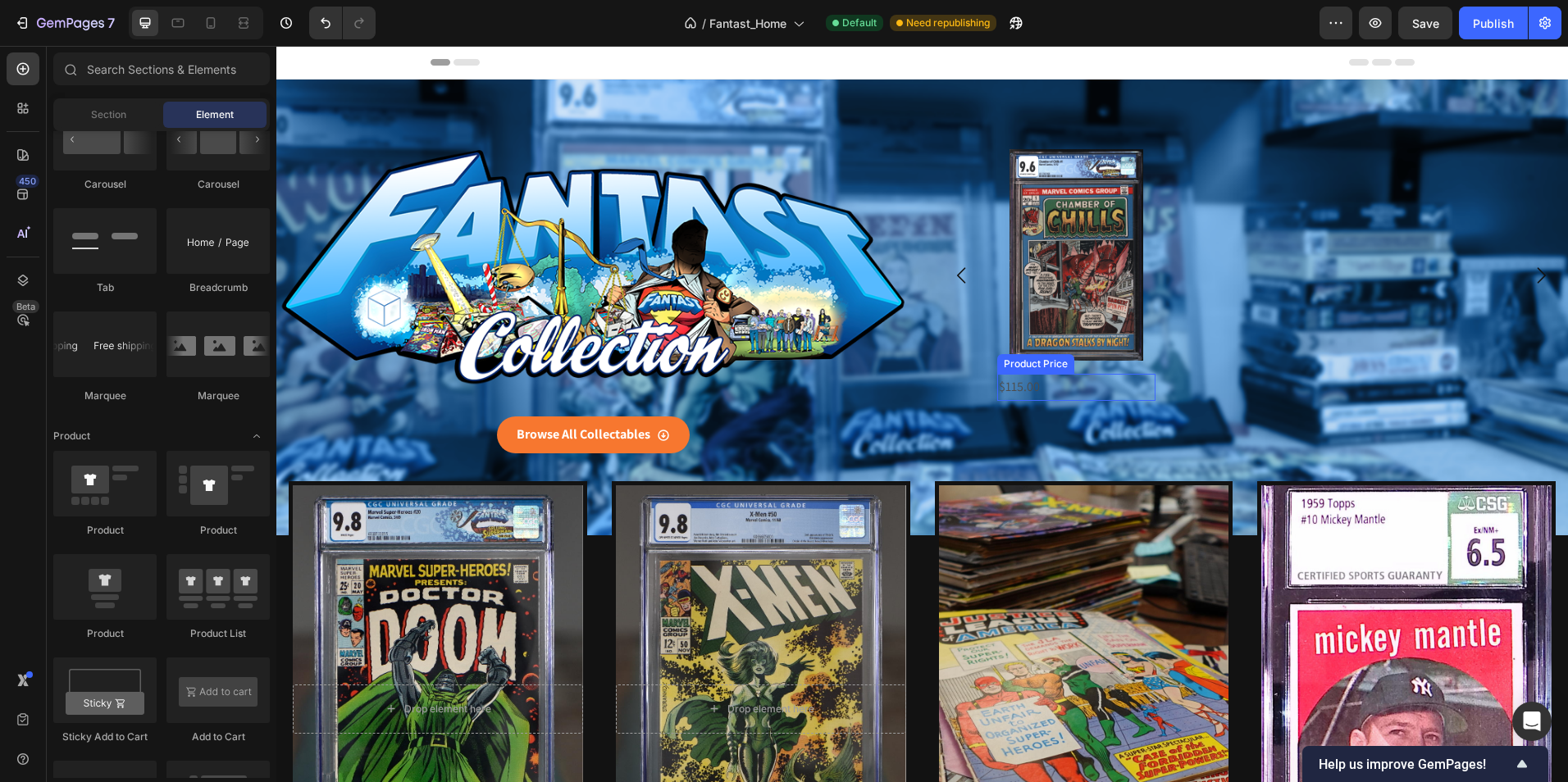
click at [1030, 366] on div "Product Price" at bounding box center [1035, 363] width 70 height 15
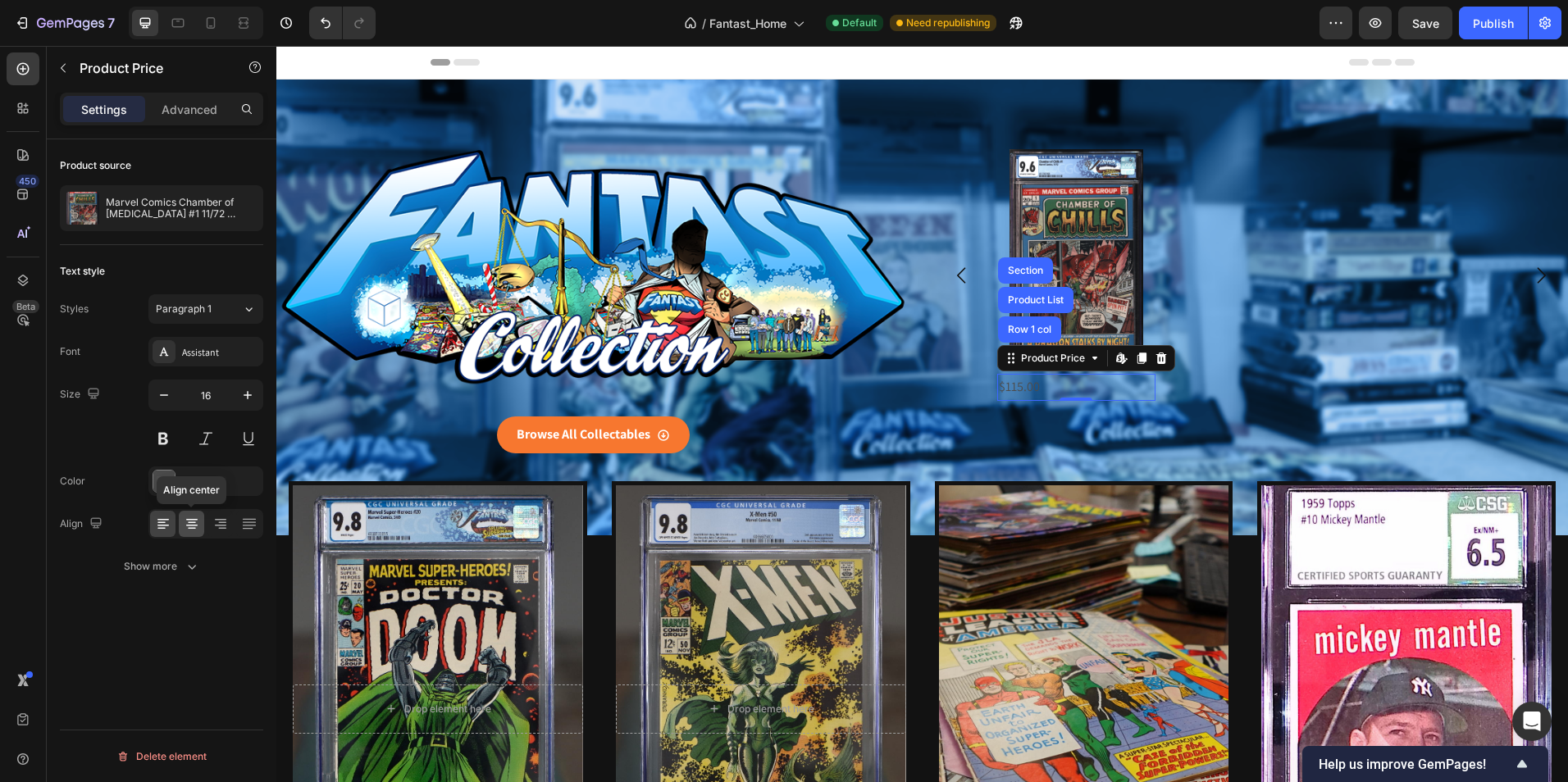
click at [189, 521] on icon at bounding box center [192, 524] width 17 height 17
click at [168, 442] on button at bounding box center [164, 439] width 30 height 30
click at [202, 355] on div "Assistant" at bounding box center [220, 352] width 77 height 15
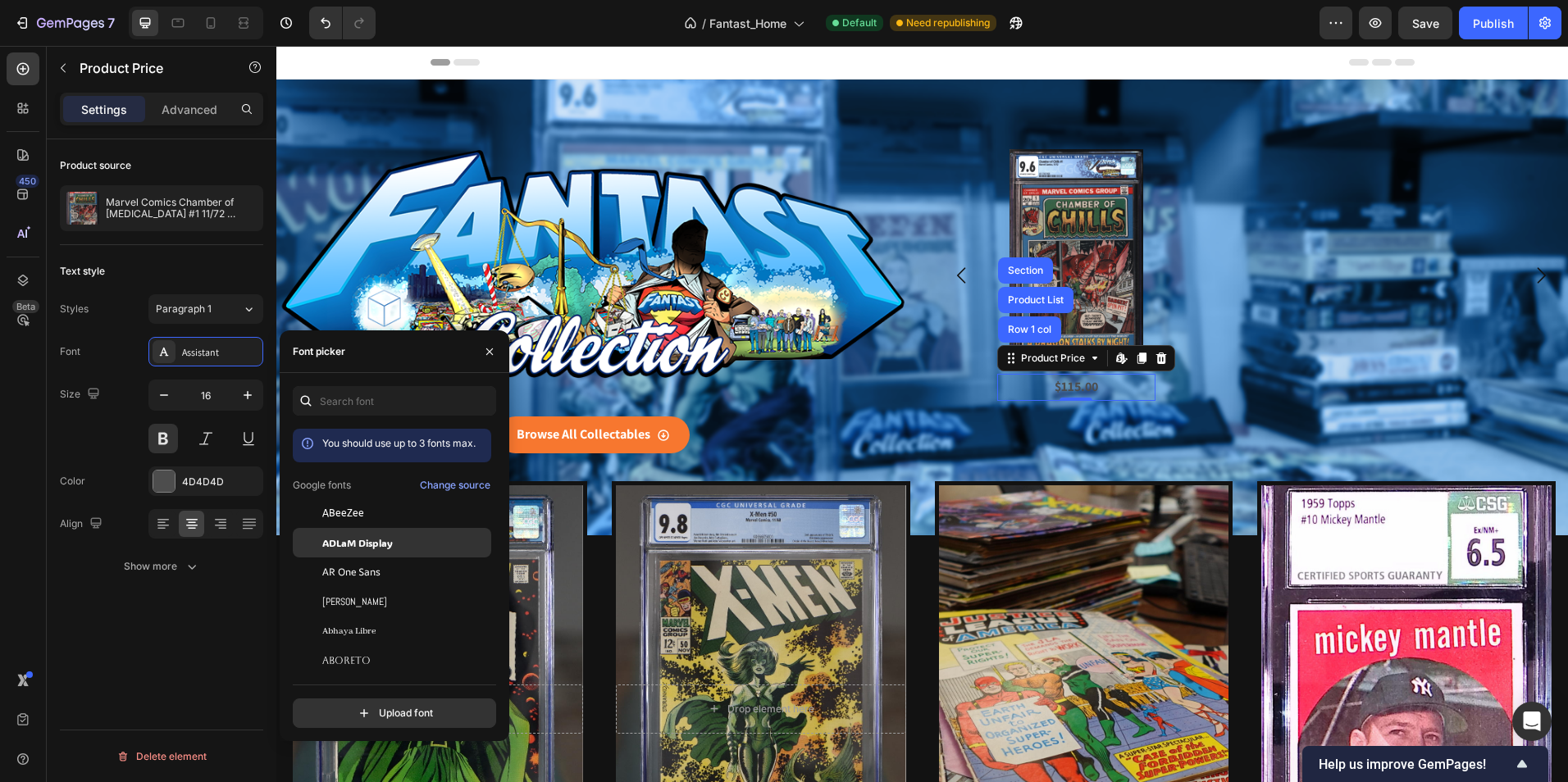
click at [377, 541] on span "ADLaM Display" at bounding box center [357, 542] width 70 height 15
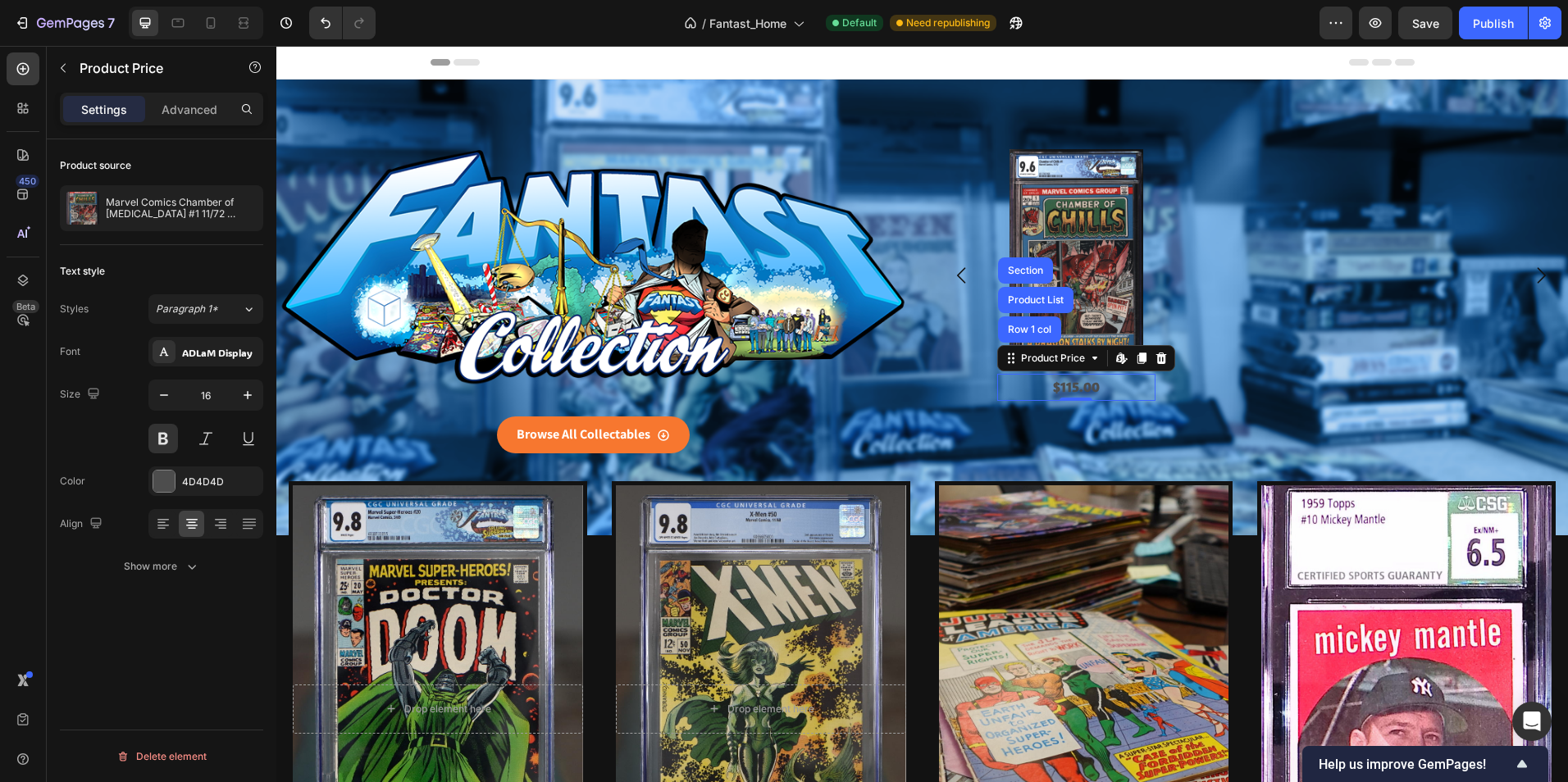
click at [196, 633] on div "Product source Marvel Comics Chamber of [MEDICAL_DATA] #1 11/72 FANTAST CGC 9.6…" at bounding box center [161, 483] width 229 height 690
click at [184, 568] on icon "button" at bounding box center [192, 567] width 17 height 17
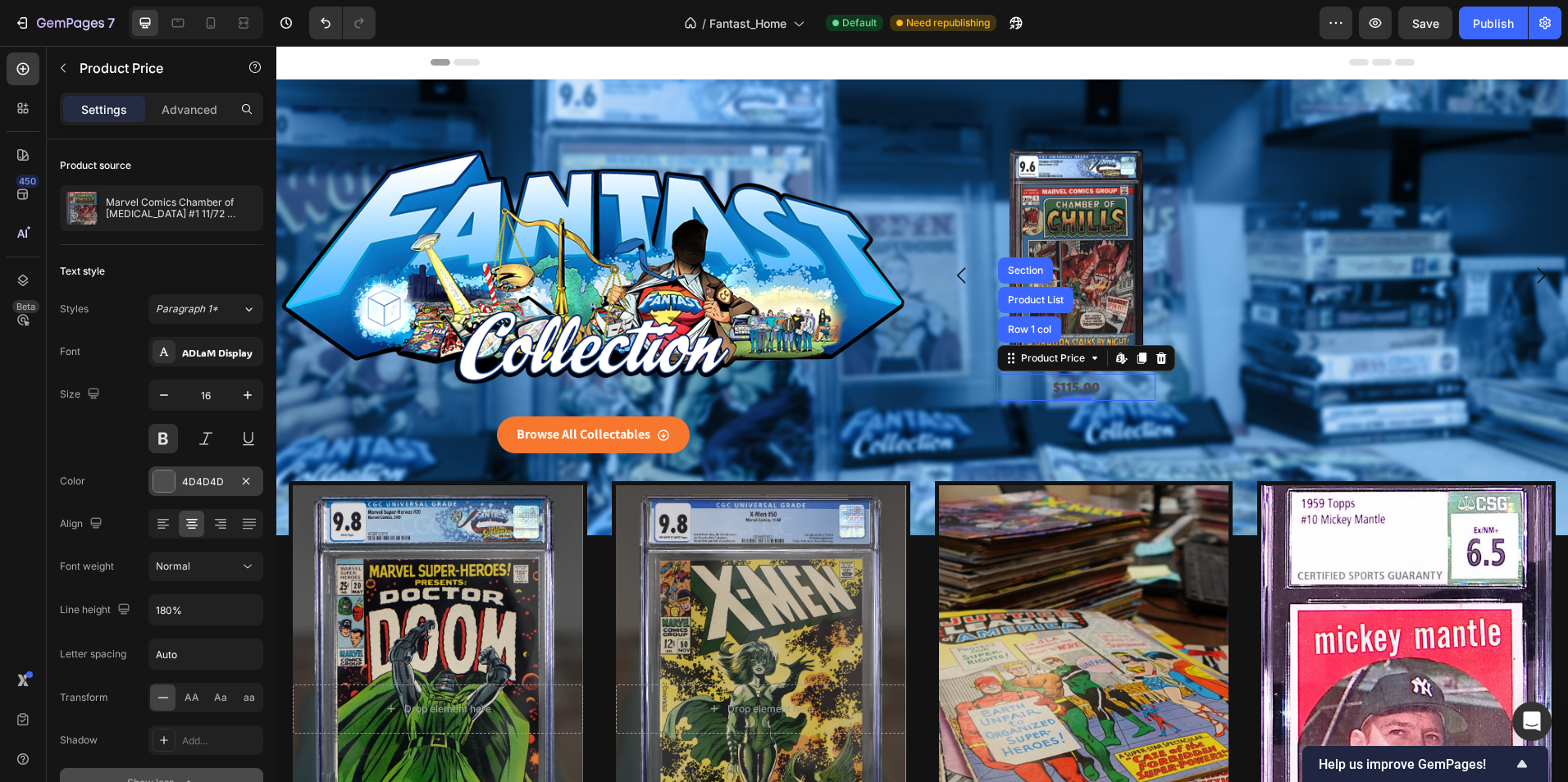
click at [164, 481] on div at bounding box center [163, 480] width 21 height 21
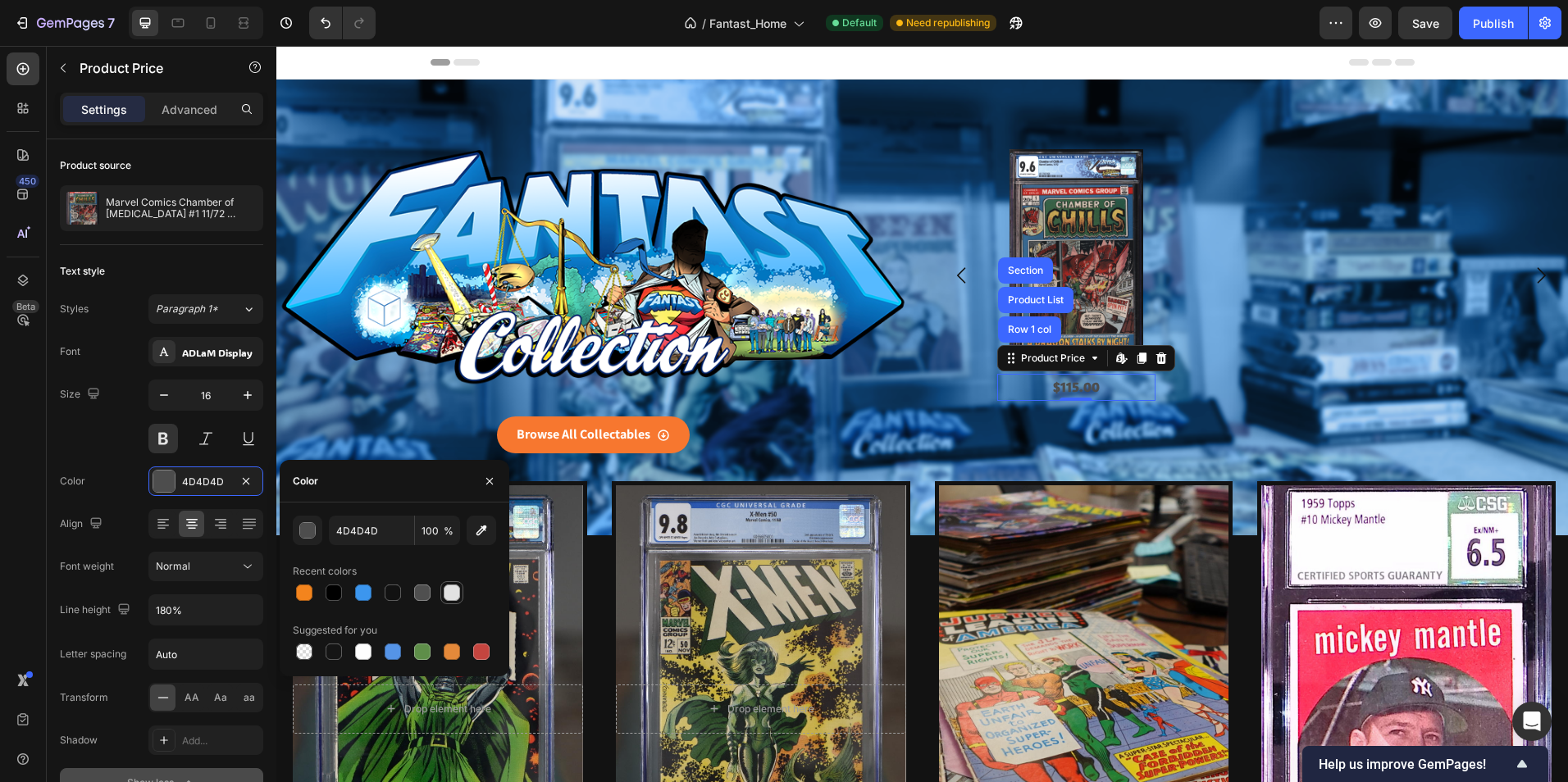
click at [457, 594] on div at bounding box center [452, 592] width 17 height 17
type input "E2E2E2"
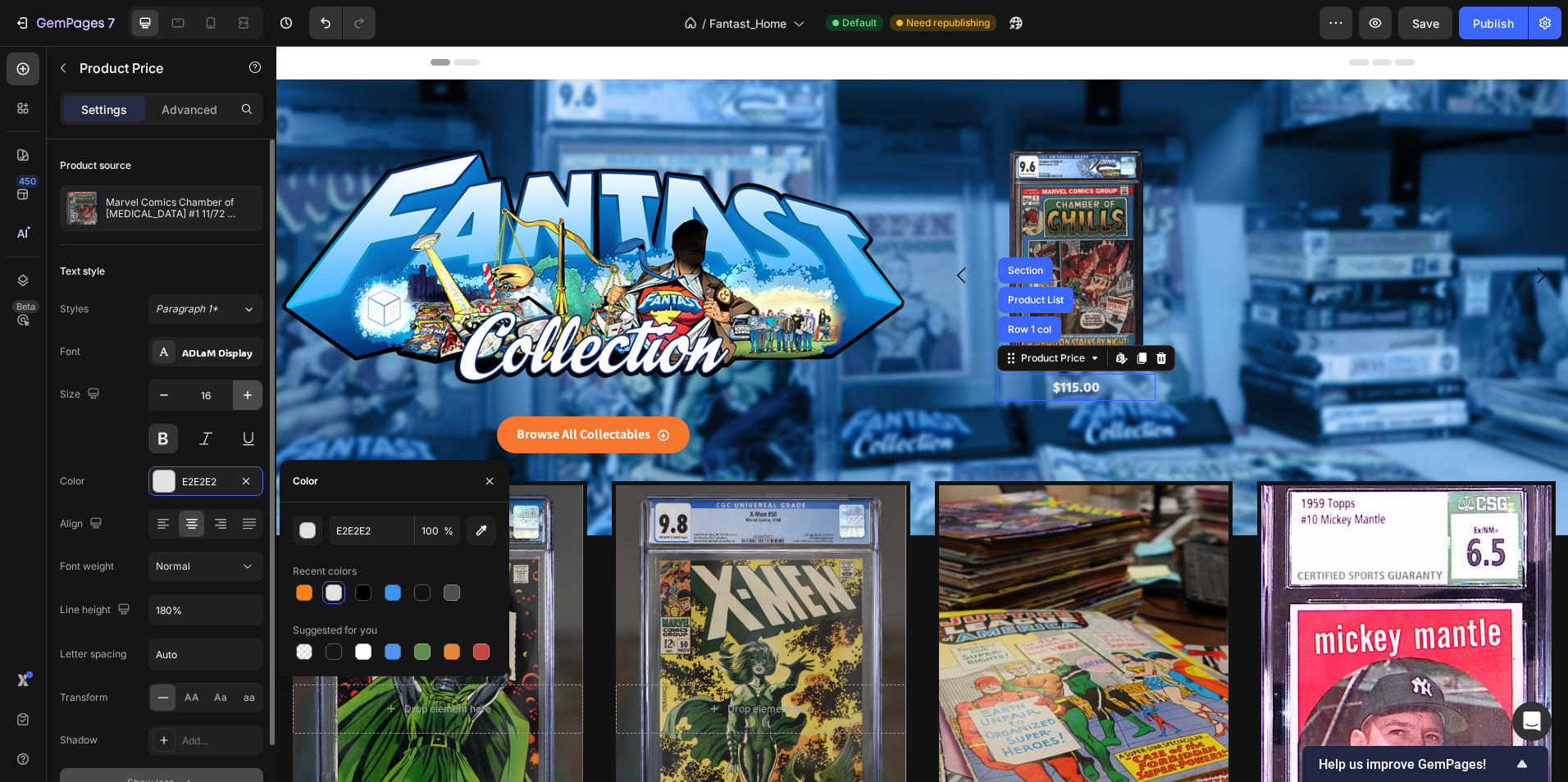
click at [251, 394] on icon "button" at bounding box center [247, 395] width 17 height 17
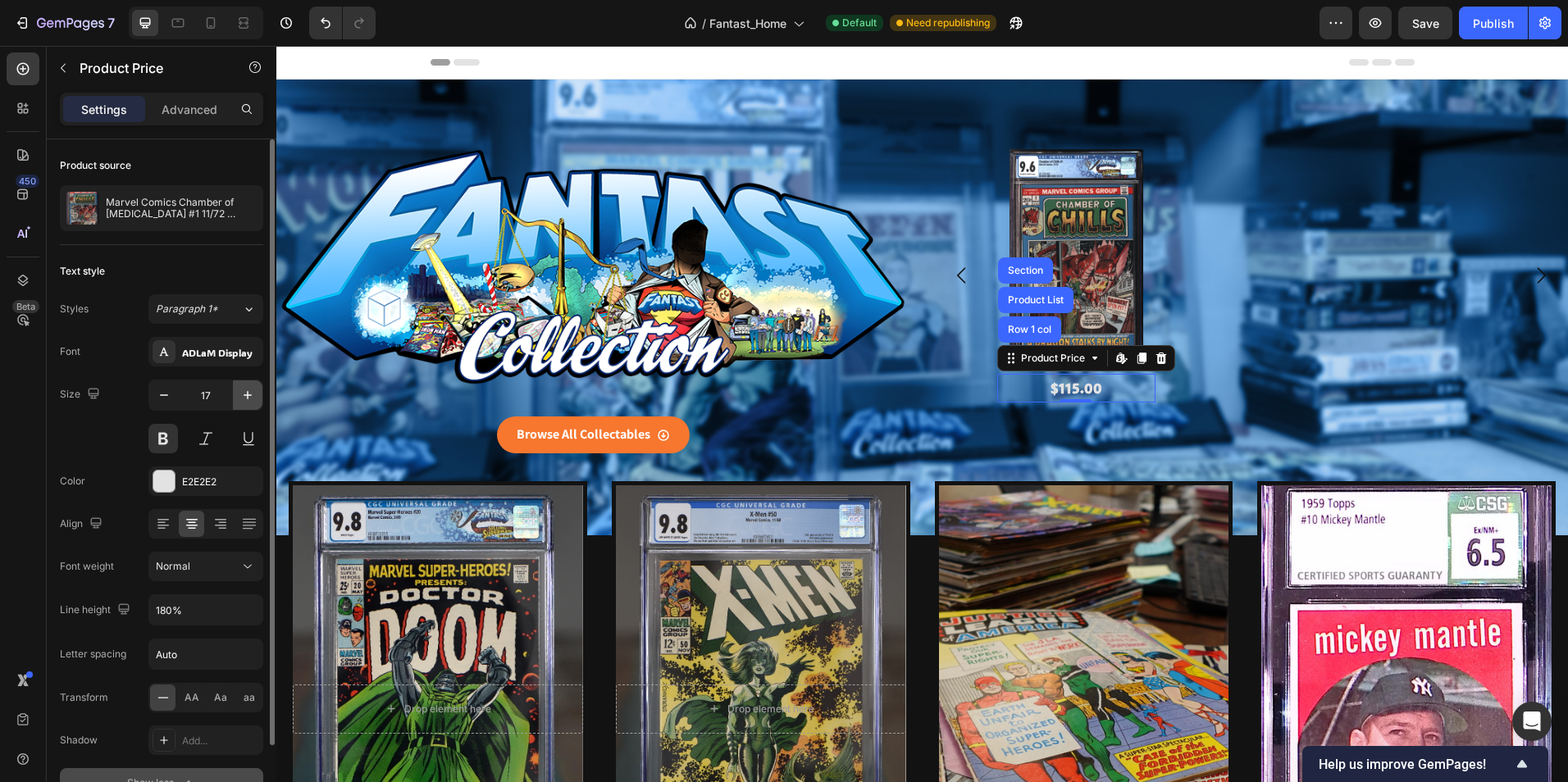
click at [251, 394] on icon "button" at bounding box center [247, 395] width 17 height 17
type input "19"
click at [1061, 157] on div "Product Images" at bounding box center [1040, 159] width 79 height 15
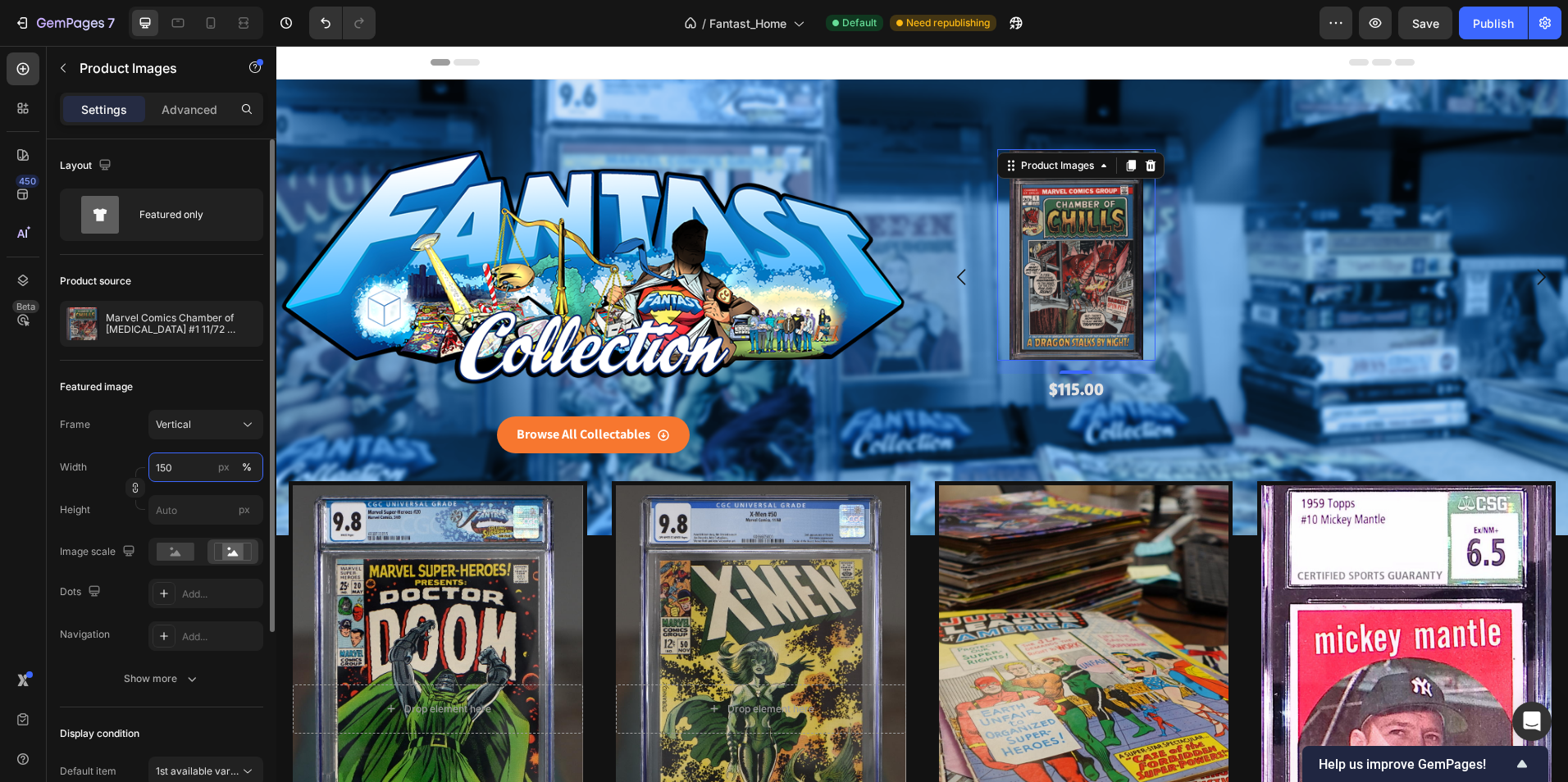
drag, startPoint x: 180, startPoint y: 462, endPoint x: 150, endPoint y: 460, distance: 30.1
click at [150, 460] on input "150" at bounding box center [206, 467] width 115 height 30
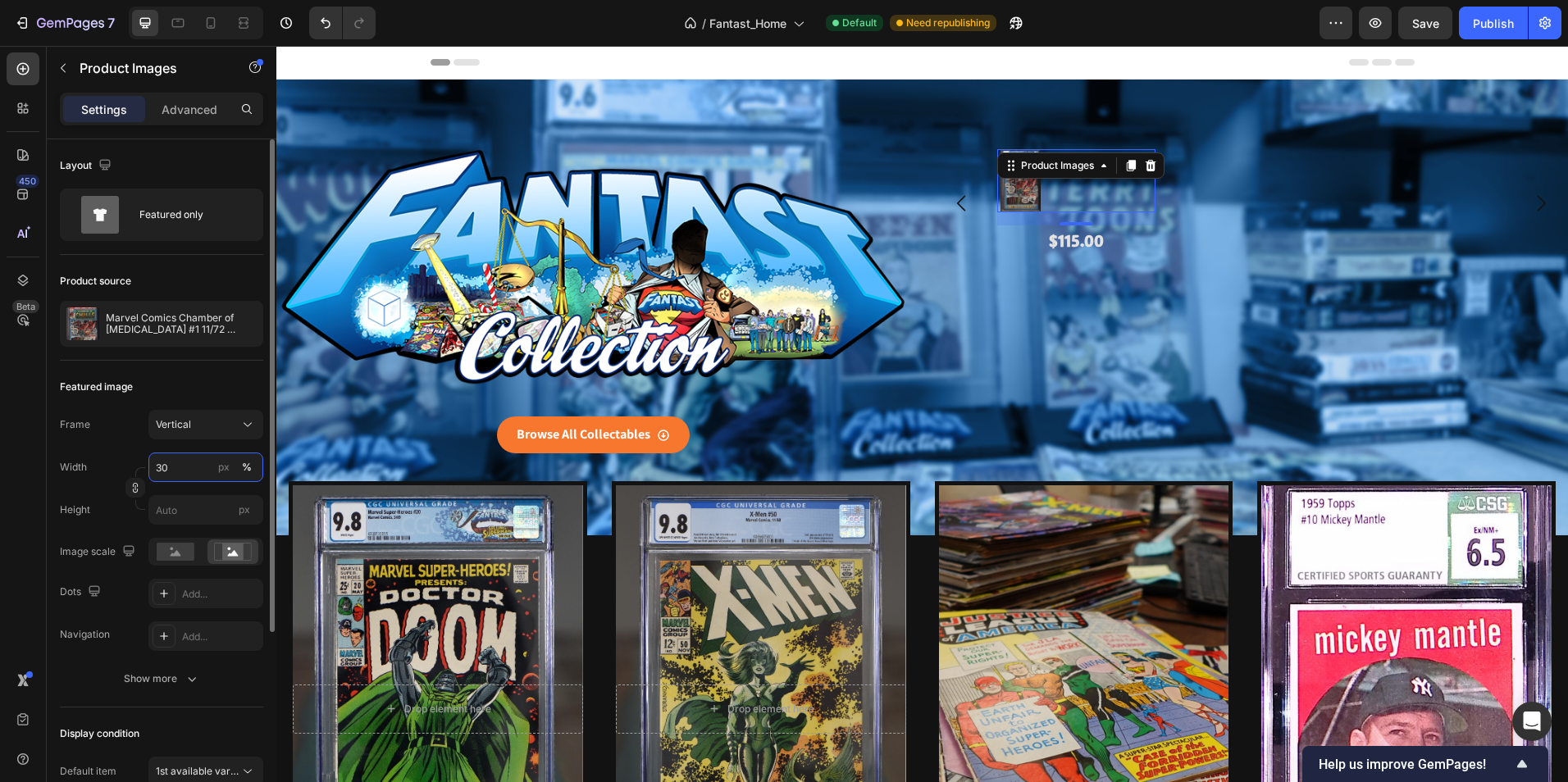
type input "300"
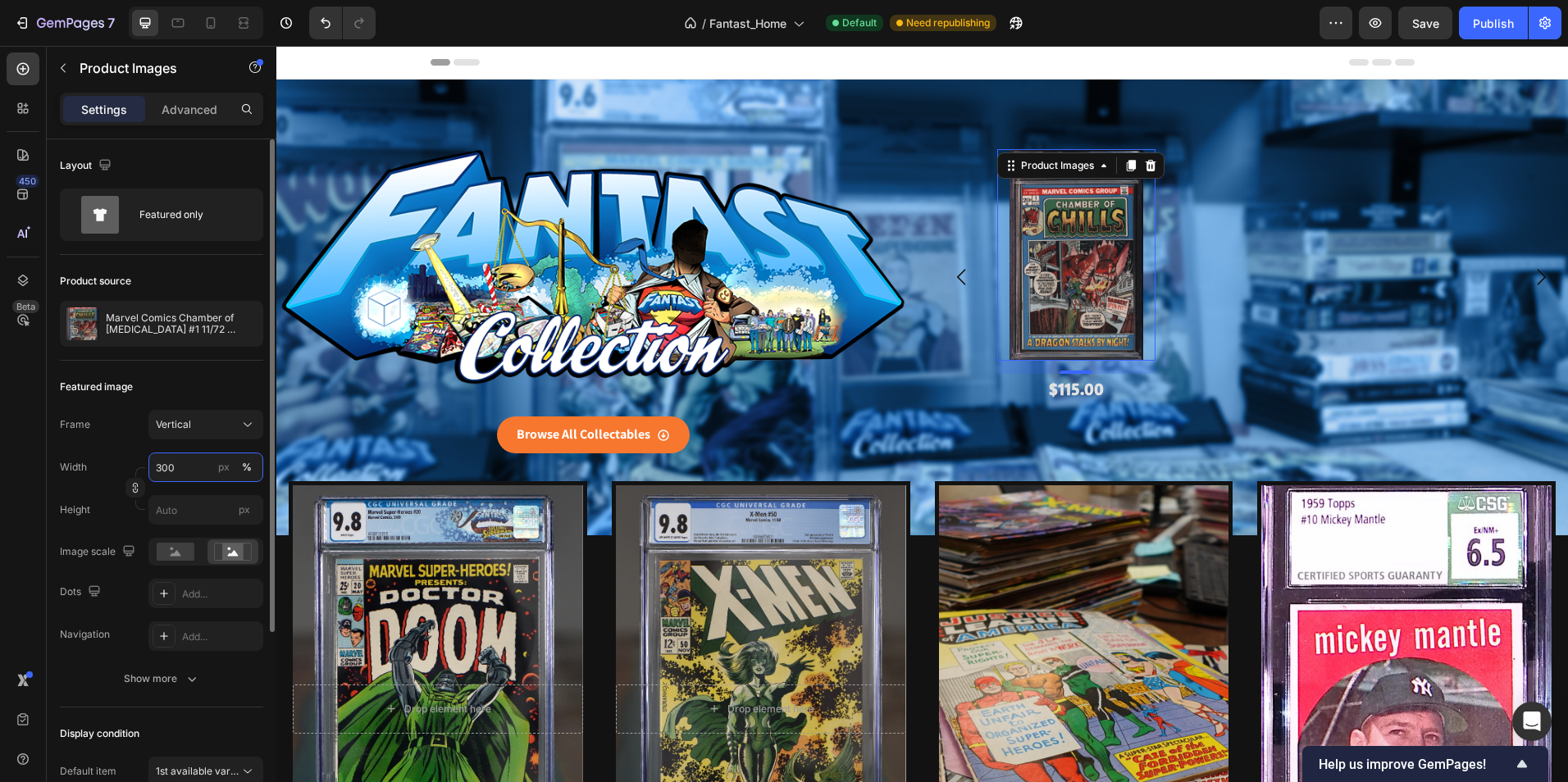
drag, startPoint x: 161, startPoint y: 456, endPoint x: 144, endPoint y: 454, distance: 17.1
click at [144, 454] on div "Width 300 px %" at bounding box center [161, 467] width 203 height 30
click at [125, 448] on div "Frame Vertical Width px % Height px" at bounding box center [161, 467] width 203 height 115
click at [158, 595] on icon at bounding box center [164, 593] width 13 height 13
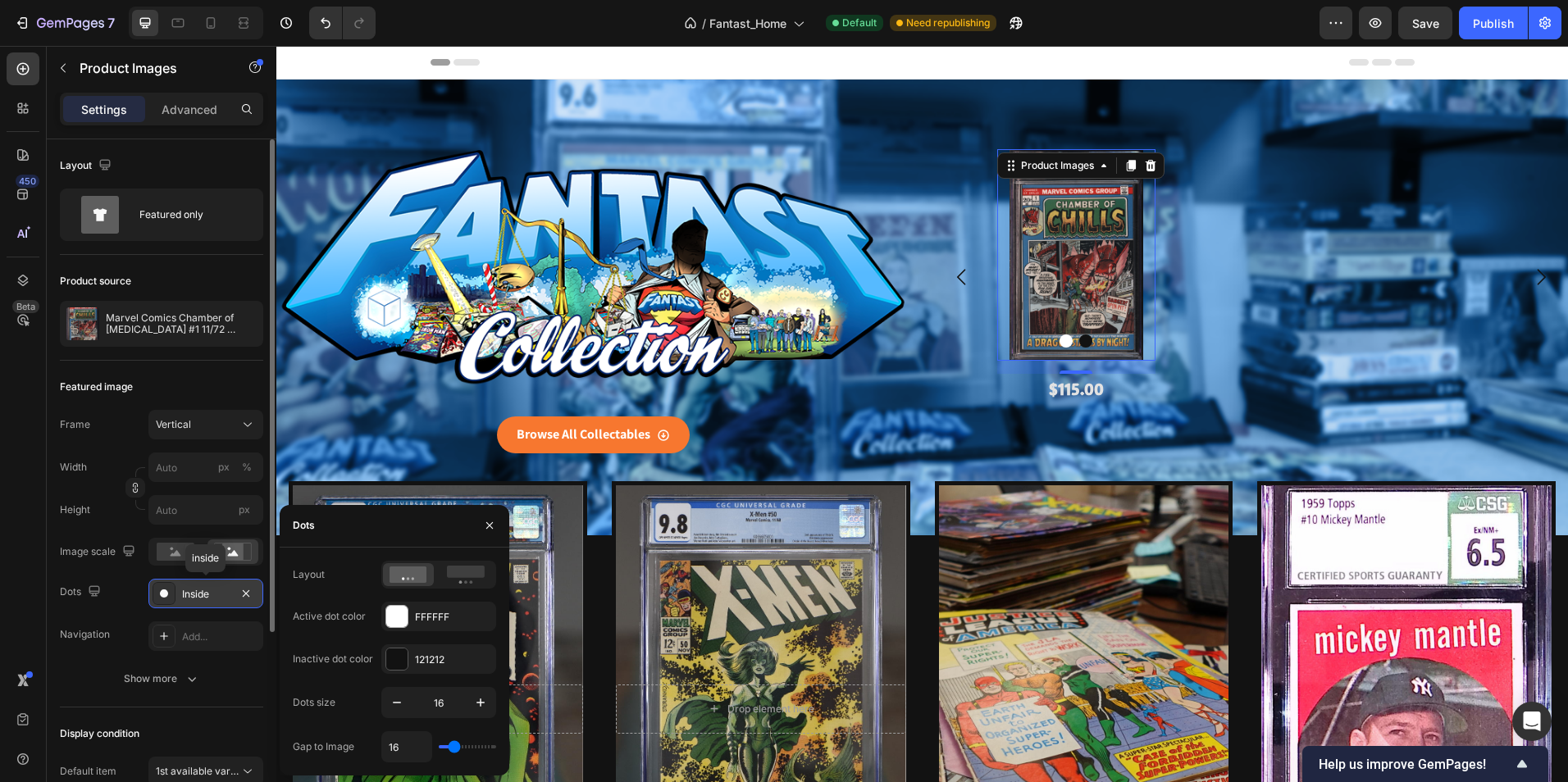
click at [158, 595] on icon at bounding box center [164, 593] width 13 height 13
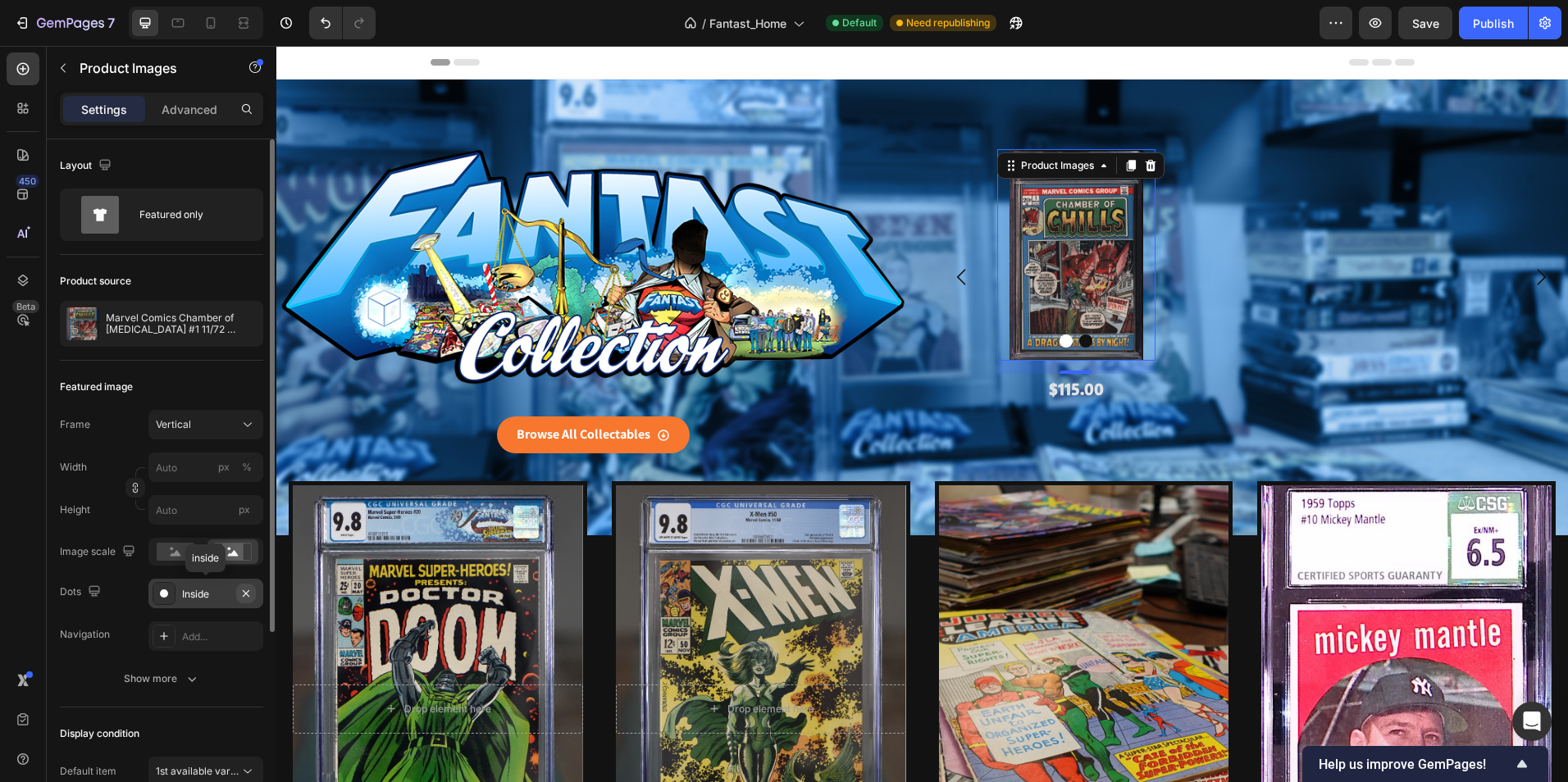
click at [249, 584] on button "button" at bounding box center [246, 593] width 20 height 20
click at [249, 584] on div "Add..." at bounding box center [206, 593] width 115 height 30
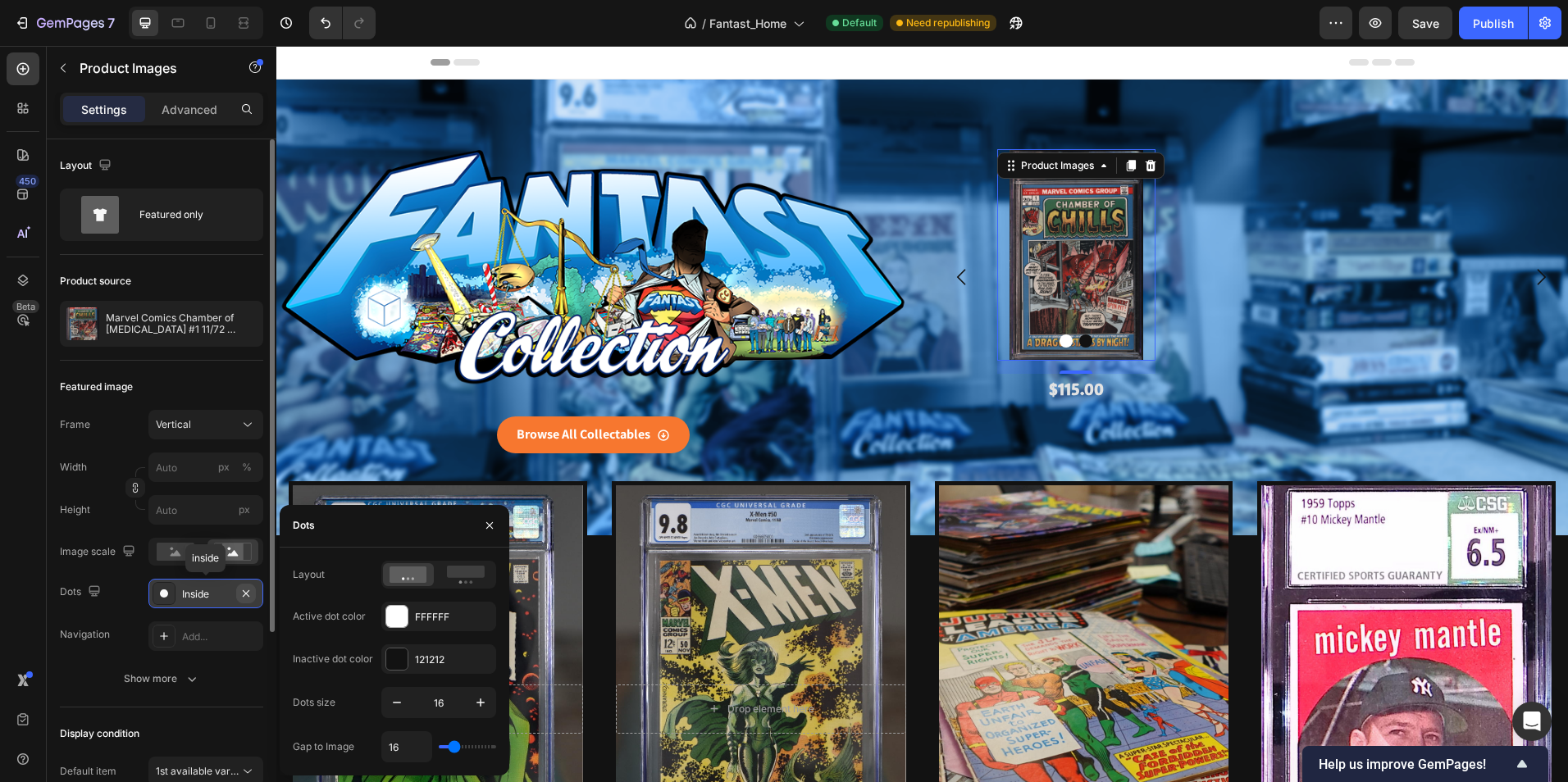
click at [248, 599] on icon "button" at bounding box center [245, 593] width 13 height 13
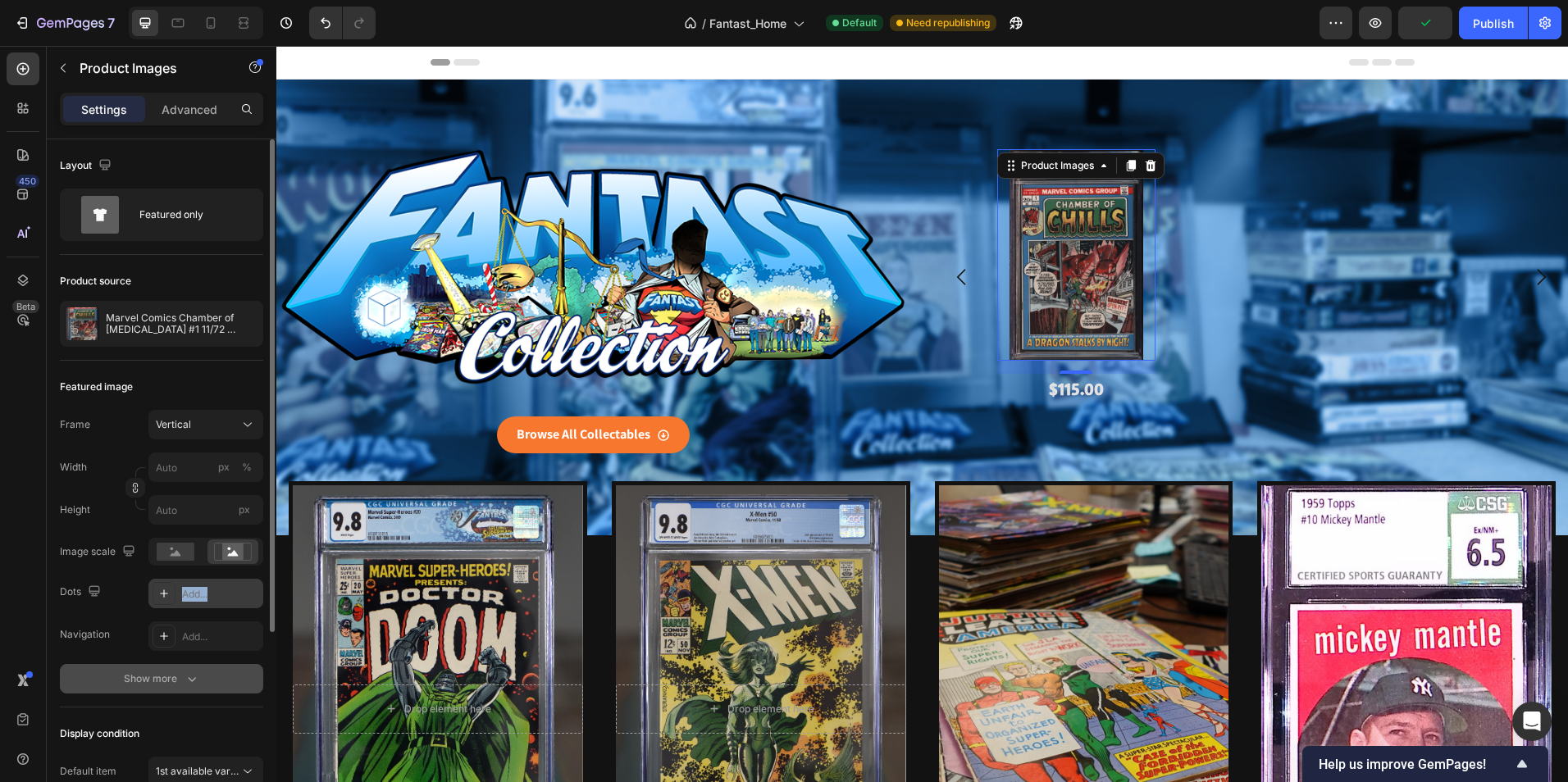
click at [177, 666] on button "Show more" at bounding box center [161, 679] width 203 height 30
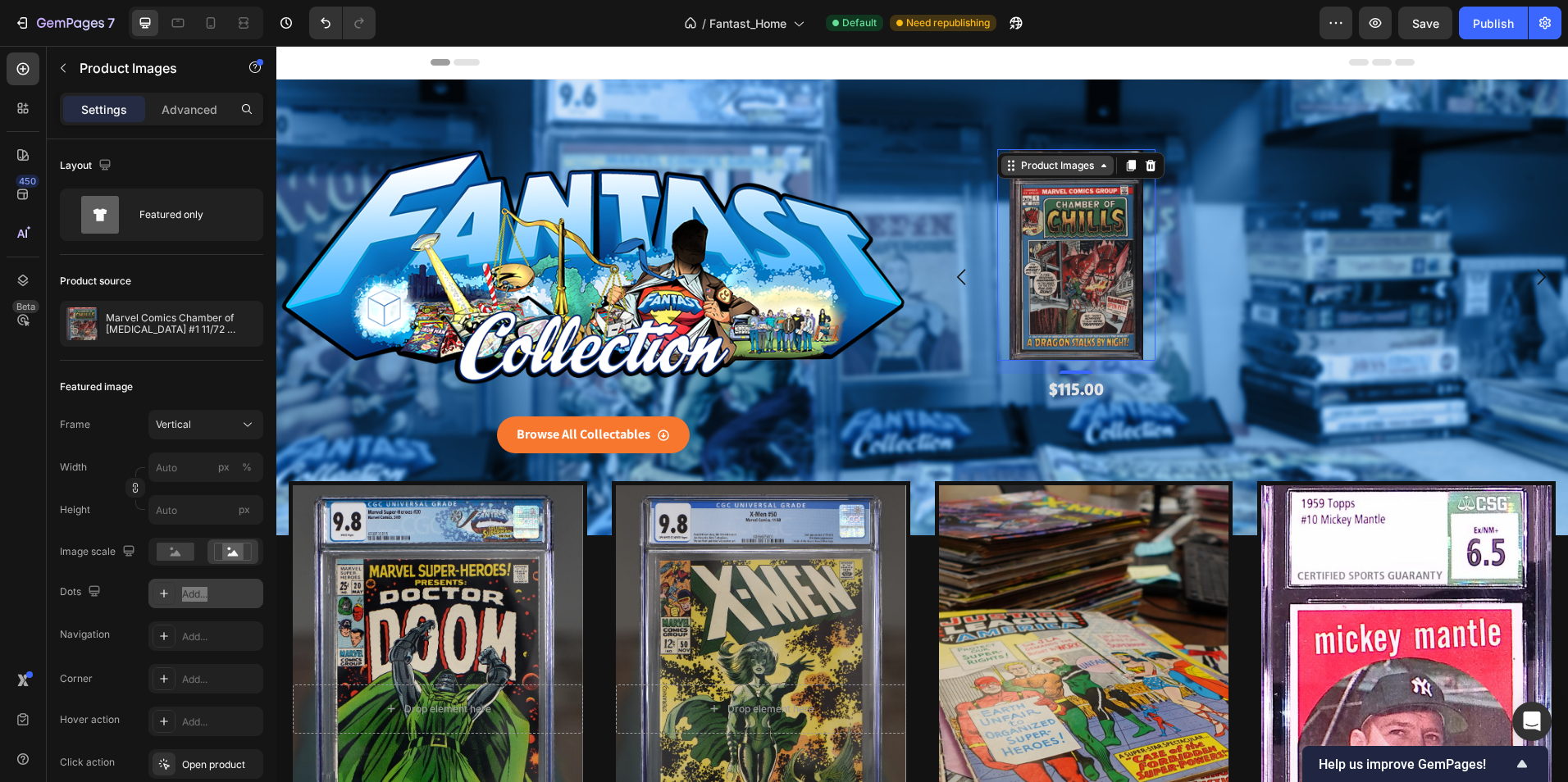
click at [1026, 168] on div "Product Images" at bounding box center [1057, 165] width 79 height 15
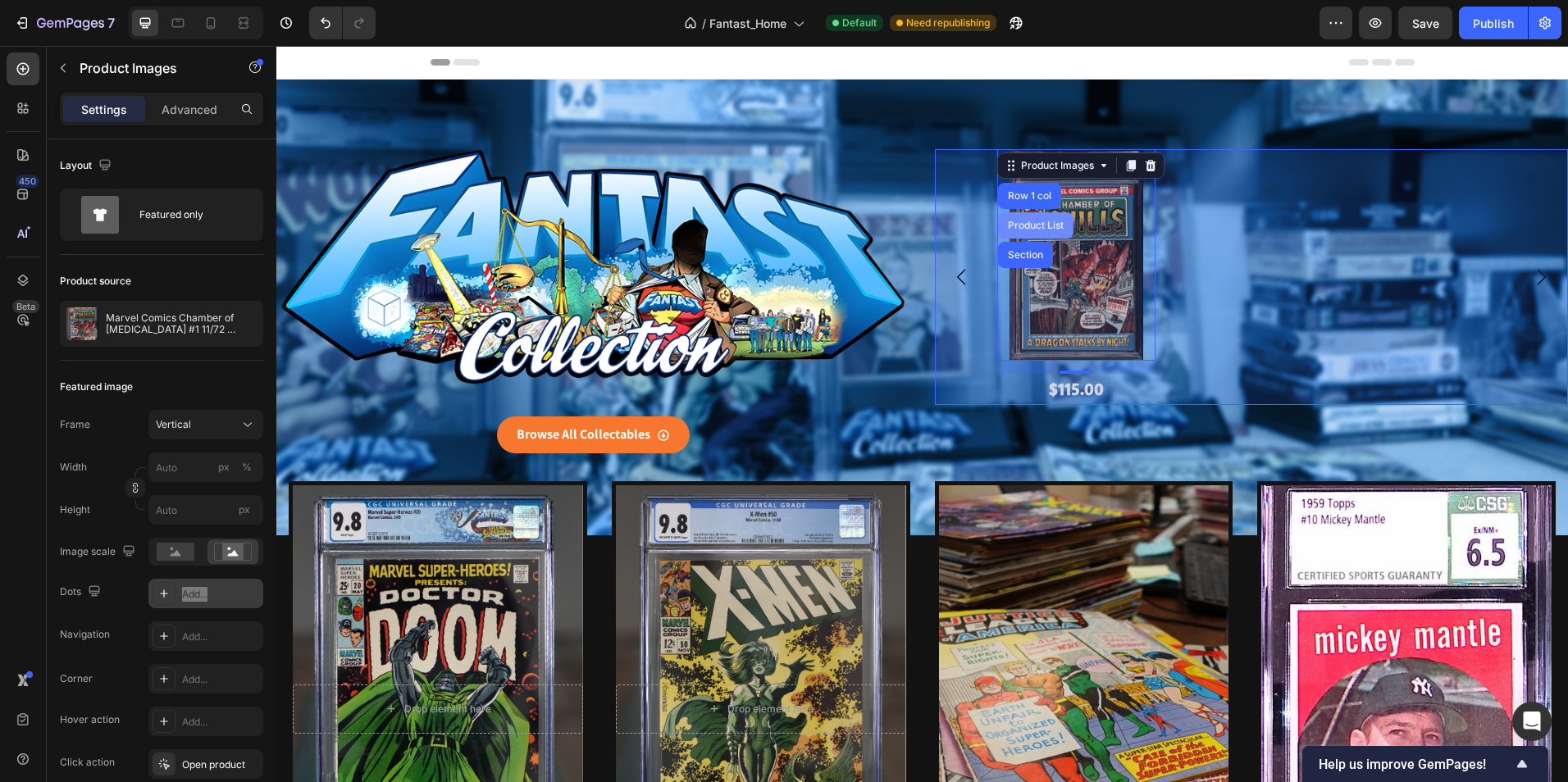
click at [1023, 227] on div "Product List" at bounding box center [1035, 225] width 63 height 10
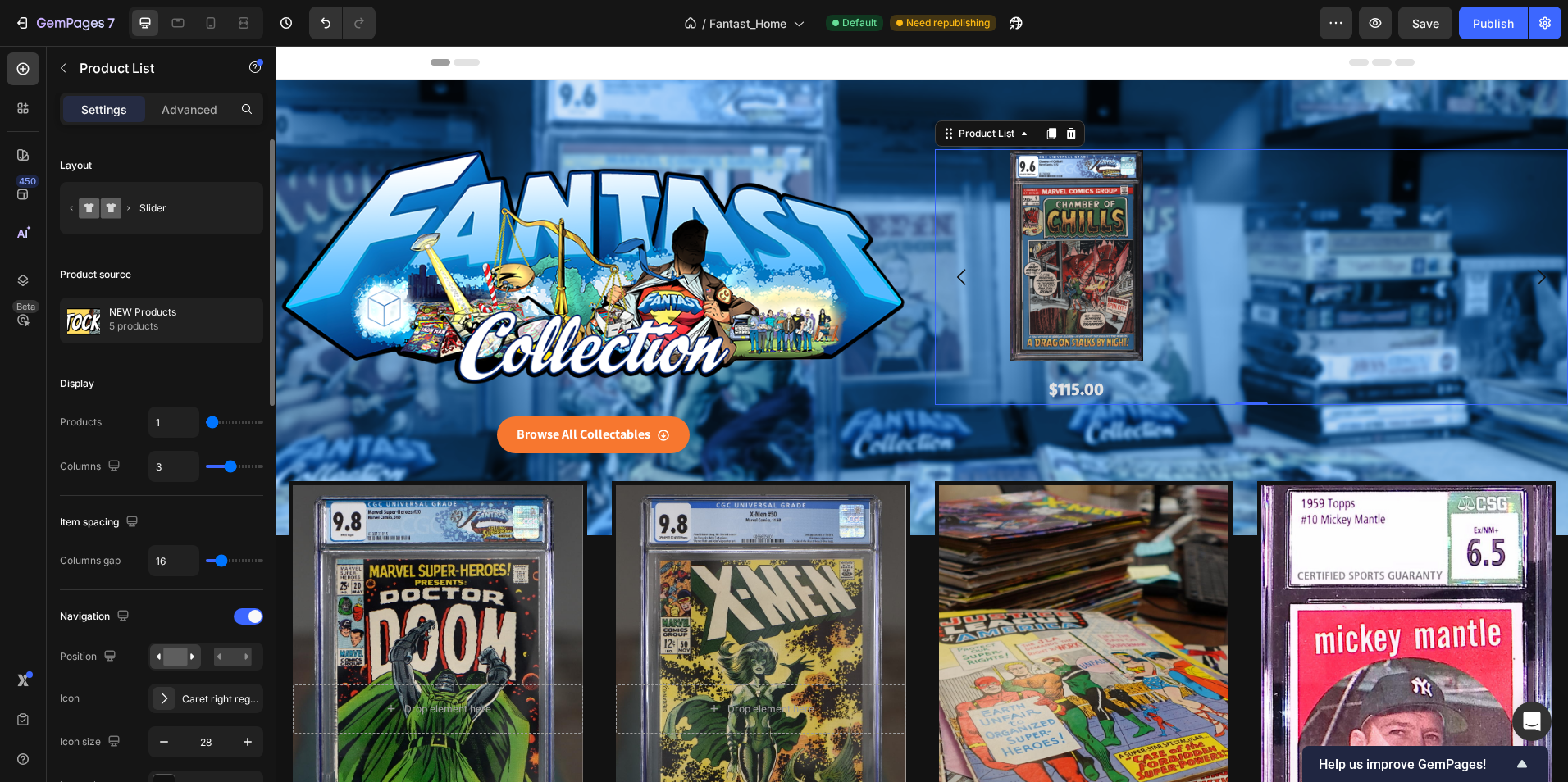
type input "2"
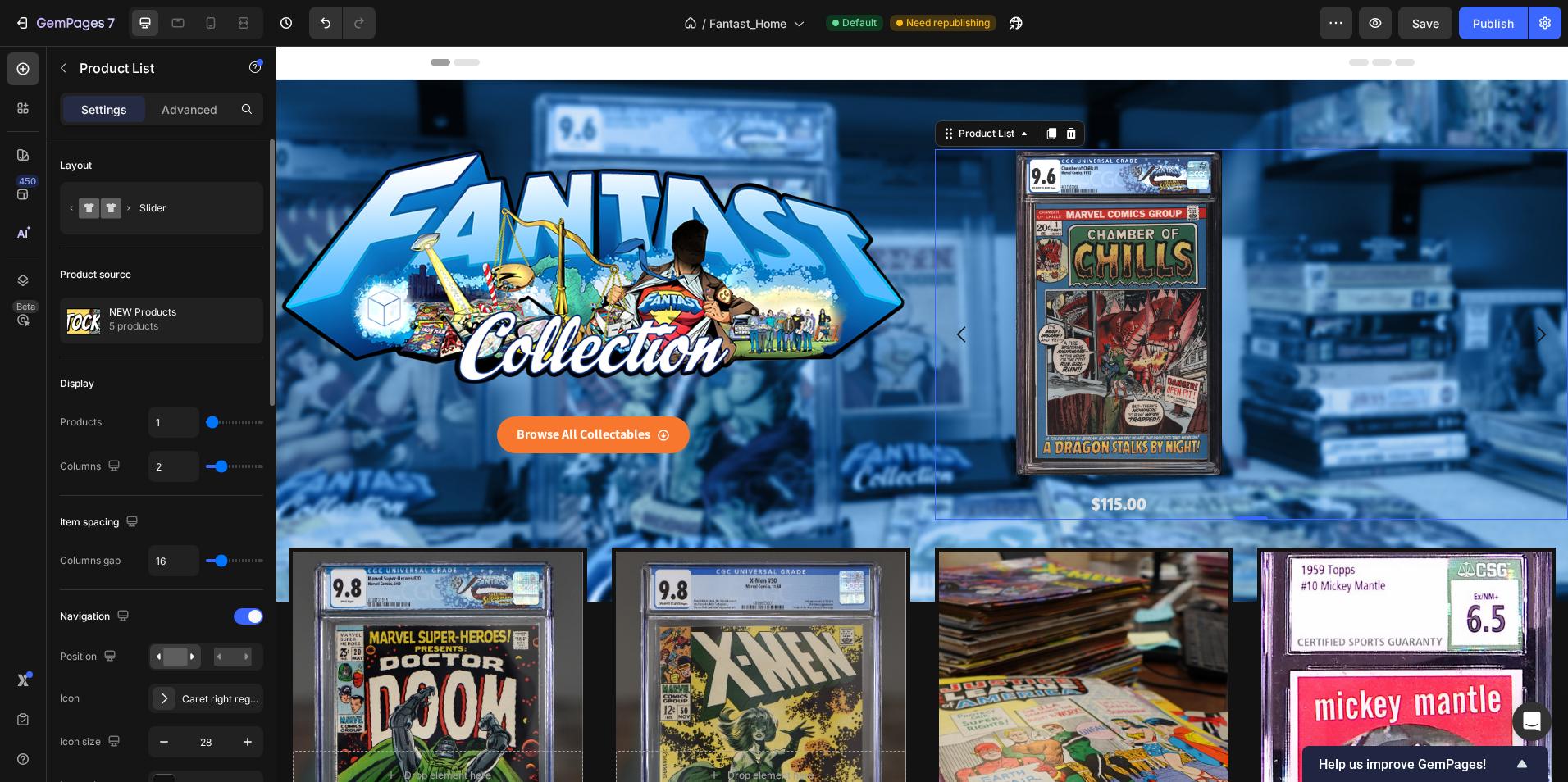
type input "1"
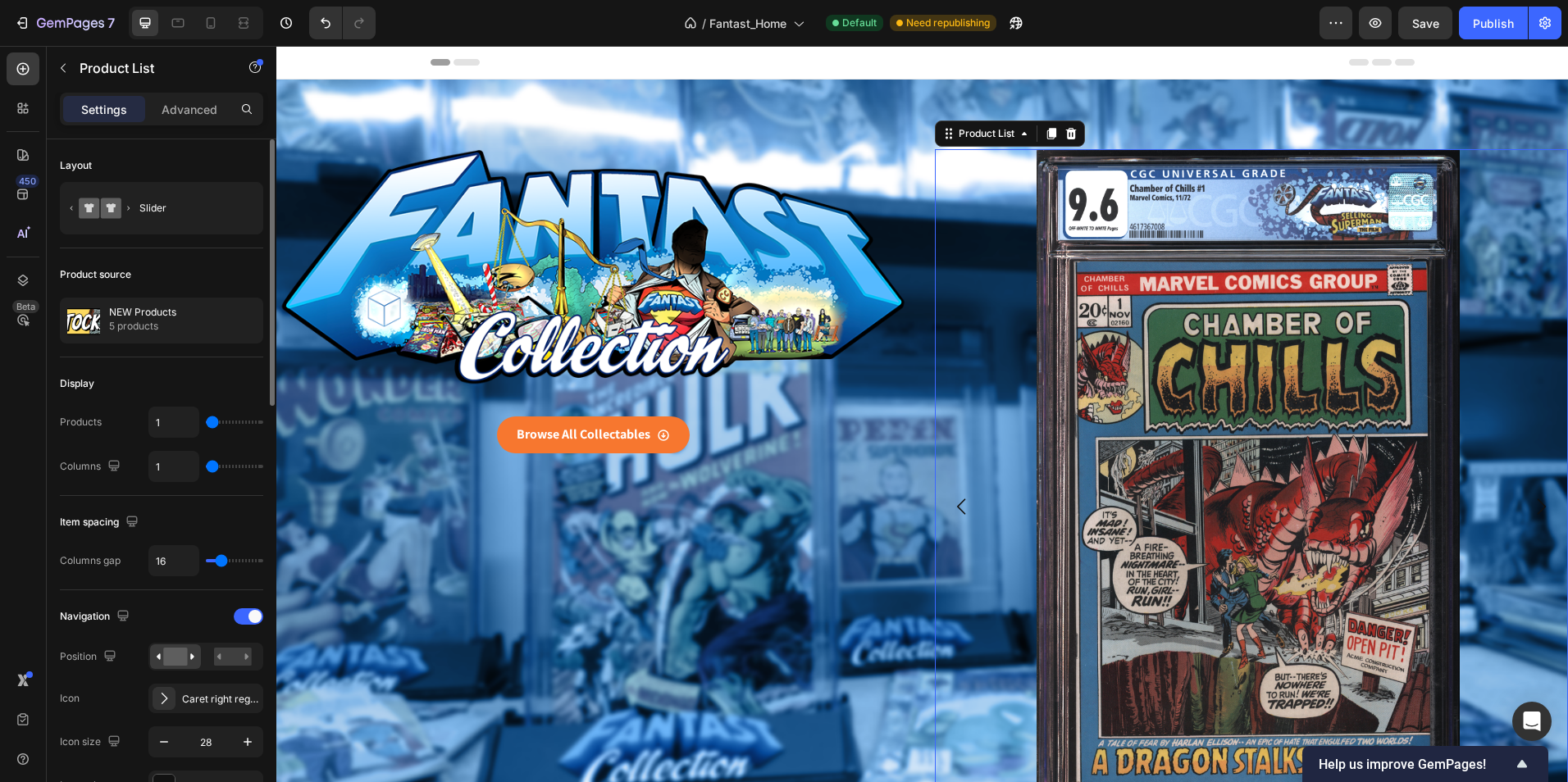
type input "2"
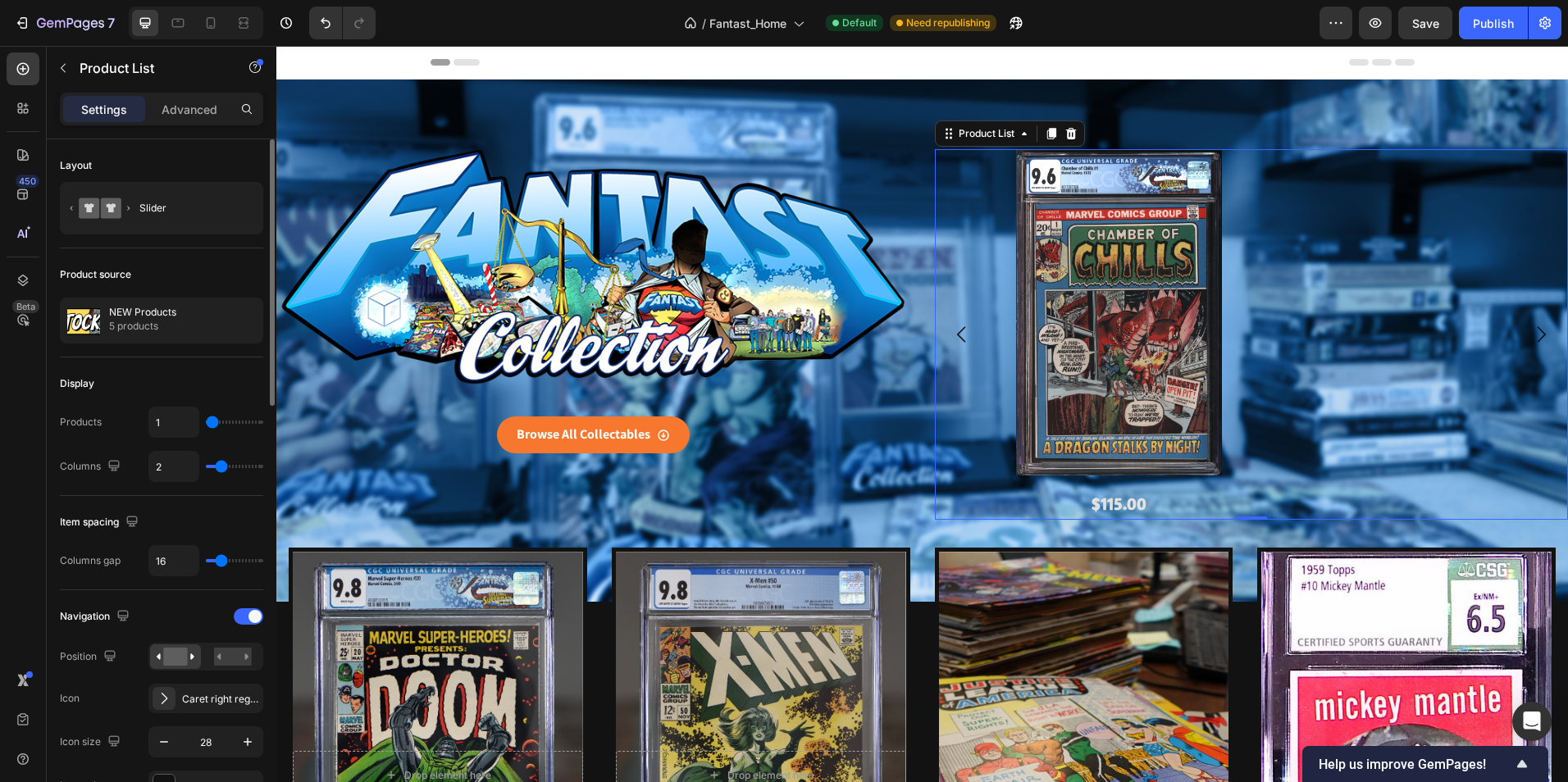
drag, startPoint x: 229, startPoint y: 467, endPoint x: 219, endPoint y: 465, distance: 10.2
type input "2"
click at [219, 465] on input "range" at bounding box center [234, 465] width 58 height 3
type input "1"
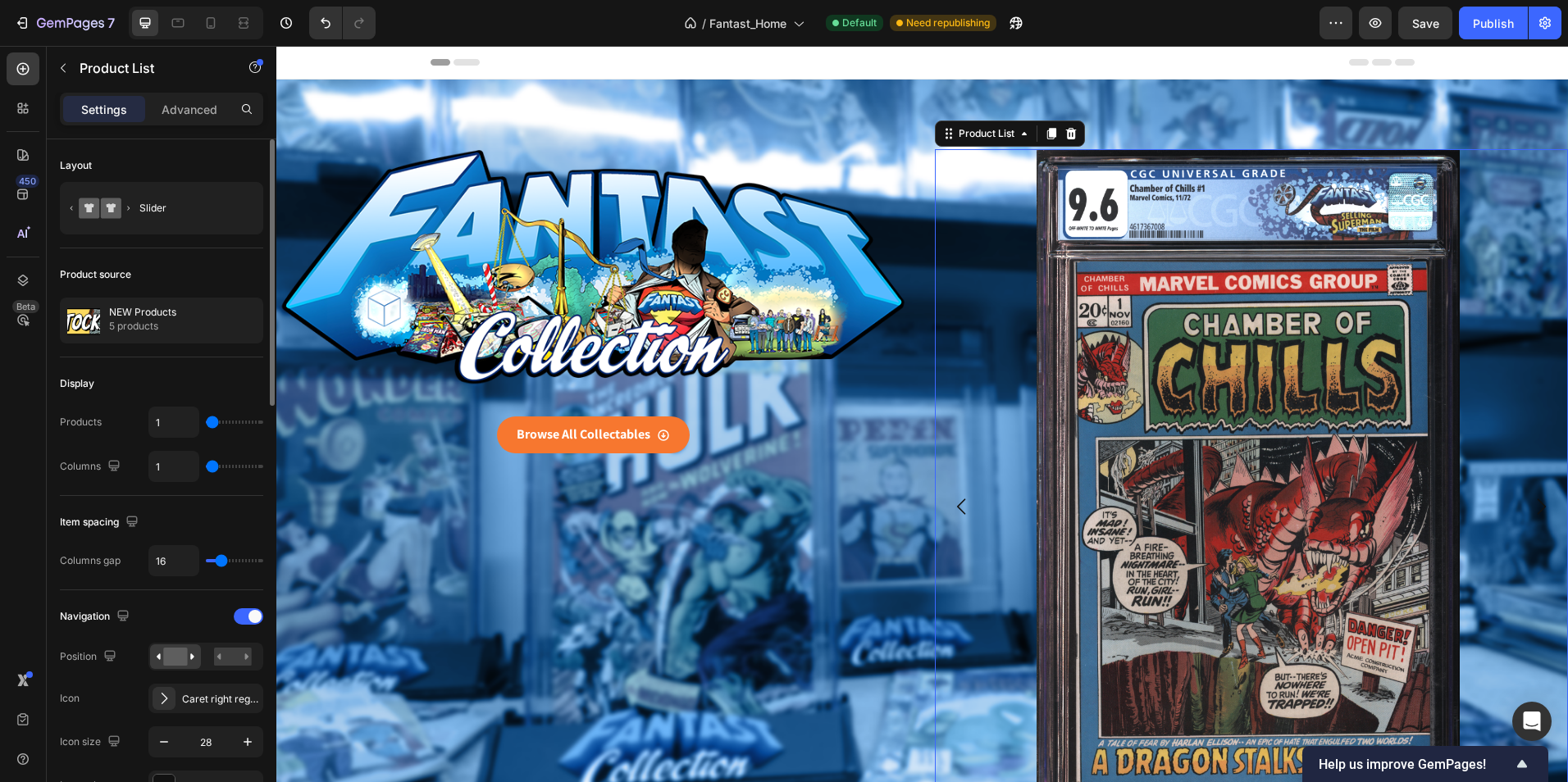
drag, startPoint x: 224, startPoint y: 467, endPoint x: 211, endPoint y: 464, distance: 13.3
type input "1"
click at [211, 464] on input "range" at bounding box center [234, 465] width 58 height 3
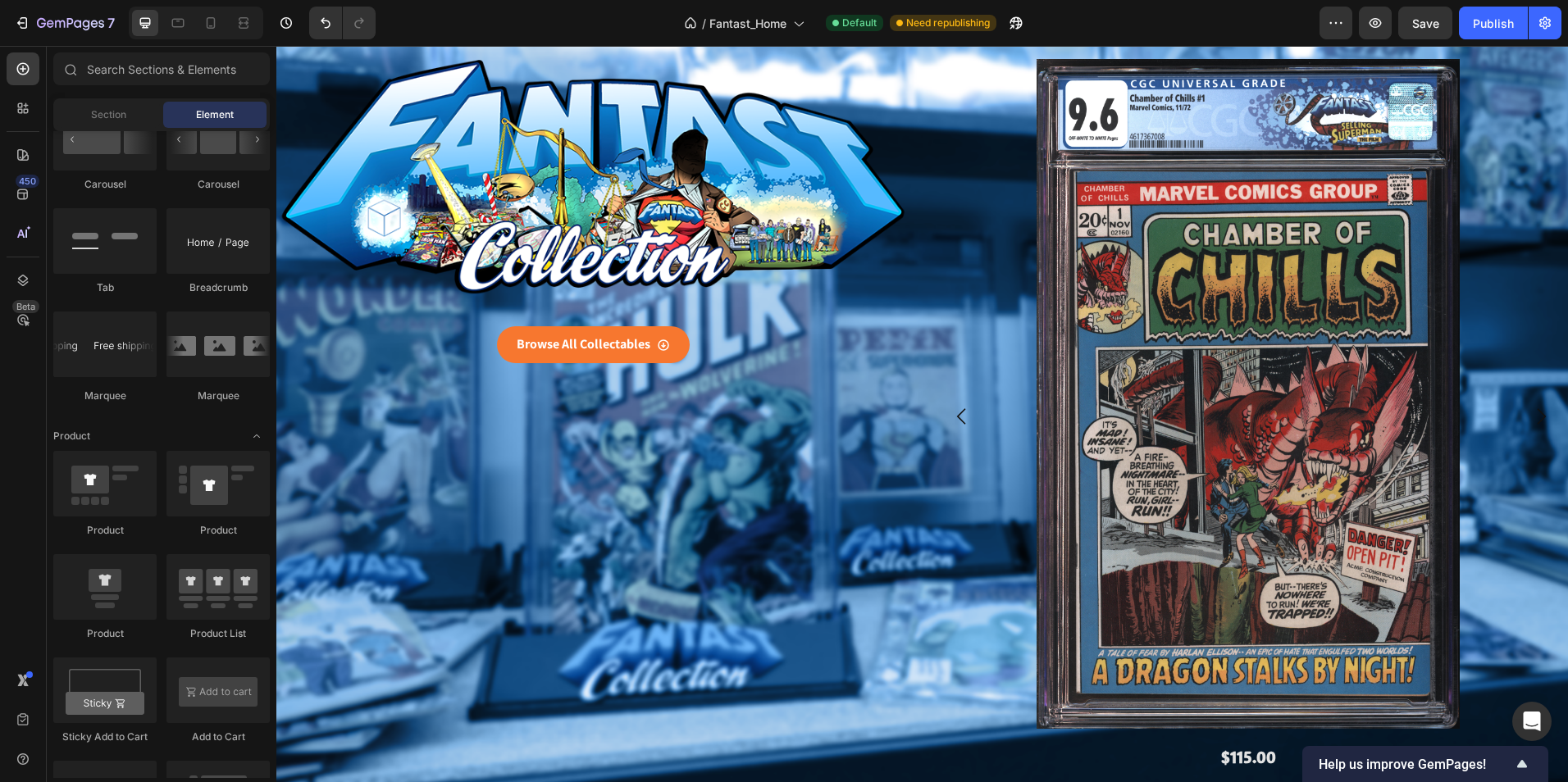
scroll to position [70, 0]
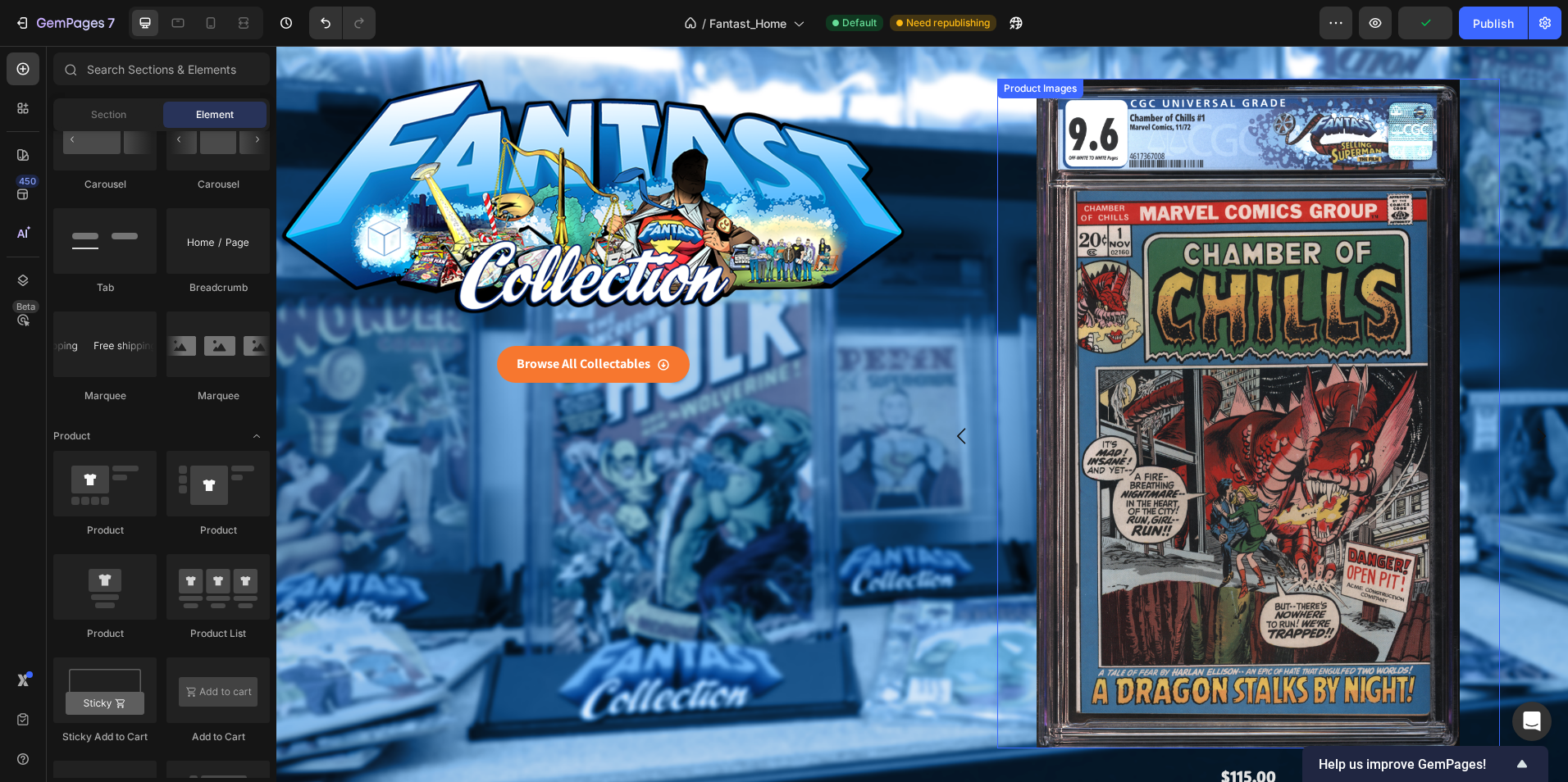
click at [1038, 92] on div "Product Images" at bounding box center [1040, 88] width 79 height 15
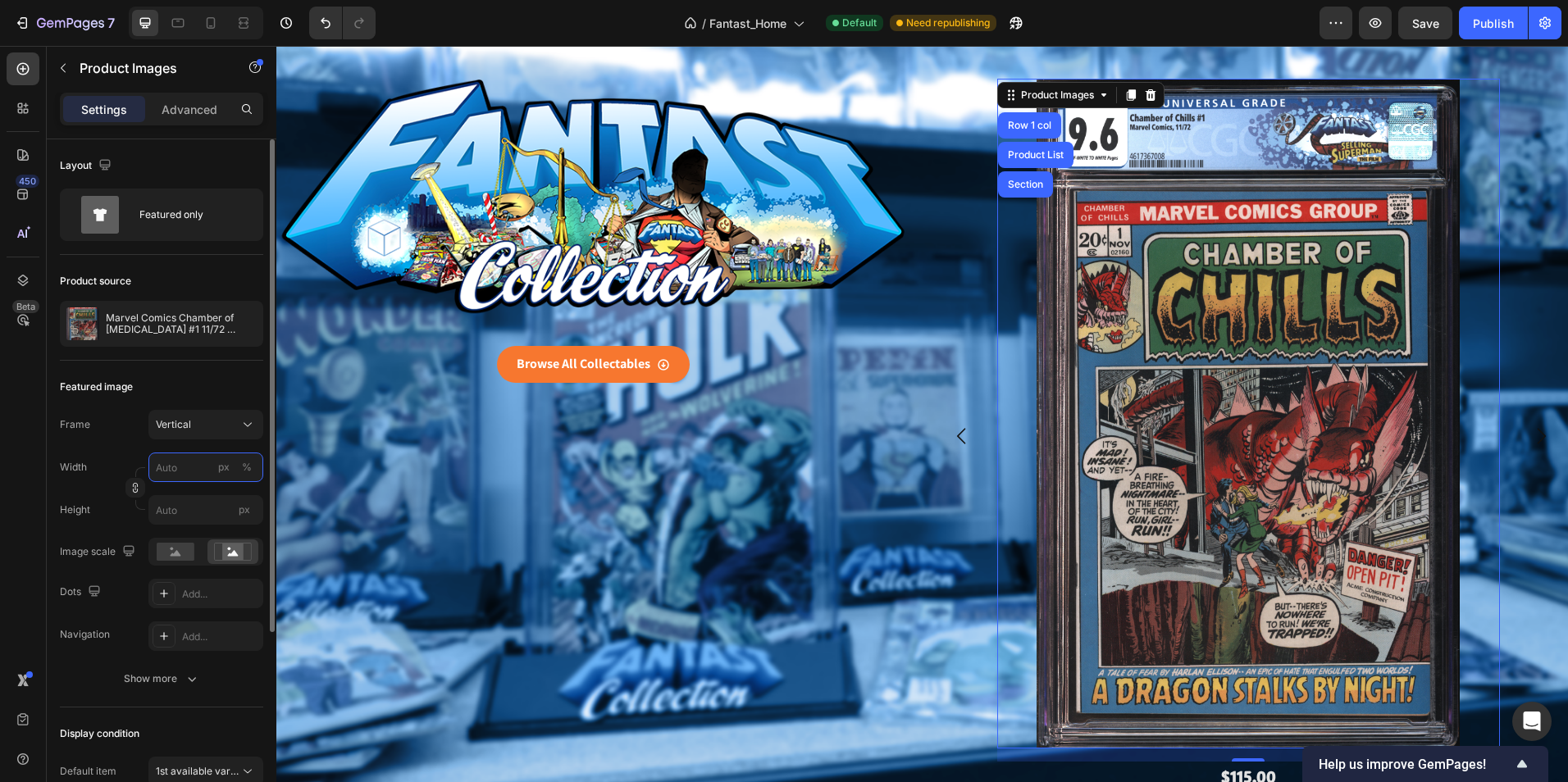
click at [201, 459] on input "px %" at bounding box center [206, 467] width 115 height 30
click at [244, 504] on span "100%" at bounding box center [236, 506] width 27 height 15
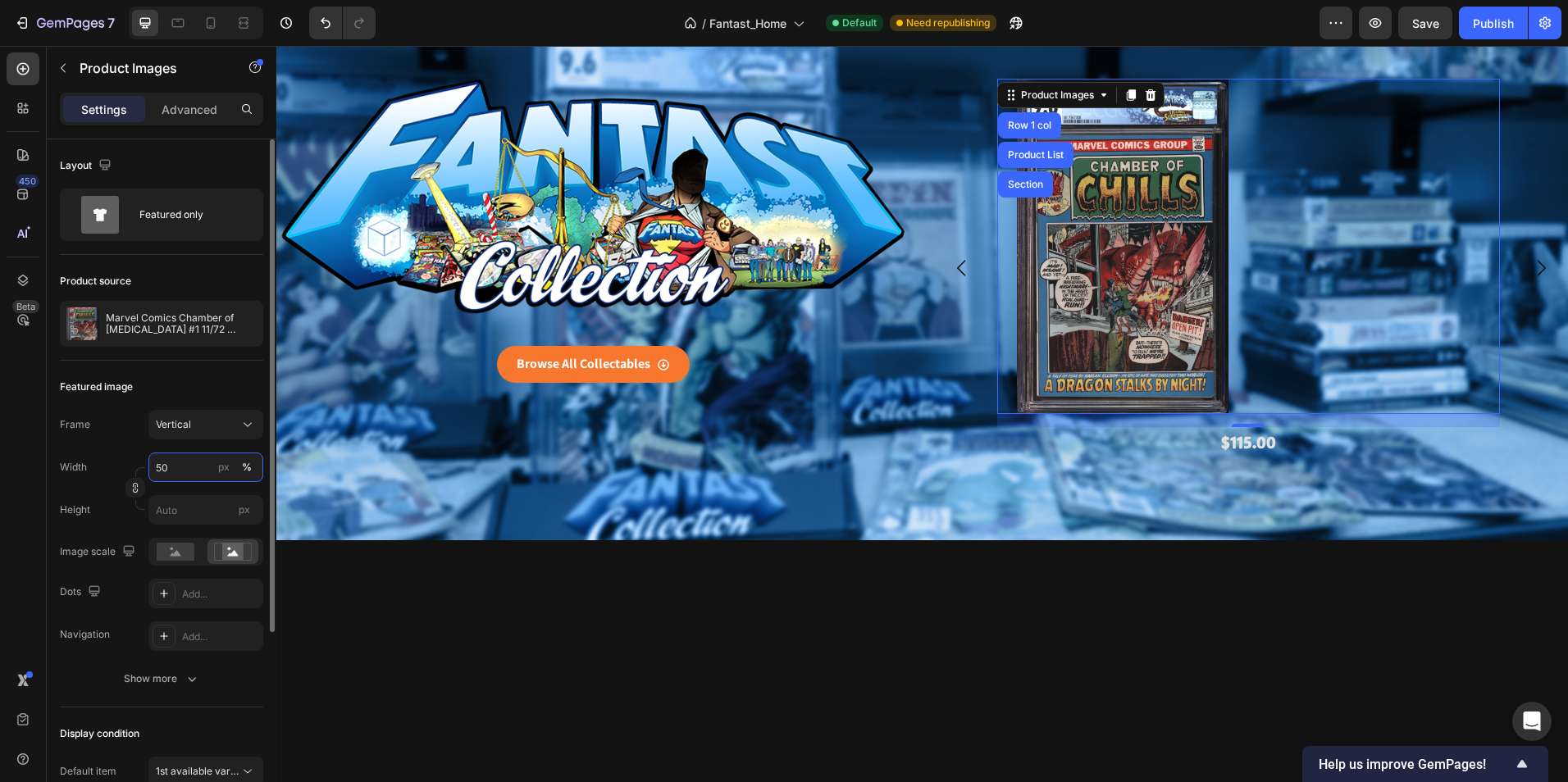
drag, startPoint x: 192, startPoint y: 467, endPoint x: 128, endPoint y: 467, distance: 64.0
click at [128, 467] on div "Width 50 px % Height px" at bounding box center [161, 488] width 203 height 72
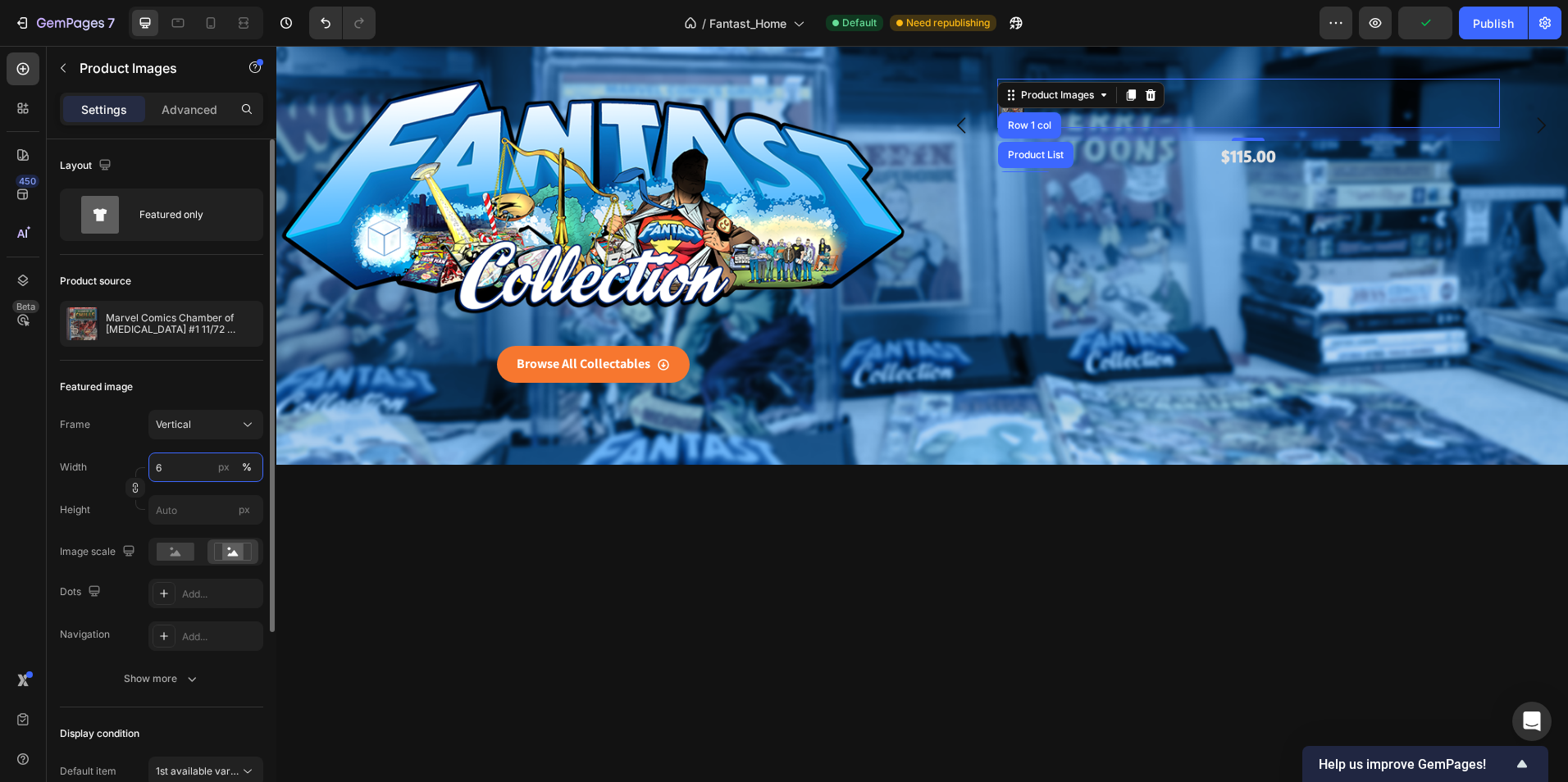
type input "65"
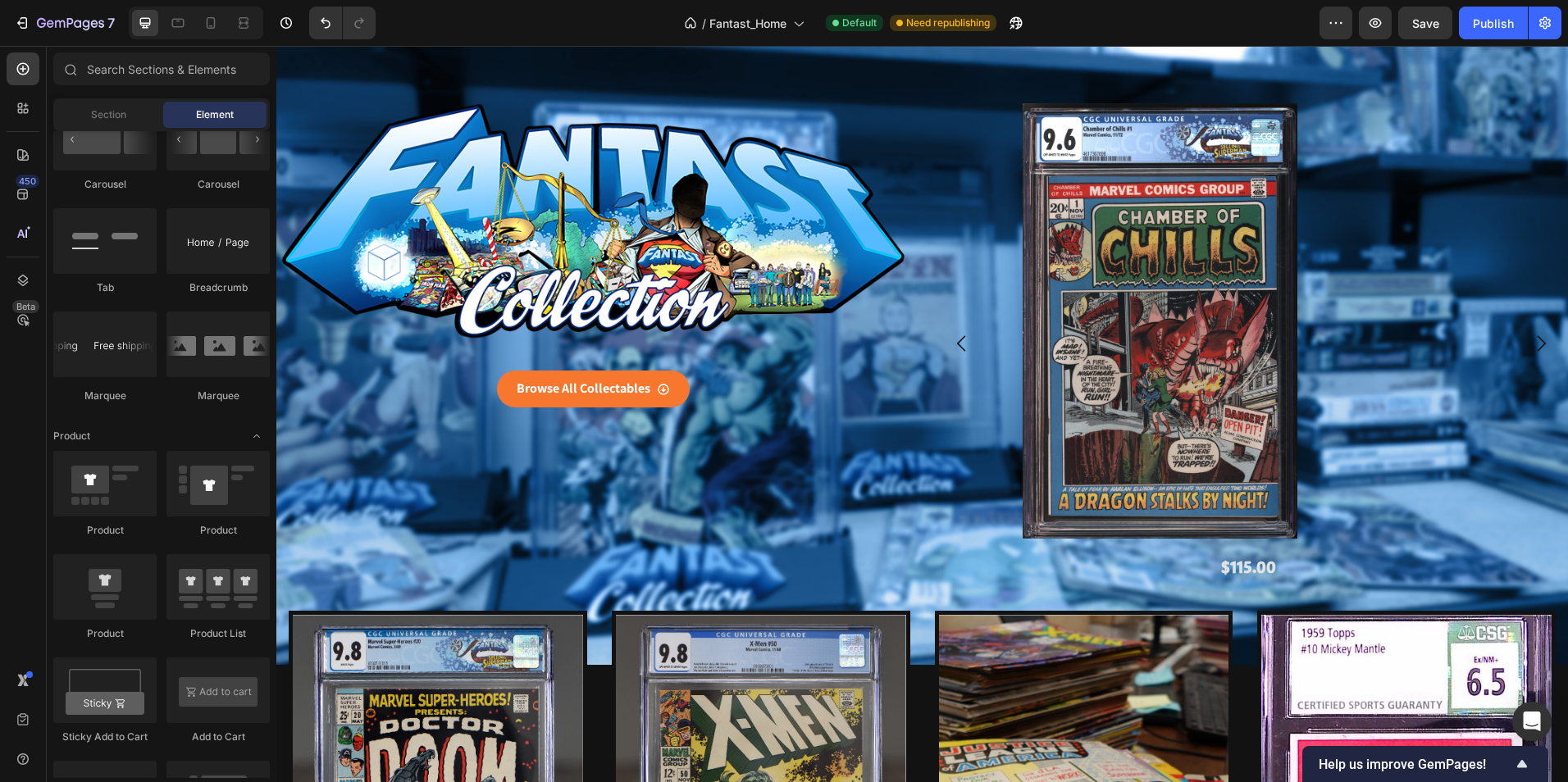
scroll to position [24, 0]
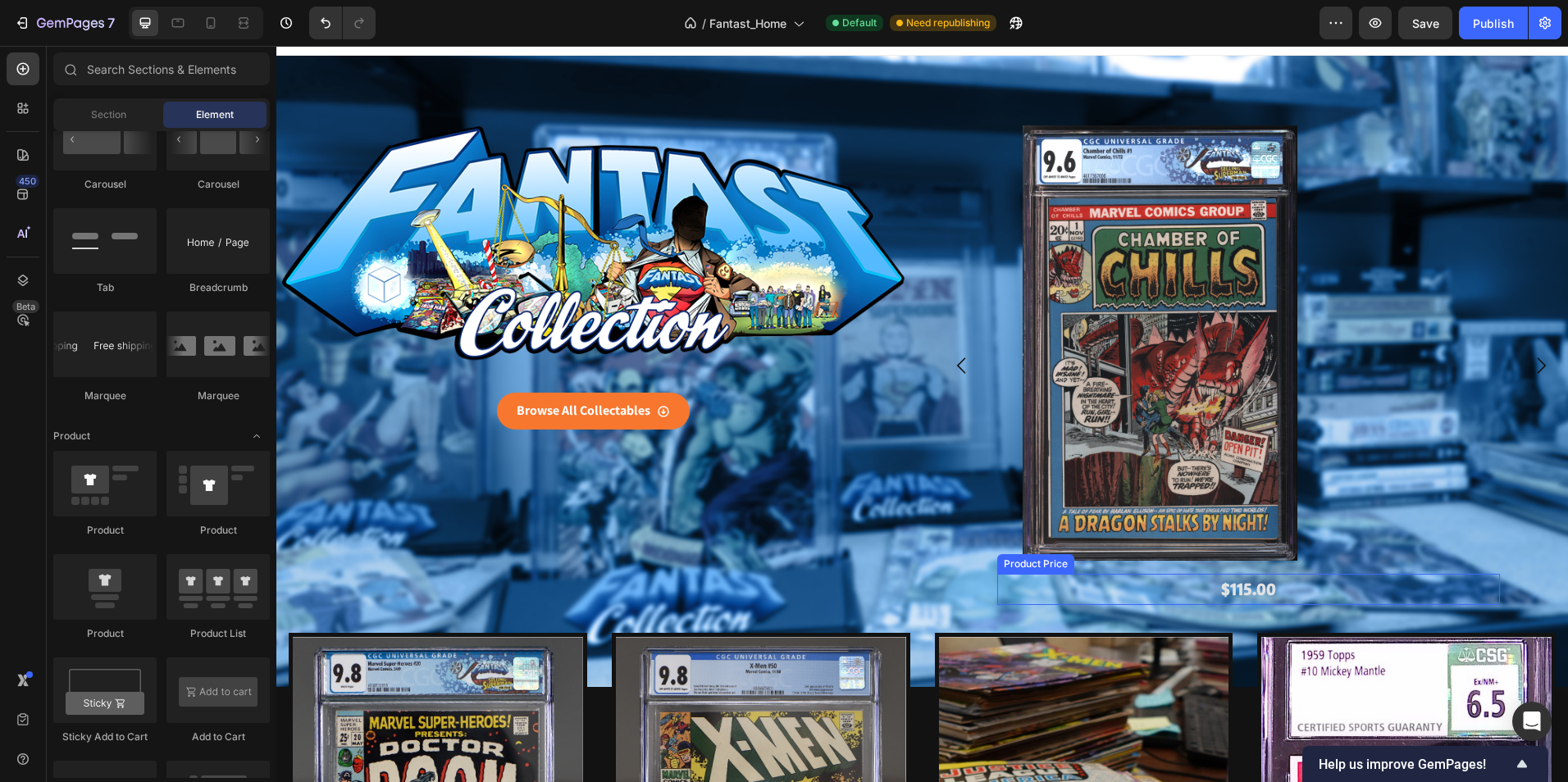
click at [1038, 564] on div "Product Price" at bounding box center [1035, 564] width 70 height 15
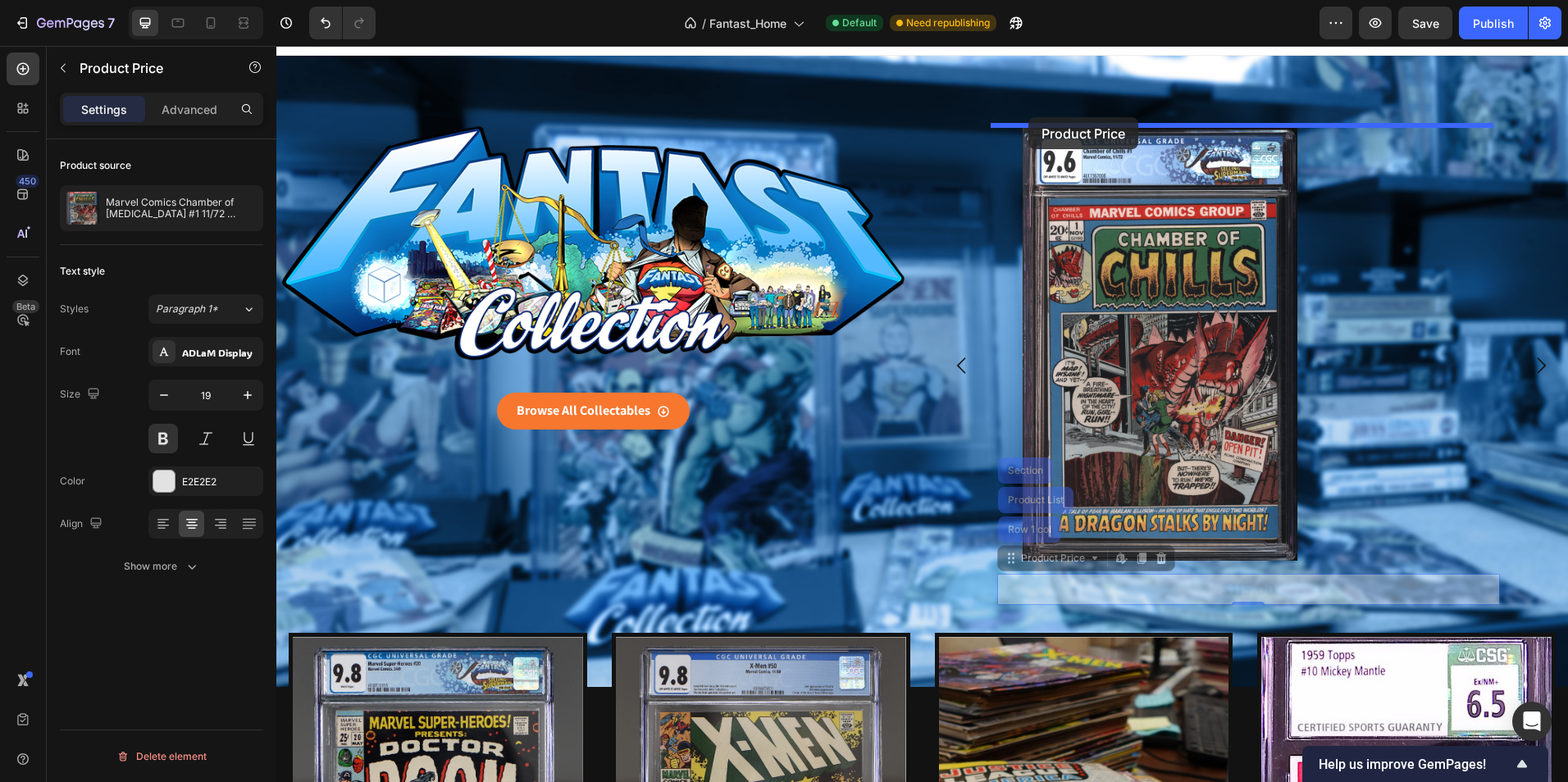
drag, startPoint x: 1007, startPoint y: 567, endPoint x: 1028, endPoint y: 117, distance: 450.5
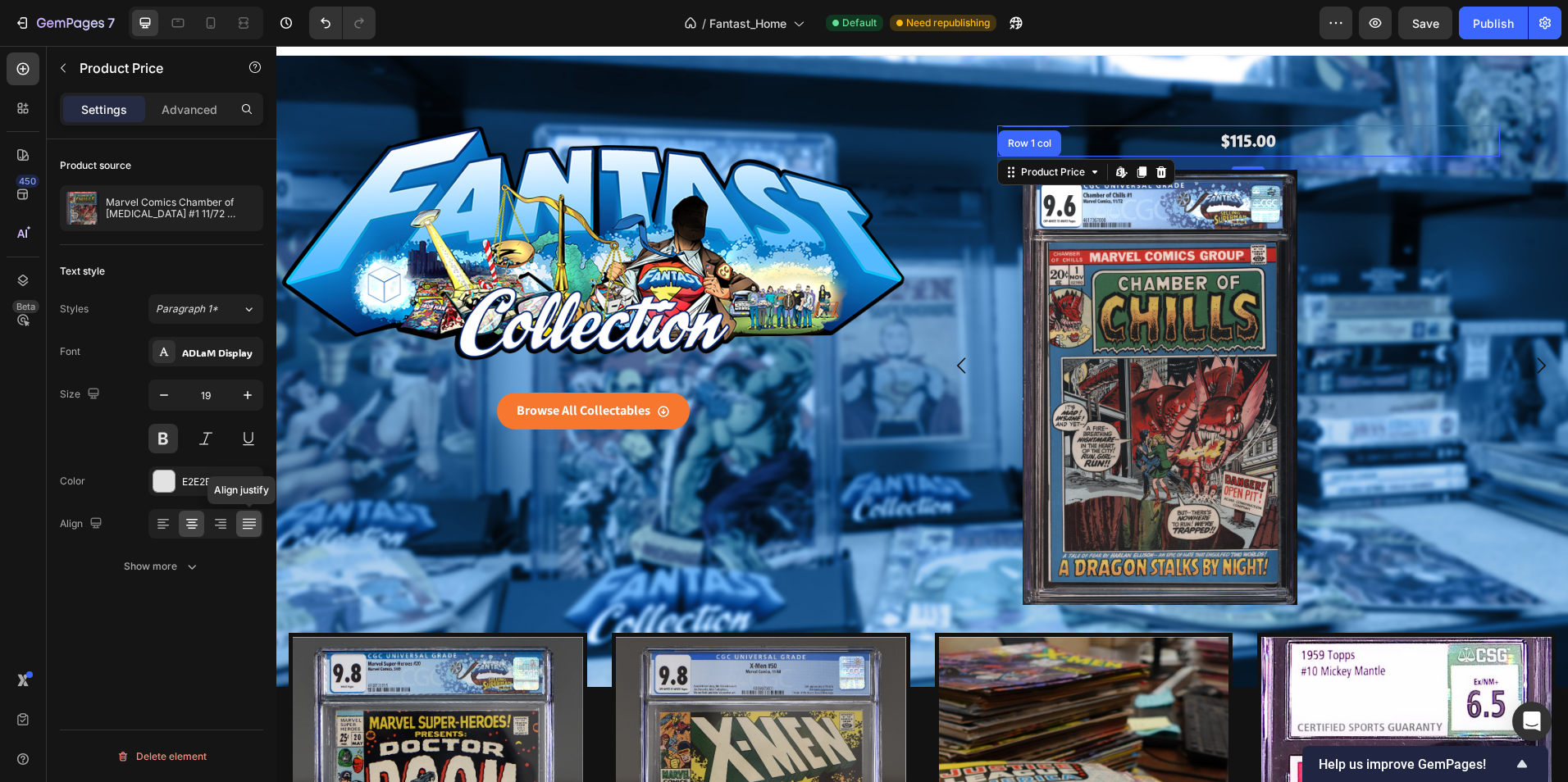
click at [252, 517] on icon at bounding box center [249, 524] width 17 height 17
click at [159, 527] on icon at bounding box center [163, 524] width 17 height 17
click at [162, 527] on icon at bounding box center [163, 524] width 17 height 17
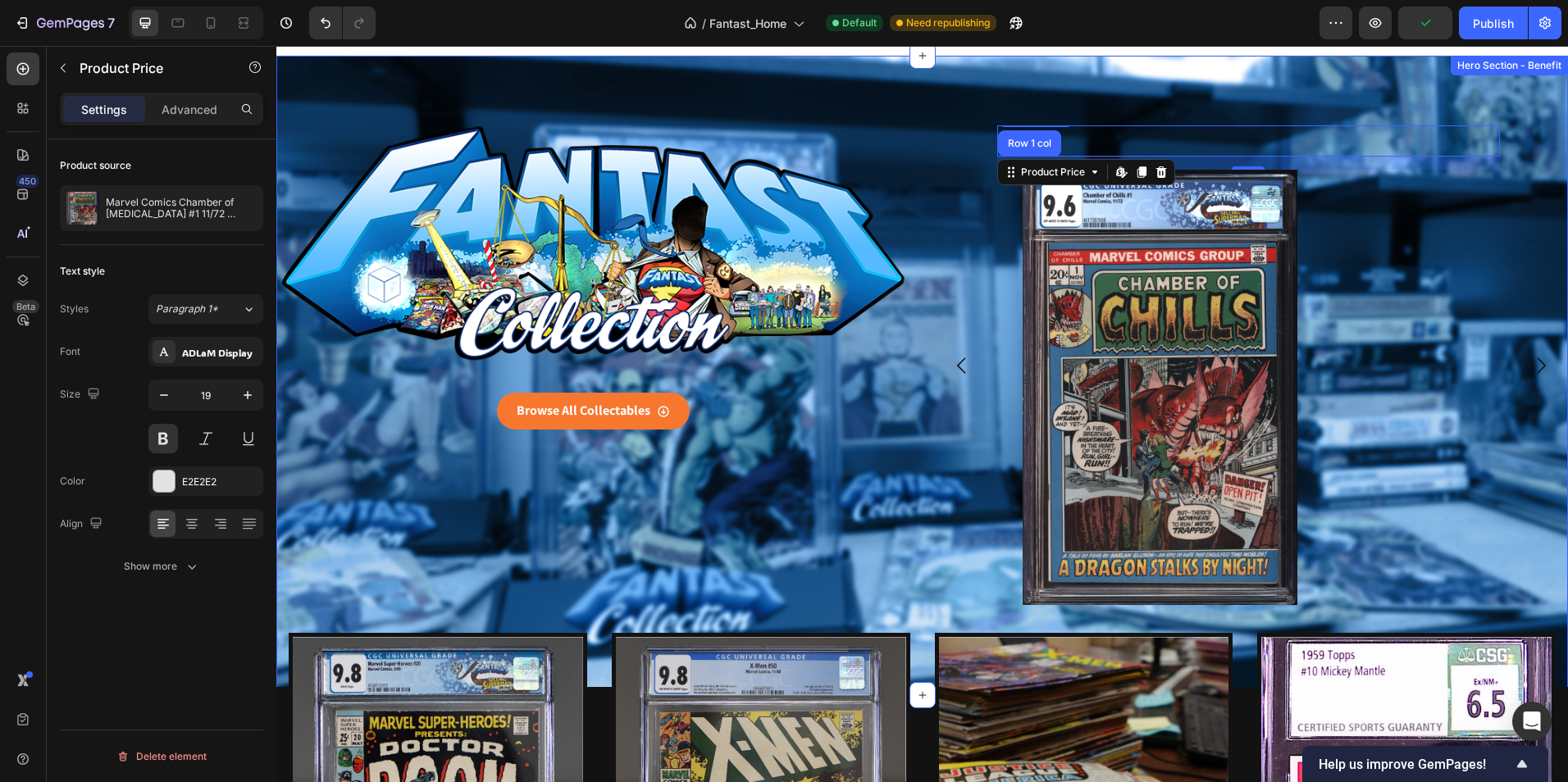
click at [909, 305] on div "Image Browse All Collectables Button Row $115.00 Product Price Row 1 col Produc…" at bounding box center [921, 375] width 1291 height 639
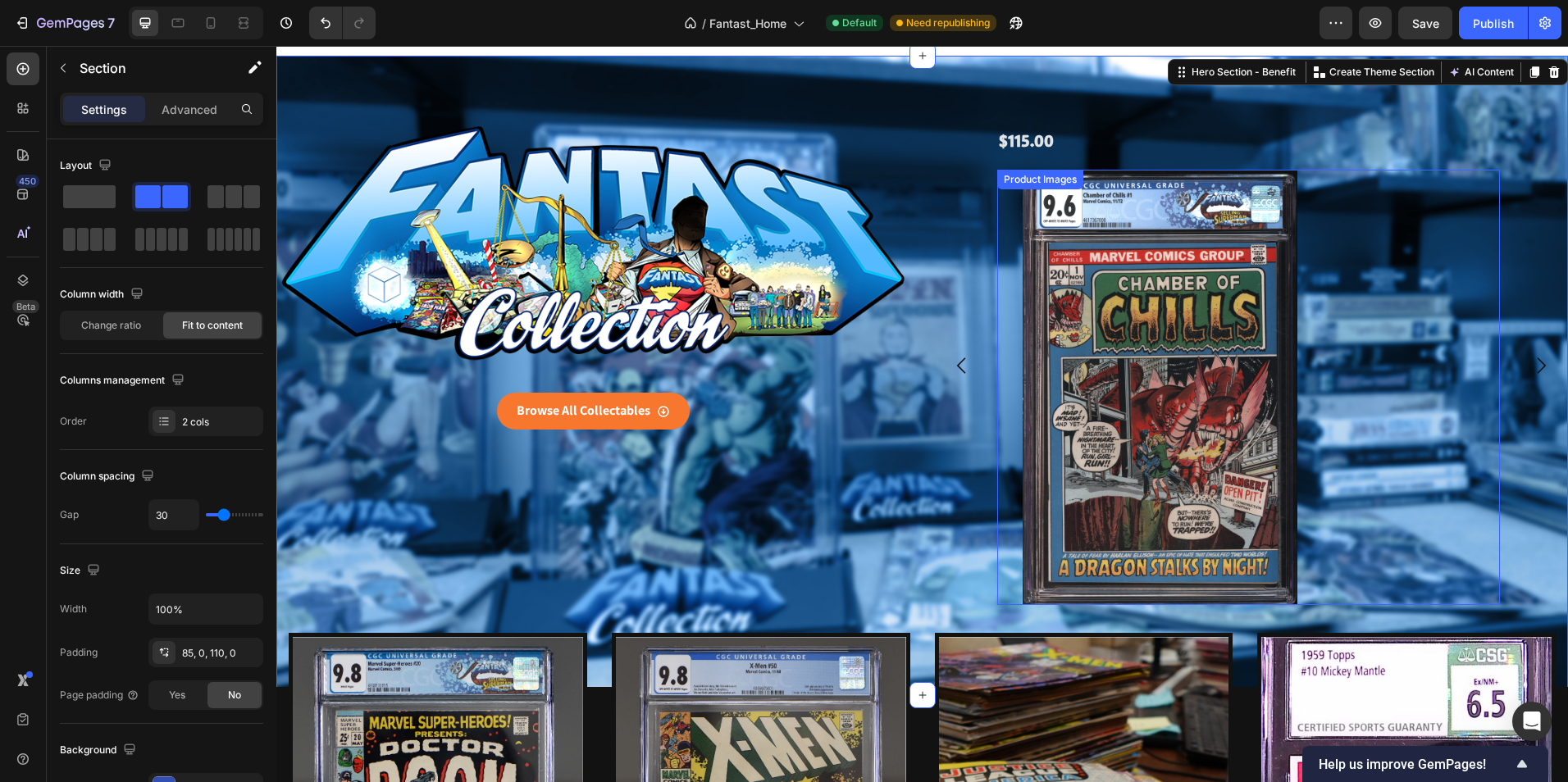
click at [1054, 178] on div "Product Images" at bounding box center [1040, 179] width 79 height 15
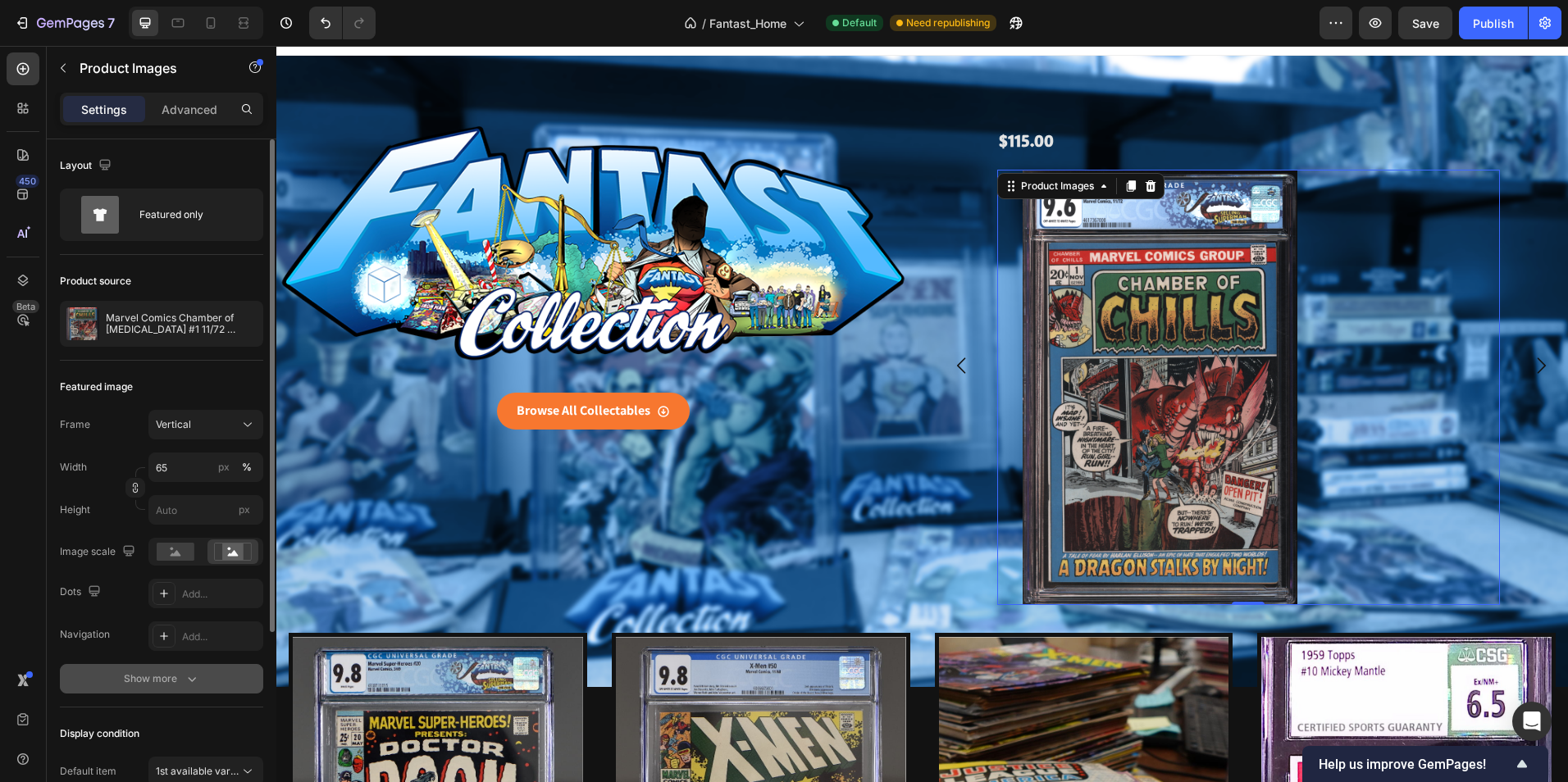
click at [180, 674] on div "Show more" at bounding box center [162, 679] width 76 height 17
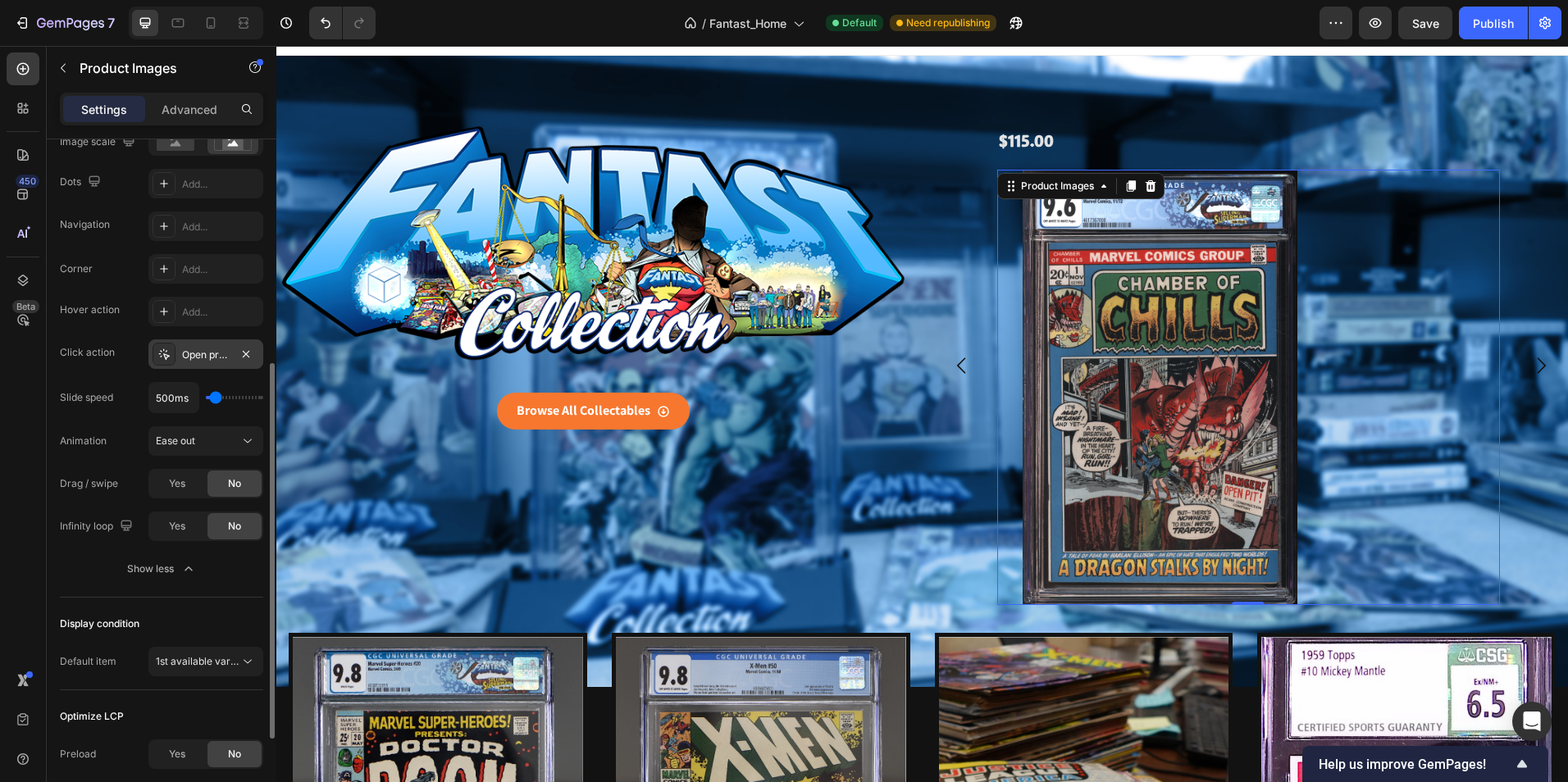
scroll to position [574, 0]
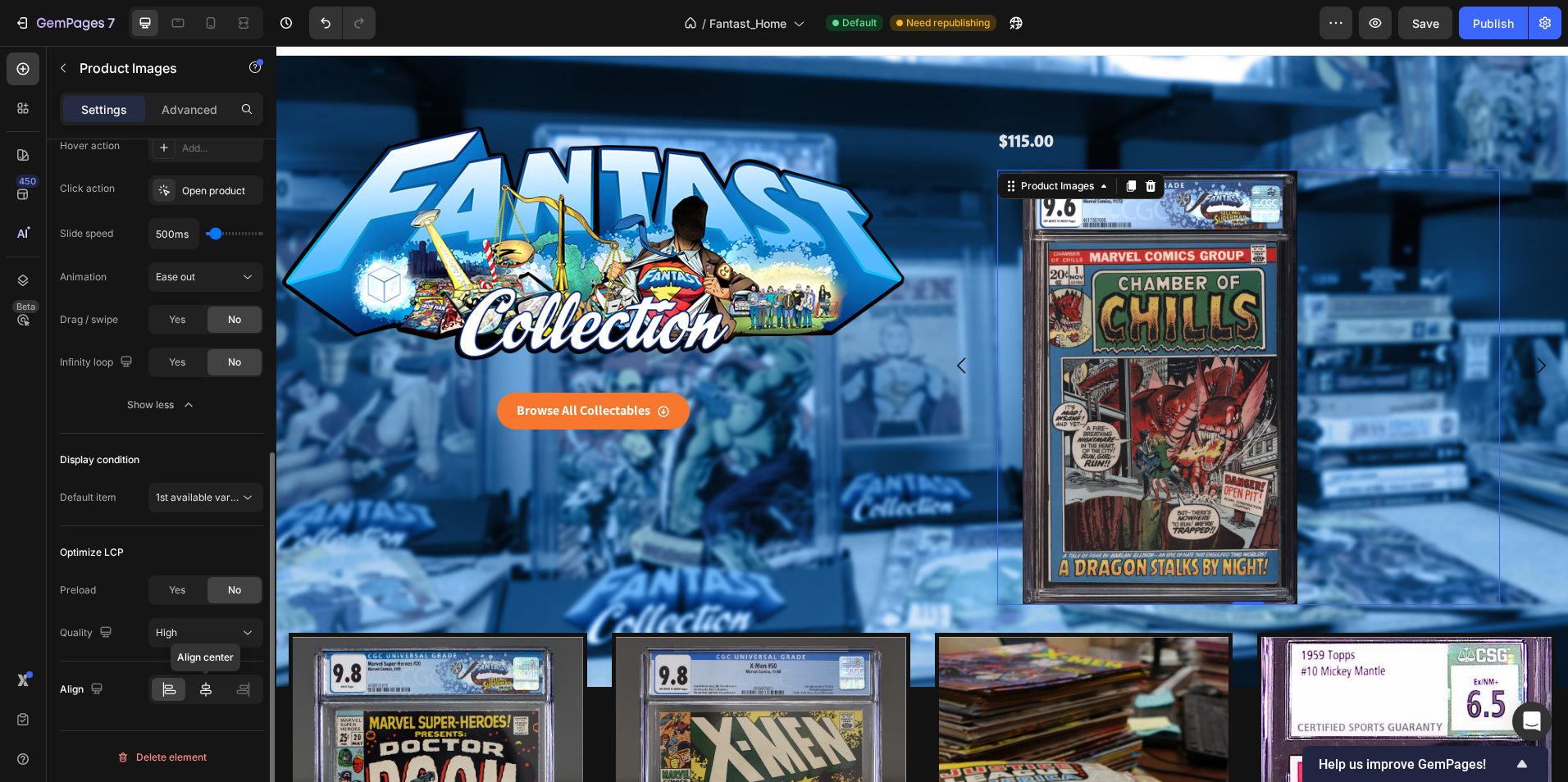
click at [205, 689] on icon at bounding box center [206, 689] width 12 height 15
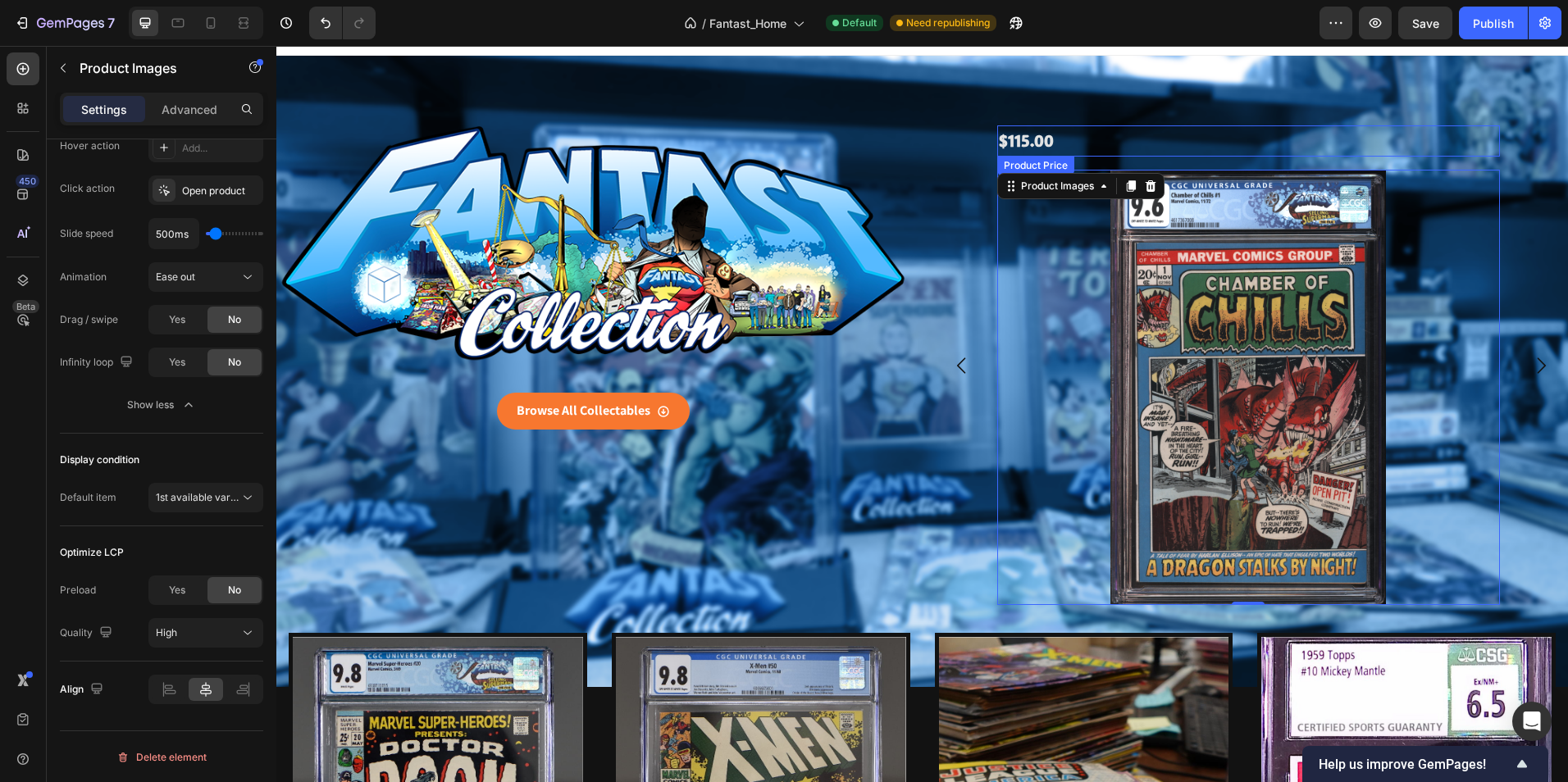
click at [1020, 160] on div "Product Price" at bounding box center [1036, 166] width 77 height 20
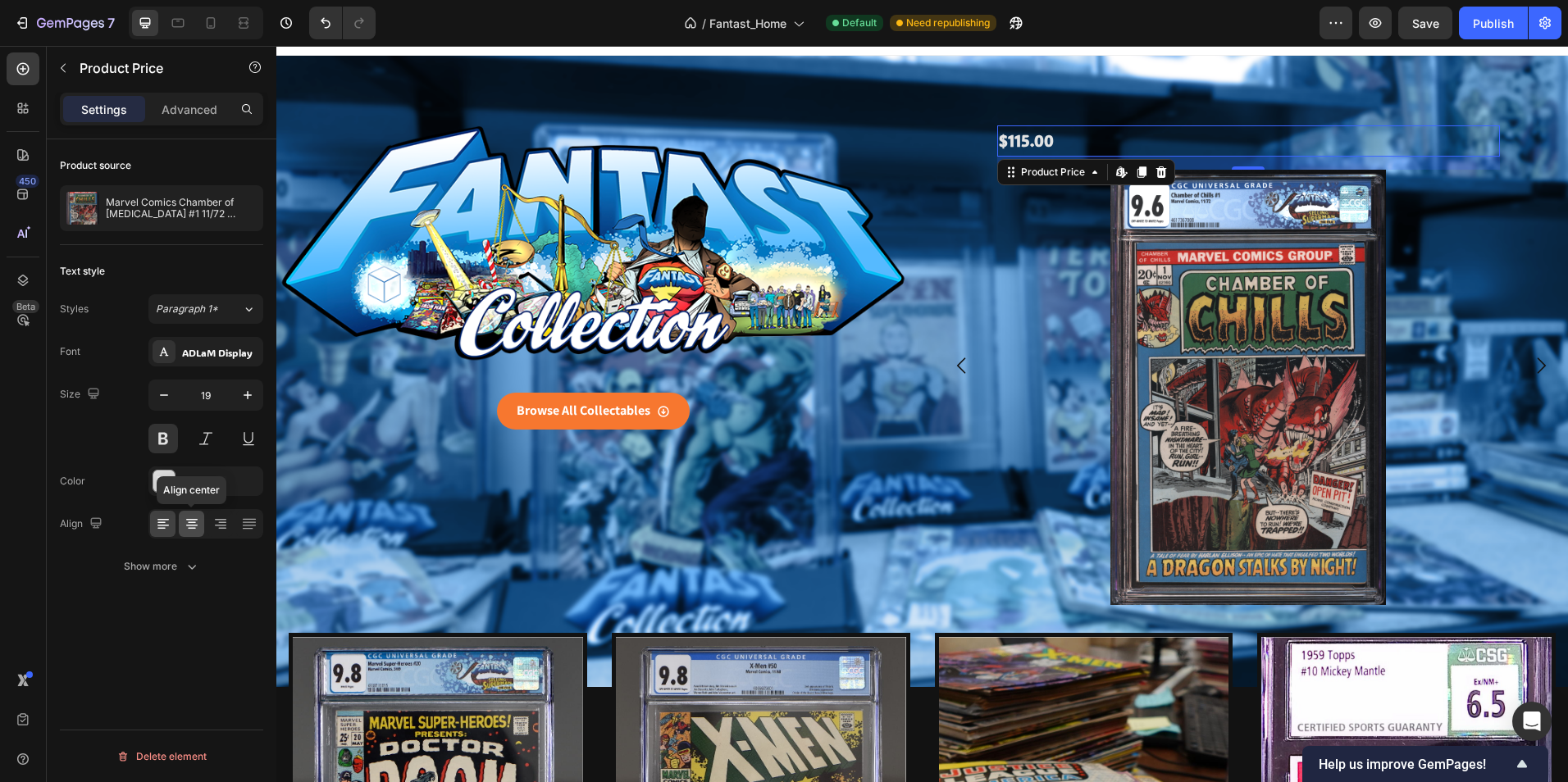
click at [196, 524] on icon at bounding box center [192, 524] width 17 height 17
click at [1029, 173] on div "Product Price" at bounding box center [1052, 172] width 70 height 15
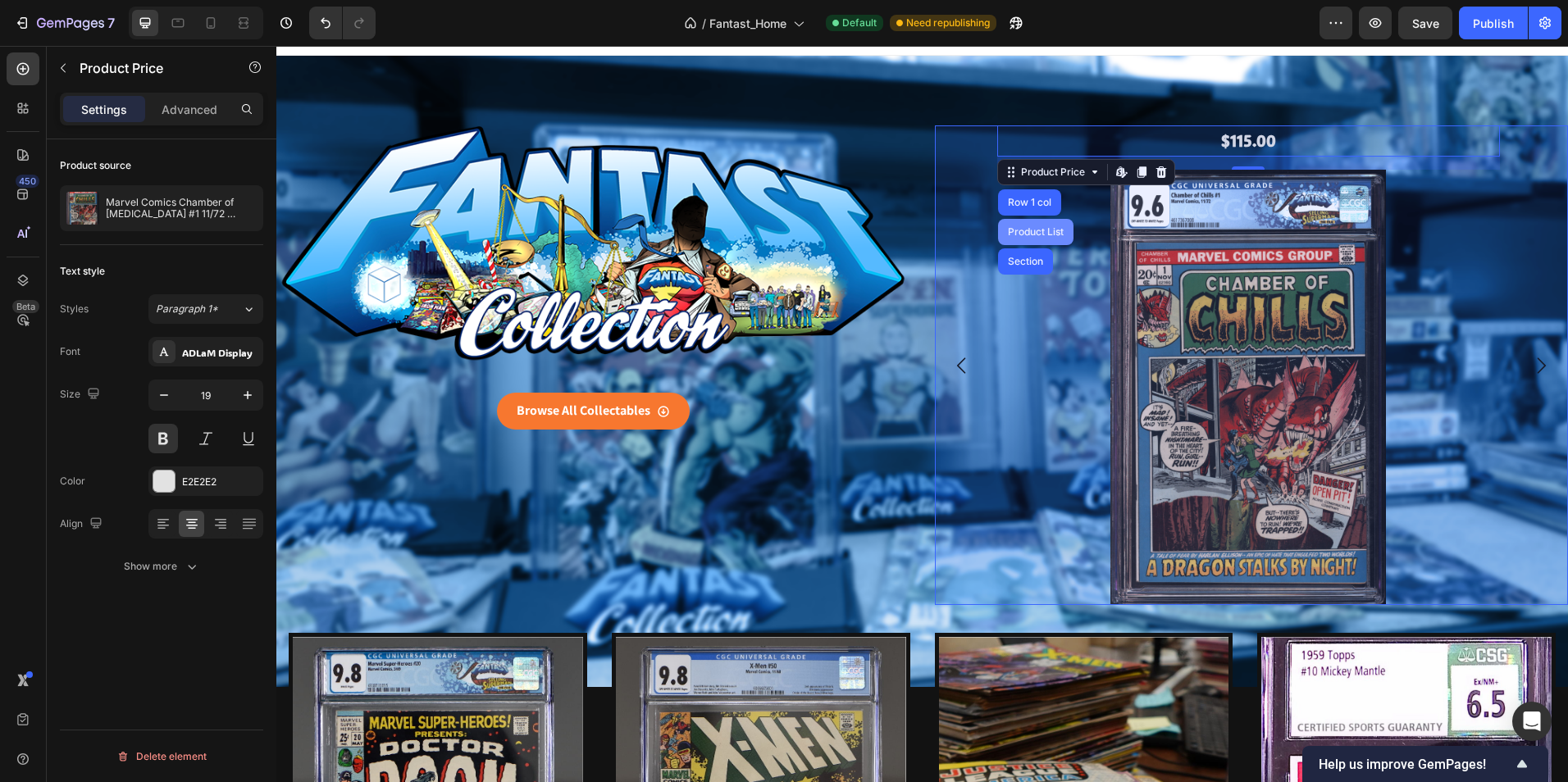
click at [1025, 224] on div "Product List" at bounding box center [1035, 232] width 75 height 26
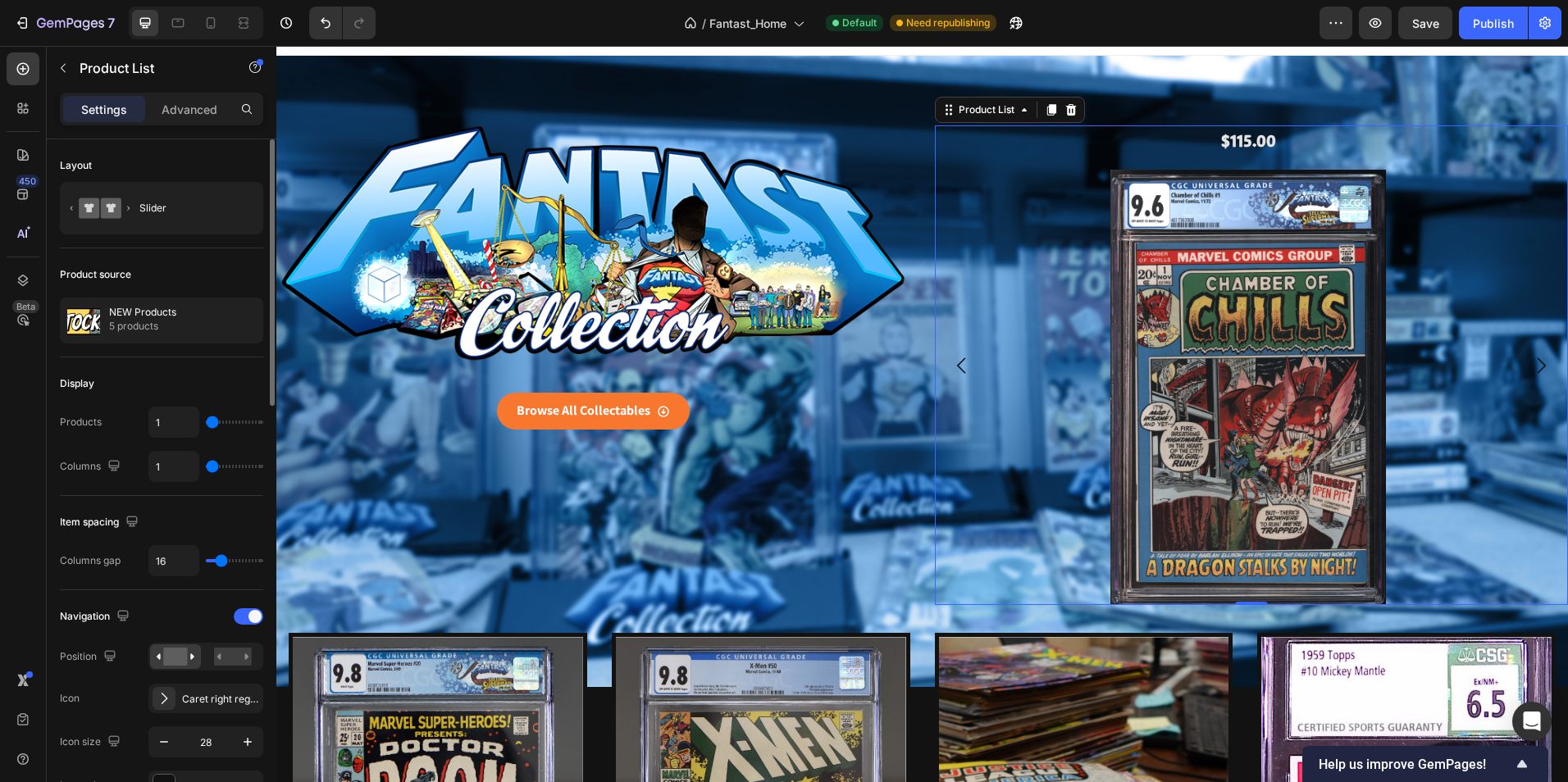
click at [220, 559] on input "range" at bounding box center [234, 560] width 58 height 3
type input "12"
click at [219, 559] on input "range" at bounding box center [234, 560] width 58 height 3
type input "12"
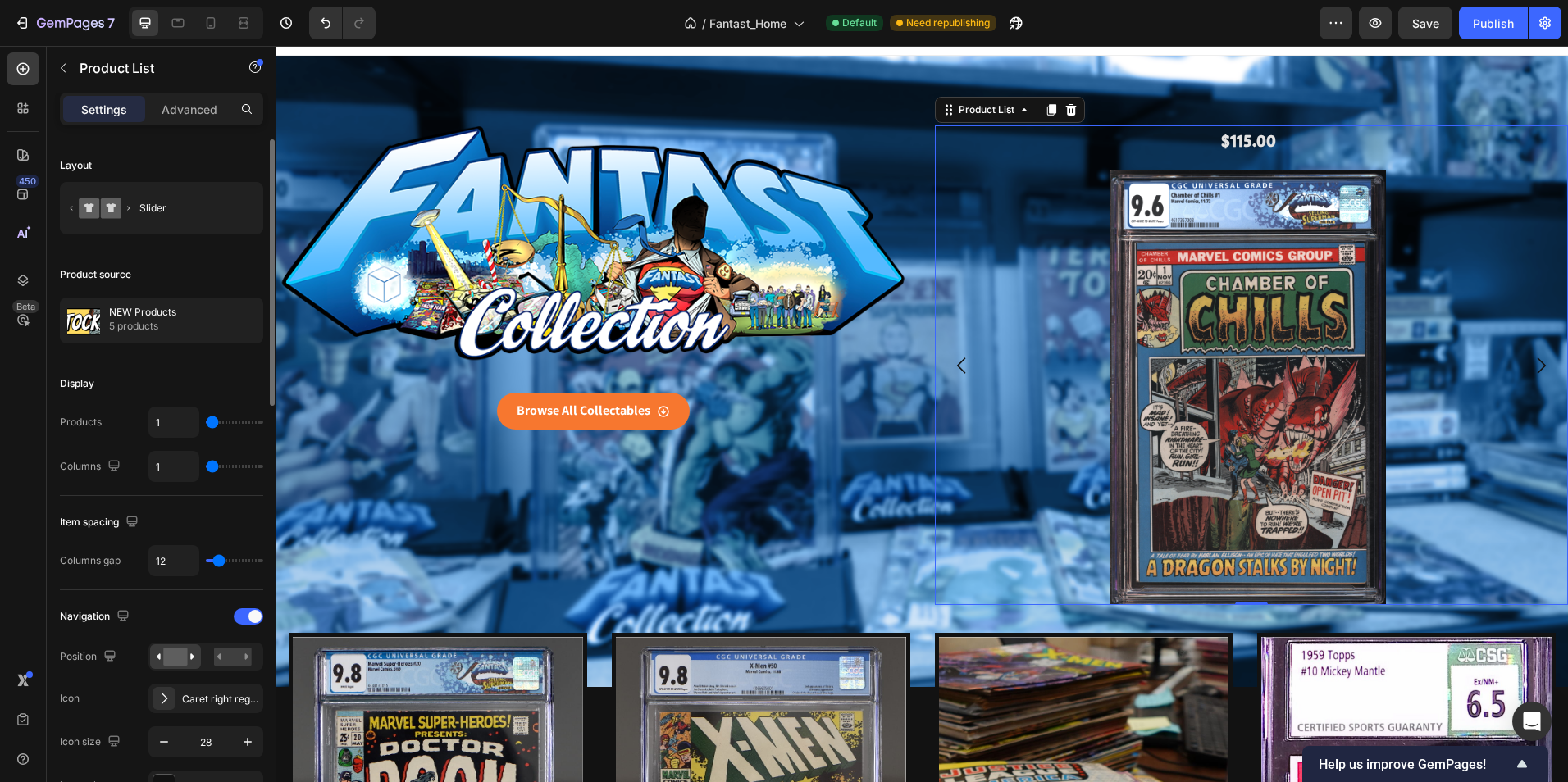
type input "7"
click at [216, 559] on input "range" at bounding box center [234, 560] width 58 height 3
type input "4"
type input "0"
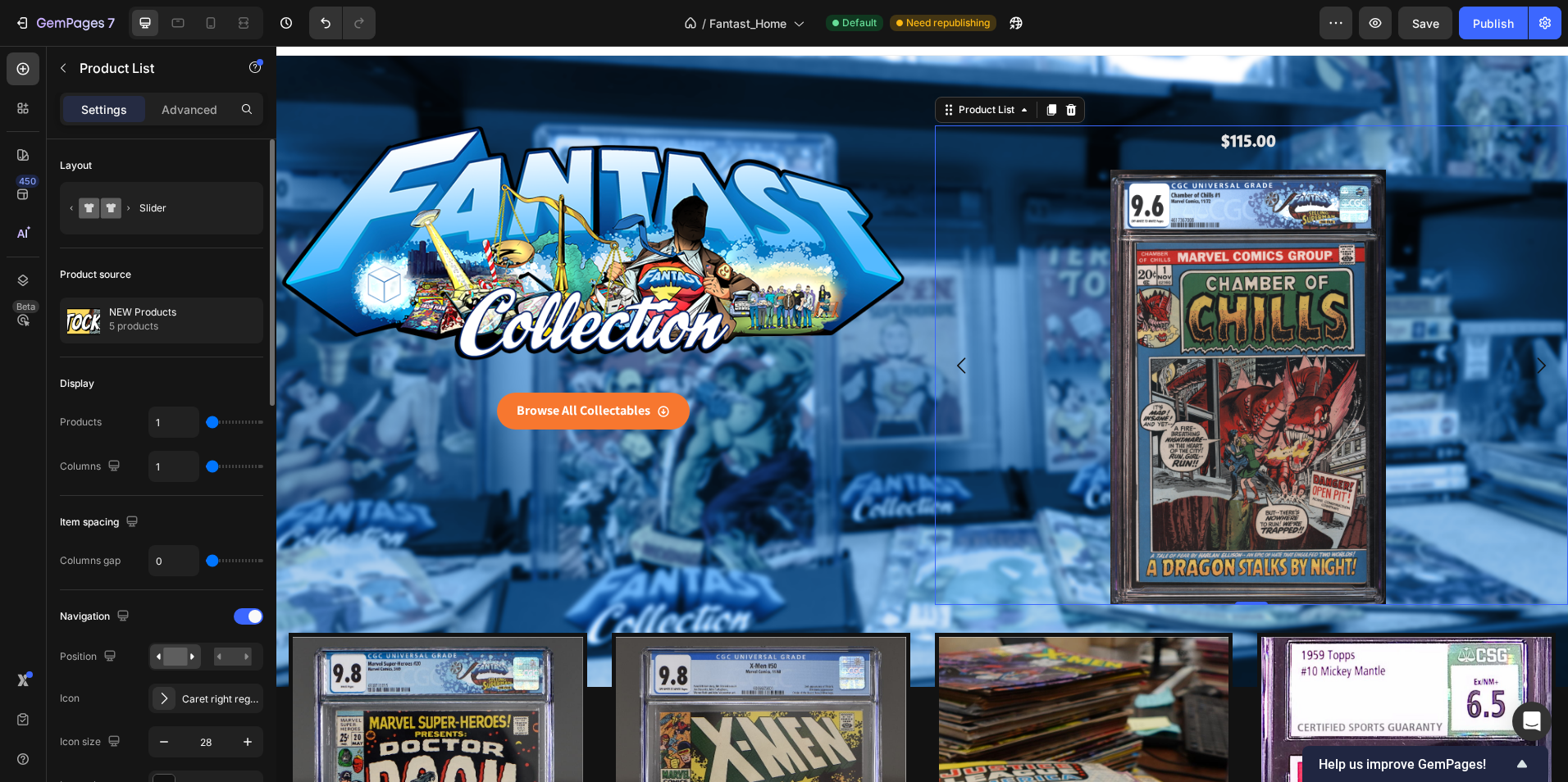
drag, startPoint x: 216, startPoint y: 557, endPoint x: 198, endPoint y: 556, distance: 18.0
type input "0"
click at [205, 559] on input "range" at bounding box center [234, 560] width 58 height 3
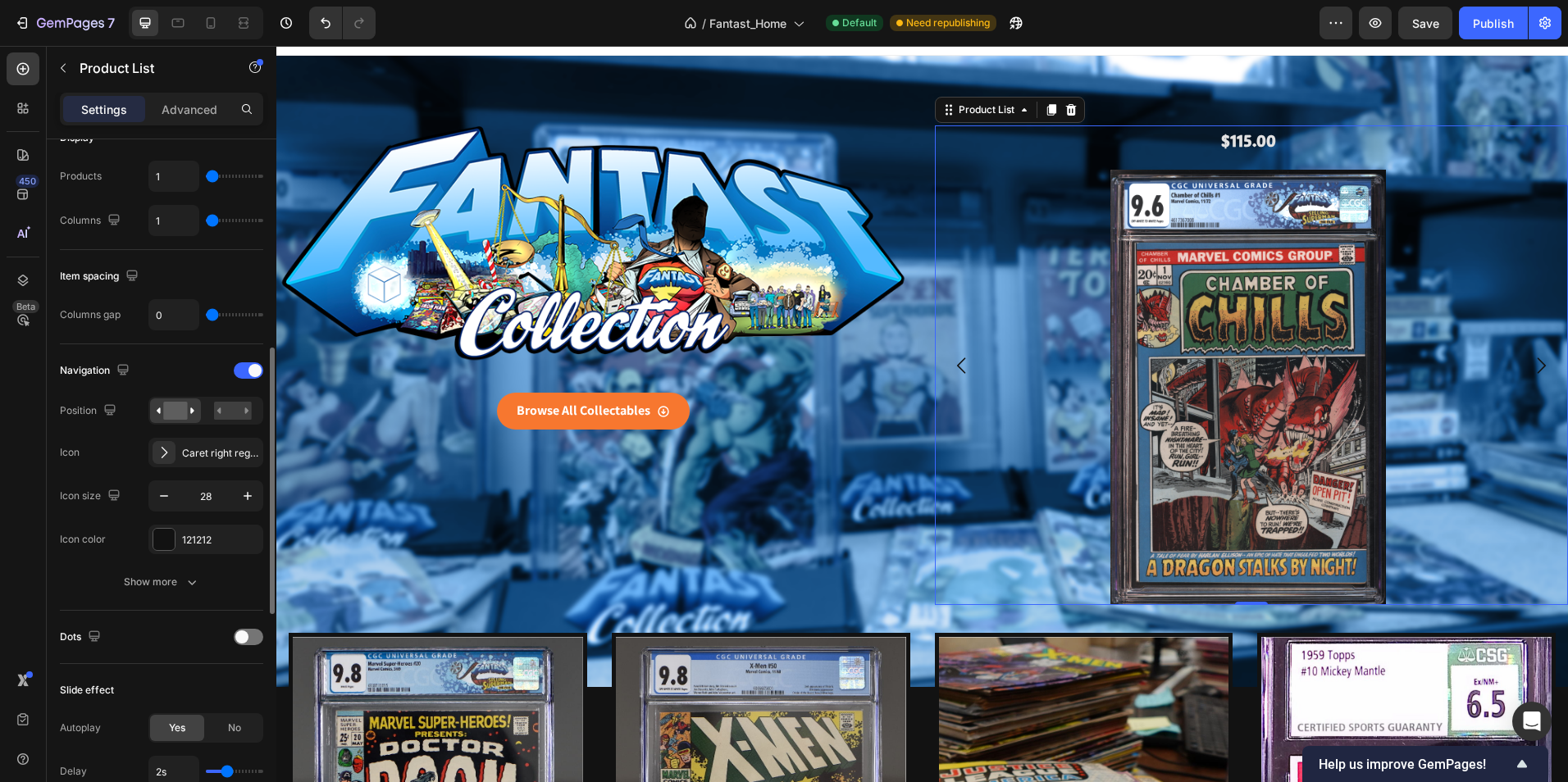
scroll to position [327, 0]
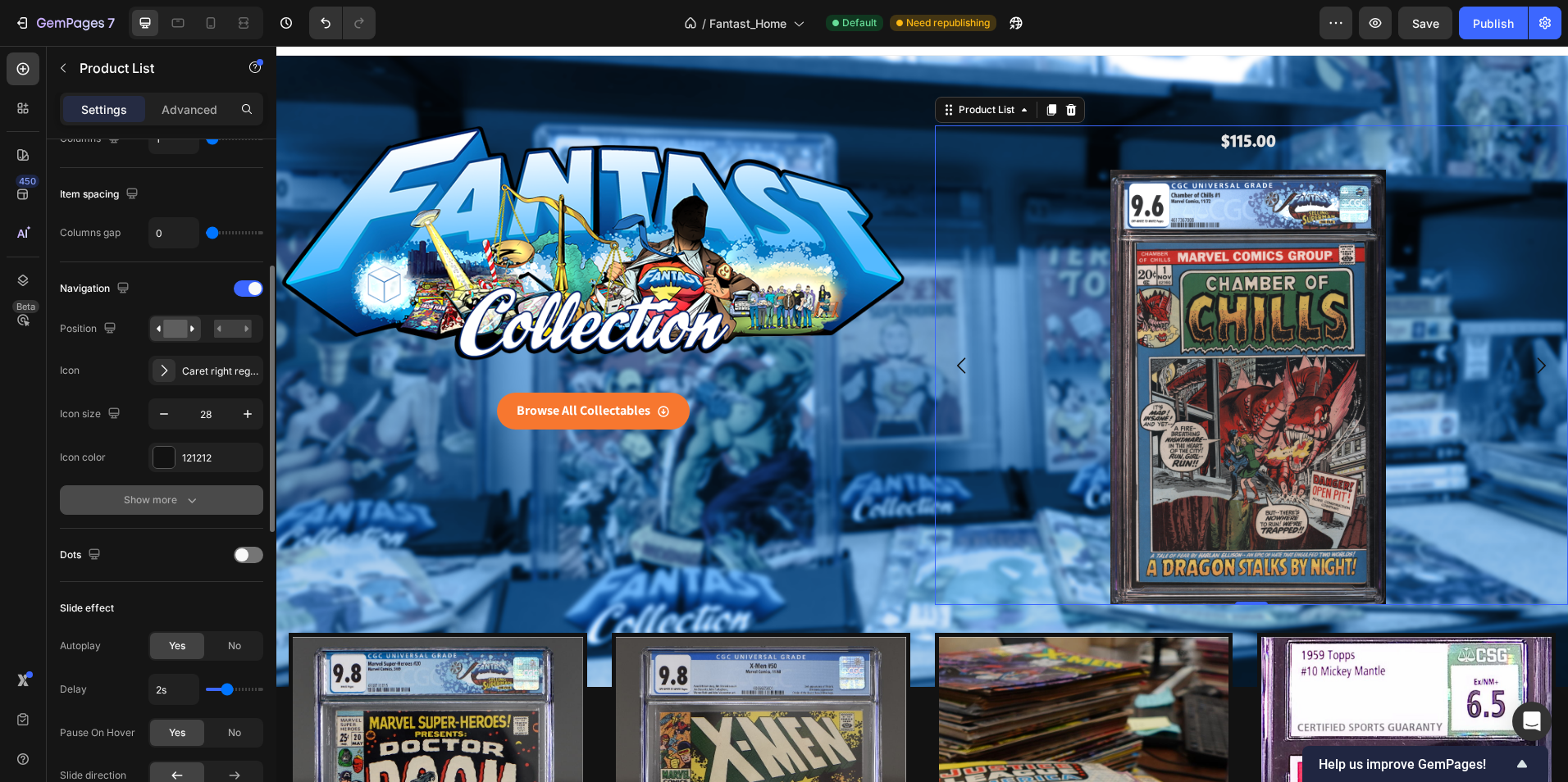
click at [182, 500] on div "Show more" at bounding box center [162, 500] width 76 height 17
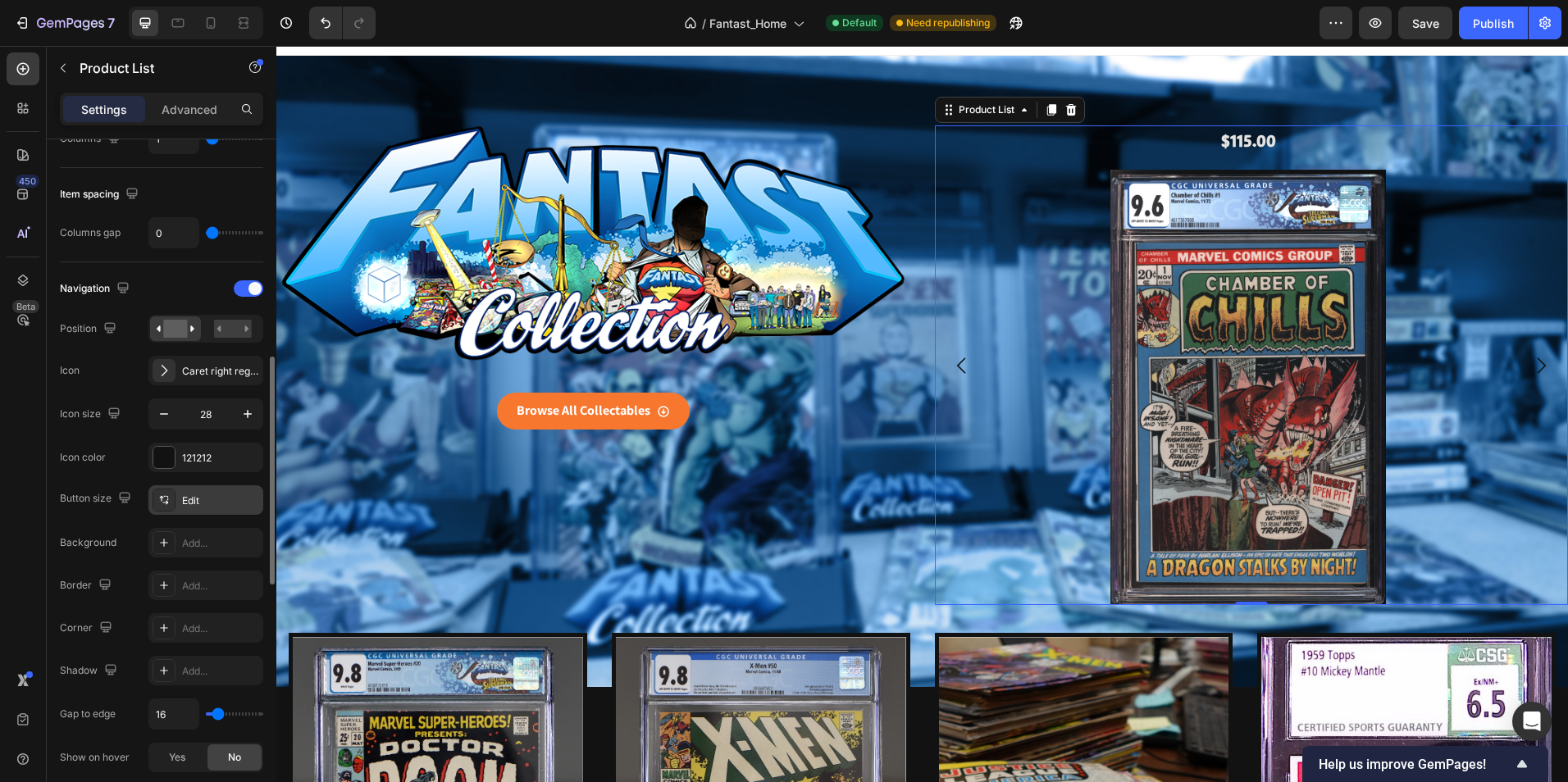
scroll to position [410, 0]
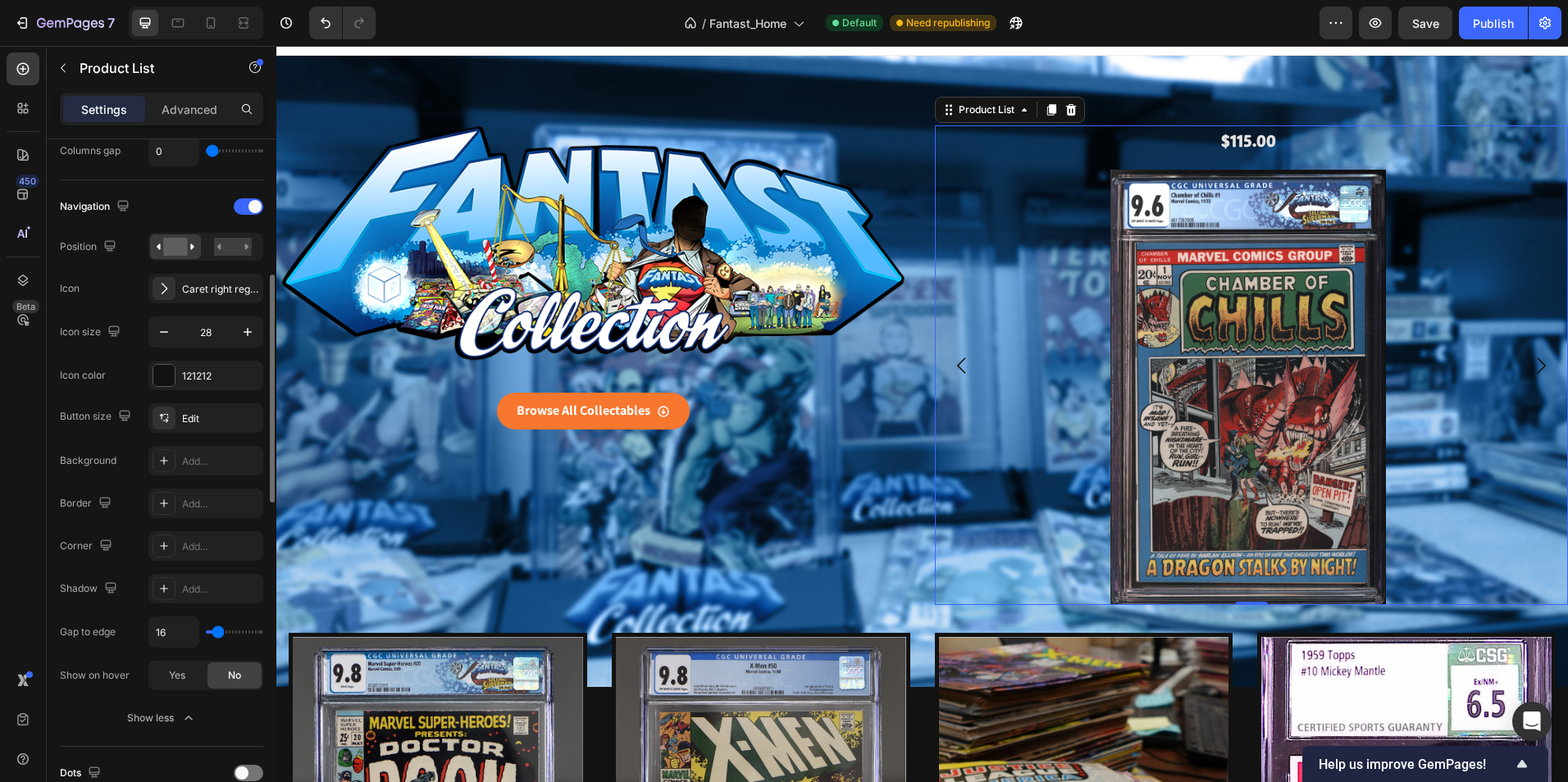
type input "0"
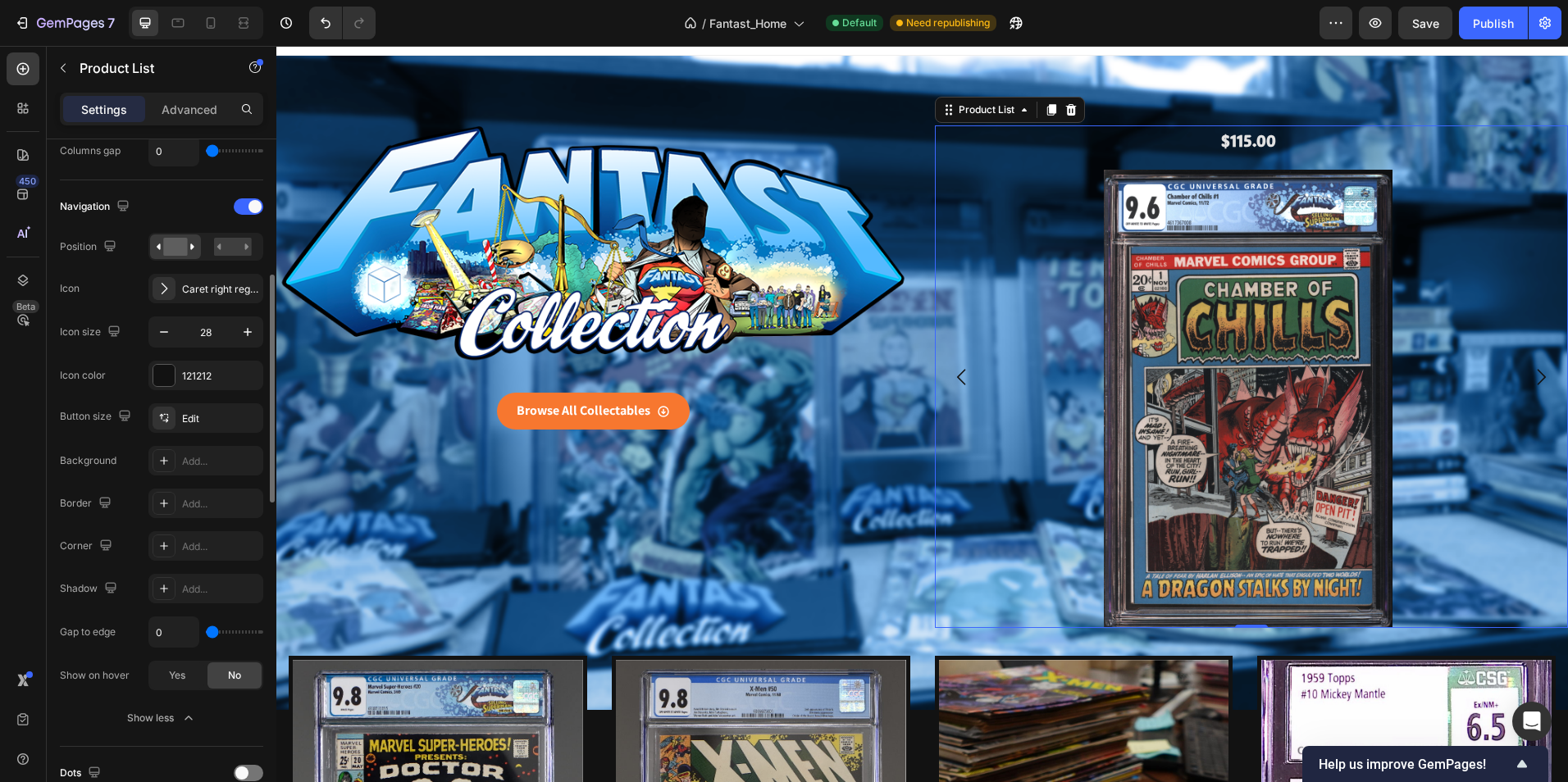
type input "11"
type input "27"
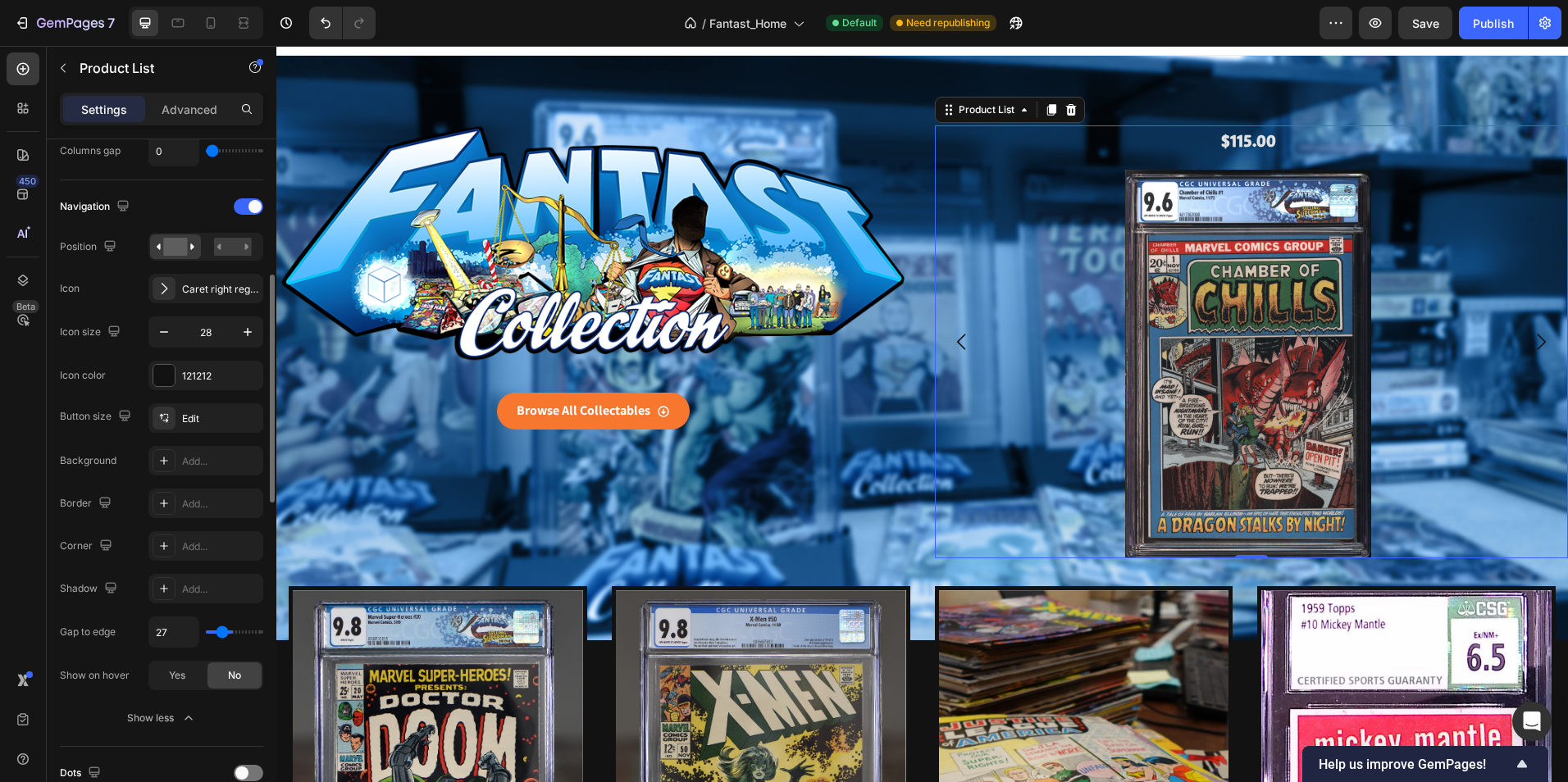
type input "49"
type input "64"
type input "76"
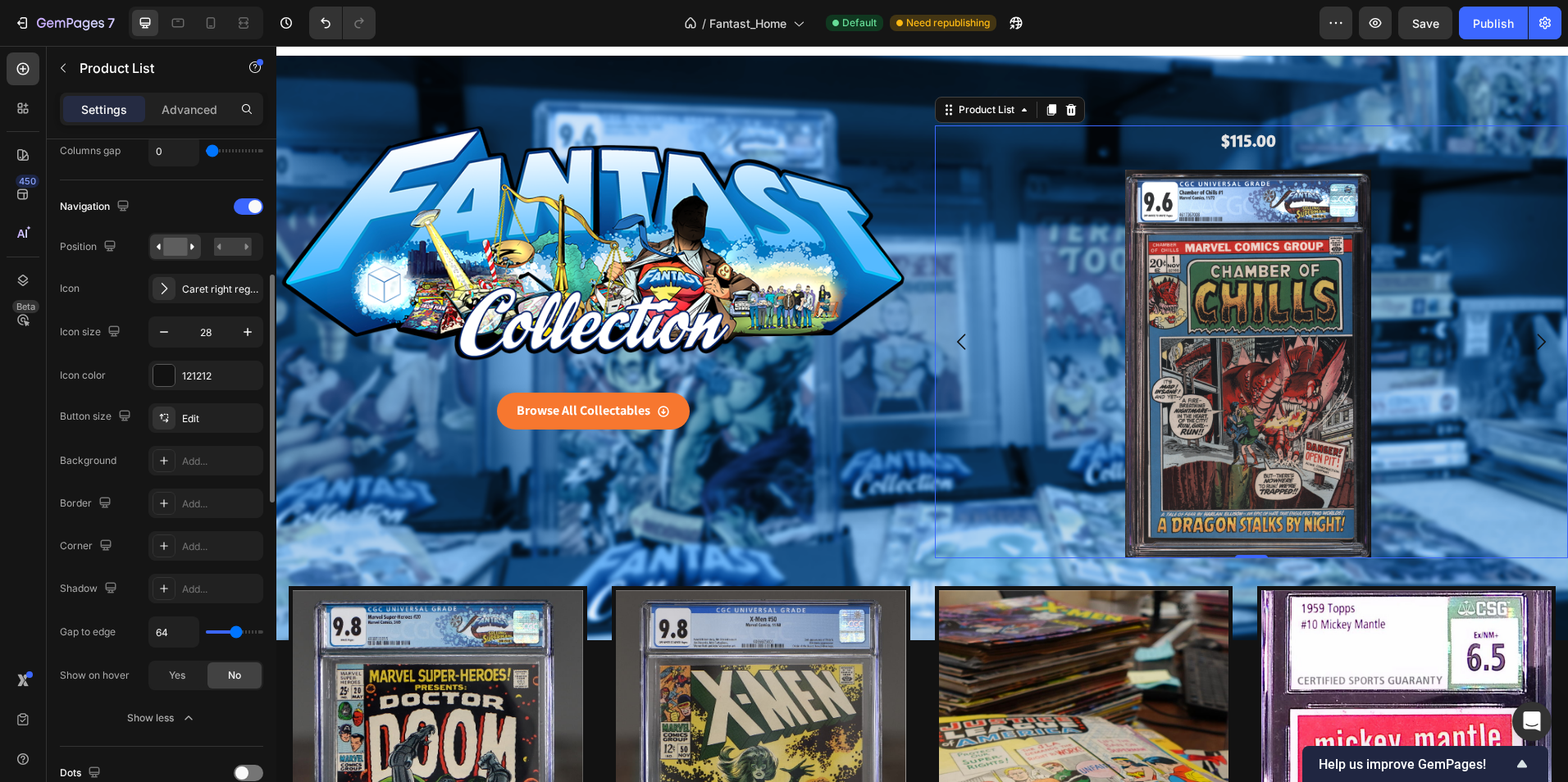
type input "76"
type input "84"
type input "96"
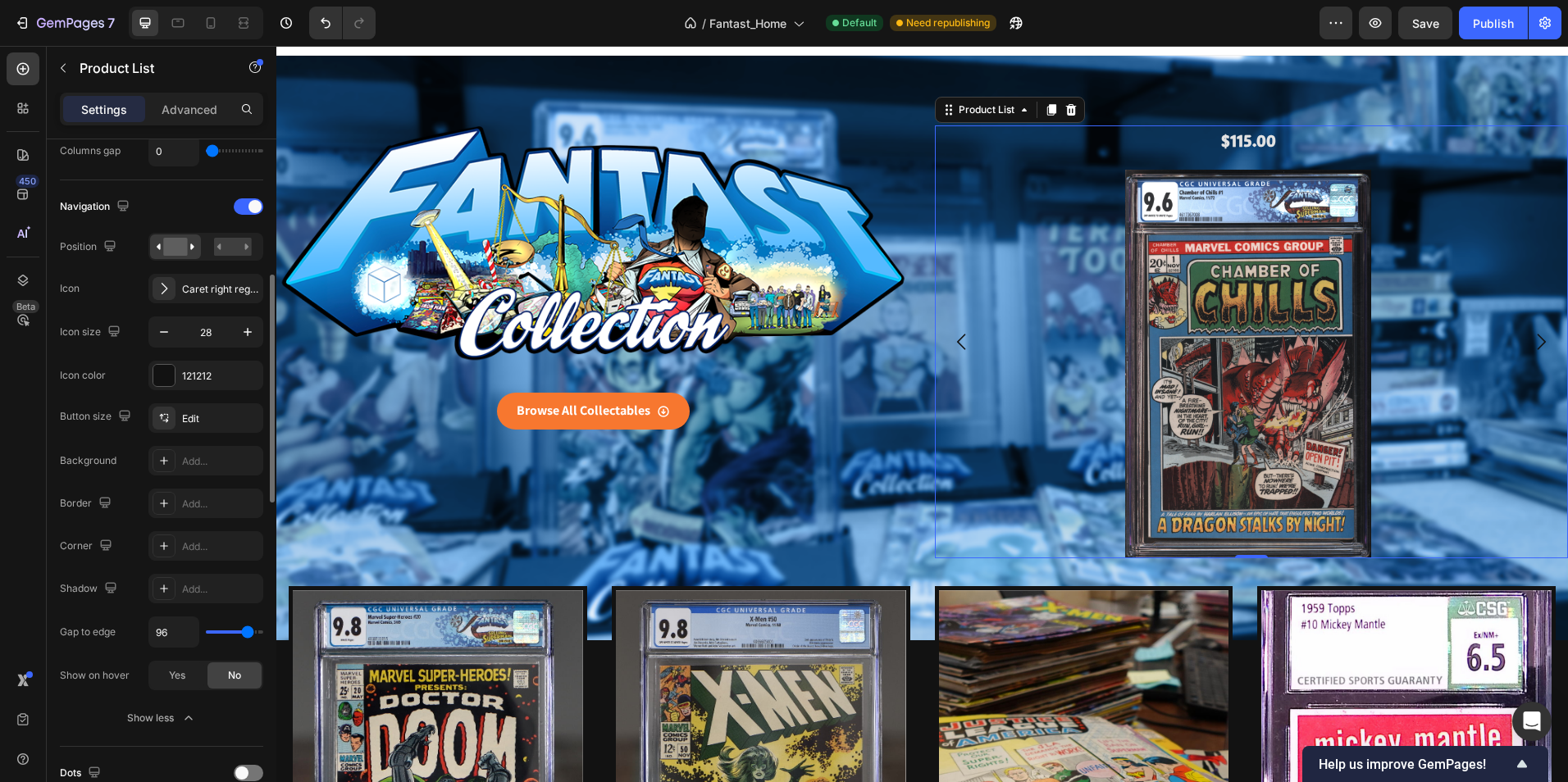
type input "107"
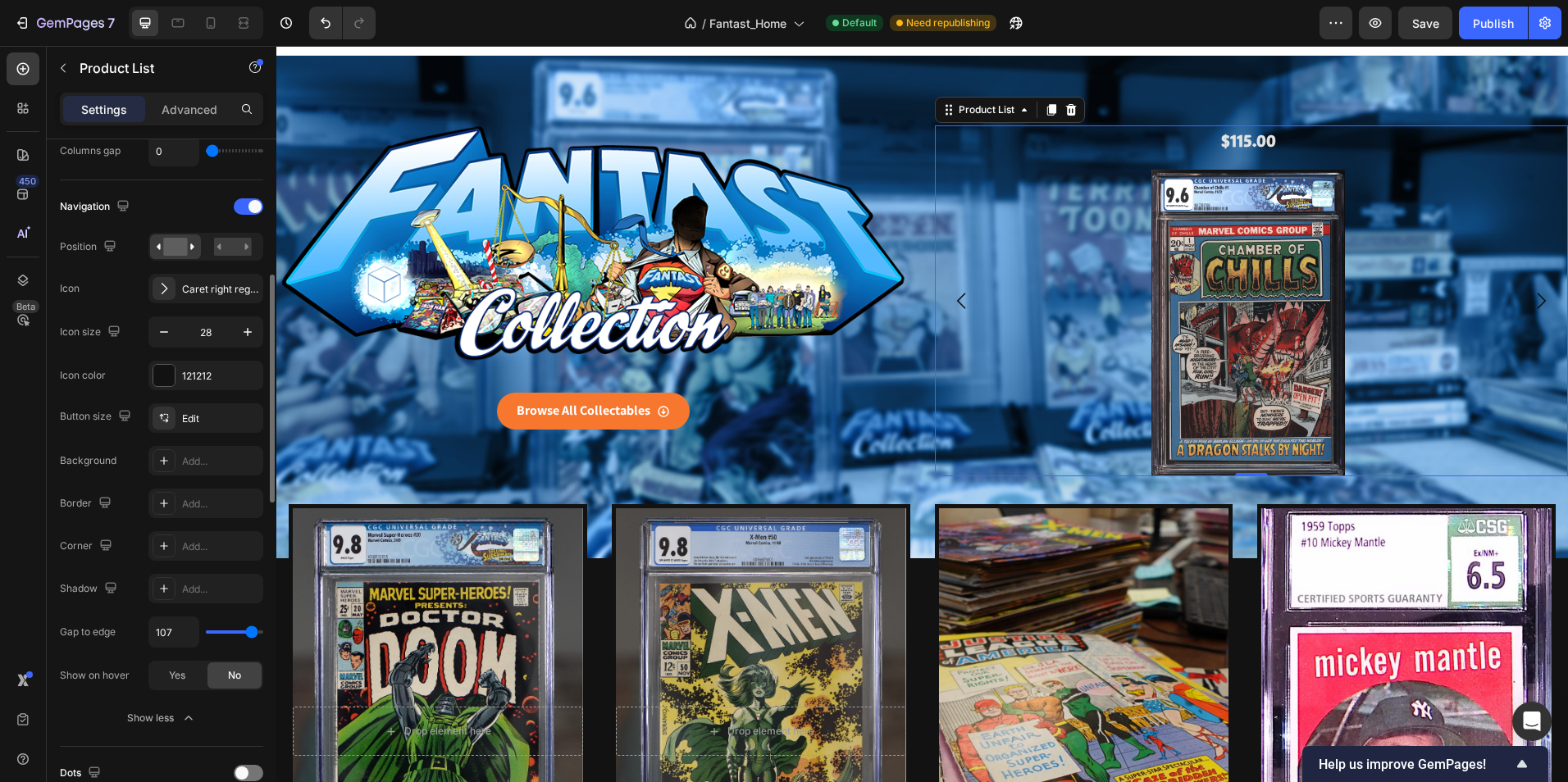
type input "113"
type input "120"
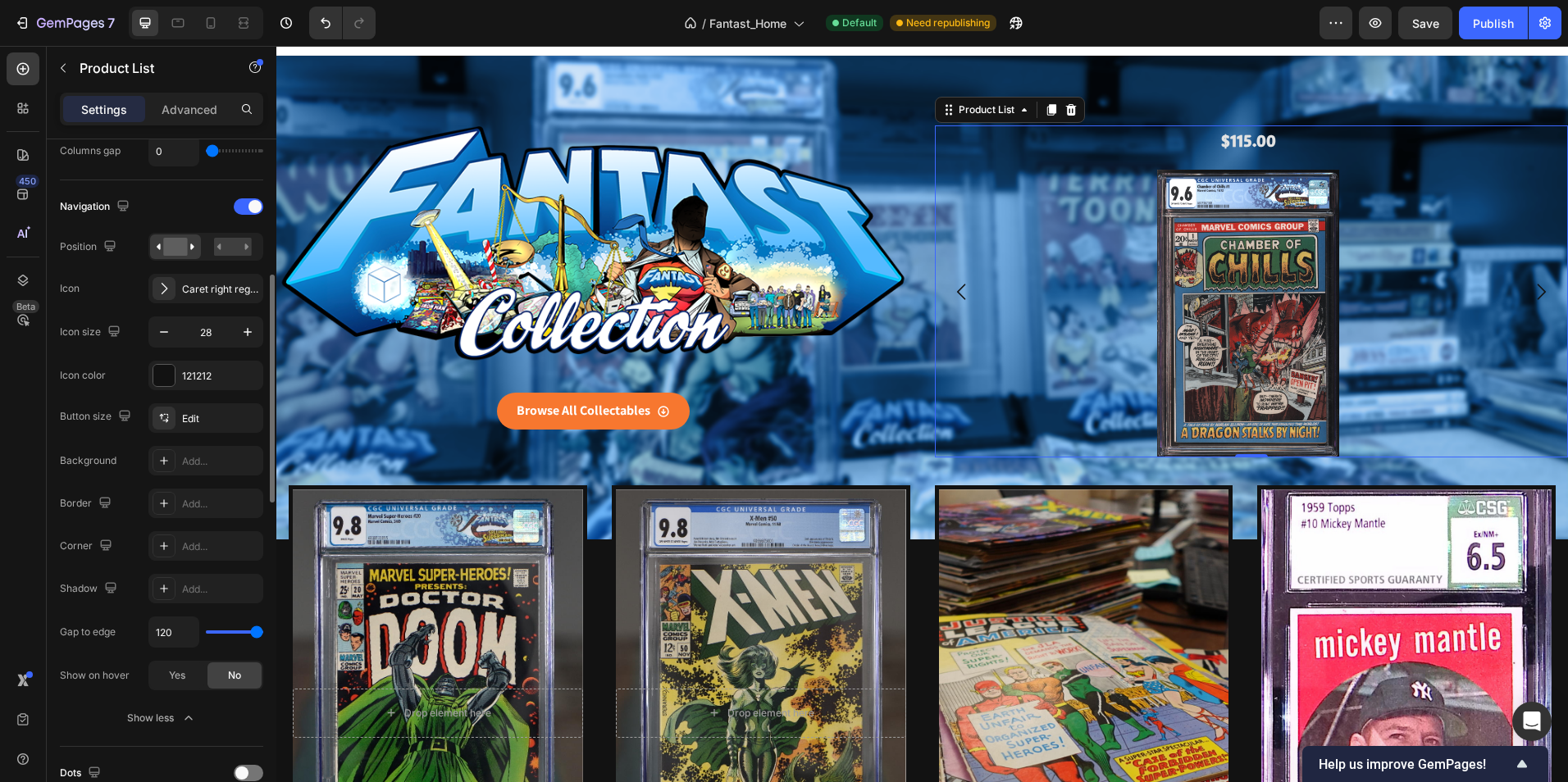
type input "93"
type input "58"
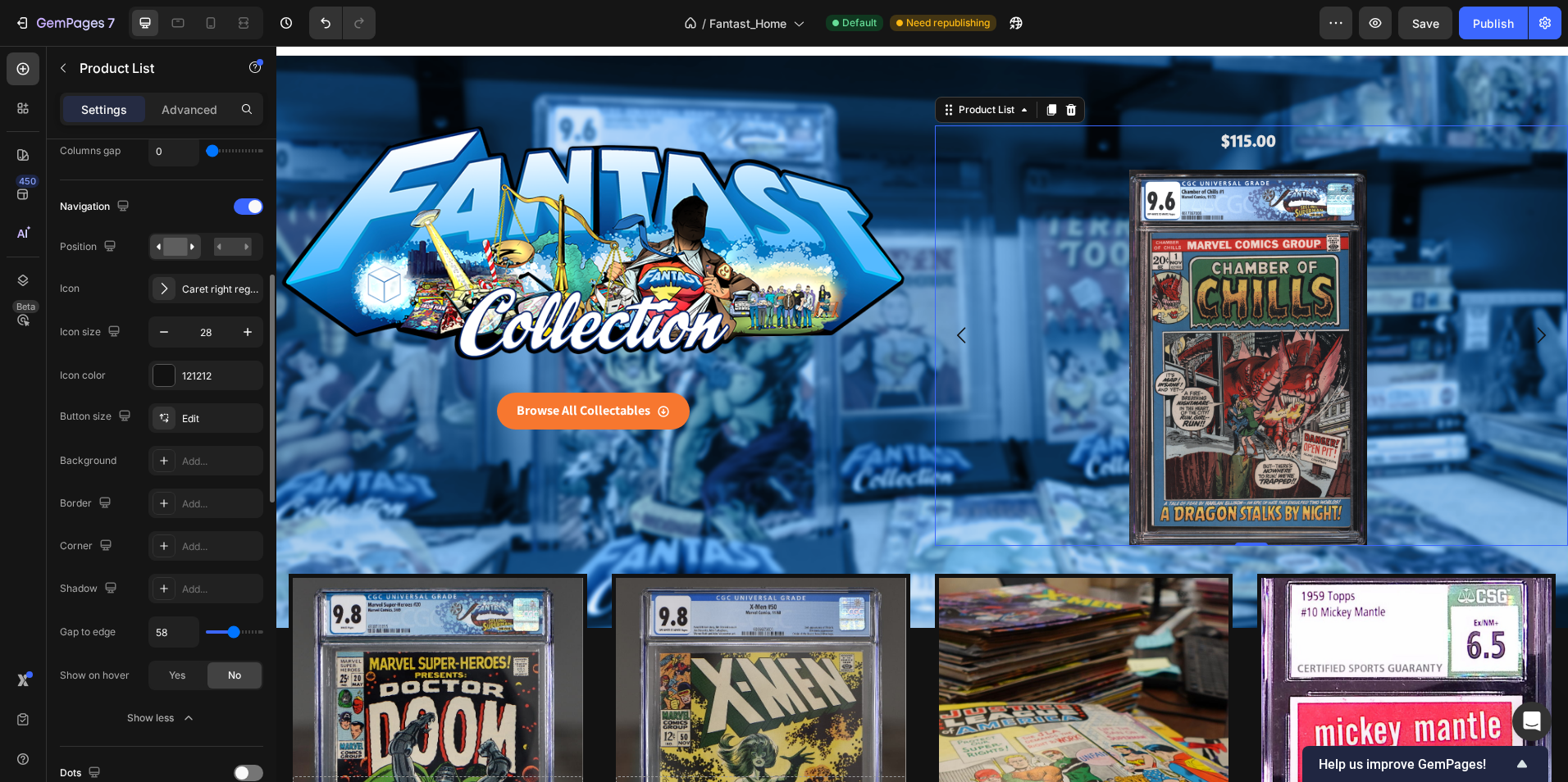
type input "11"
type input "0"
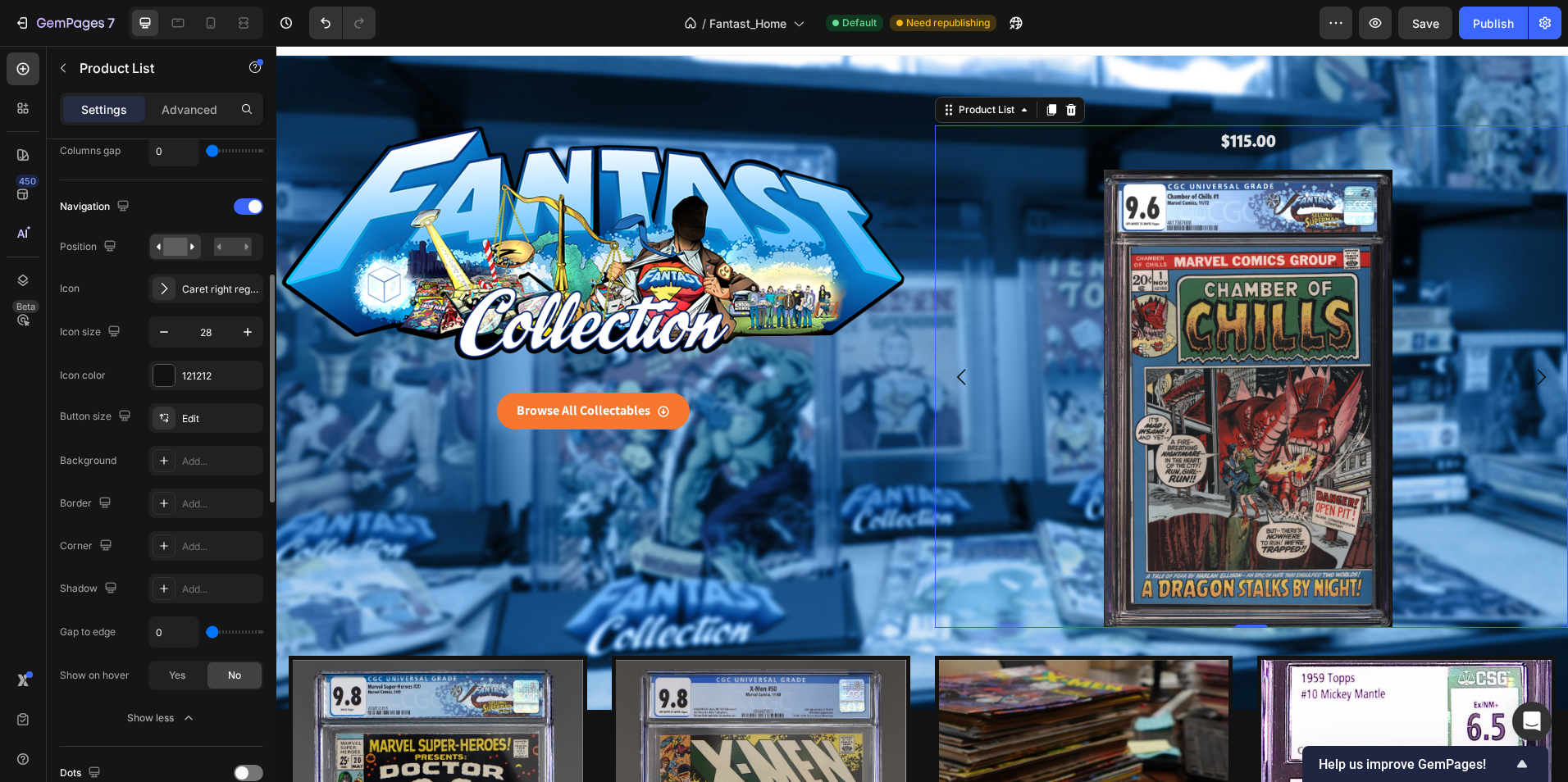
drag, startPoint x: 219, startPoint y: 634, endPoint x: 180, endPoint y: 614, distance: 43.8
type input "0"
click at [205, 630] on input "range" at bounding box center [234, 631] width 58 height 3
click at [1490, 20] on div "Publish" at bounding box center [1493, 23] width 41 height 17
click at [991, 114] on div "Product List" at bounding box center [985, 109] width 63 height 15
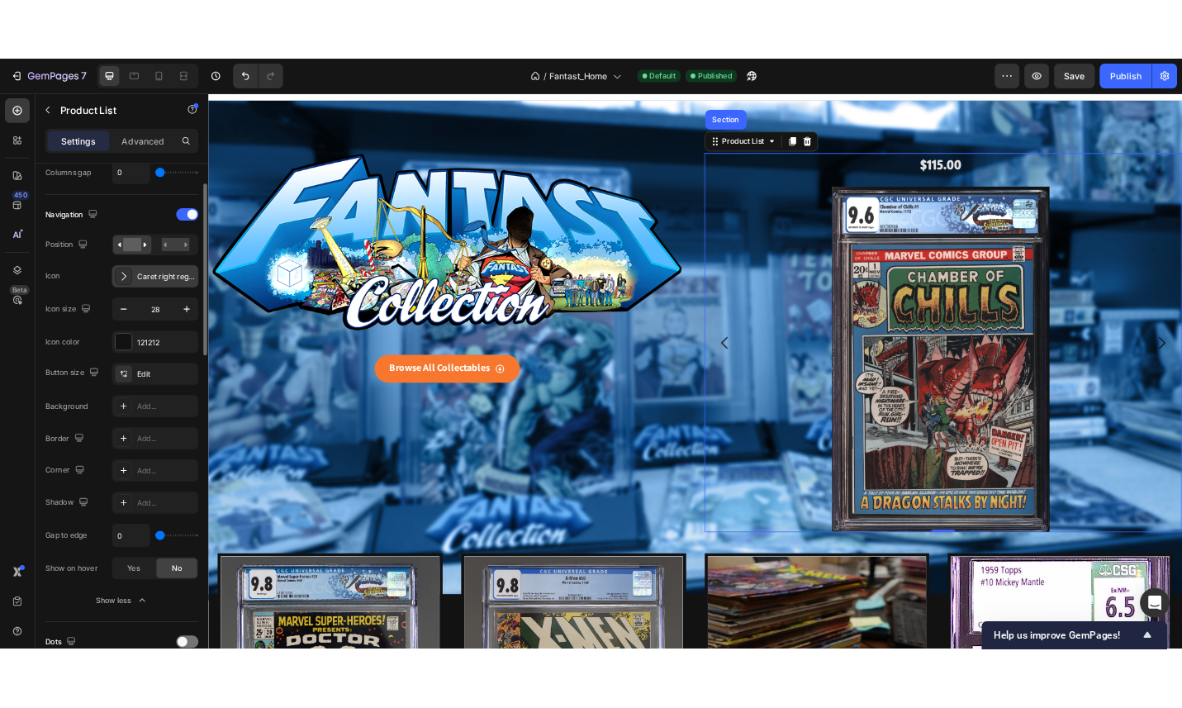
scroll to position [83, 0]
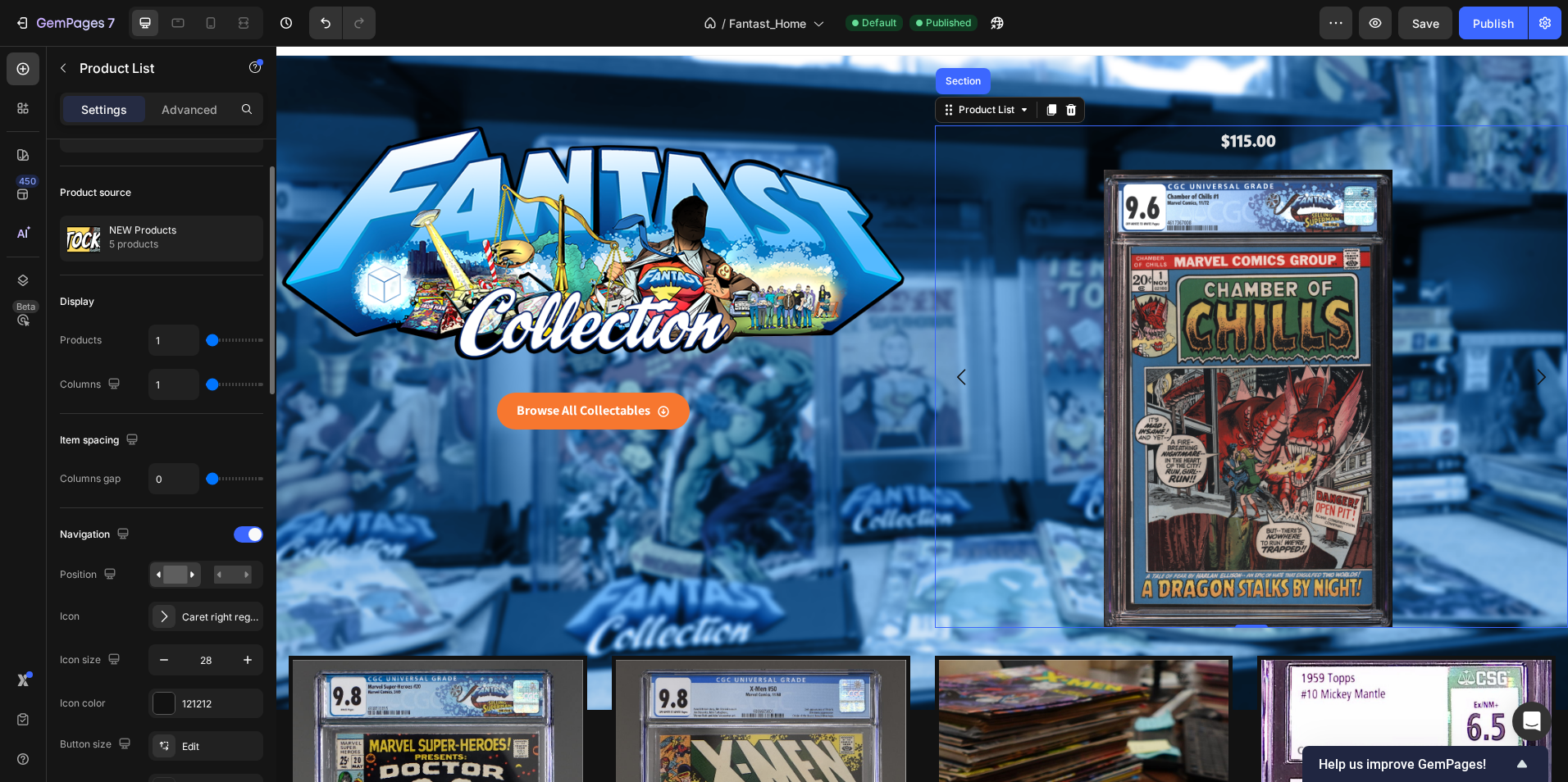
type input "11"
type input "12"
type input "13"
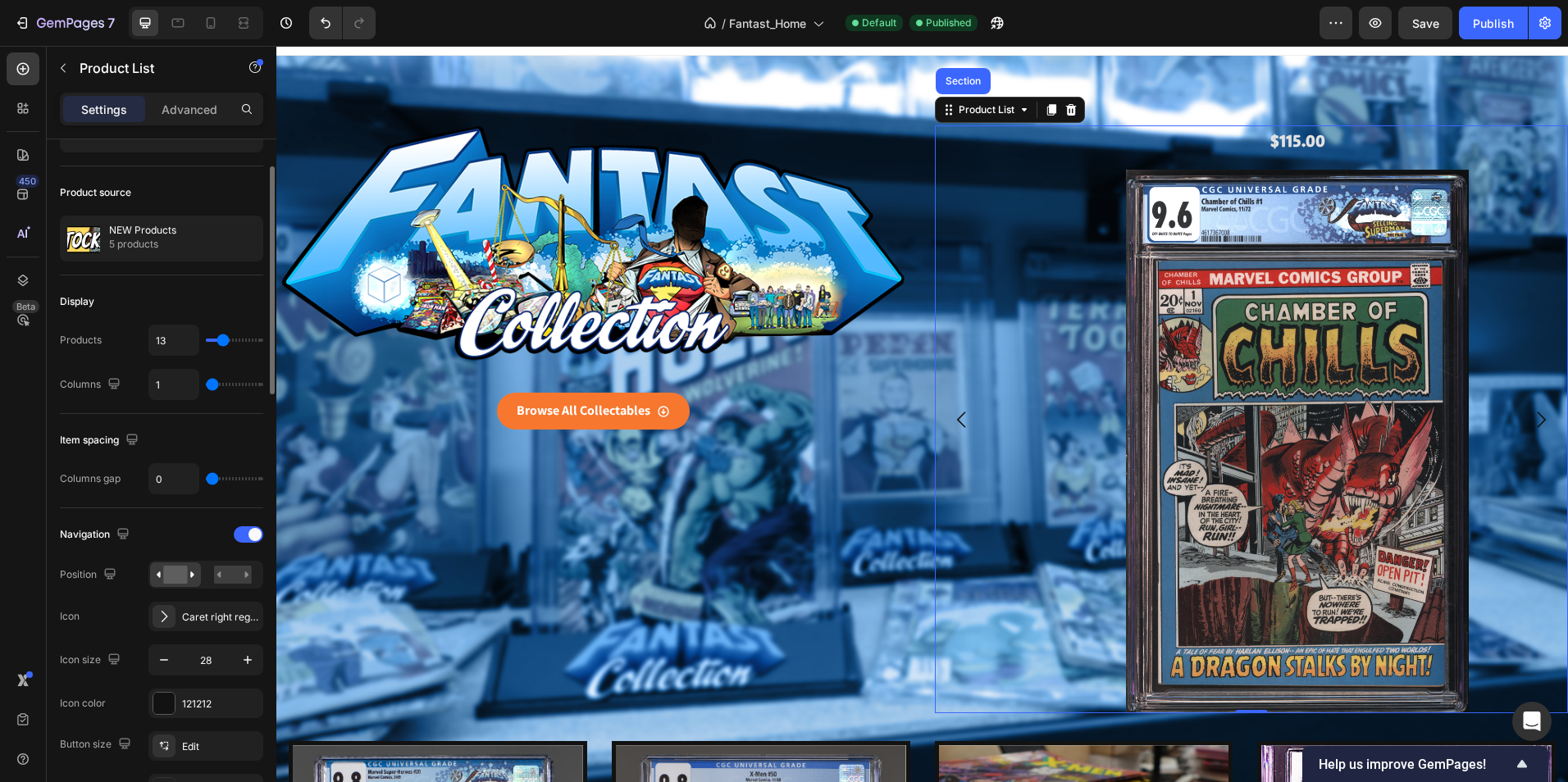
drag, startPoint x: 213, startPoint y: 340, endPoint x: 223, endPoint y: 339, distance: 10.0
type input "13"
click at [223, 339] on input "range" at bounding box center [234, 339] width 58 height 3
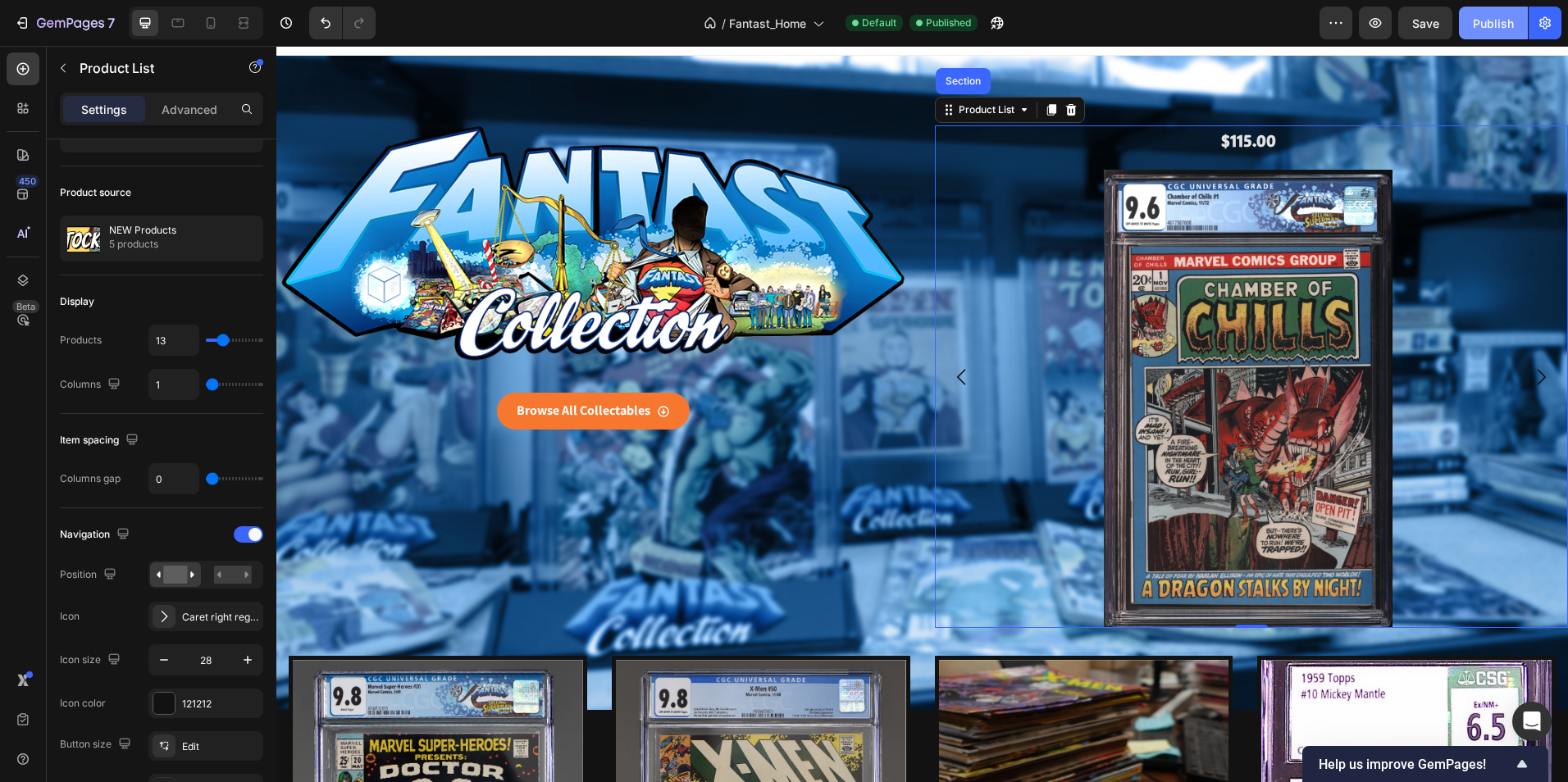
click at [1484, 25] on div "Publish" at bounding box center [1493, 23] width 41 height 17
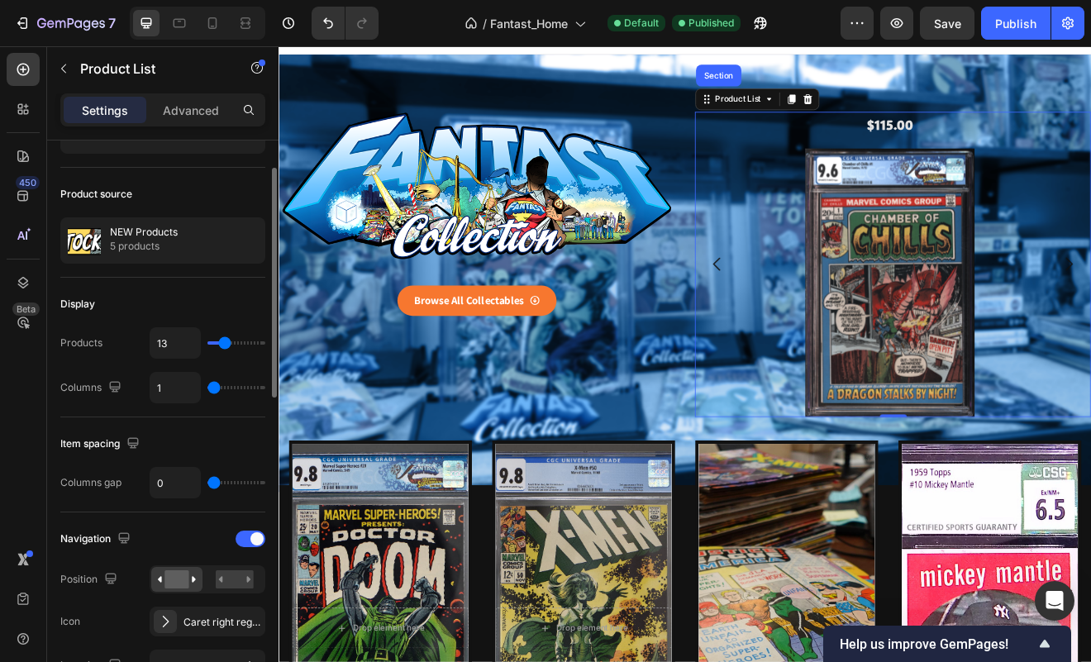
type input "2"
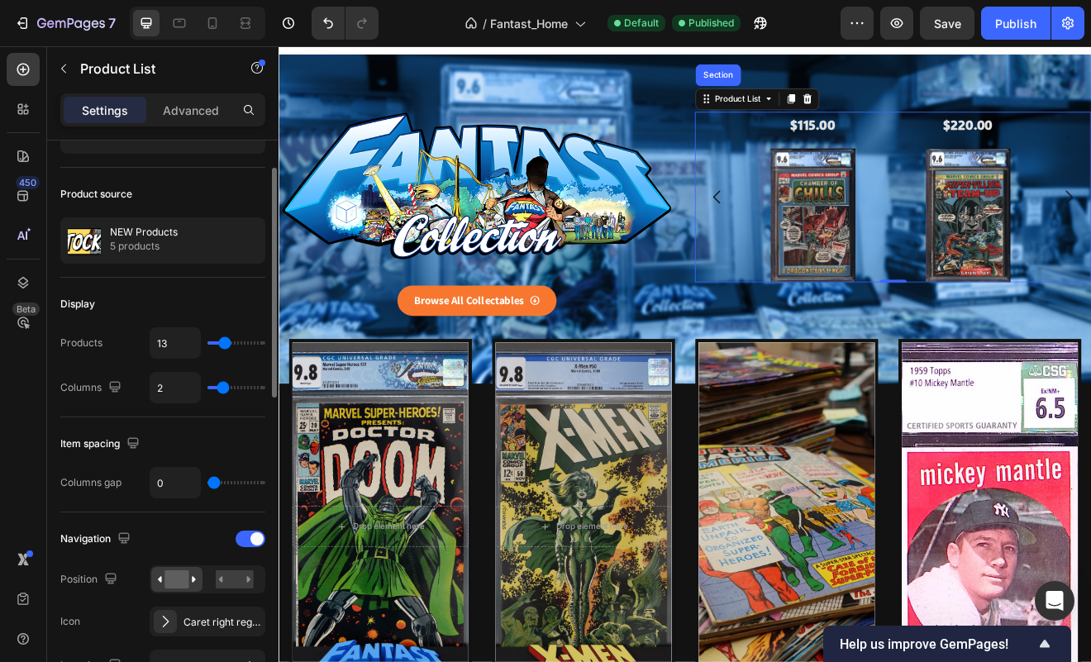
type input "2"
click at [221, 389] on input "range" at bounding box center [236, 387] width 58 height 3
click at [1016, 26] on div "Publish" at bounding box center [1015, 23] width 41 height 17
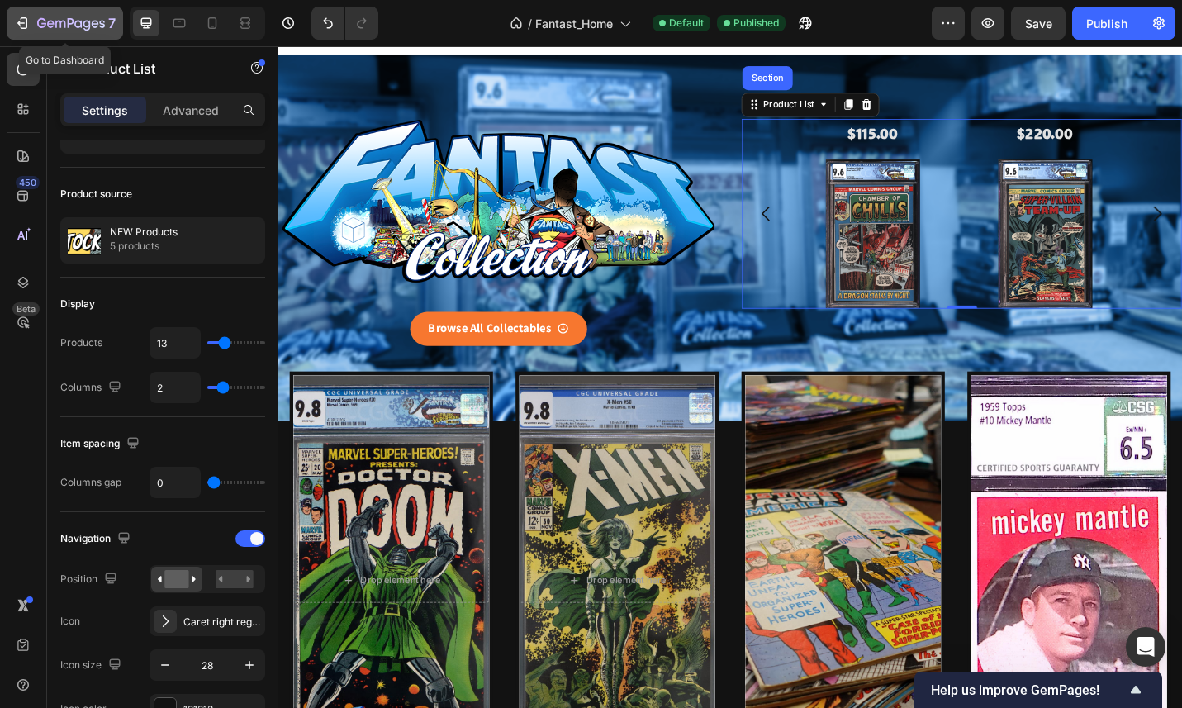
click at [27, 23] on icon "button" at bounding box center [24, 23] width 7 height 12
